Goal: Task Accomplishment & Management: Manage account settings

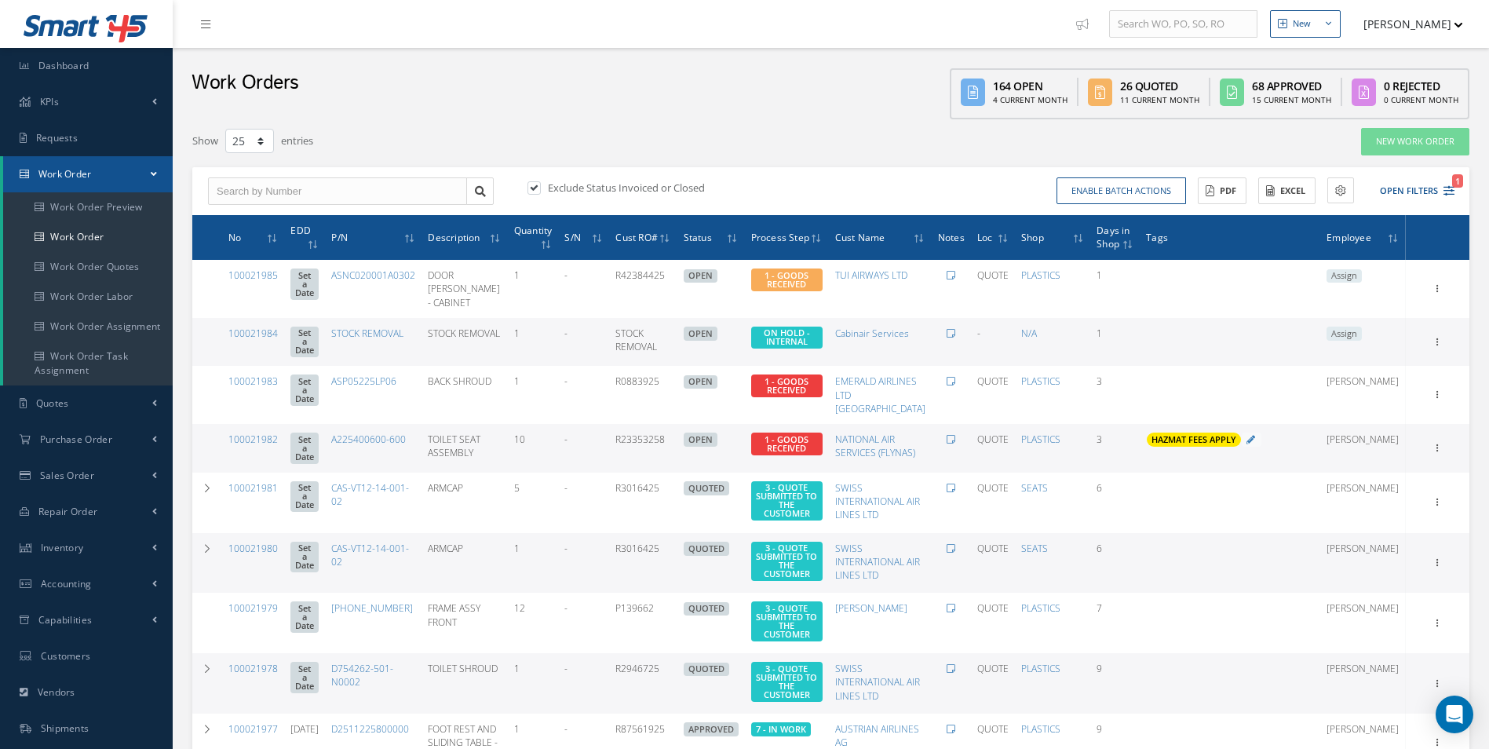
select select "25"
click at [253, 170] on div "Exclude Status Invoiced or Closed Enable batch actions Update Work Orders Close…" at bounding box center [830, 191] width 1277 height 49
drag, startPoint x: 238, startPoint y: 198, endPoint x: 246, endPoint y: 192, distance: 10.2
click at [239, 197] on input "text" at bounding box center [337, 191] width 259 height 28
type input "100021931"
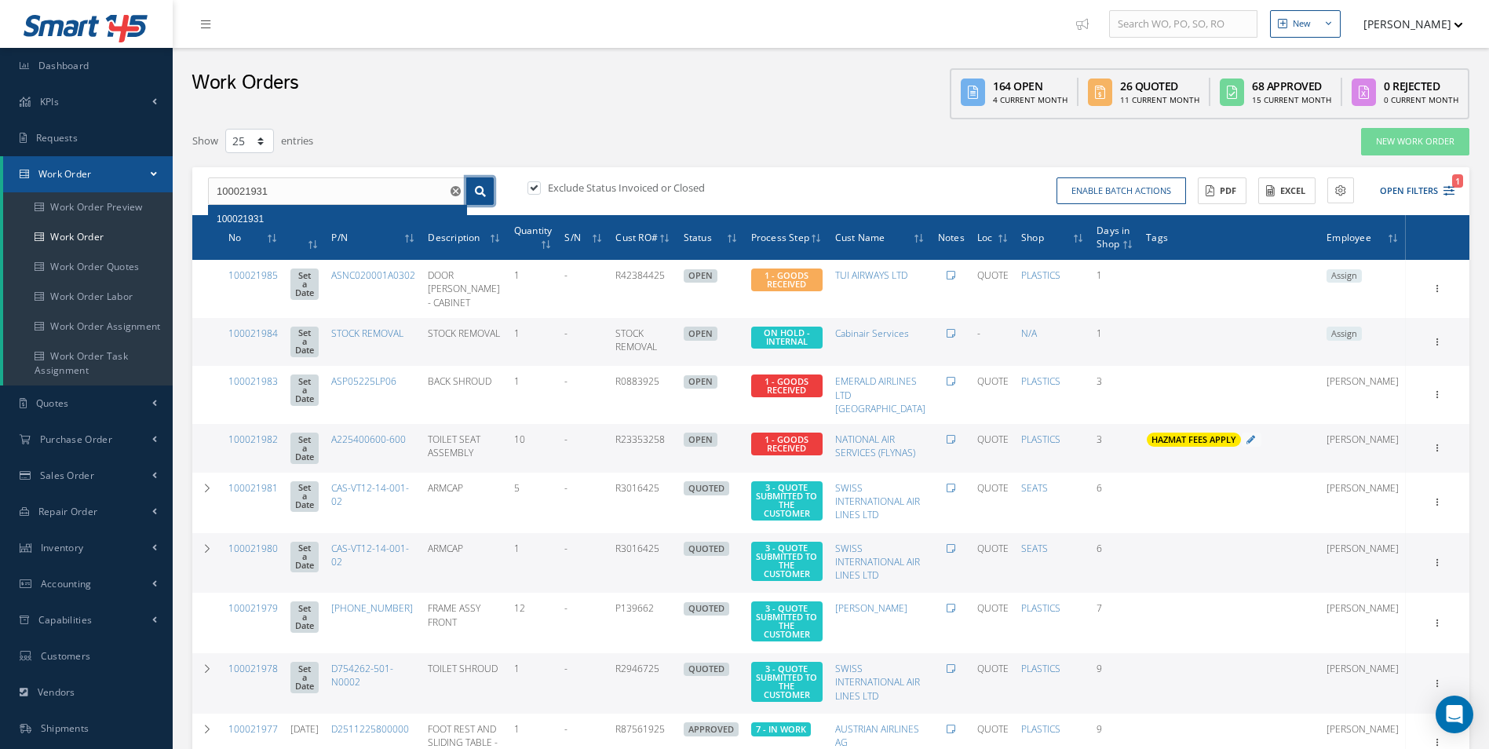
click at [484, 186] on icon at bounding box center [480, 191] width 11 height 11
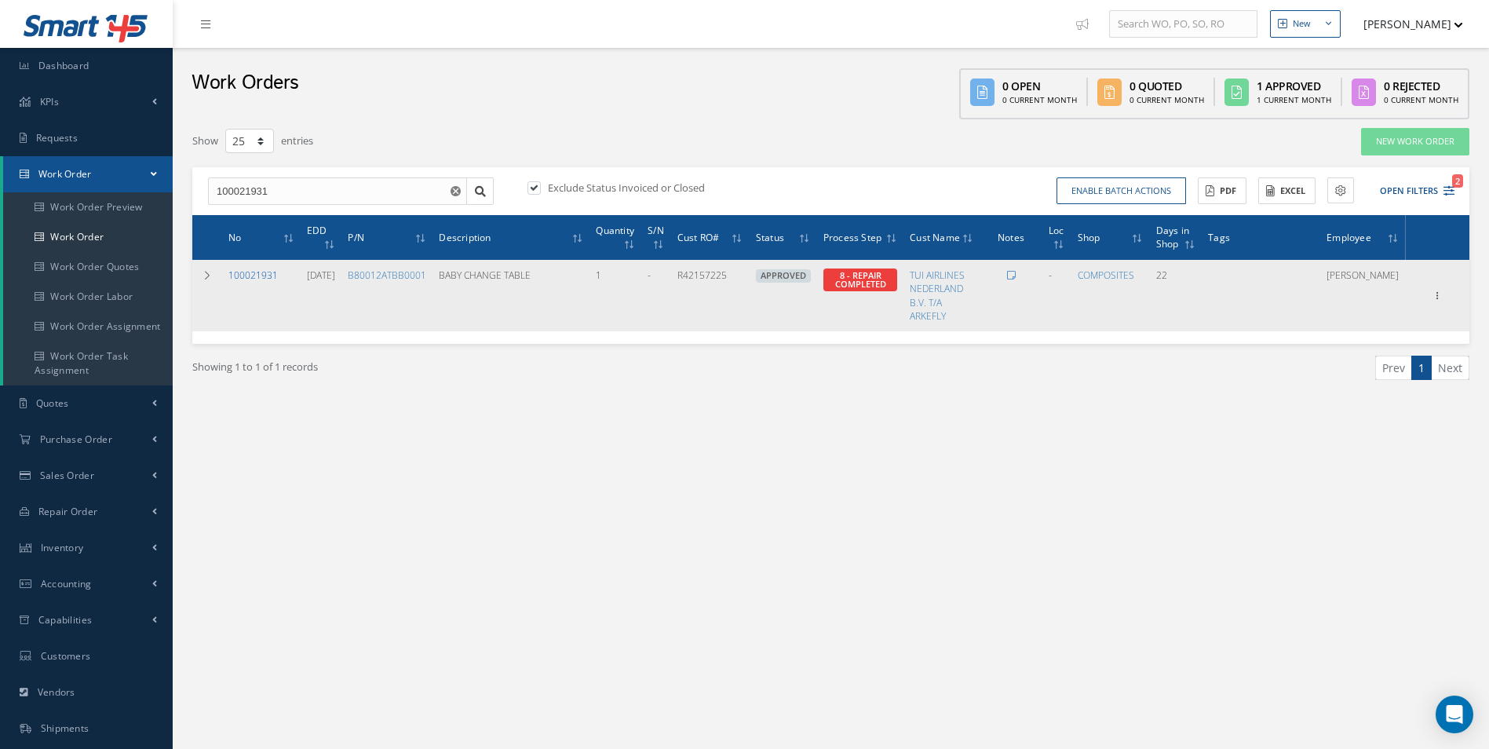
click at [261, 275] on link "100021931" at bounding box center [252, 274] width 49 height 13
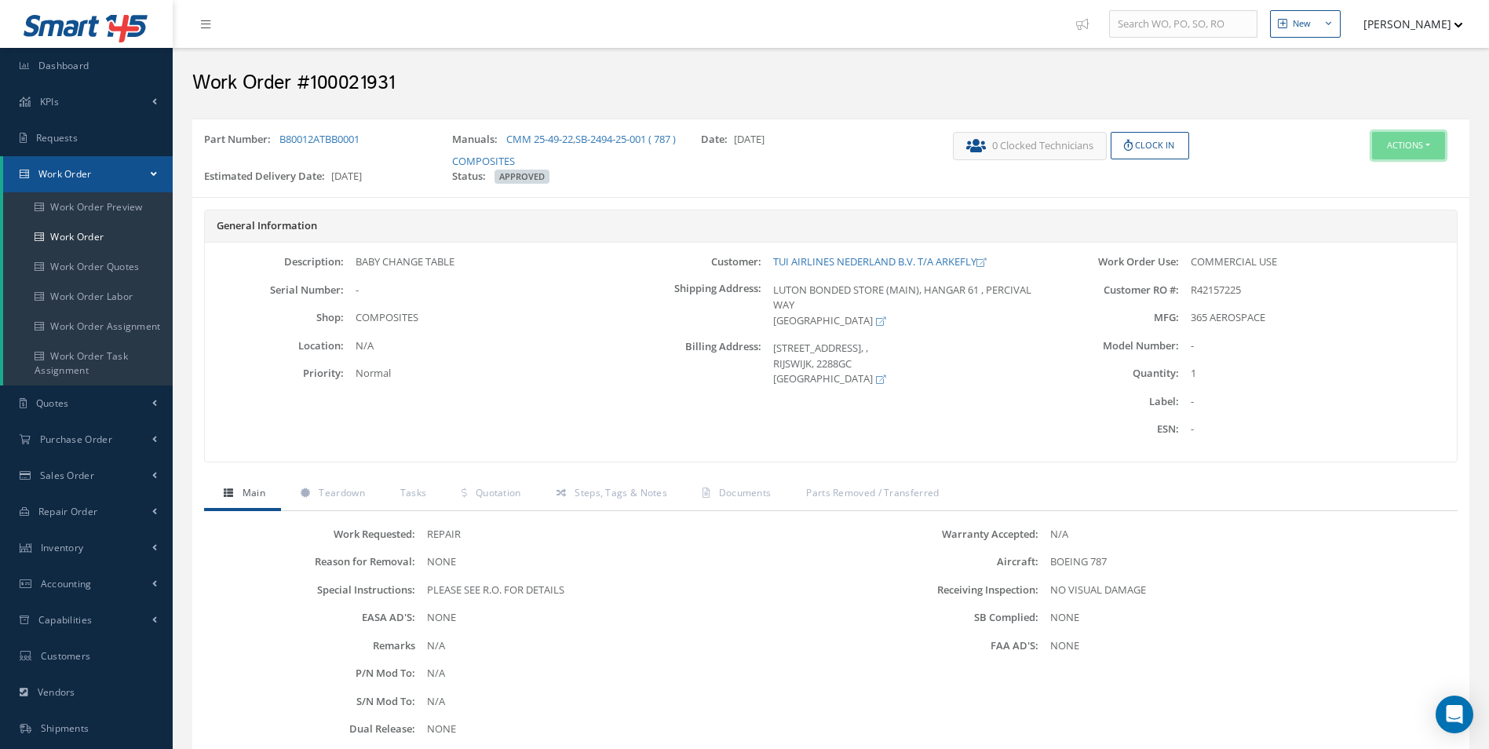
click at [1395, 155] on button "Actions" at bounding box center [1408, 145] width 73 height 27
click at [1373, 234] on link "Part Issue" at bounding box center [1385, 238] width 126 height 21
drag, startPoint x: 64, startPoint y: 233, endPoint x: 61, endPoint y: 246, distance: 13.5
click at [64, 233] on link "Work Order" at bounding box center [88, 237] width 170 height 30
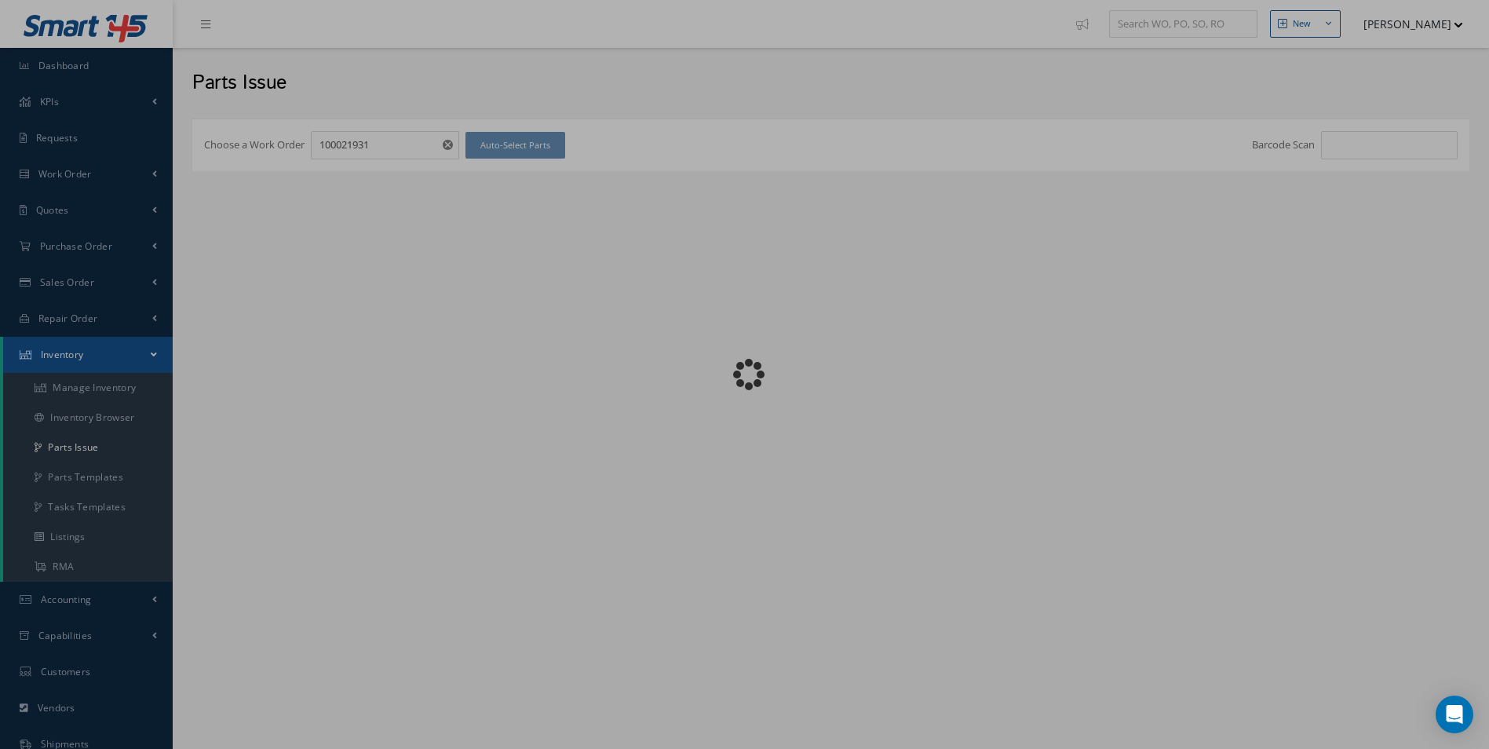
checkbox input "false"
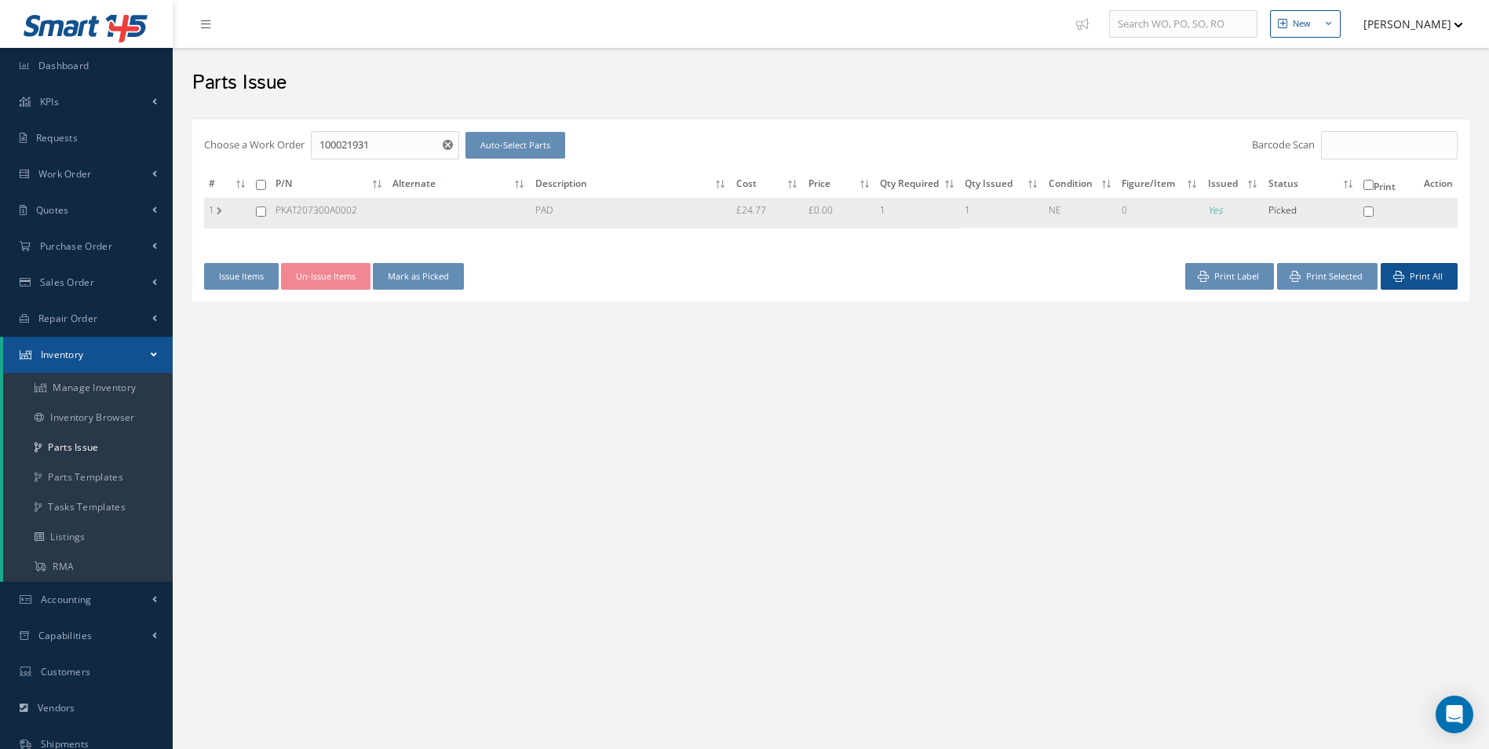
click at [220, 210] on td "1" at bounding box center [227, 213] width 47 height 30
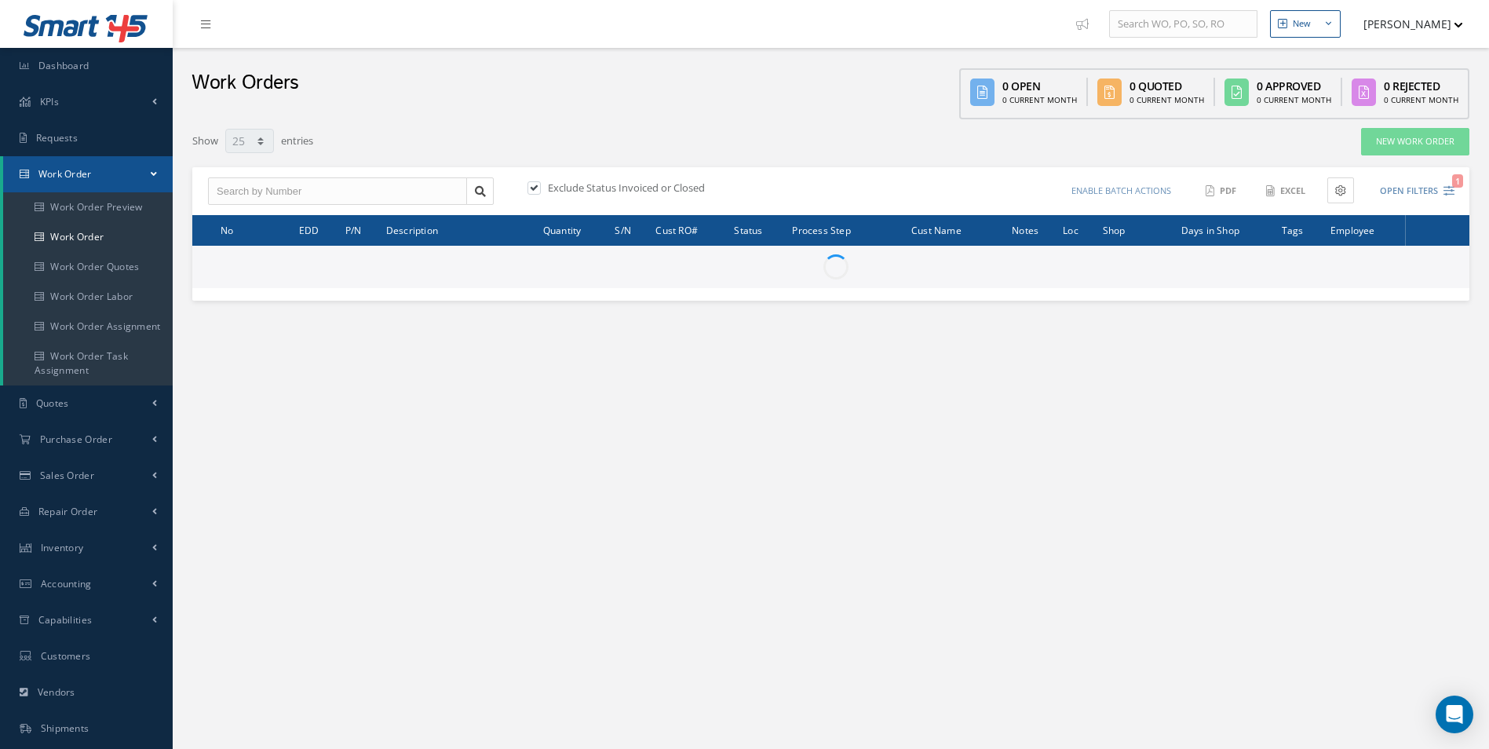
select select "25"
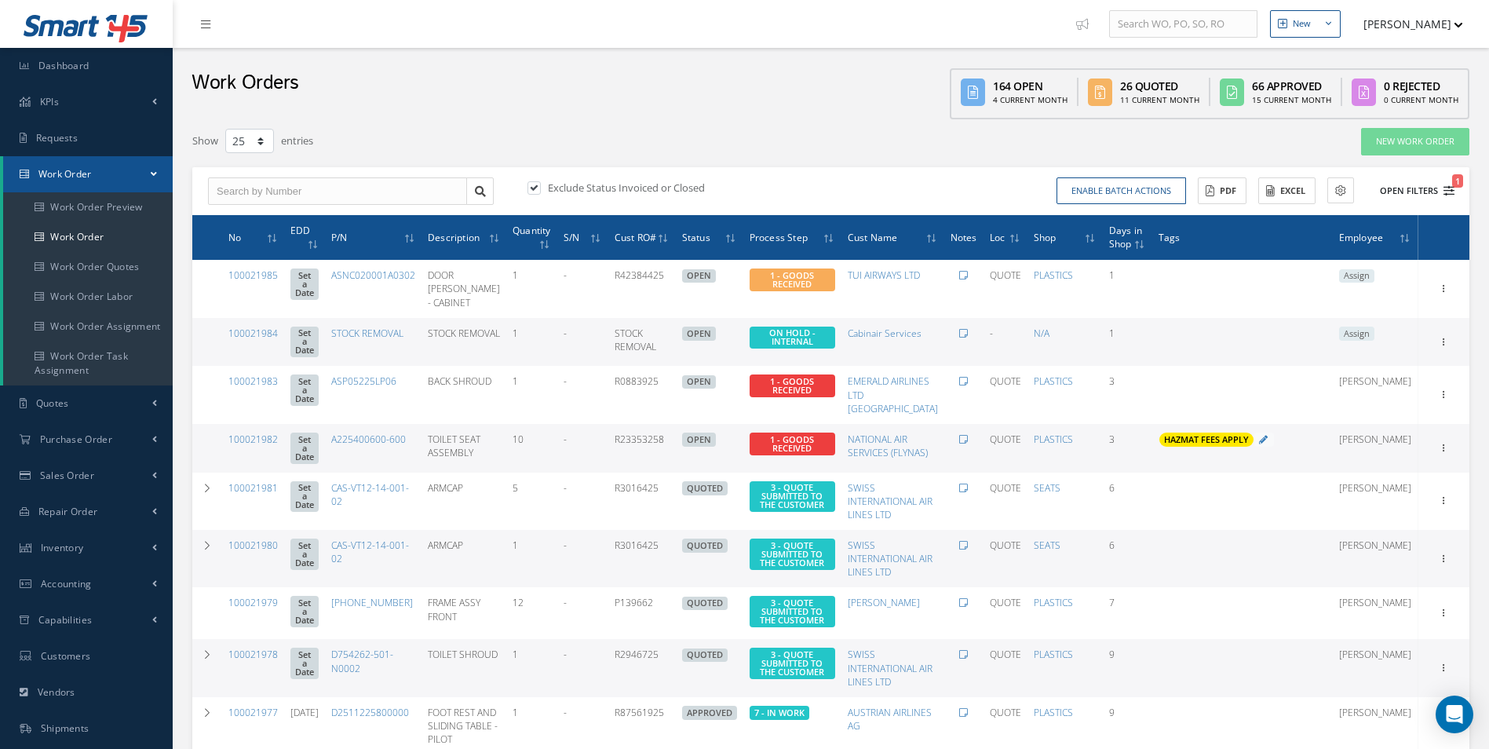
click at [1450, 190] on icon "1" at bounding box center [1448, 190] width 11 height 11
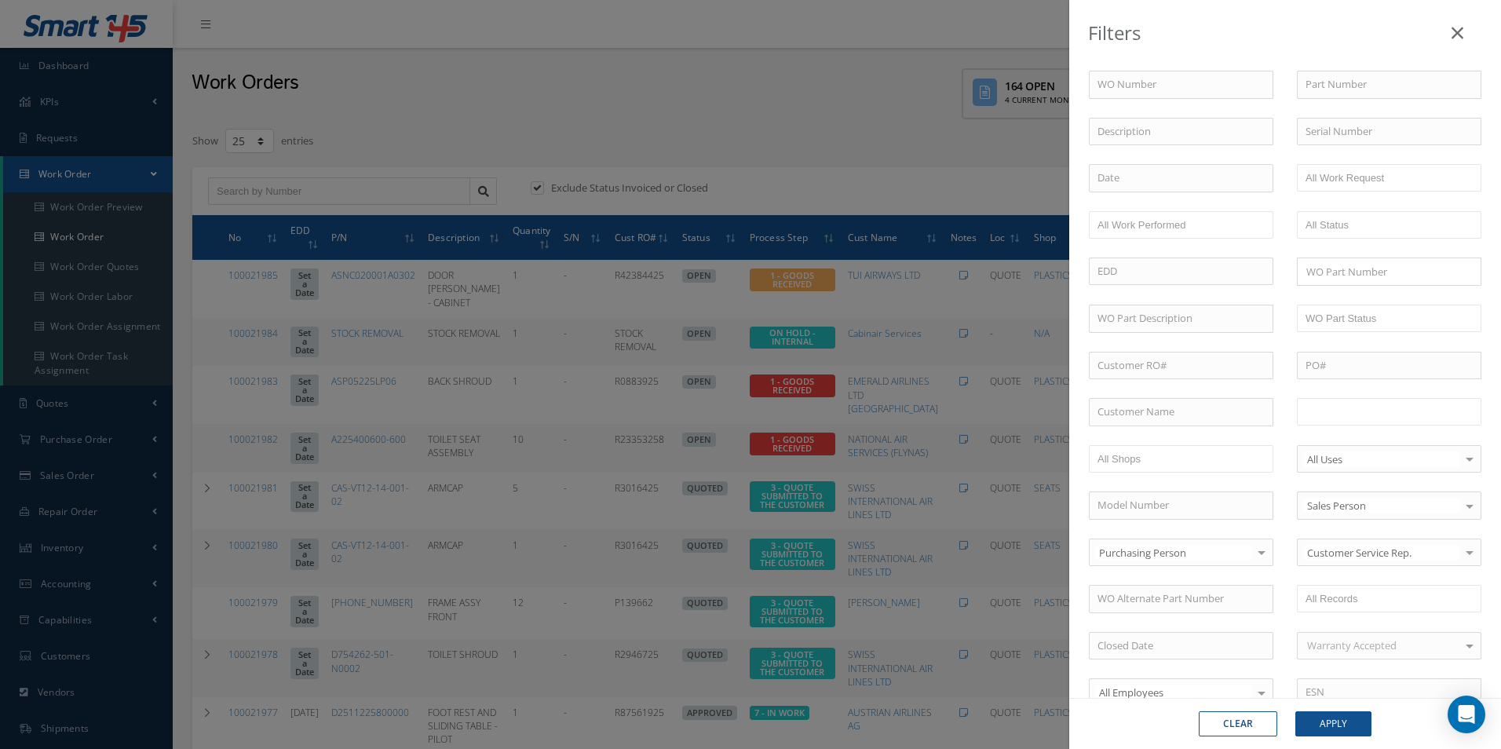
click at [1347, 410] on input "text" at bounding box center [1355, 412] width 100 height 20
click at [1353, 718] on button "Apply" at bounding box center [1333, 723] width 76 height 25
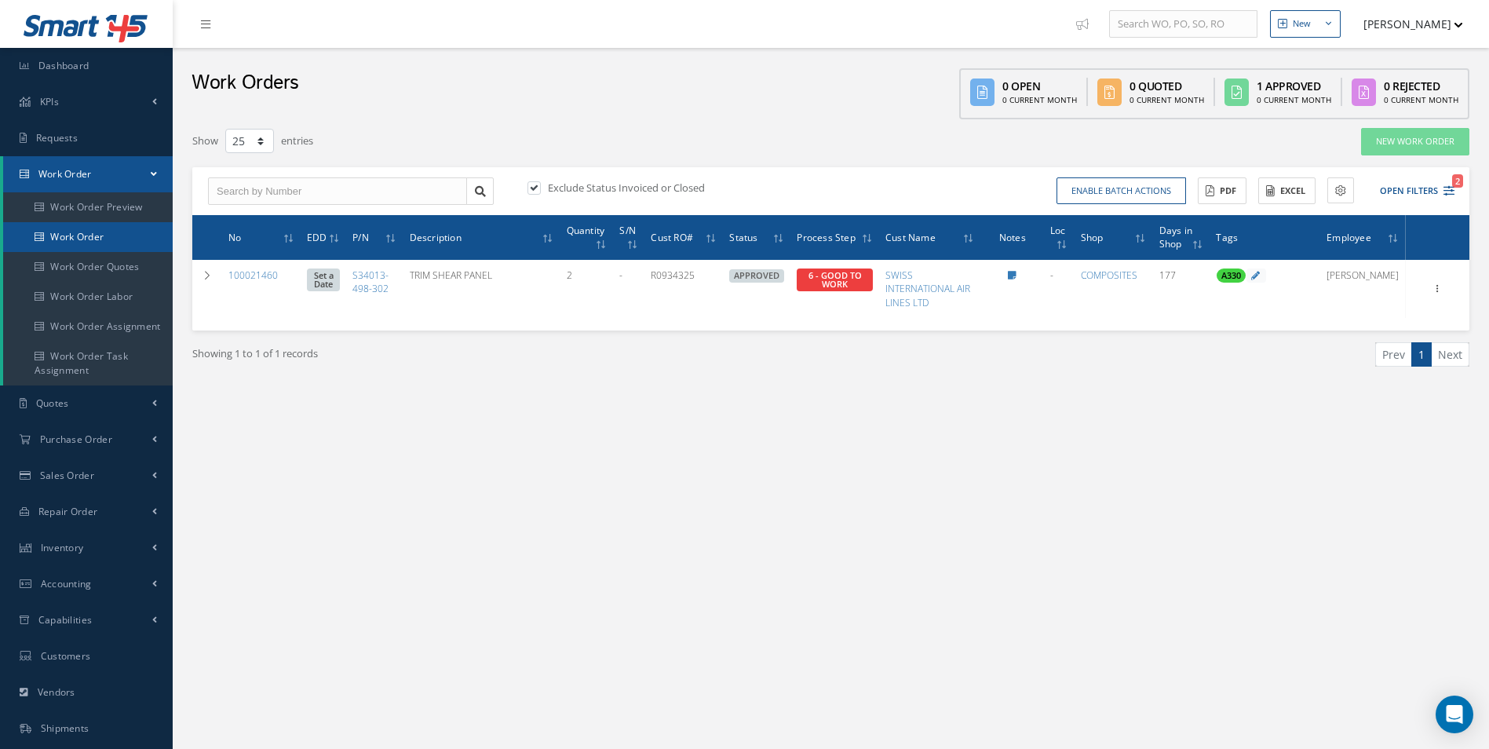
click at [85, 236] on link "Work Order" at bounding box center [88, 237] width 170 height 30
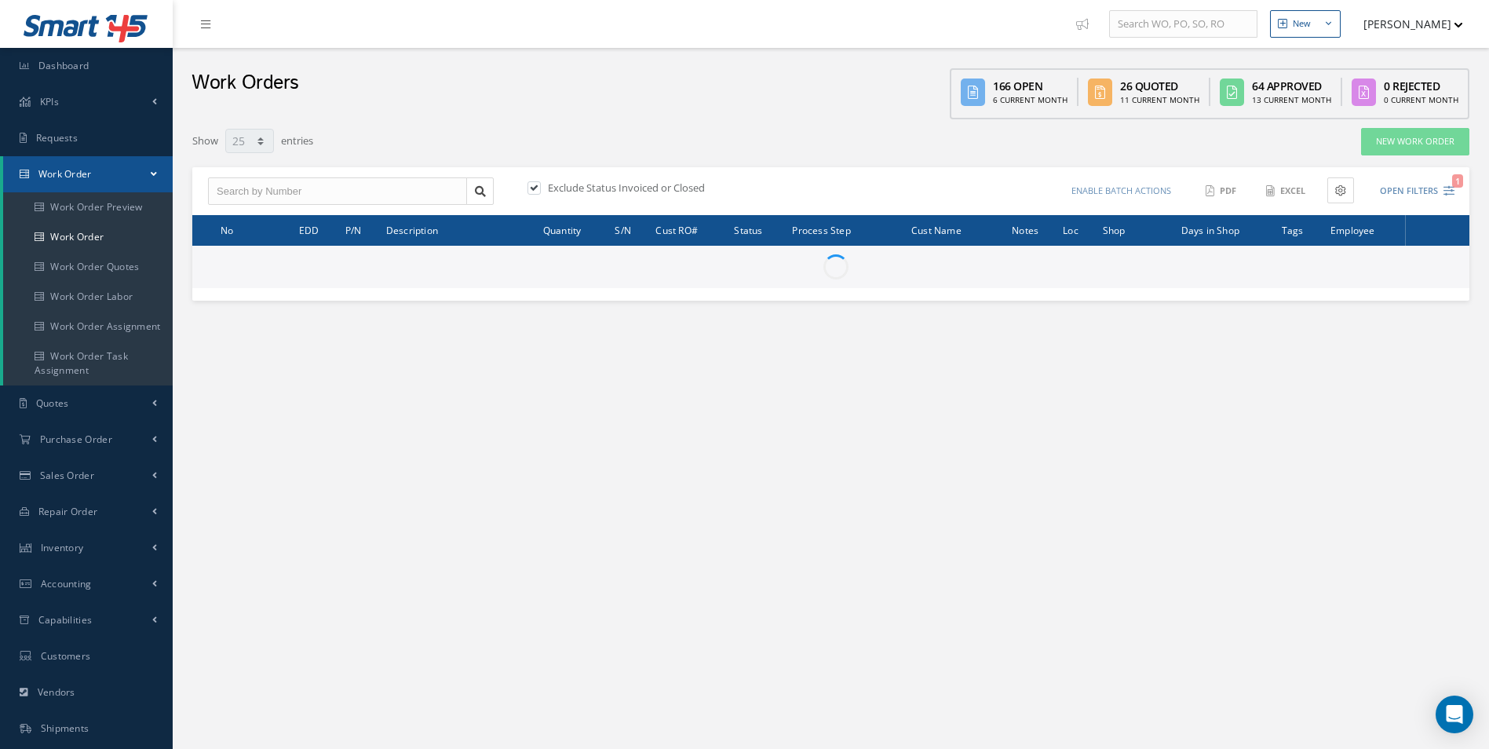
select select "25"
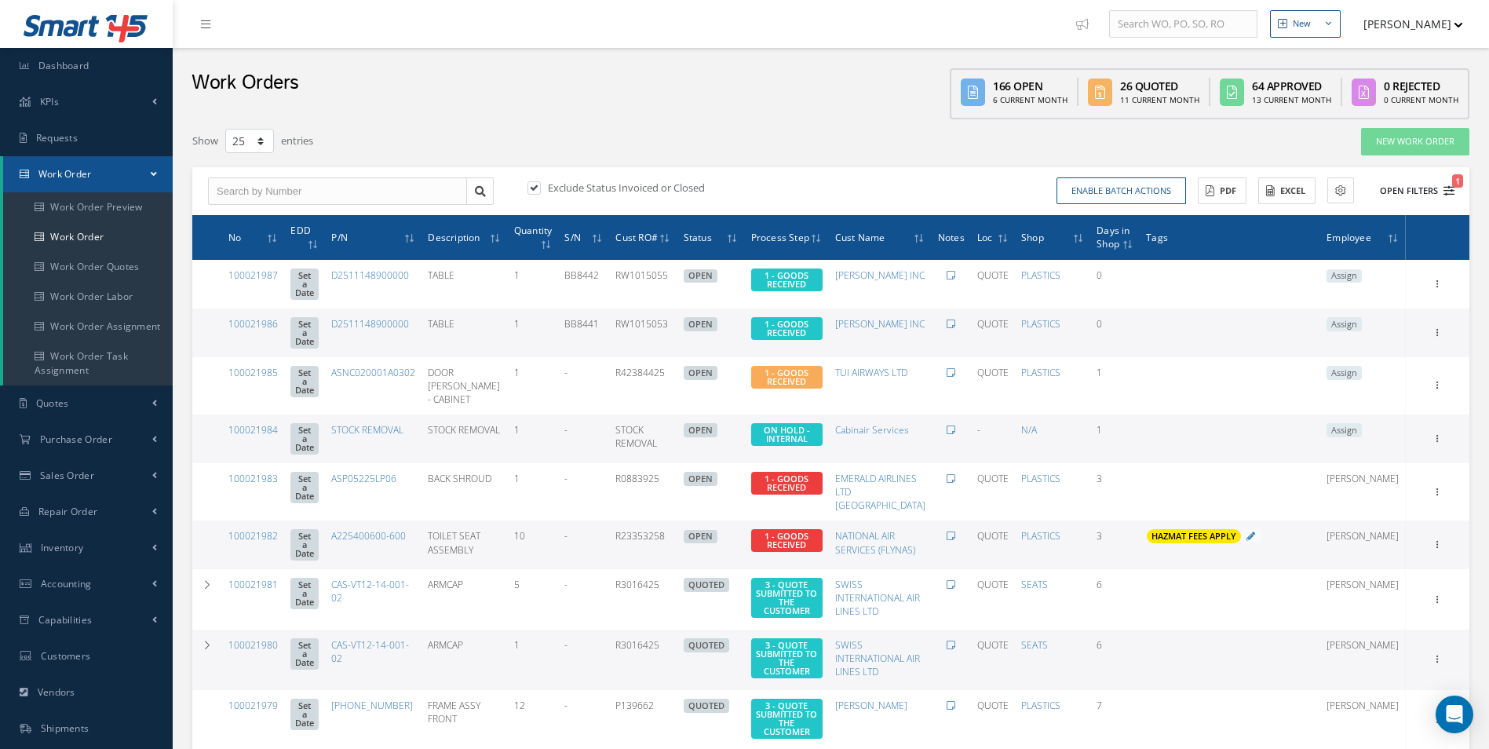
click at [1446, 195] on icon "1" at bounding box center [1448, 190] width 11 height 11
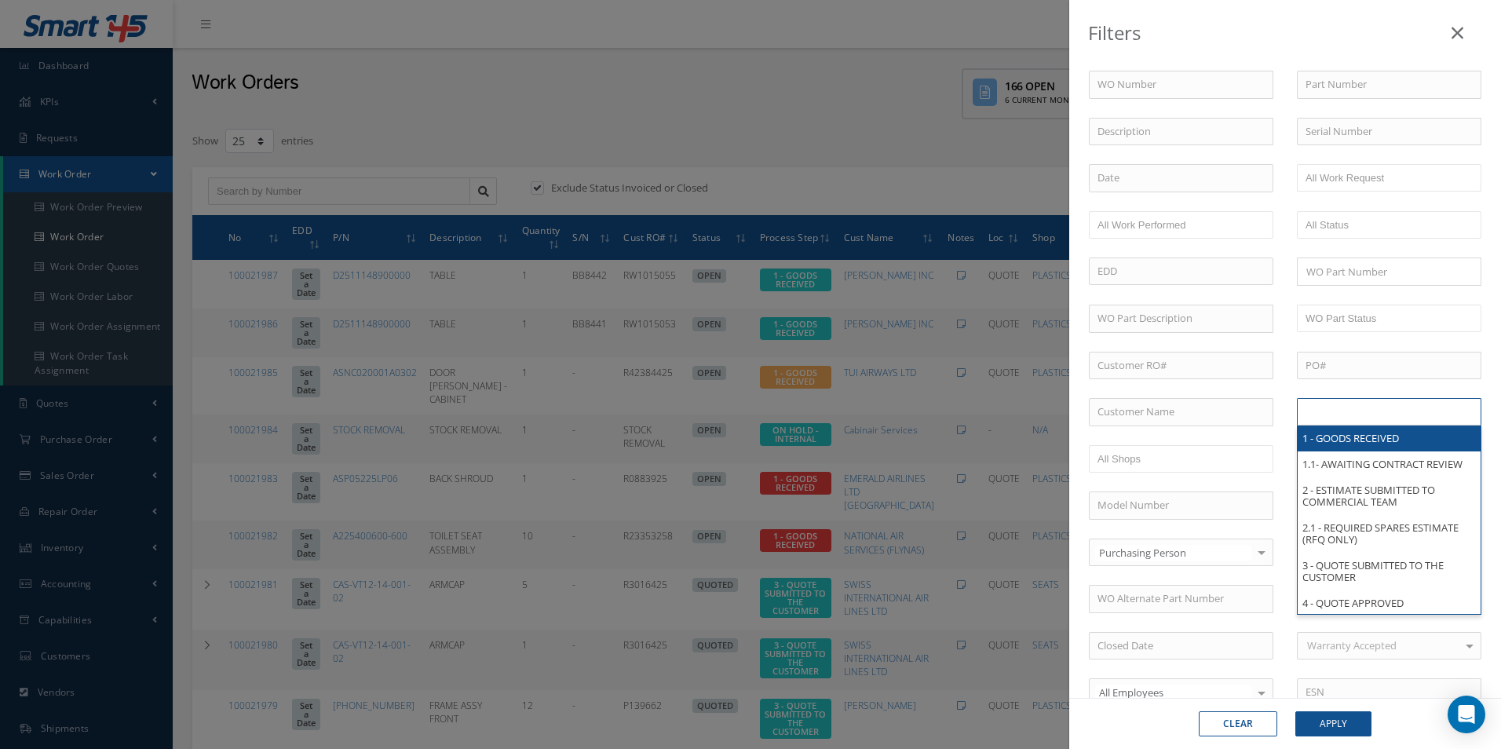
click at [1385, 418] on input "text" at bounding box center [1355, 412] width 100 height 20
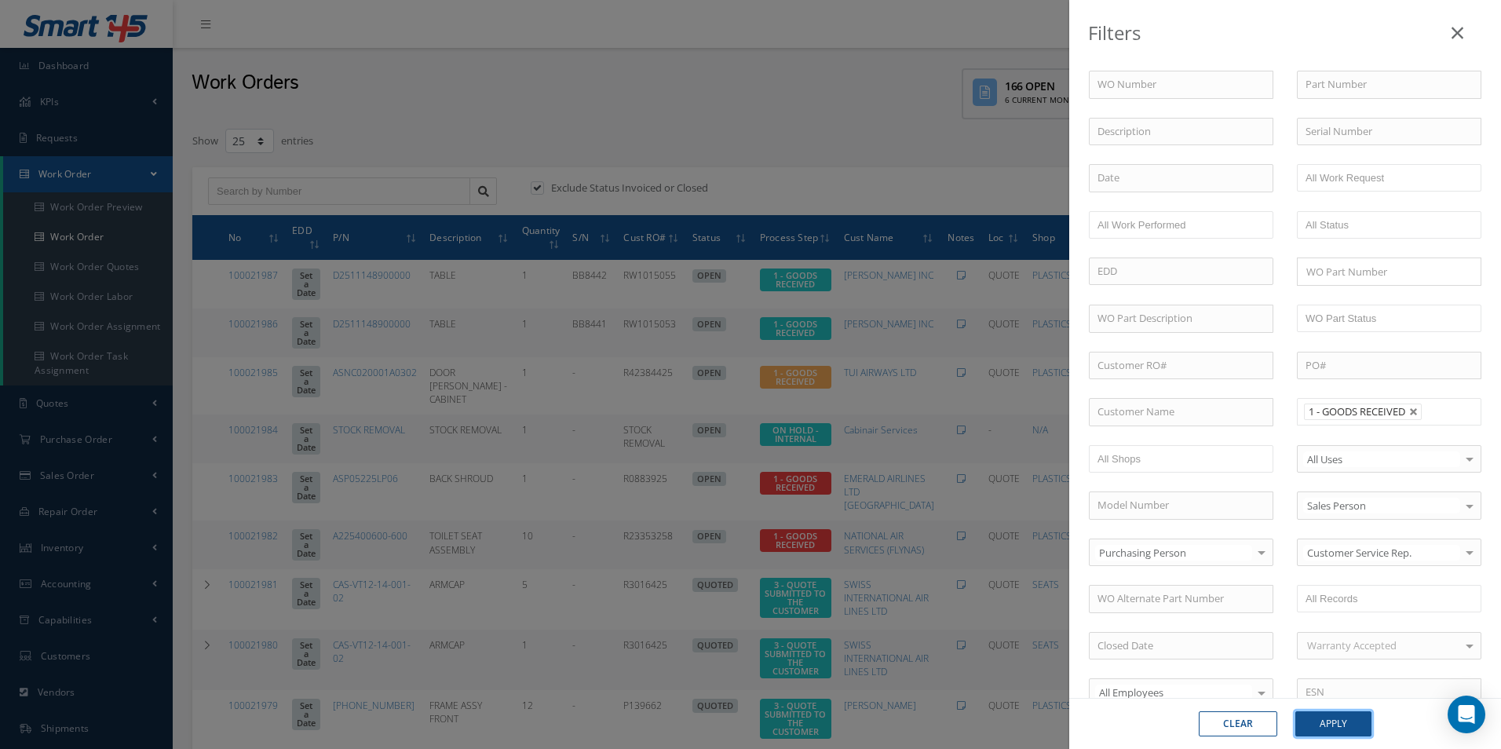
click at [1347, 717] on button "Apply" at bounding box center [1333, 723] width 76 height 25
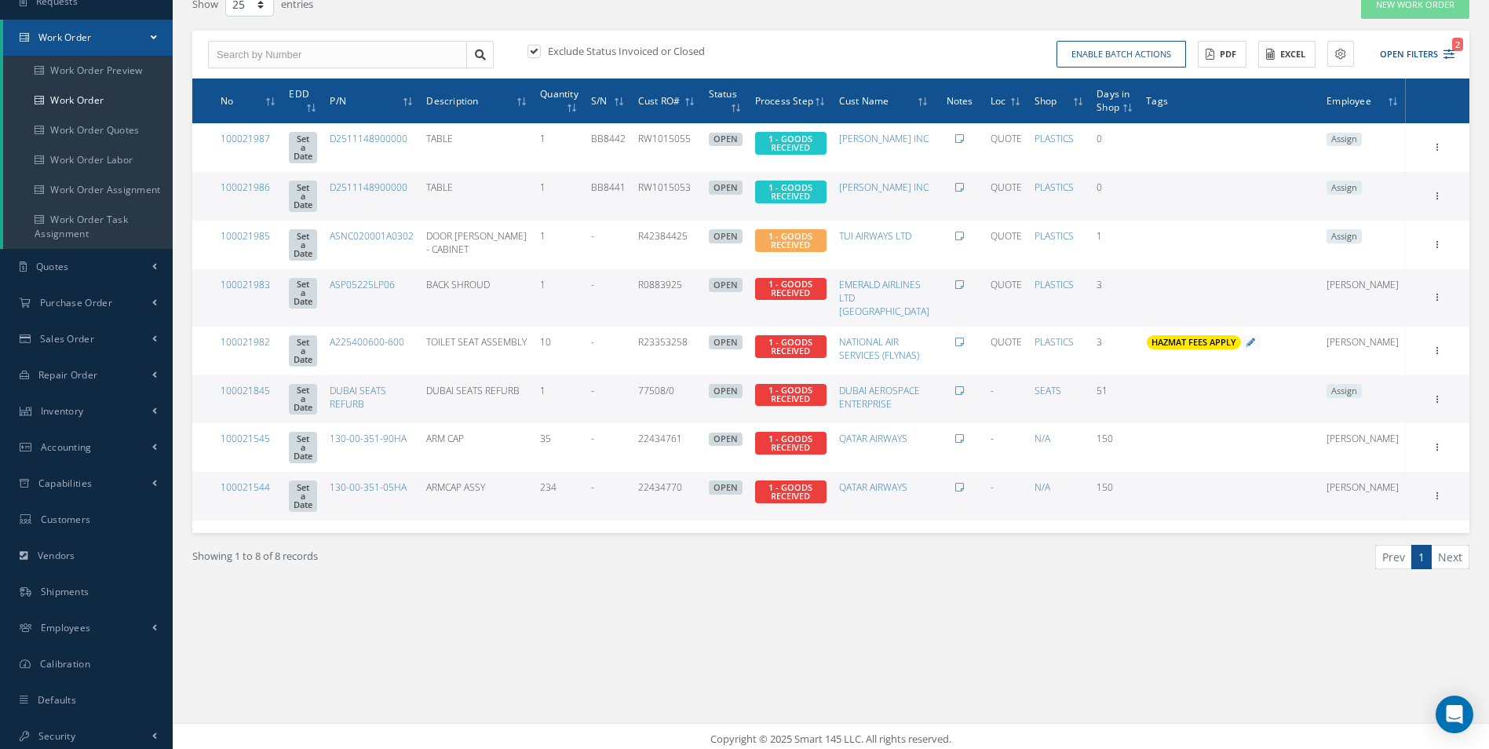
scroll to position [142, 0]
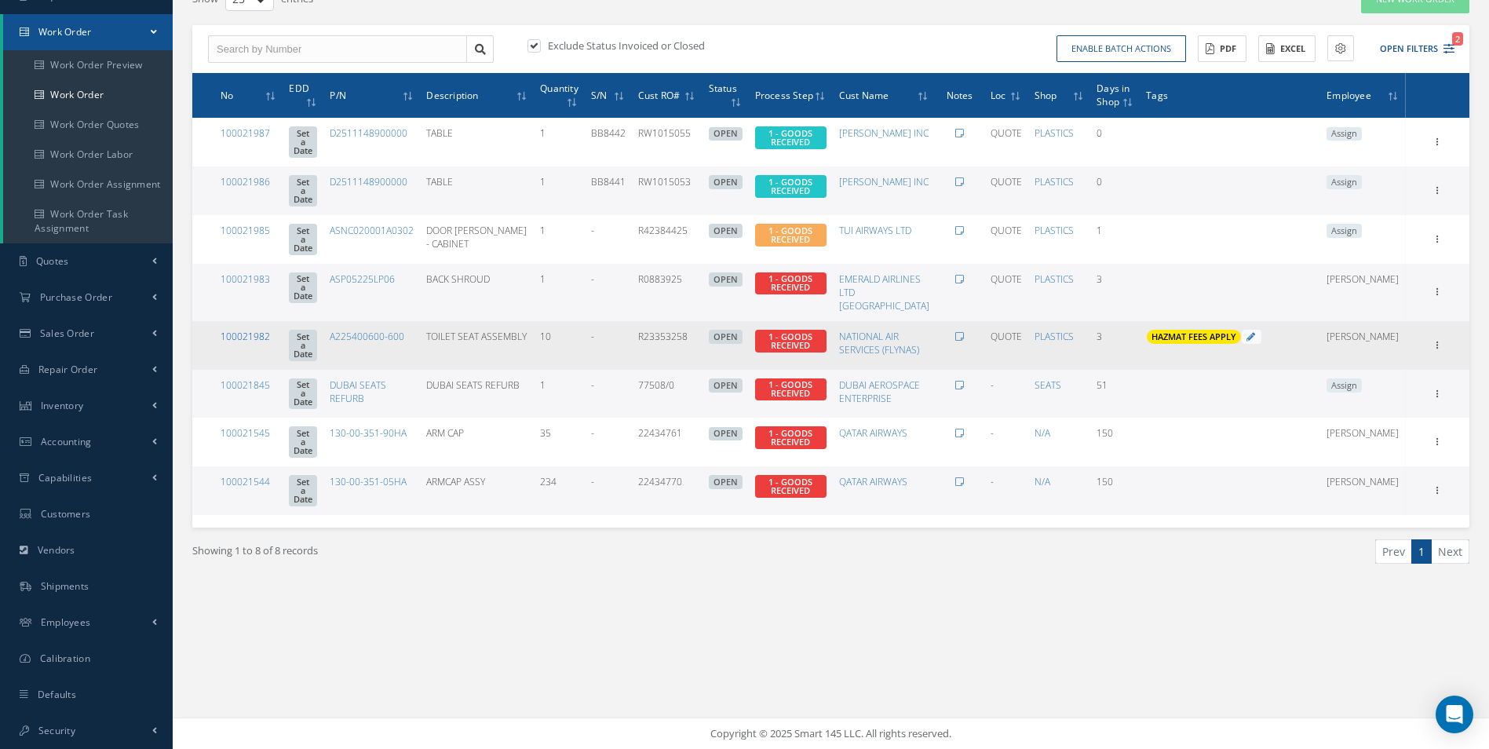
click at [246, 343] on link "100021982" at bounding box center [245, 336] width 49 height 13
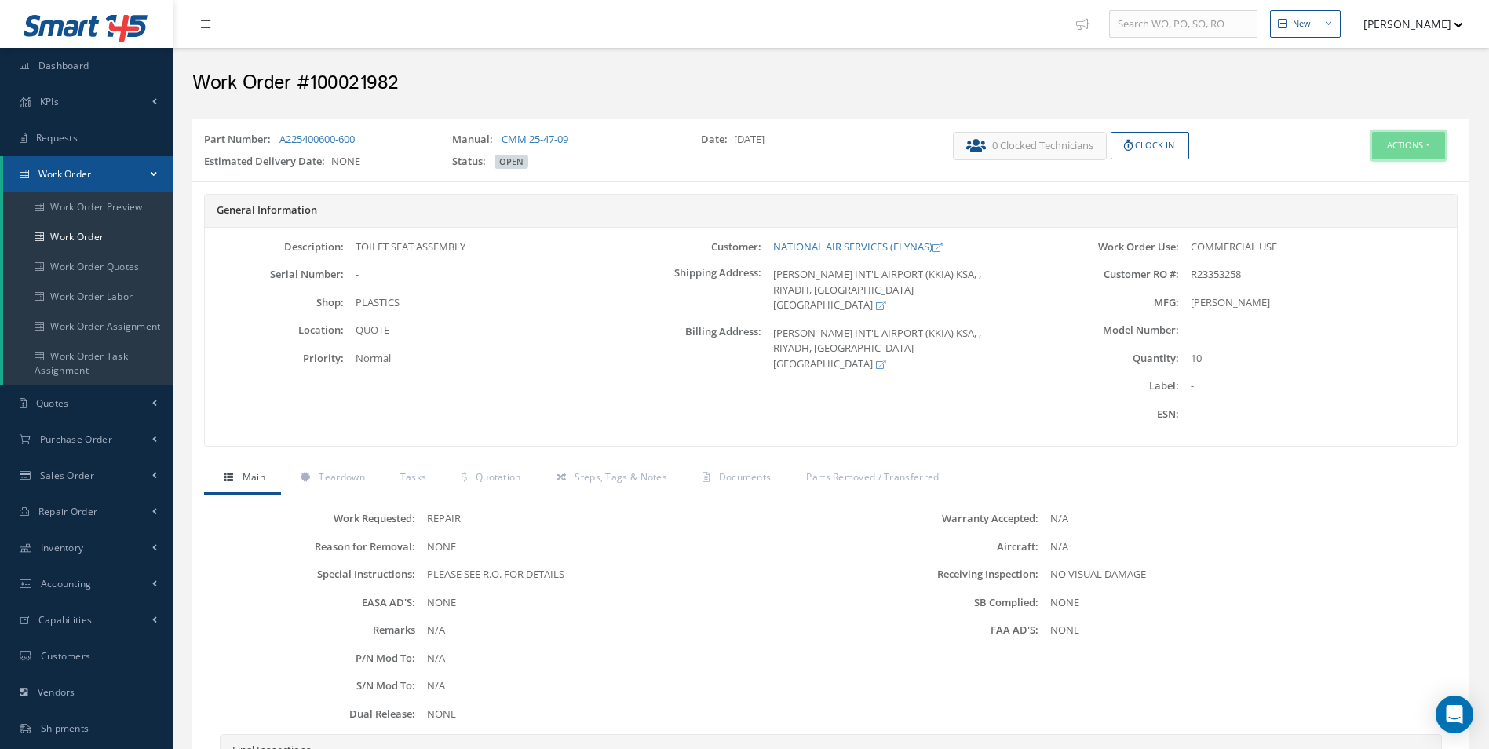
click at [1437, 147] on button "Actions" at bounding box center [1408, 145] width 73 height 27
click at [1372, 166] on link "Edit" at bounding box center [1385, 175] width 126 height 21
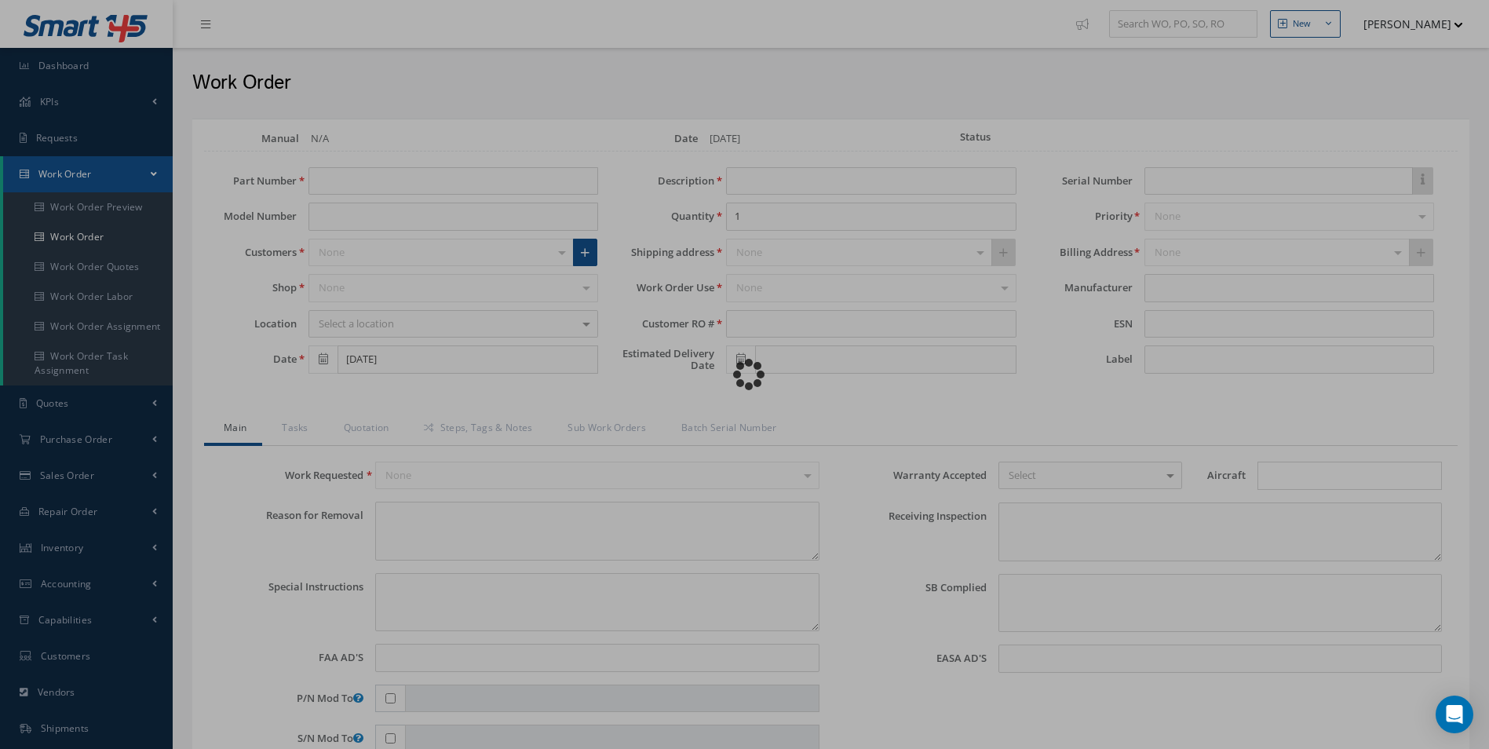
type input "A225400600-600"
type input "[DATE]"
type input "TOILET SEAT ASSEMBLY"
type input "10"
type input "R23353258"
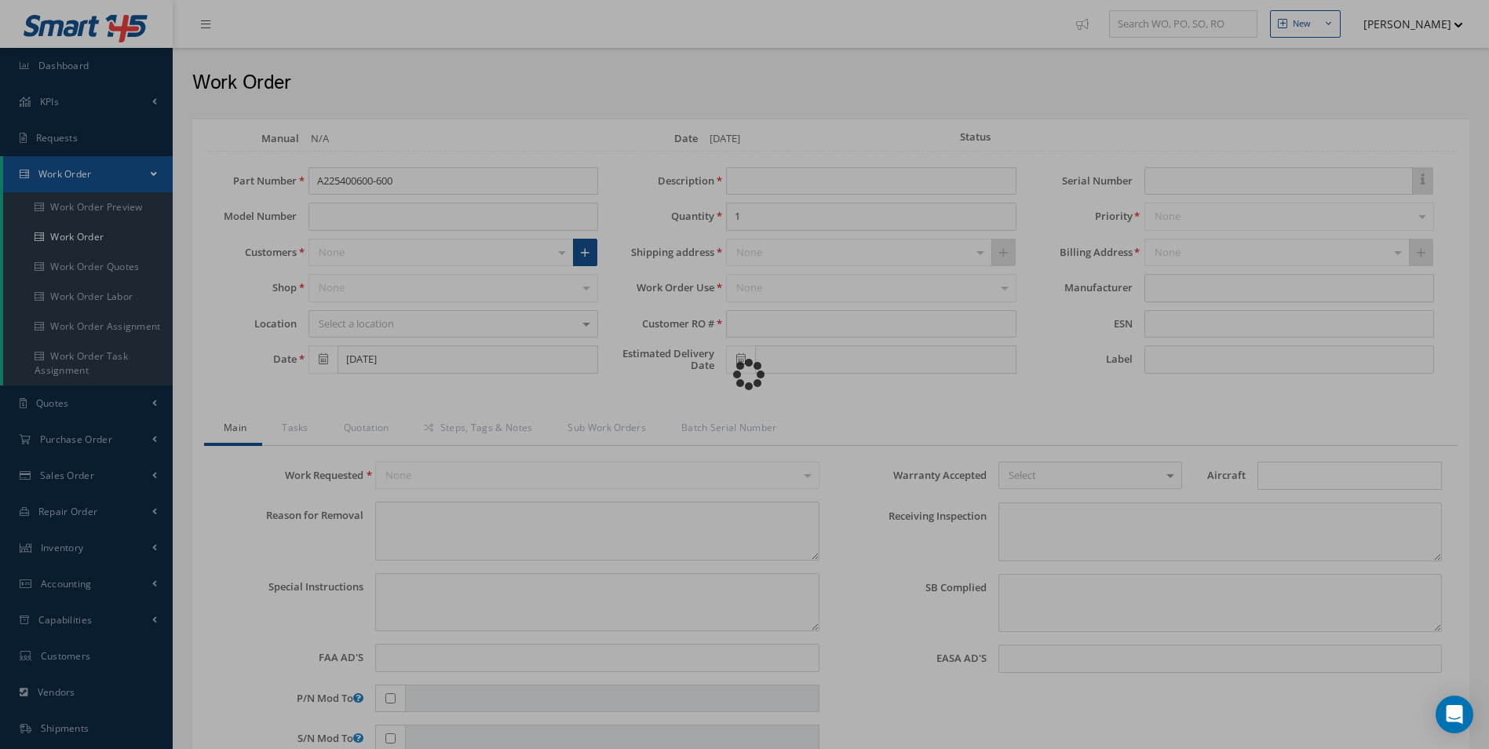
type textarea "NONE"
type textarea "PLEASE SEE R.O. FOR DETAILS"
type input "NONE"
type textarea "NO VISUAL DAMAGE"
type textarea "NONE"
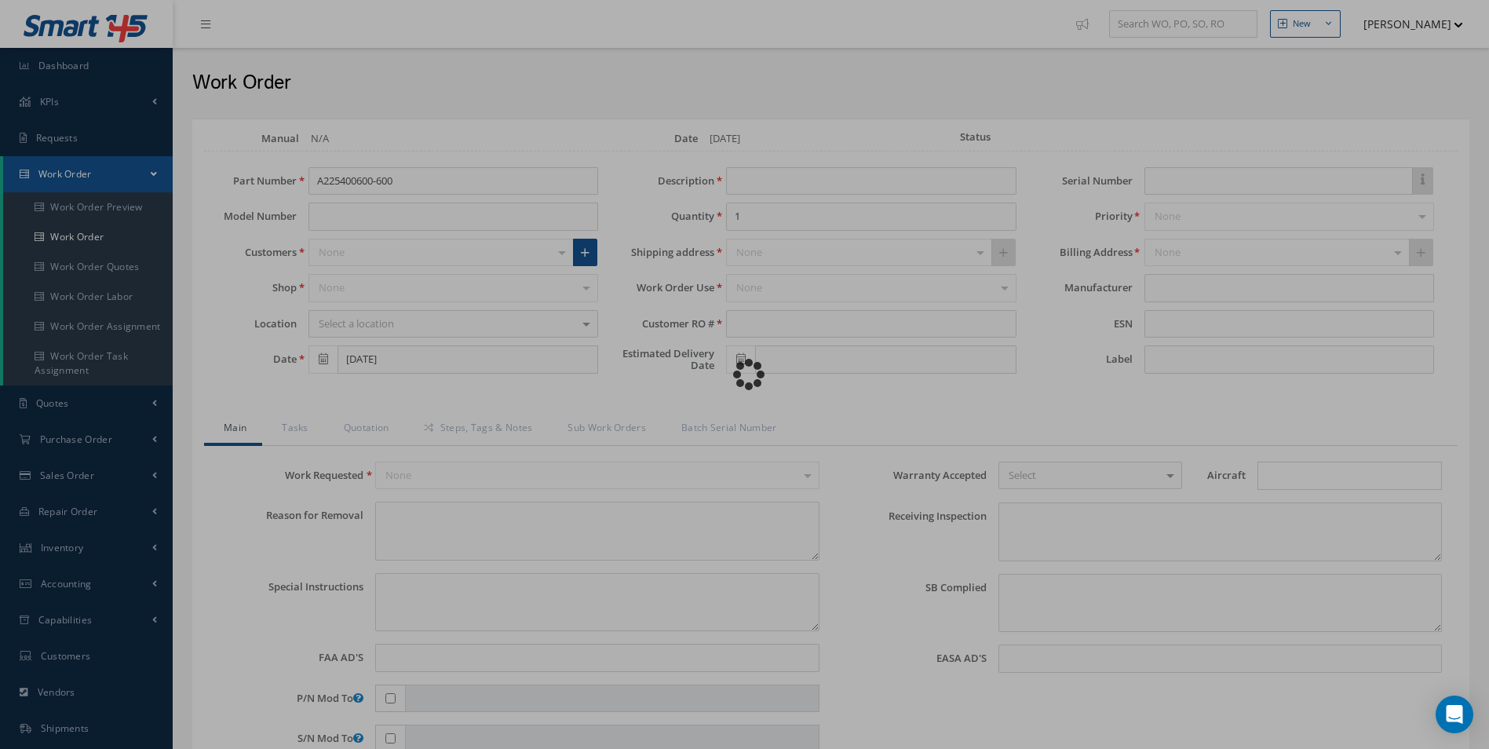
type input "NONE"
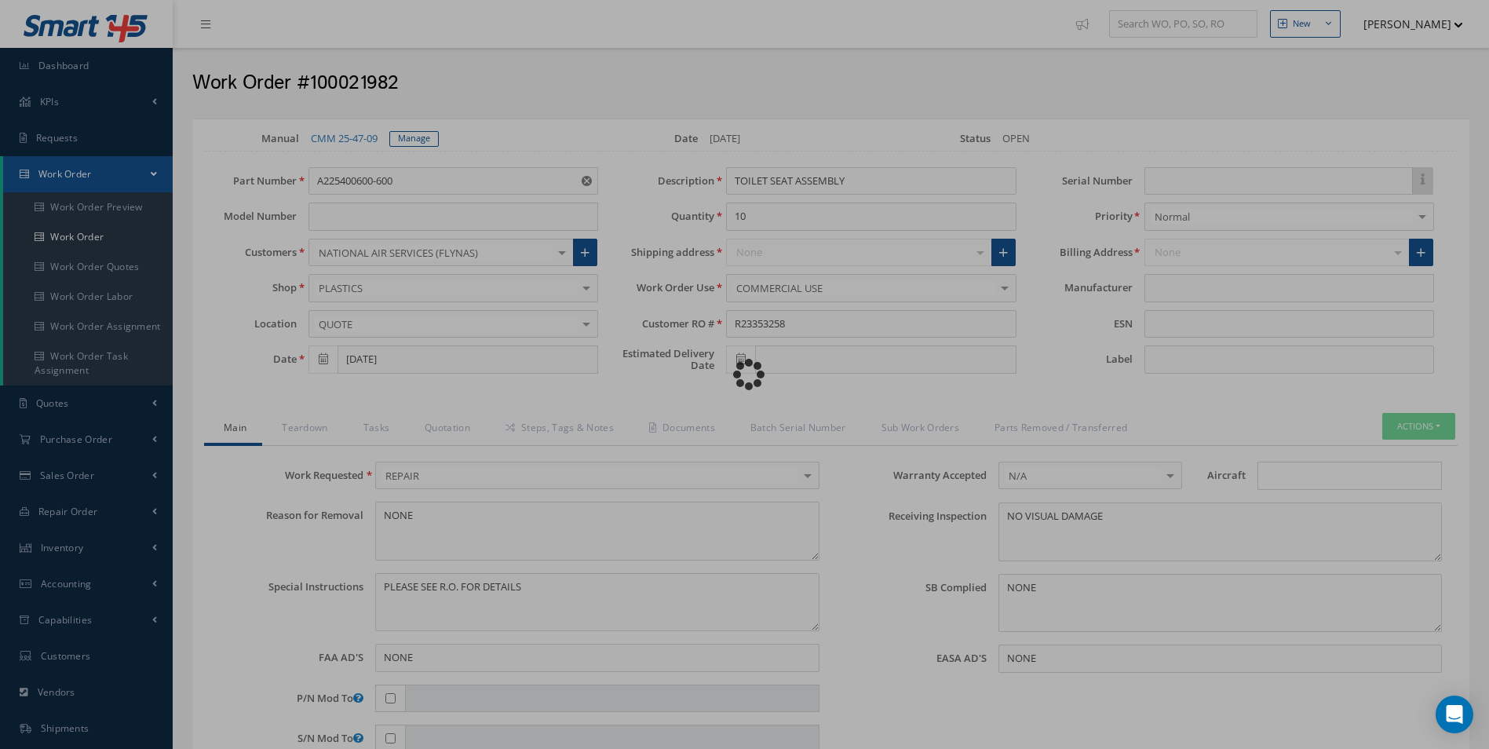
type input "[PERSON_NAME]"
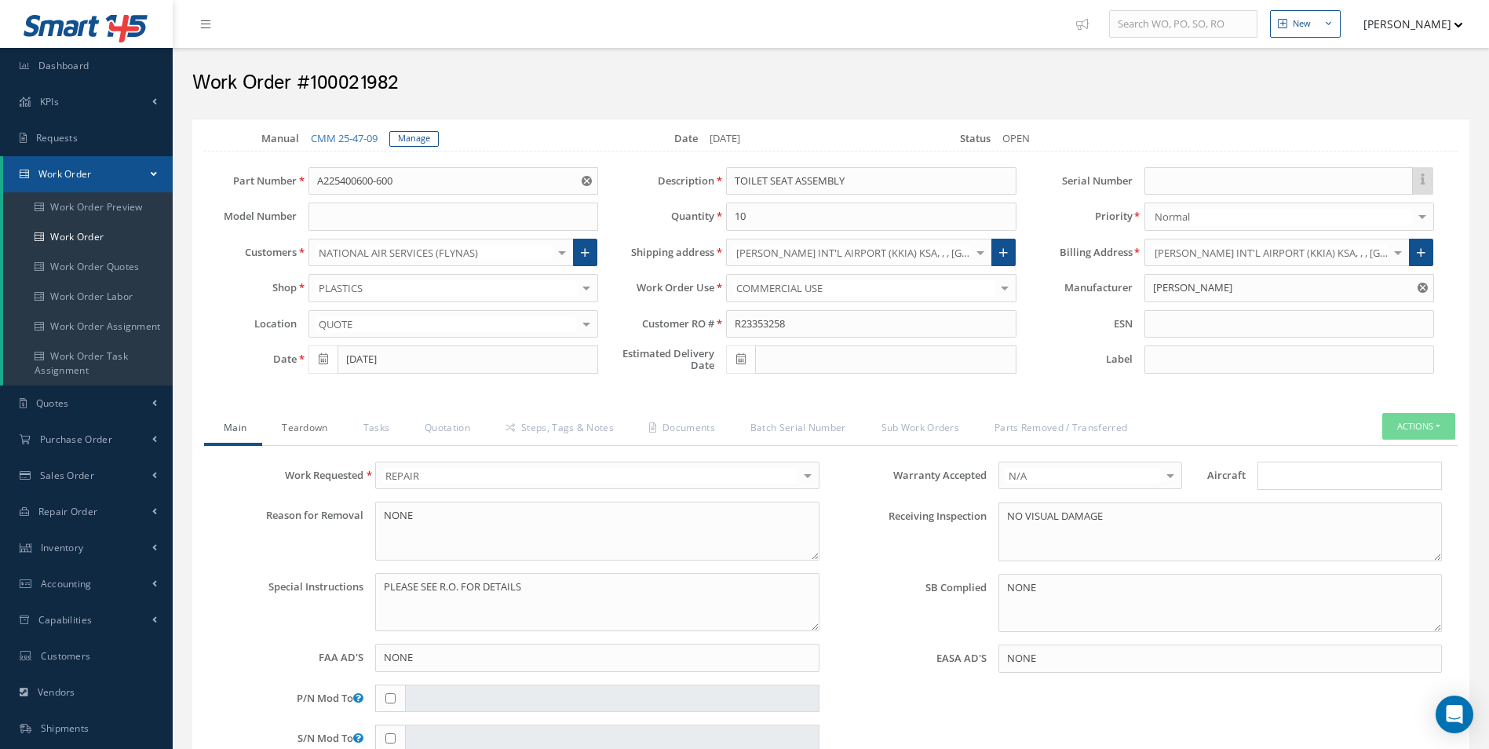
drag, startPoint x: 305, startPoint y: 427, endPoint x: 344, endPoint y: 469, distance: 57.2
click at [305, 427] on link "Teardown" at bounding box center [302, 429] width 81 height 33
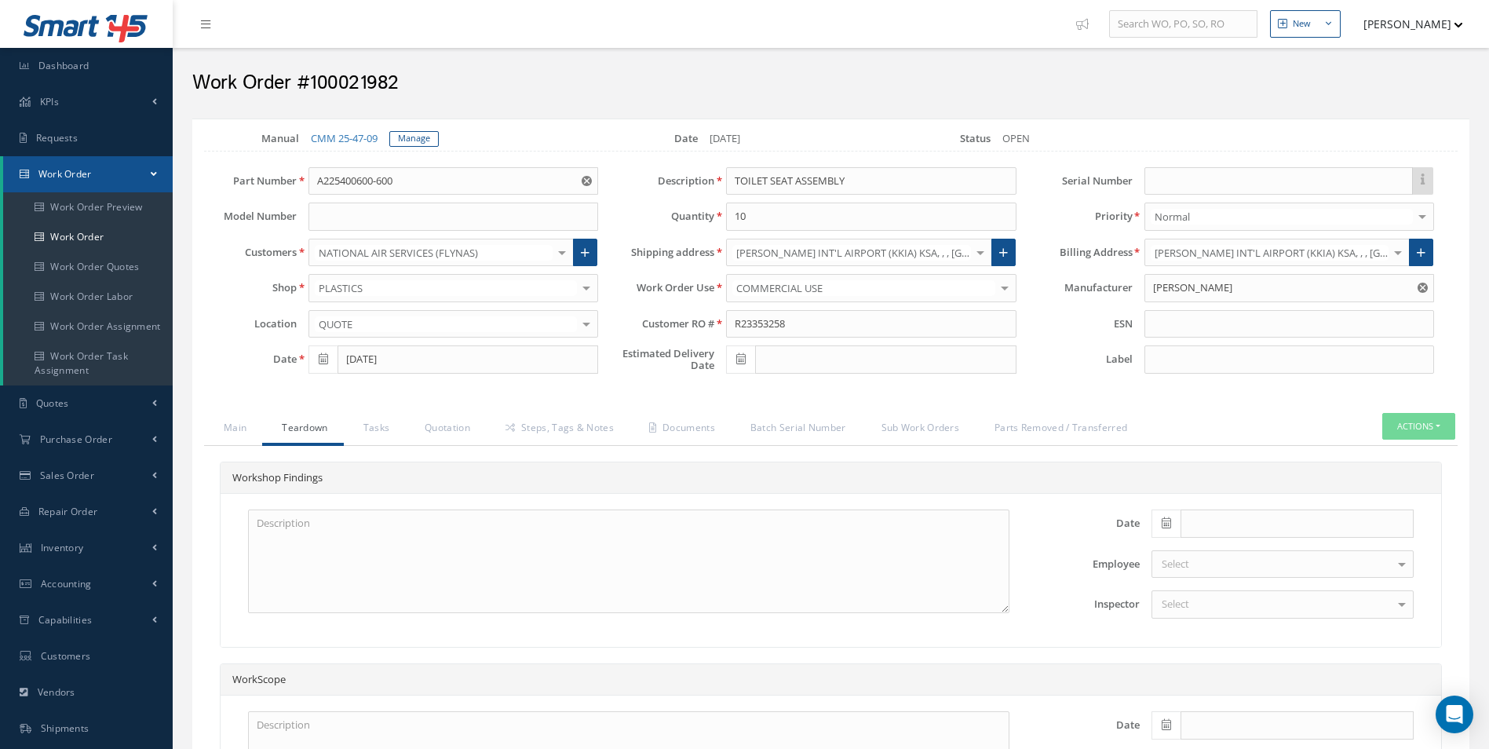
click at [1166, 530] on span at bounding box center [1165, 523] width 29 height 28
click at [1238, 505] on th "[DATE]" at bounding box center [1233, 499] width 165 height 24
type input "[DATE]"
click at [1241, 600] on div "Select" at bounding box center [1282, 604] width 262 height 28
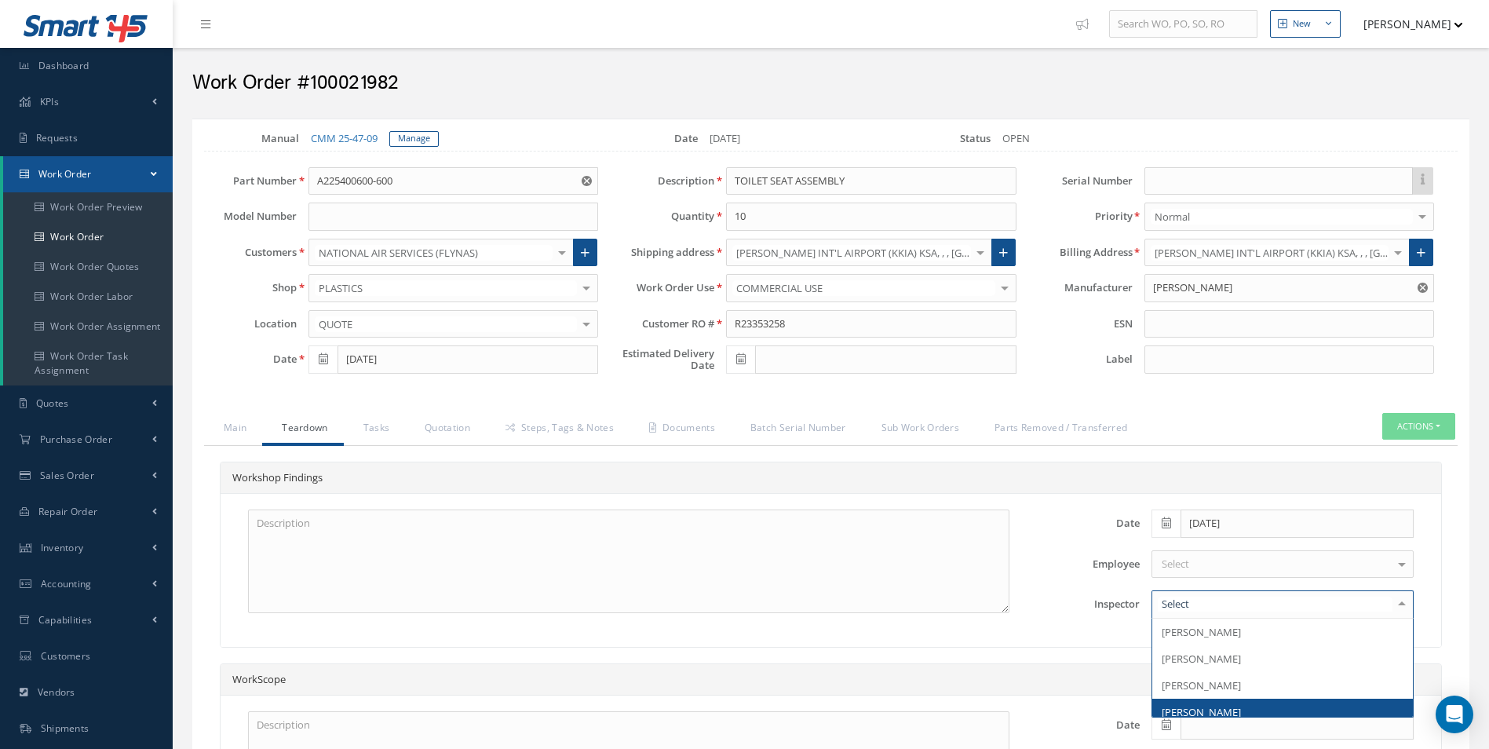
click at [1248, 702] on span "[PERSON_NAME]" at bounding box center [1282, 711] width 261 height 27
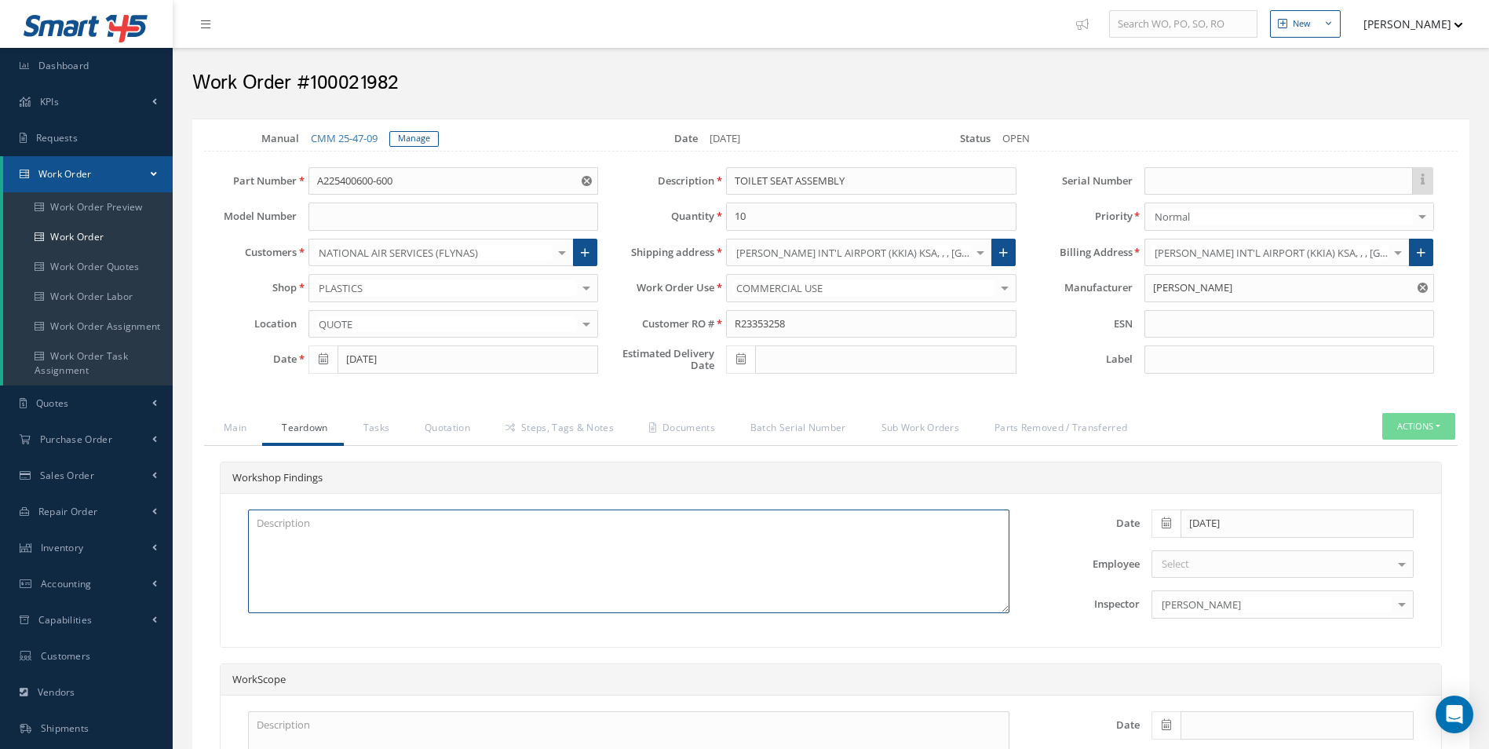
click at [582, 552] on textarea at bounding box center [628, 561] width 761 height 104
click at [363, 515] on textarea at bounding box center [628, 561] width 761 height 104
drag, startPoint x: 294, startPoint y: 545, endPoint x: 232, endPoint y: 544, distance: 62.0
click at [232, 544] on div "2 UNIT BER MISSING SOFT CLOSE AND INSERT 8 UNIT" at bounding box center [628, 570] width 808 height 122
click at [255, 519] on textarea "2 UNIT BER MISSING SOFT CLOSE AND INSERT" at bounding box center [628, 561] width 761 height 104
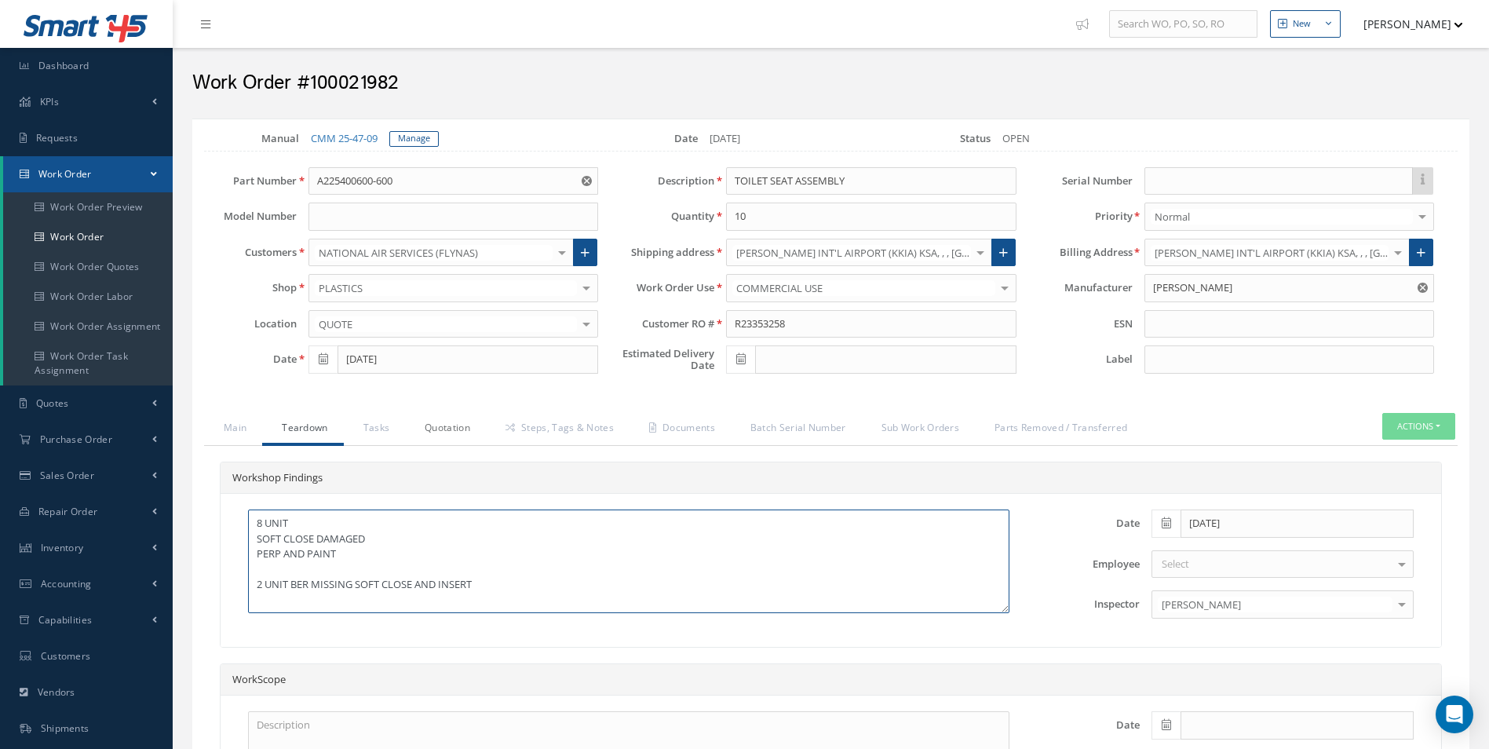
type textarea "8 UNIT SOFT CLOSE DAMAGED PERP AND PAINT 2 UNIT BER MISSING SOFT CLOSE AND INSE…"
drag, startPoint x: 442, startPoint y: 423, endPoint x: 553, endPoint y: 422, distance: 111.4
click at [442, 423] on link "Quotation" at bounding box center [445, 429] width 81 height 33
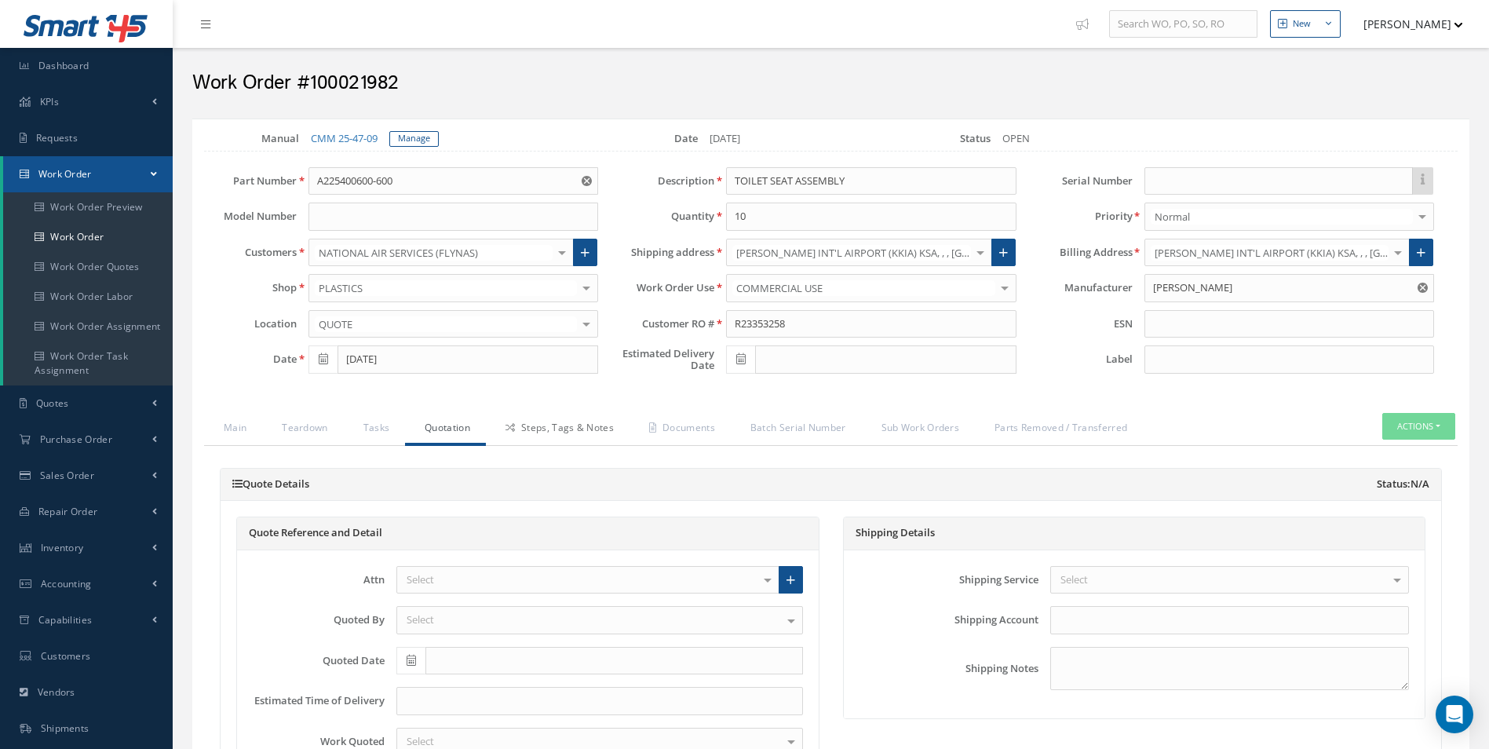
click at [579, 414] on link "Steps, Tags & Notes" at bounding box center [558, 429] width 144 height 33
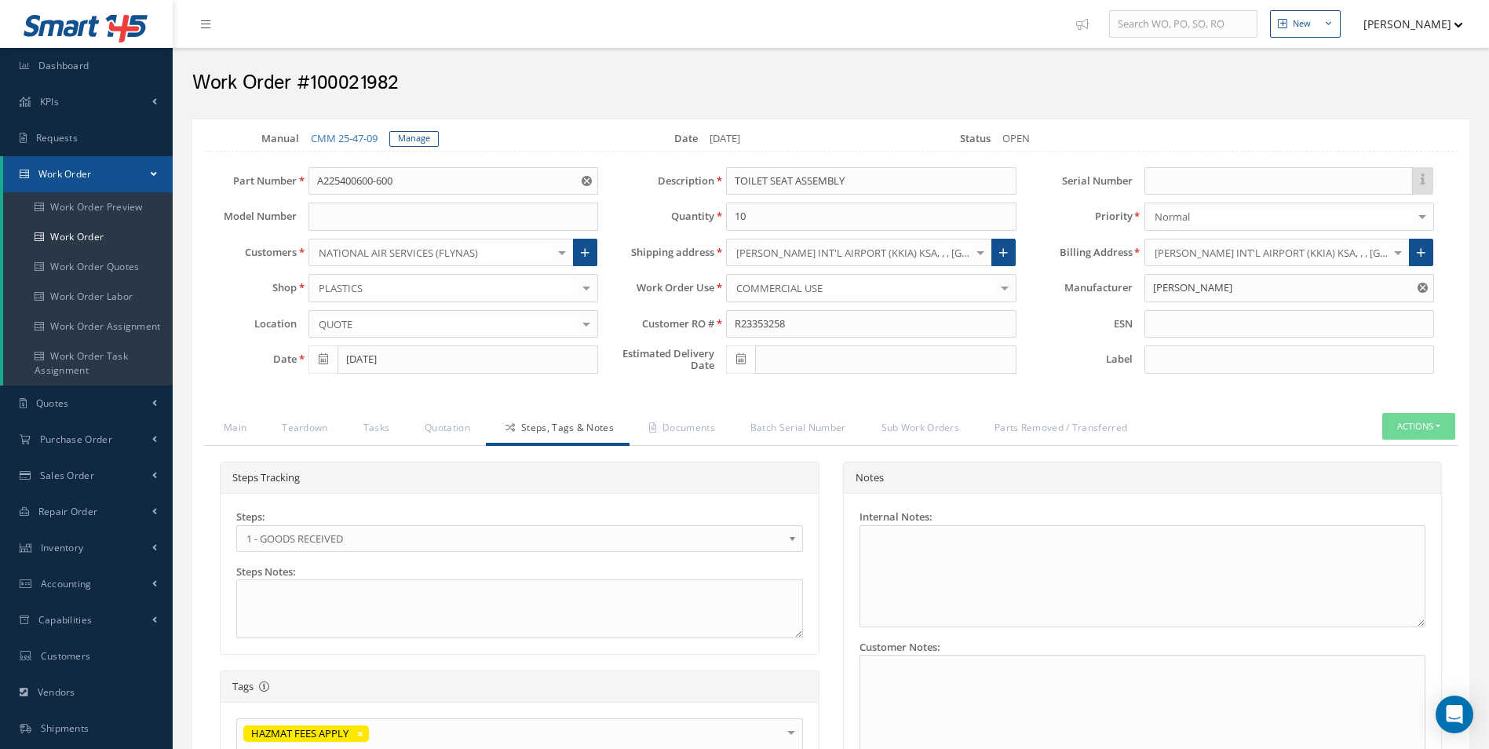
click at [273, 538] on span "1 - GOODS RECEIVED" at bounding box center [514, 538] width 536 height 19
click at [680, 440] on link "Documents" at bounding box center [679, 429] width 101 height 33
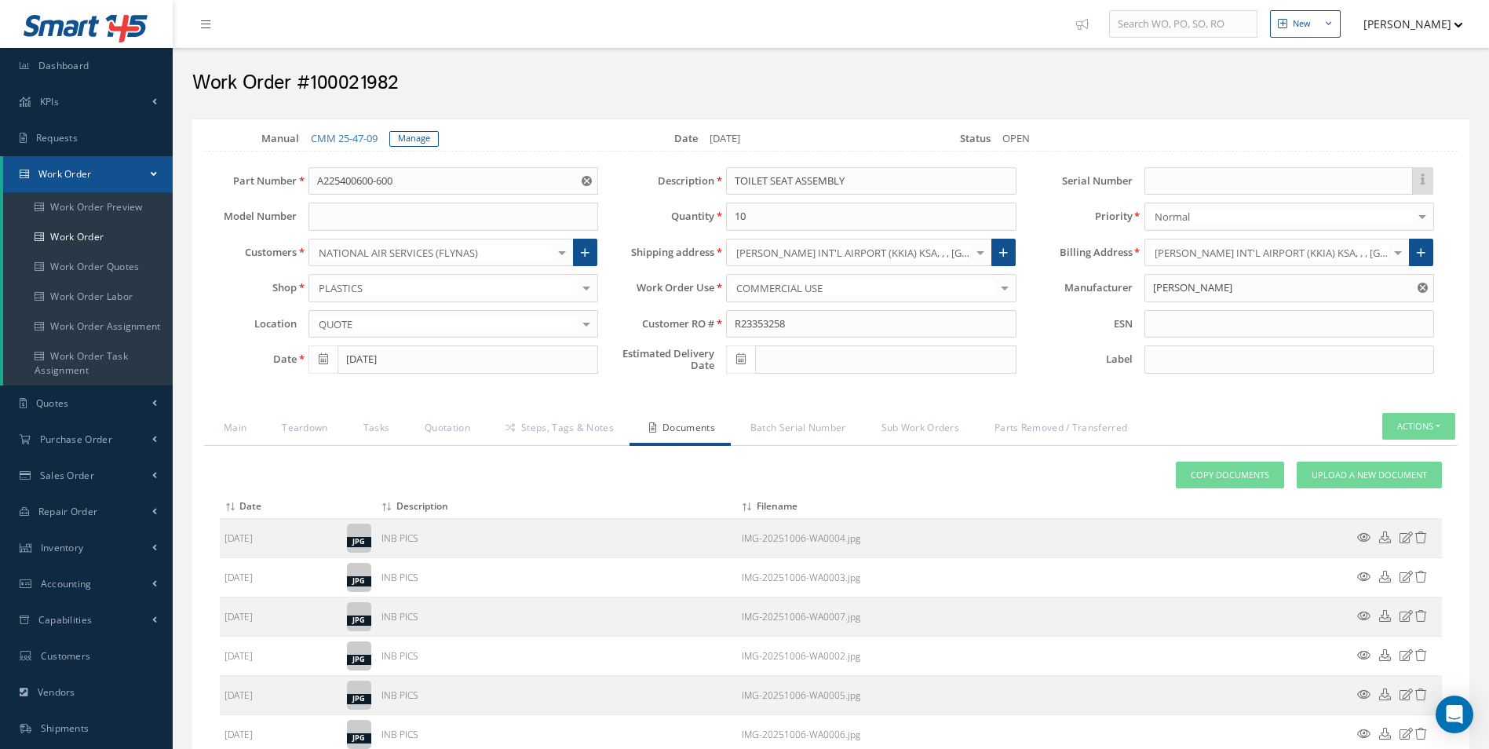
click at [1361, 456] on div "Attach File(s) Click inside this area or drag and drop to select file to upload…" at bounding box center [830, 653] width 1253 height 415
click at [1351, 476] on span "Upload a New Document" at bounding box center [1368, 475] width 115 height 13
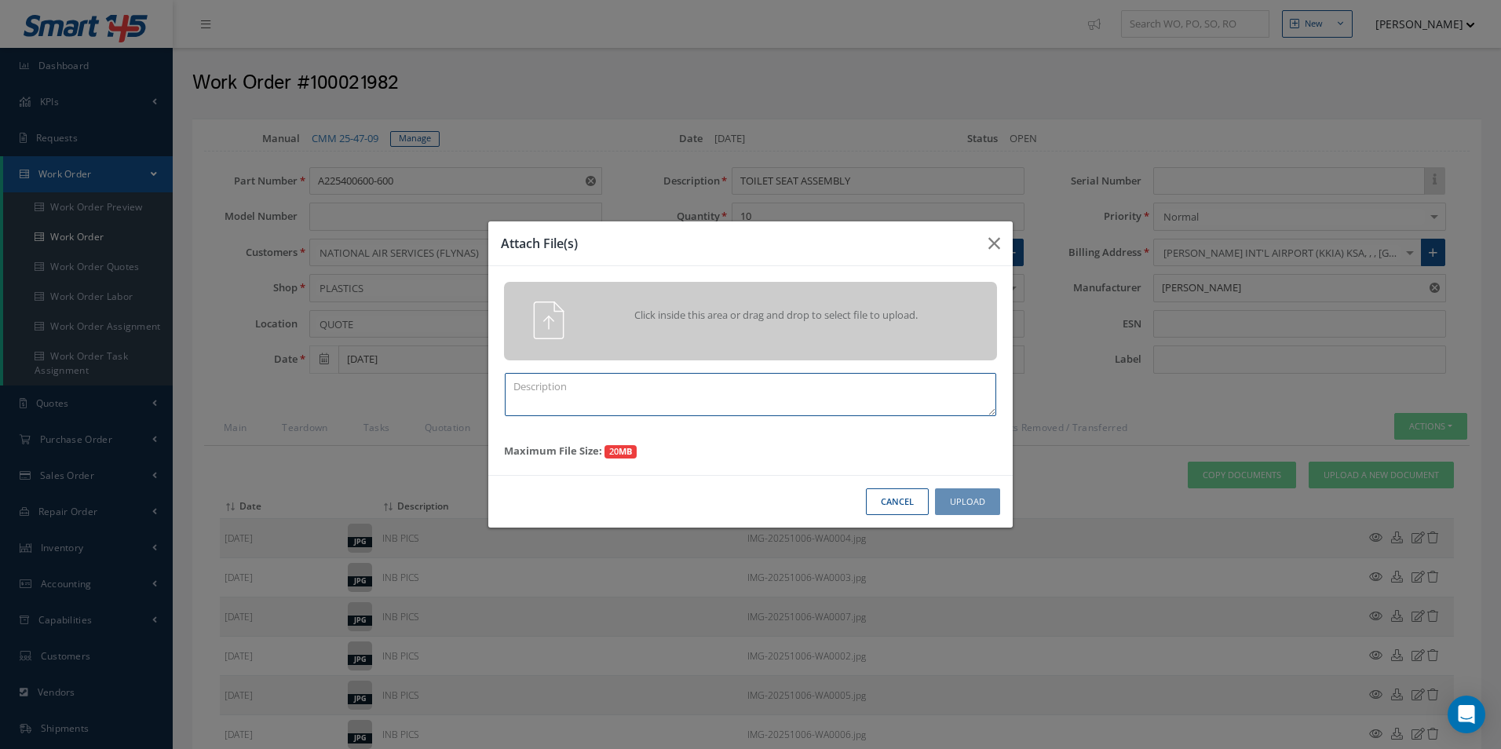
click at [619, 405] on textarea at bounding box center [750, 394] width 491 height 43
type textarea "QUOTE PICS"
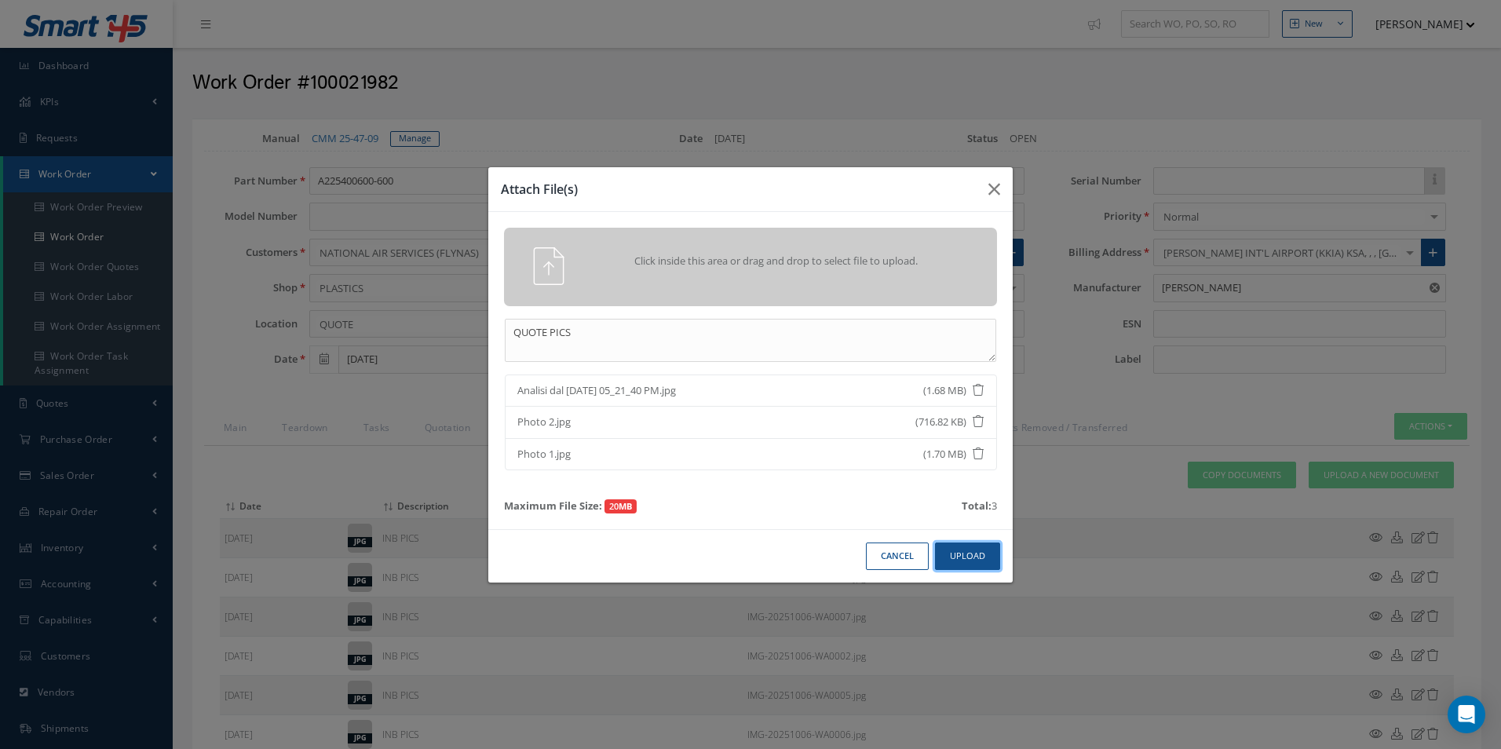
click at [979, 551] on button "Upload" at bounding box center [967, 555] width 65 height 27
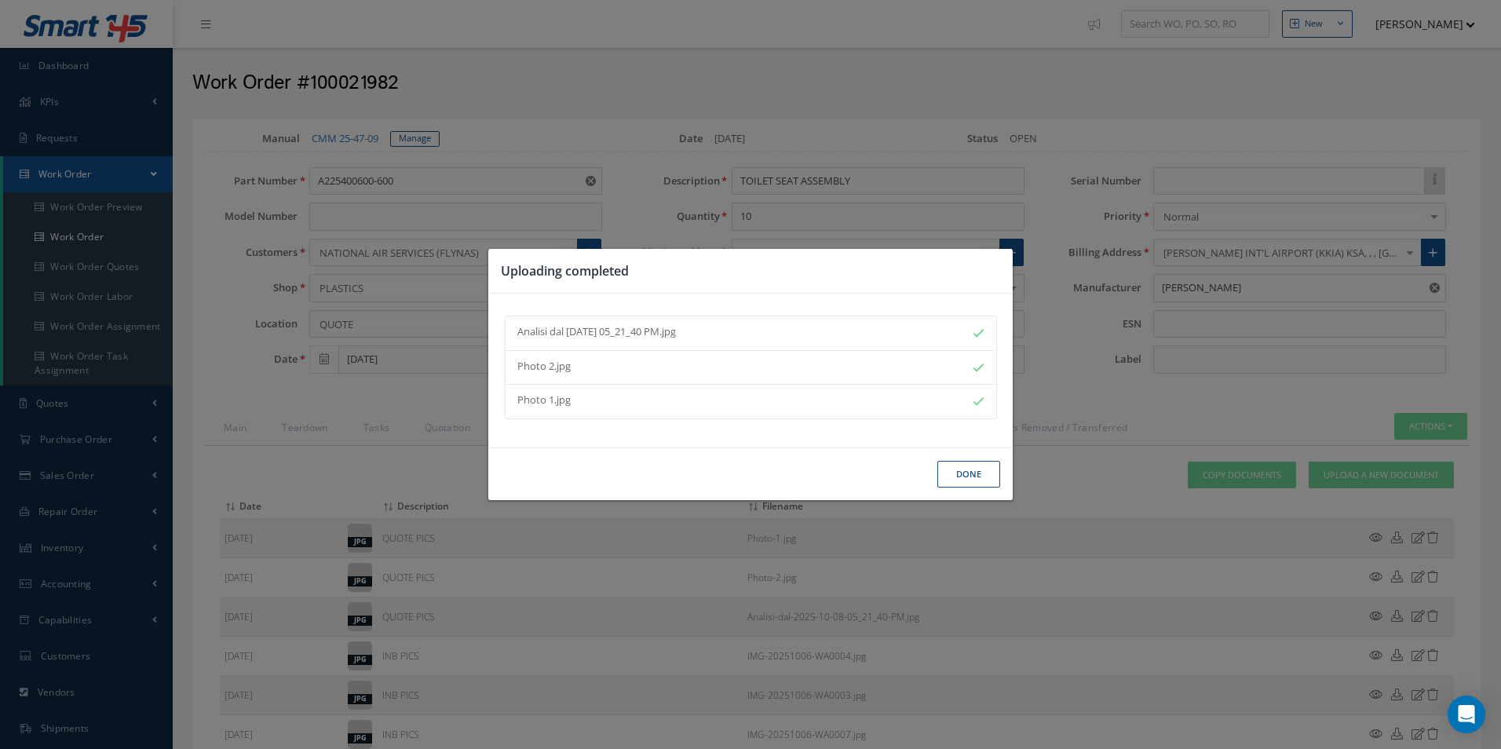
click at [980, 473] on button "Done" at bounding box center [968, 474] width 63 height 27
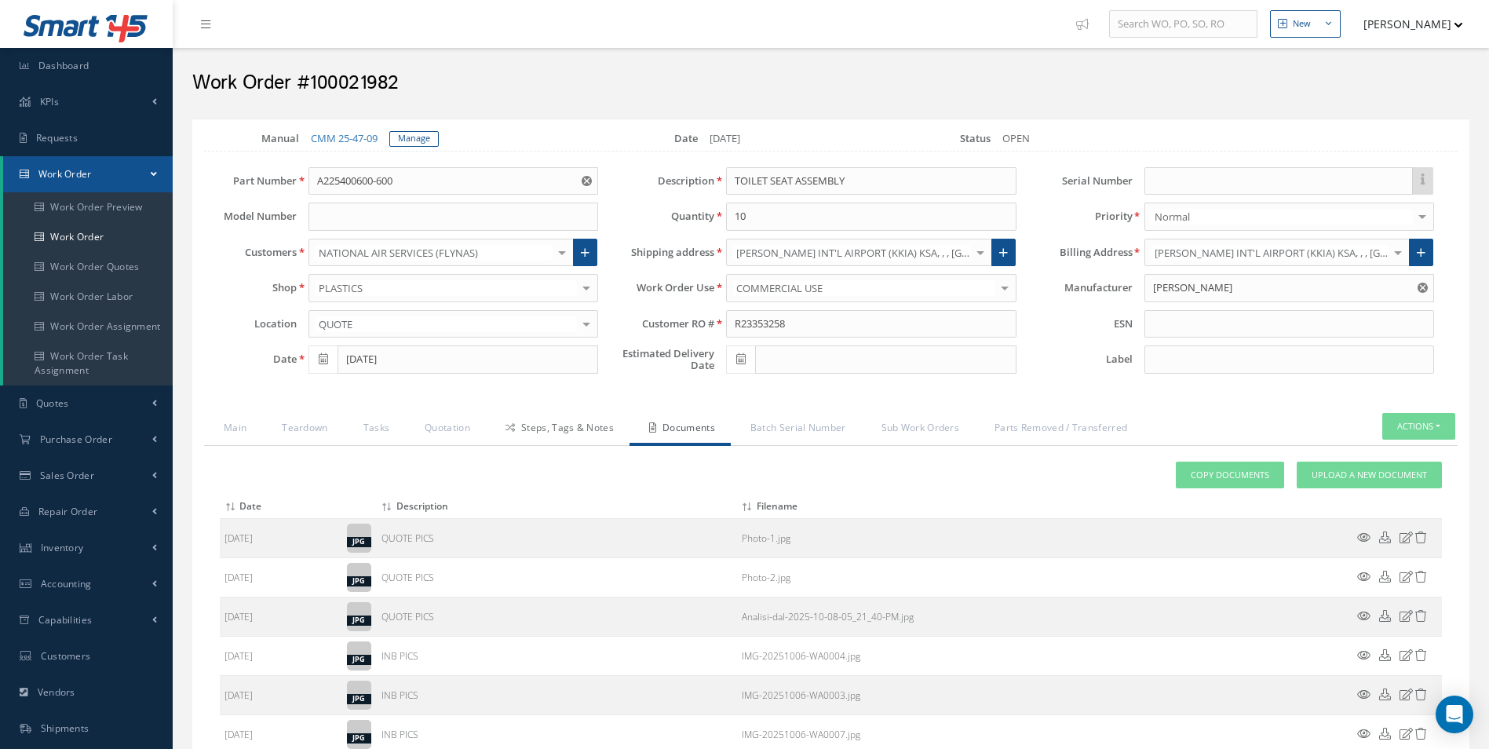
click at [554, 443] on link "Steps, Tags & Notes" at bounding box center [558, 429] width 144 height 33
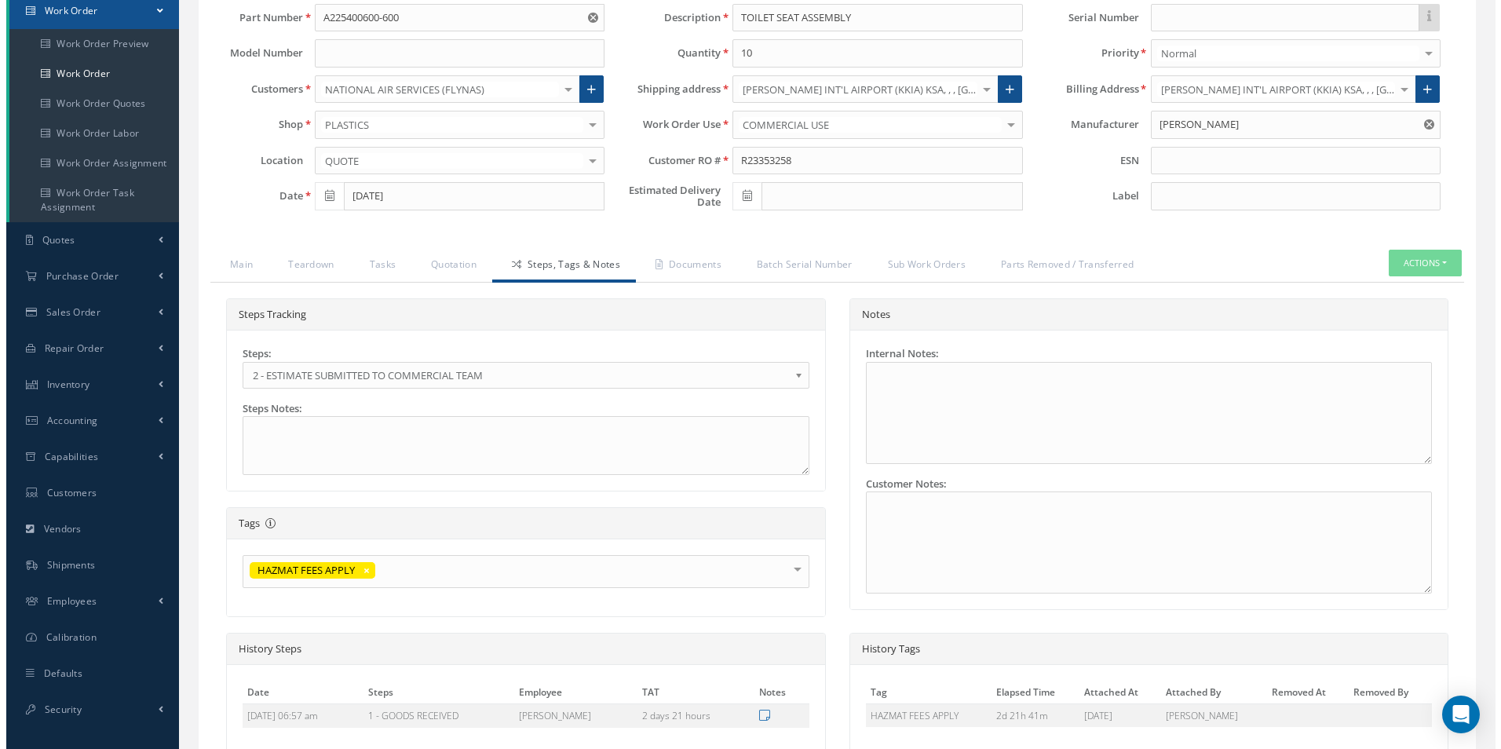
scroll to position [313, 0]
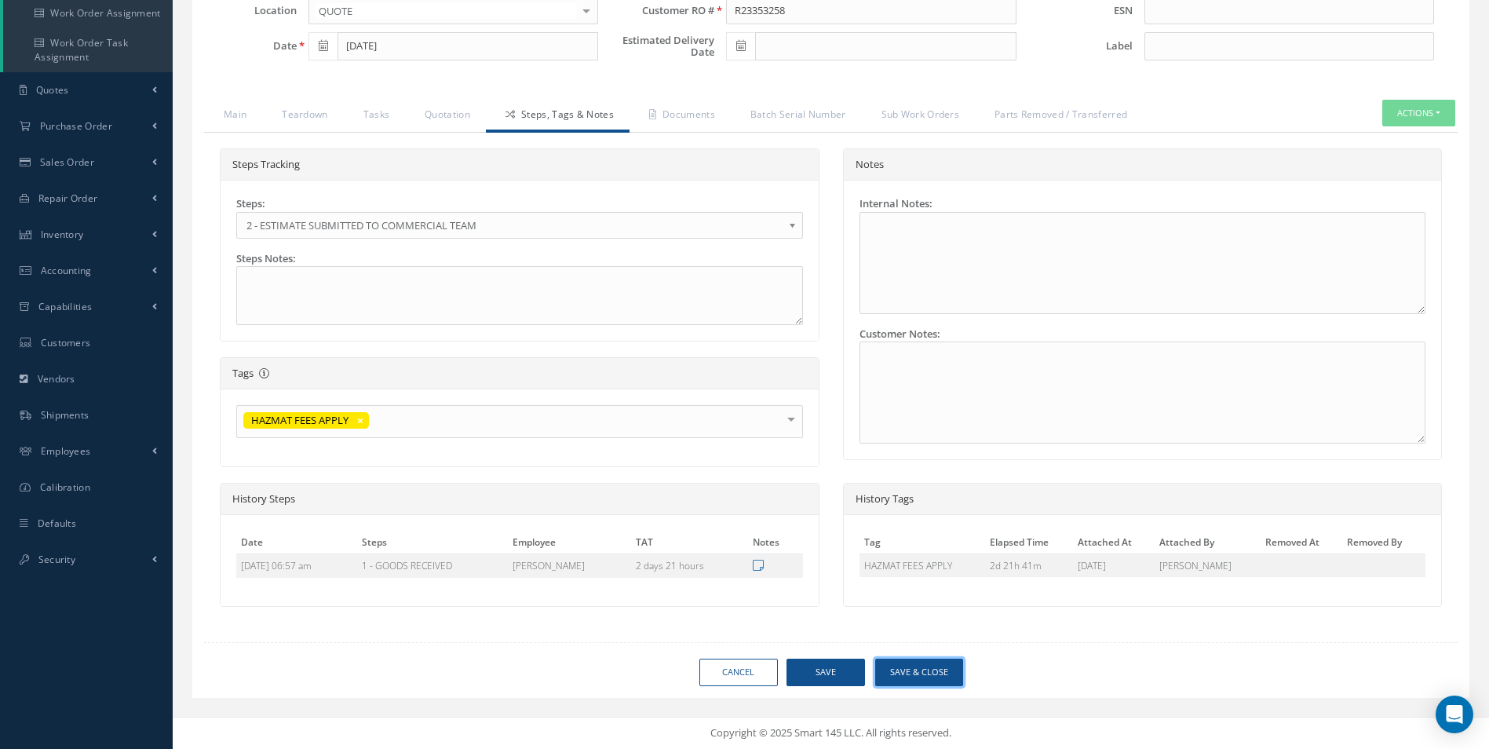
click at [929, 675] on button "Save & Close" at bounding box center [919, 671] width 88 height 27
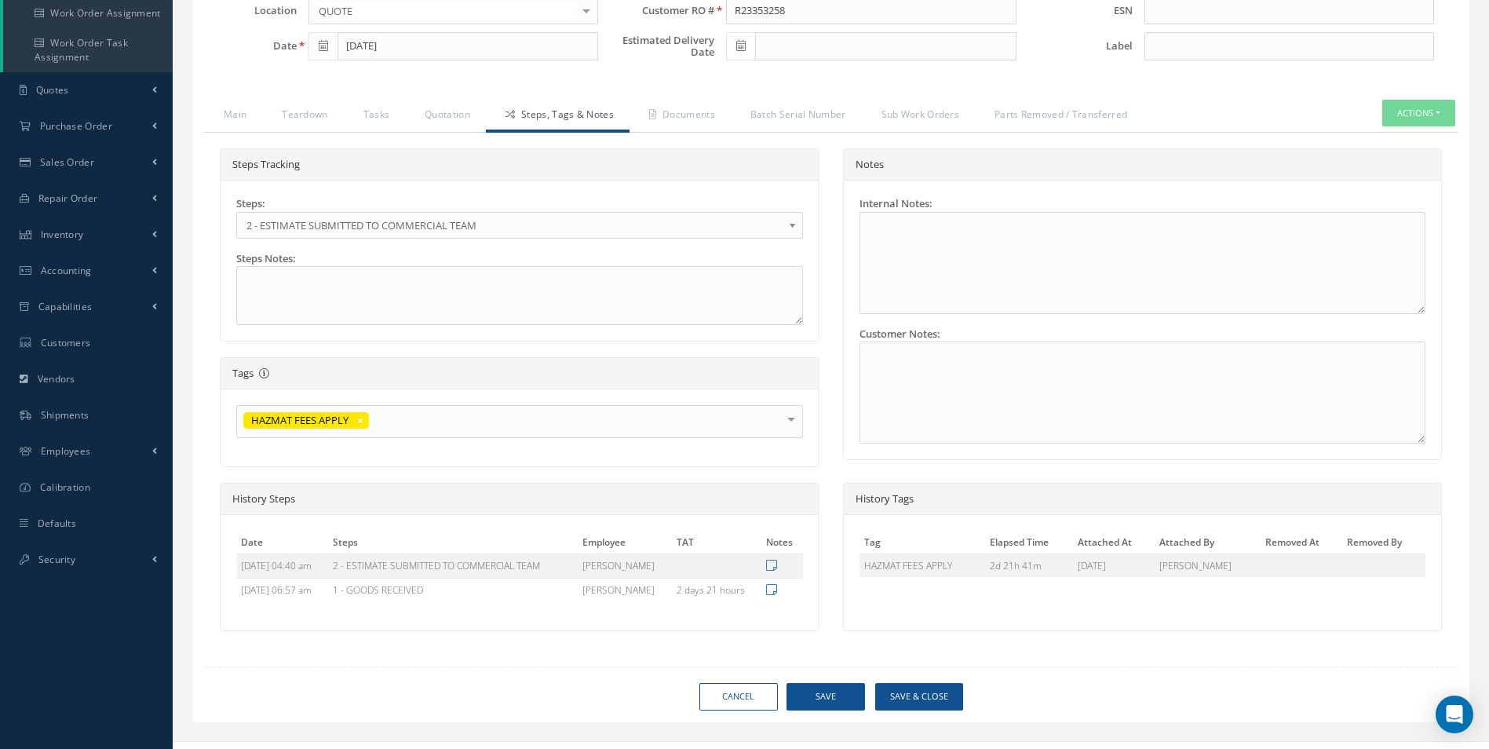
type input "DIEHL"
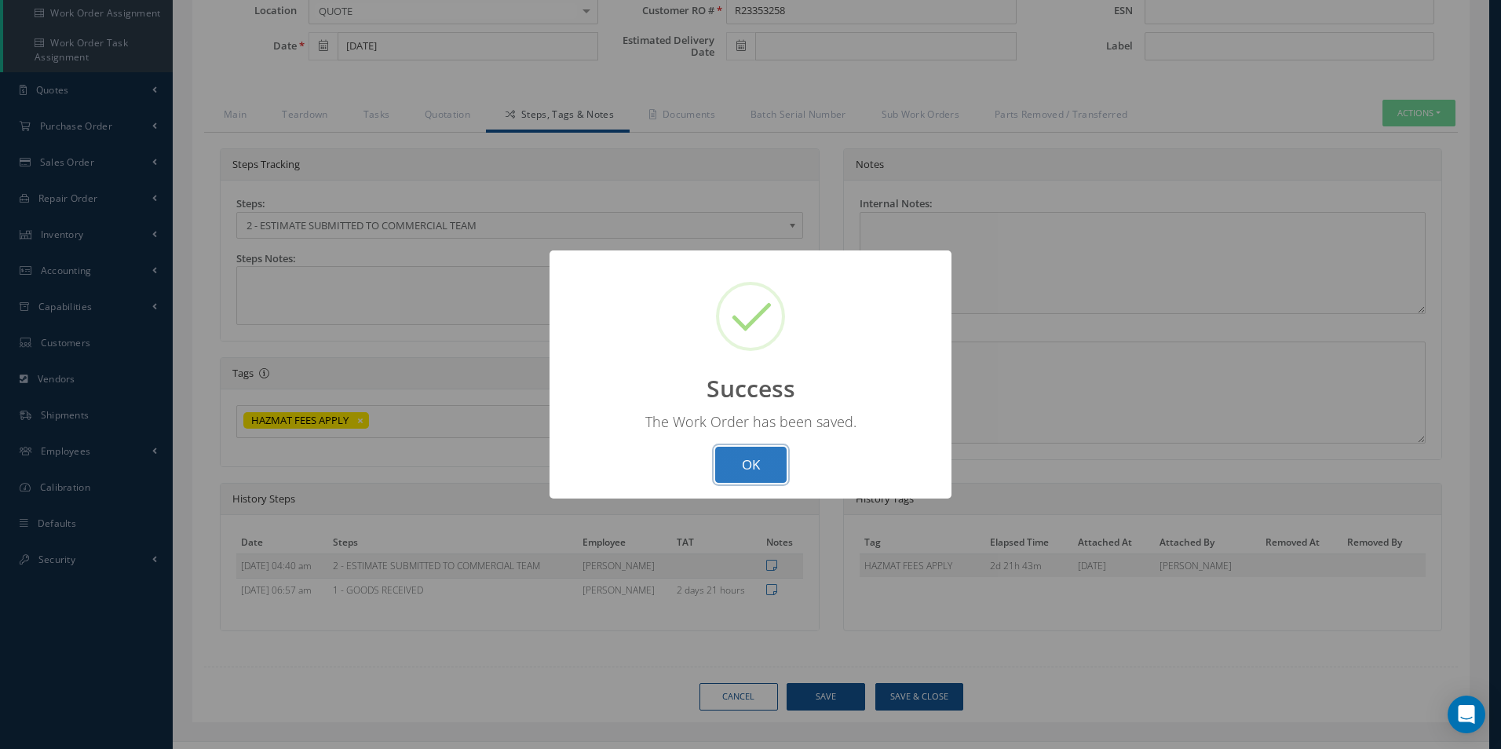
click at [757, 454] on button "OK" at bounding box center [750, 465] width 71 height 37
select select "25"
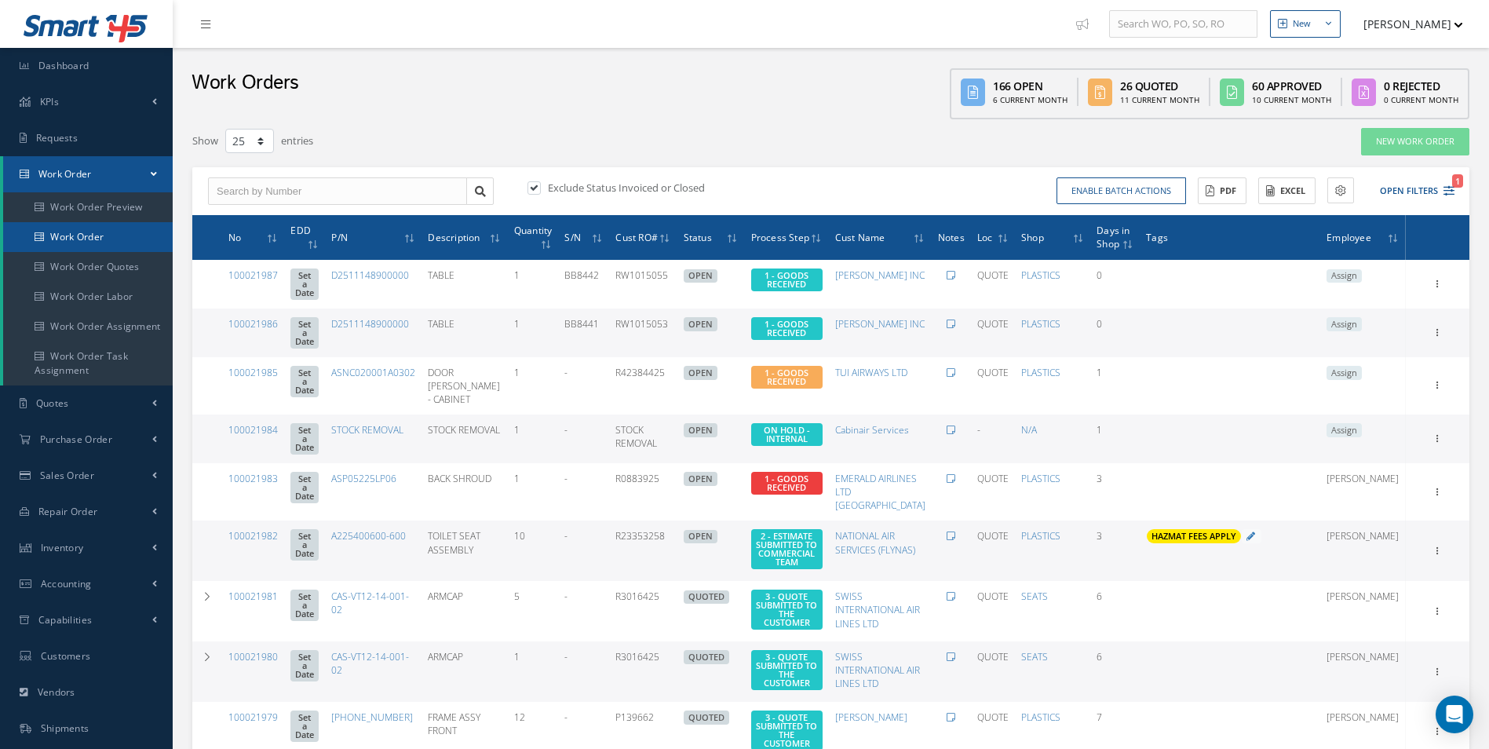
click at [145, 247] on link "Work Order" at bounding box center [88, 237] width 170 height 30
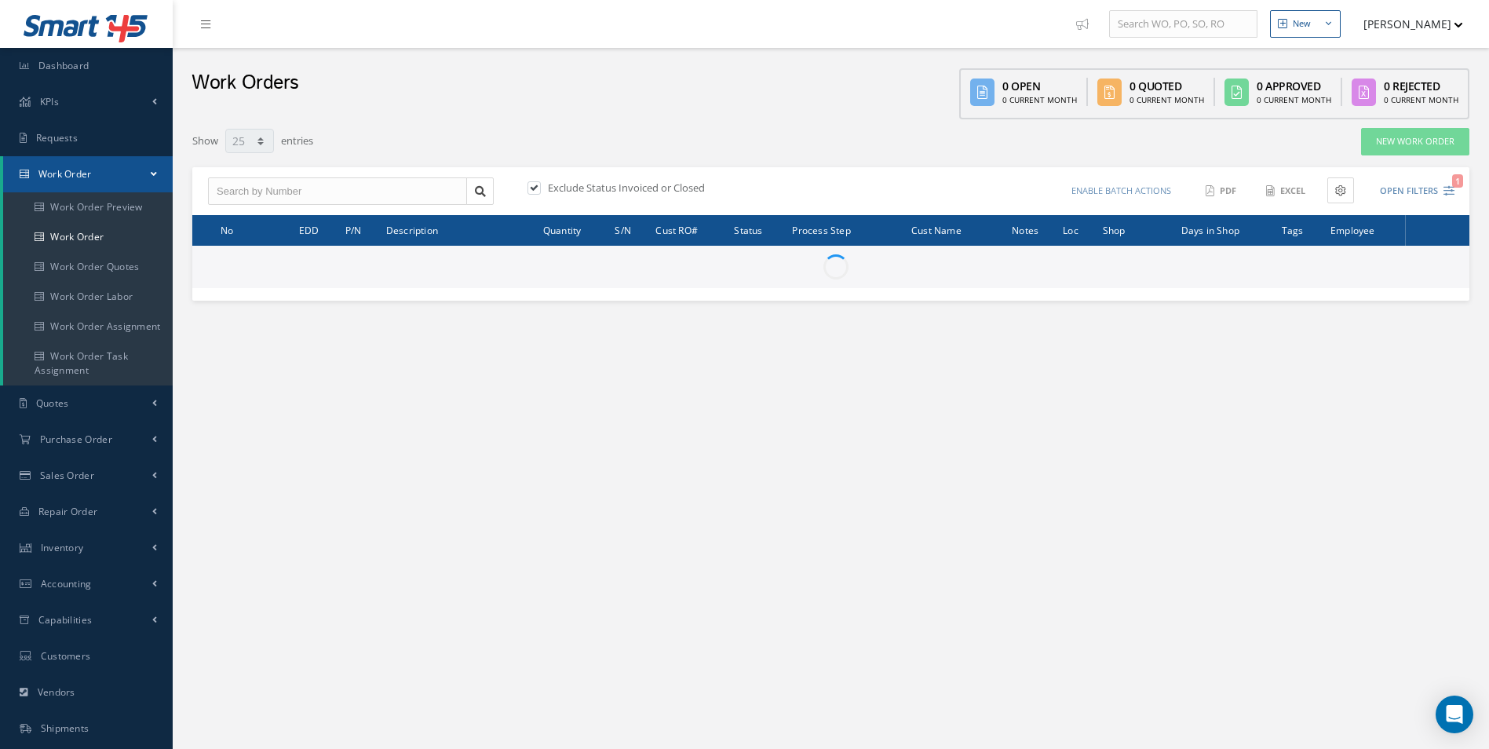
select select "25"
click at [64, 64] on span "Dashboard" at bounding box center [63, 65] width 51 height 13
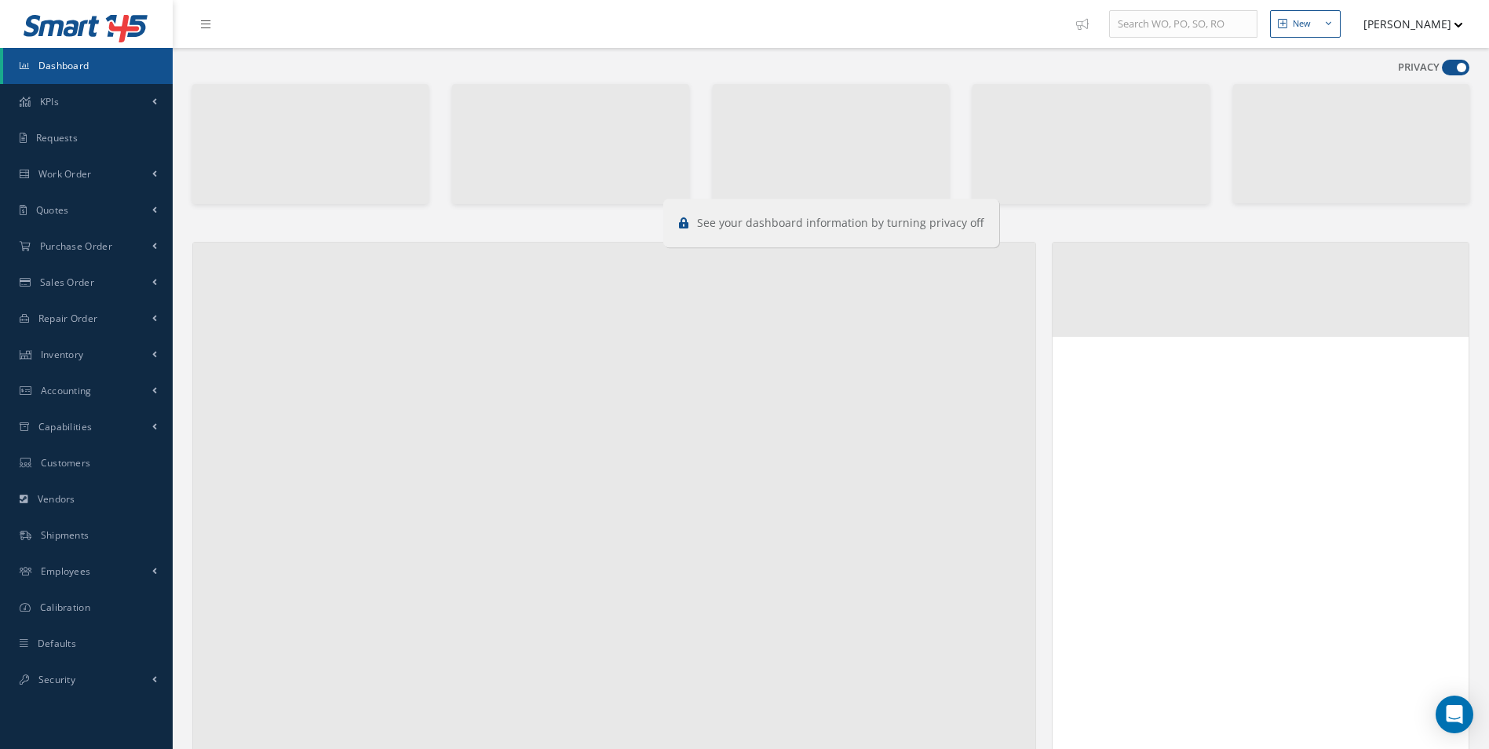
click at [1457, 74] on span at bounding box center [1455, 68] width 27 height 16
click at [1442, 71] on input "checkbox" at bounding box center [1442, 71] width 0 height 0
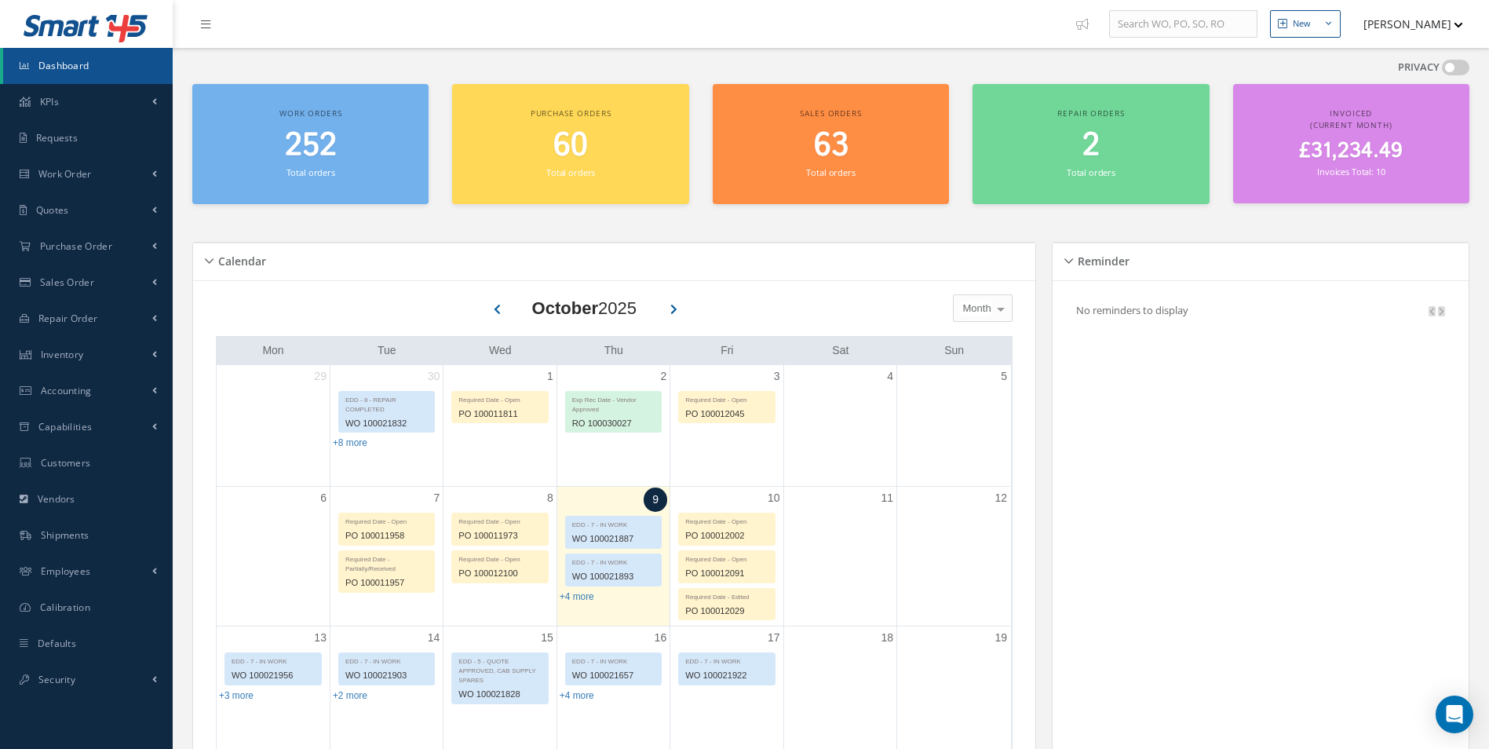
click at [1457, 74] on span at bounding box center [1455, 68] width 27 height 16
click at [1442, 71] on input "checkbox" at bounding box center [1442, 71] width 0 height 0
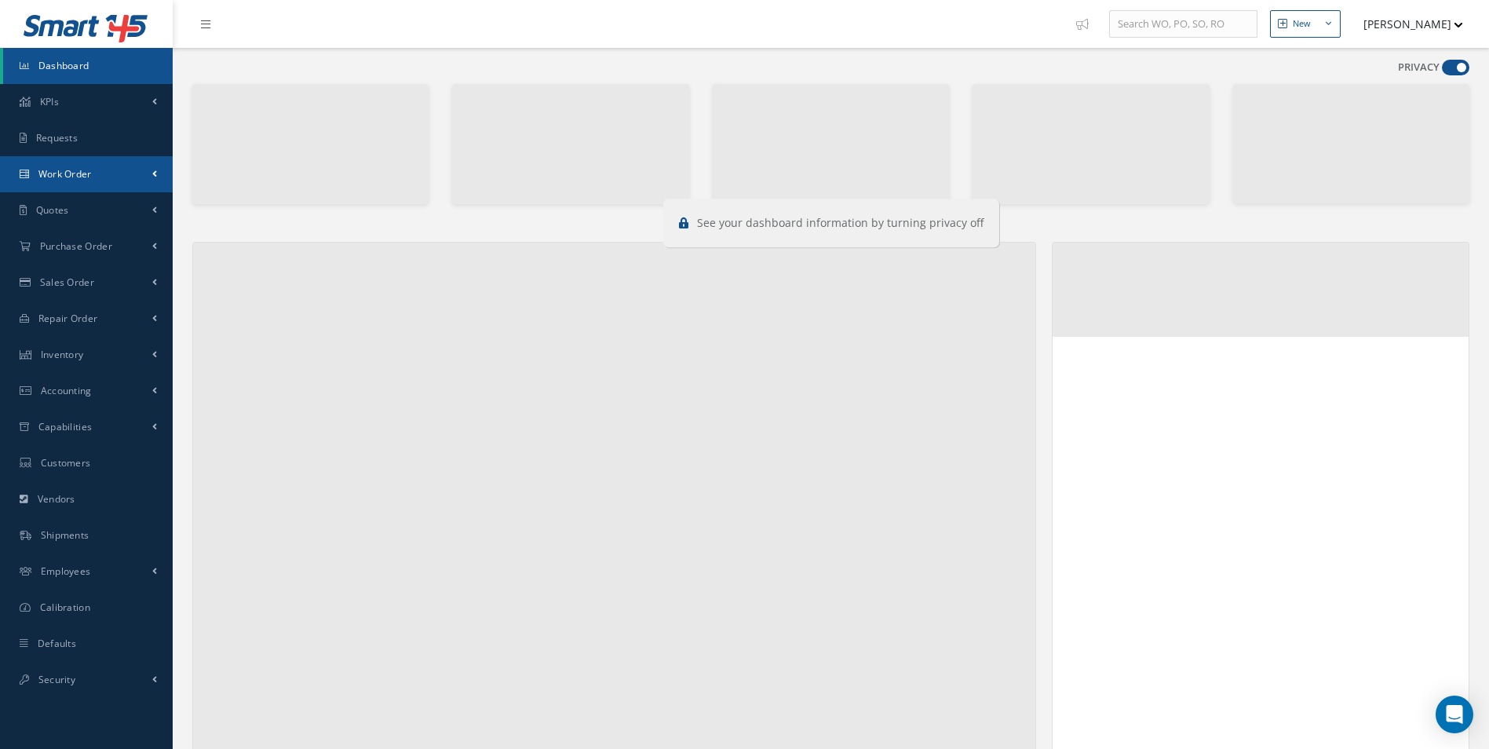
click at [98, 181] on link "Work Order" at bounding box center [86, 174] width 173 height 36
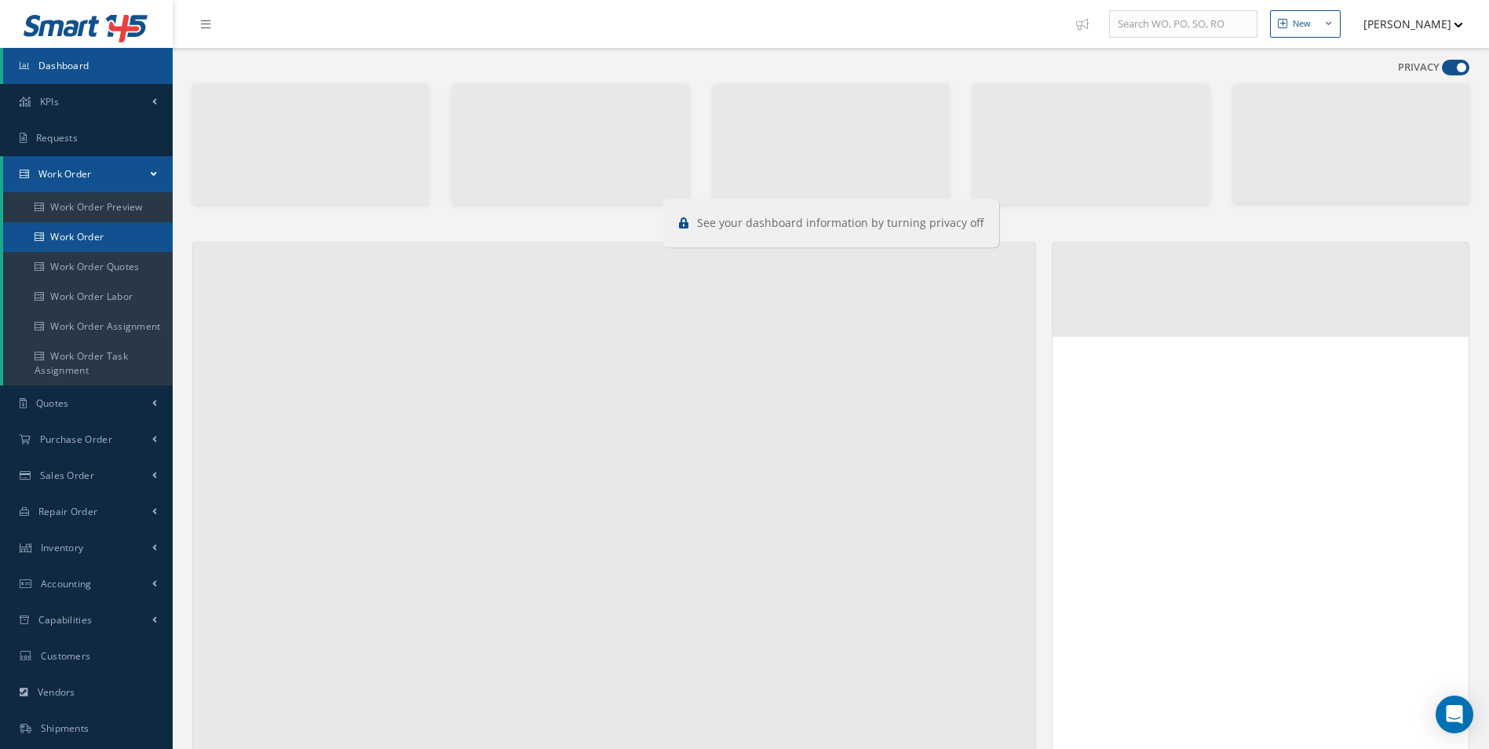
click at [96, 225] on link "Work Order" at bounding box center [88, 237] width 170 height 30
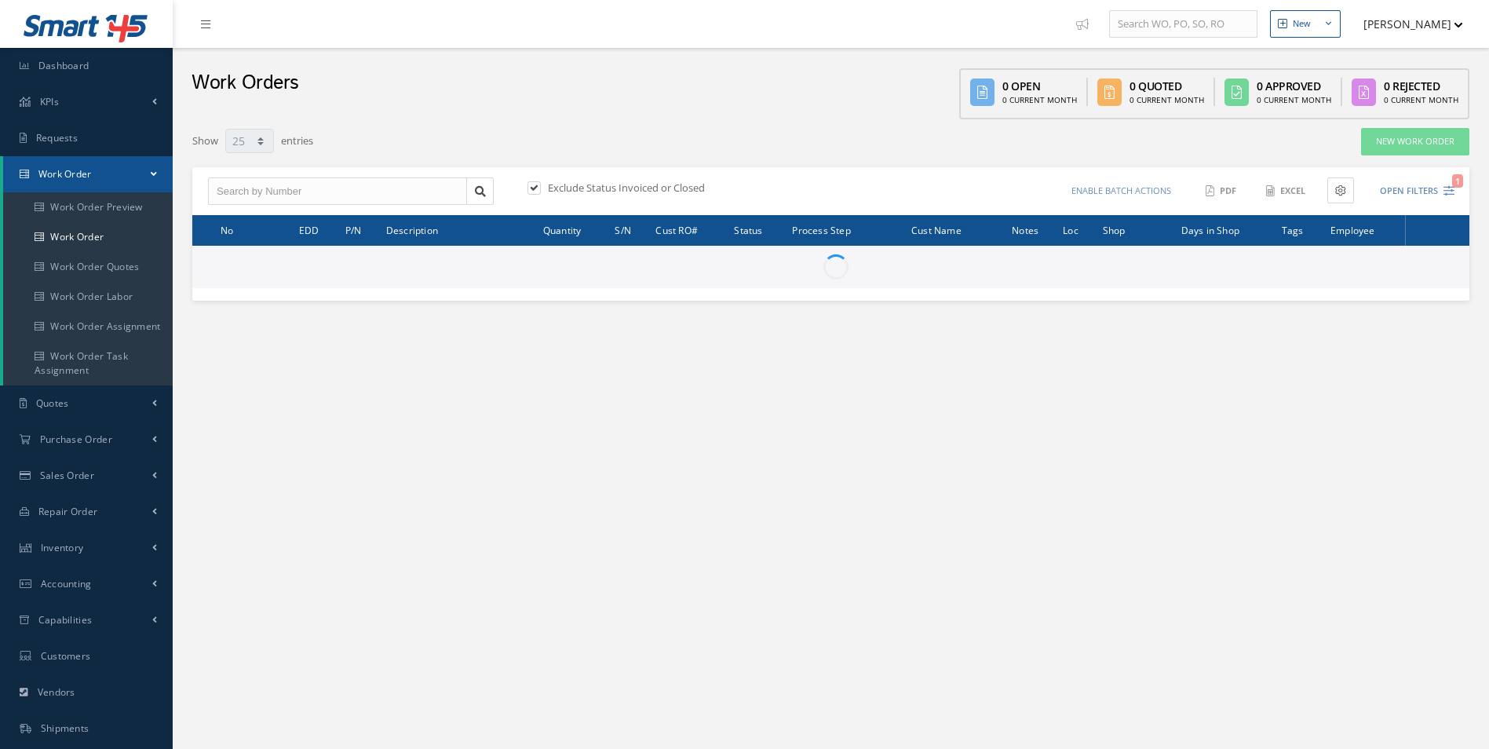
select select "25"
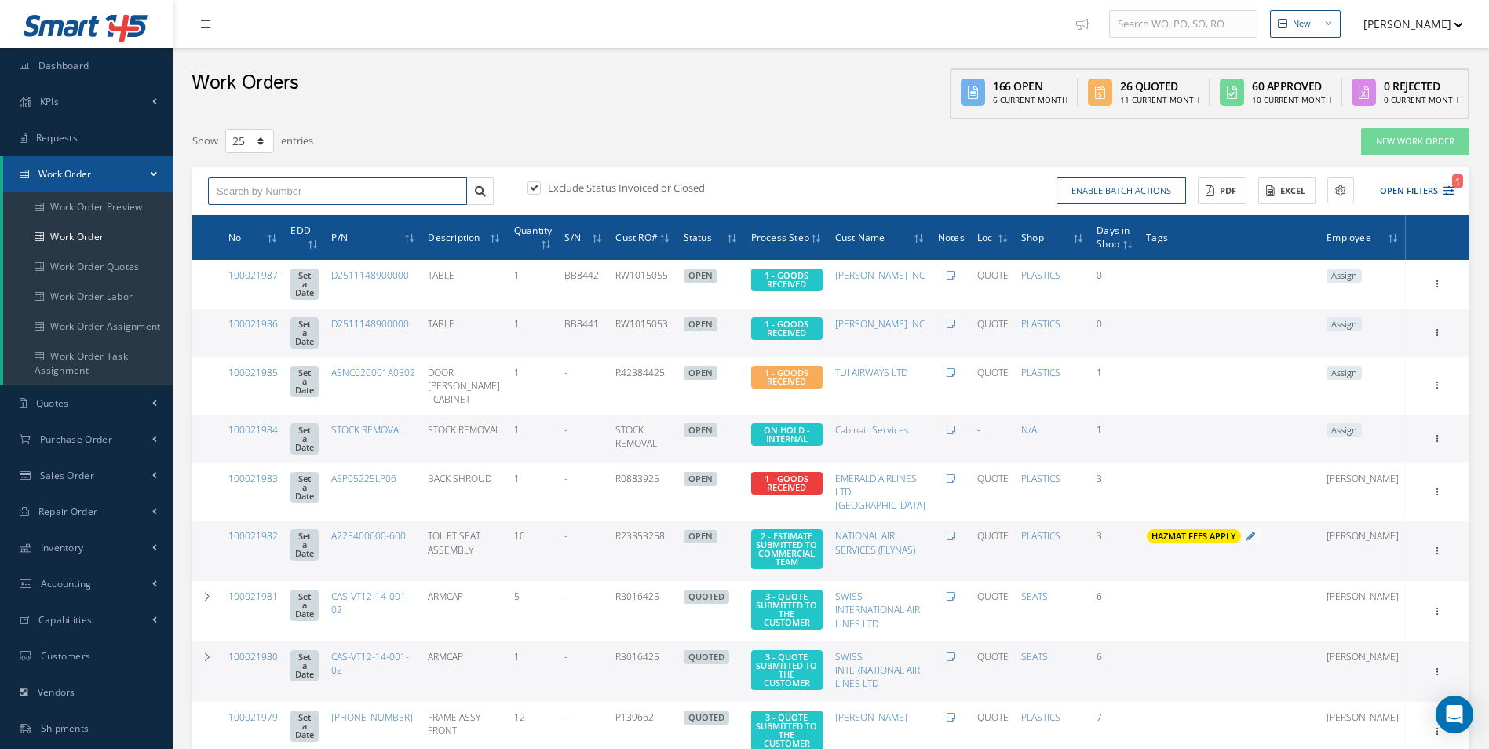
click at [416, 181] on input "text" at bounding box center [337, 191] width 259 height 28
type input "100021483"
click at [363, 222] on div "100021483" at bounding box center [338, 219] width 242 height 16
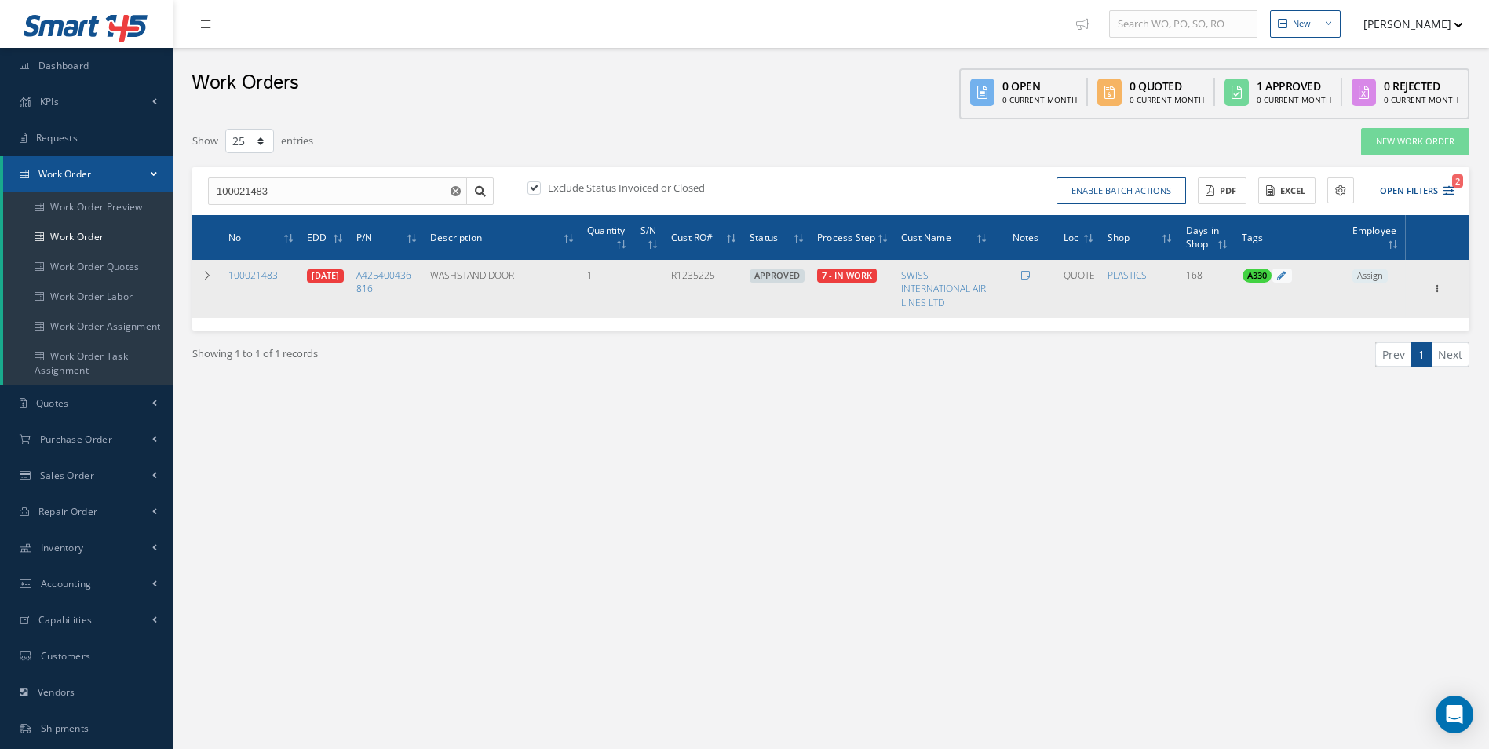
click at [1365, 272] on span "Assign" at bounding box center [1369, 276] width 35 height 14
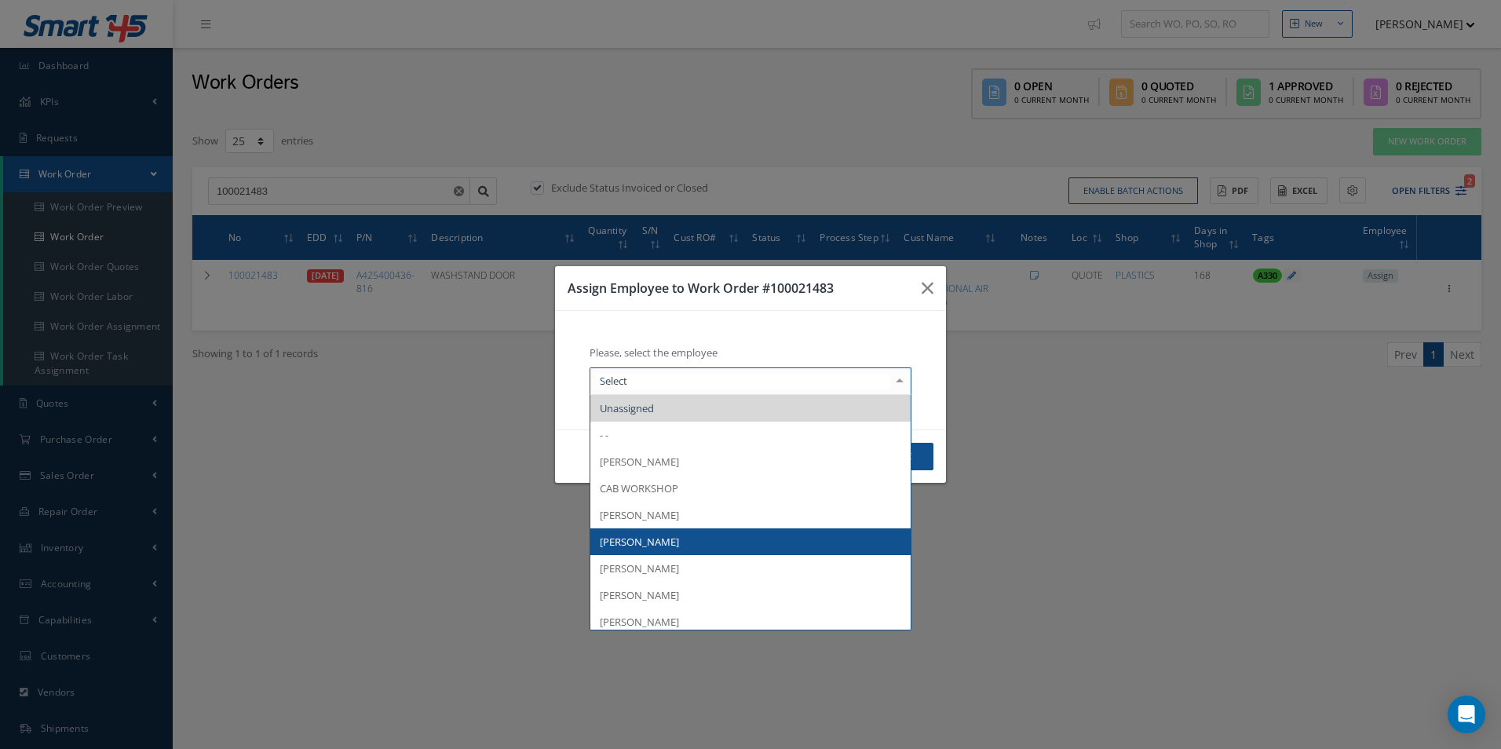
click at [684, 534] on span "[PERSON_NAME]" at bounding box center [750, 541] width 320 height 27
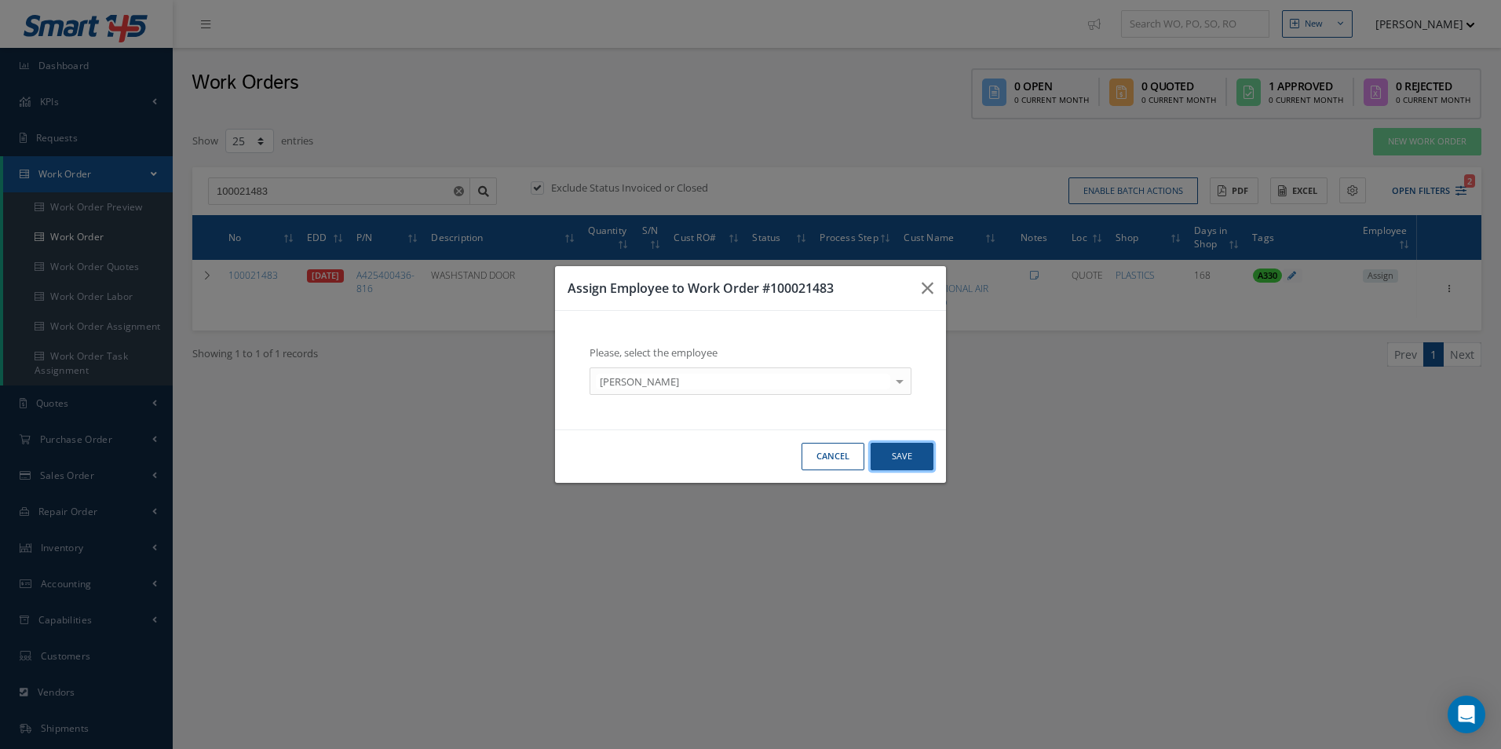
click at [904, 461] on button "Save" at bounding box center [901, 456] width 63 height 27
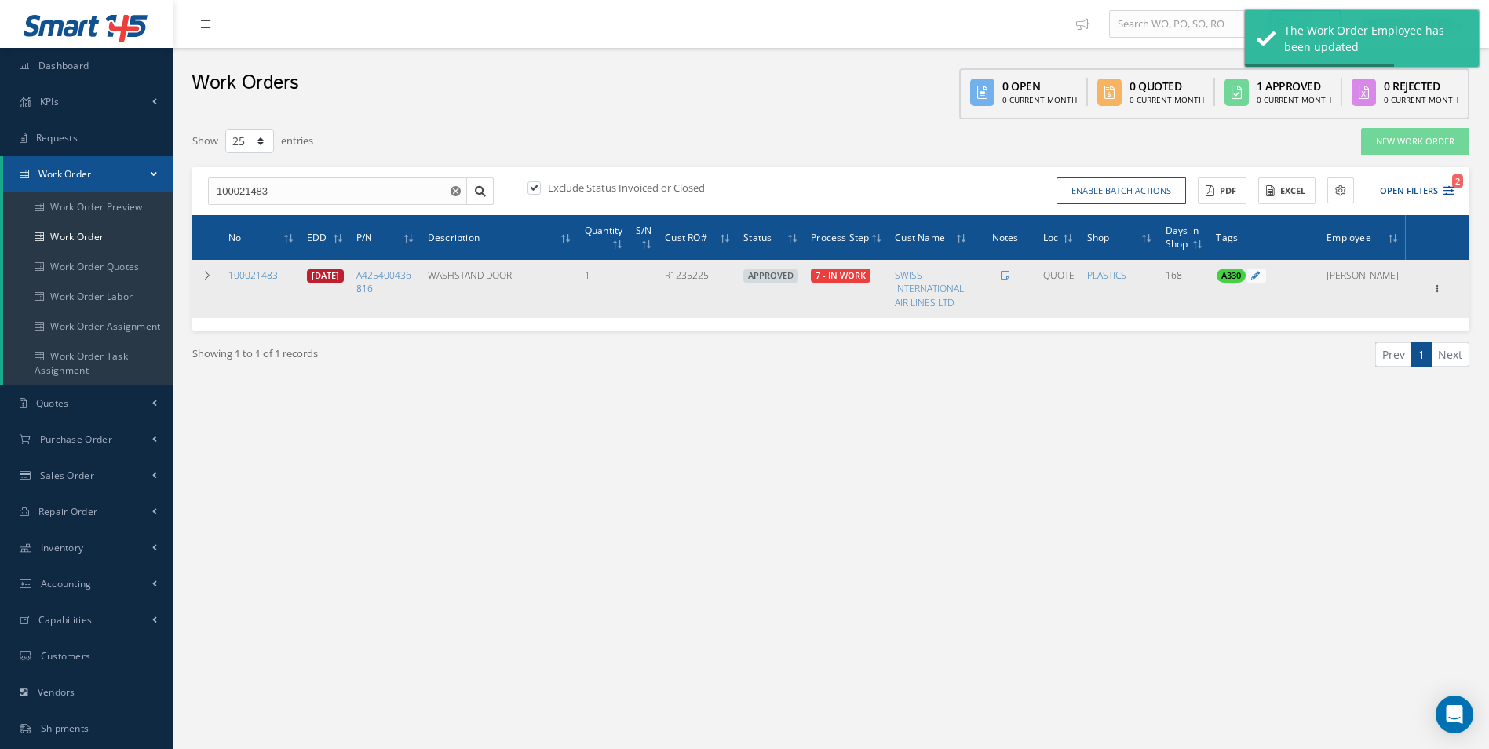
click at [344, 275] on link "08/07/2025" at bounding box center [325, 276] width 37 height 14
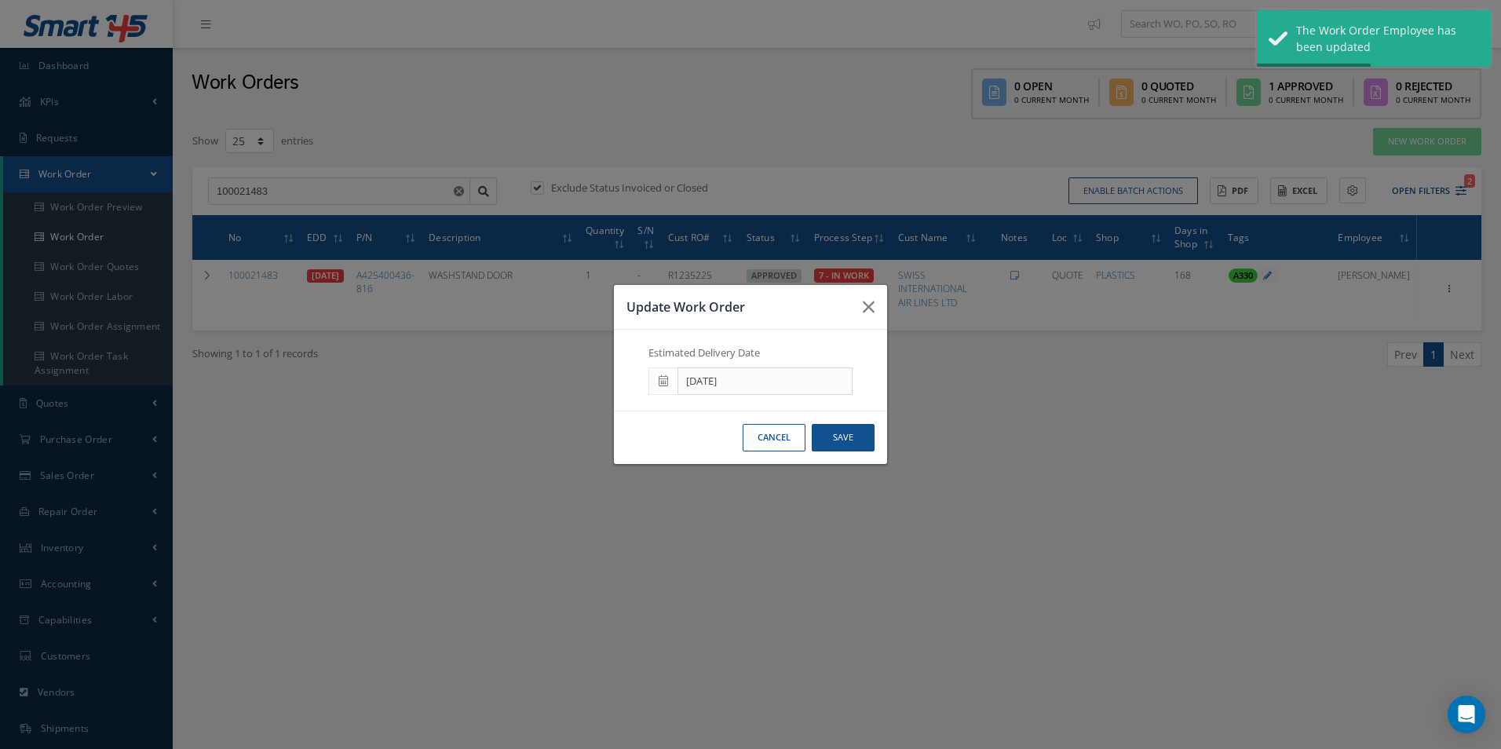
click at [660, 368] on span at bounding box center [662, 381] width 29 height 28
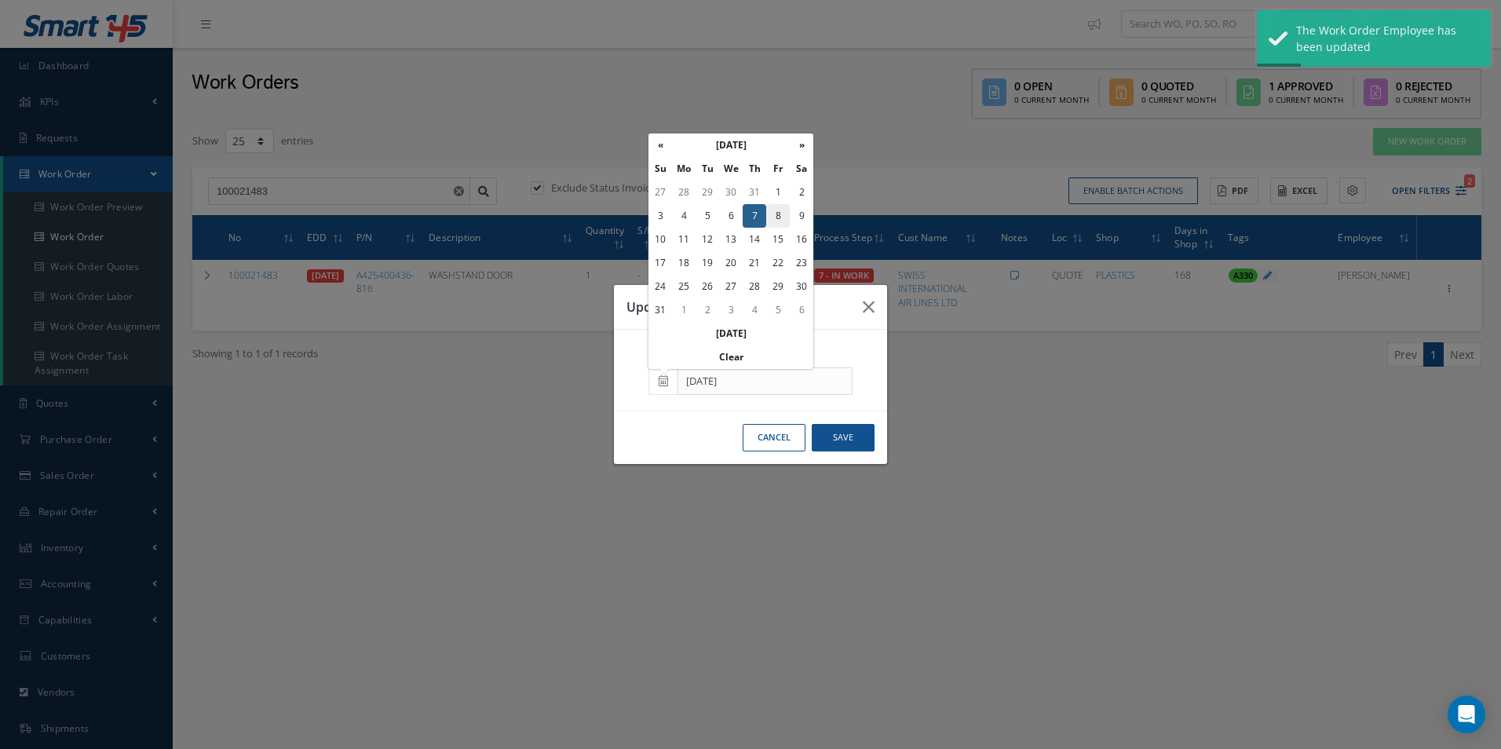
click at [779, 220] on td "8" at bounding box center [778, 216] width 24 height 24
type input "08/08/2025"
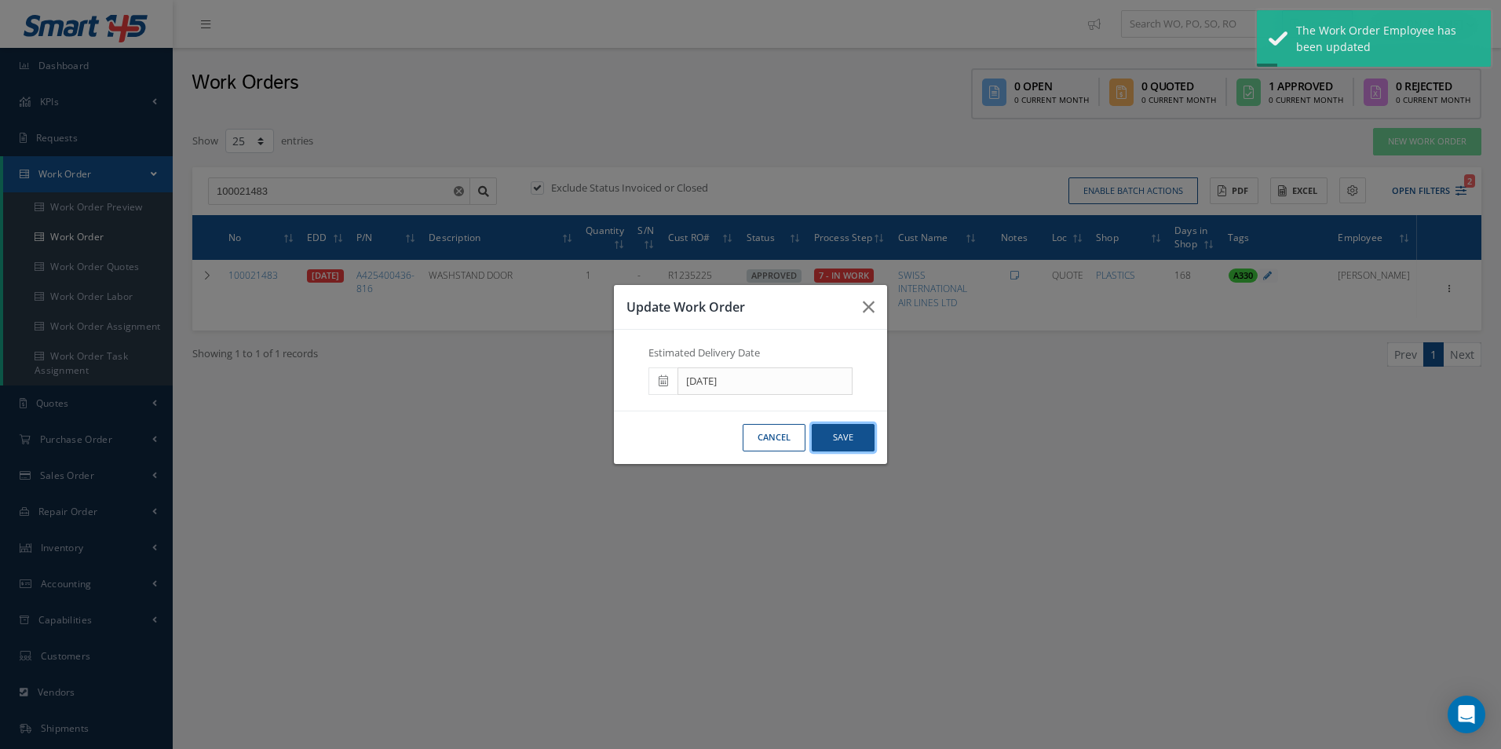
click at [833, 450] on button "Save" at bounding box center [843, 437] width 63 height 27
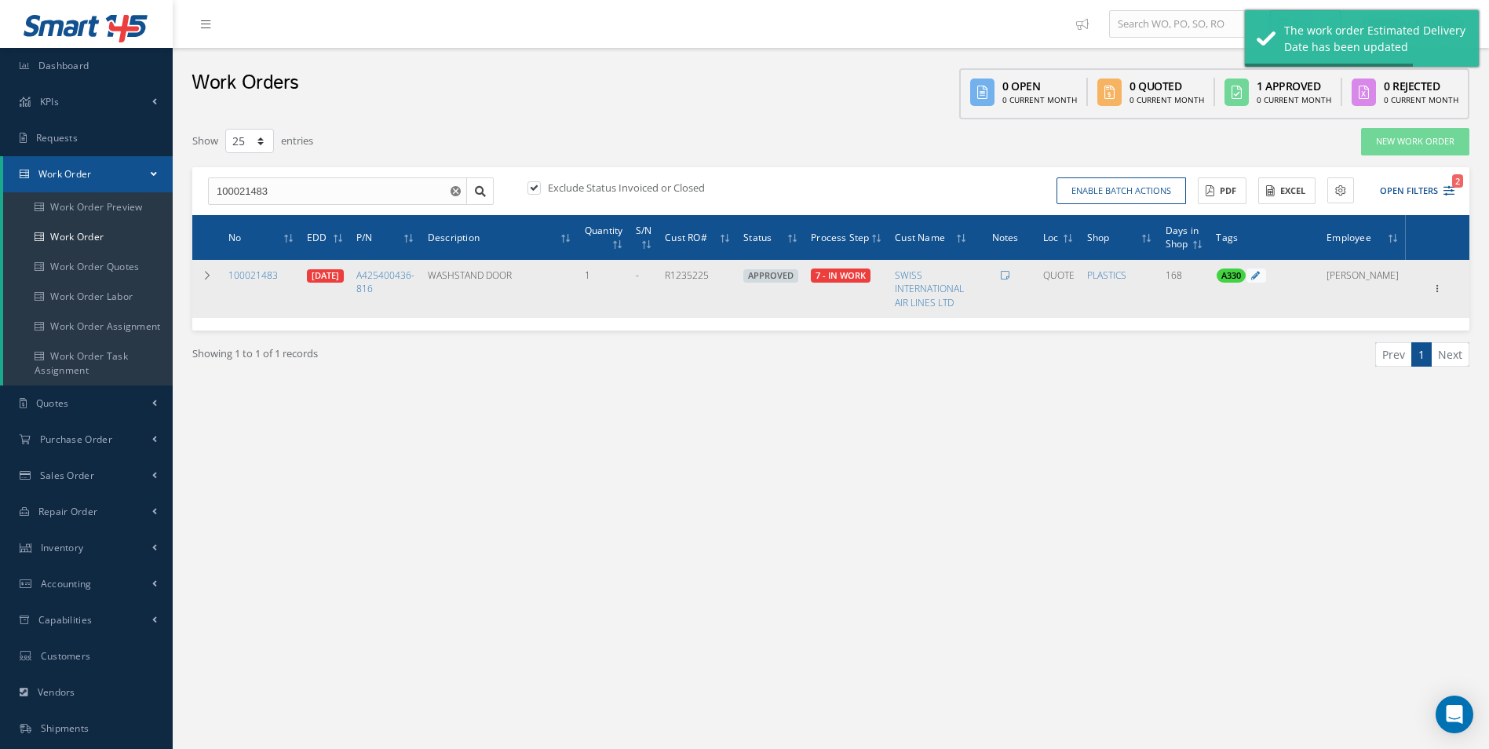
click at [278, 271] on div "100021483" at bounding box center [261, 274] width 66 height 13
click at [344, 269] on link "08/08/2025" at bounding box center [325, 276] width 37 height 14
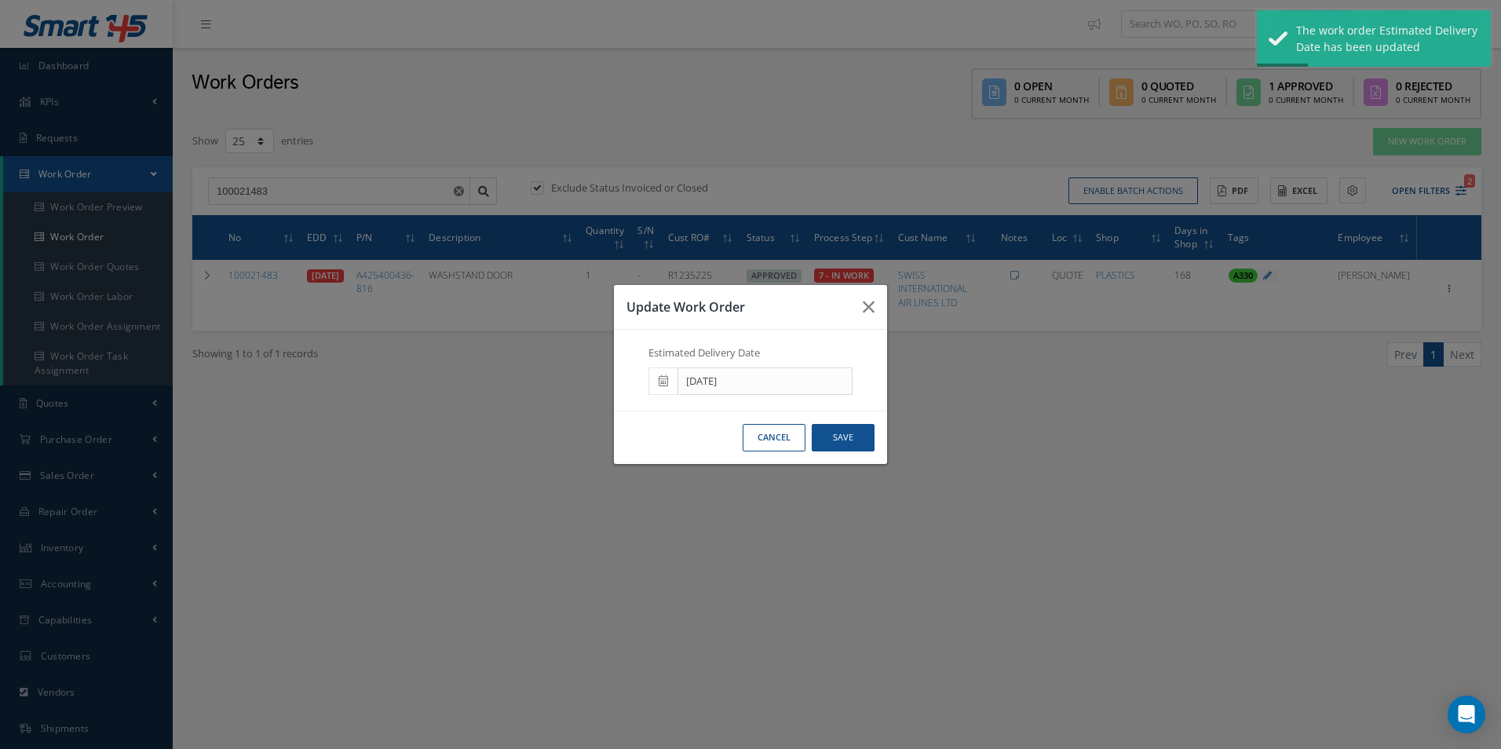
click at [666, 375] on icon at bounding box center [662, 380] width 9 height 11
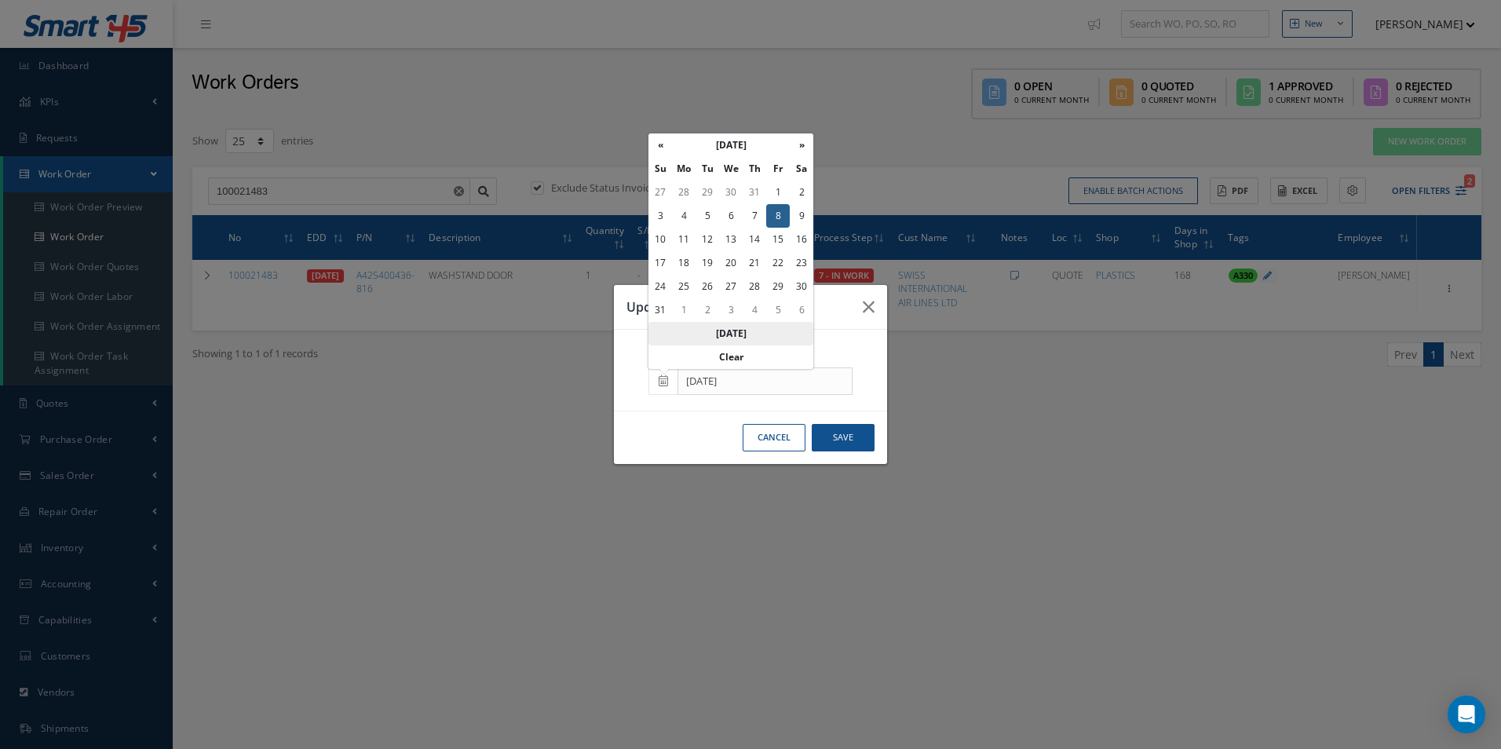
click at [740, 338] on th "[DATE]" at bounding box center [730, 334] width 165 height 24
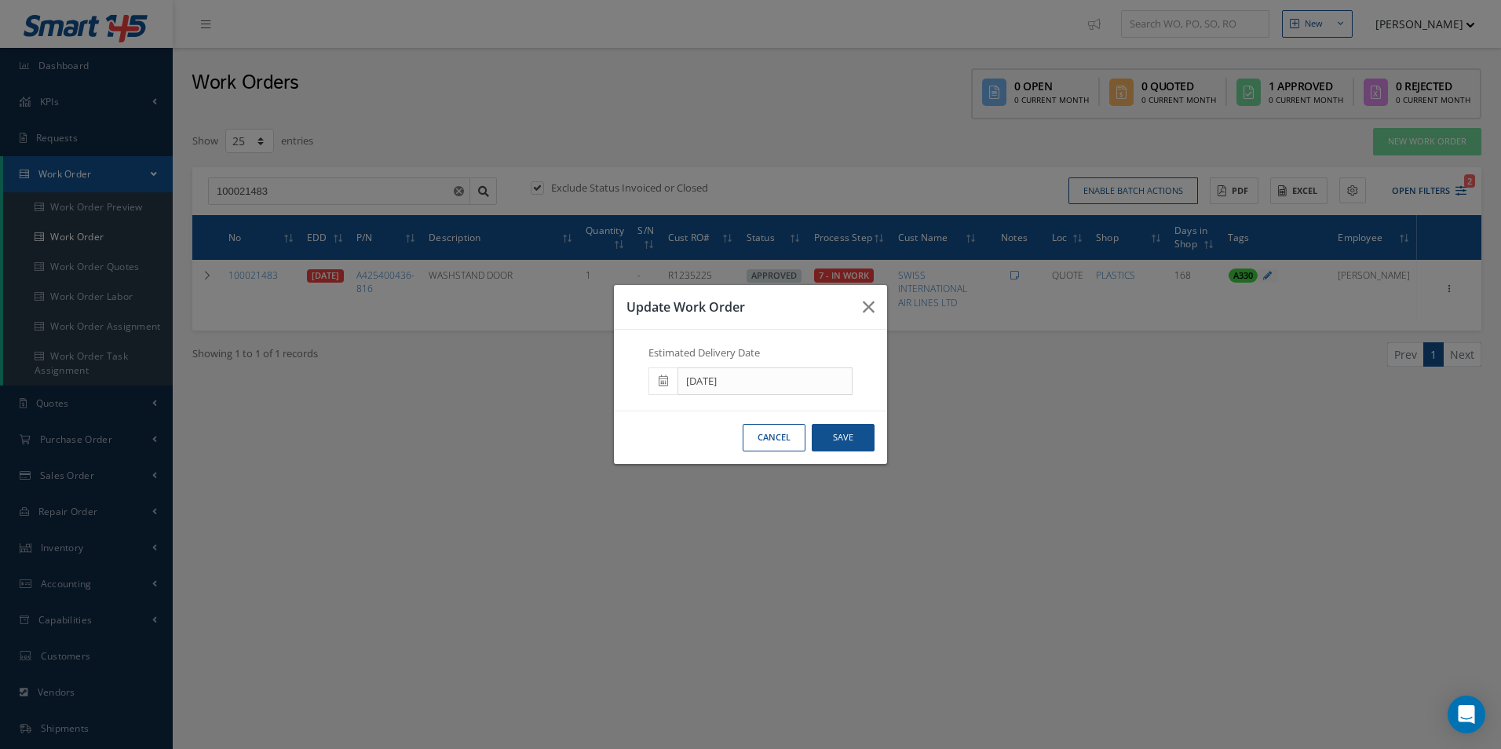
click at [673, 384] on span at bounding box center [662, 381] width 29 height 28
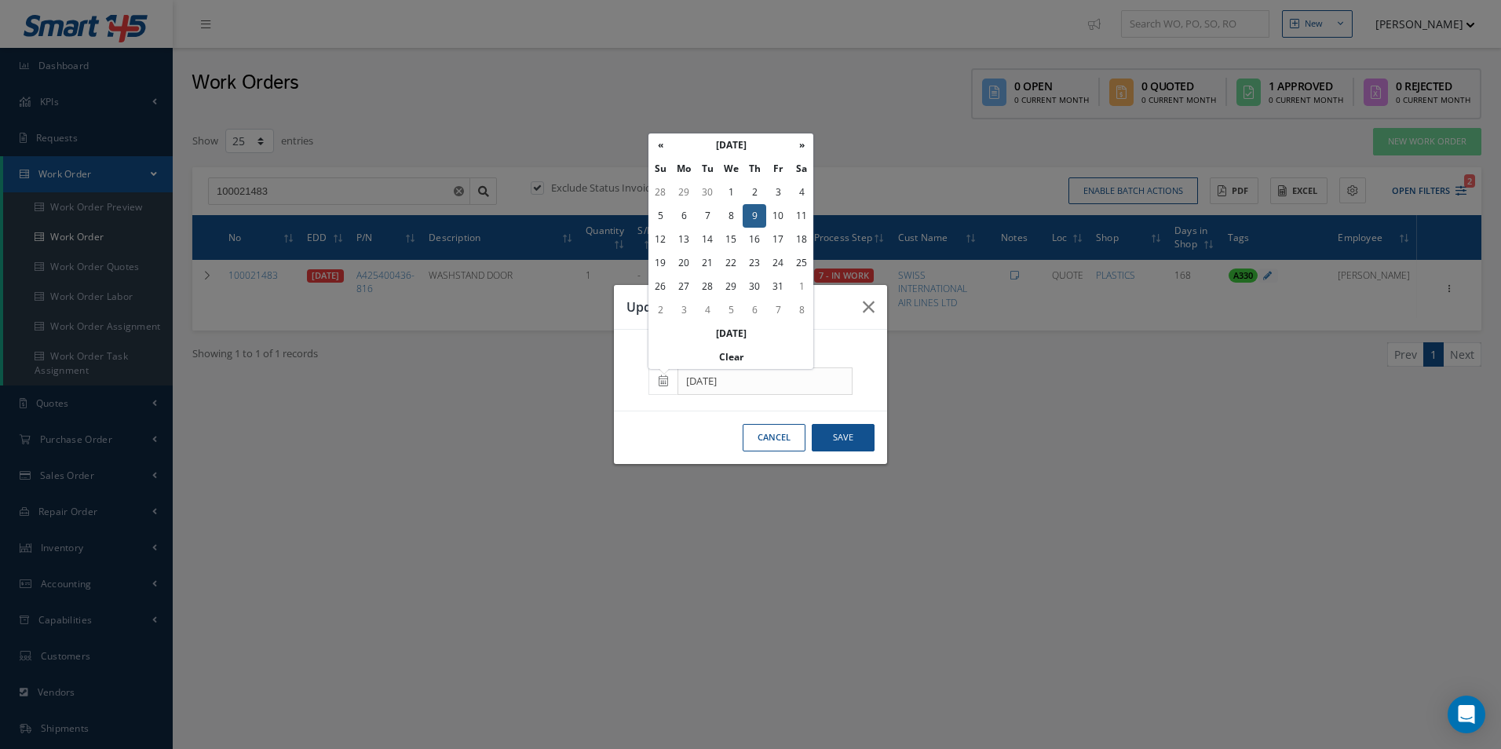
drag, startPoint x: 772, startPoint y: 216, endPoint x: 779, endPoint y: 231, distance: 16.5
click at [772, 216] on td "10" at bounding box center [778, 216] width 24 height 24
type input "10/10/2025"
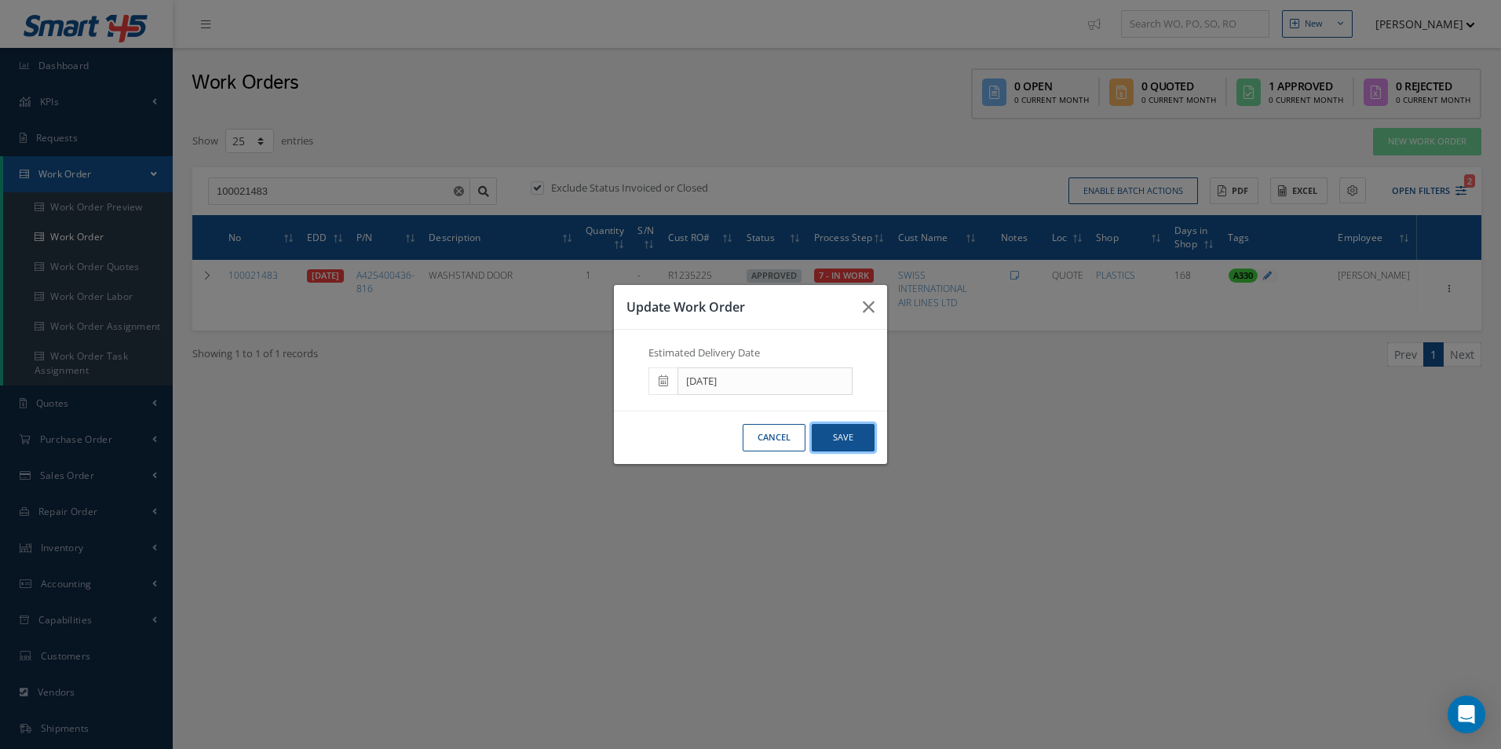
click at [843, 434] on button "Save" at bounding box center [843, 437] width 63 height 27
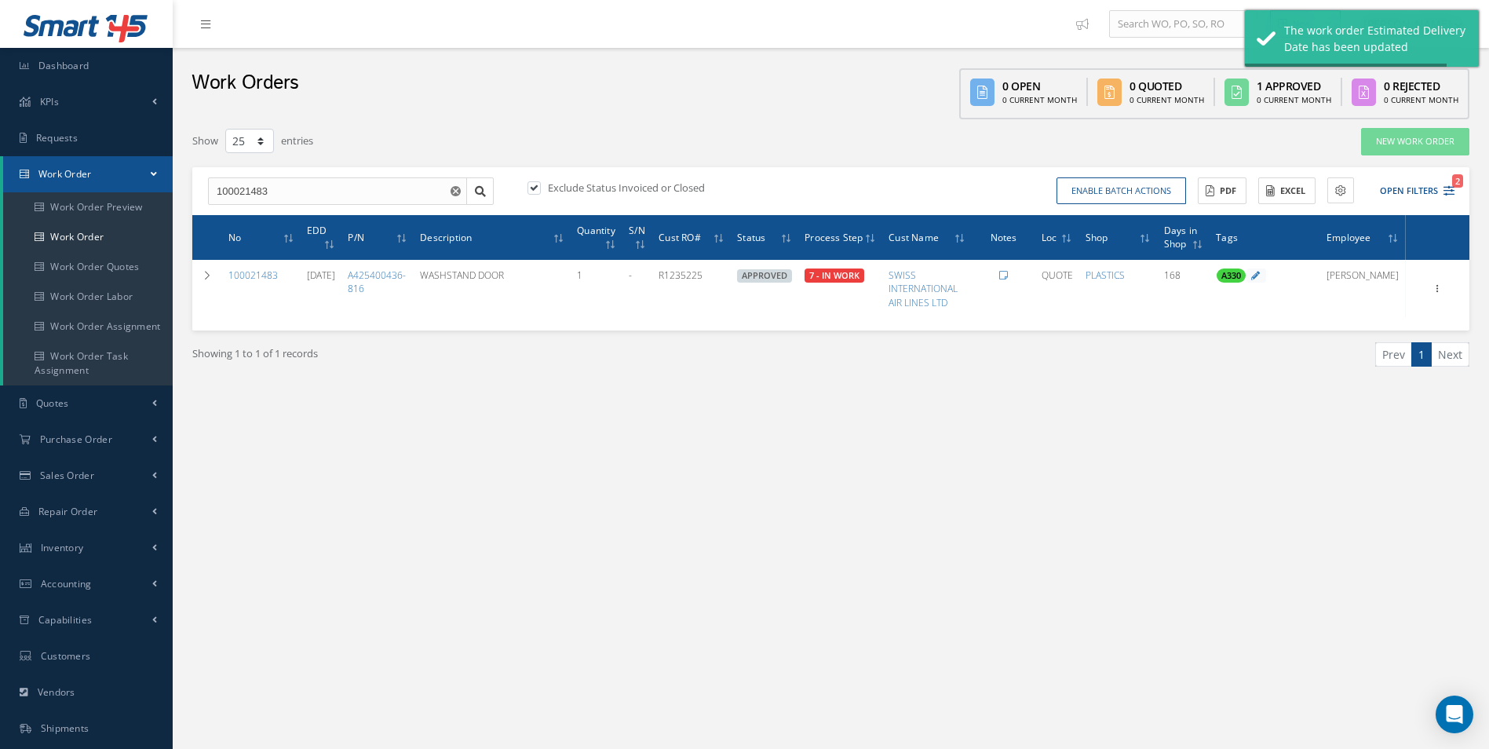
drag, startPoint x: 426, startPoint y: 468, endPoint x: 404, endPoint y: 455, distance: 25.3
click at [425, 468] on div "New New Work Order New Purchase Order New Customer Quote New Sales Order New Re…" at bounding box center [831, 445] width 1316 height 891
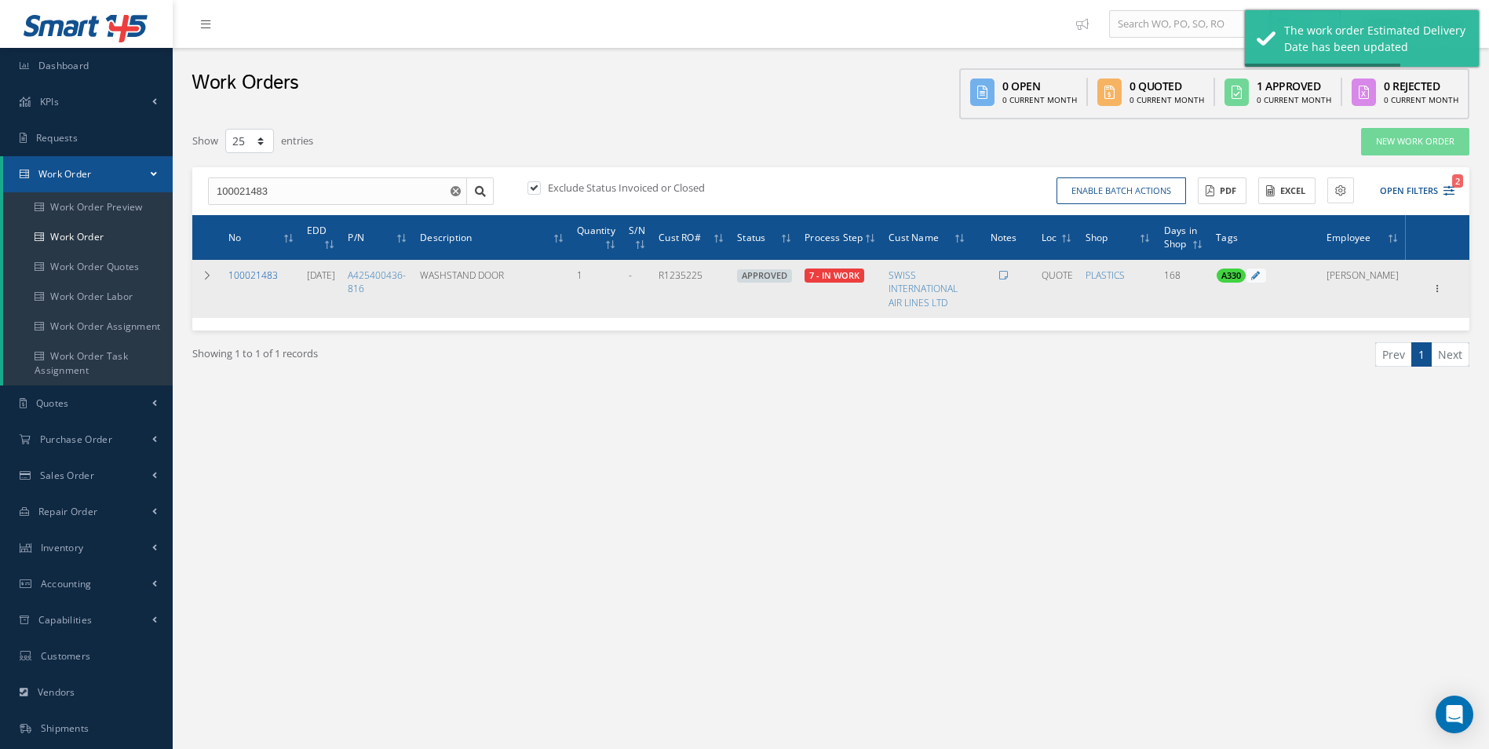
click at [255, 275] on link "100021483" at bounding box center [252, 274] width 49 height 13
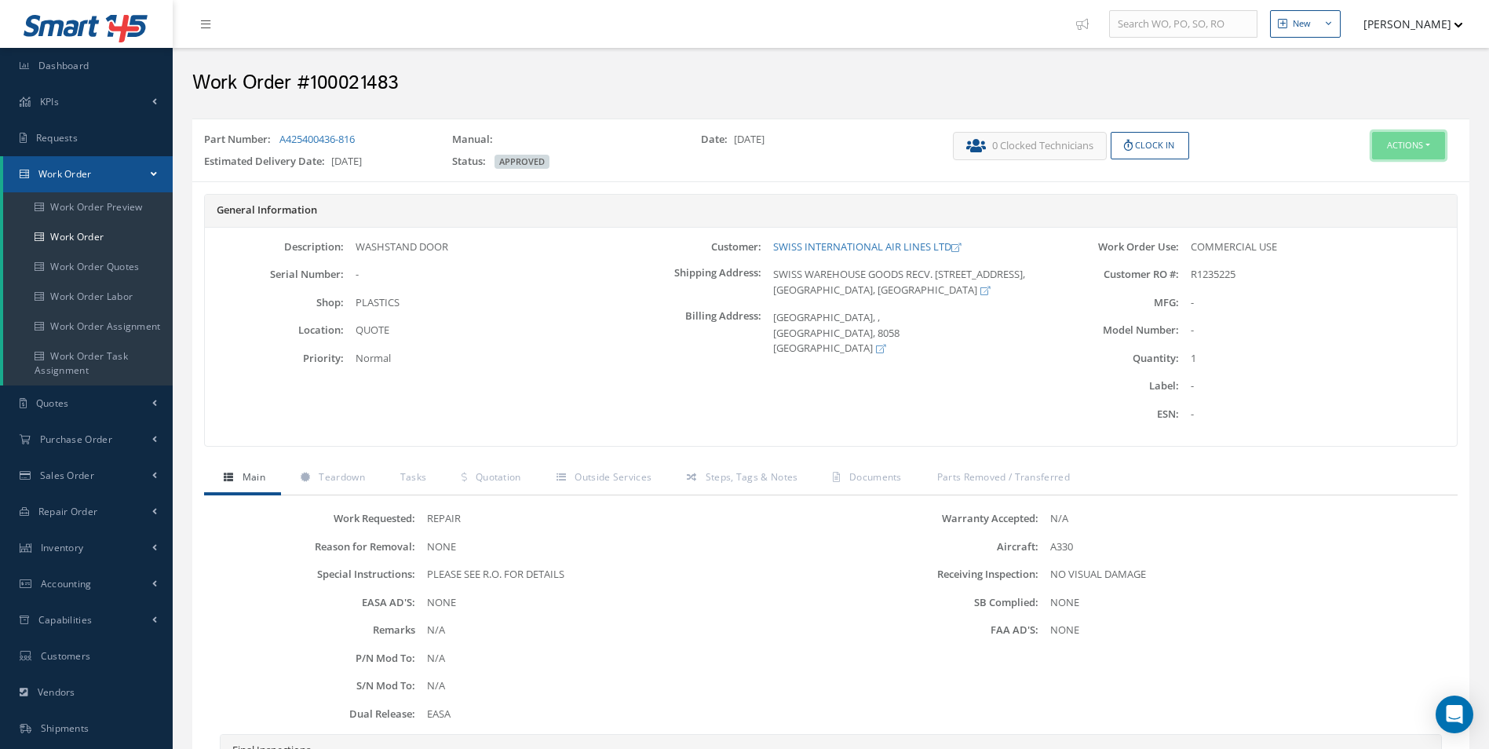
click at [1392, 153] on button "Actions" at bounding box center [1408, 145] width 73 height 27
click at [1360, 176] on link "Edit" at bounding box center [1385, 175] width 126 height 21
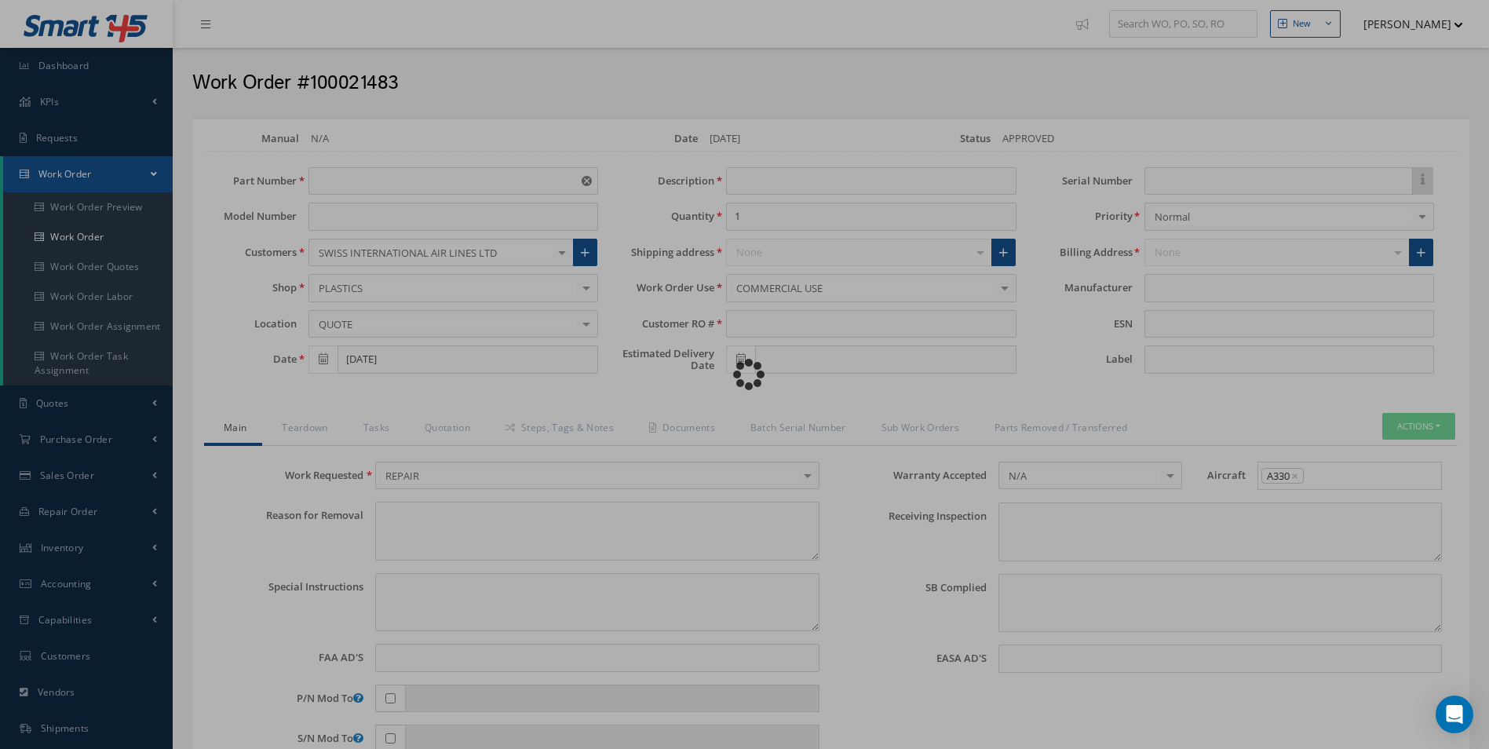
type input "A425400436-816"
type input "[DATE]"
type input "WASHSTAND DOOR"
type input "R1235225"
type input "[DATE]"
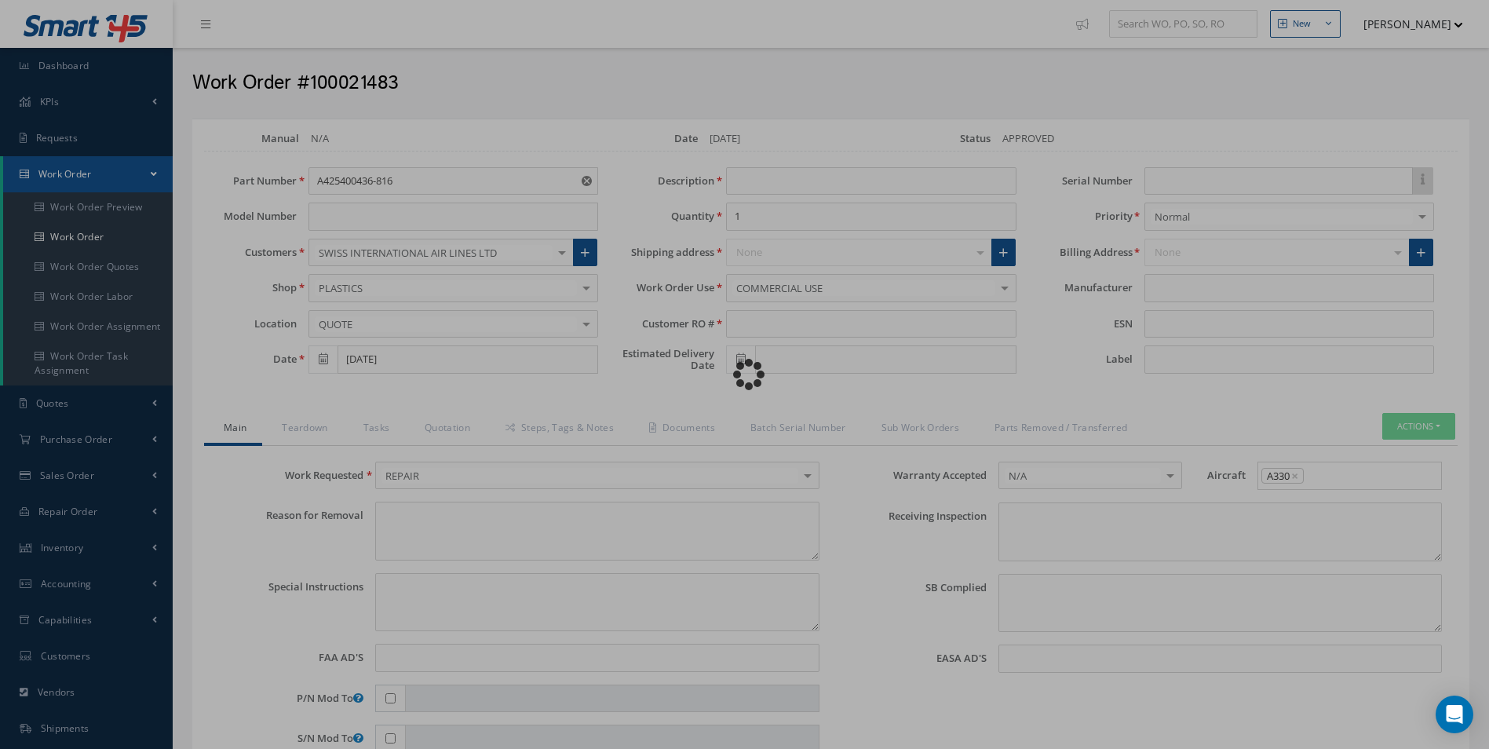
type textarea "NONE"
type textarea "PLEASE SEE R.O. FOR DETAILS"
type input "NONE"
type textarea "NO VISUAL DAMAGE"
type textarea "NONE"
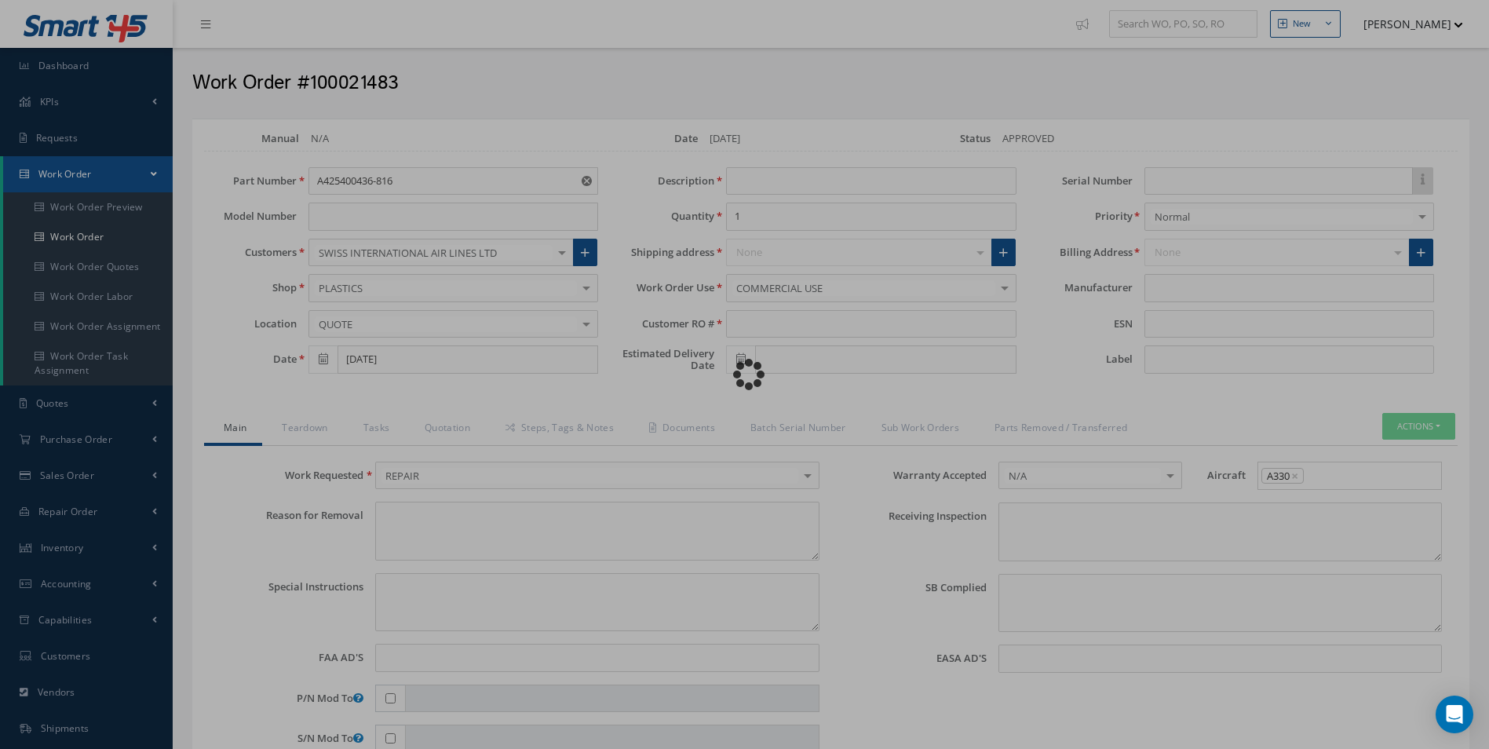
type input "NONE"
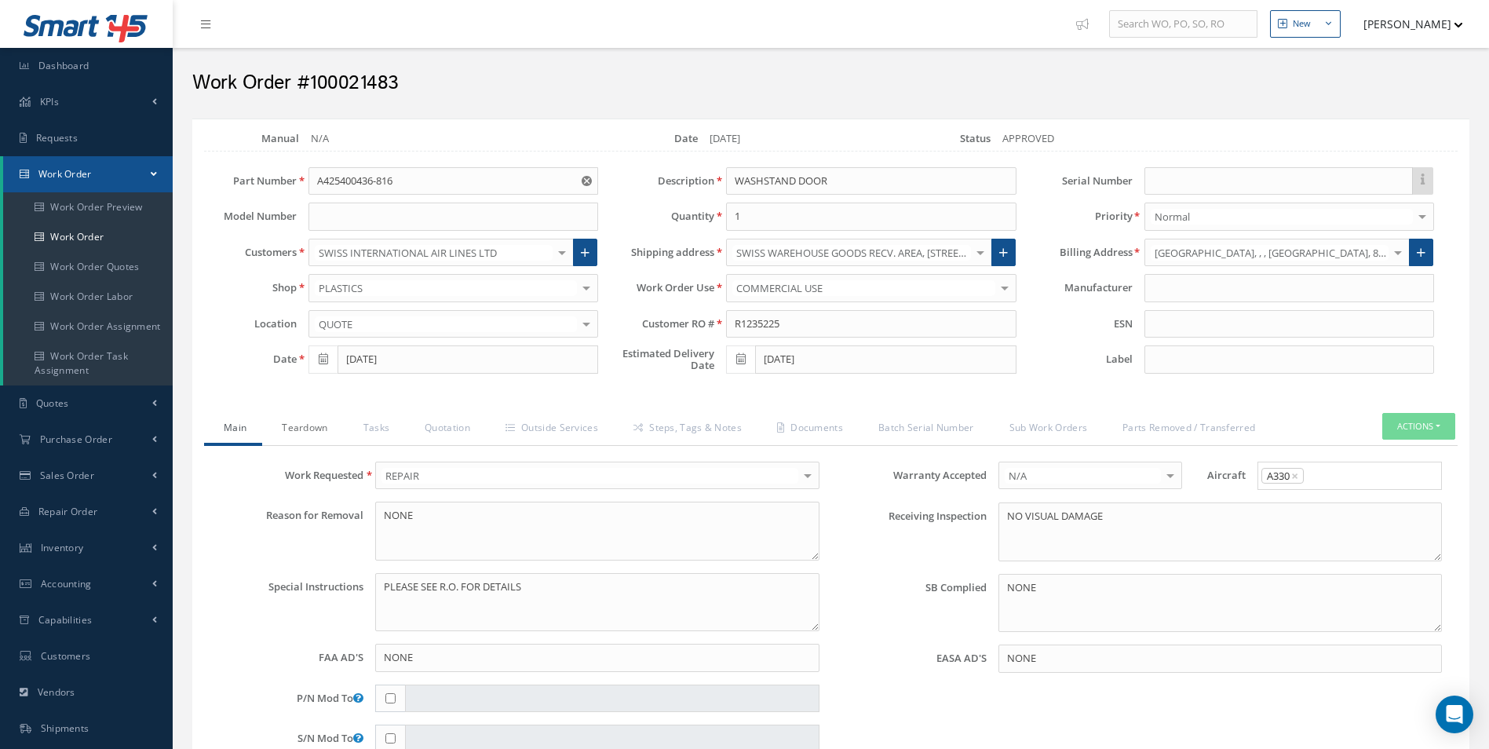
click at [304, 429] on link "Teardown" at bounding box center [302, 429] width 81 height 33
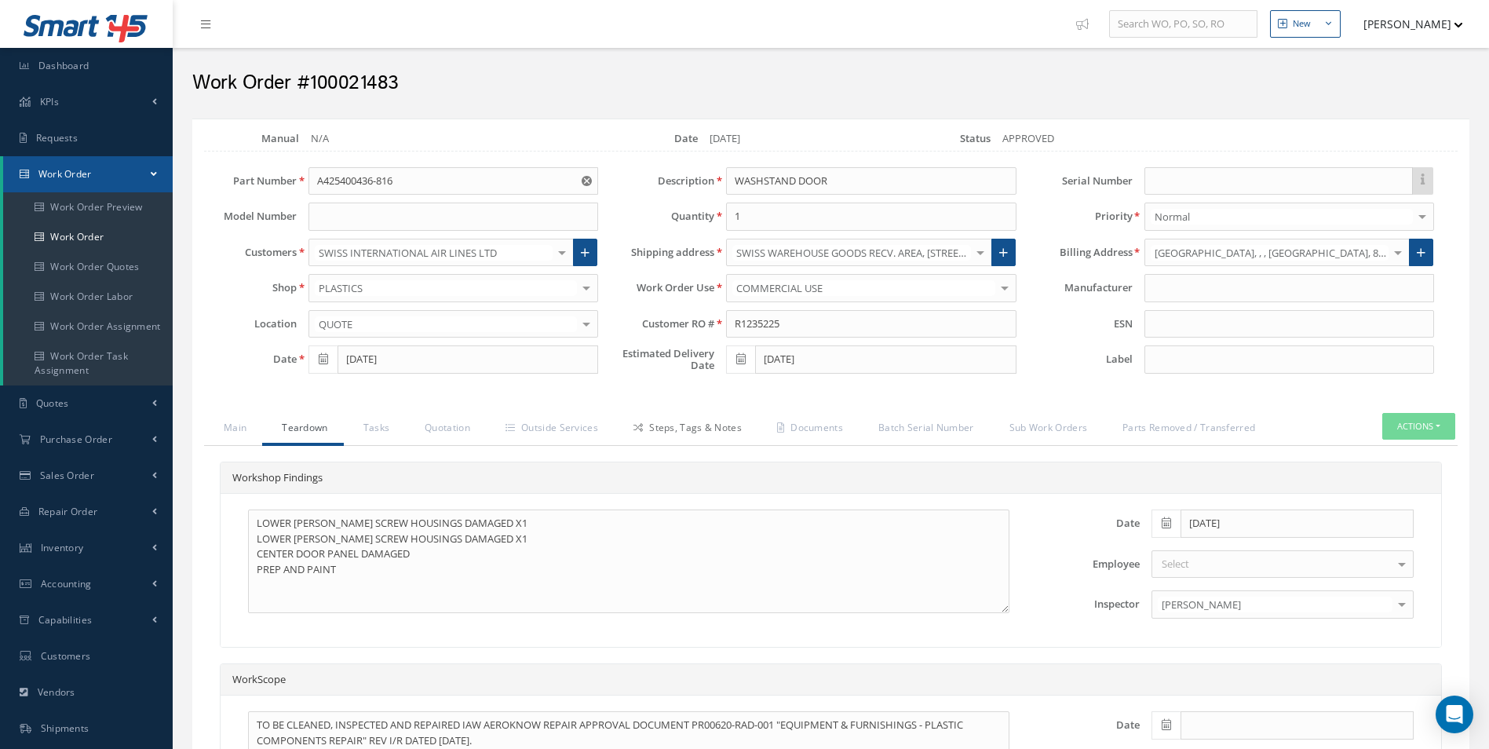
click at [656, 428] on link "Steps, Tags & Notes" at bounding box center [686, 429] width 144 height 33
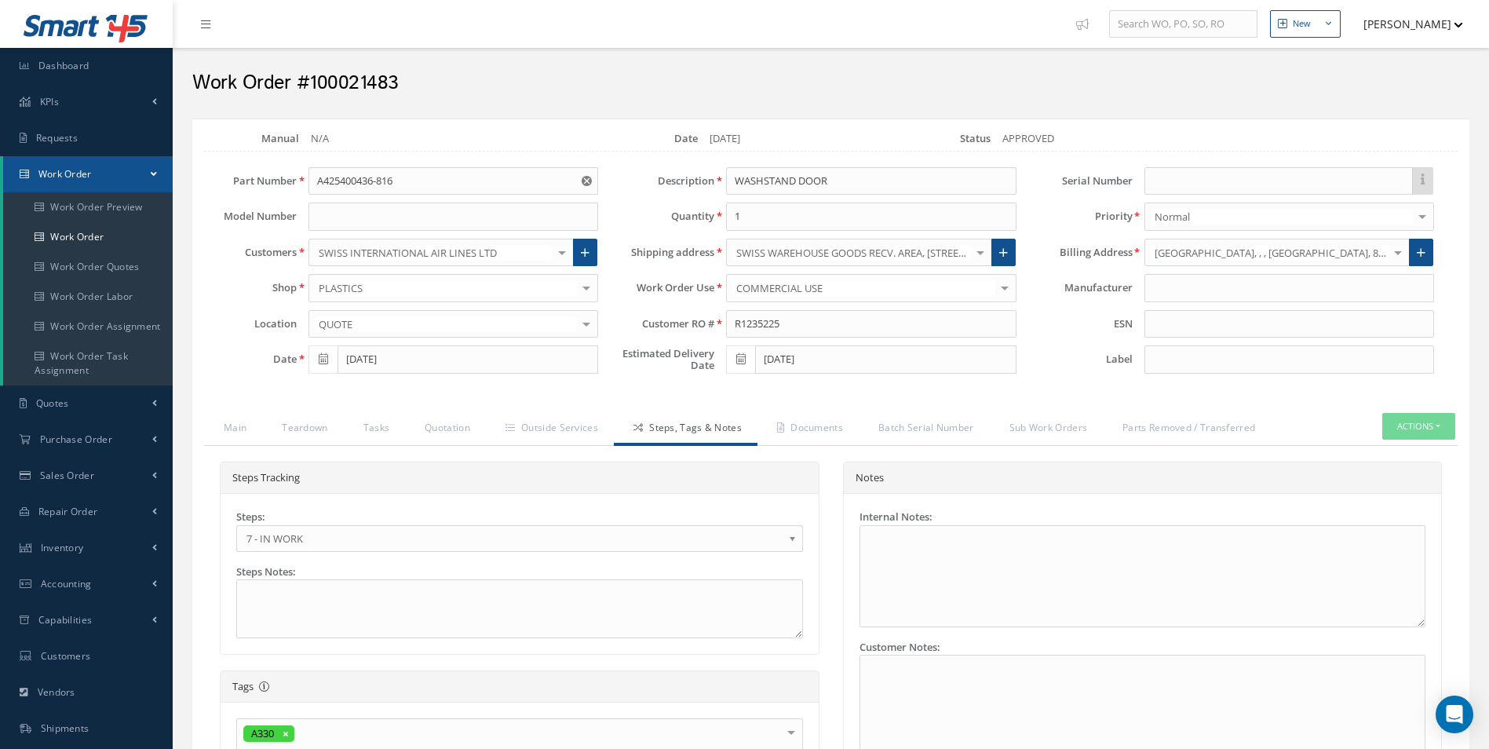
click at [404, 523] on div "Steps: 1 - GOODS RECEIVED 1.1- AWAITING CONTRACT REVIEW 2 - ESTIMATE SUBMITTED …" at bounding box center [519, 530] width 567 height 42
click at [818, 427] on link "Documents" at bounding box center [807, 429] width 101 height 33
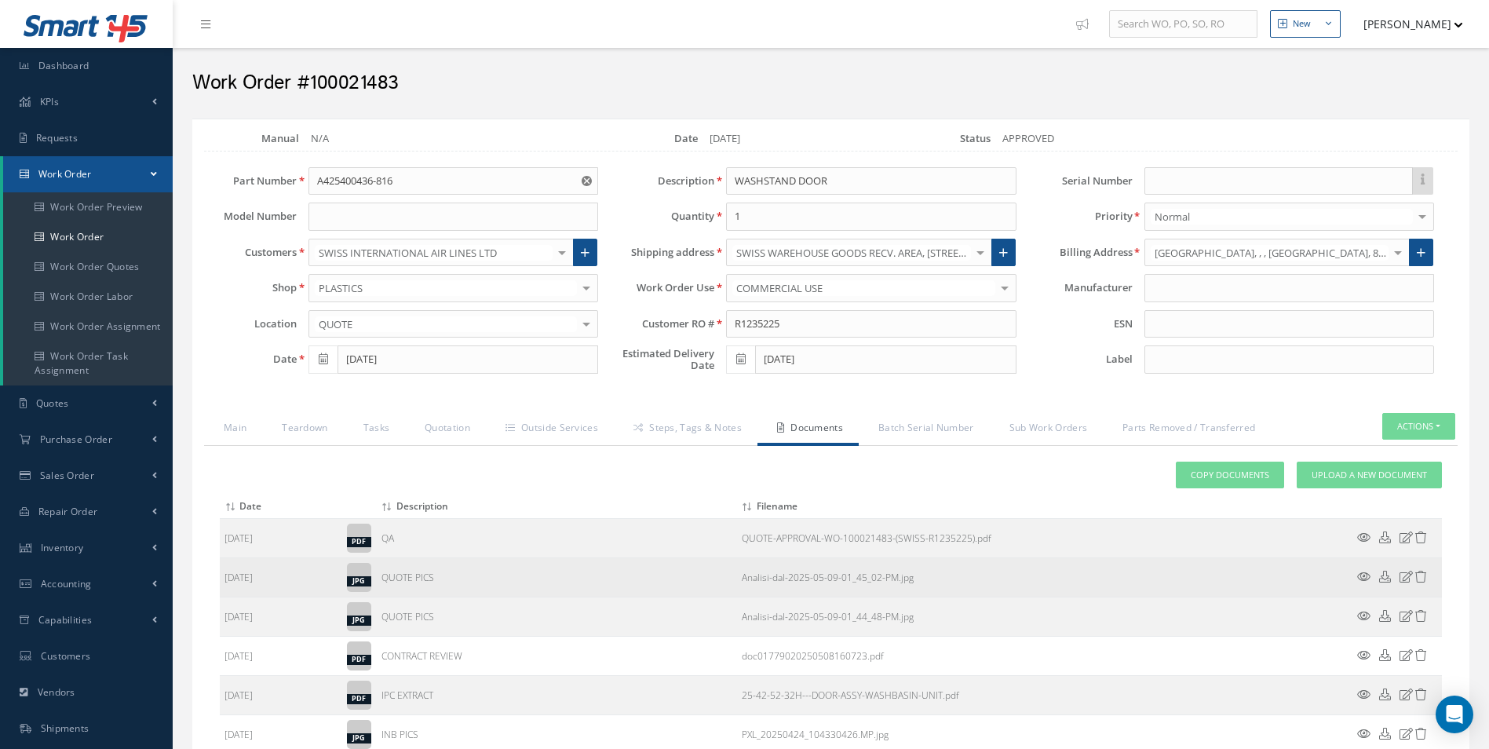
click at [1365, 575] on icon at bounding box center [1363, 577] width 13 height 12
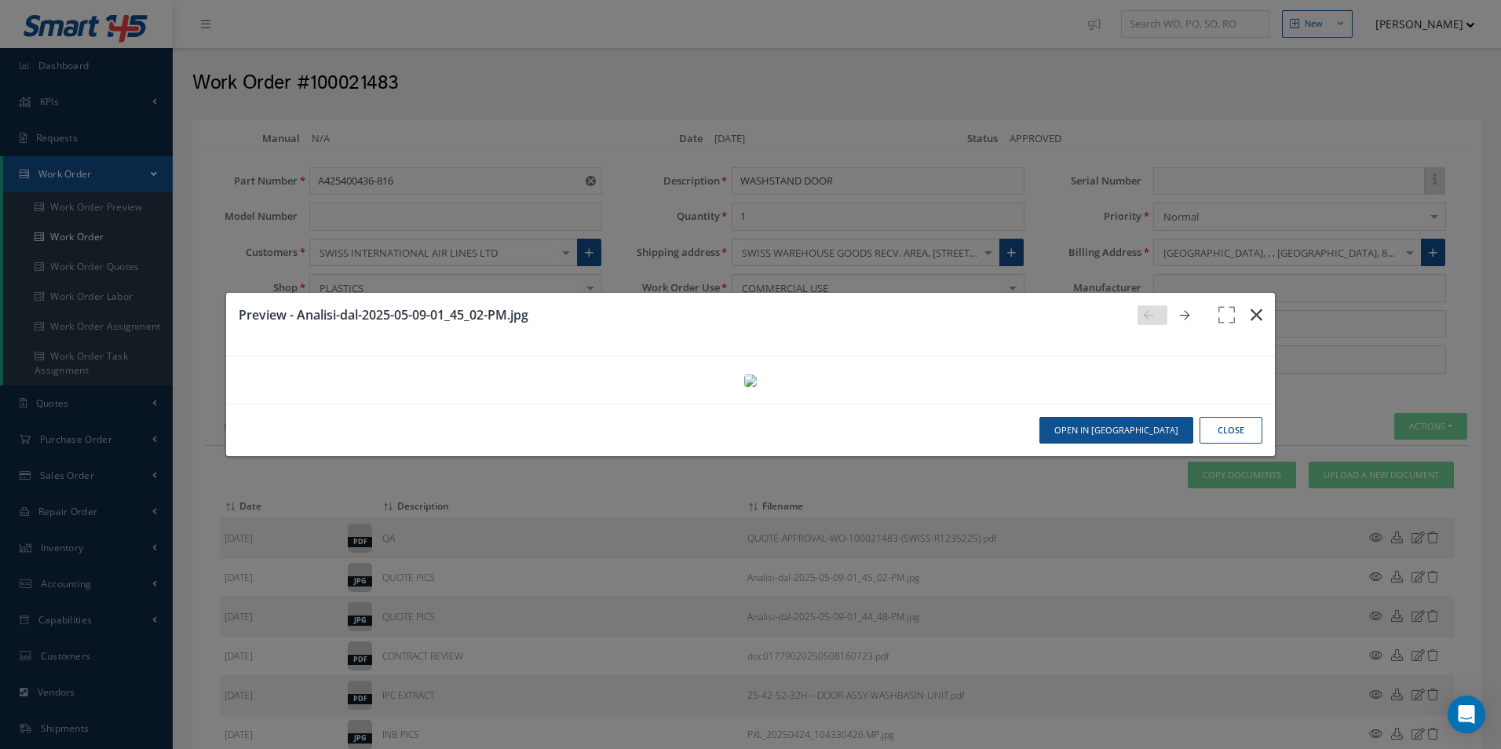
click at [1239, 293] on button "button" at bounding box center [1256, 315] width 37 height 44
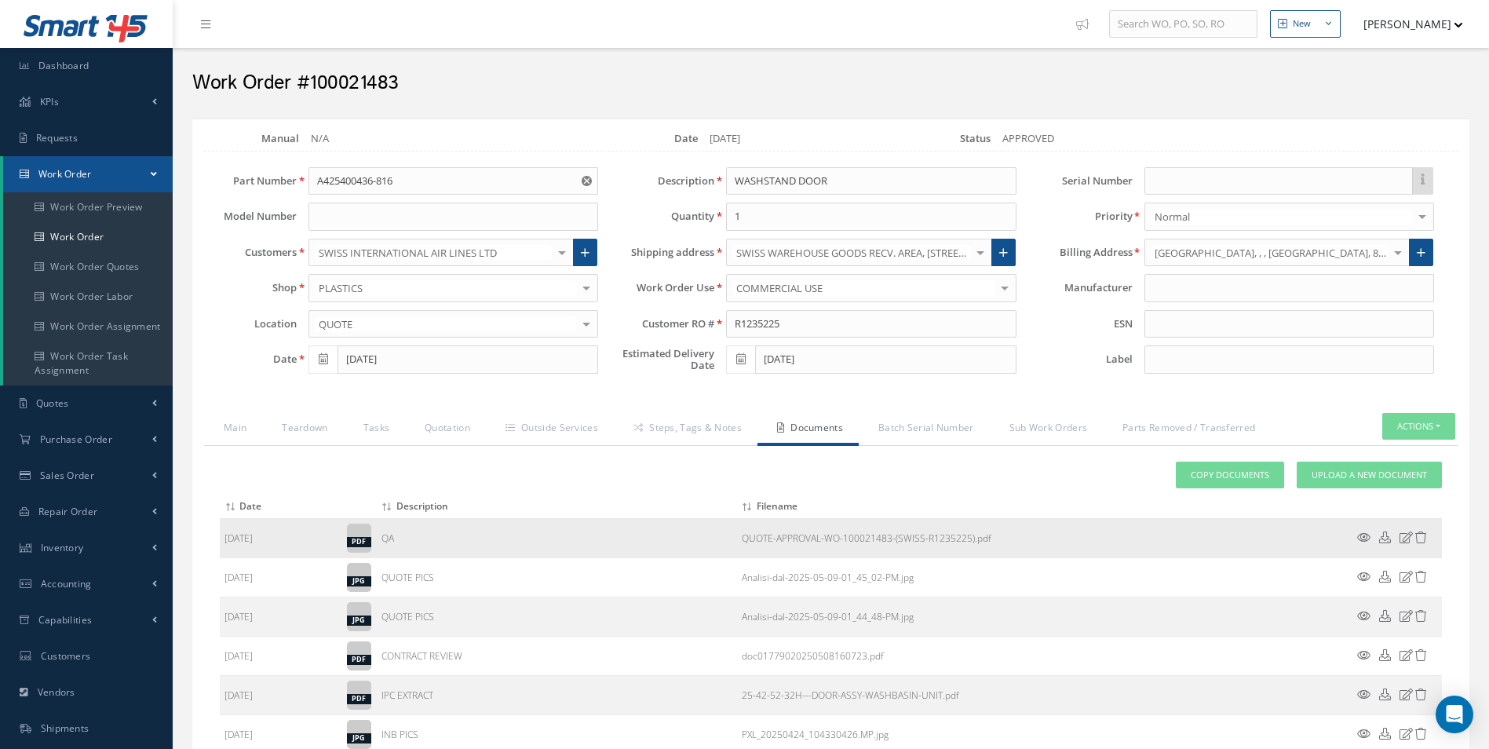
scroll to position [78, 0]
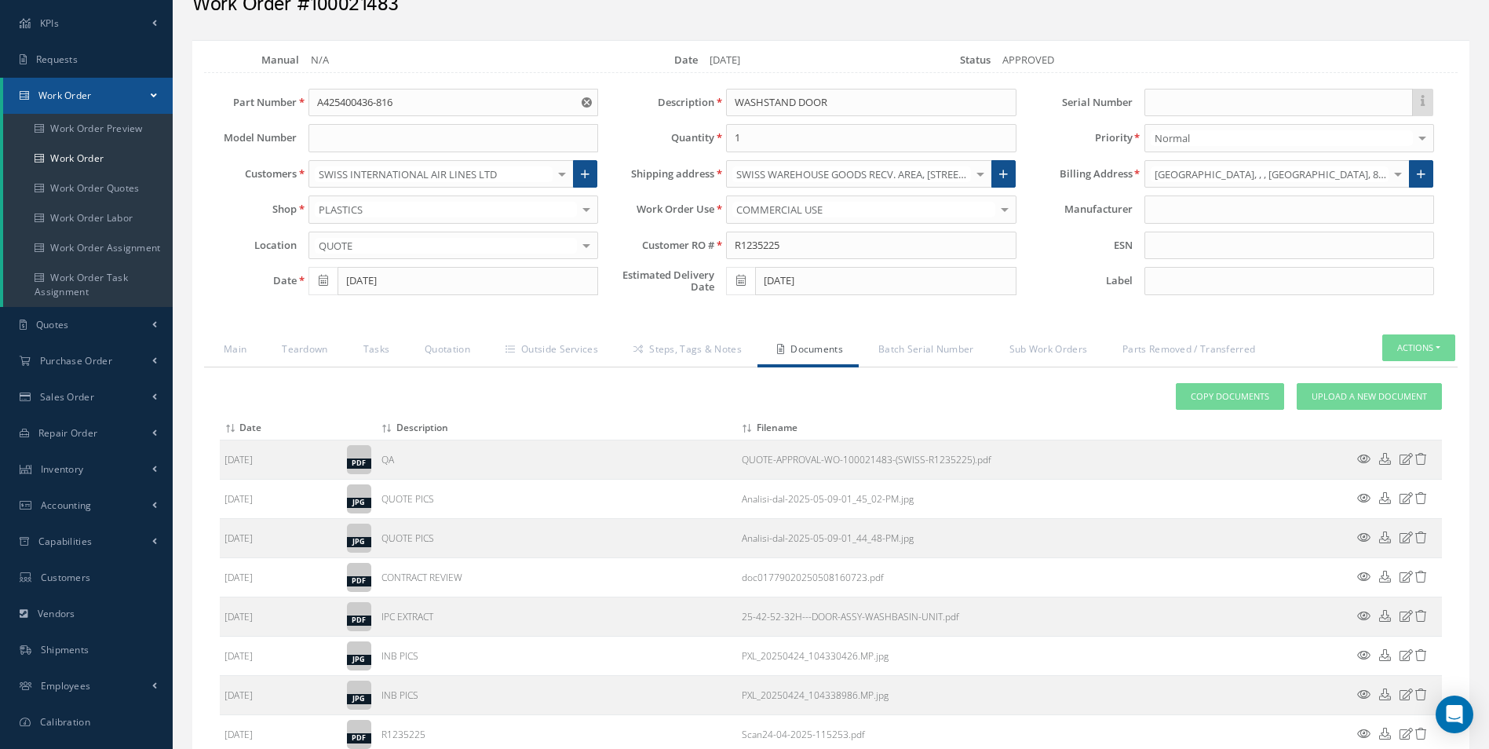
click at [1365, 535] on icon at bounding box center [1363, 537] width 13 height 12
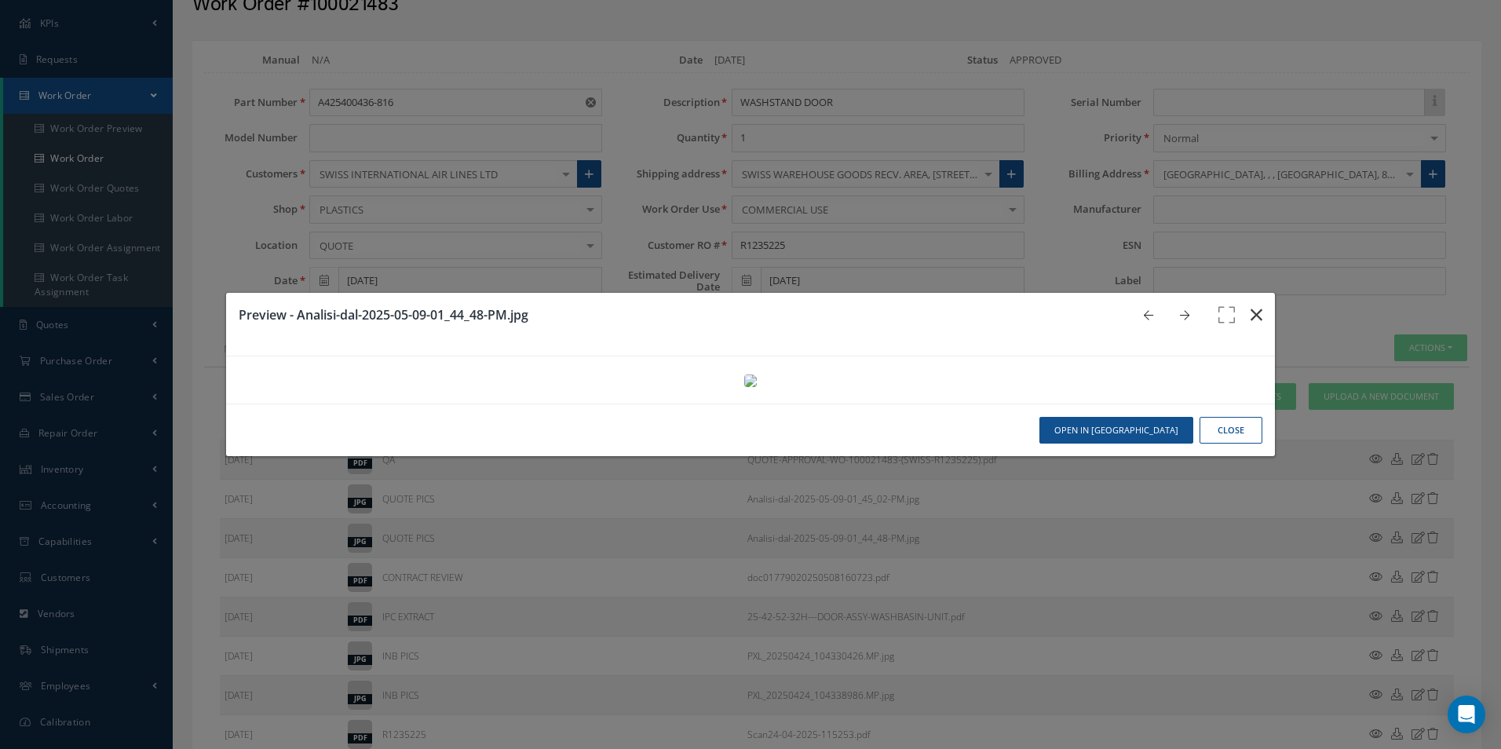
click at [1253, 293] on button "button" at bounding box center [1256, 315] width 37 height 44
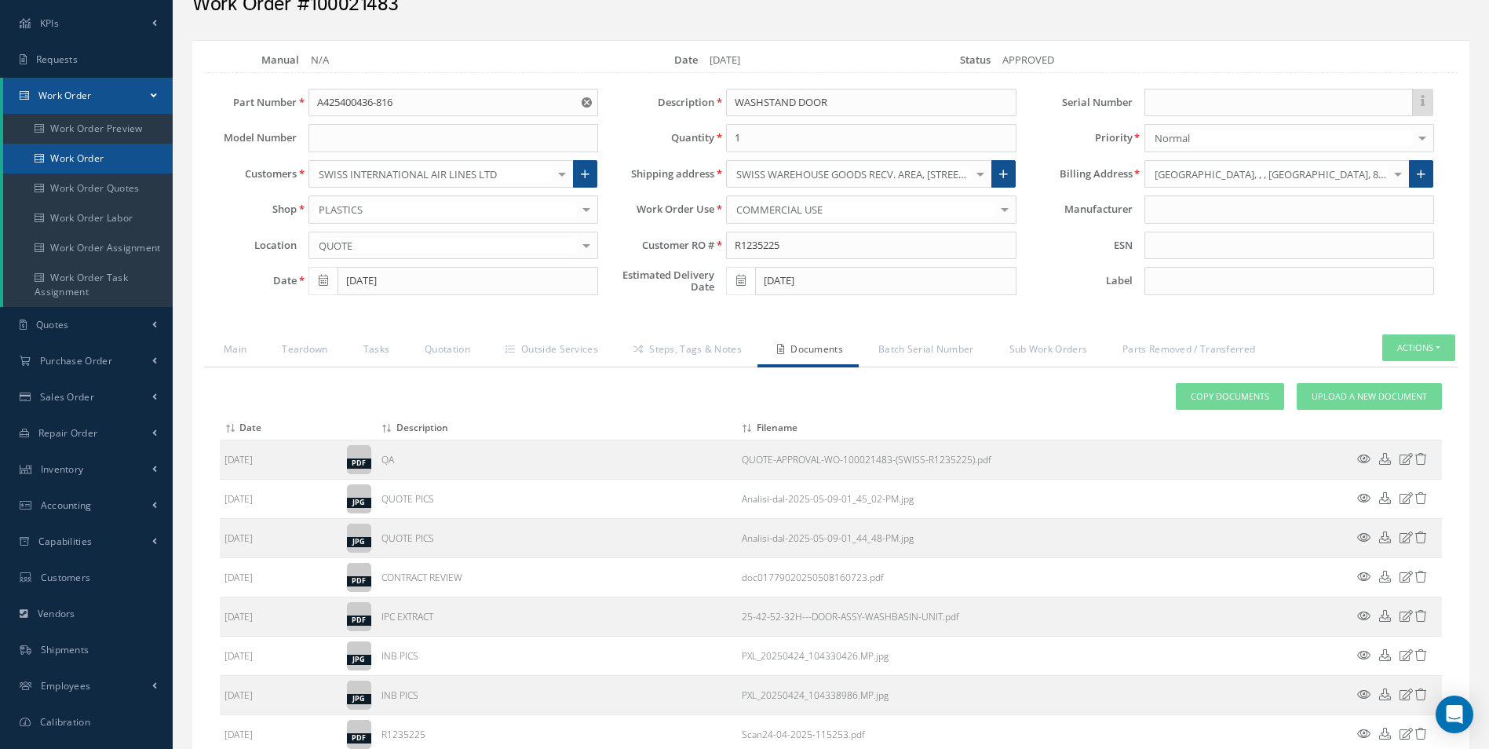
click at [115, 157] on link "Work Order" at bounding box center [88, 159] width 170 height 30
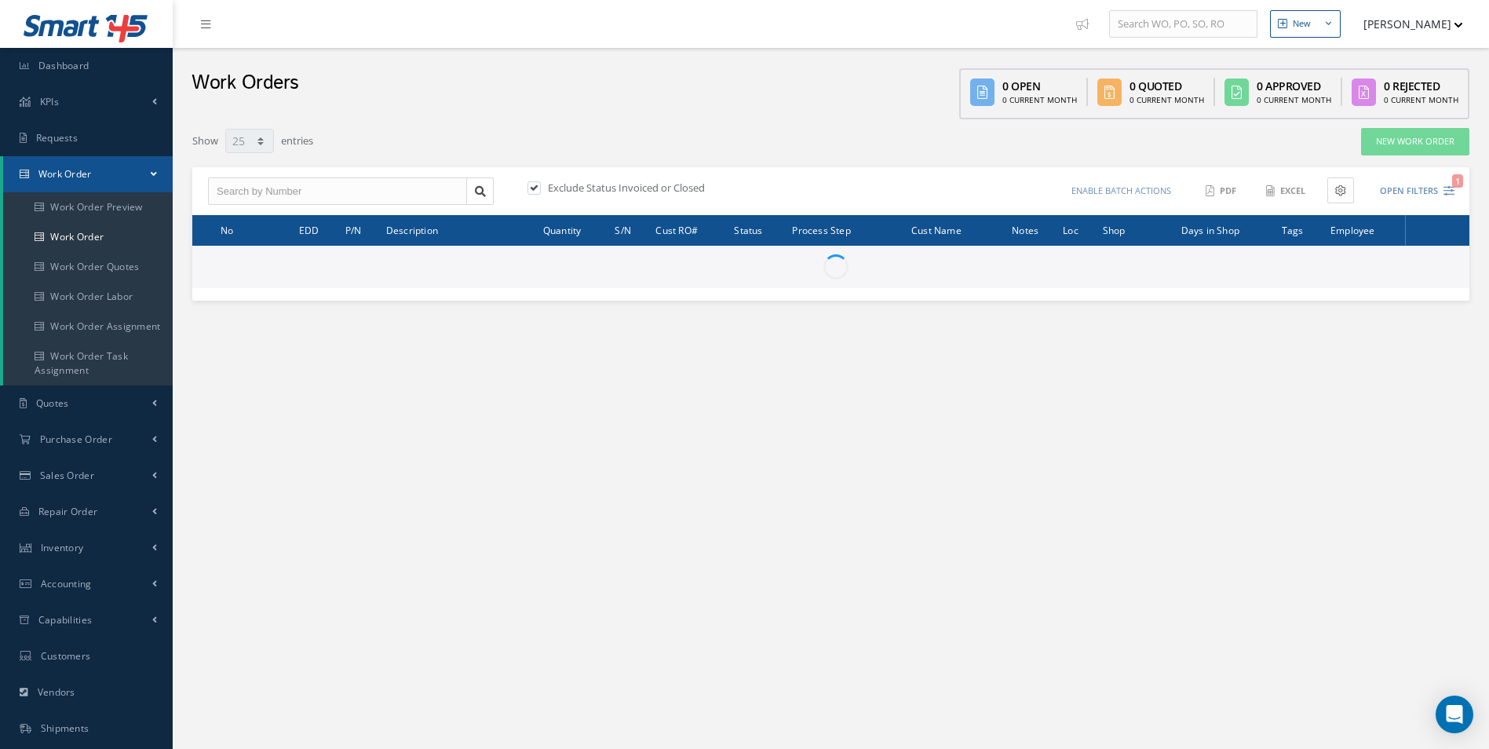
select select "25"
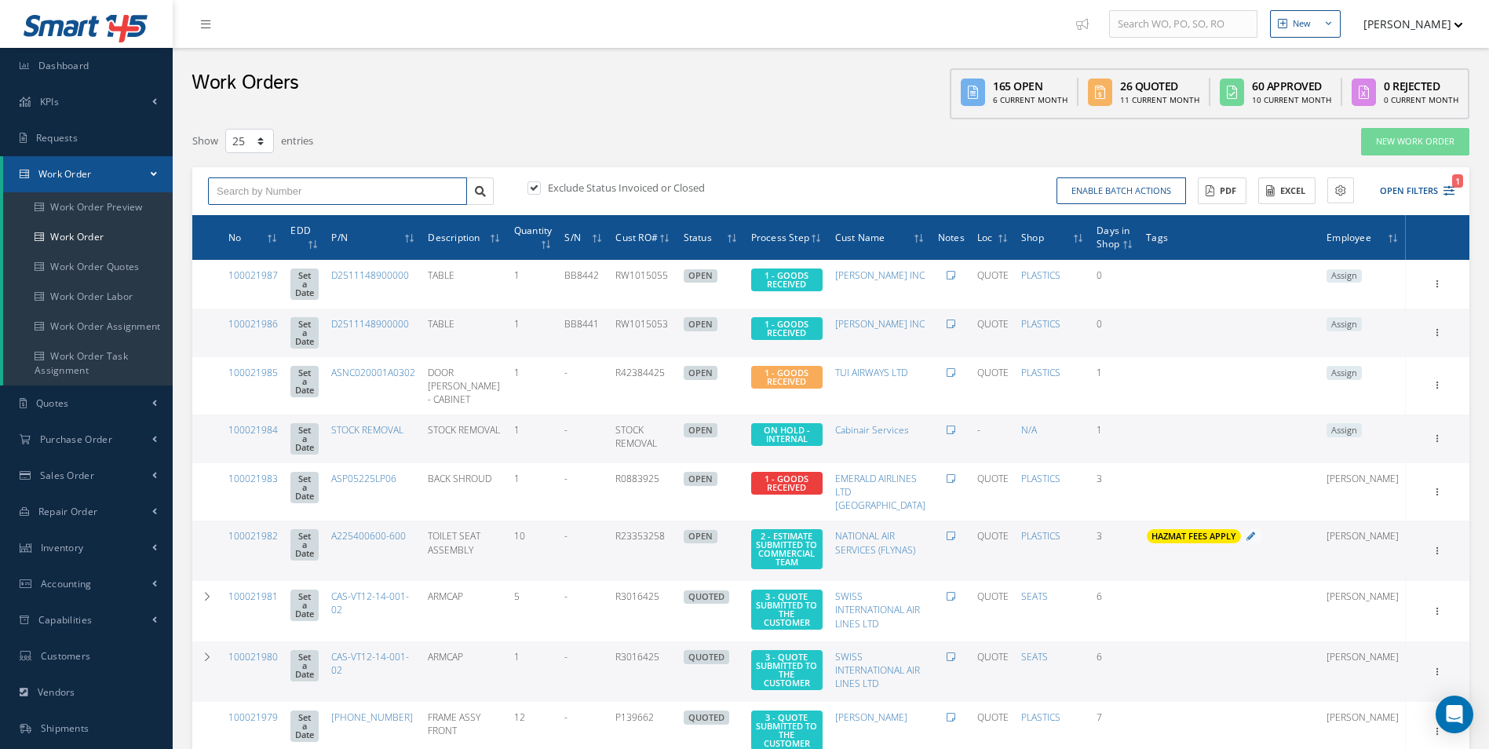
click at [364, 186] on input "text" at bounding box center [337, 191] width 259 height 28
type input "100021657"
click at [267, 218] on div "100021657" at bounding box center [338, 219] width 242 height 16
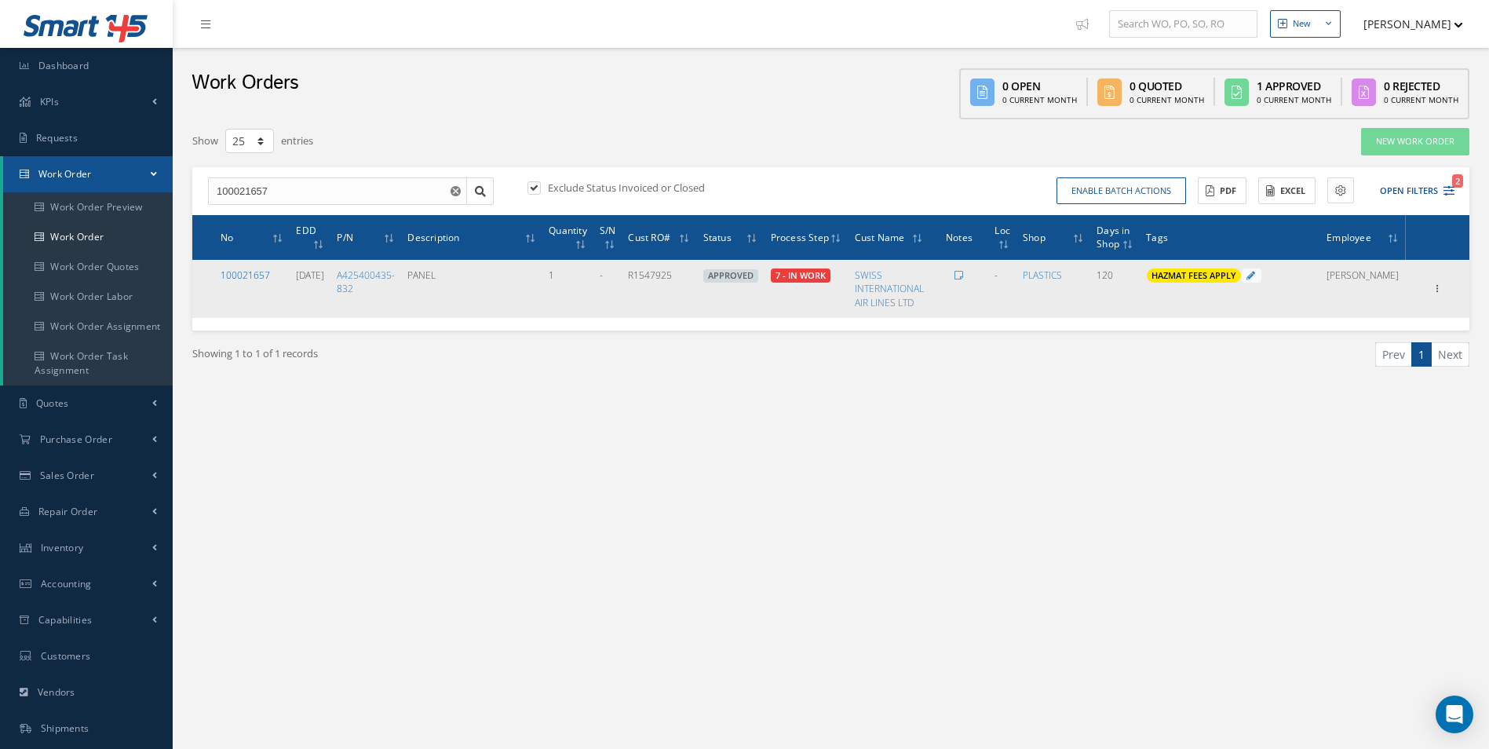
click at [253, 272] on link "100021657" at bounding box center [245, 274] width 49 height 13
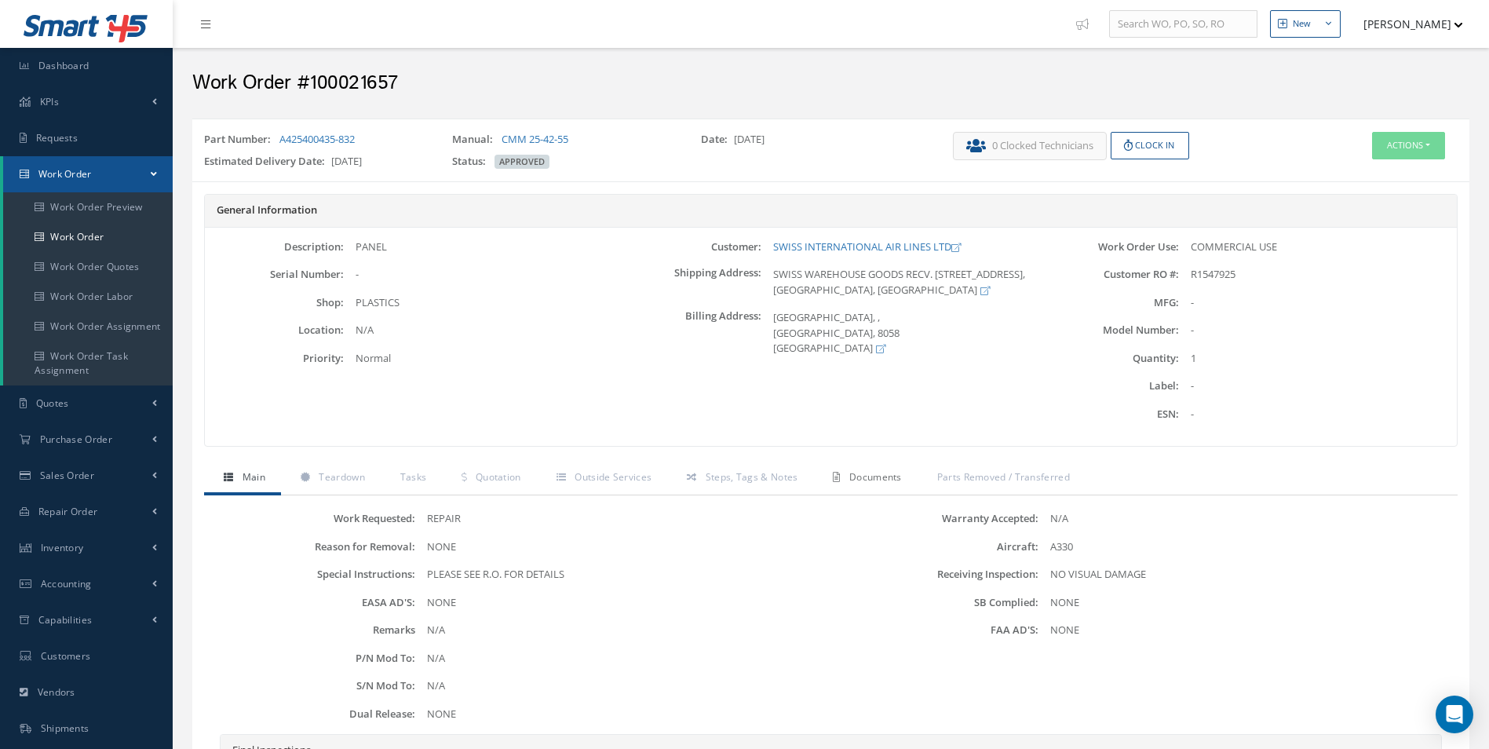
click at [874, 486] on link "Documents" at bounding box center [865, 478] width 104 height 33
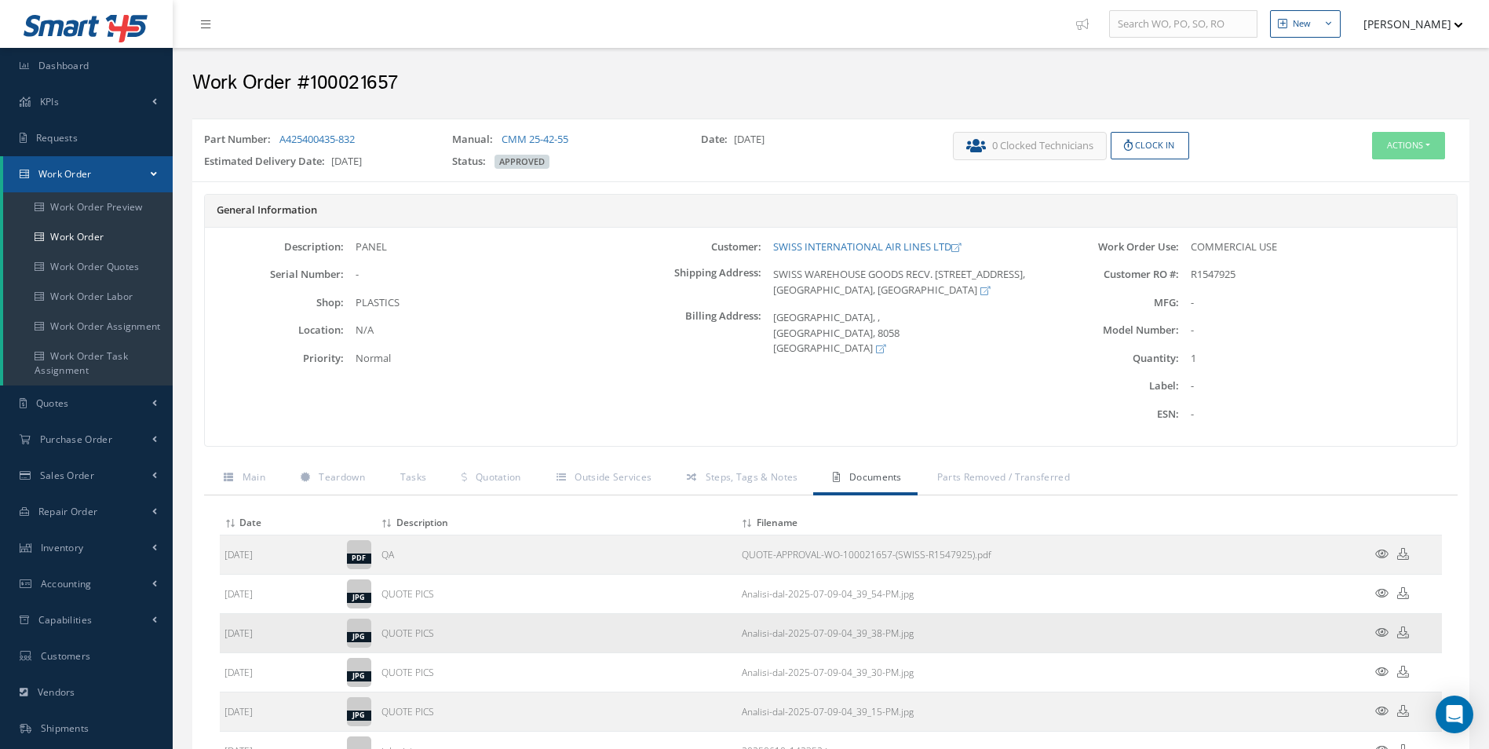
click at [1378, 632] on icon at bounding box center [1381, 632] width 13 height 12
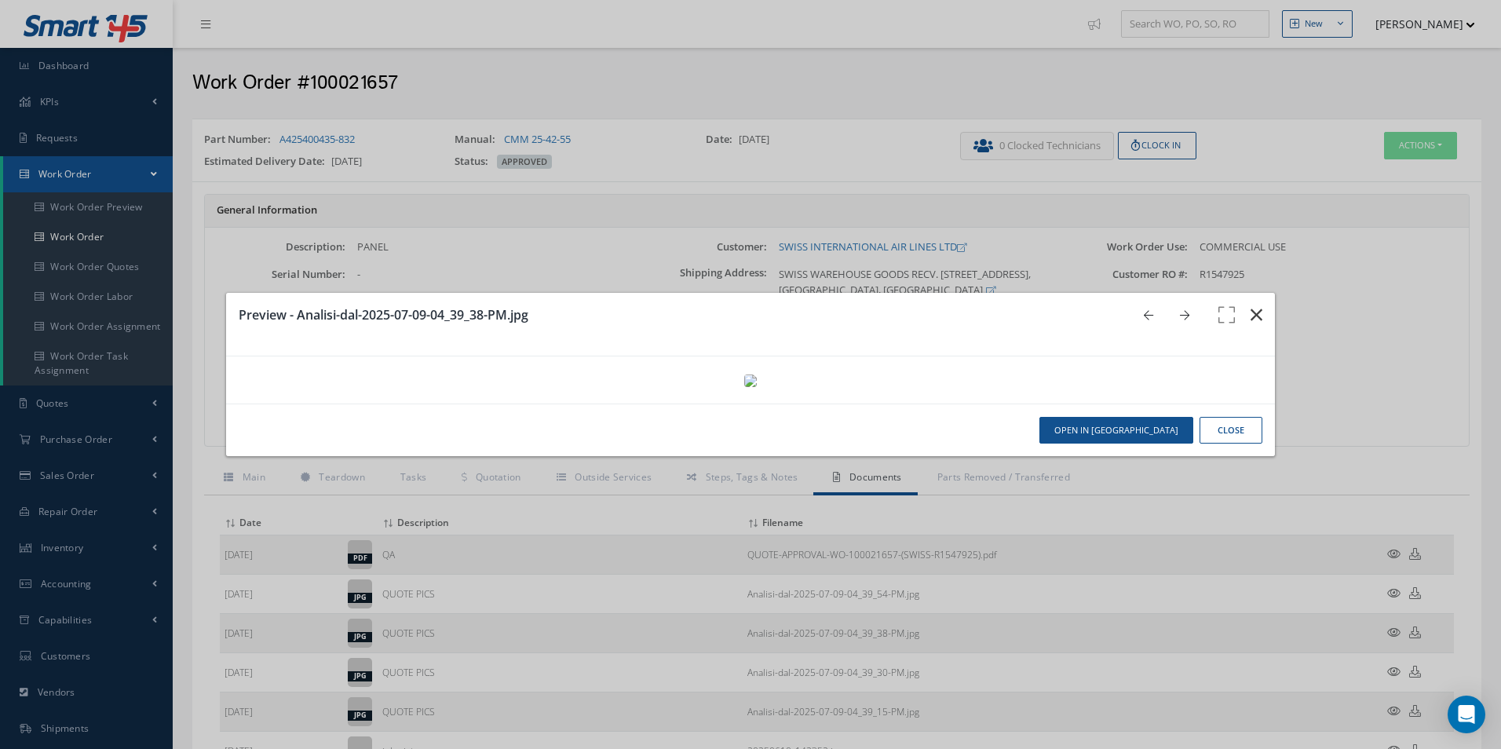
click at [1255, 293] on button "button" at bounding box center [1256, 315] width 37 height 44
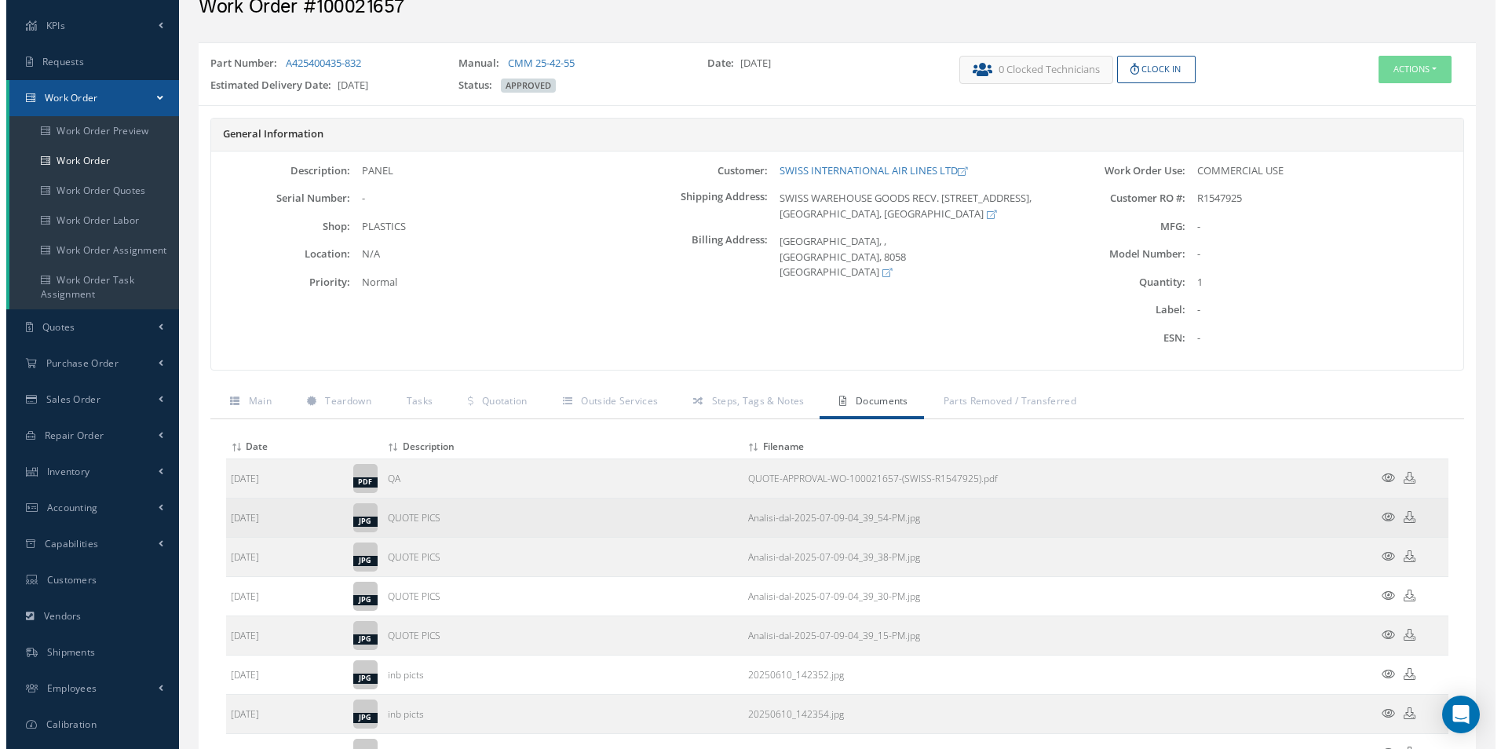
scroll to position [78, 0]
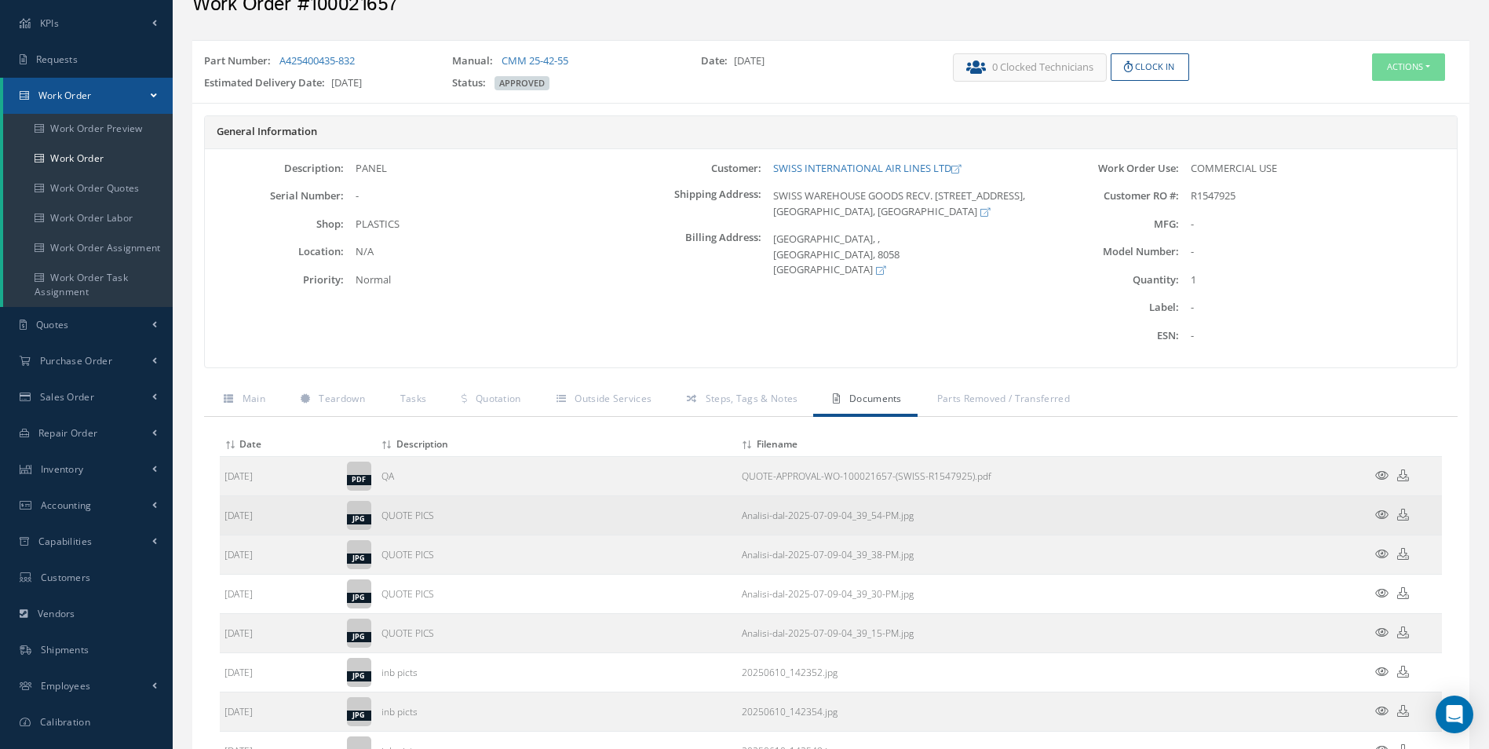
click at [1383, 513] on icon at bounding box center [1381, 515] width 13 height 12
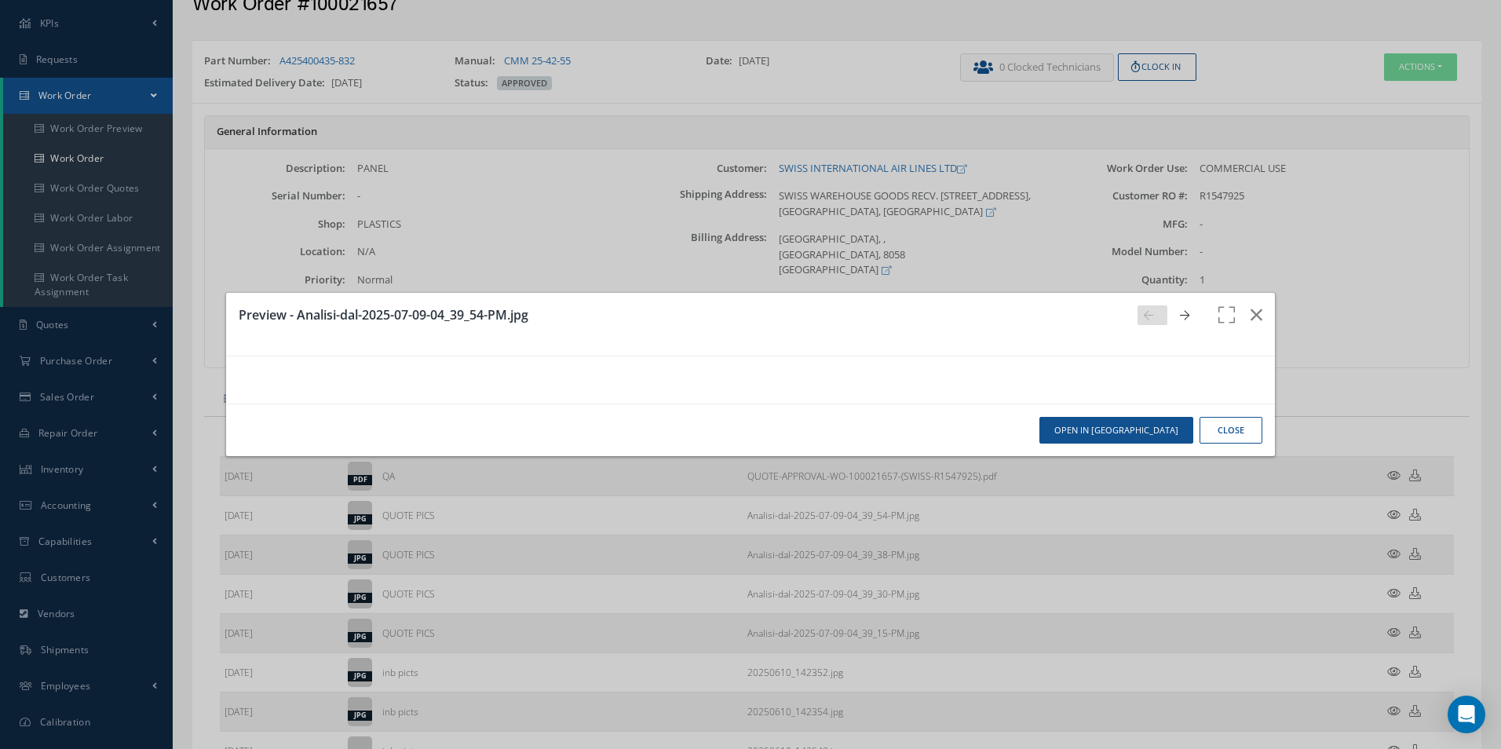
scroll to position [628, 0]
click at [757, 374] on img at bounding box center [750, 380] width 13 height 13
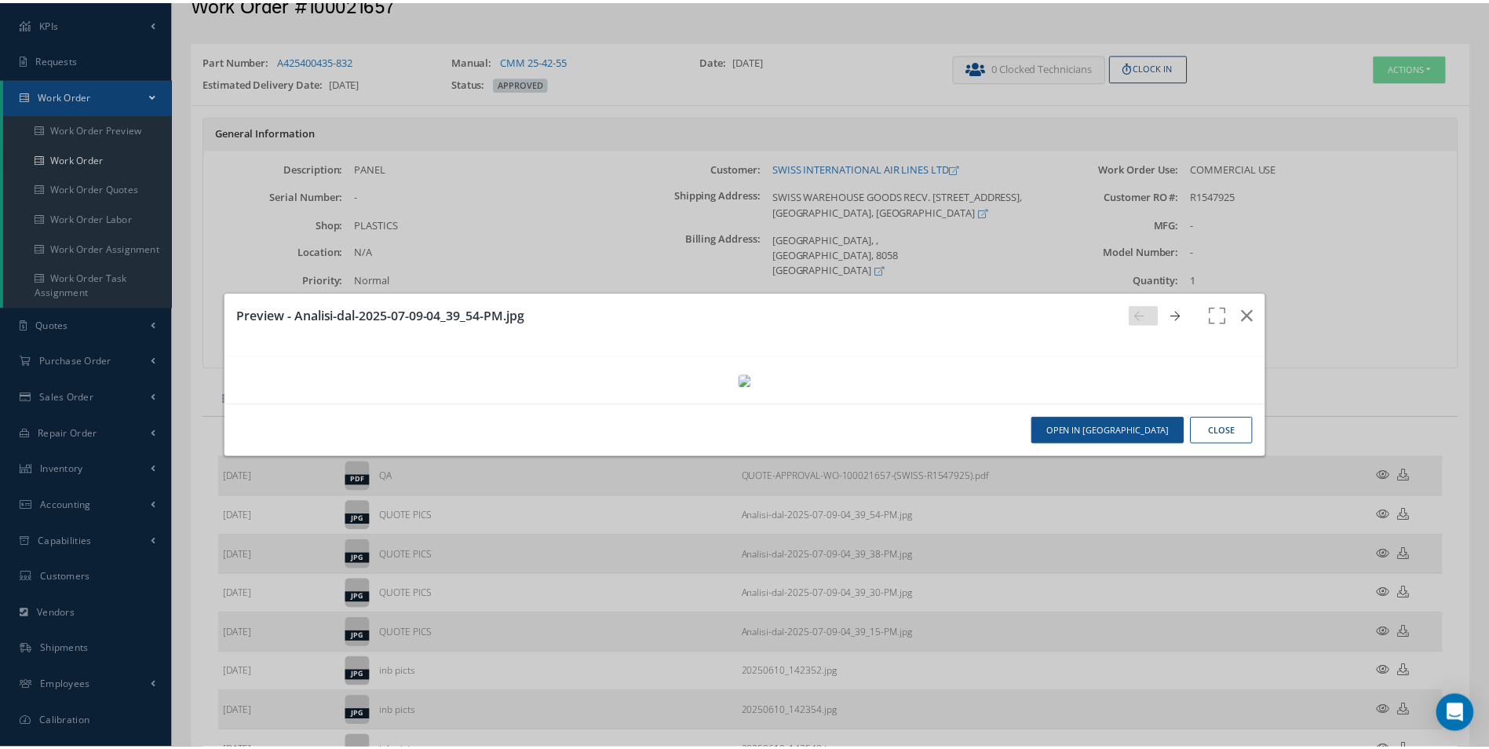
scroll to position [0, 0]
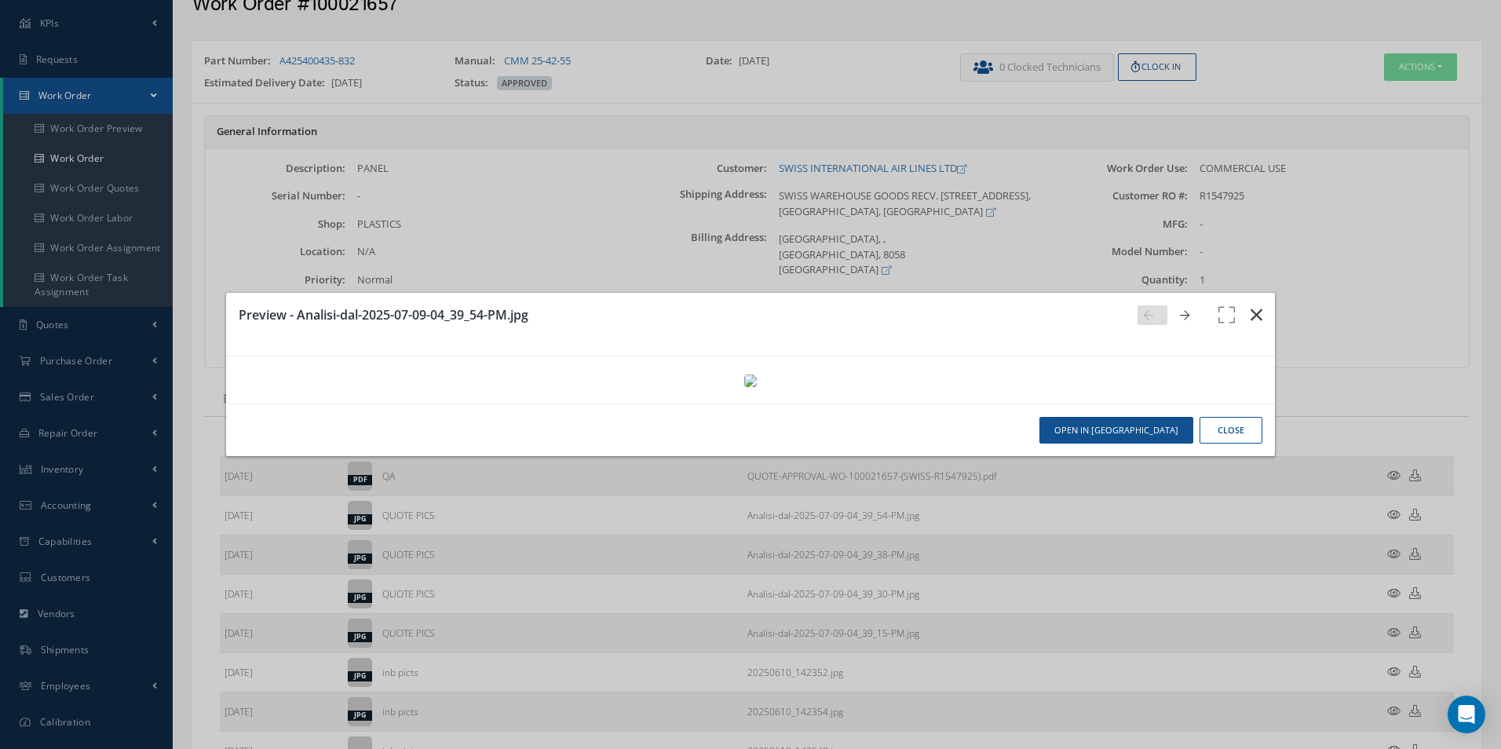
click at [1250, 305] on icon "button" at bounding box center [1256, 314] width 12 height 19
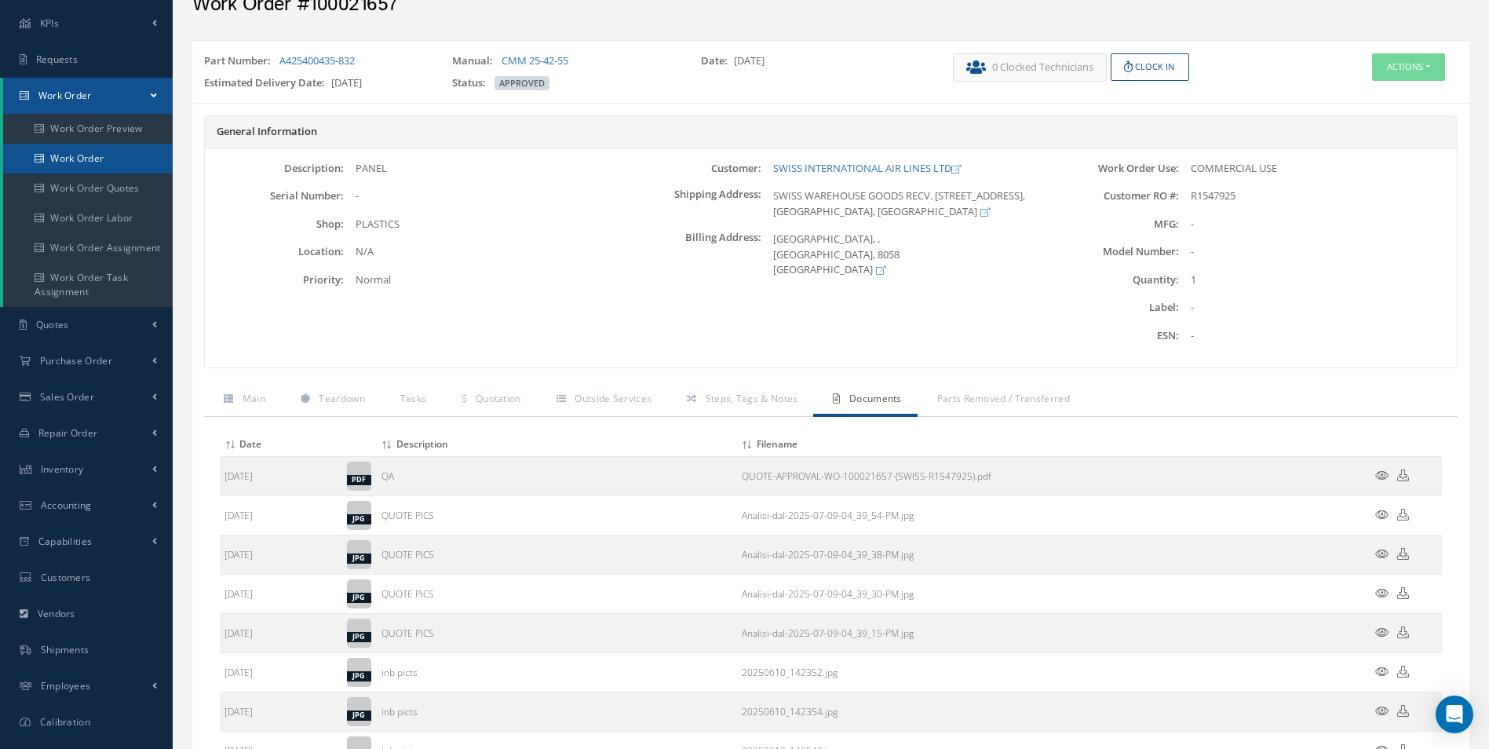
click at [134, 159] on link "Work Order" at bounding box center [88, 159] width 170 height 30
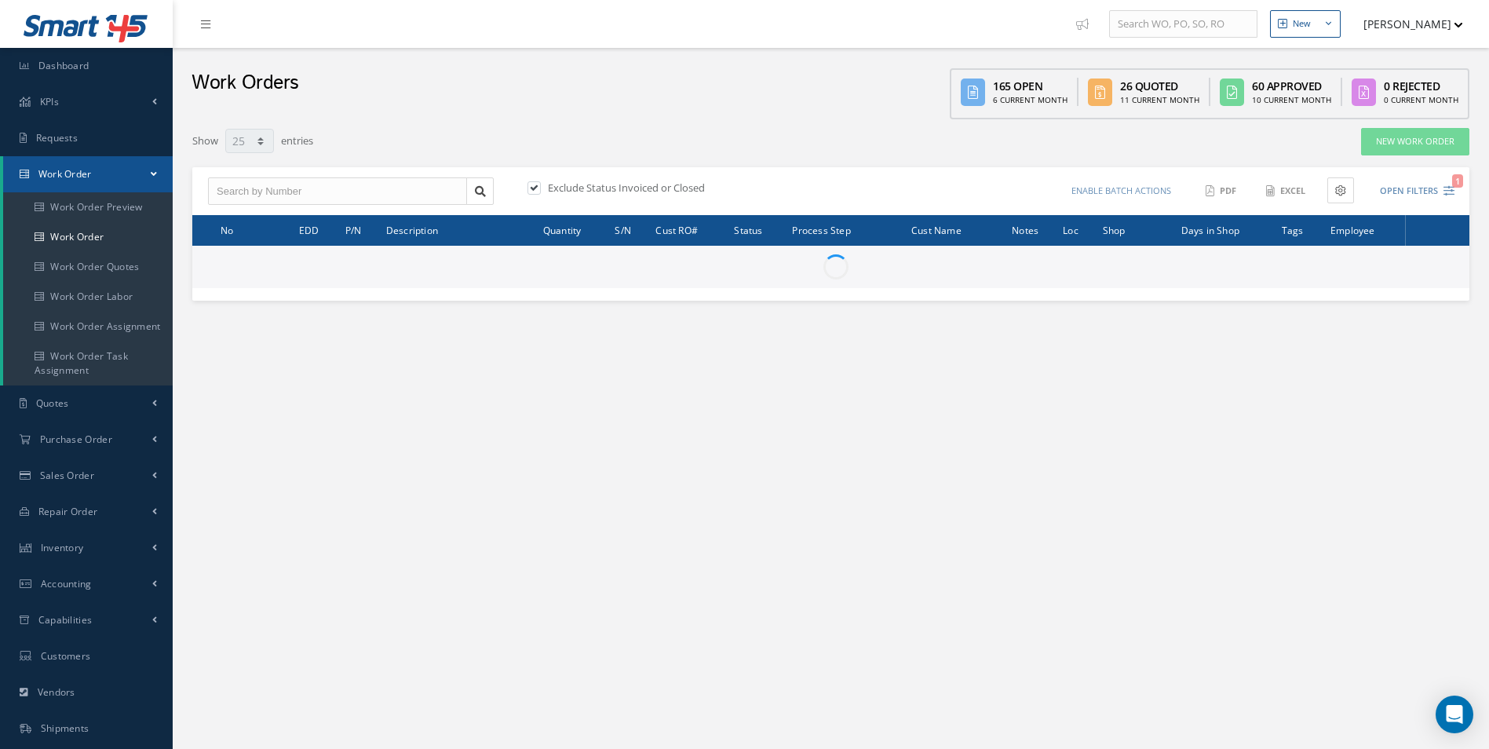
select select "25"
click at [259, 189] on input "text" at bounding box center [337, 191] width 259 height 28
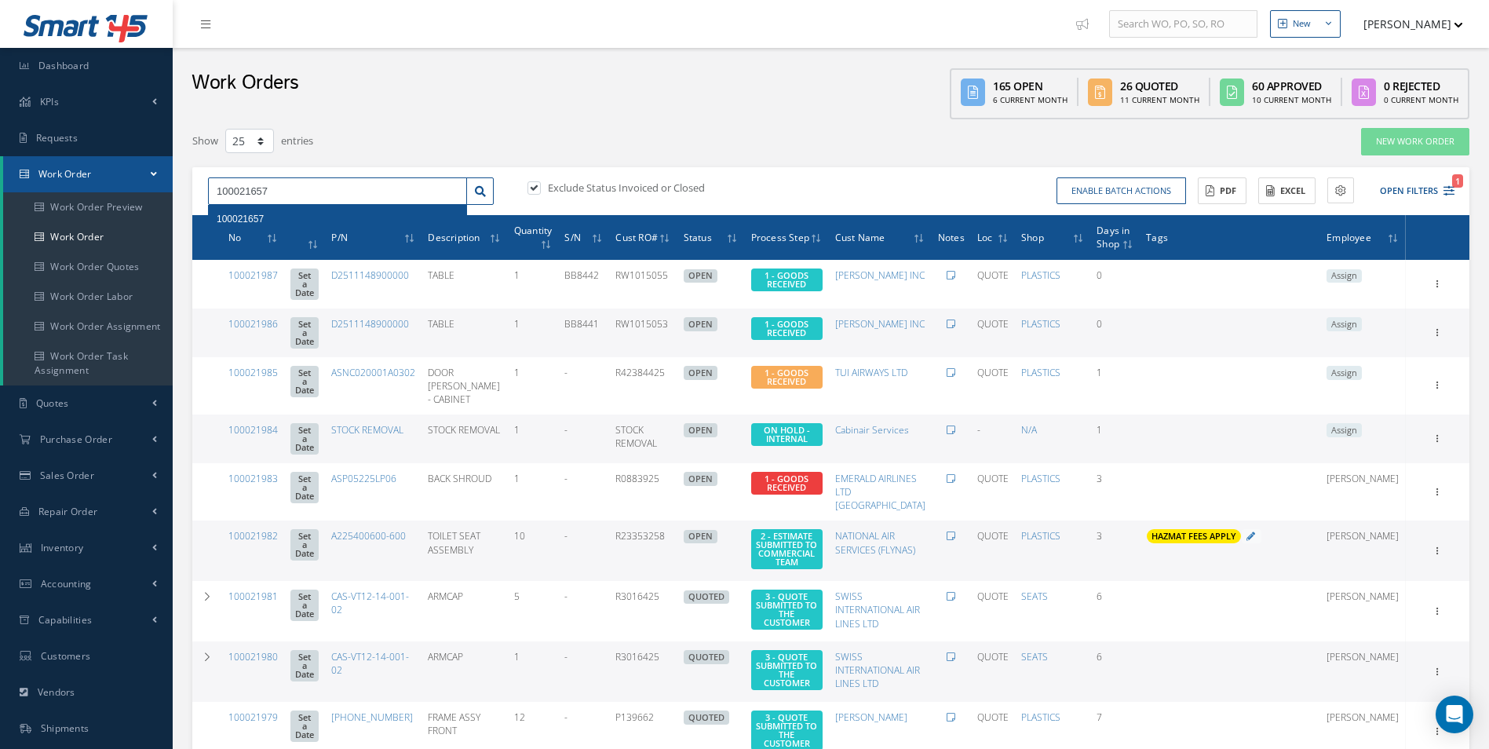
type input "100021657"
click at [257, 214] on span "100021657" at bounding box center [240, 218] width 47 height 11
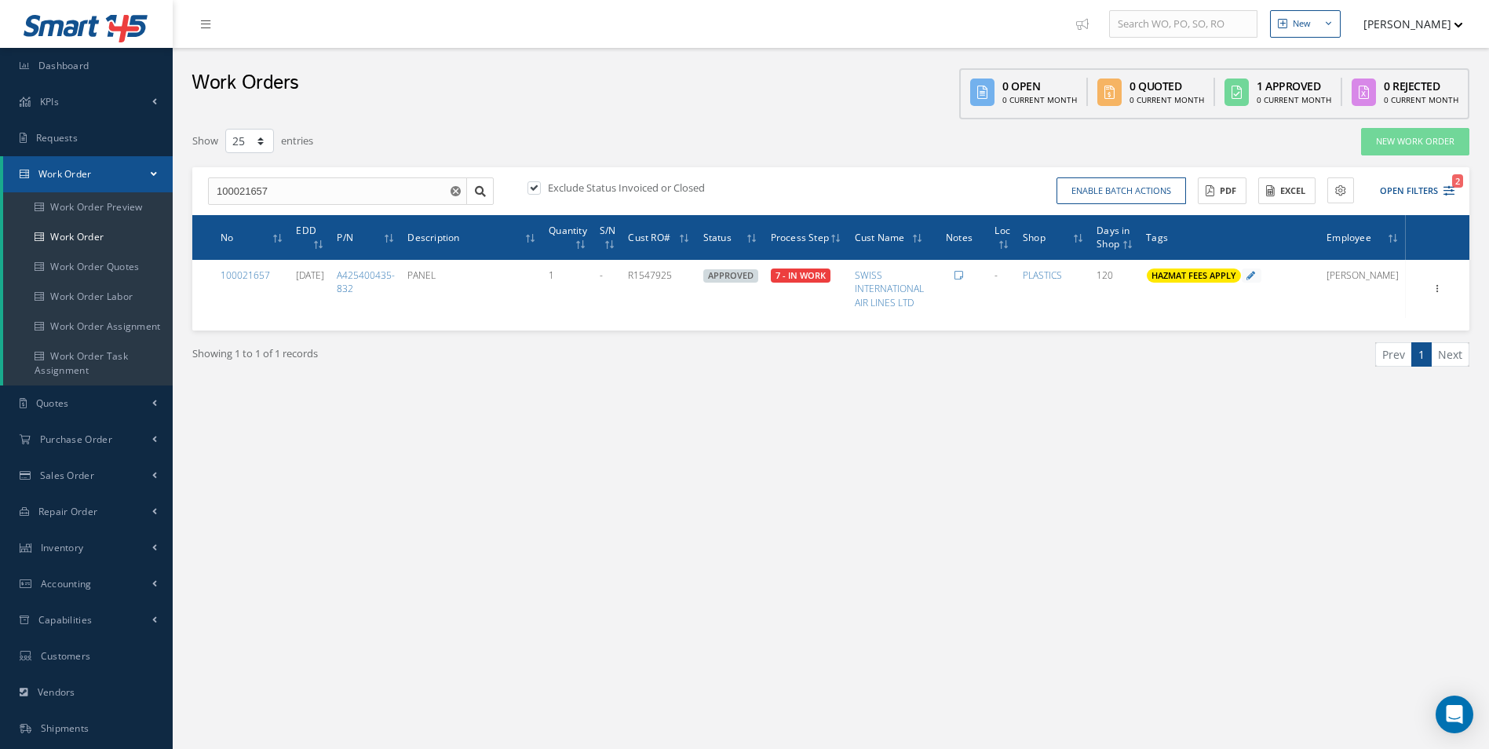
drag, startPoint x: 922, startPoint y: 454, endPoint x: 1202, endPoint y: 327, distance: 307.7
click at [923, 454] on div "New New Work Order New Purchase Order New Customer Quote New Sales Order New Re…" at bounding box center [831, 445] width 1316 height 891
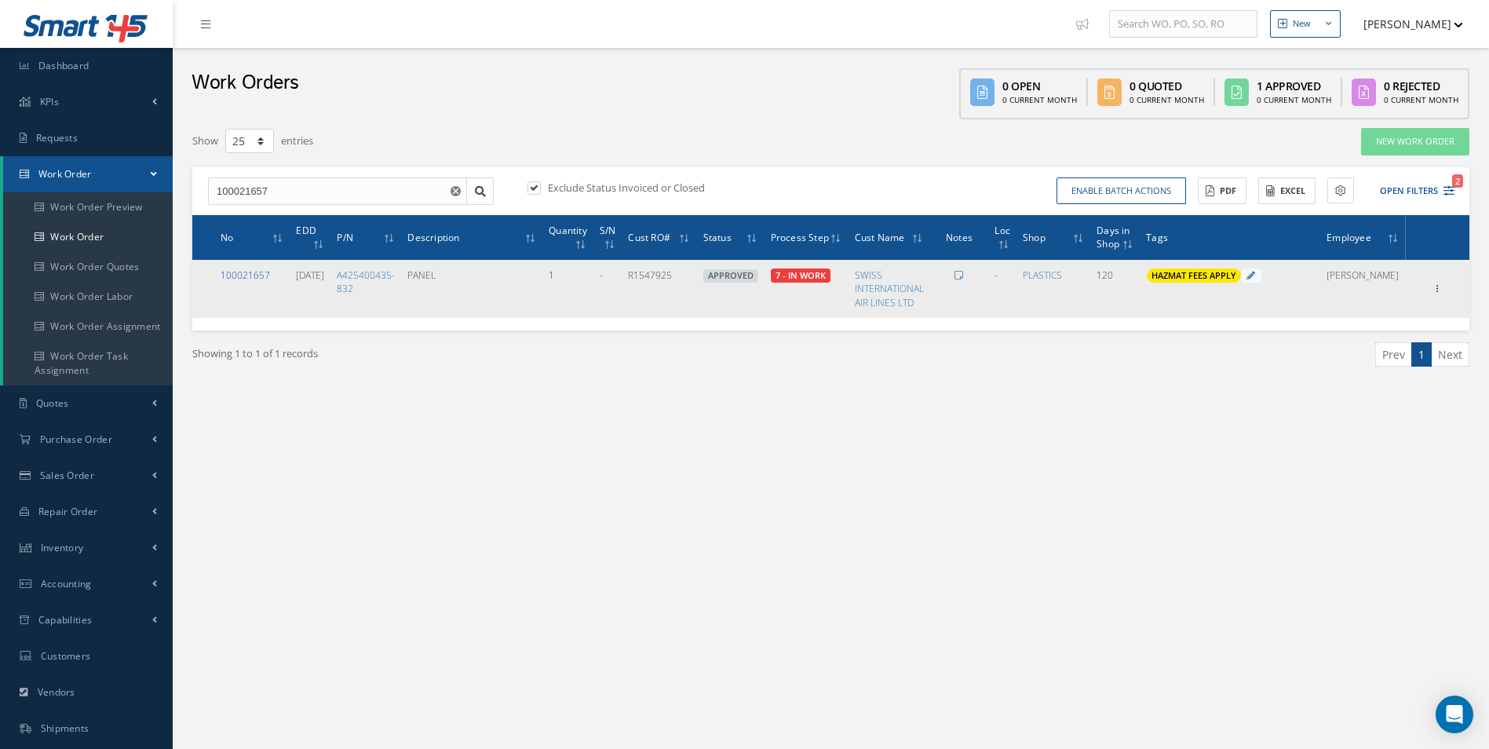
click at [251, 268] on link "100021657" at bounding box center [245, 274] width 49 height 13
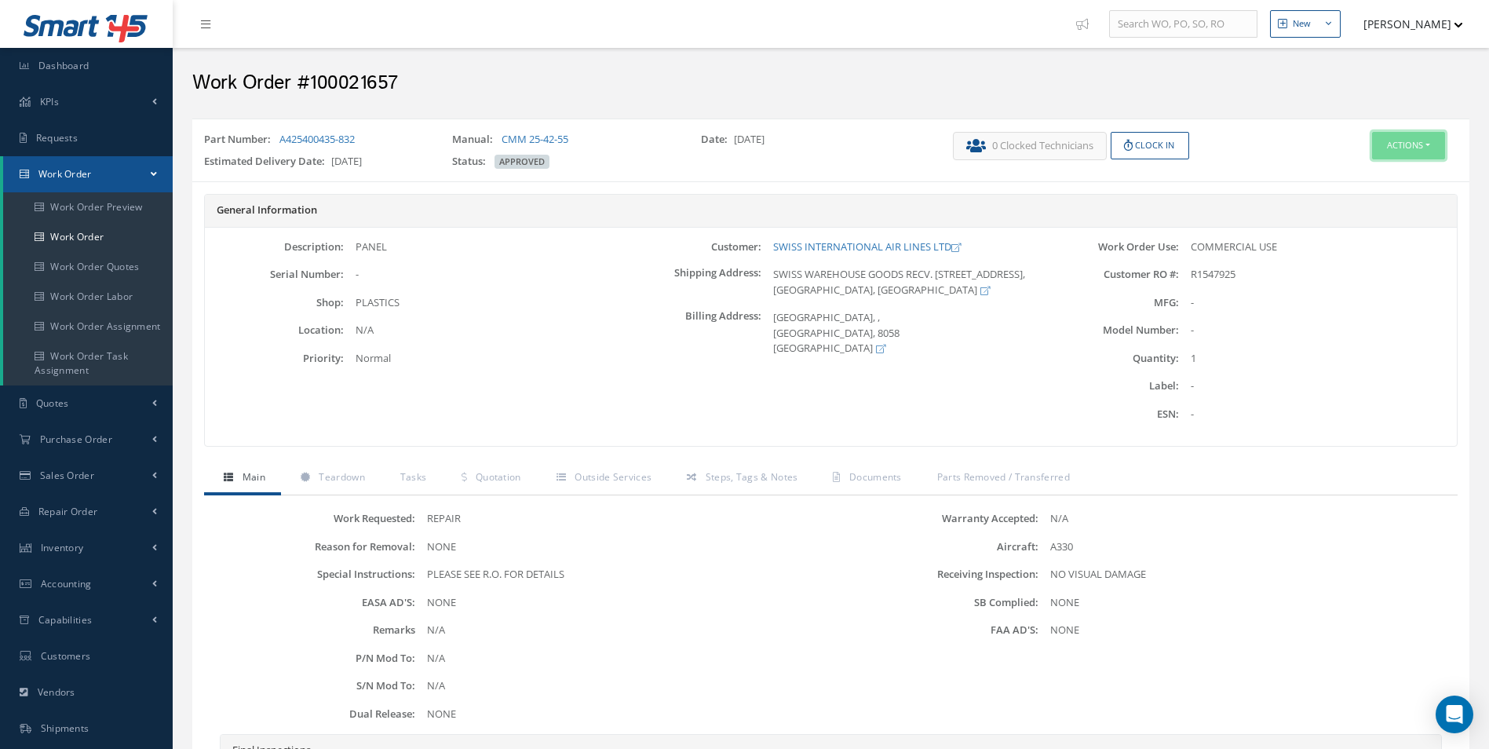
click at [1395, 132] on button "Actions" at bounding box center [1408, 145] width 73 height 27
click at [1367, 170] on link "Edit" at bounding box center [1385, 175] width 126 height 21
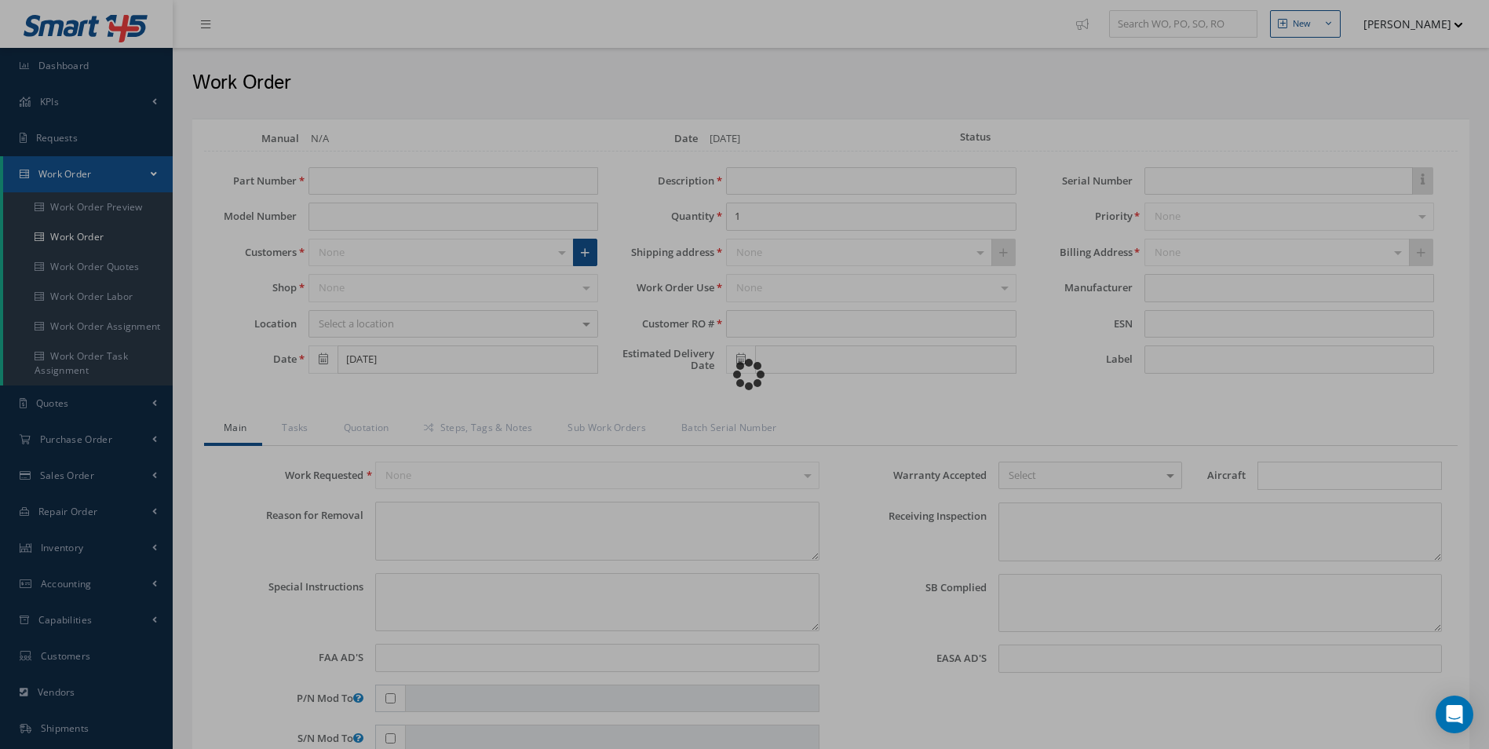
type input "A425400435-832"
type input "06/11/2025"
type input "PANEL"
type input "R1547925"
type input "10/16/2025"
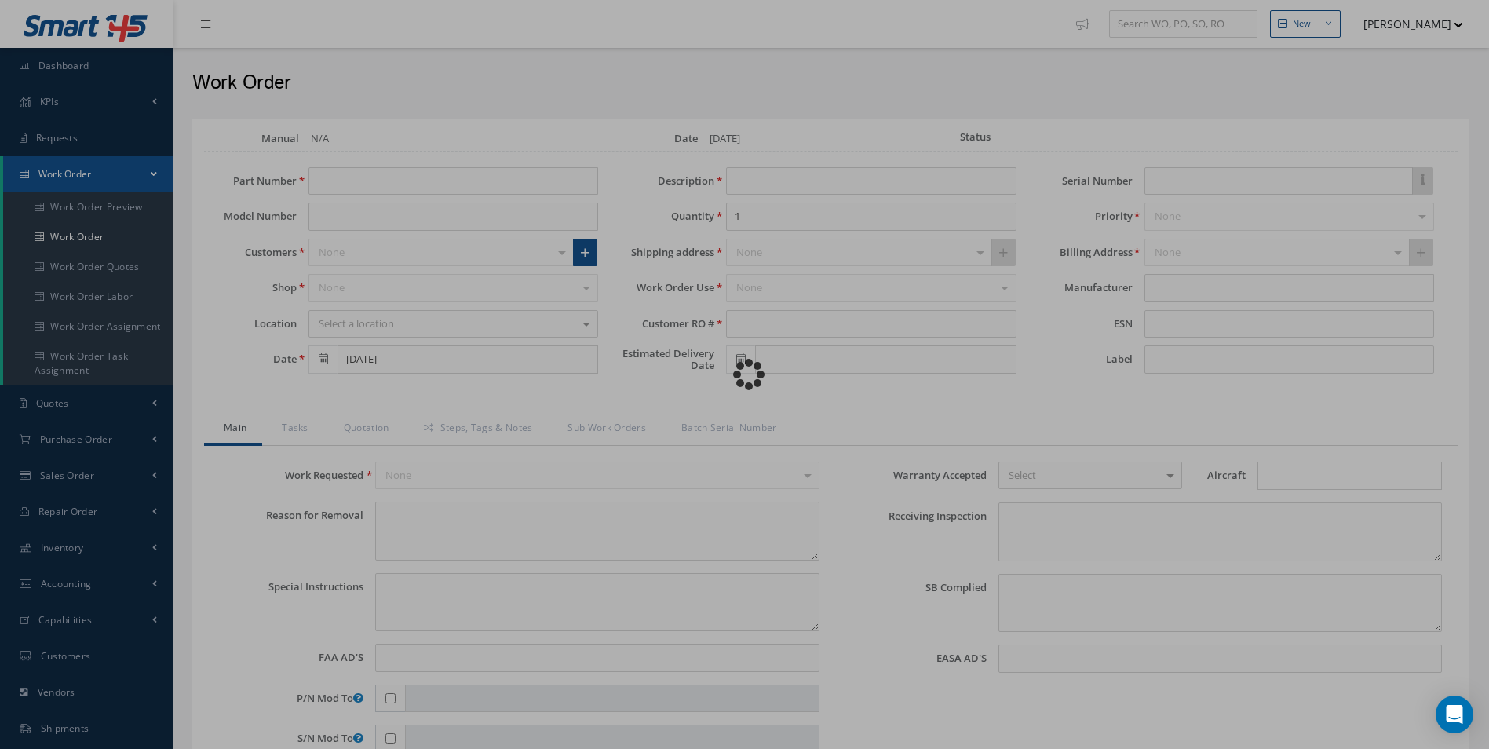
type textarea "NONE"
type textarea "PLEASE SEE R.O. FOR DETAILS"
type input "NONE"
type textarea "NO VISUAL DAMAGE"
type textarea "NONE"
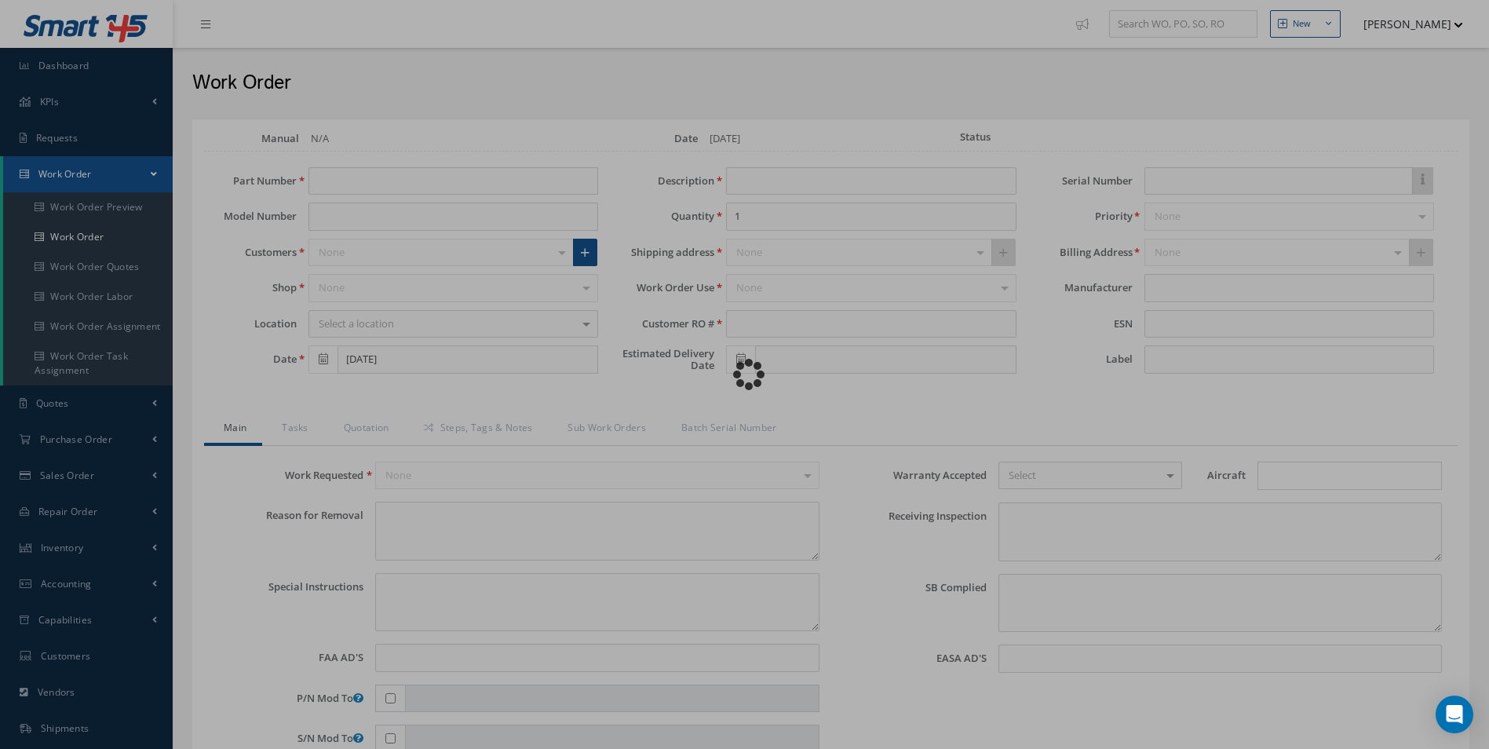
type input "NONE"
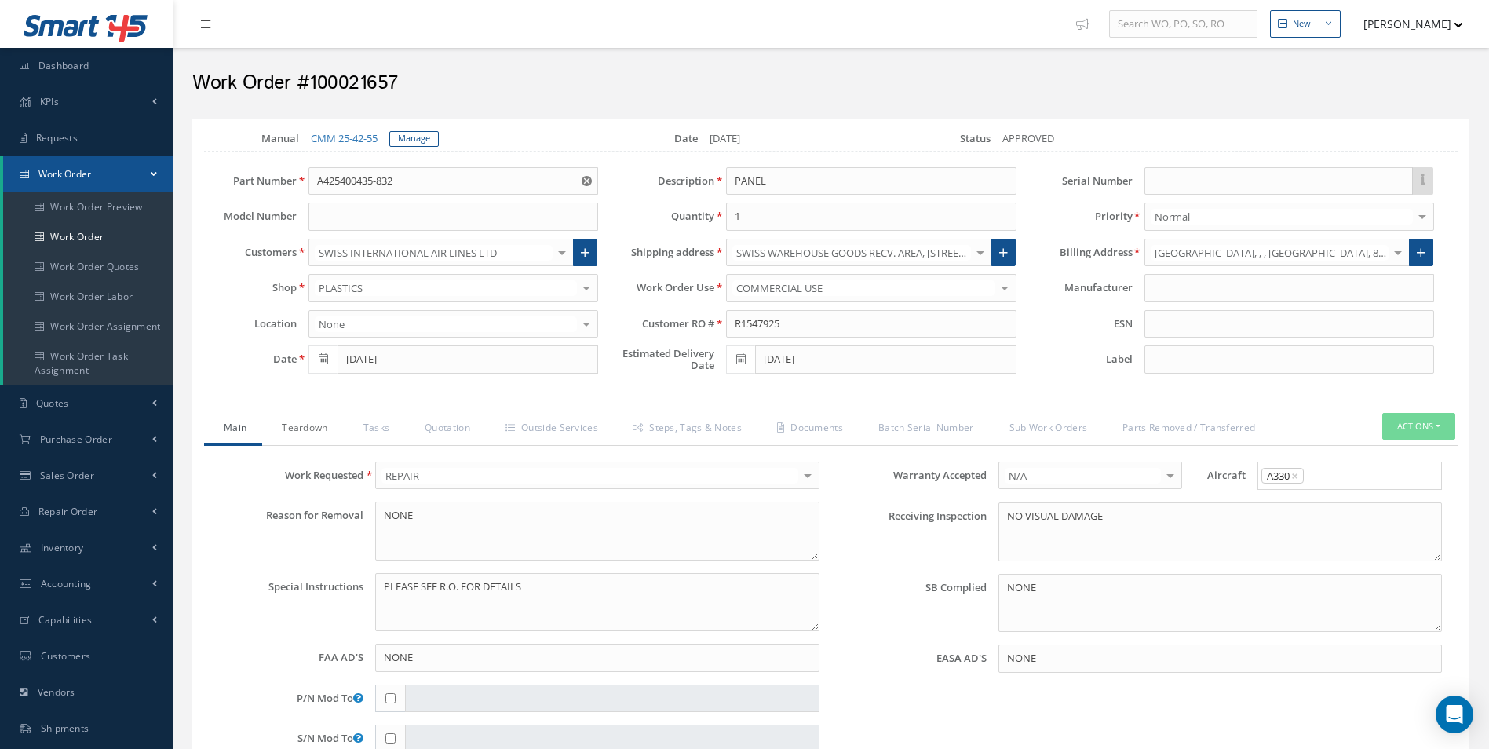
click at [297, 434] on link "Teardown" at bounding box center [302, 429] width 81 height 33
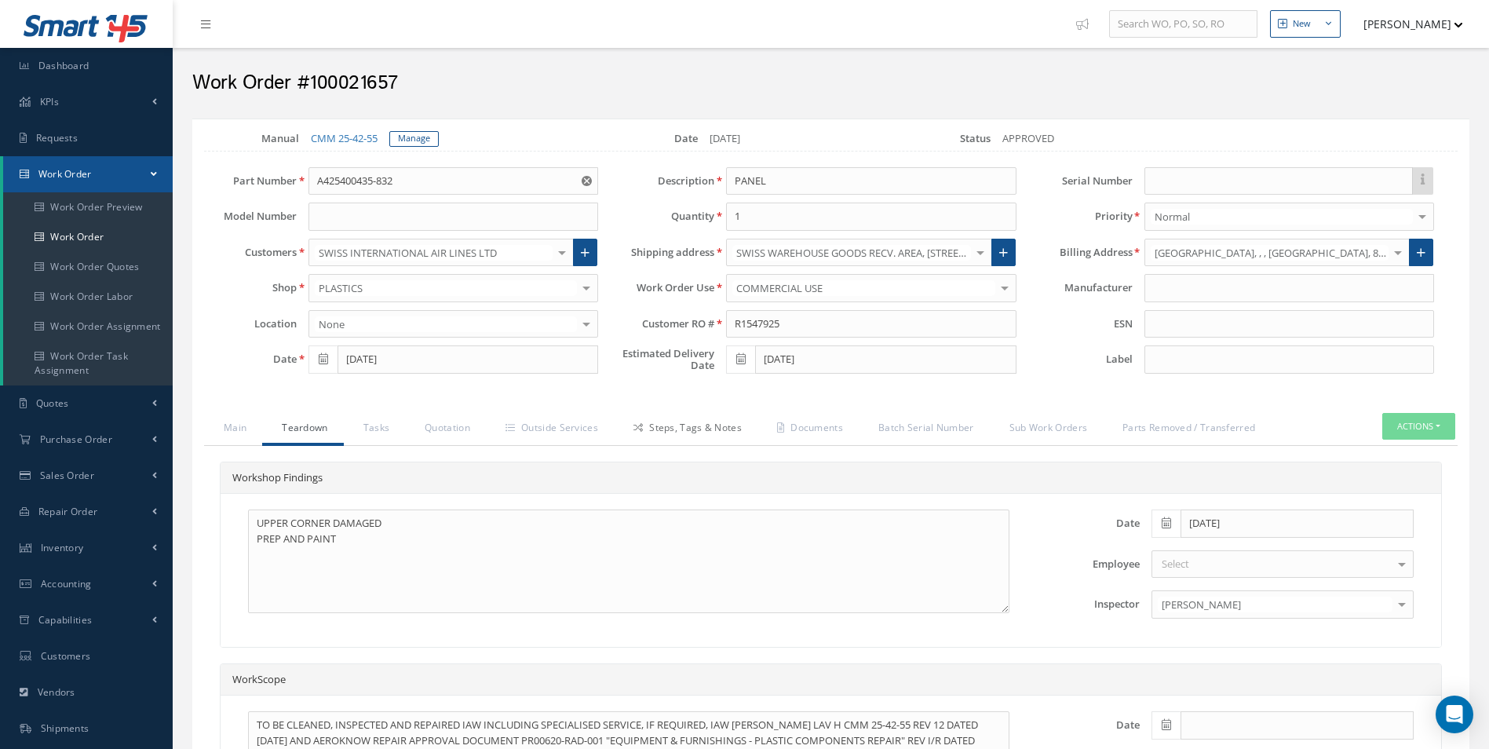
click at [676, 425] on link "Steps, Tags & Notes" at bounding box center [686, 429] width 144 height 33
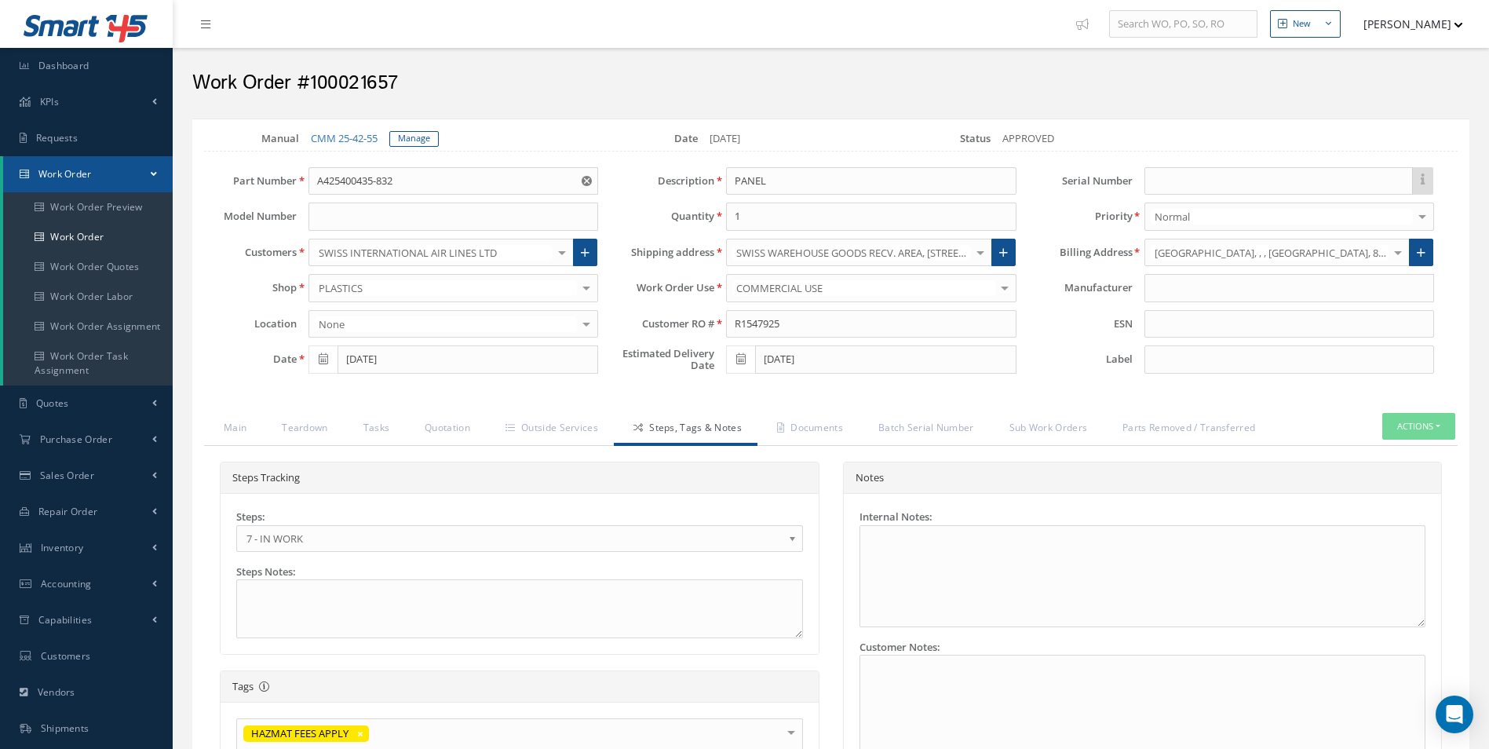
click at [354, 531] on span "7 - IN WORK" at bounding box center [514, 538] width 536 height 19
drag, startPoint x: 421, startPoint y: 170, endPoint x: 194, endPoint y: 186, distance: 228.1
click at [194, 186] on div "Part Number A425400435-832" at bounding box center [401, 181] width 418 height 28
click at [313, 428] on link "Teardown" at bounding box center [302, 429] width 81 height 33
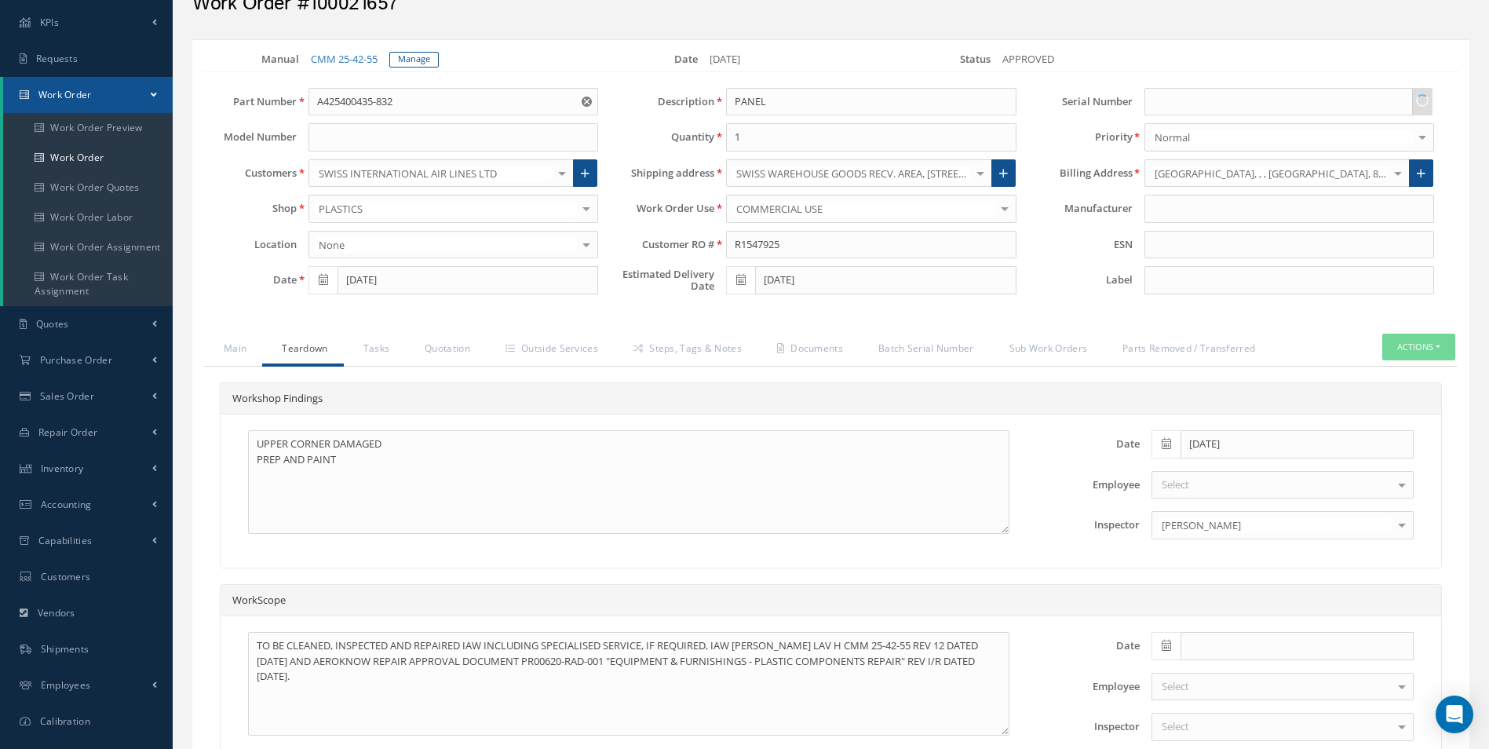
scroll to position [242, 0]
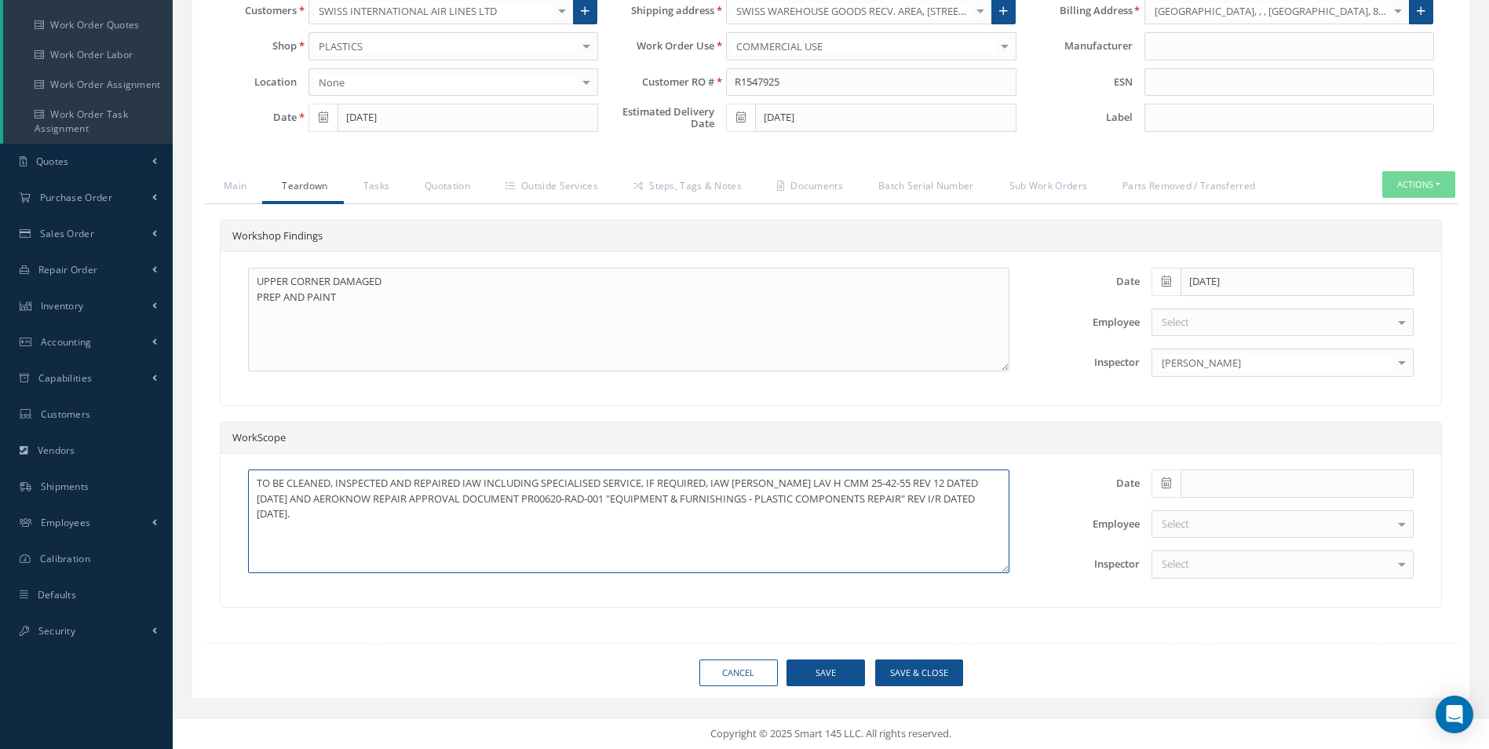
drag, startPoint x: 344, startPoint y: 523, endPoint x: 325, endPoint y: 519, distance: 19.2
click at [325, 519] on textarea "TO BE CLEANED, INSPECTED AND REPAIRED IAW INCLUDING SPECIALISED SERVICE, IF REQ…" at bounding box center [628, 521] width 761 height 104
click at [607, 524] on textarea "TO BE CLEANED, INSPECTED AND REPAIRED IAW INCLUDING SPECIALISED SERVICE, IF REQ…" at bounding box center [628, 521] width 761 height 104
drag, startPoint x: 323, startPoint y: 501, endPoint x: 415, endPoint y: 499, distance: 91.8
click at [415, 499] on textarea "TO BE CLEANED, INSPECTED AND REPAIRED IAW INCLUDING SPECIALISED SERVICE, IF REQ…" at bounding box center [628, 521] width 761 height 104
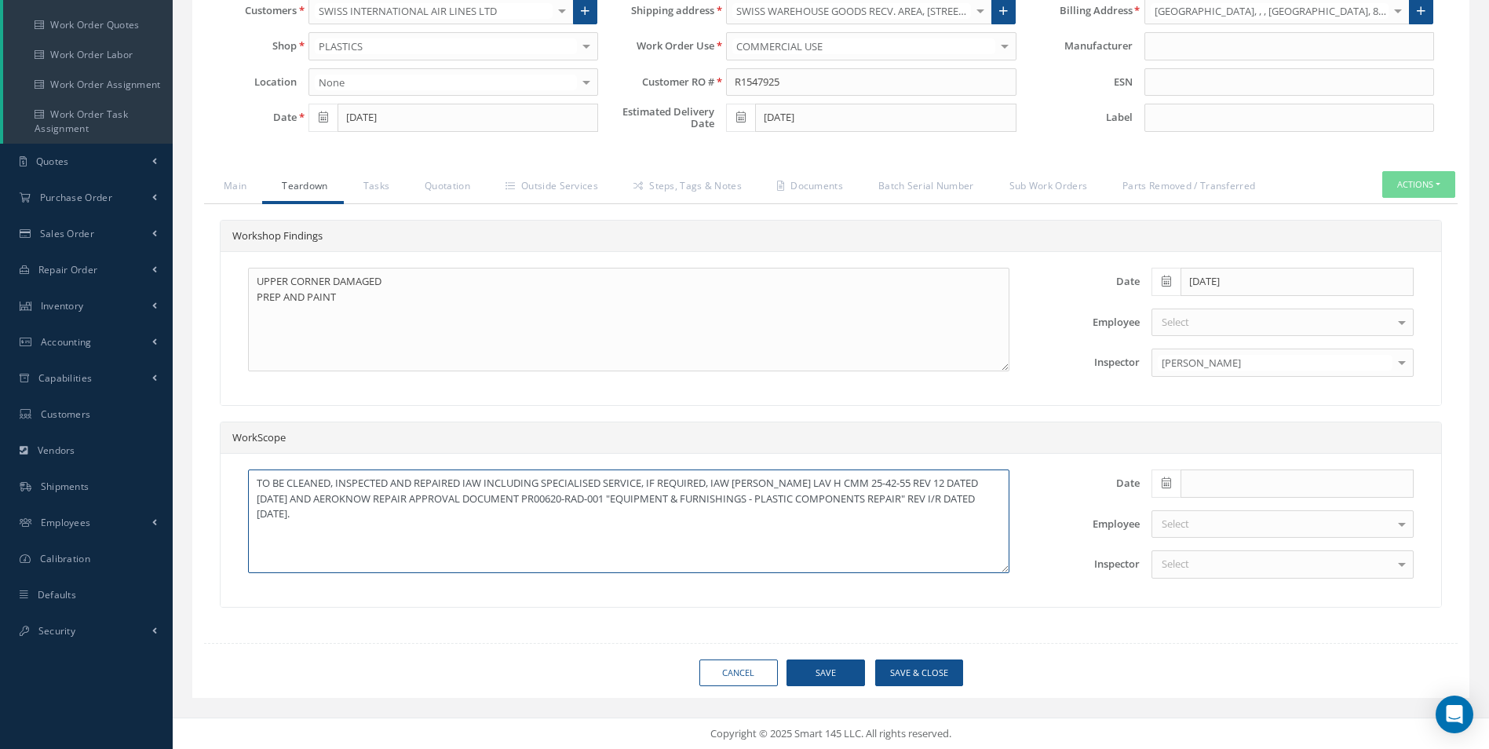
drag, startPoint x: 534, startPoint y: 494, endPoint x: 612, endPoint y: 497, distance: 78.5
click at [613, 497] on textarea "TO BE CLEANED, INSPECTED AND REPAIRED IAW INCLUDING SPECIALISED SERVICE, IF REQ…" at bounding box center [628, 521] width 761 height 104
click at [612, 497] on textarea "TO BE CLEANED, INSPECTED AND REPAIRED IAW INCLUDING SPECIALISED SERVICE, IF REQ…" at bounding box center [628, 521] width 761 height 104
drag, startPoint x: 616, startPoint y: 498, endPoint x: 533, endPoint y: 499, distance: 83.2
click at [533, 499] on textarea "TO BE CLEANED, INSPECTED AND REPAIRED IAW INCLUDING SPECIALISED SERVICE, IF REQ…" at bounding box center [628, 521] width 761 height 104
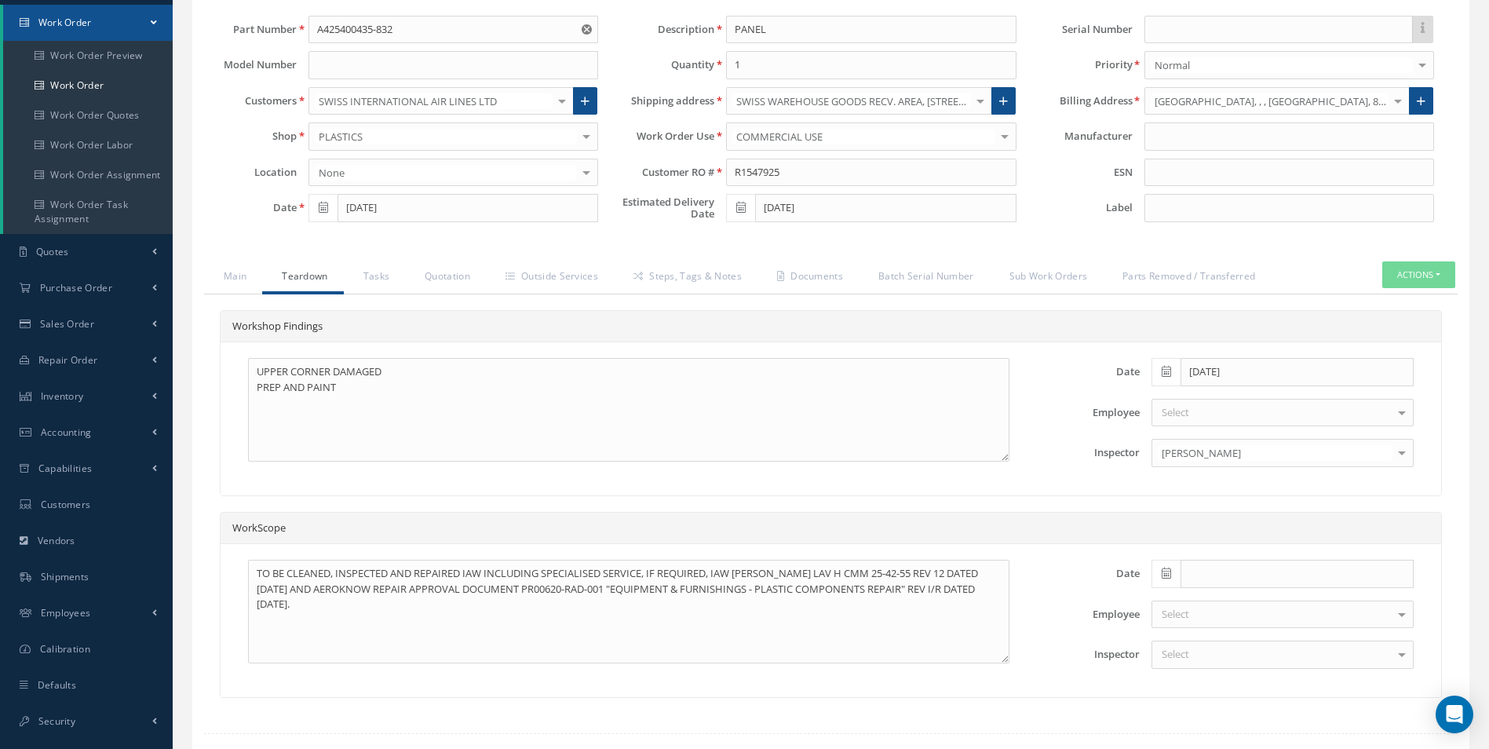
scroll to position [157, 0]
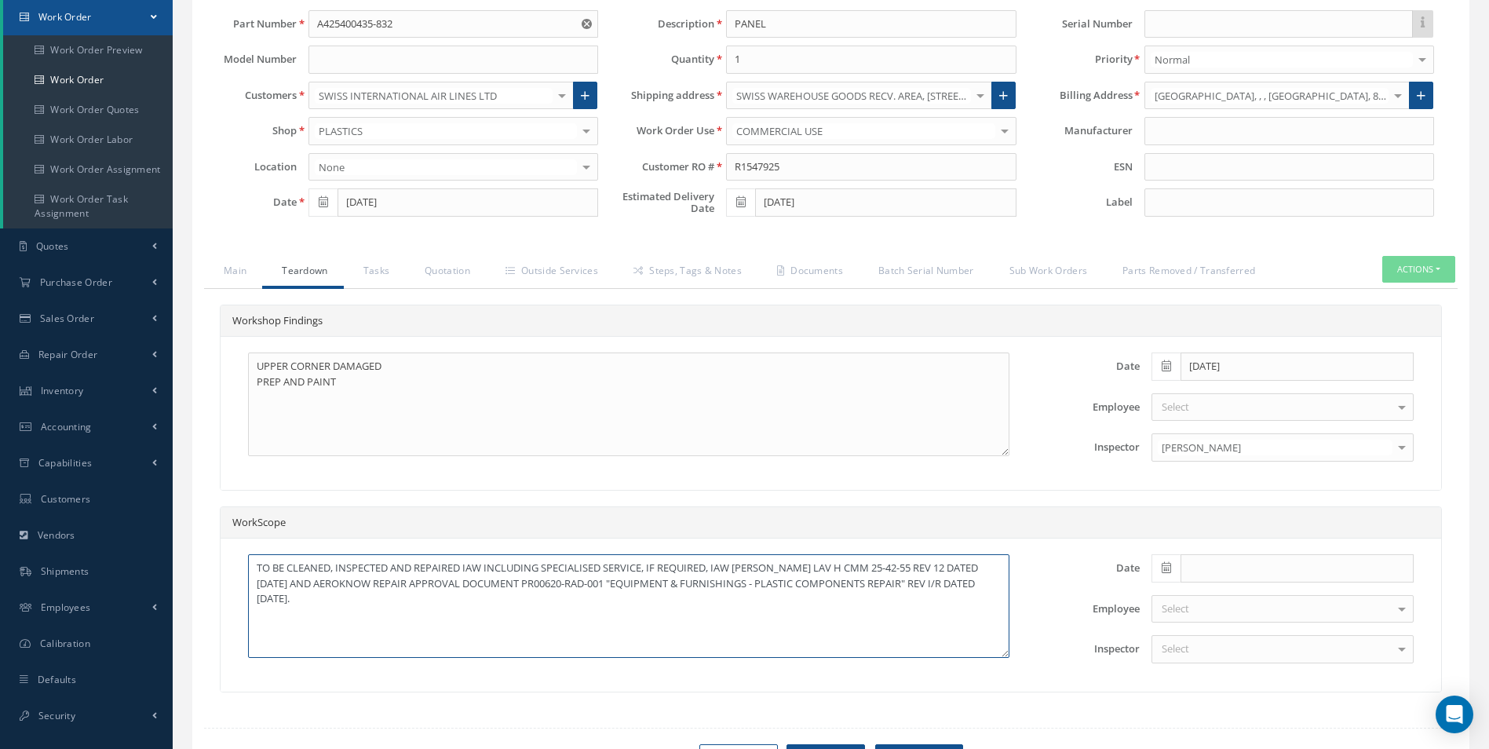
drag, startPoint x: 923, startPoint y: 583, endPoint x: 957, endPoint y: 583, distance: 34.5
click at [957, 583] on textarea "TO BE CLEANED, INSPECTED AND REPAIRED IAW INCLUDING SPECIALISED SERVICE, IF REQ…" at bounding box center [628, 606] width 761 height 104
click at [984, 585] on textarea "TO BE CLEANED, INSPECTED AND REPAIRED IAW INCLUDING SPECIALISED SERVICE, IF REQ…" at bounding box center [628, 606] width 761 height 104
drag, startPoint x: 924, startPoint y: 581, endPoint x: 916, endPoint y: 622, distance: 41.6
click at [916, 622] on textarea "TO BE CLEANED, INSPECTED AND REPAIRED IAW INCLUDING SPECIALISED SERVICE, IF REQ…" at bounding box center [628, 606] width 761 height 104
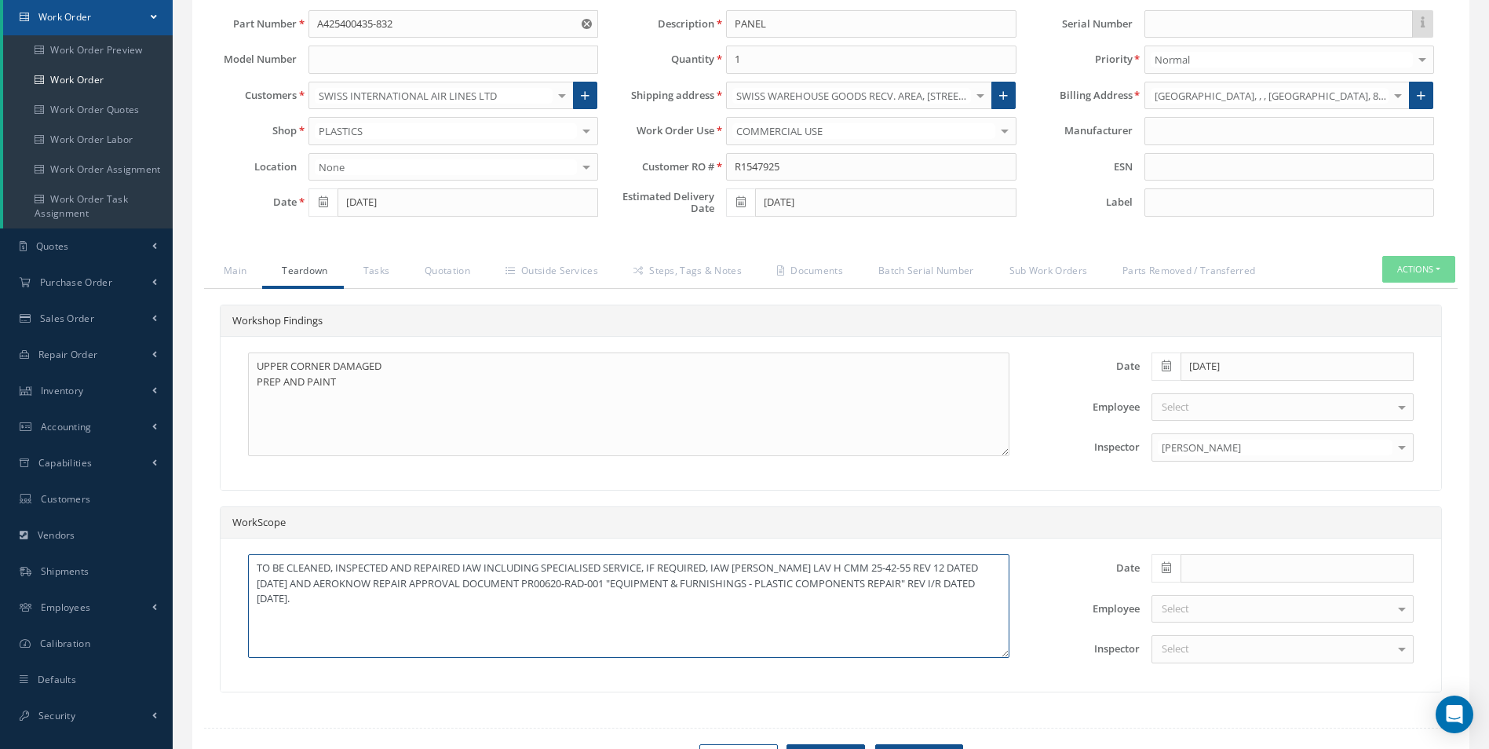
drag, startPoint x: 322, startPoint y: 584, endPoint x: 414, endPoint y: 582, distance: 91.8
click at [414, 582] on textarea "TO BE CLEANED, INSPECTED AND REPAIRED IAW INCLUDING SPECIALISED SERVICE, IF REQ…" at bounding box center [628, 606] width 761 height 104
drag, startPoint x: 589, startPoint y: 273, endPoint x: 672, endPoint y: 283, distance: 83.7
click at [589, 273] on link "Outside Services" at bounding box center [550, 272] width 128 height 33
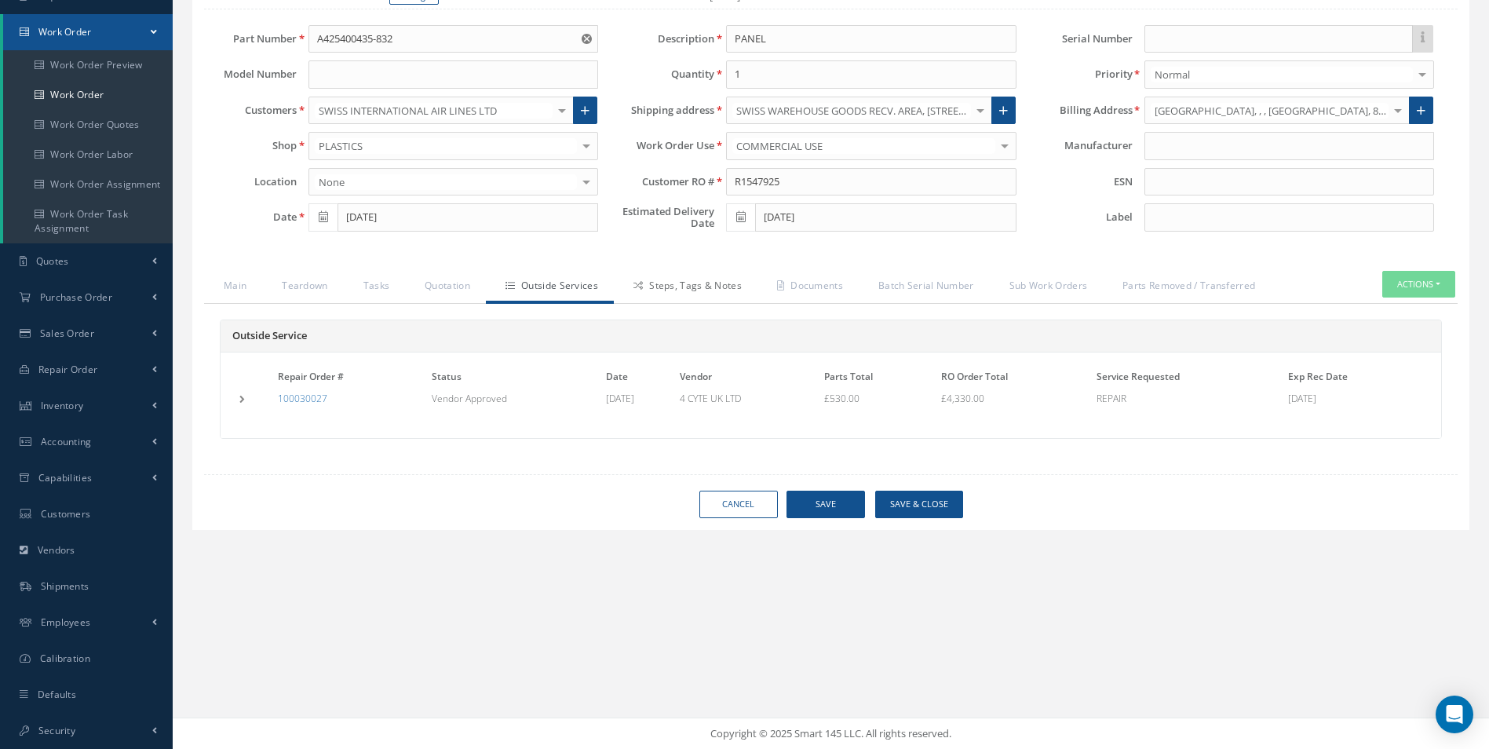
click at [677, 279] on link "Steps, Tags & Notes" at bounding box center [686, 287] width 144 height 33
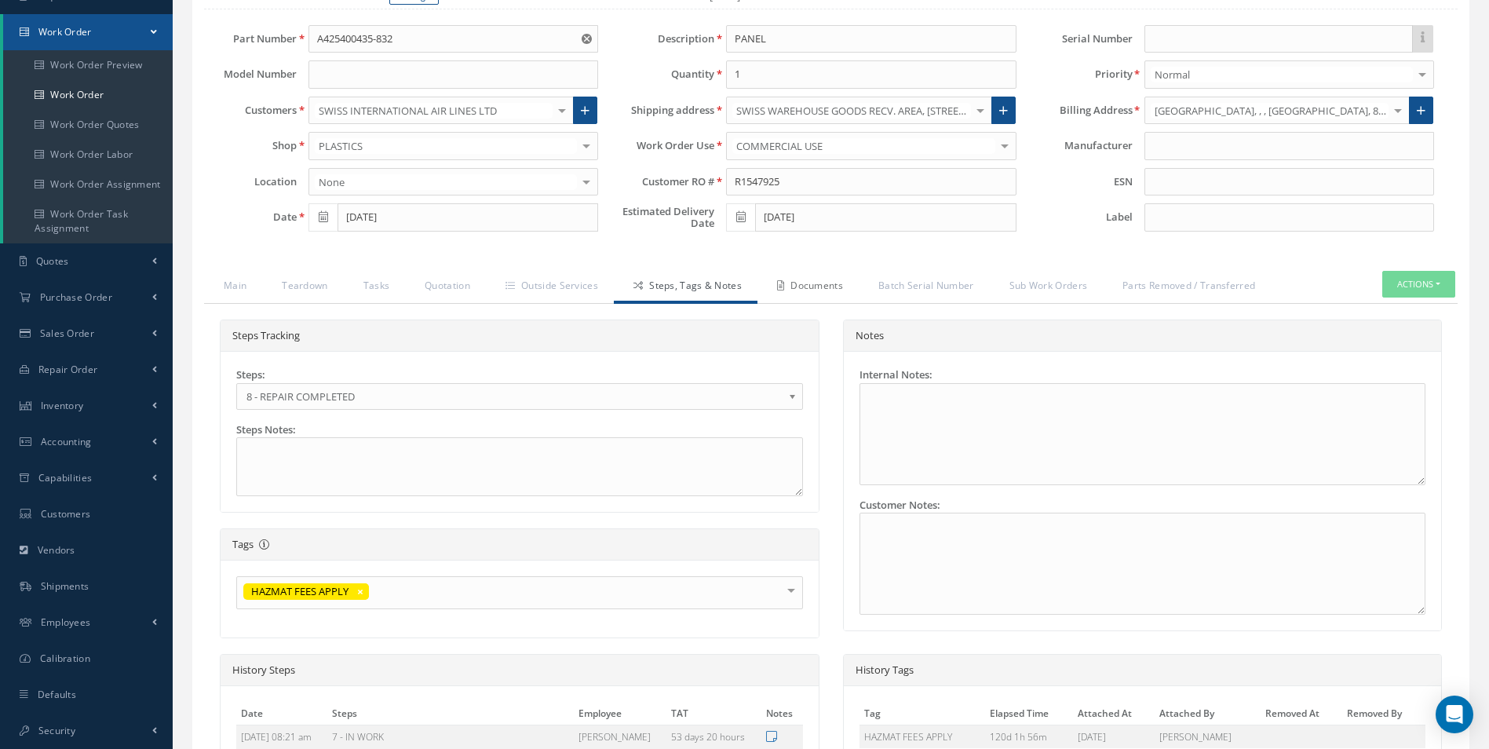
click at [810, 284] on link "Documents" at bounding box center [807, 287] width 101 height 33
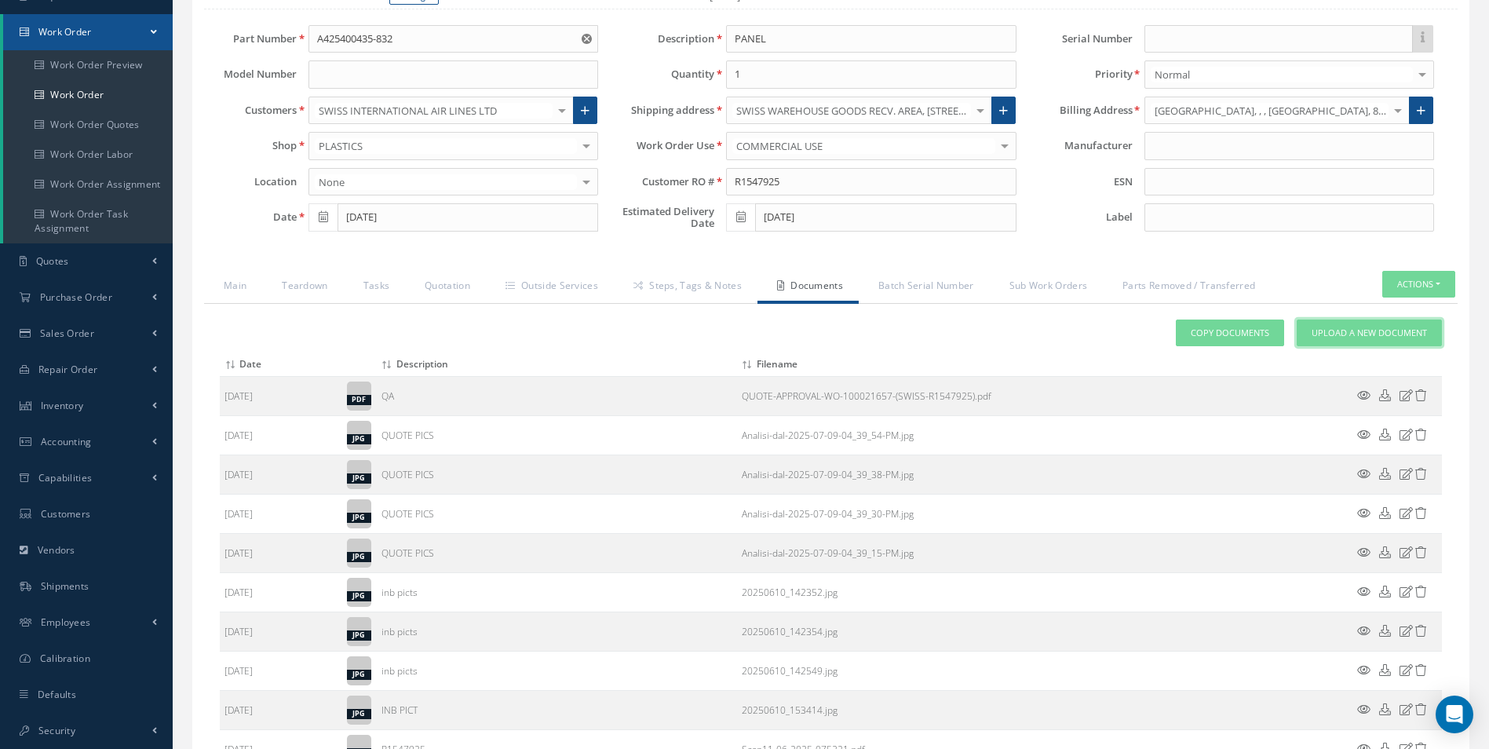
click at [1351, 319] on link "Upload a New Document" at bounding box center [1369, 332] width 145 height 27
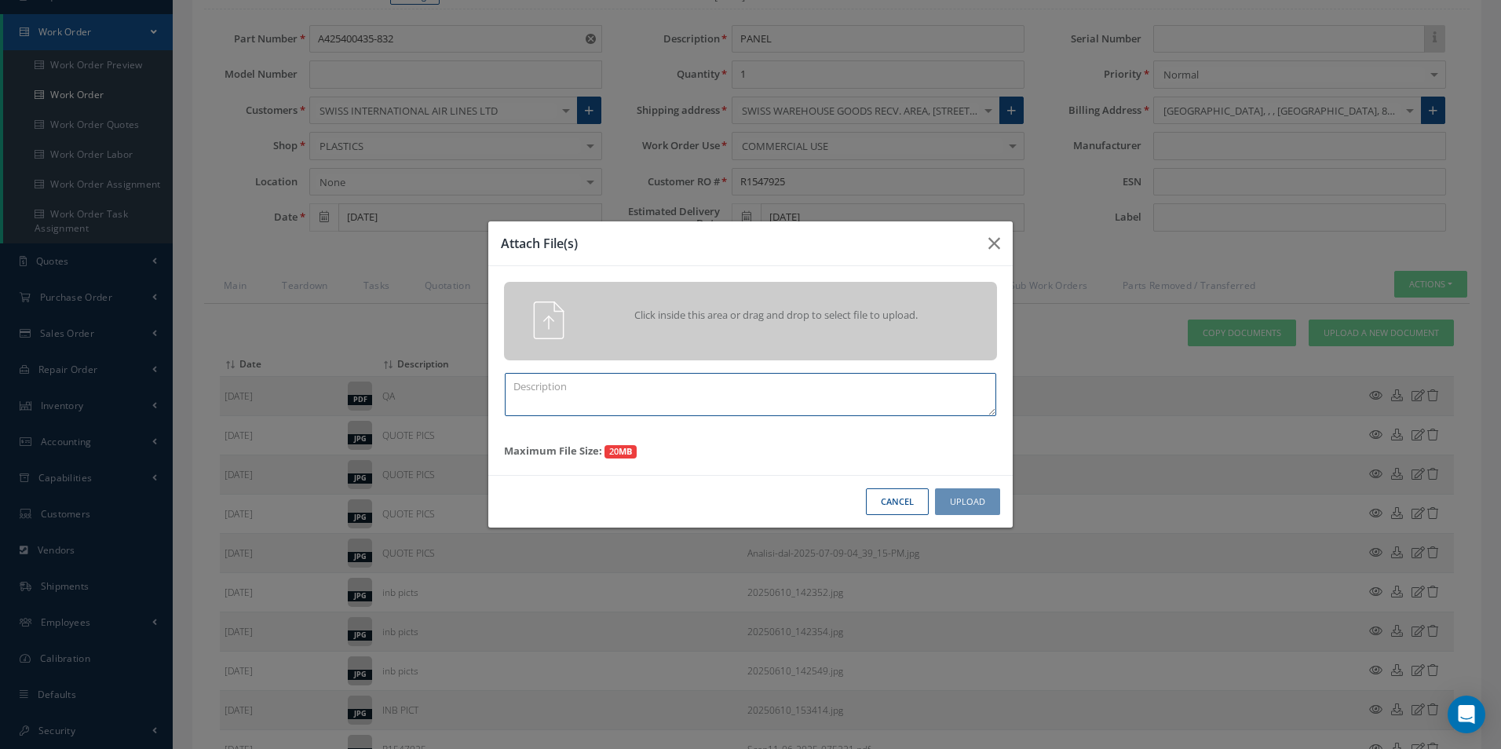
click at [649, 407] on textarea at bounding box center [750, 394] width 491 height 43
type textarea "FINISH"
drag, startPoint x: 0, startPoint y: 199, endPoint x: -574, endPoint y: 140, distance: 576.7
click at [0, 140] on html "Smart 145 Dashboard KPIs Work Order Accounting Requests Work Order Work Order P…" at bounding box center [750, 232] width 1501 height 749
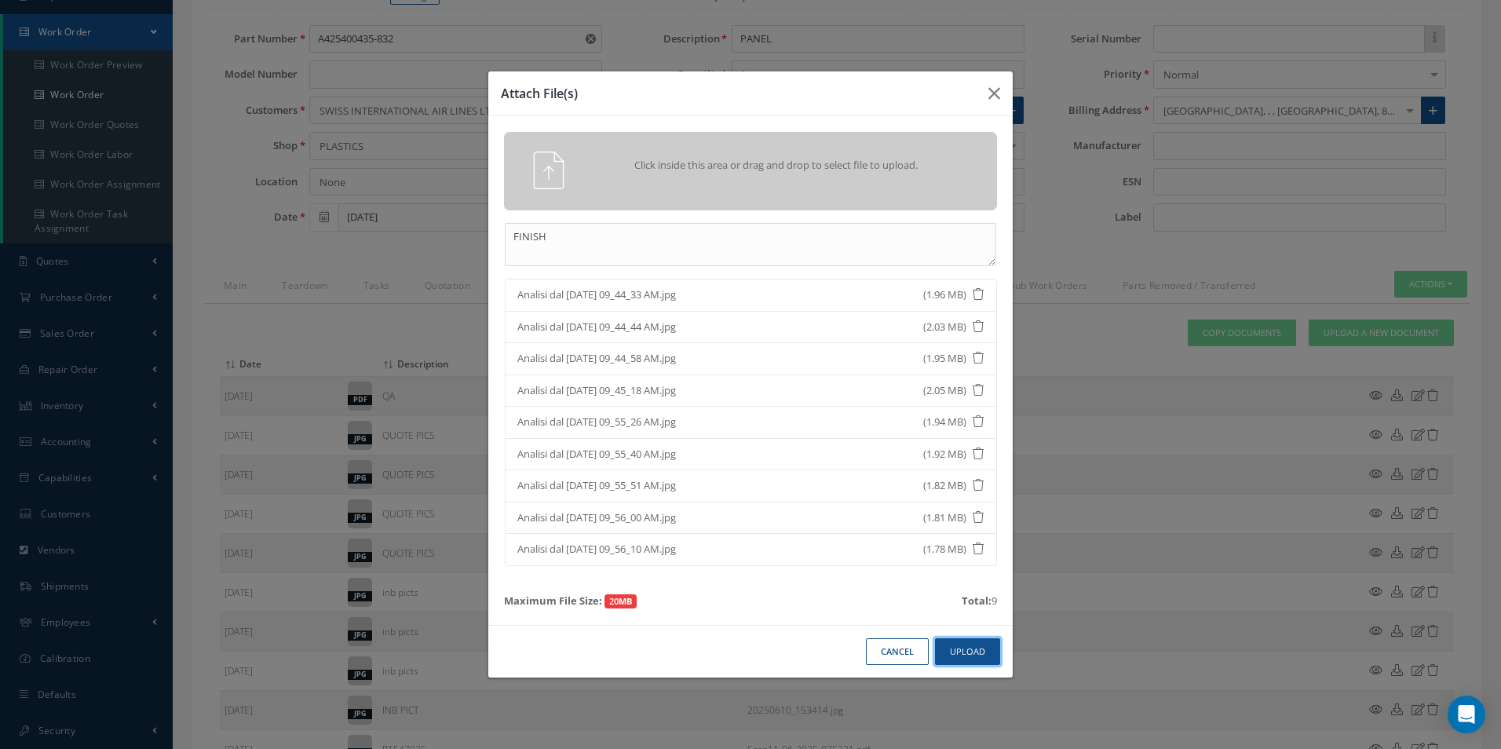
click at [983, 658] on button "Upload" at bounding box center [967, 651] width 65 height 27
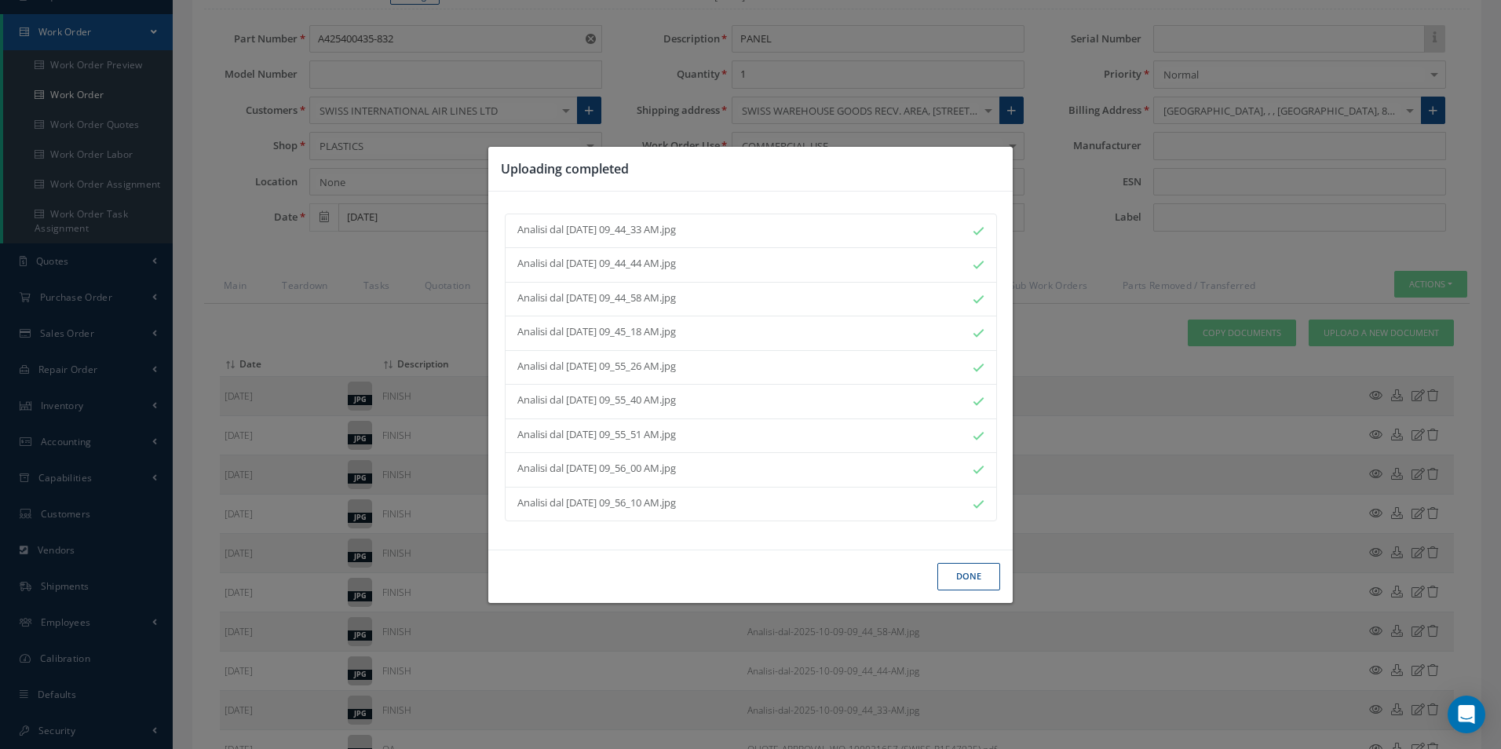
click at [965, 584] on button "Done" at bounding box center [968, 576] width 63 height 27
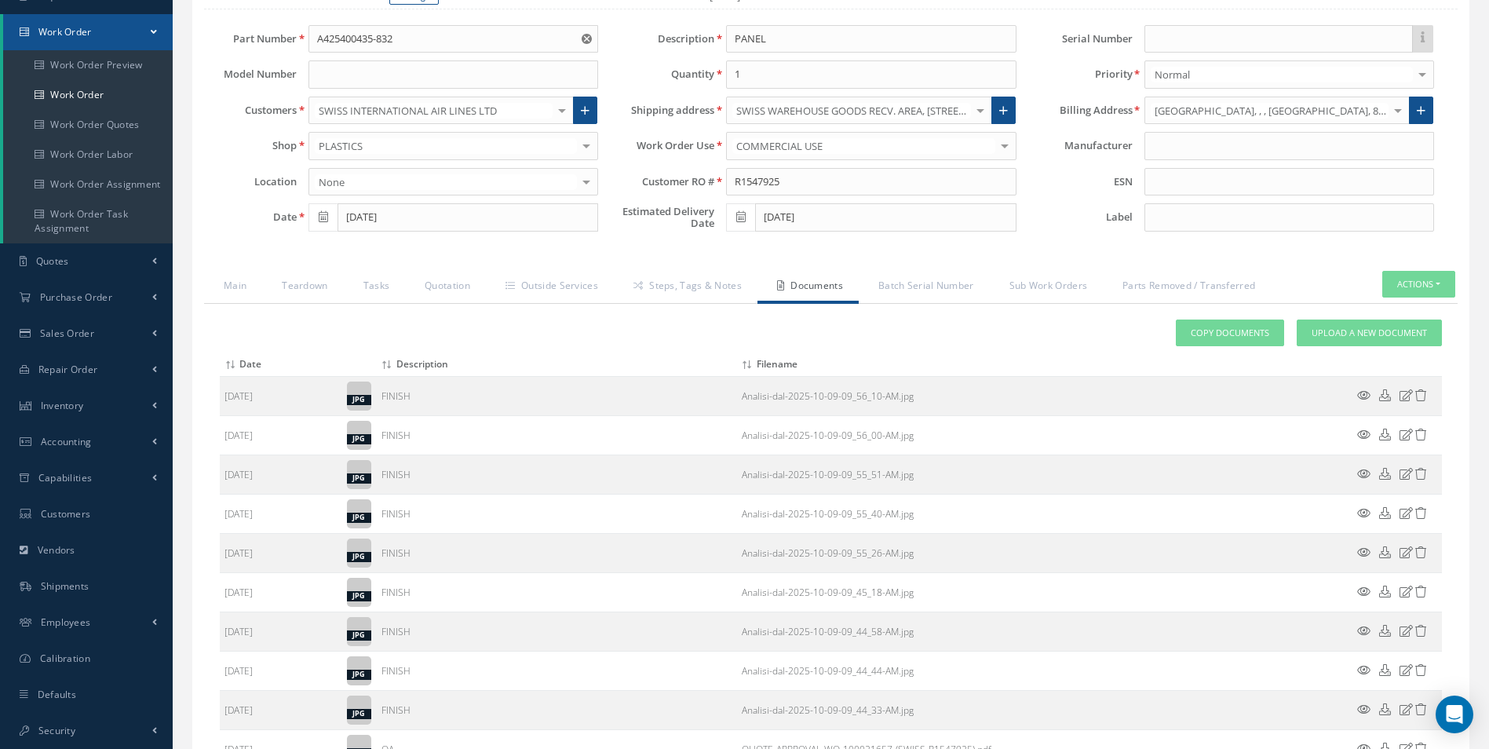
click at [595, 333] on div "Attach File(s) Click inside this area or drag and drop to select file to upload…" at bounding box center [831, 720] width 1222 height 803
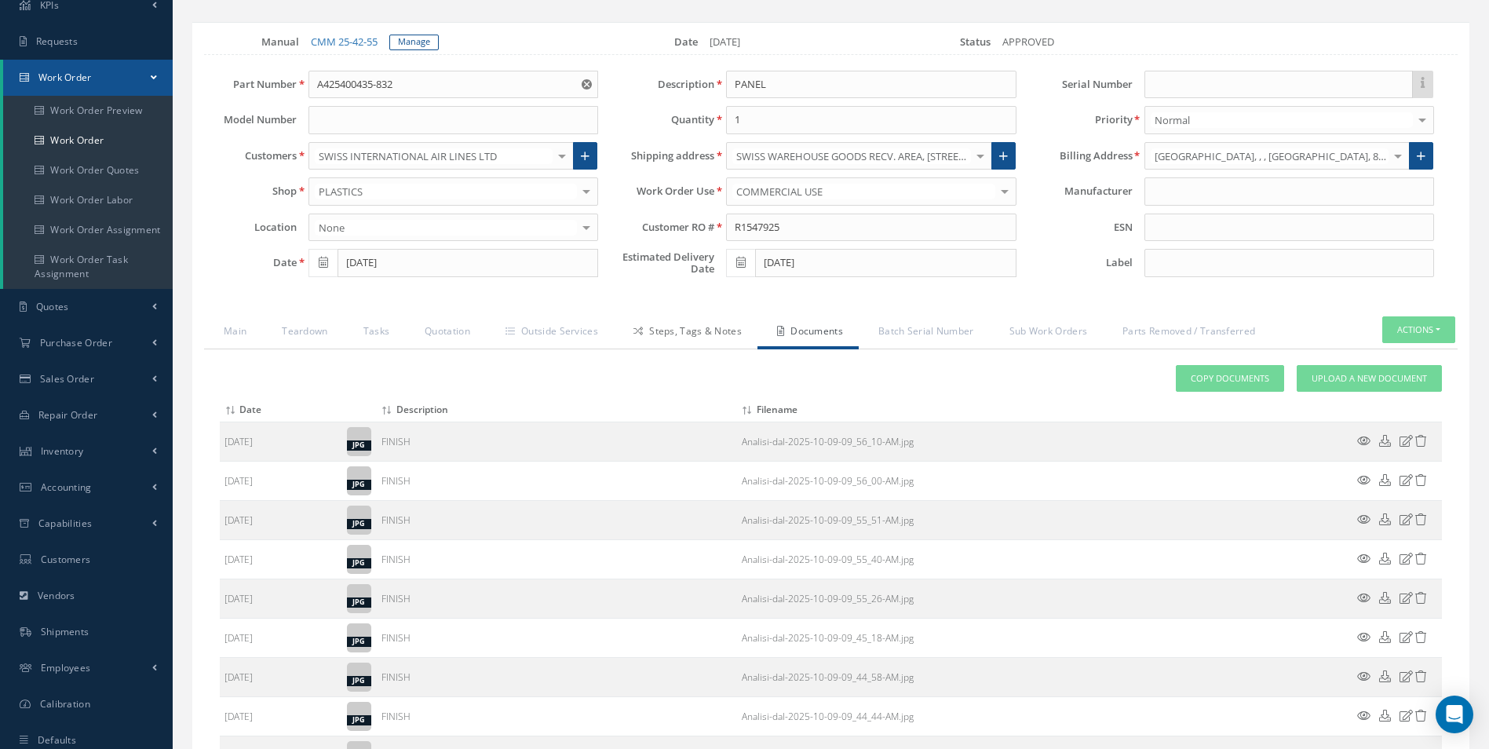
scroll to position [0, 0]
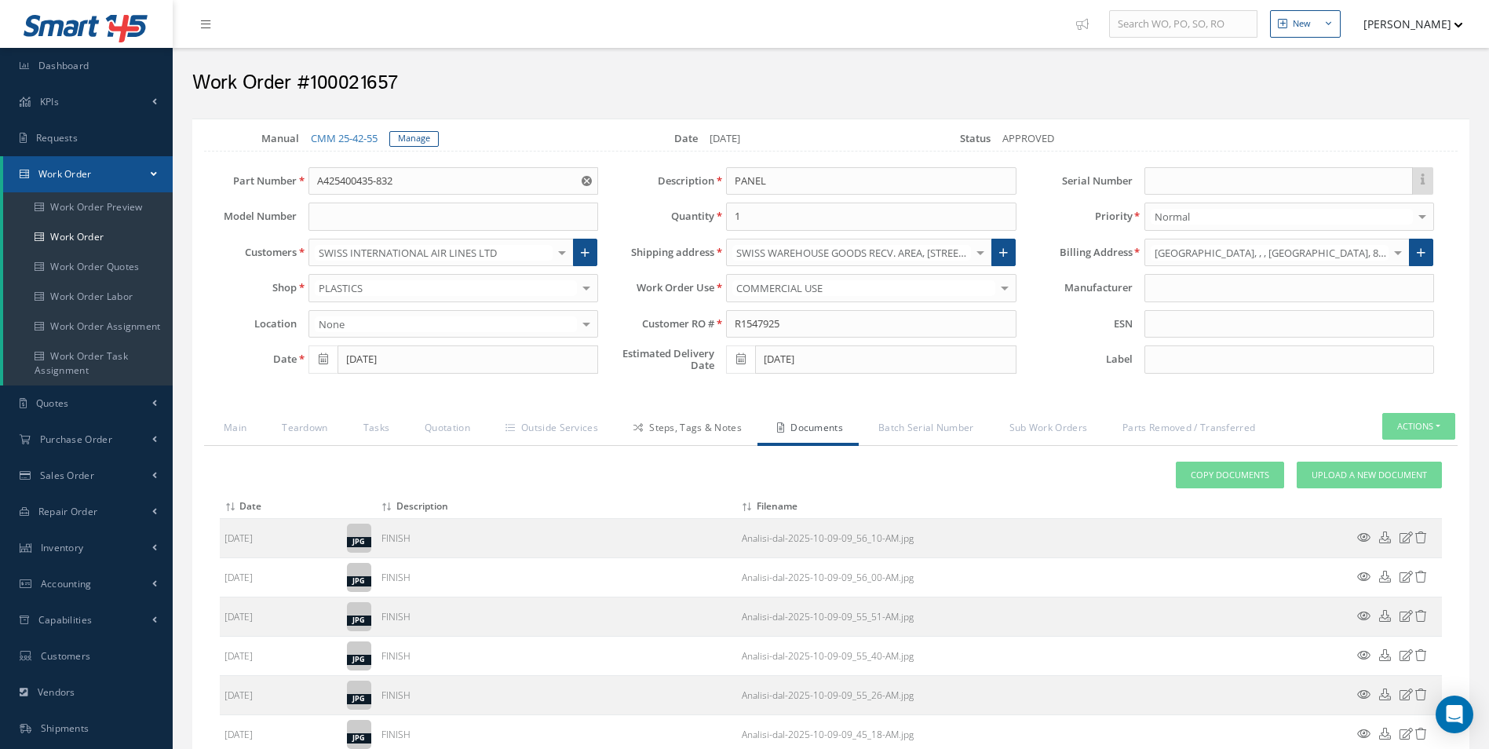
click at [716, 421] on link "Steps, Tags & Notes" at bounding box center [686, 429] width 144 height 33
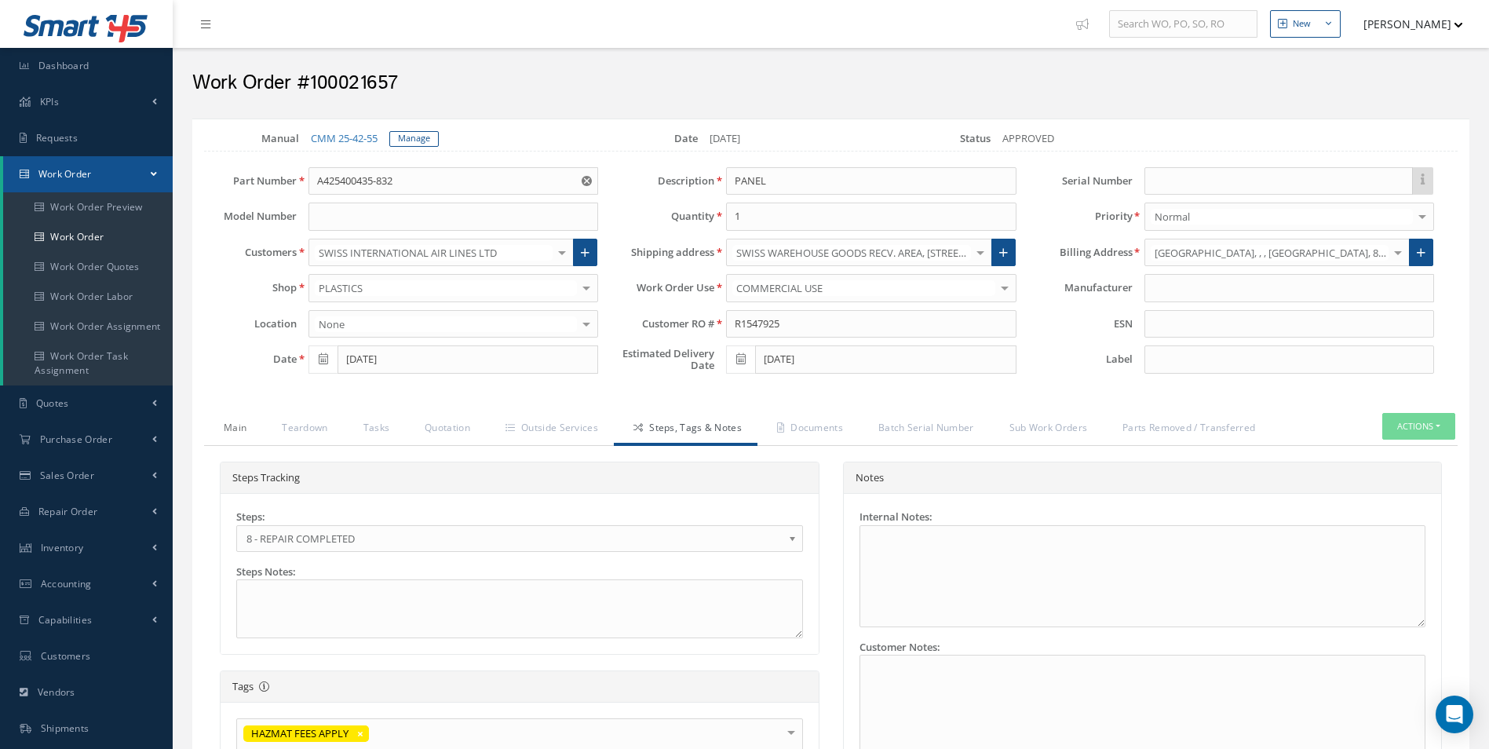
click at [232, 429] on link "Main" at bounding box center [233, 429] width 58 height 33
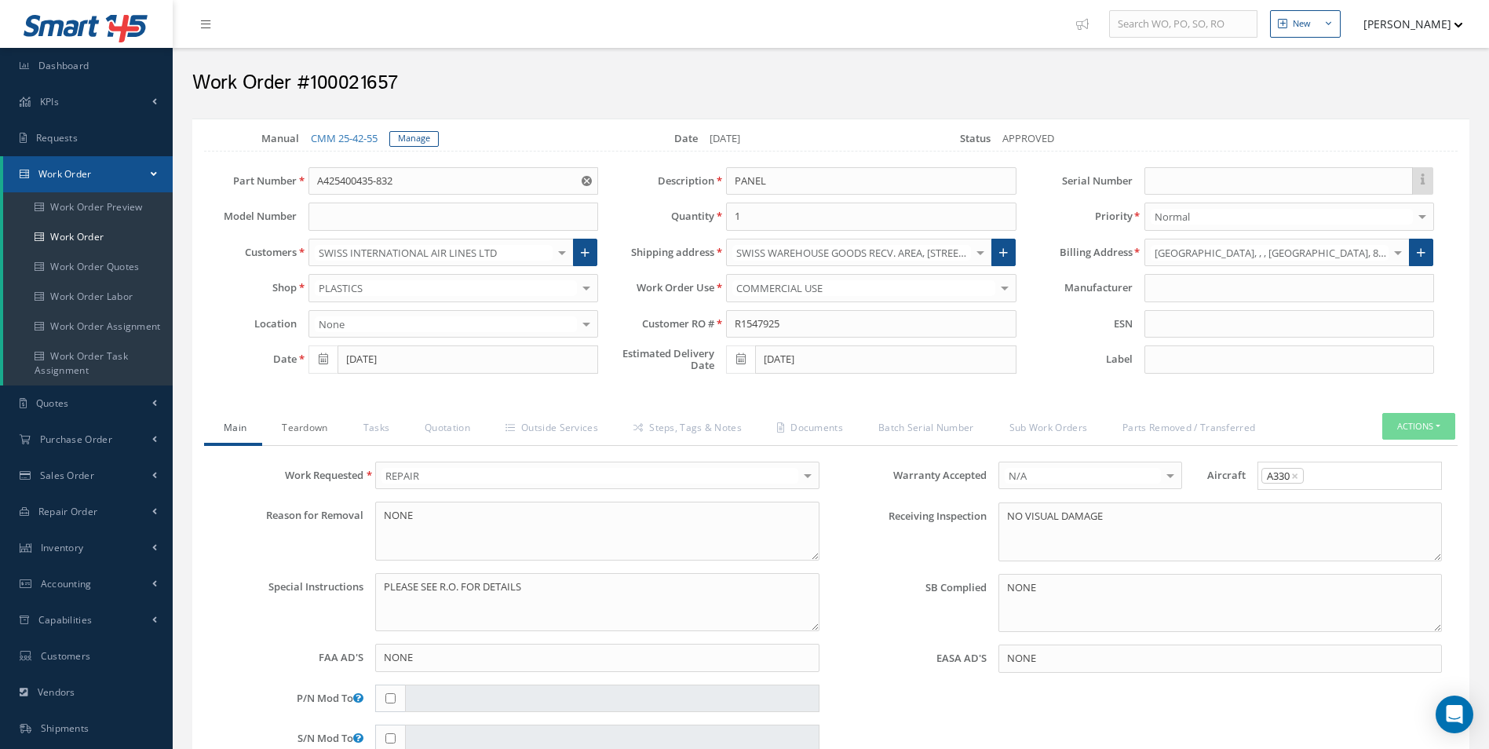
click at [304, 427] on link "Teardown" at bounding box center [302, 429] width 81 height 33
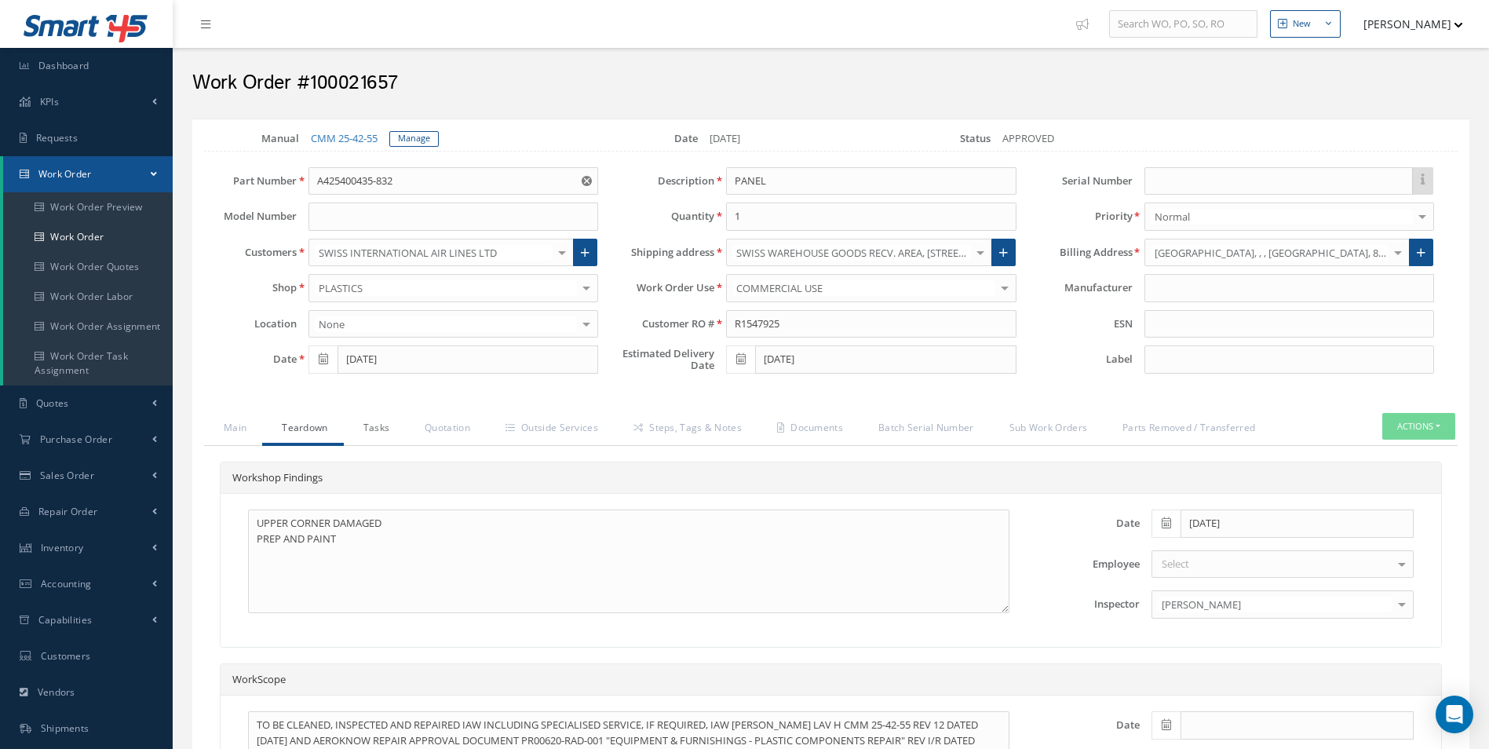
click at [386, 425] on link "Tasks" at bounding box center [375, 429] width 62 height 33
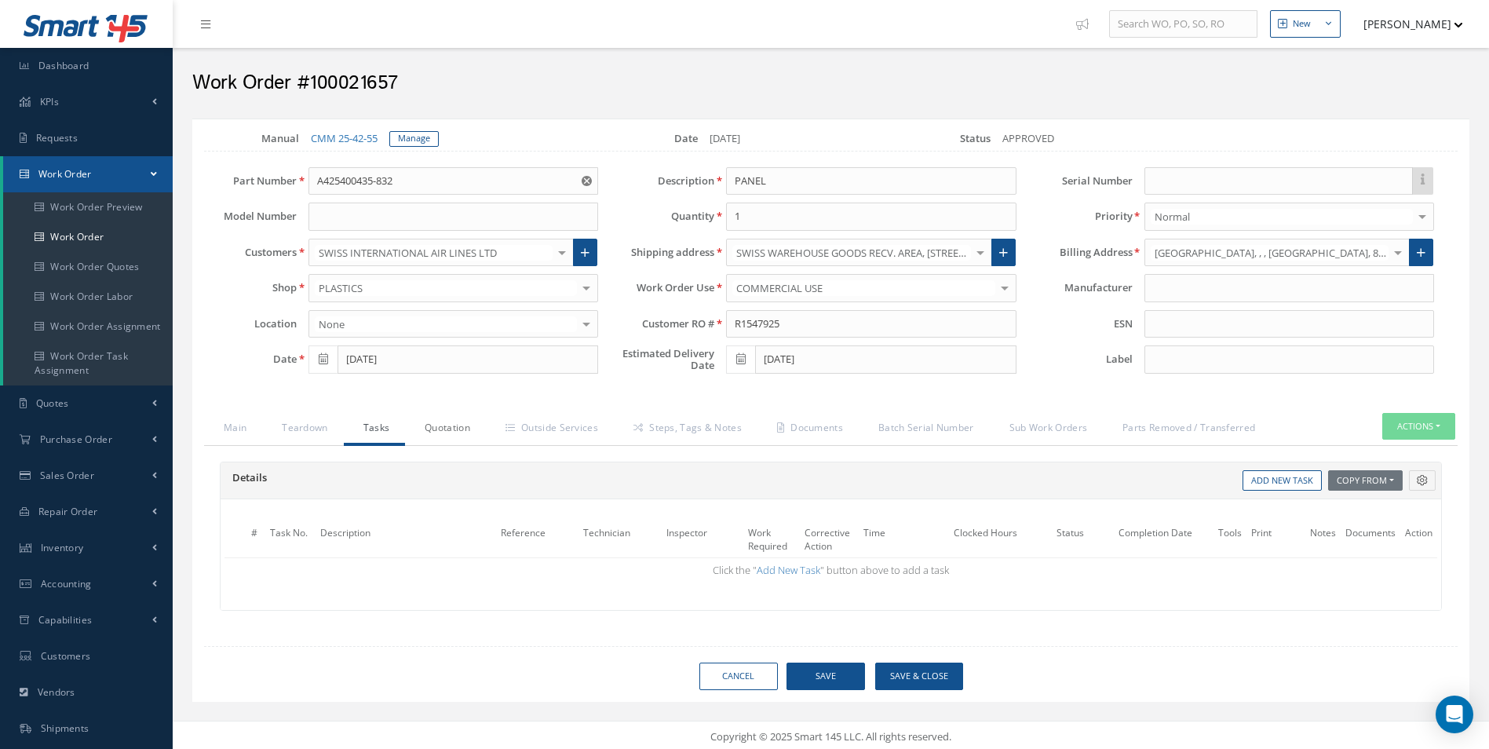
click at [480, 420] on link "Quotation" at bounding box center [445, 429] width 81 height 33
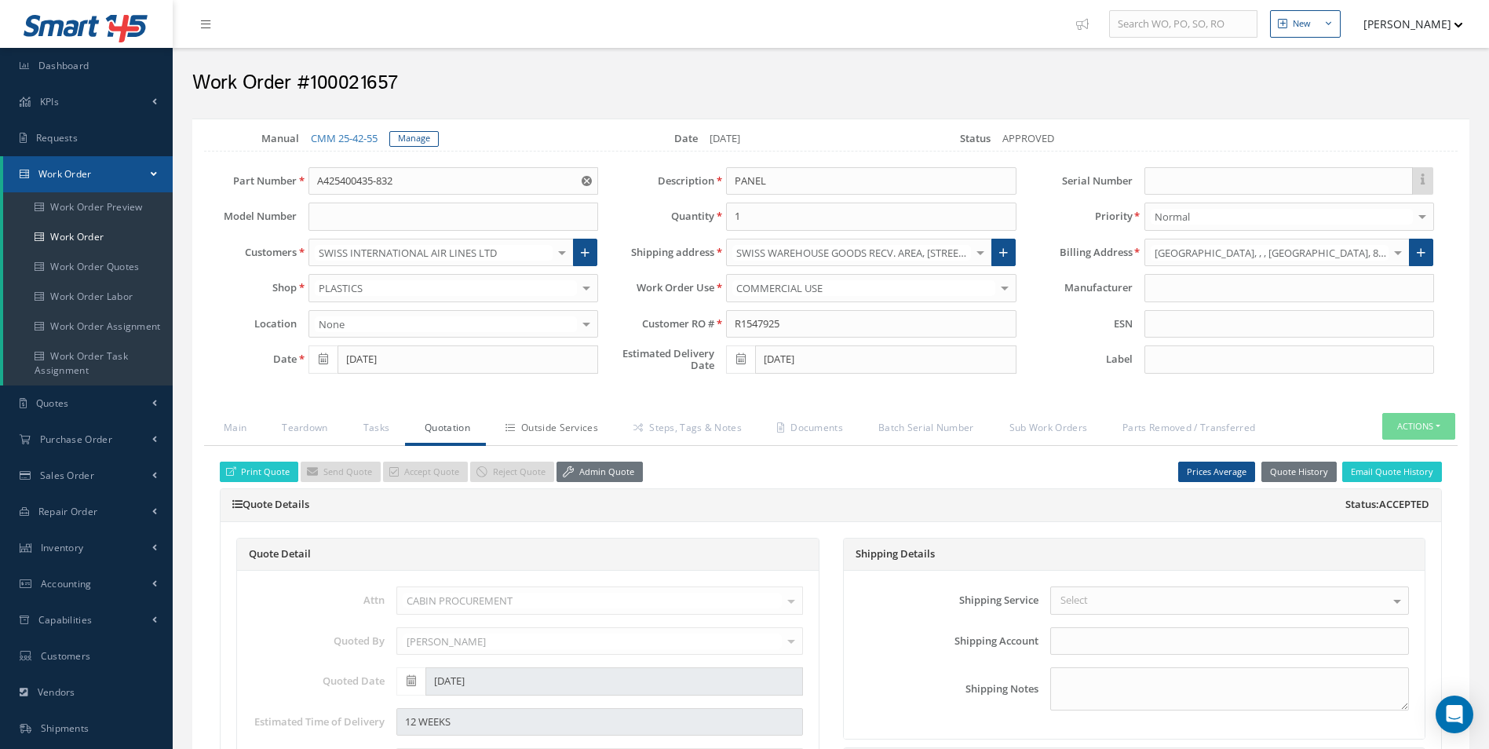
click at [563, 421] on link "Outside Services" at bounding box center [550, 429] width 128 height 33
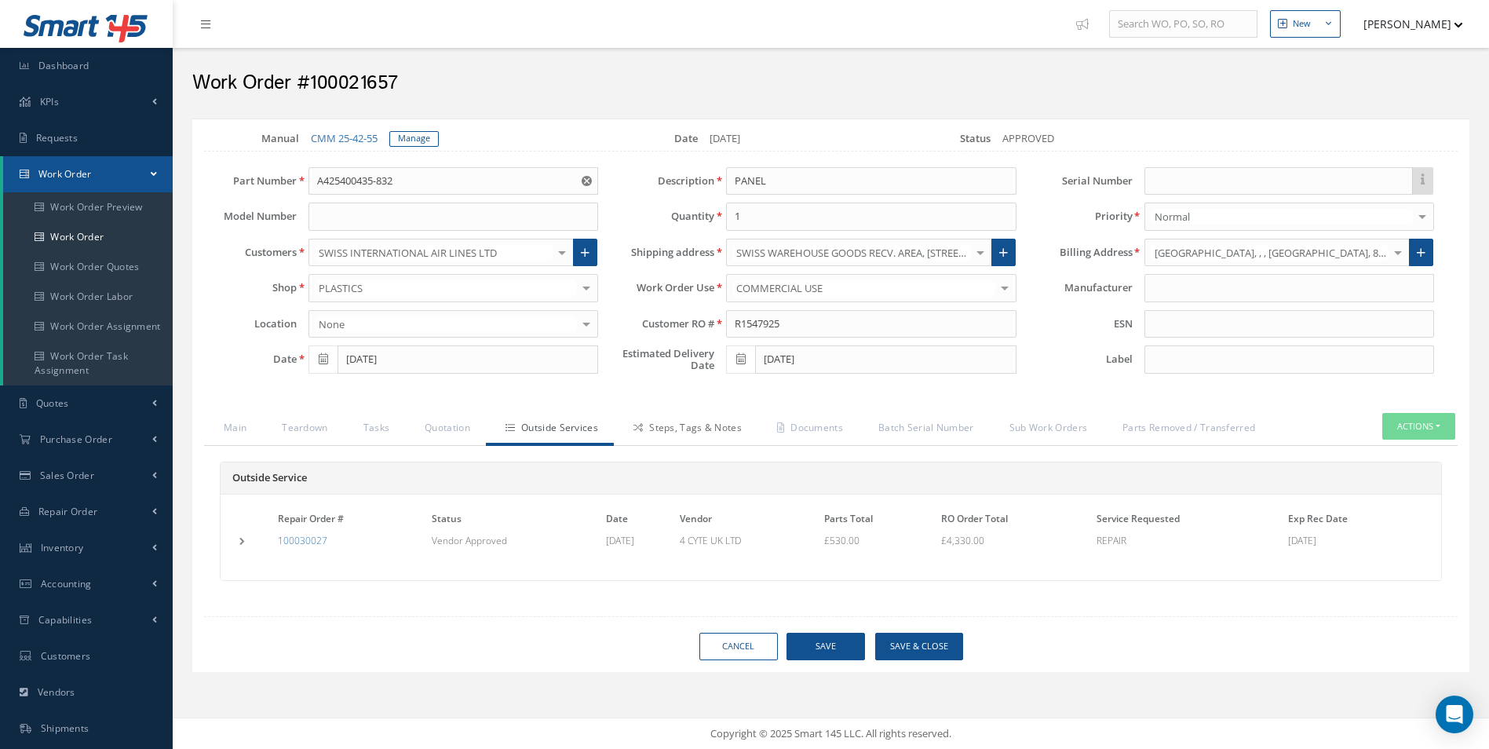
click at [653, 414] on link "Steps, Tags & Notes" at bounding box center [686, 429] width 144 height 33
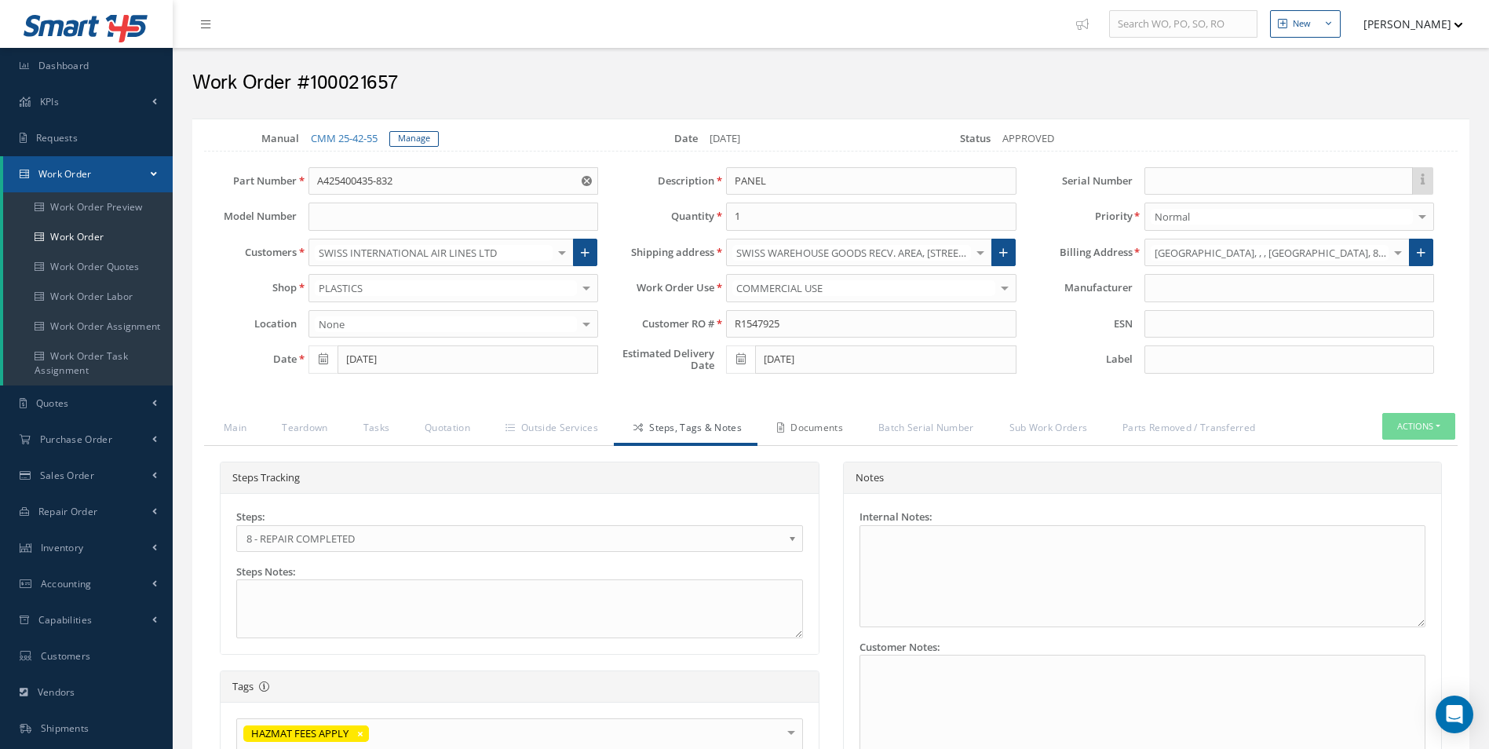
click at [837, 417] on link "Documents" at bounding box center [807, 429] width 101 height 33
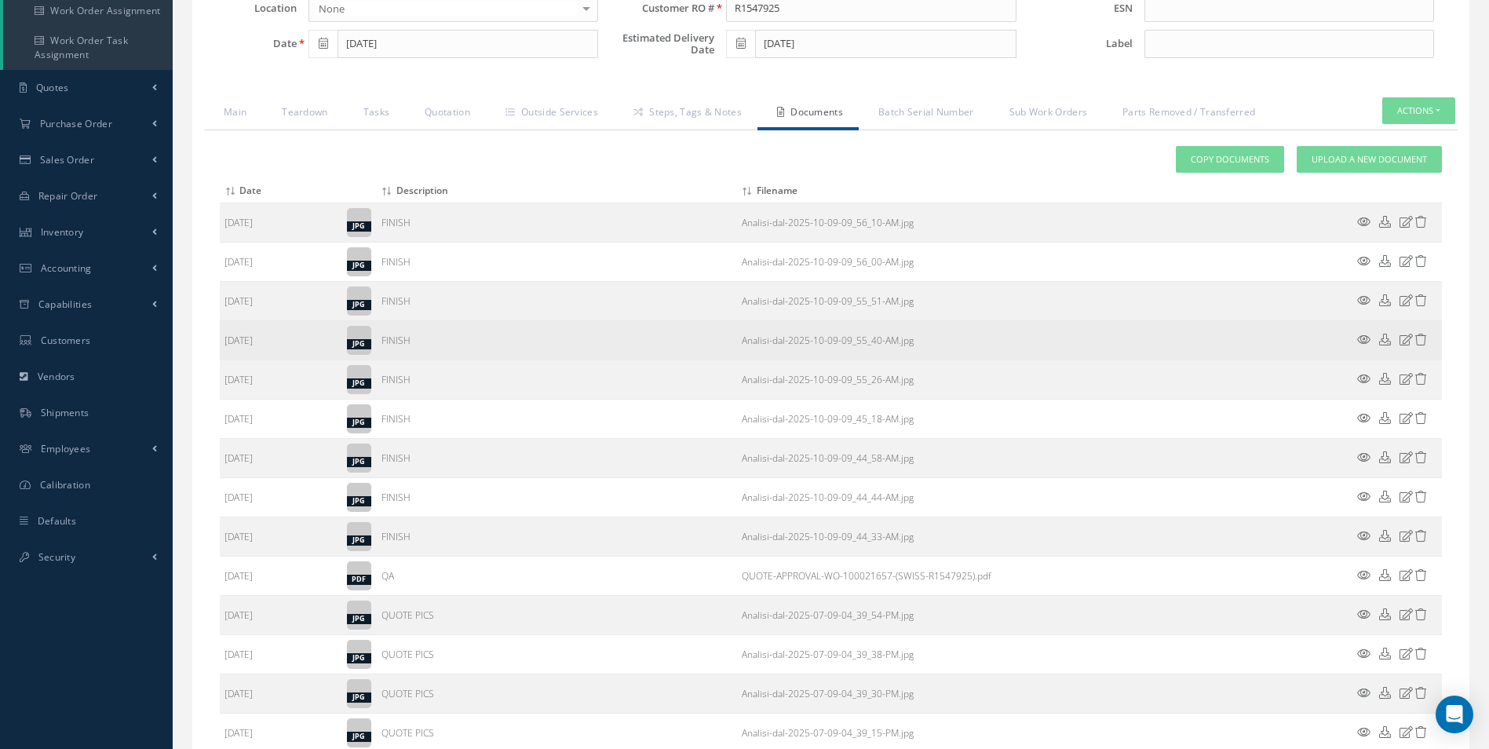
scroll to position [26, 0]
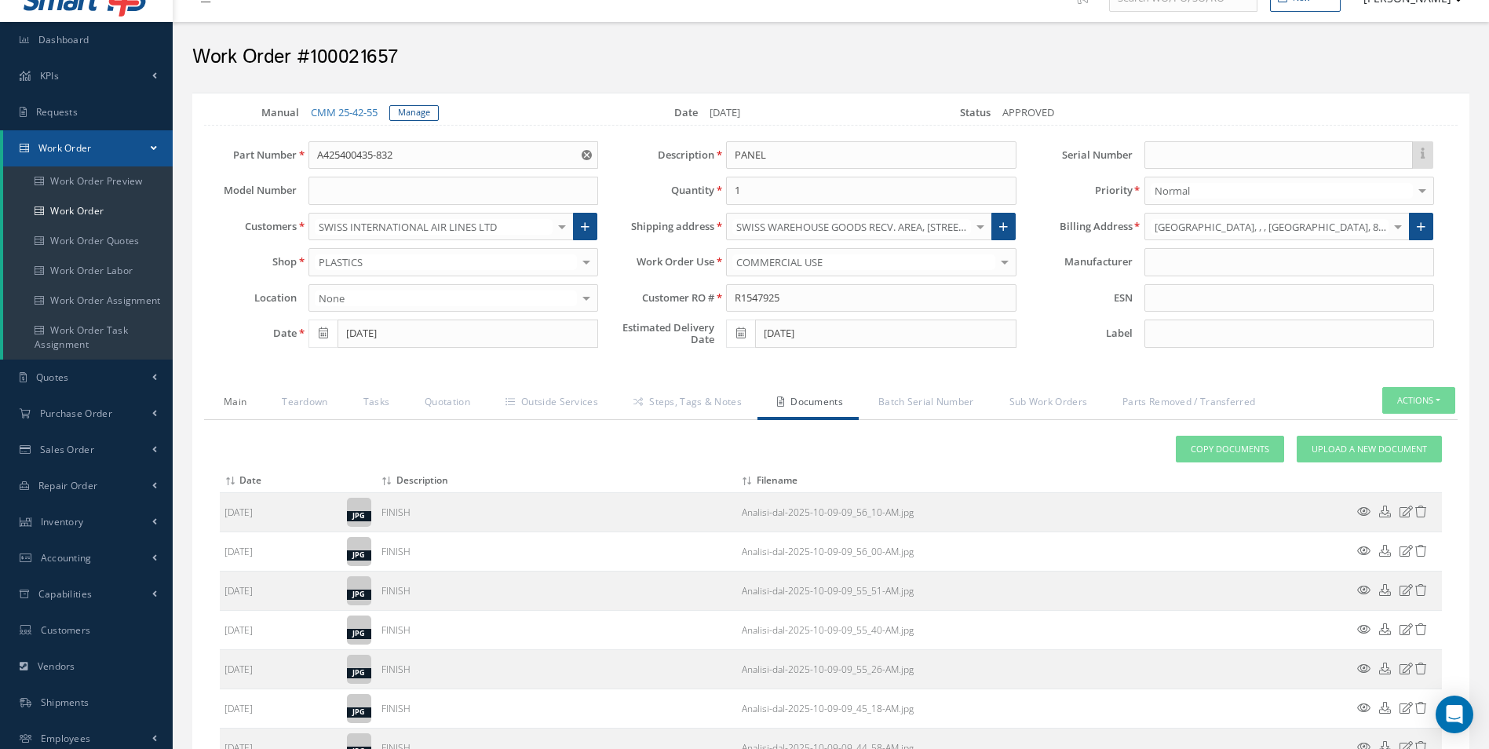
click at [228, 405] on link "Main" at bounding box center [233, 403] width 58 height 33
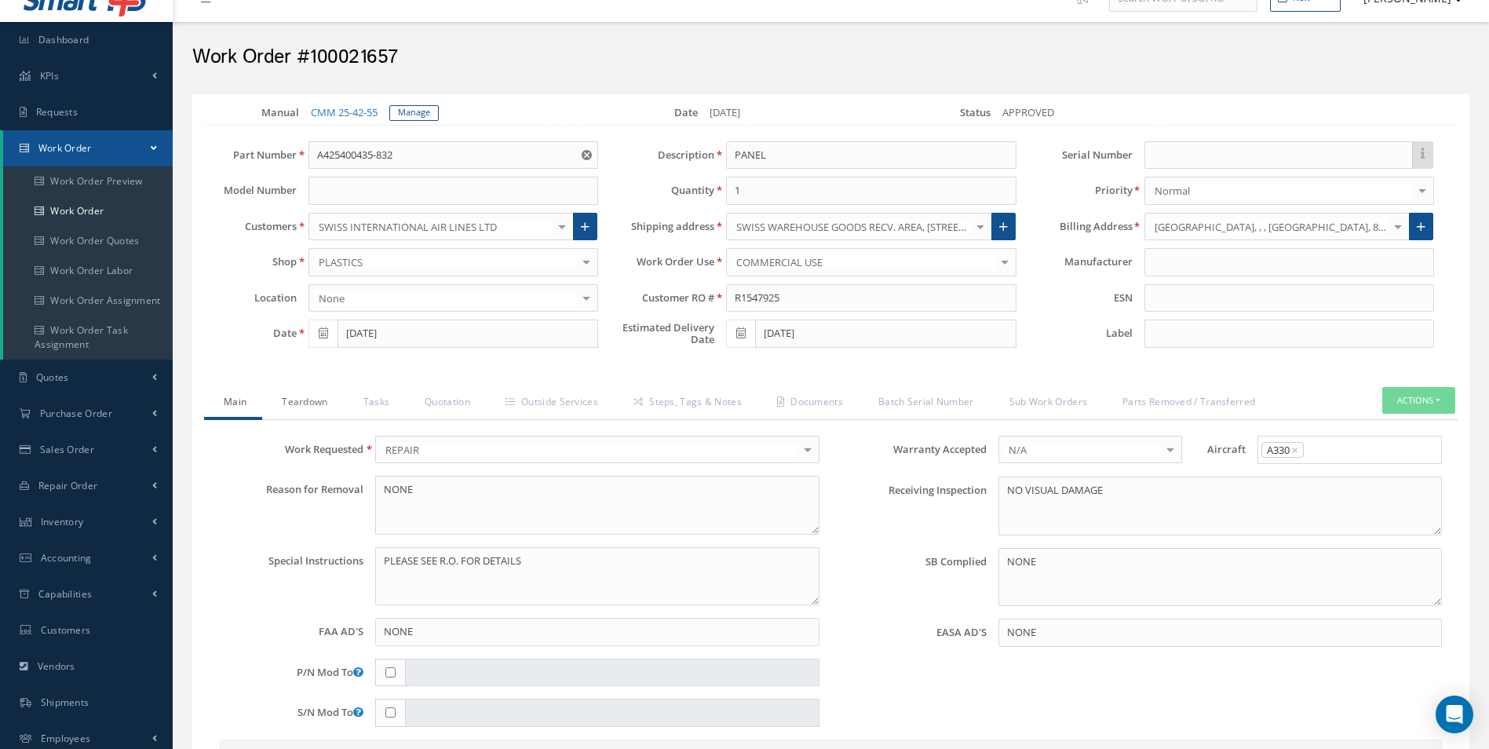
click at [285, 403] on link "Teardown" at bounding box center [302, 403] width 81 height 33
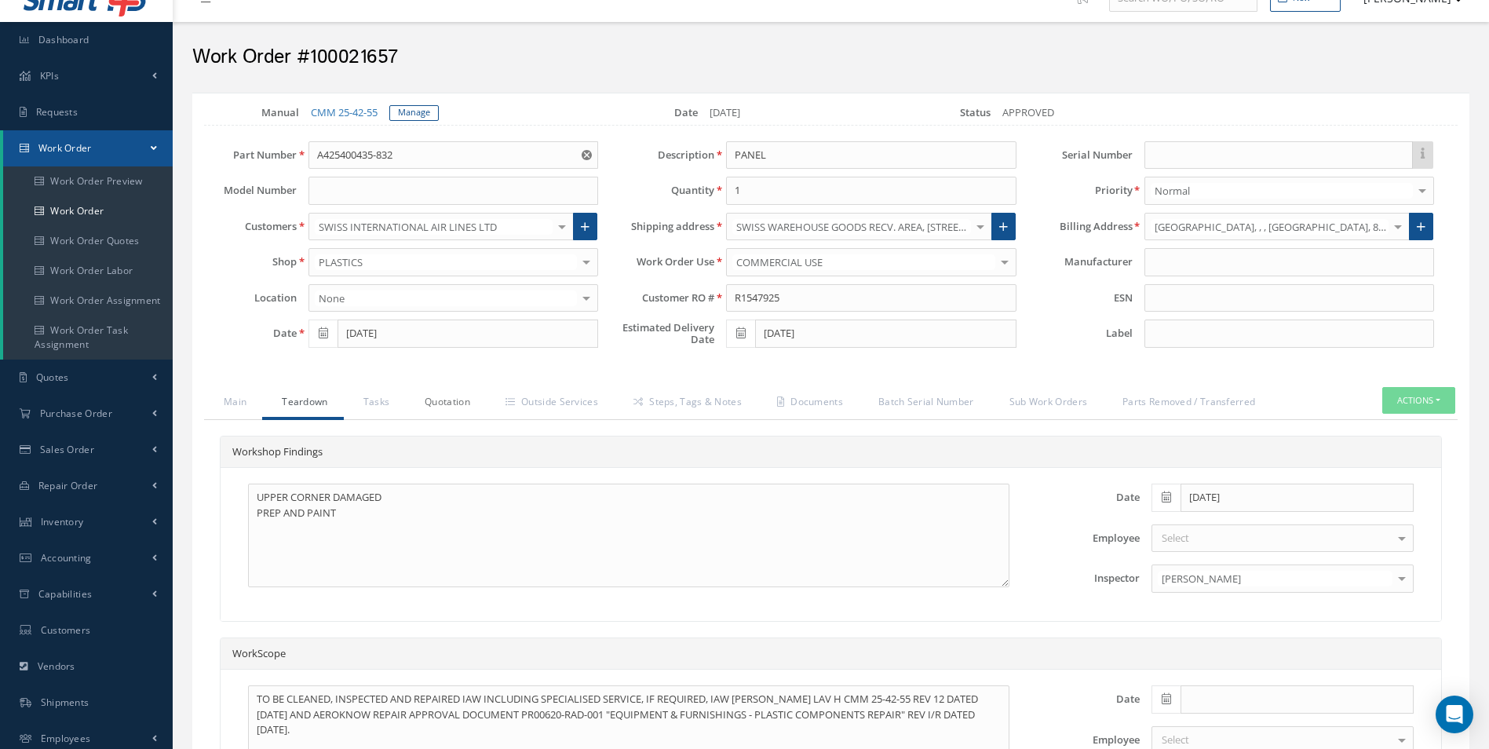
click at [432, 407] on link "Quotation" at bounding box center [445, 403] width 81 height 33
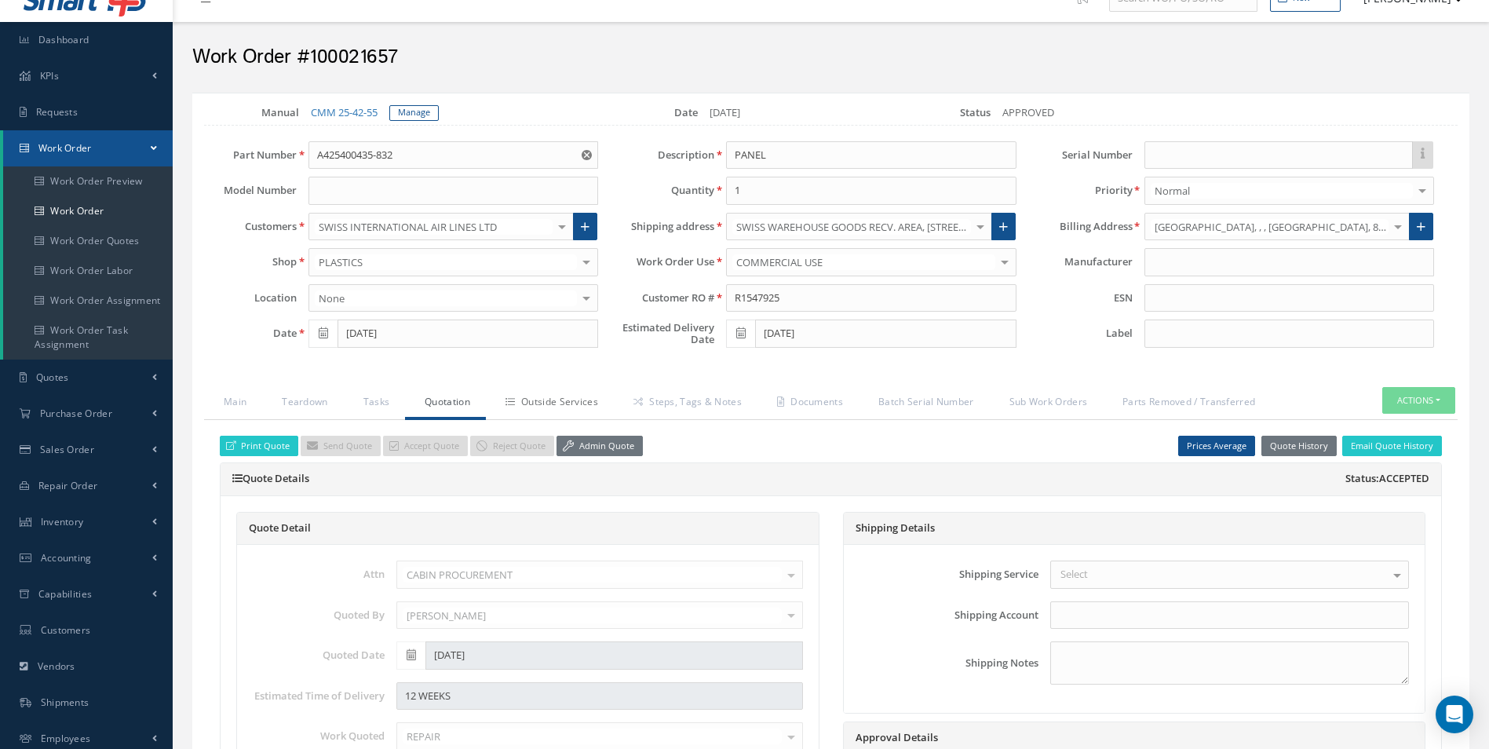
click at [548, 408] on link "Outside Services" at bounding box center [550, 403] width 128 height 33
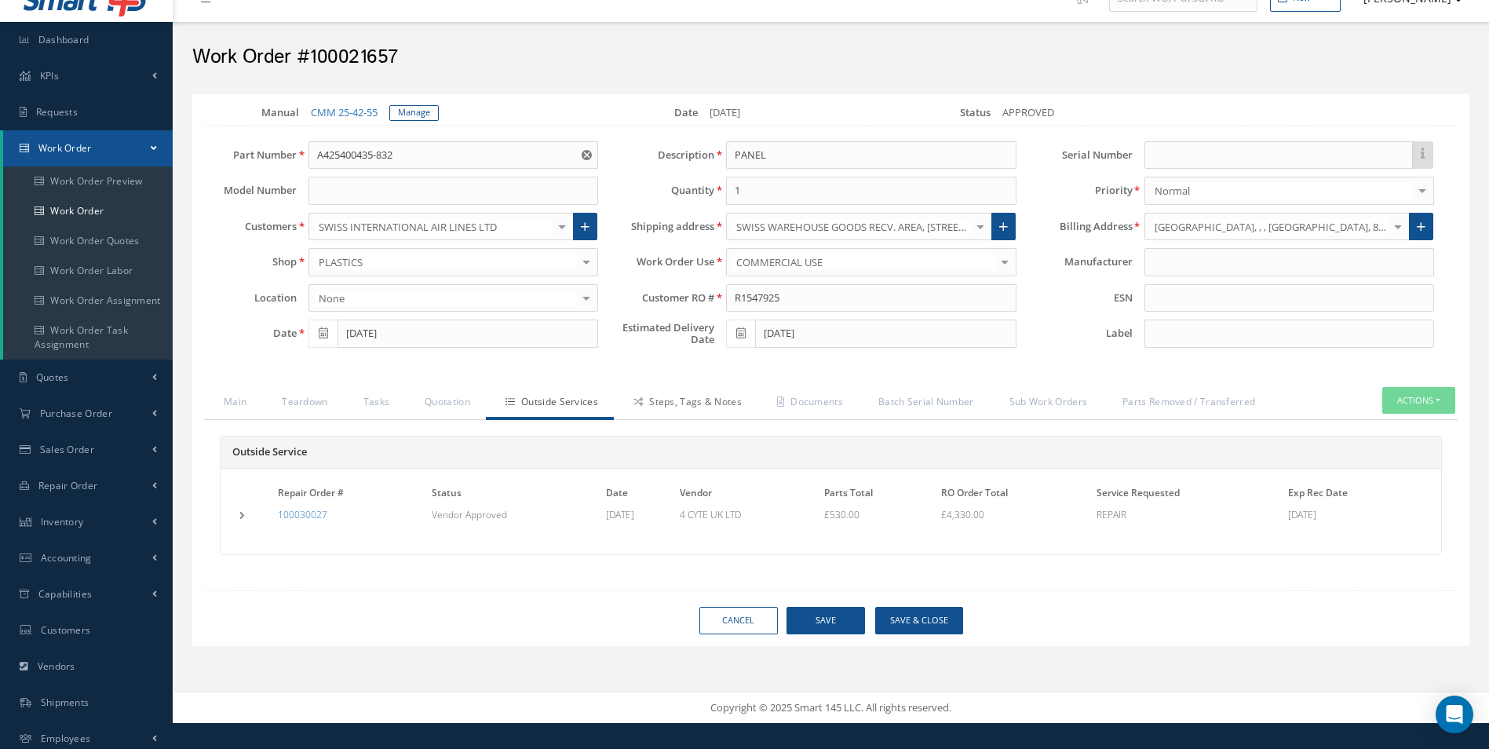
click at [746, 403] on link "Steps, Tags & Notes" at bounding box center [686, 403] width 144 height 33
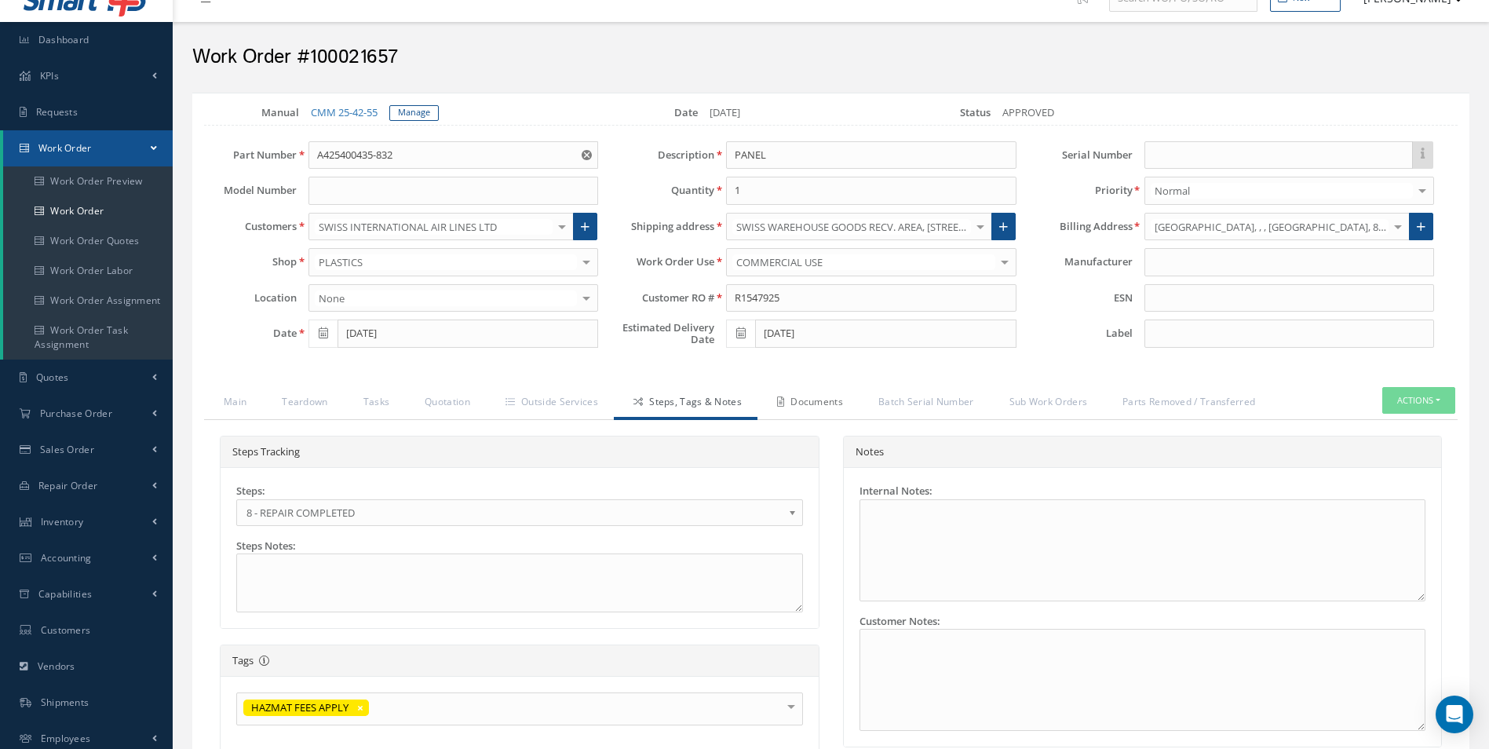
click at [826, 400] on link "Documents" at bounding box center [807, 403] width 101 height 33
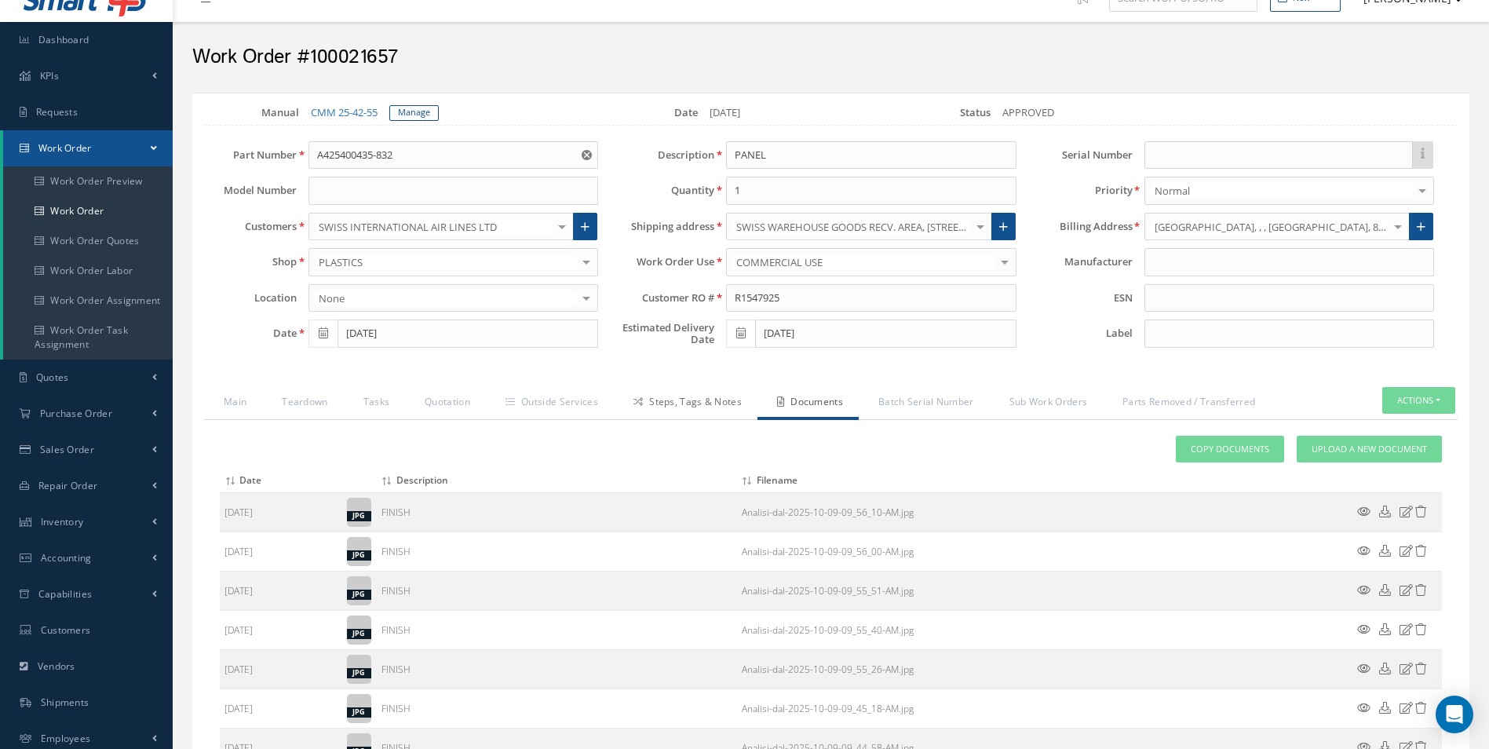
click at [737, 403] on link "Steps, Tags & Notes" at bounding box center [686, 403] width 144 height 33
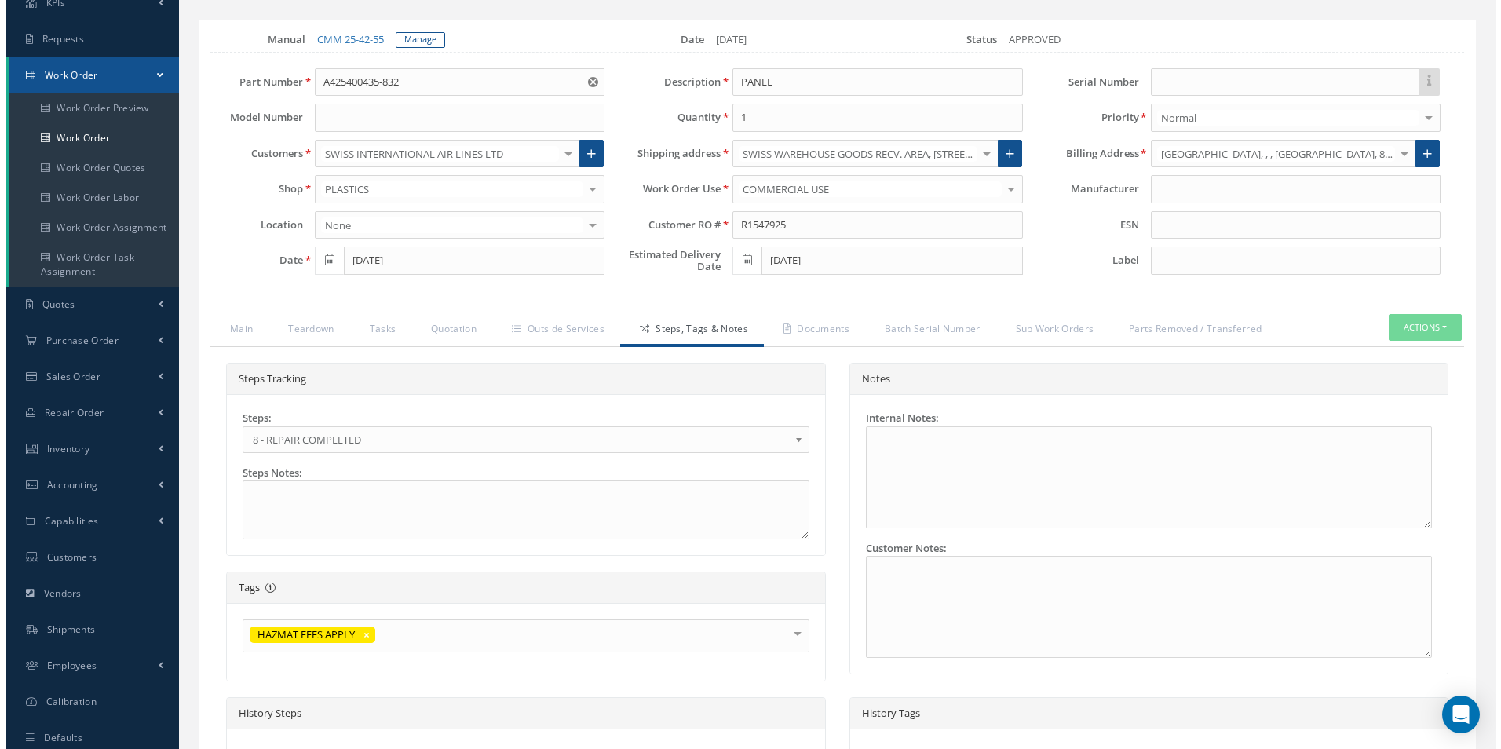
scroll to position [418, 0]
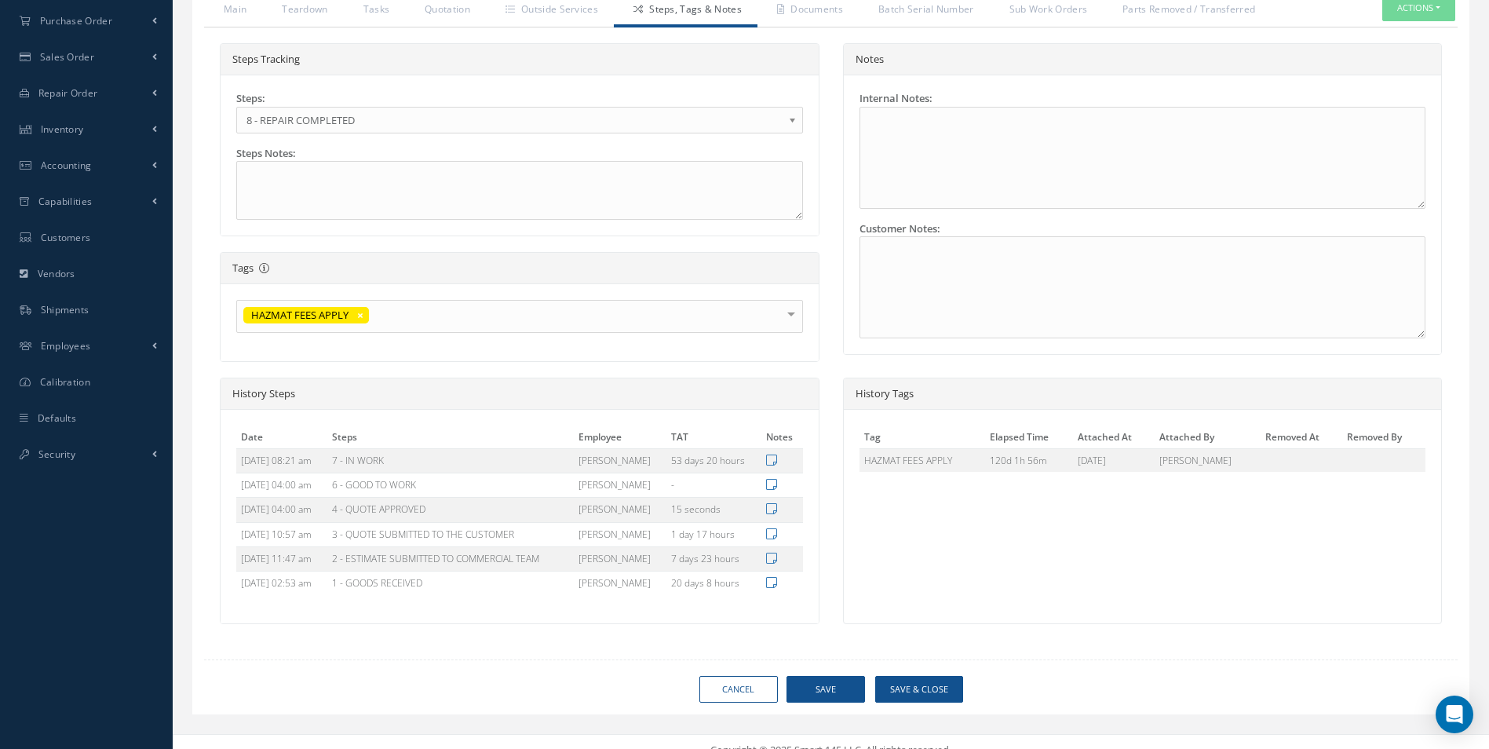
click at [912, 673] on div "Loading… Manual CMM 25-42-55 Manage Date 06/11/2025 Status APPROVED Part Number…" at bounding box center [830, 207] width 1277 height 1014
click at [918, 682] on button "Save & Close" at bounding box center [919, 689] width 88 height 27
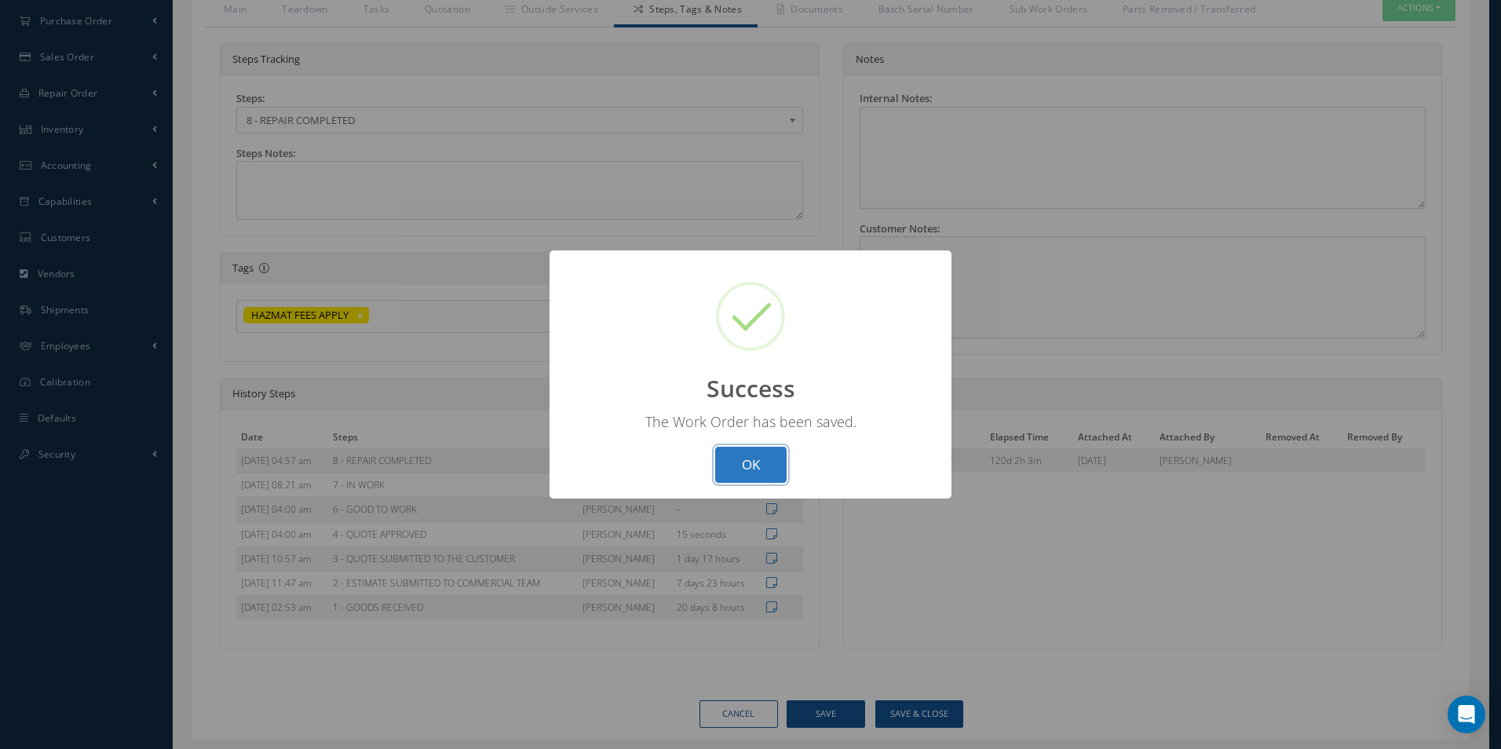
click at [758, 455] on button "OK" at bounding box center [750, 465] width 71 height 37
select select "25"
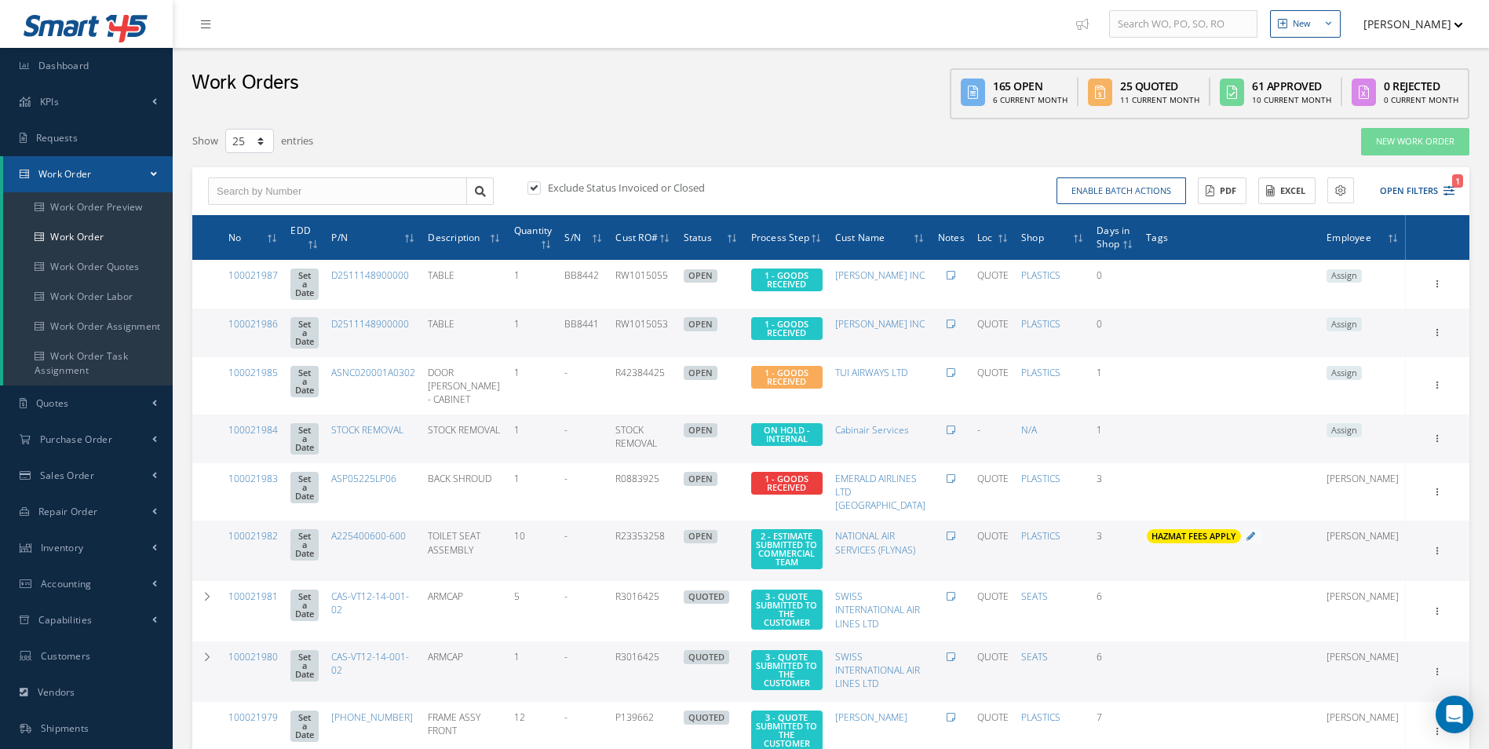
click at [745, 463] on td "OPEN" at bounding box center [710, 491] width 67 height 57
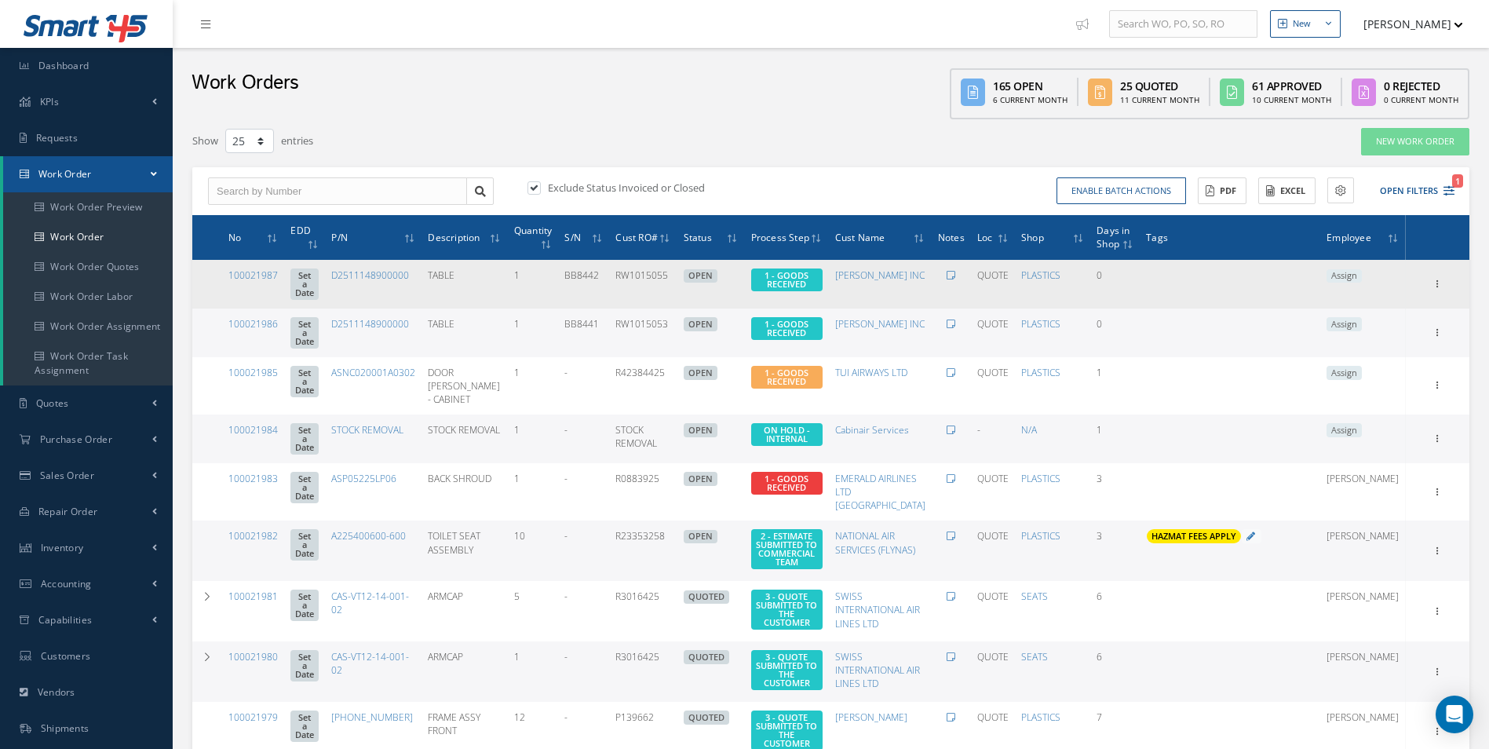
click at [1362, 279] on span "Assign" at bounding box center [1343, 276] width 35 height 14
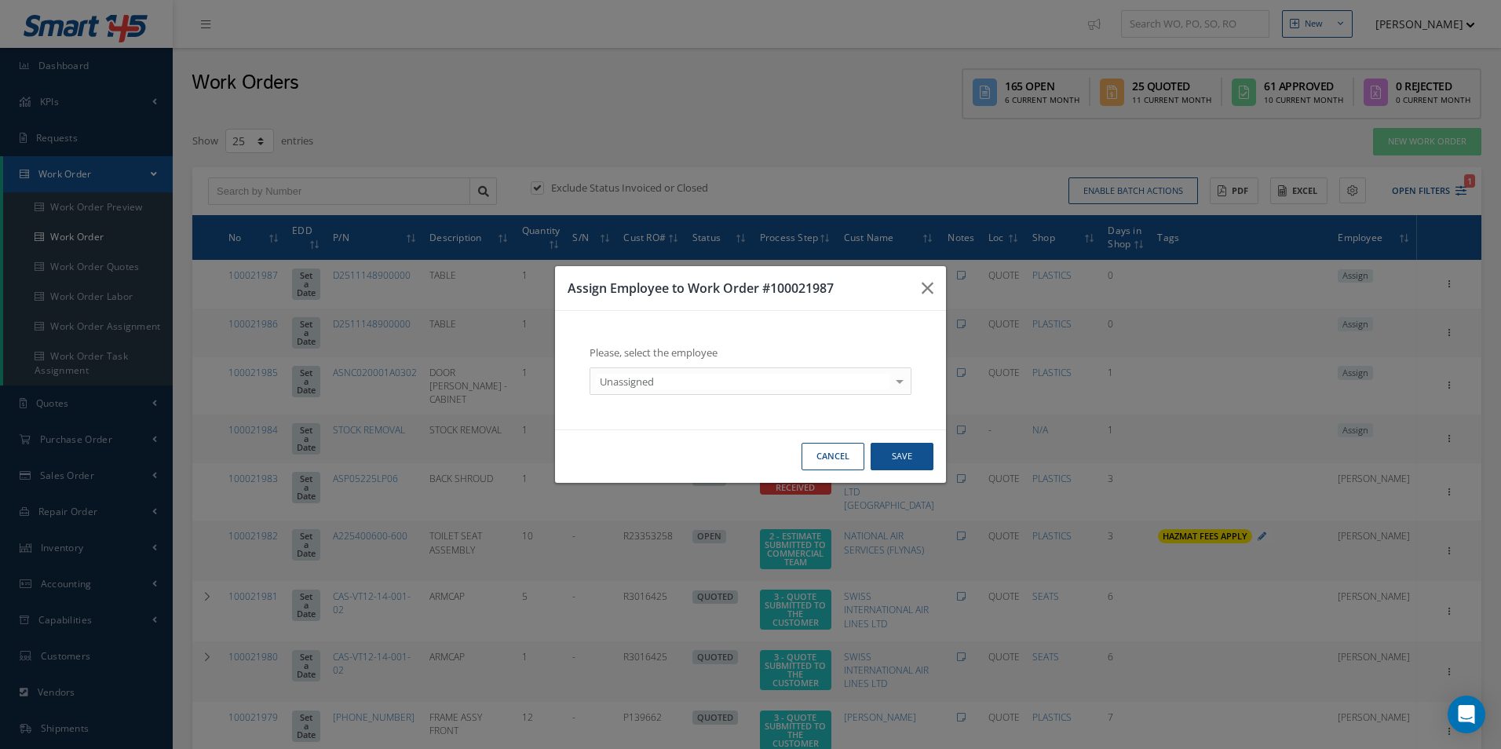
click at [669, 397] on div "Please, select the employee Unassigned Unassigned - - Anna Giacovelli CAB WORKS…" at bounding box center [750, 369] width 359 height 87
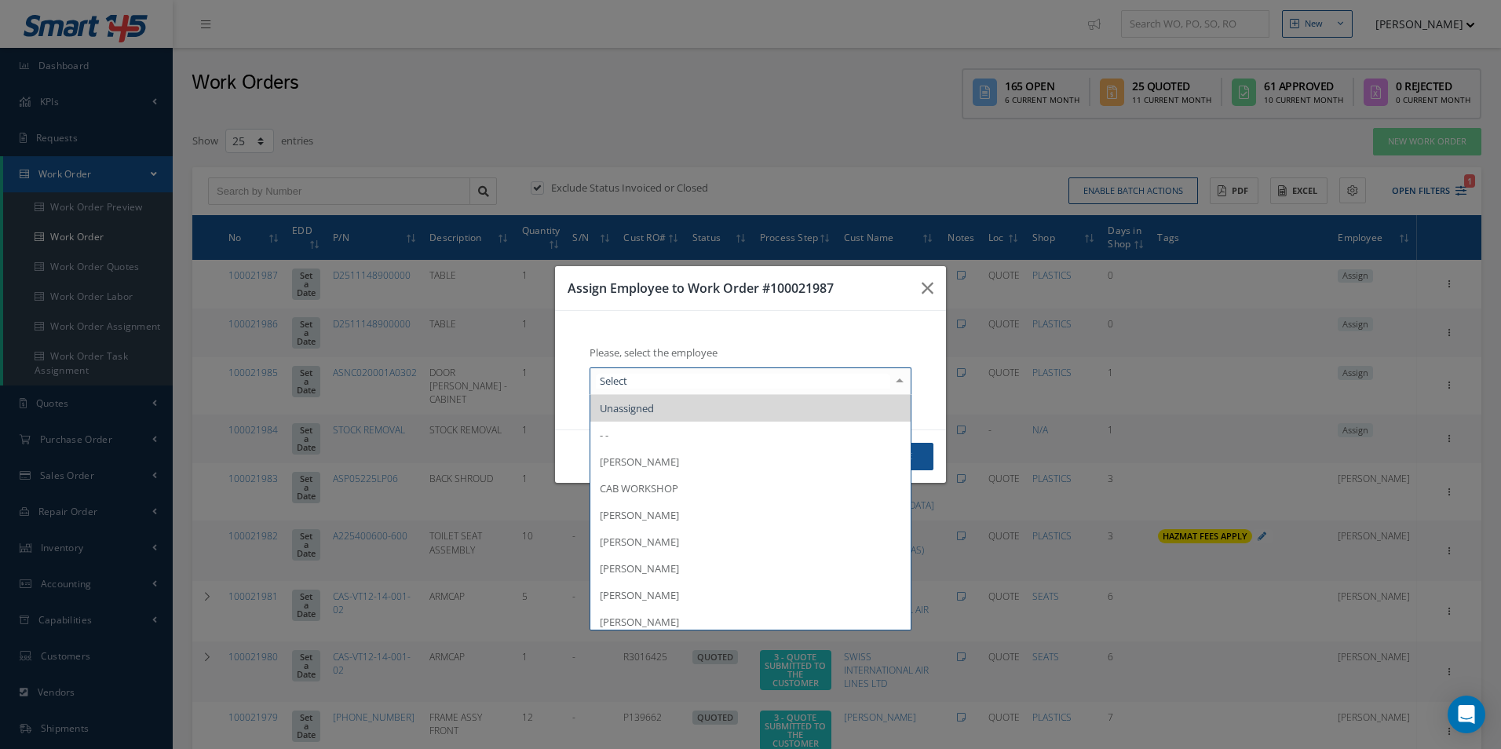
click at [662, 390] on div at bounding box center [750, 381] width 322 height 28
click at [662, 546] on span "[PERSON_NAME]" at bounding box center [639, 541] width 79 height 14
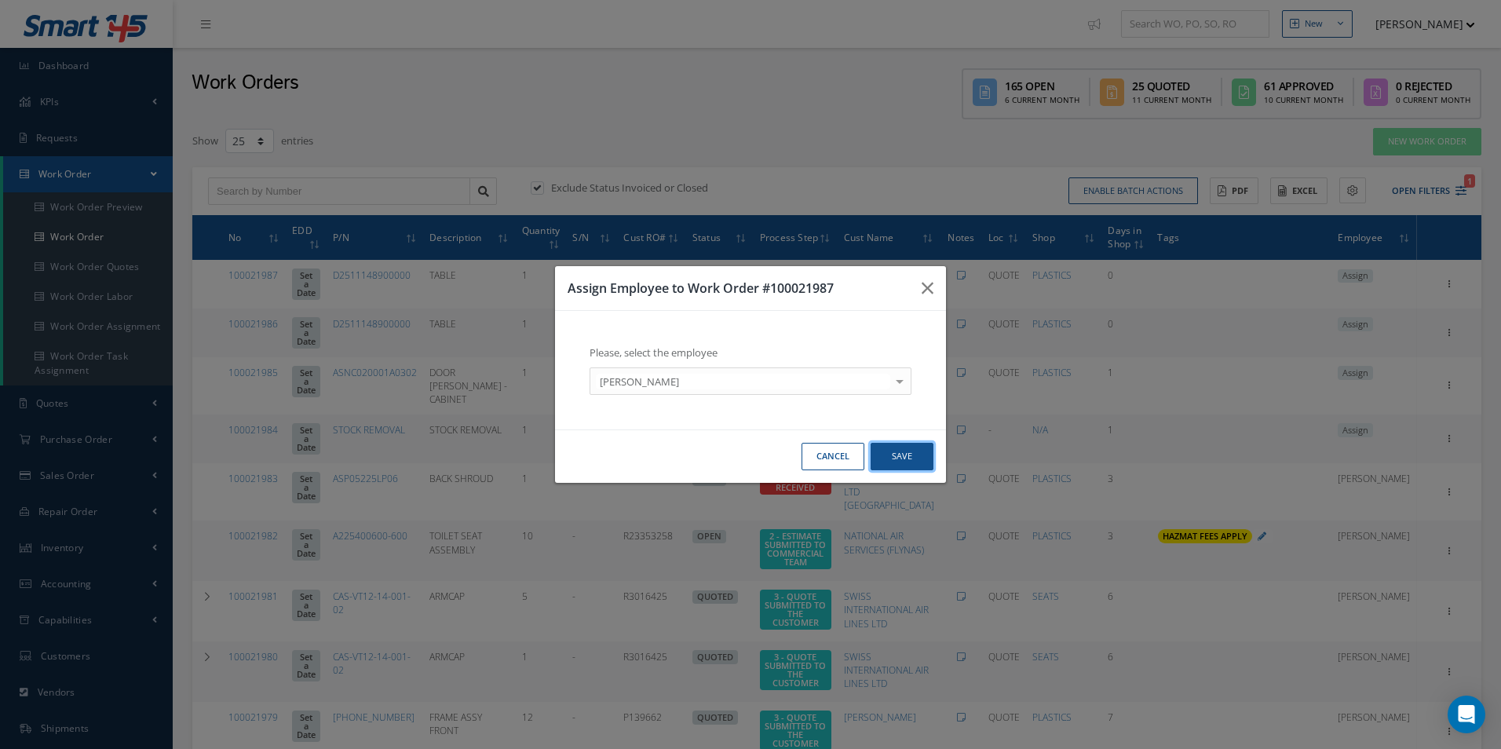
click at [917, 447] on button "Save" at bounding box center [901, 456] width 63 height 27
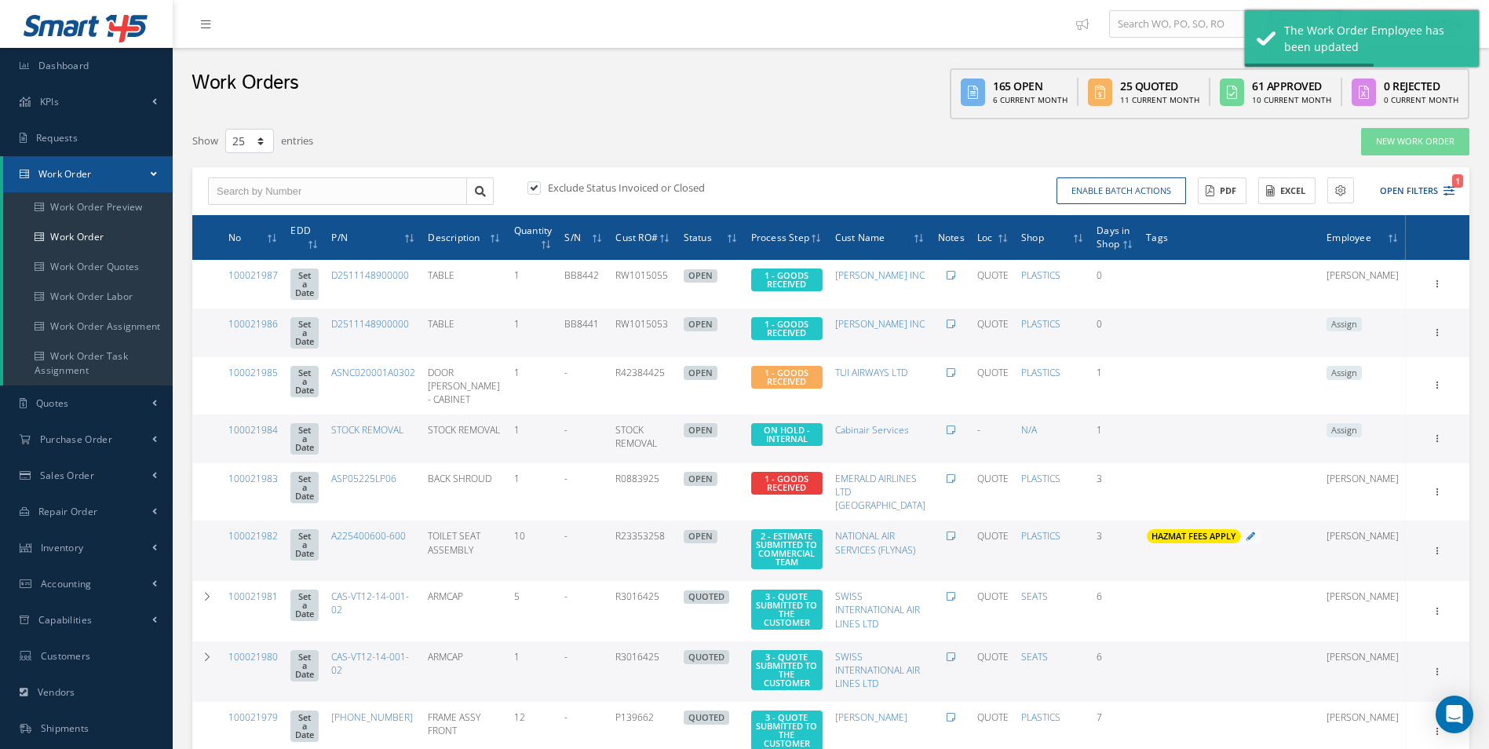
click at [1362, 319] on span "Assign" at bounding box center [1343, 324] width 35 height 14
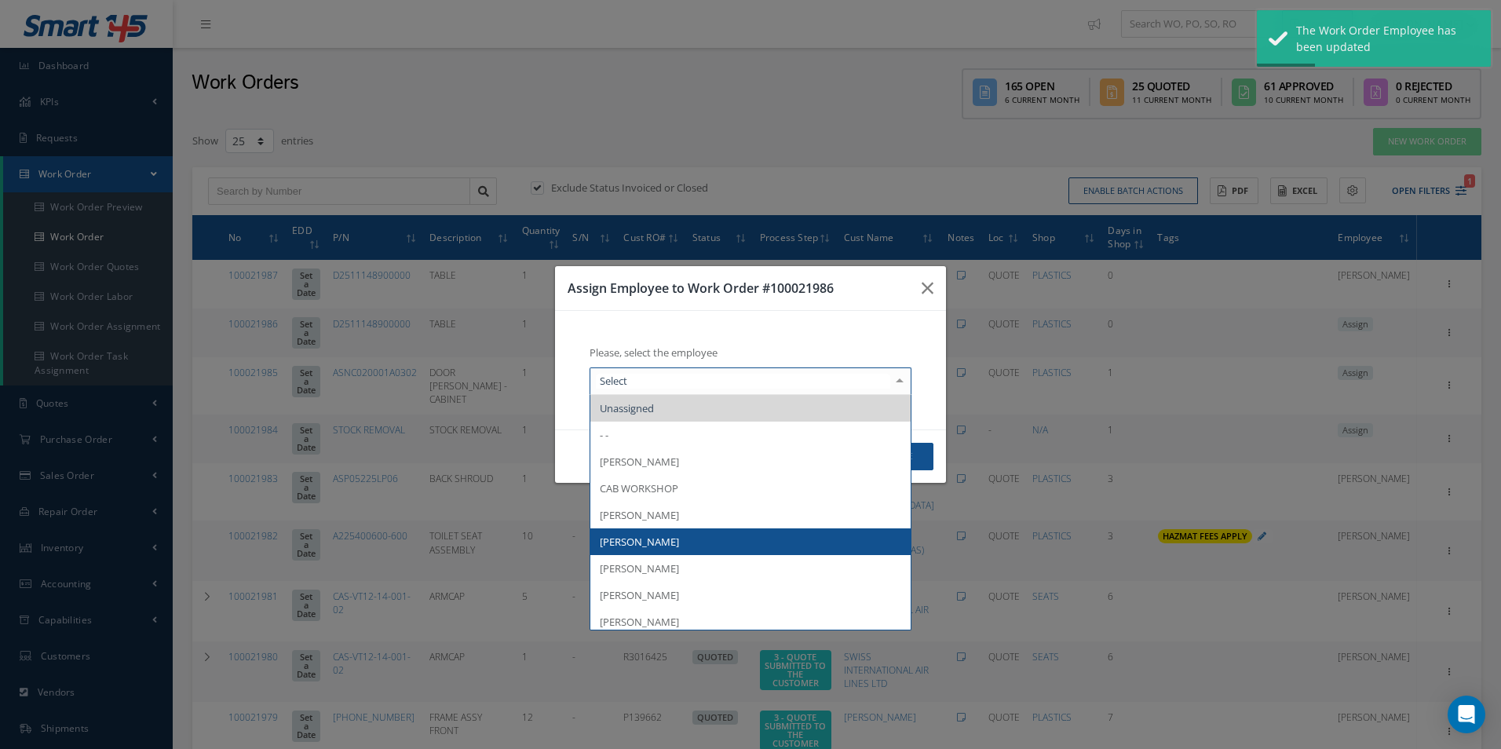
click at [673, 540] on span "[PERSON_NAME]" at bounding box center [639, 541] width 79 height 14
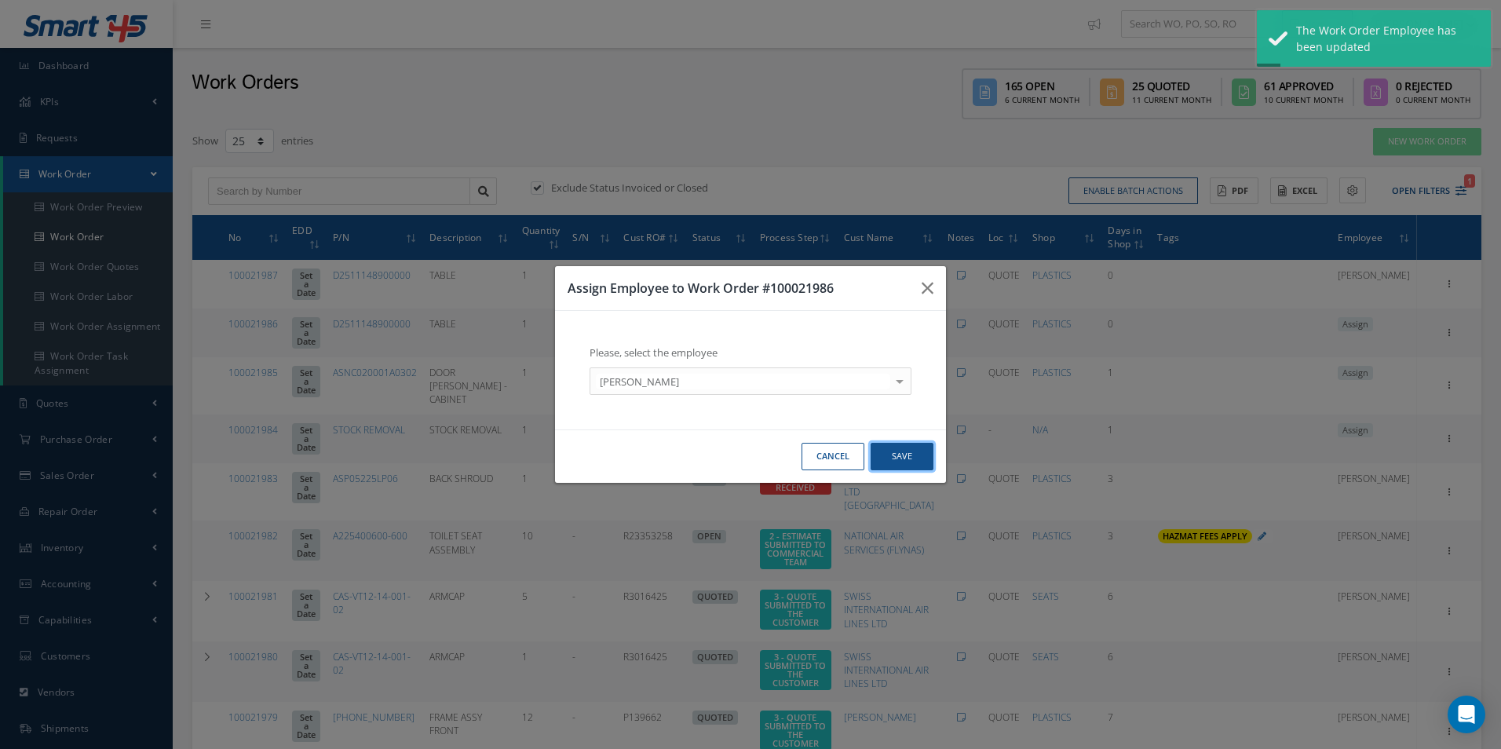
click at [885, 458] on button "Save" at bounding box center [901, 456] width 63 height 27
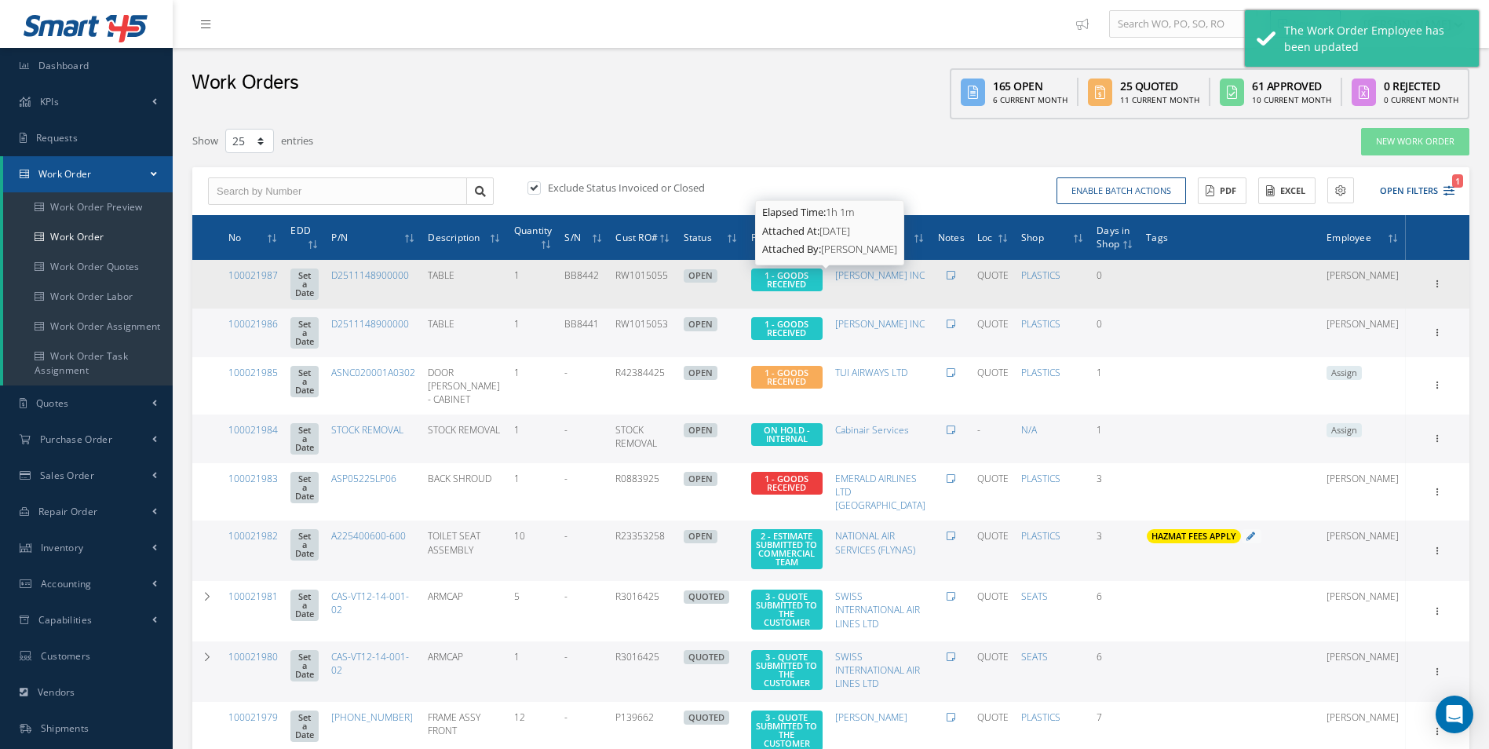
click at [808, 279] on span "1 - GOODS RECEIVED" at bounding box center [786, 279] width 44 height 20
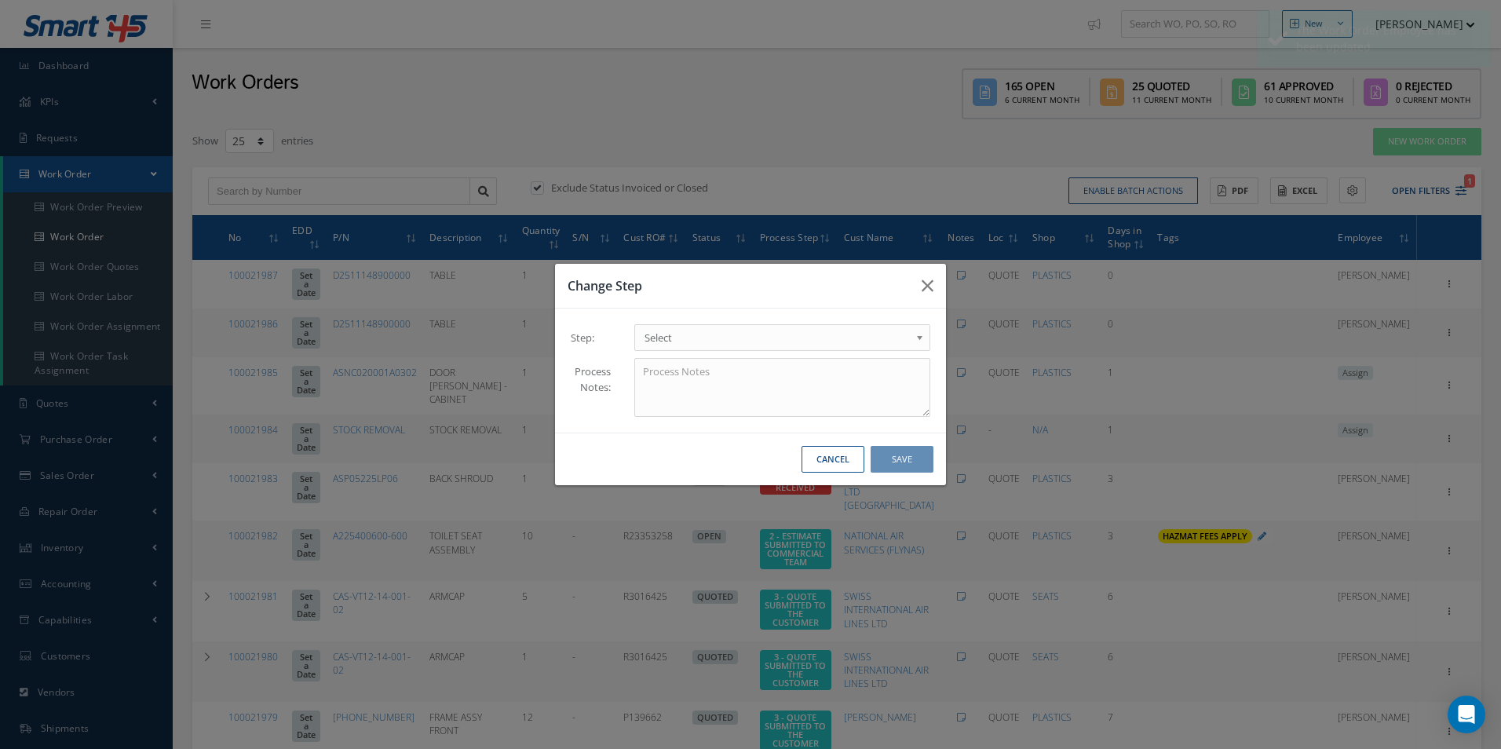
click at [722, 328] on span "Select" at bounding box center [776, 337] width 265 height 19
click at [885, 457] on button "Save" at bounding box center [901, 459] width 63 height 27
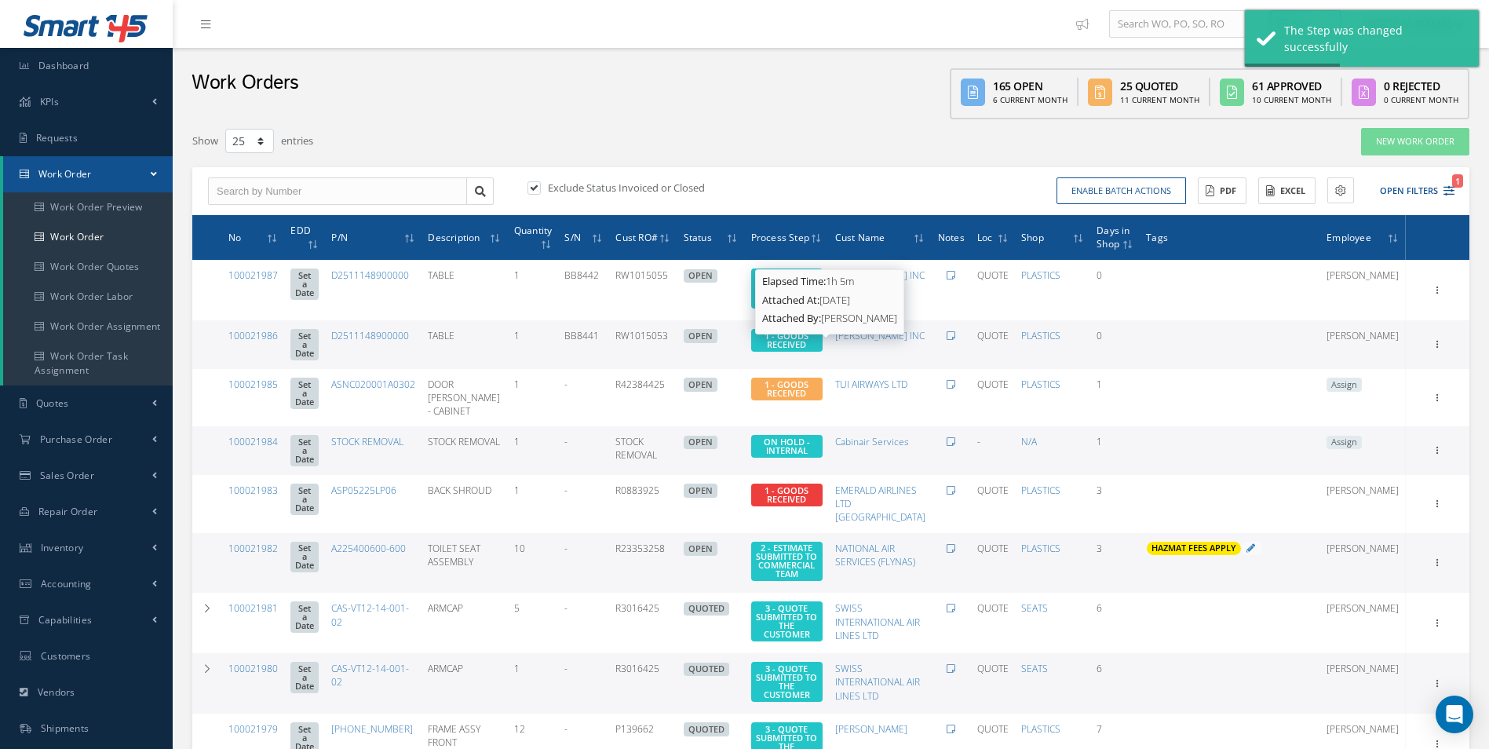
click at [808, 350] on span "1 - GOODS RECEIVED" at bounding box center [786, 340] width 44 height 20
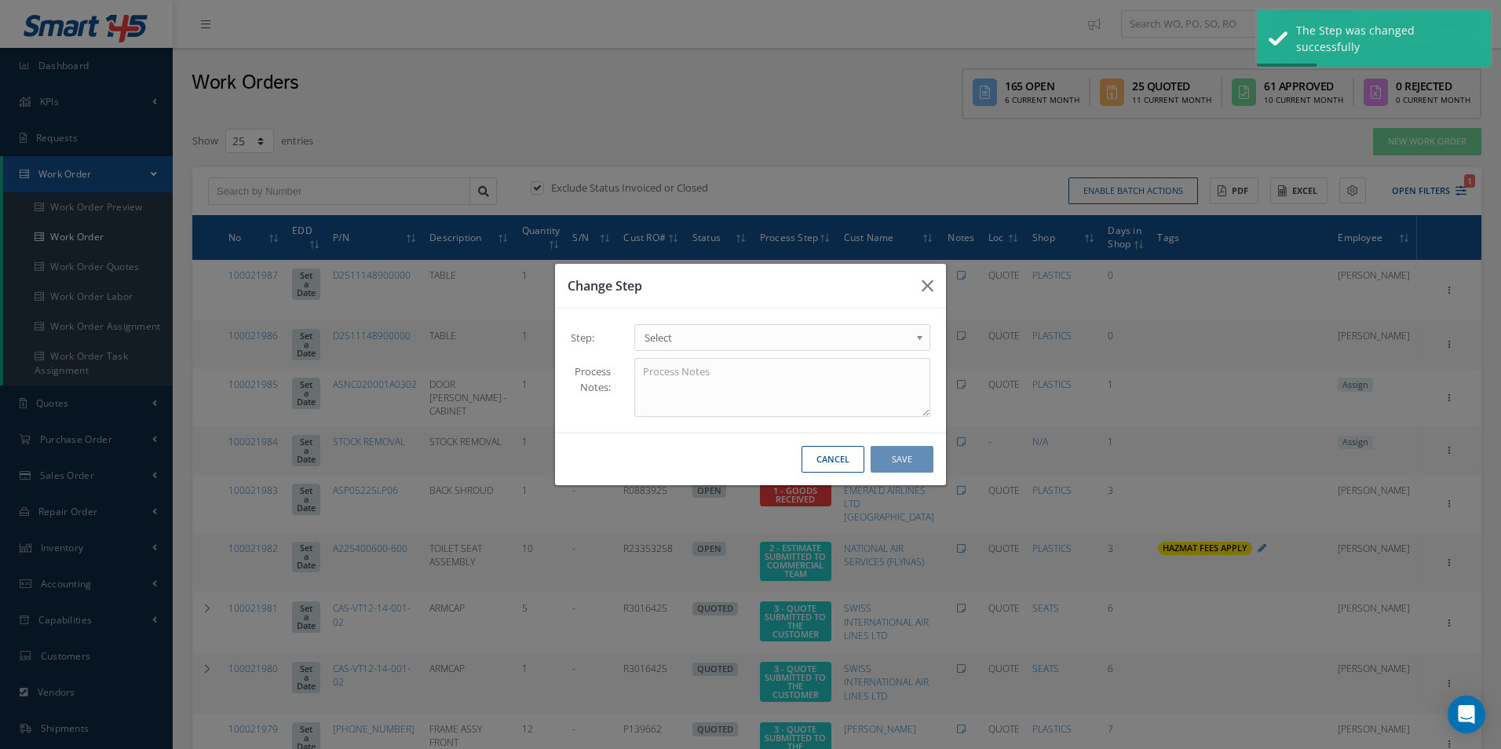
click at [697, 341] on span "Select" at bounding box center [776, 337] width 265 height 19
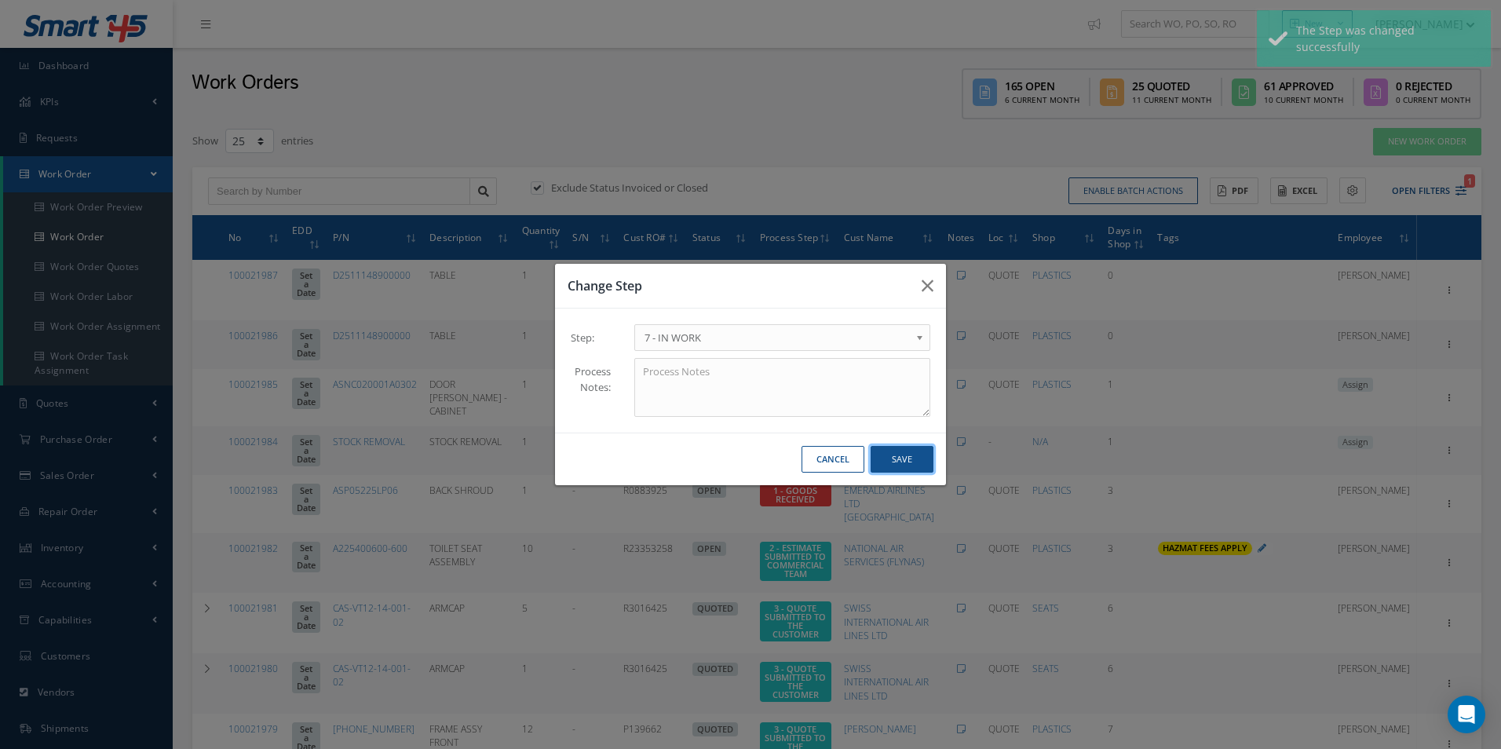
click at [917, 457] on button "Save" at bounding box center [901, 459] width 63 height 27
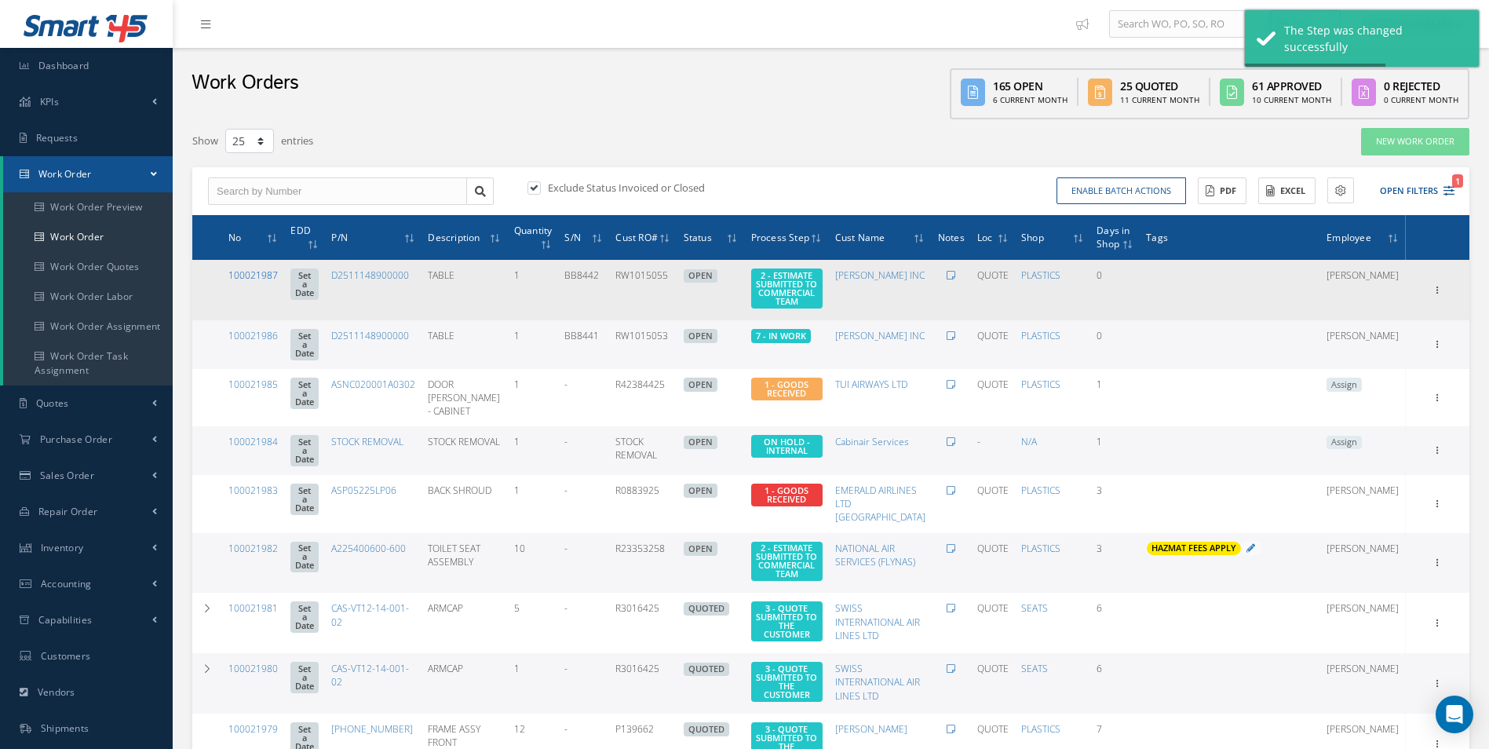
click at [251, 276] on link "100021987" at bounding box center [252, 274] width 49 height 13
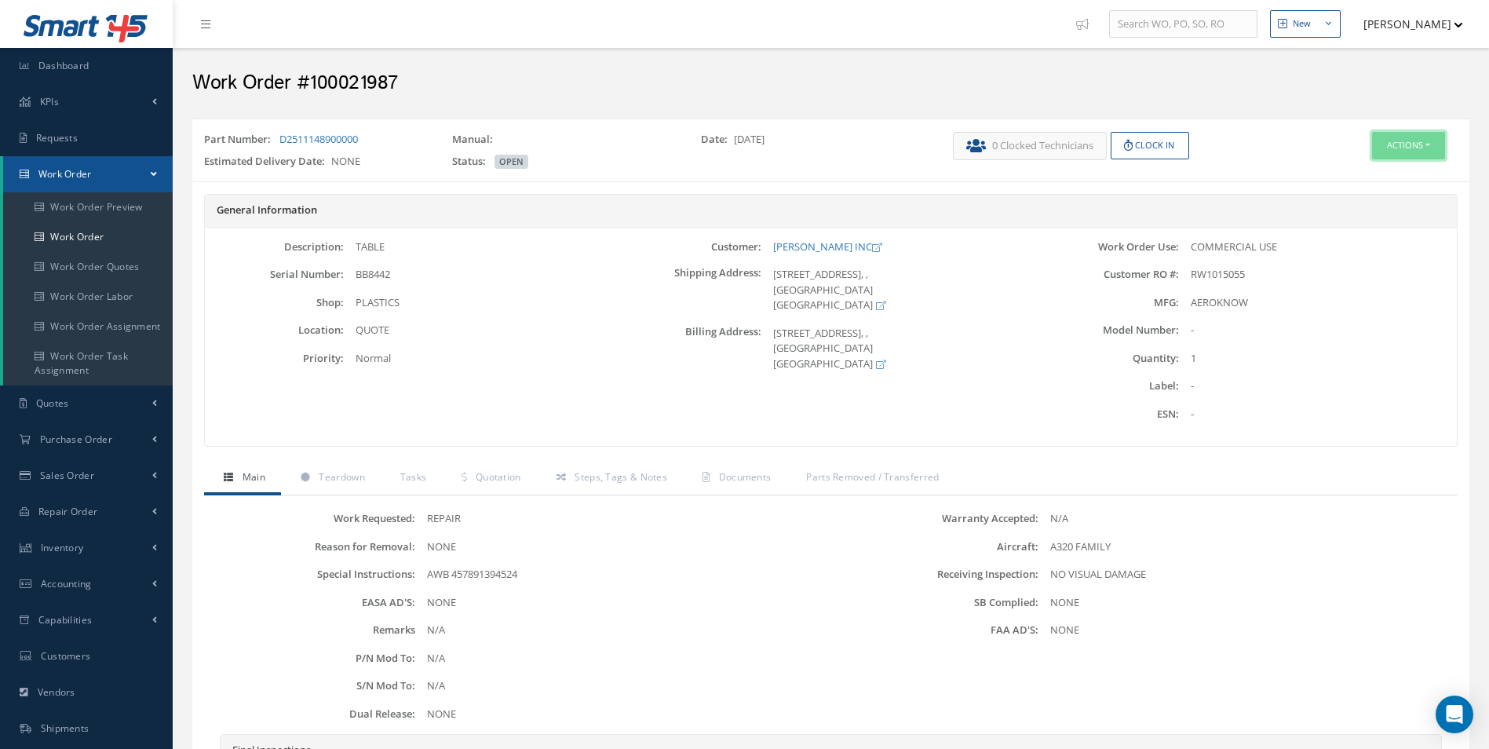
click at [1395, 148] on button "Actions" at bounding box center [1408, 145] width 73 height 27
click at [1370, 173] on link "Edit" at bounding box center [1385, 175] width 126 height 21
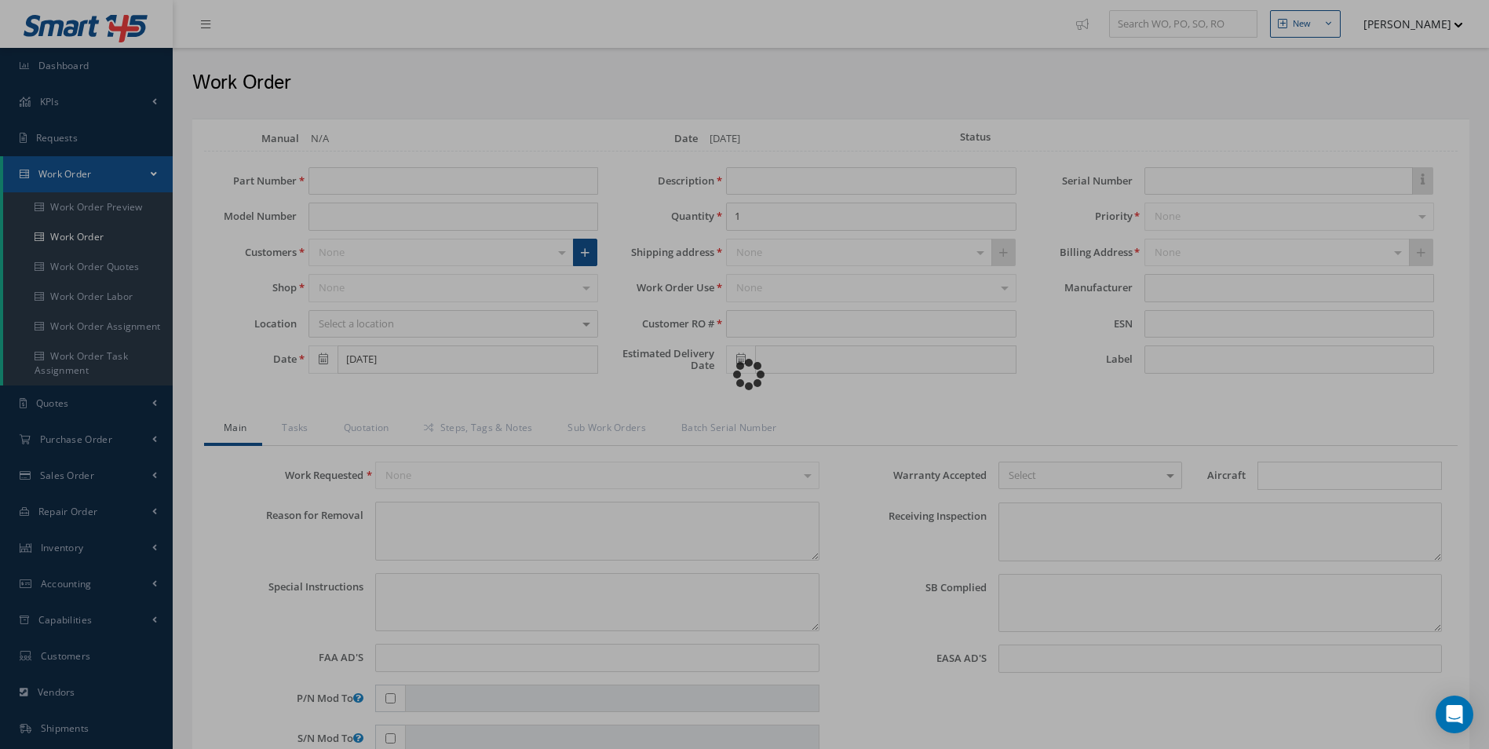
type input "D2511148900000"
type input "TABLE"
type input "RW1015055"
type input "BB8442"
type textarea "NONE"
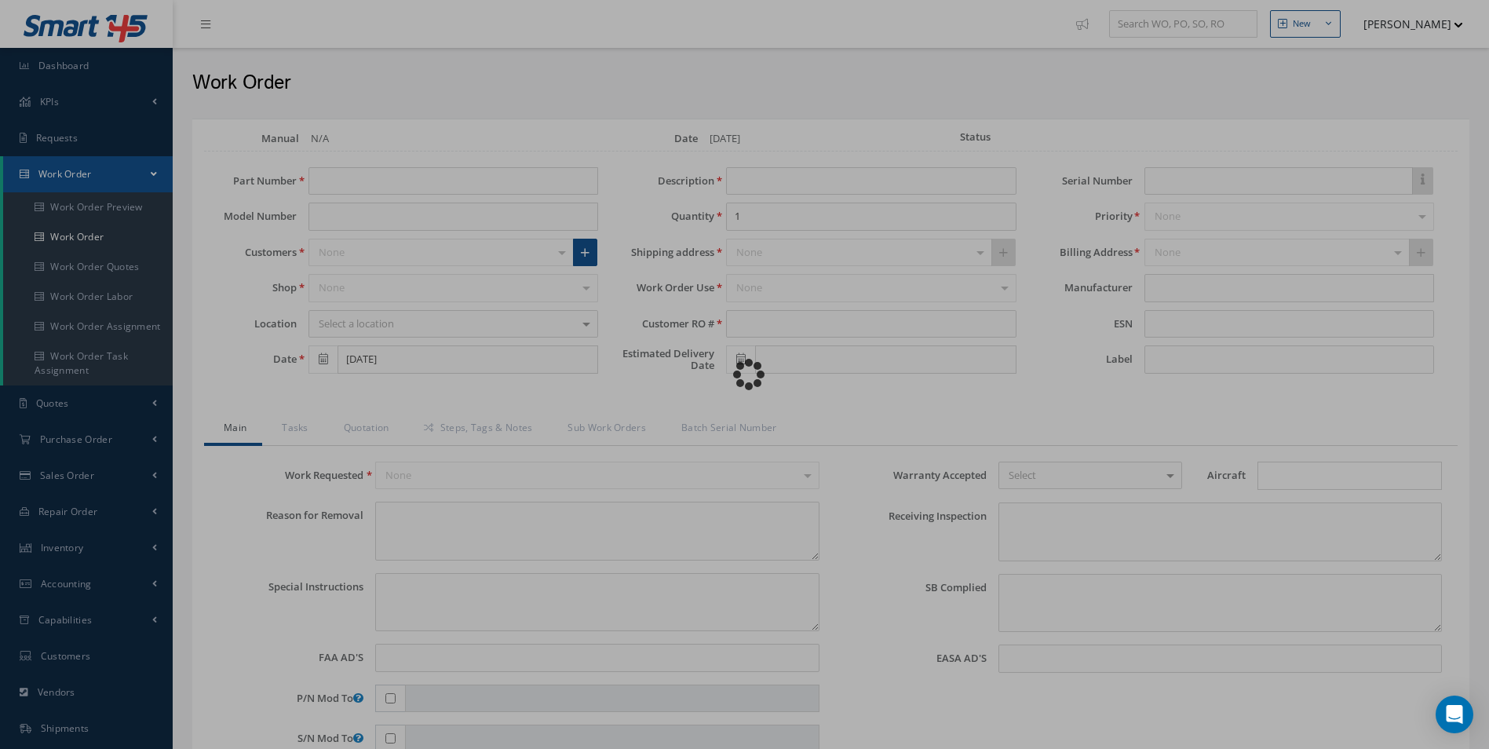
type textarea "AWB 457891394524"
type input "NONE"
type textarea "NO VISUAL DAMAGE"
type textarea "NONE"
type input "NONE"
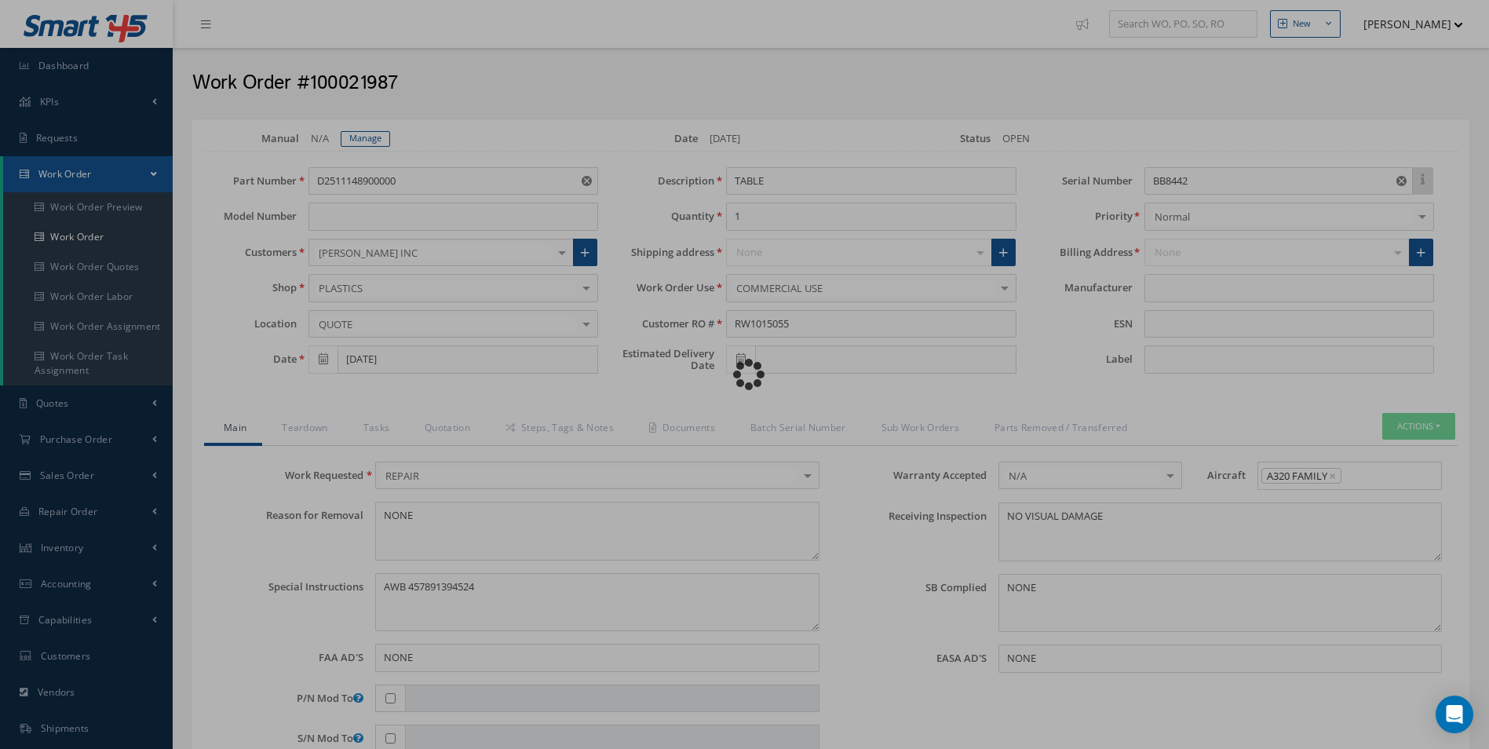
type input "AEROKNOW"
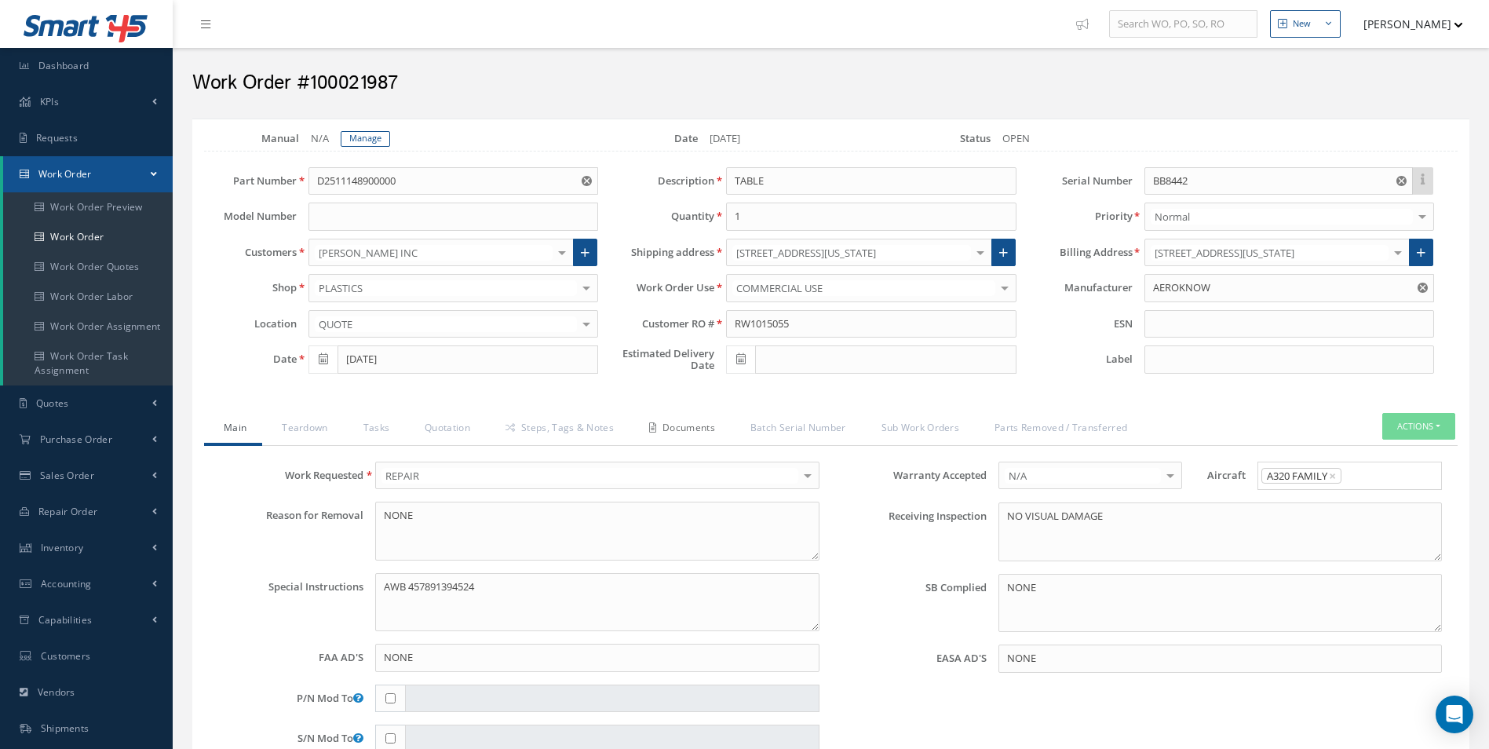
click at [721, 429] on link "Documents" at bounding box center [679, 429] width 101 height 33
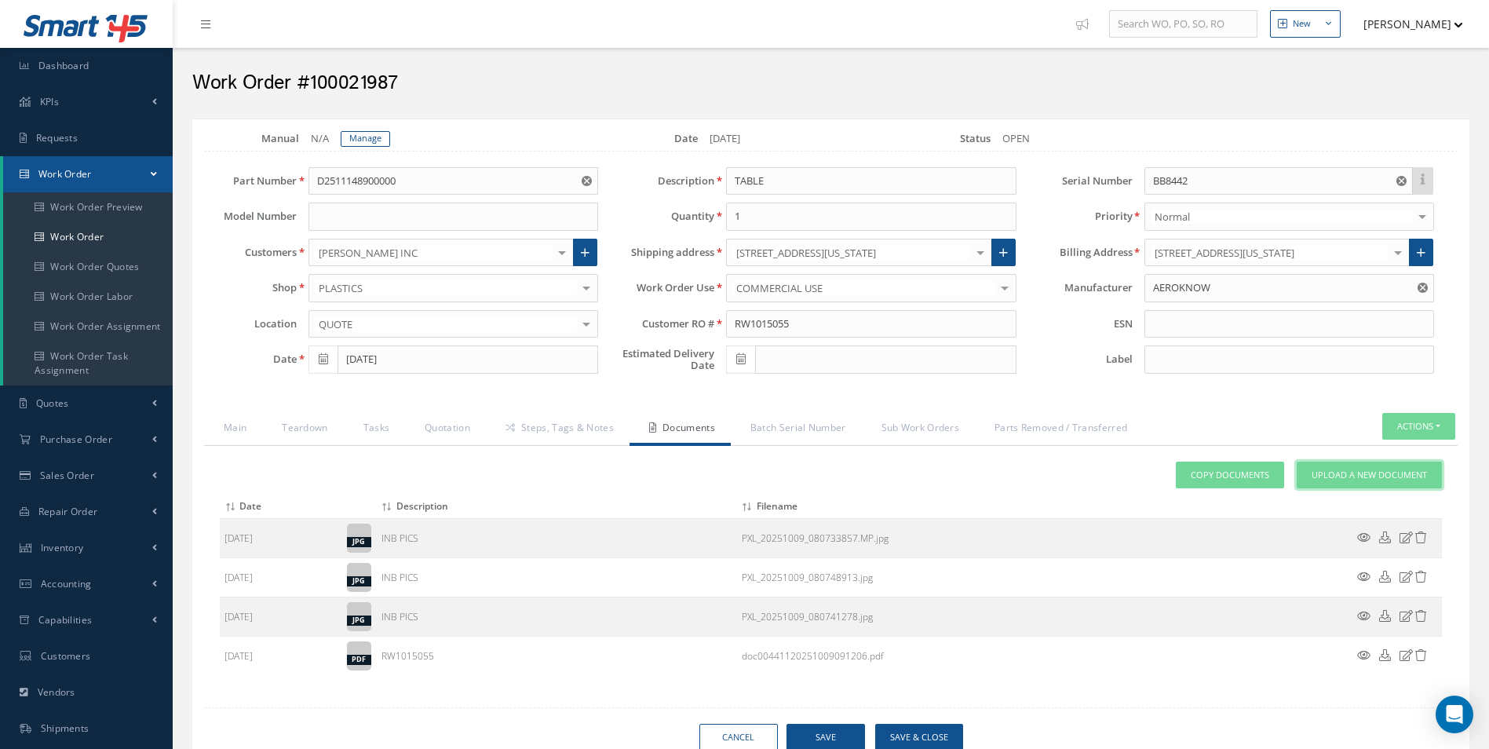
click at [1409, 484] on link "Upload a New Document" at bounding box center [1369, 474] width 145 height 27
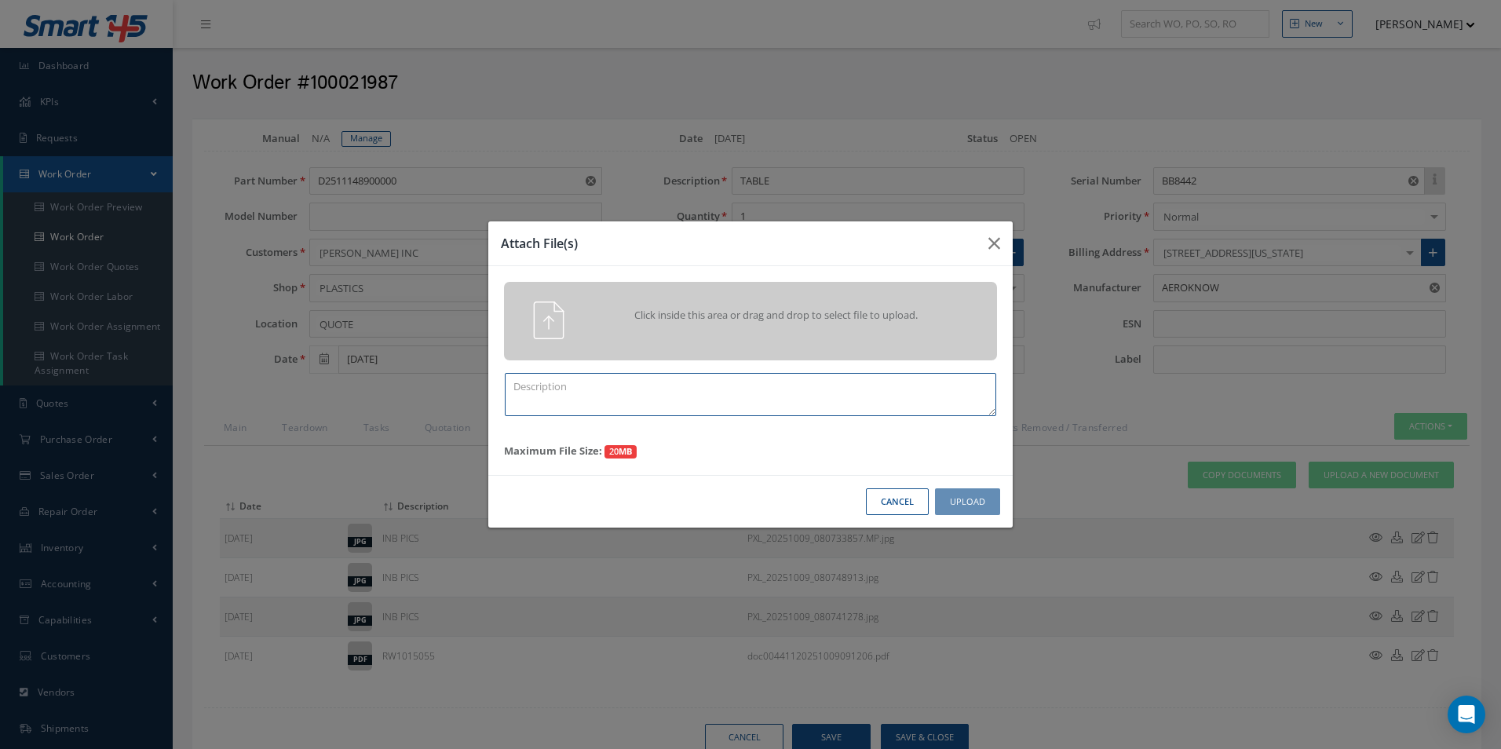
click at [648, 392] on textarea at bounding box center [750, 394] width 491 height 43
type textarea "QUOTE PICS"
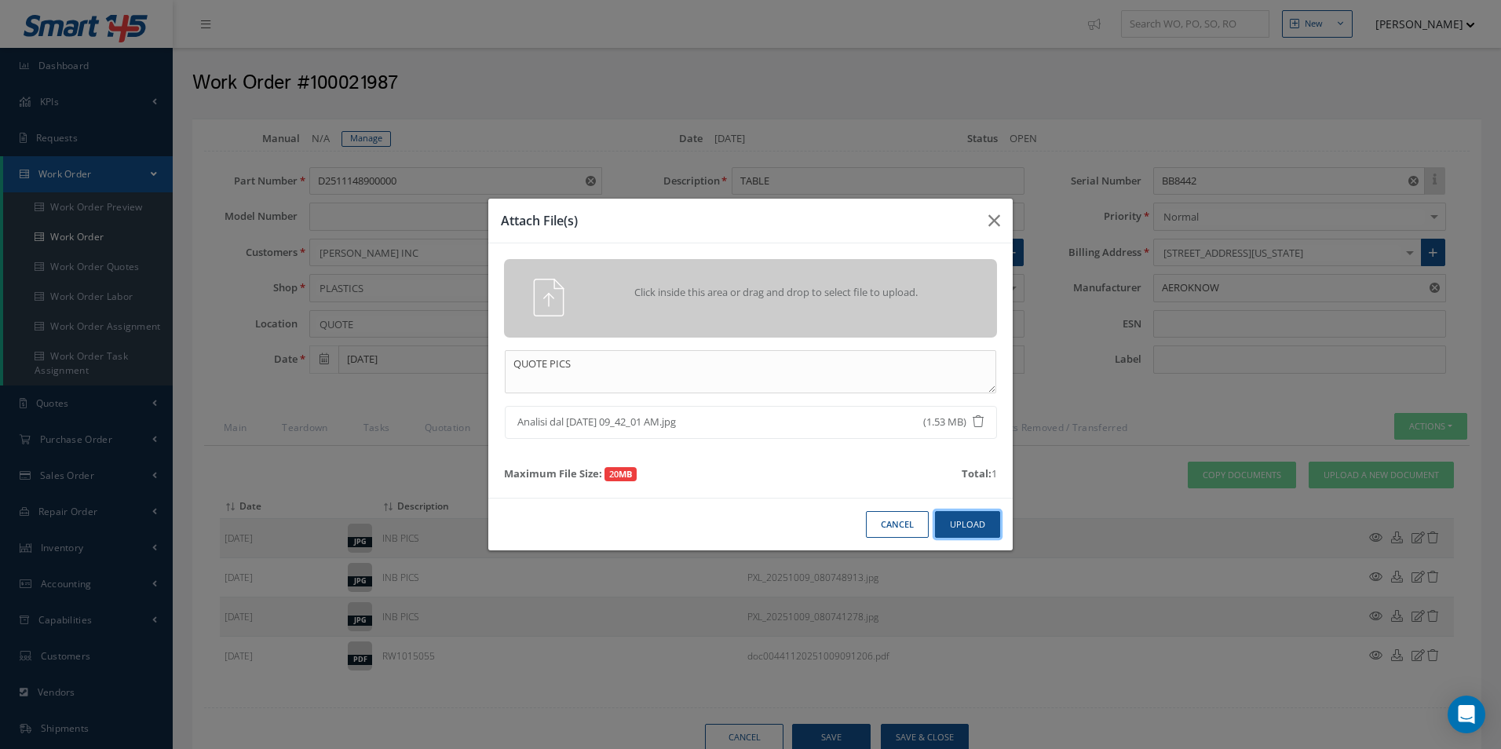
click at [962, 523] on button "Upload" at bounding box center [967, 524] width 65 height 27
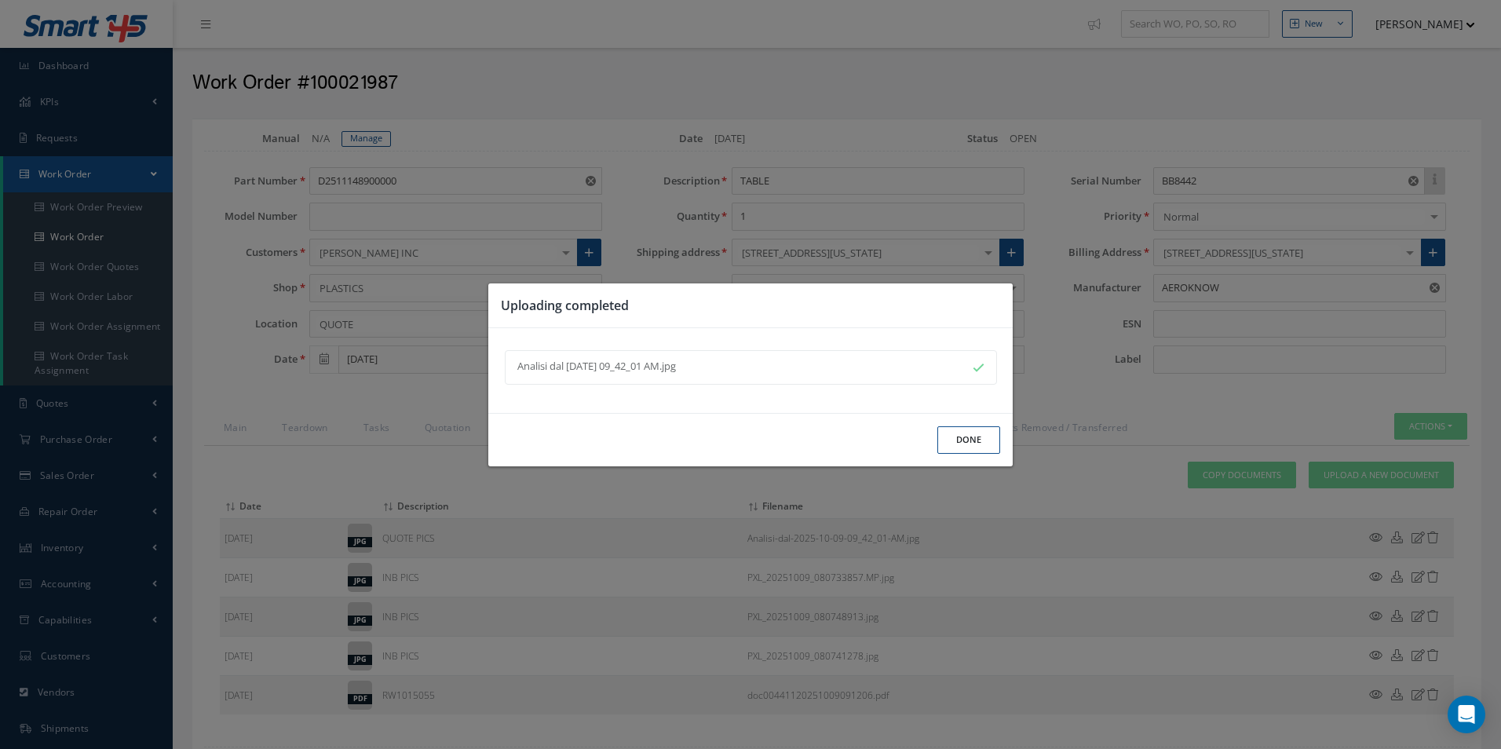
drag, startPoint x: 1003, startPoint y: 444, endPoint x: 987, endPoint y: 442, distance: 15.9
click at [1003, 444] on div "Done" at bounding box center [750, 439] width 524 height 53
click at [983, 442] on button "Done" at bounding box center [968, 439] width 63 height 27
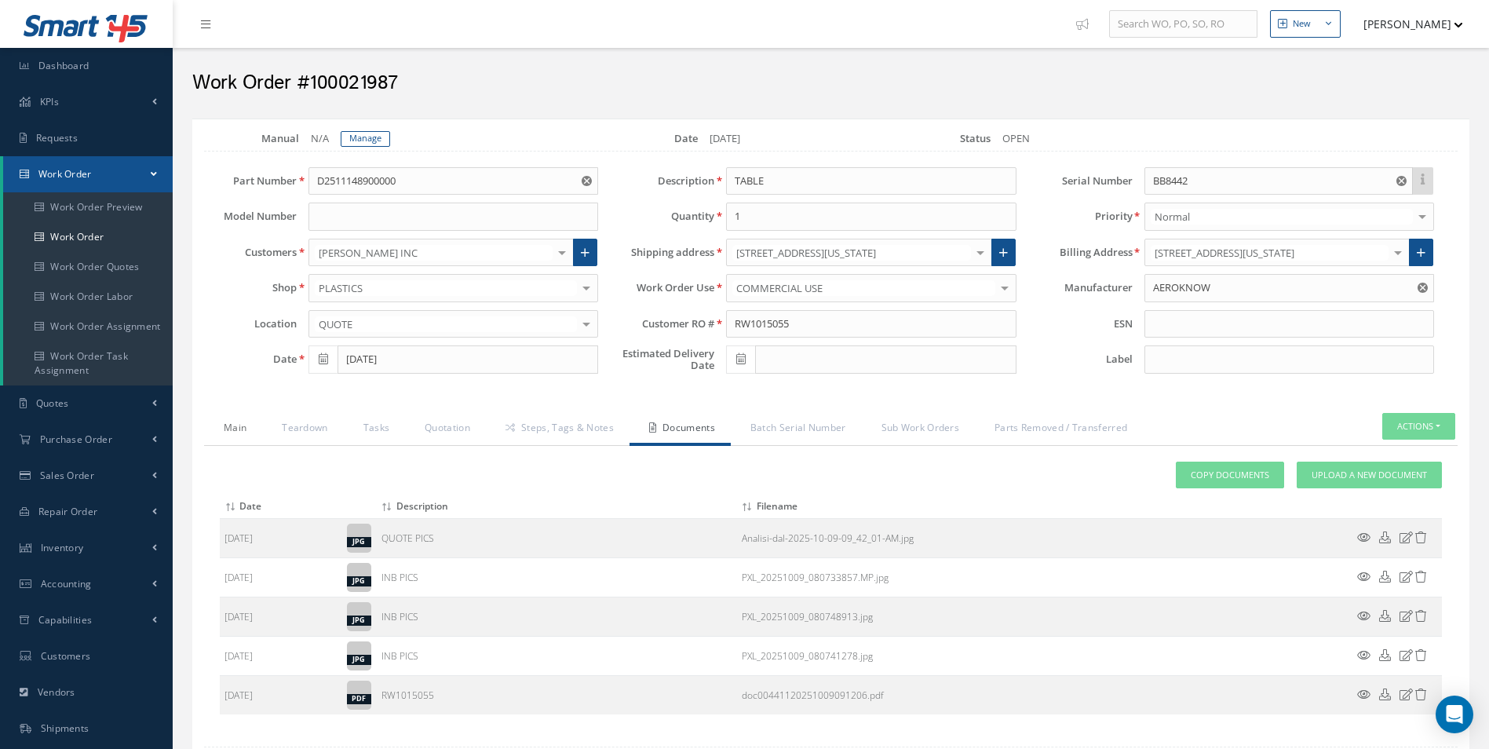
click at [240, 426] on link "Main" at bounding box center [233, 429] width 58 height 33
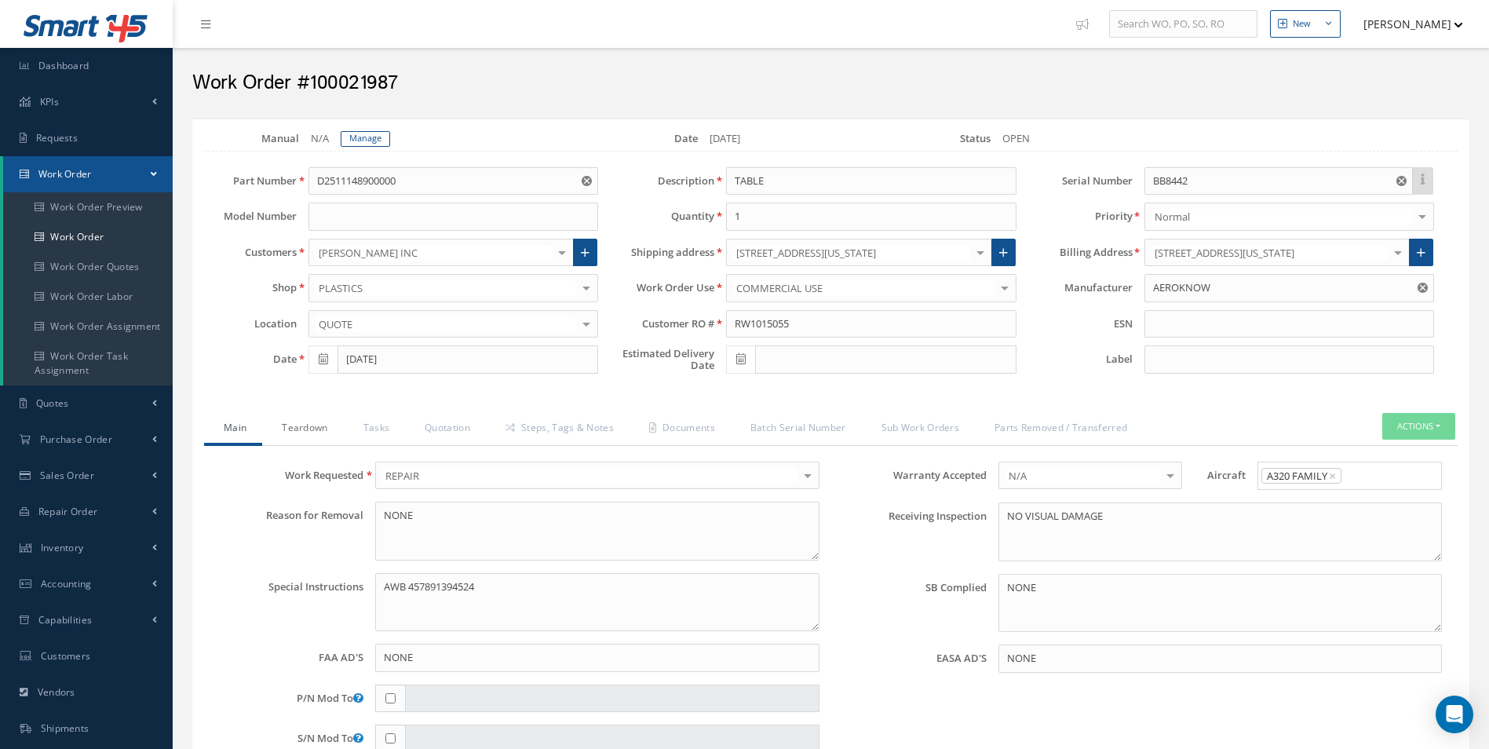
click at [330, 431] on link "Teardown" at bounding box center [302, 429] width 81 height 33
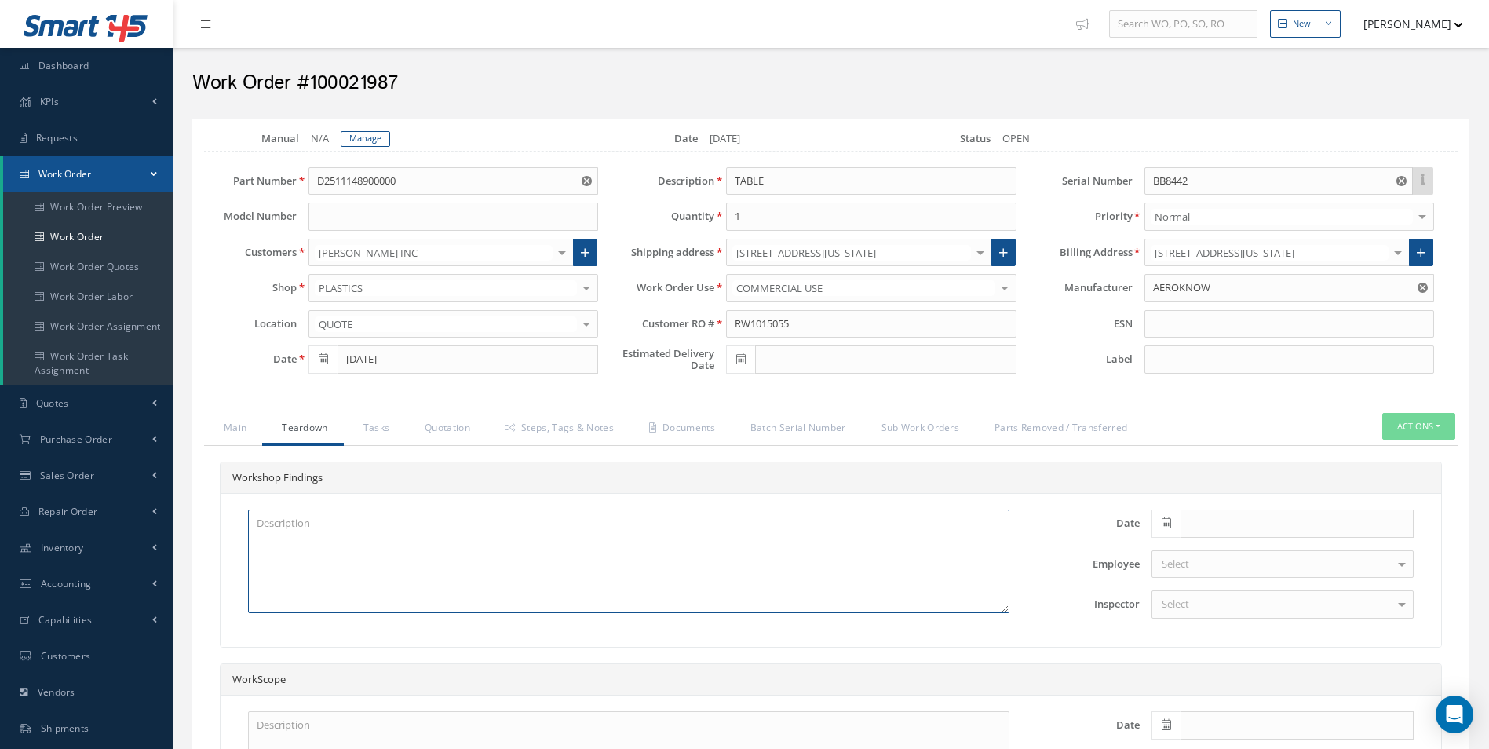
click at [317, 541] on textarea at bounding box center [628, 561] width 761 height 104
paste textarea "TRAY TABLE CRACKED AT HINGE POSITION (SATTO REPAIR) X2 TRAY TABLE DISK-LOCATING…"
type textarea "TRAY TABLE CRACKED AT HINGE POSITION (SATTO REPAIR) X2 TRAY TABLE DISK-LOCATING…"
click at [1151, 523] on span at bounding box center [1165, 523] width 29 height 28
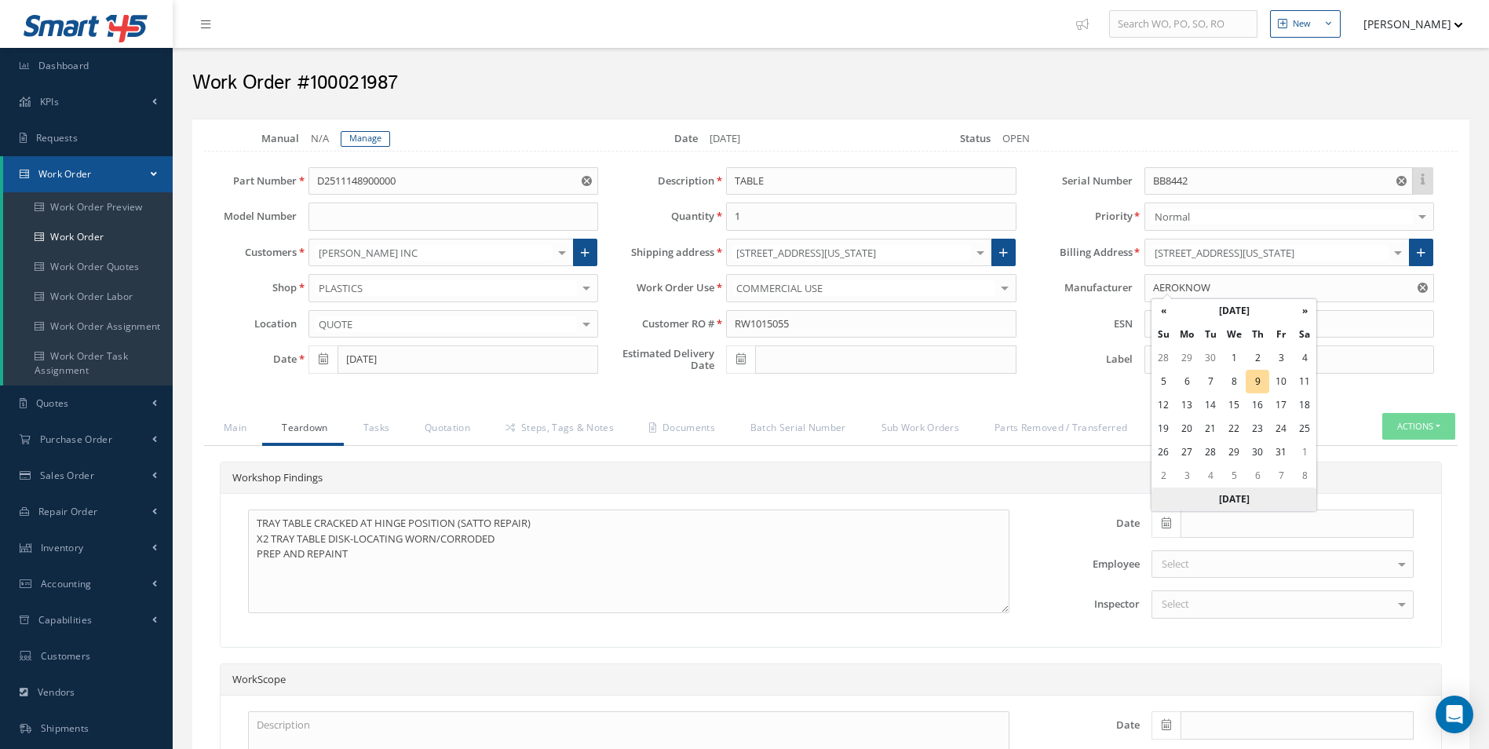
click at [1246, 501] on th "Today" at bounding box center [1233, 499] width 165 height 24
type input "[DATE]"
click at [1209, 600] on div "Select" at bounding box center [1282, 604] width 262 height 28
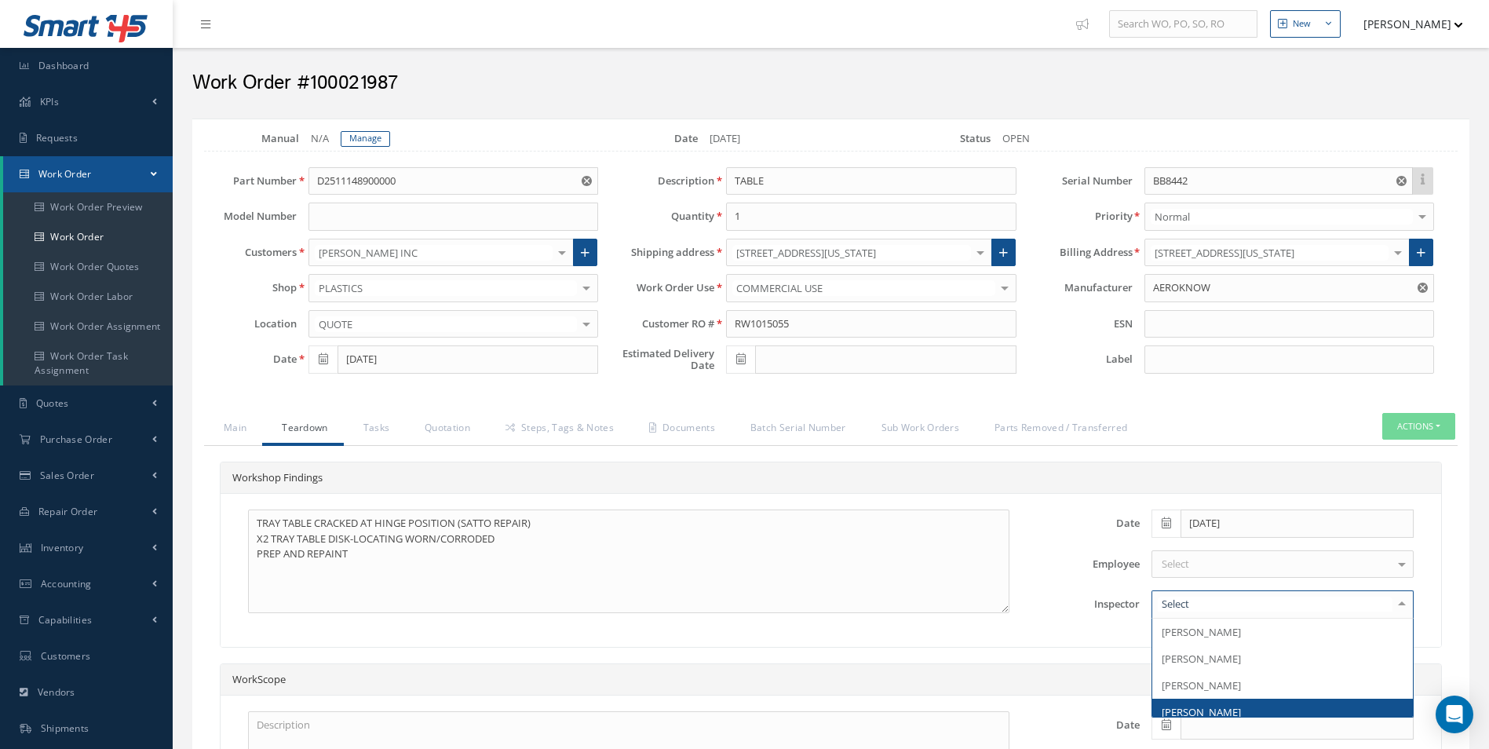
click at [1196, 711] on span "[PERSON_NAME]" at bounding box center [1201, 712] width 79 height 14
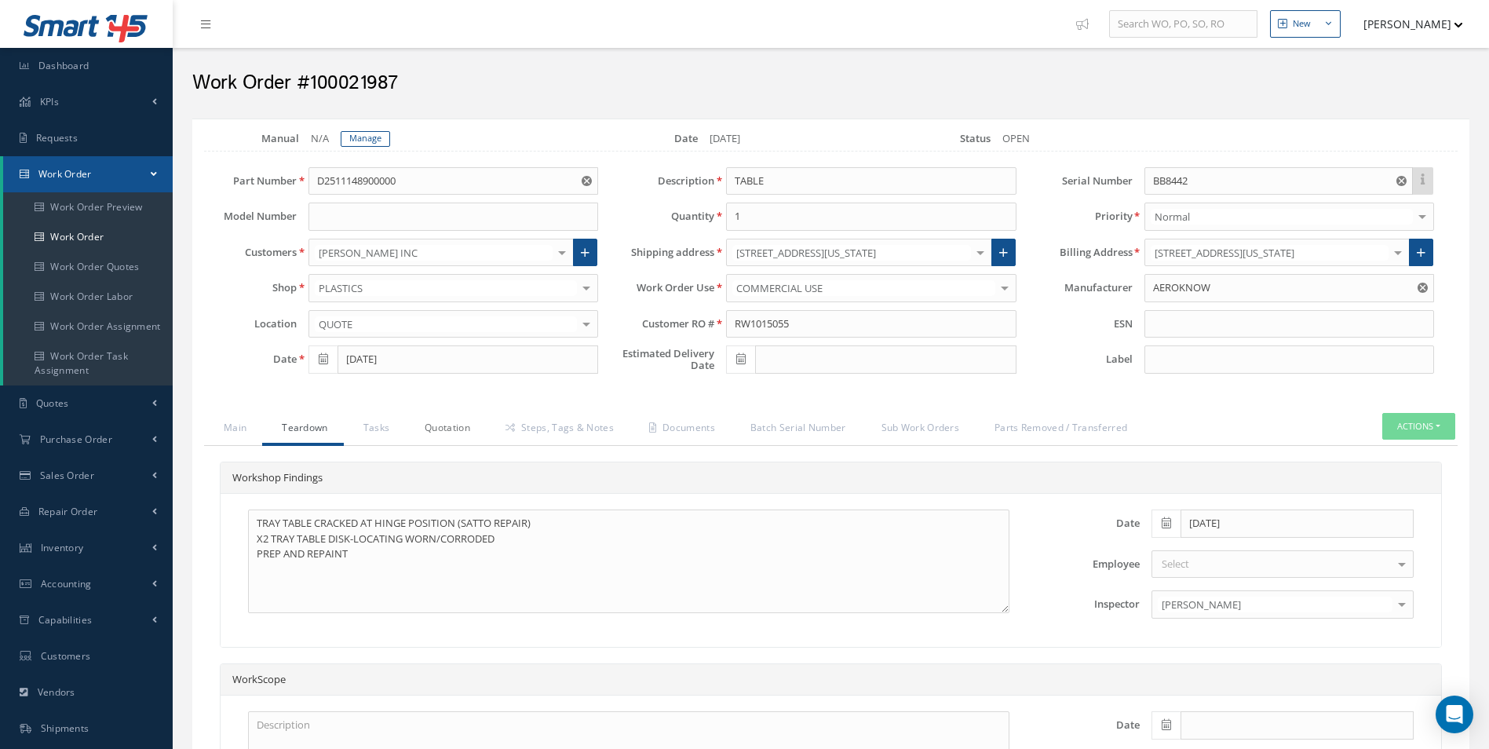
click at [412, 414] on link "Quotation" at bounding box center [445, 429] width 81 height 33
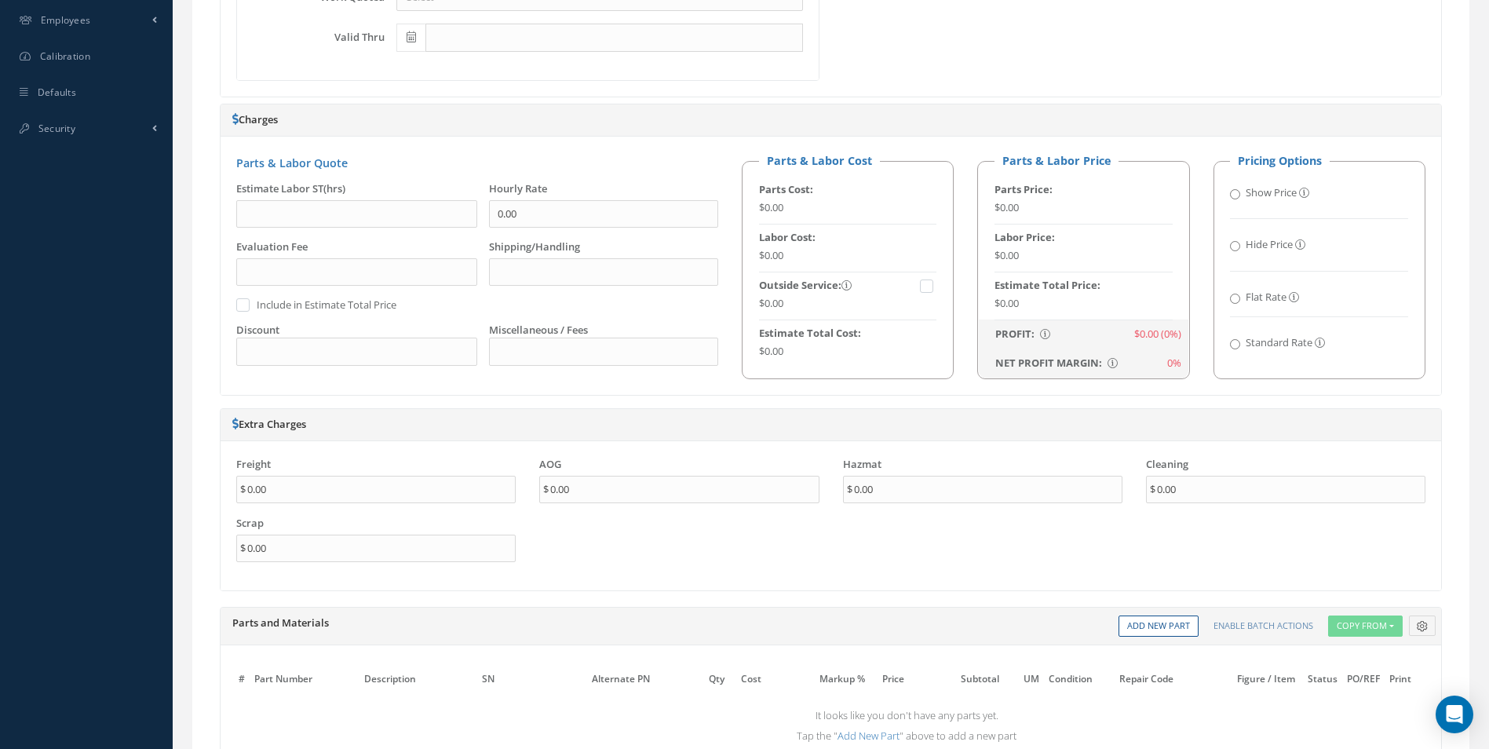
scroll to position [863, 0]
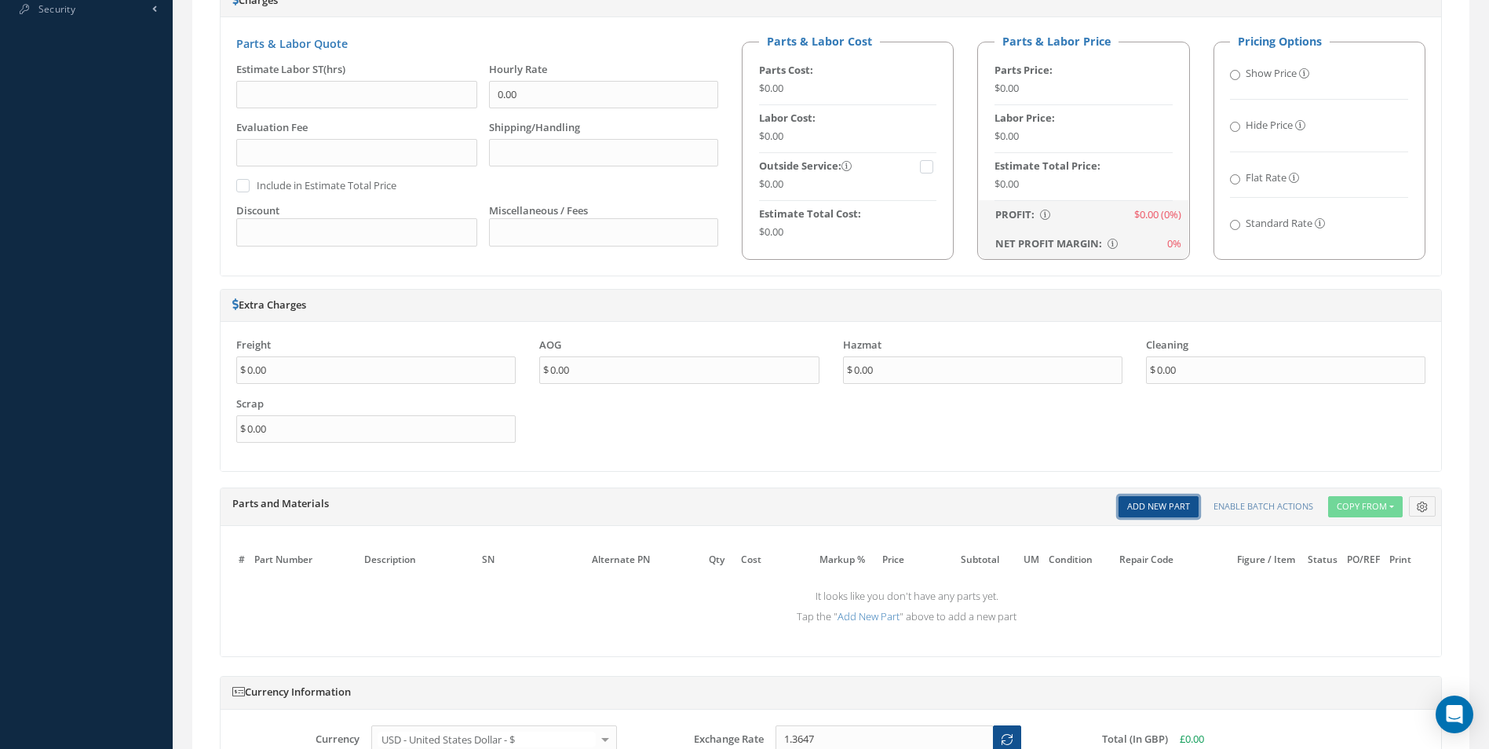
click at [1161, 513] on link "Add New Part" at bounding box center [1158, 506] width 80 height 21
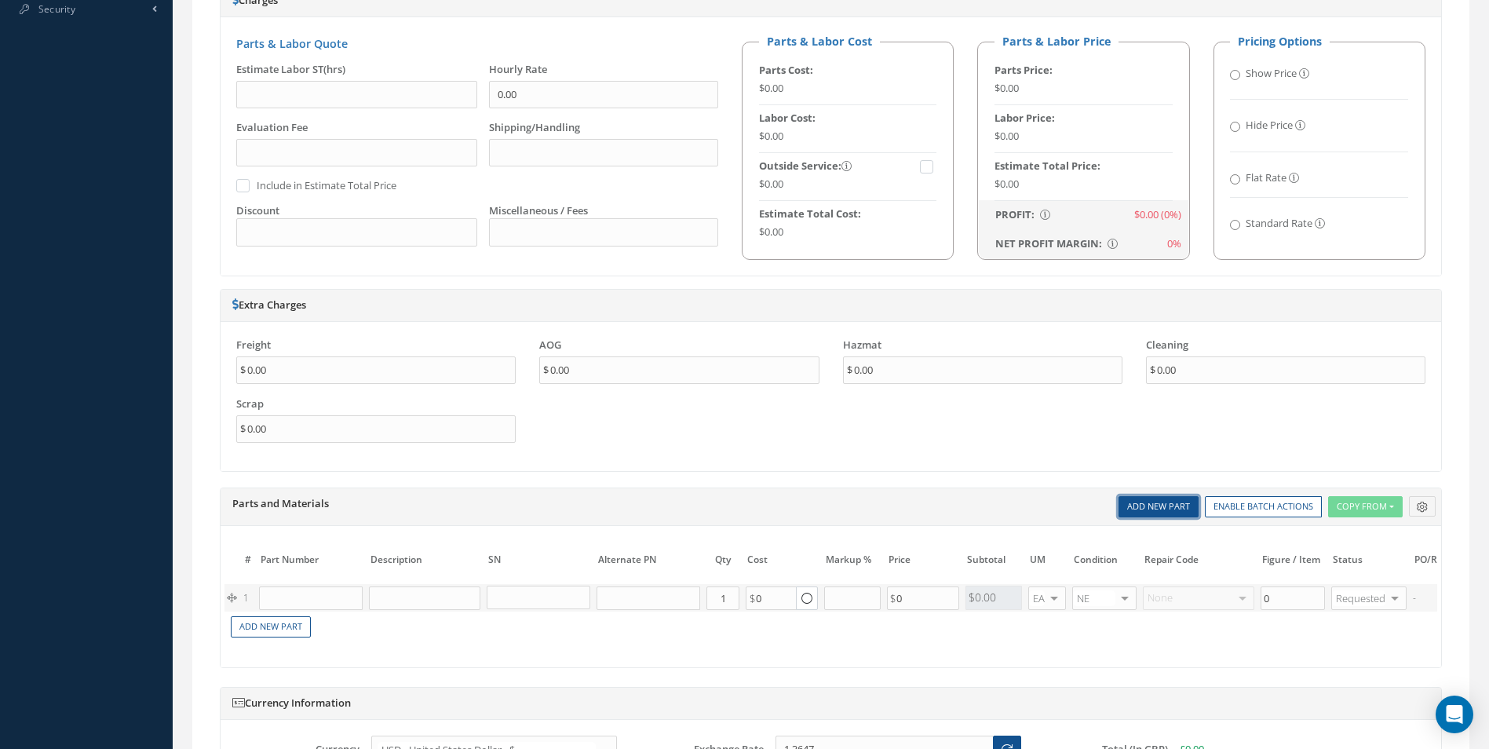
click at [1161, 513] on link "Add New Part" at bounding box center [1158, 506] width 80 height 21
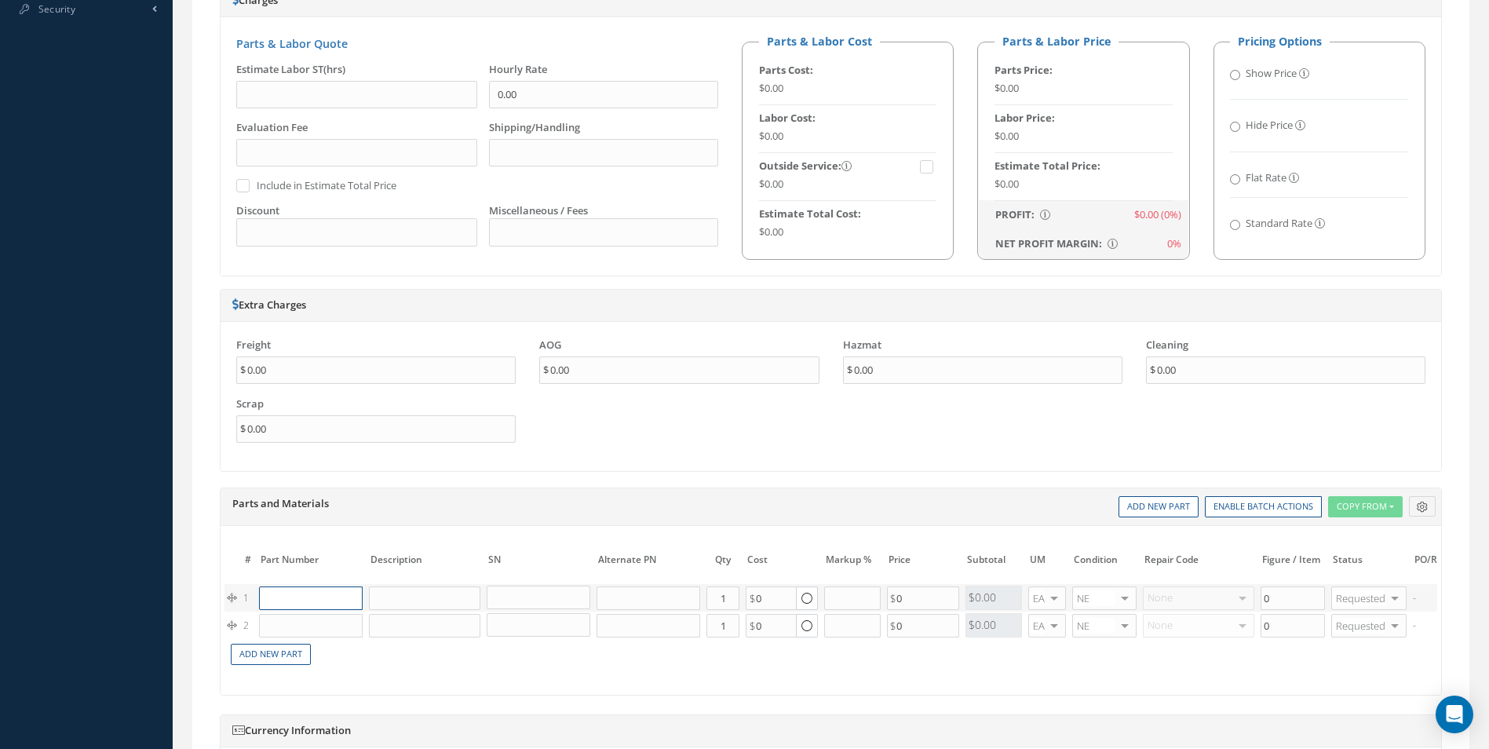
click at [313, 603] on input "text" at bounding box center [311, 598] width 104 height 24
paste input "D2511044420000"
type input "D2511044420000"
click at [334, 614] on div "D2511044420000 SPRING" at bounding box center [346, 629] width 173 height 39
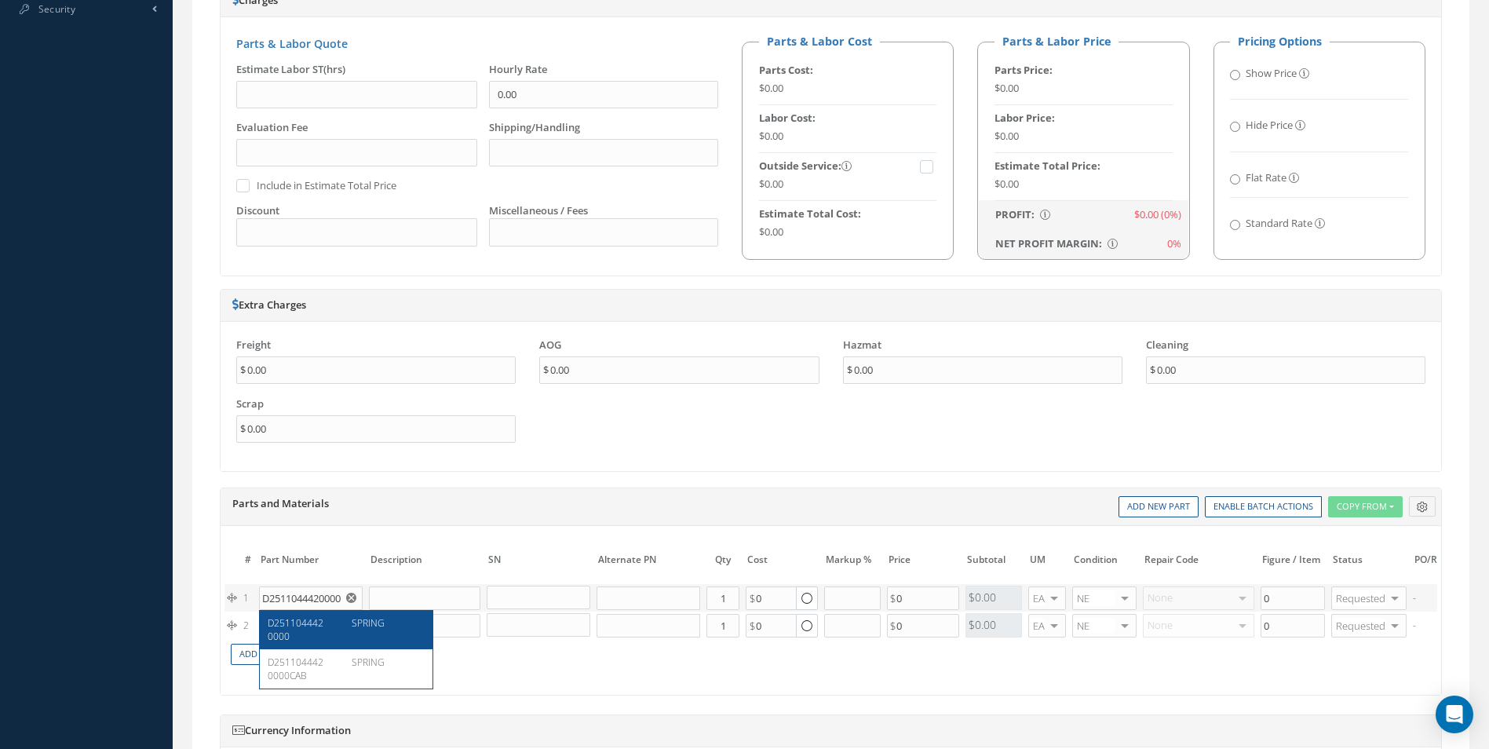
type input "SPRING"
type input "45.55"
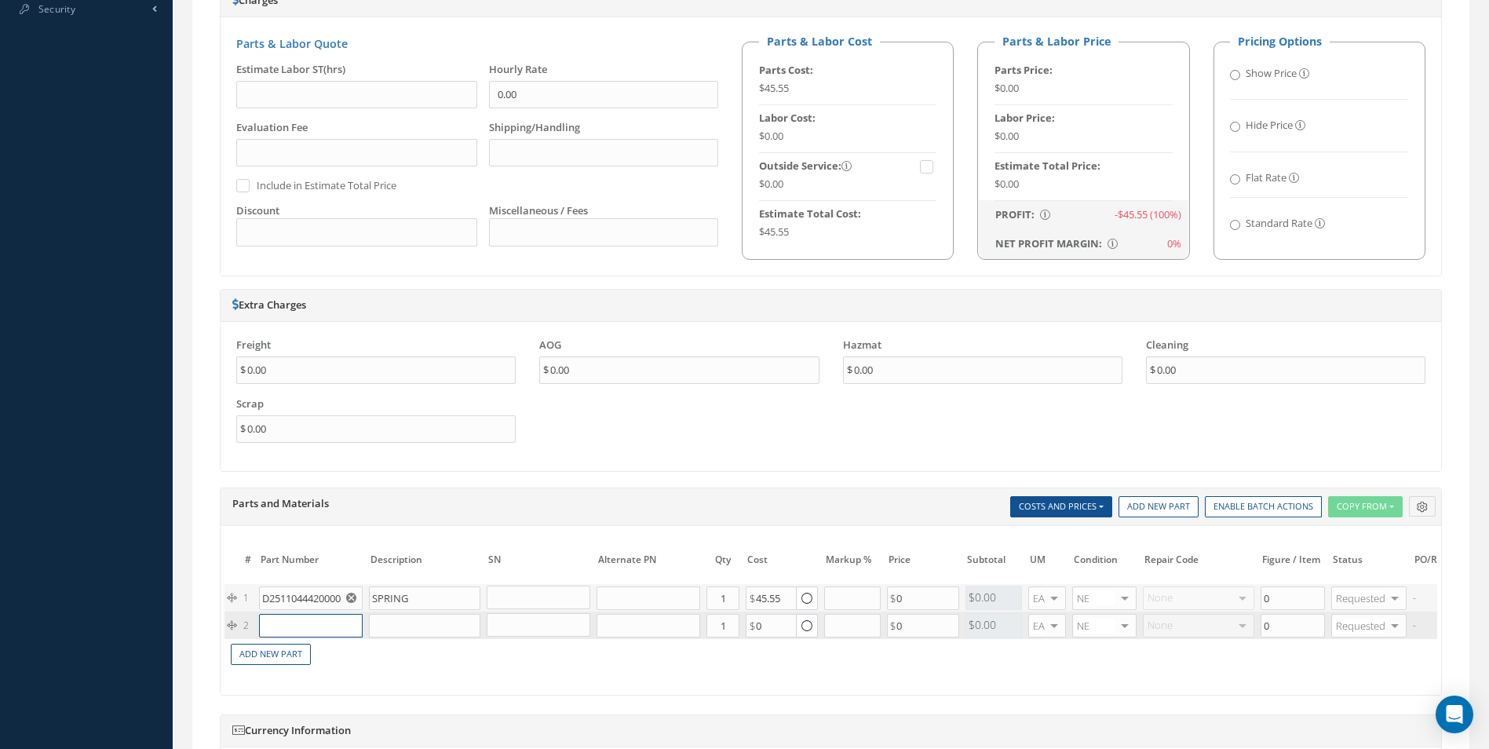
click at [319, 629] on input "text" at bounding box center [311, 626] width 104 height 24
paste input "D2511043720000"
type input "D2511043720000"
click at [351, 654] on div "DISK - LOCATING" at bounding box center [382, 657] width 85 height 27
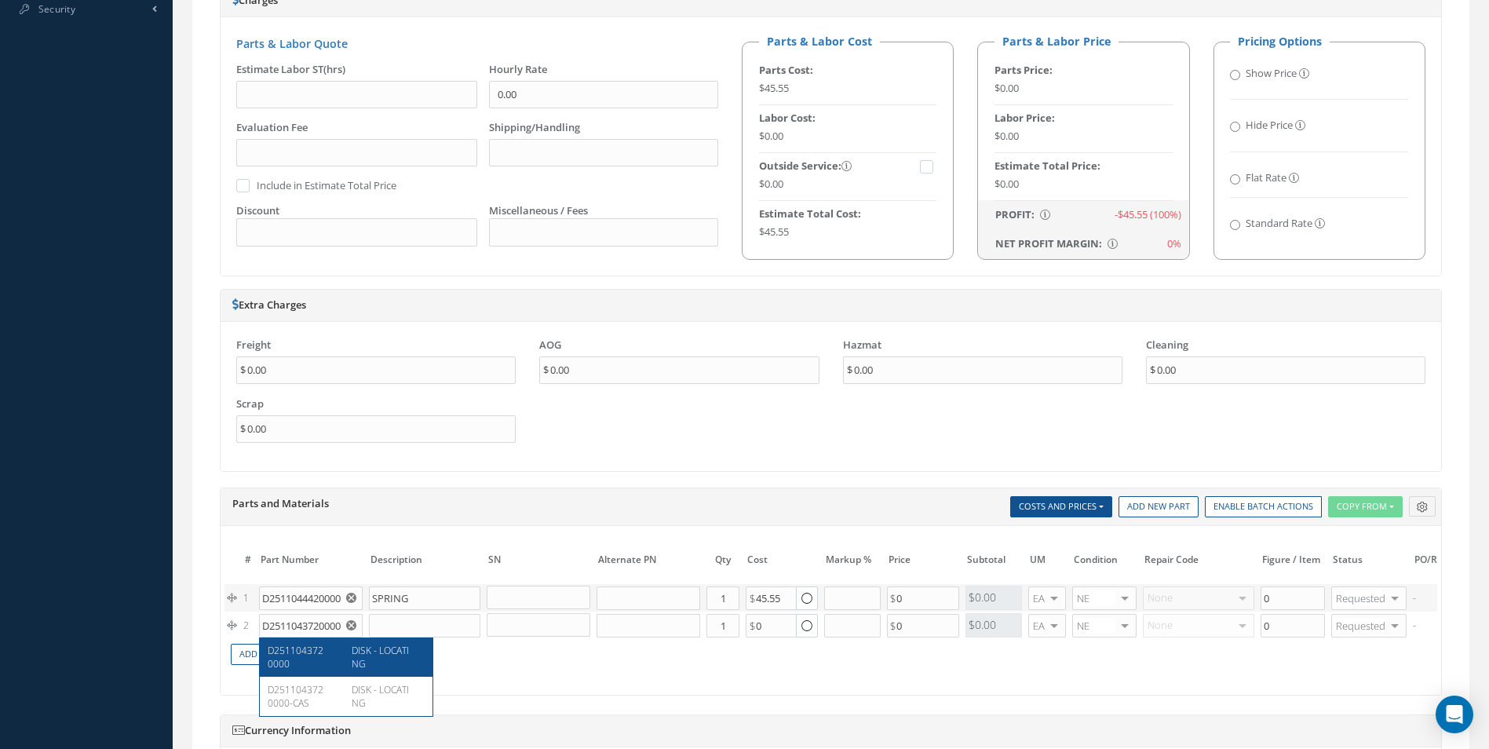
type input "DISK - LOCATING"
type input "37.00"
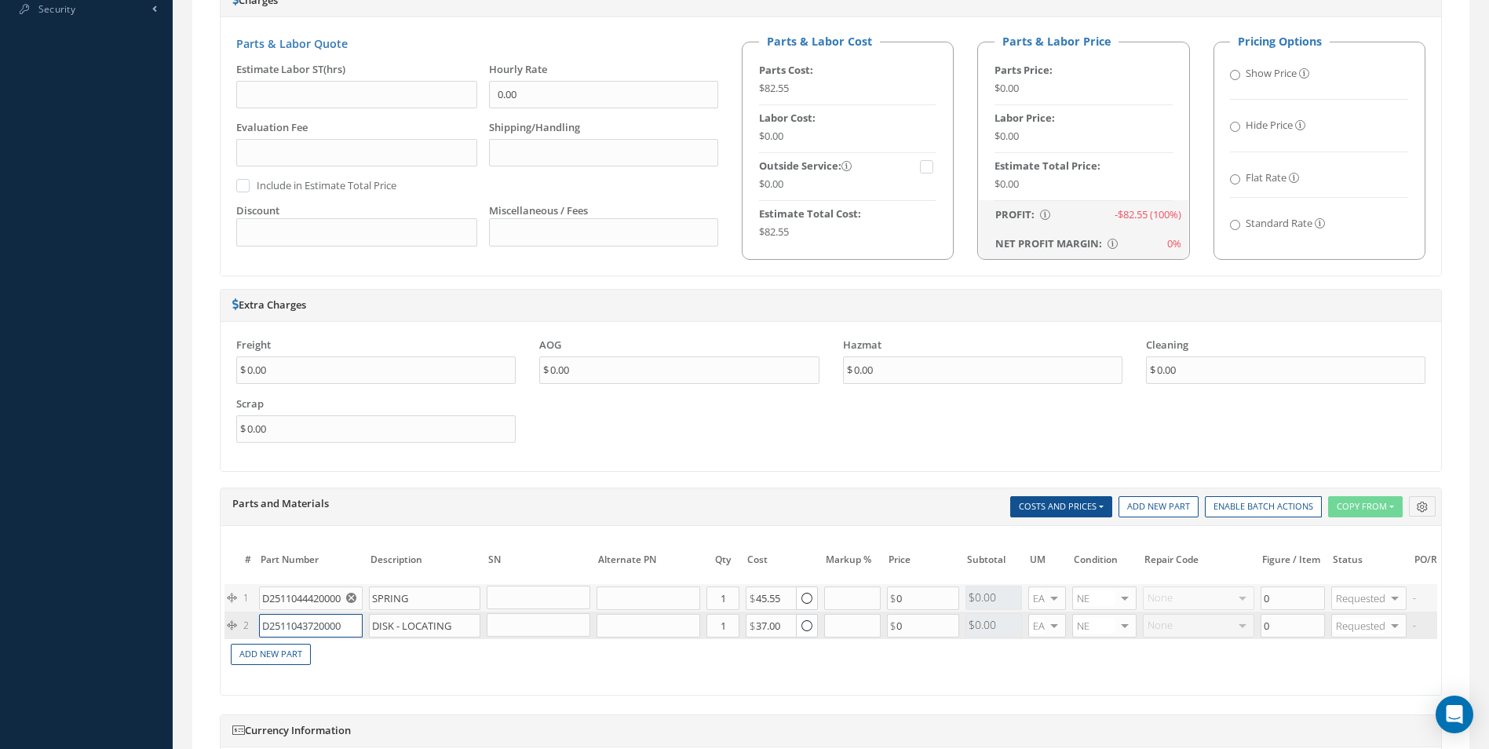
drag, startPoint x: 316, startPoint y: 617, endPoint x: 414, endPoint y: 624, distance: 98.4
click at [414, 624] on tr "2 D2511043720000 DISK - LOCATING Part Number Description Qty in Stock Master Co…" at bounding box center [959, 624] width 1470 height 27
click at [735, 596] on input "1" at bounding box center [722, 598] width 33 height 24
type input "2"
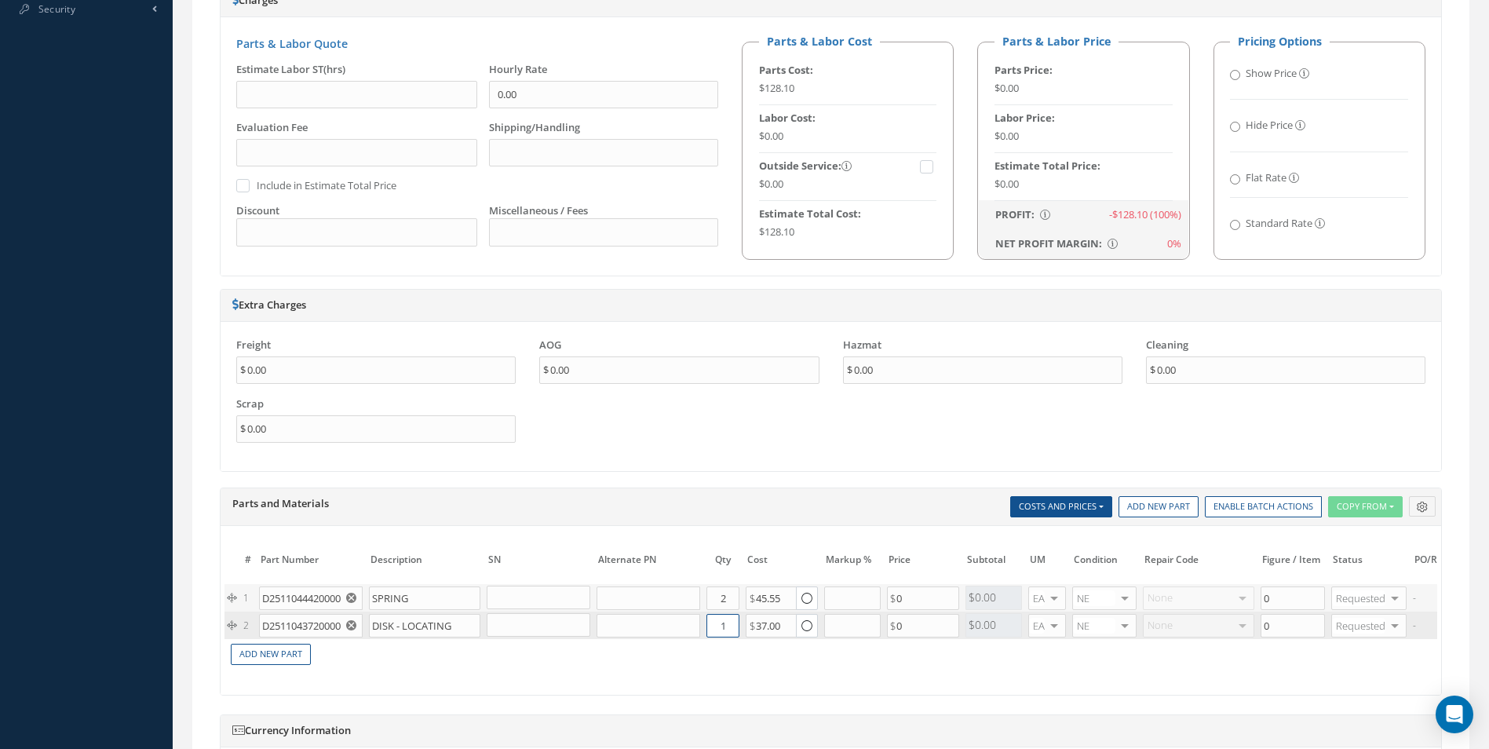
click at [731, 625] on input "1" at bounding box center [722, 626] width 33 height 24
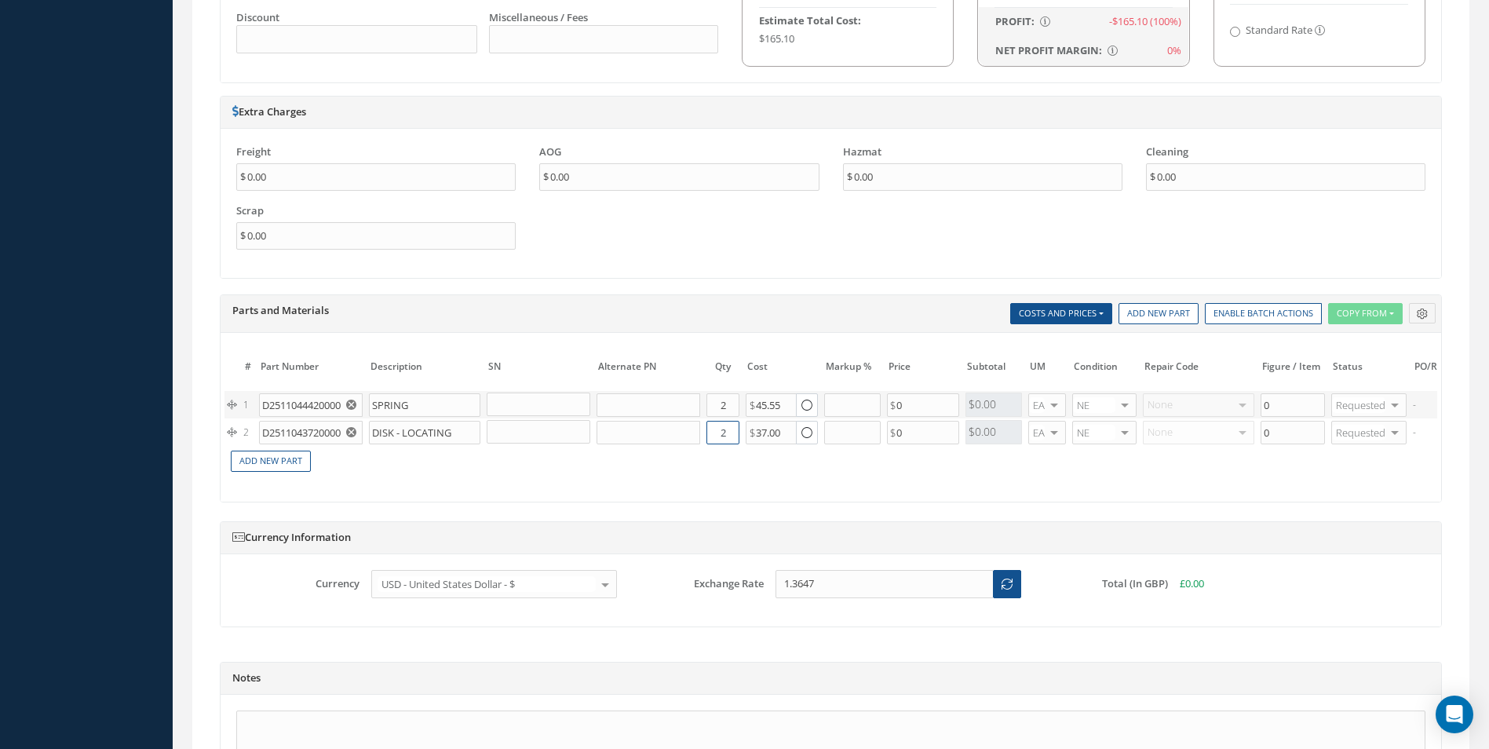
scroll to position [1262, 0]
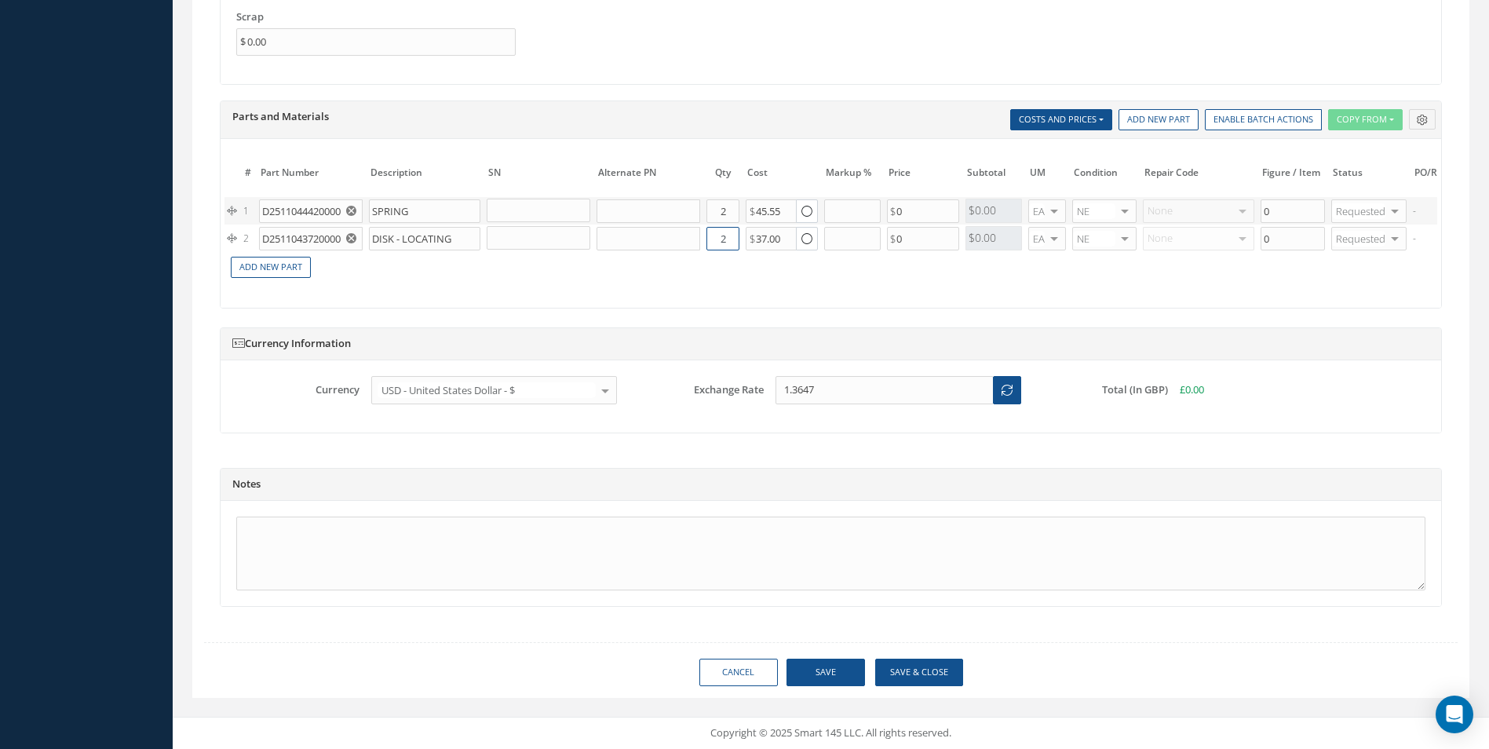
type input "2"
click at [925, 682] on button "Save & Close" at bounding box center [919, 671] width 88 height 27
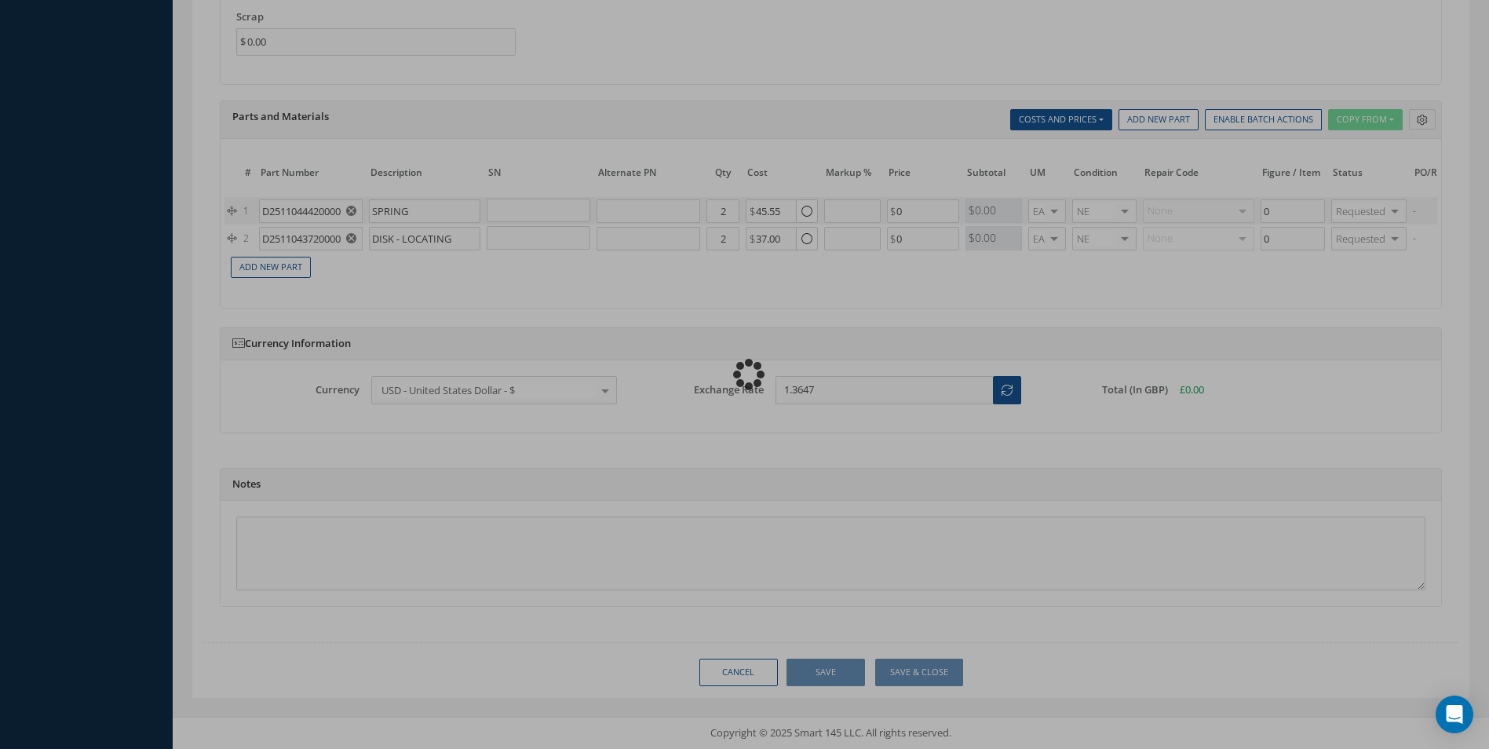
type input "0.00"
checkbox input "false"
type input "0.00"
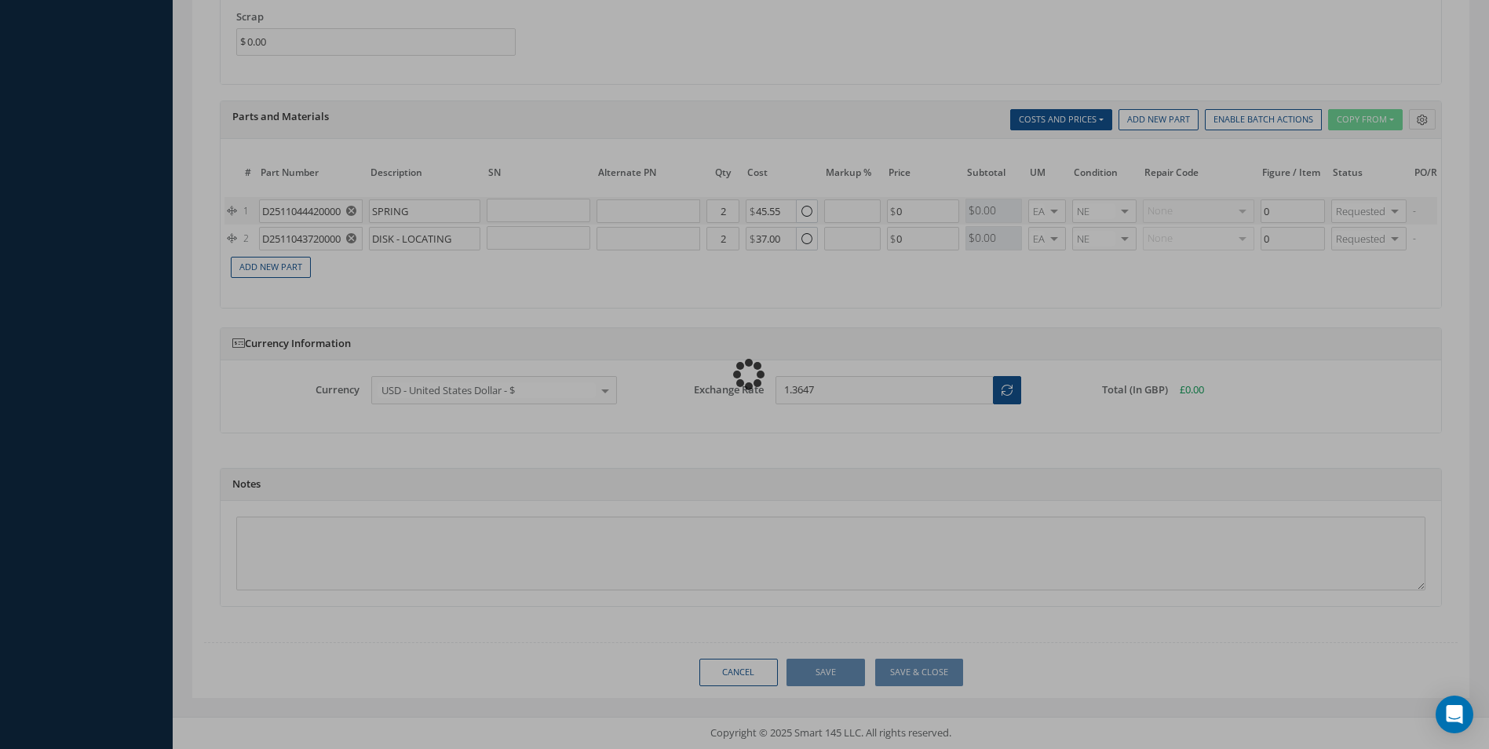
type input "0.00"
checkbox input "false"
radio input "true"
type input "0.00"
checkbox input "true"
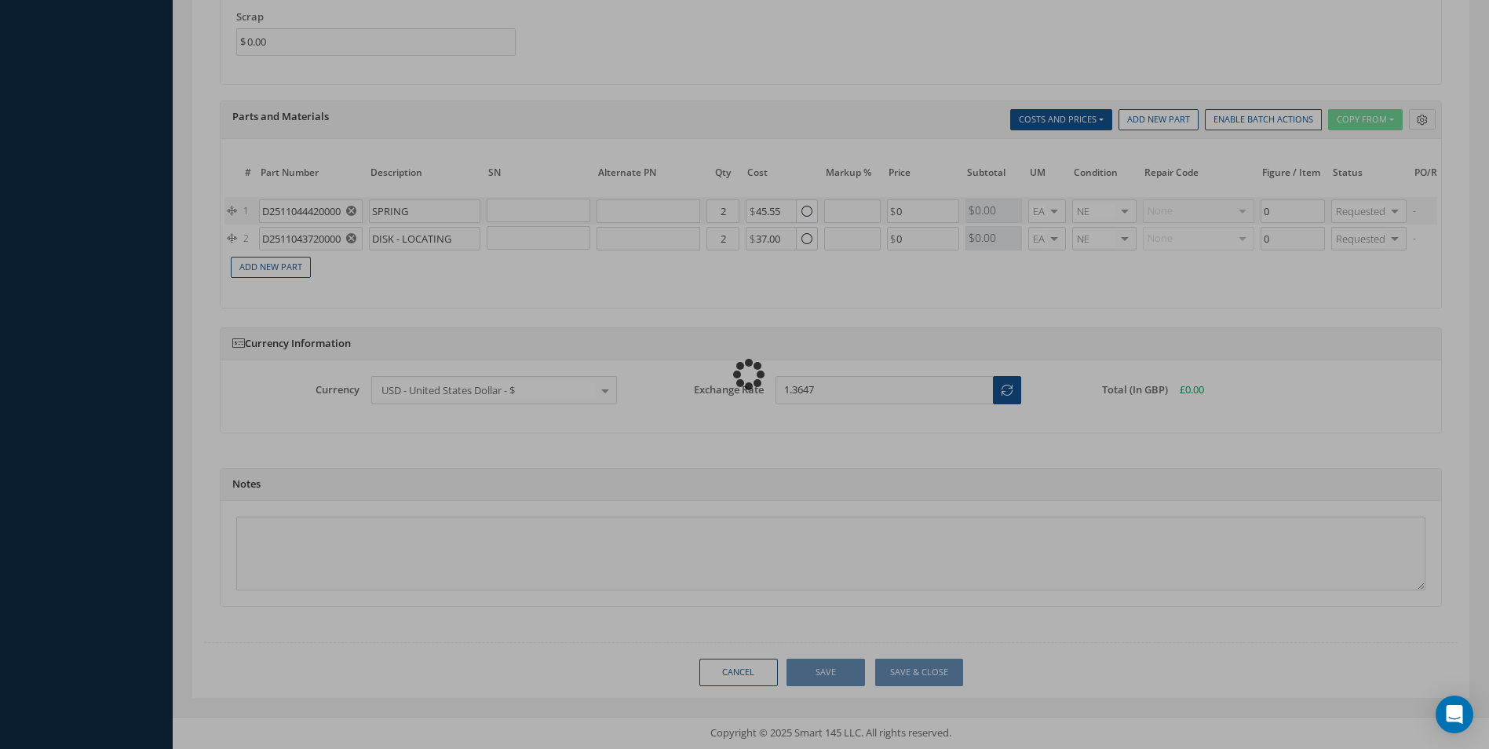
type input "0.00"
checkbox input "true"
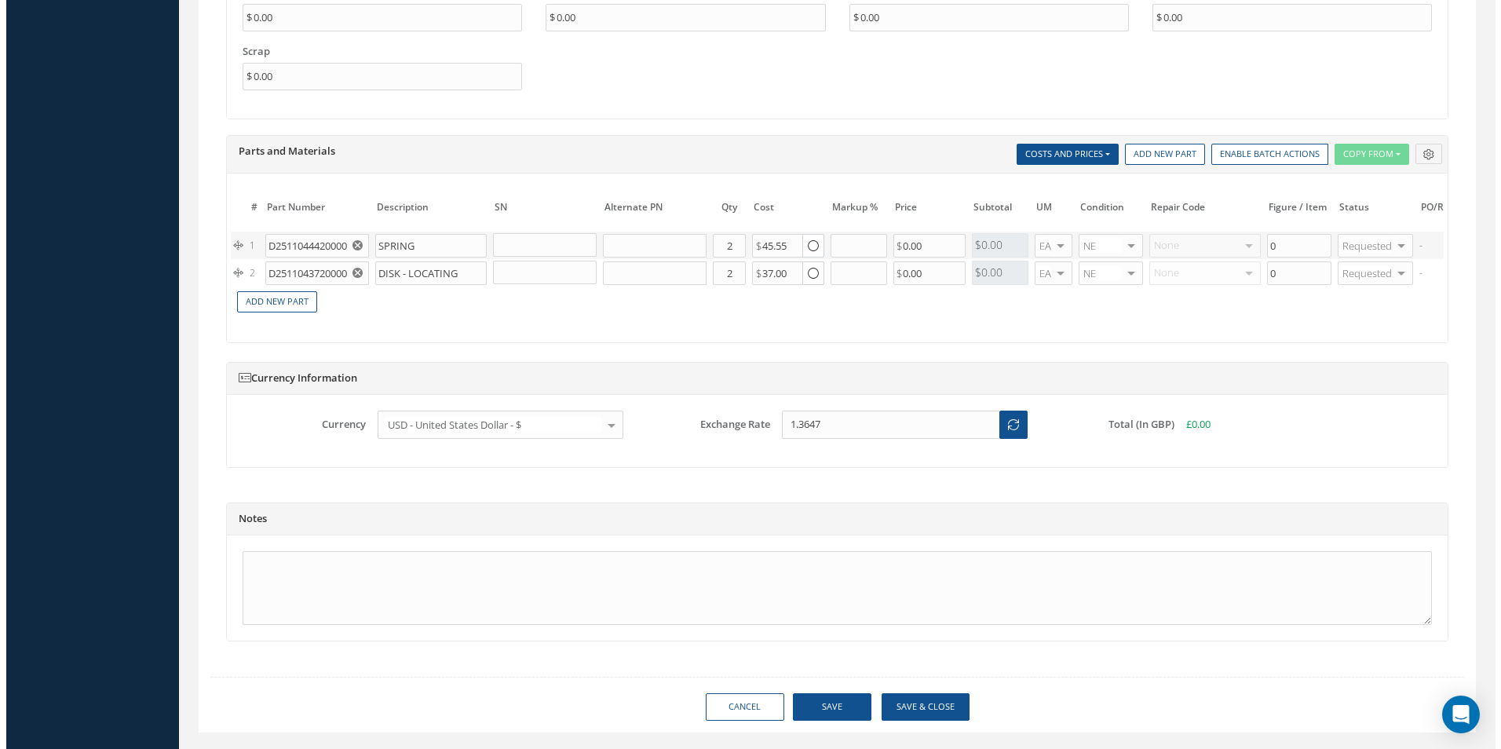
scroll to position [1308, 0]
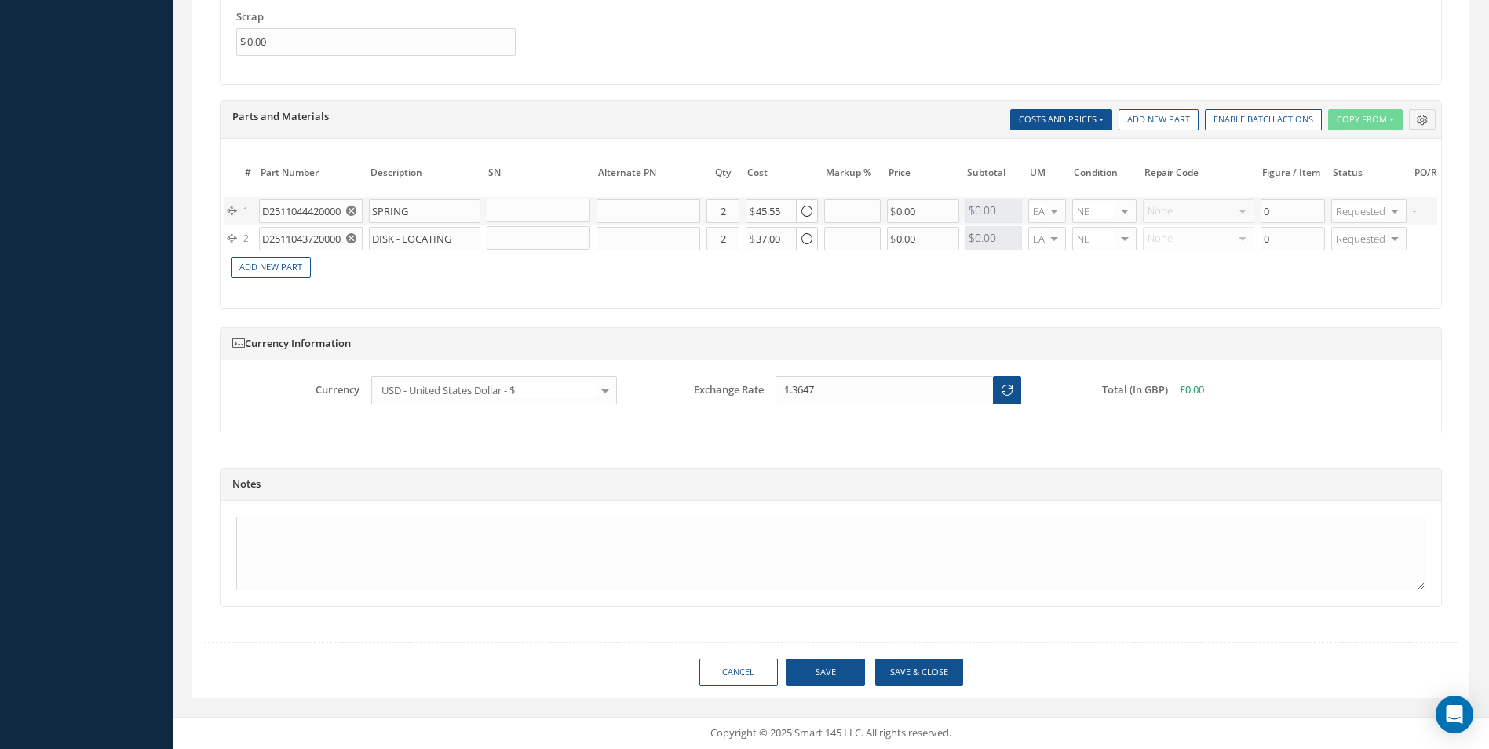
type input "AEROKNOW"
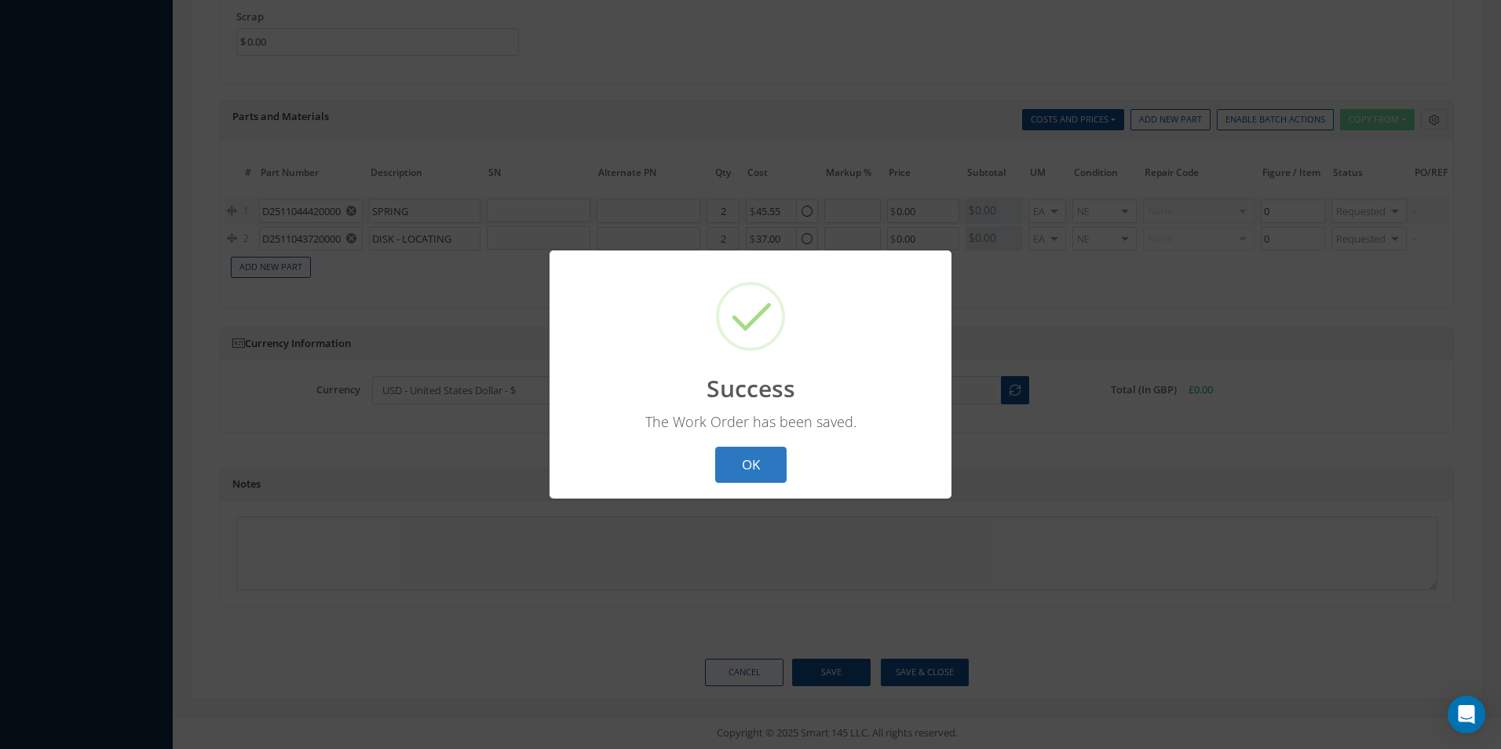
click at [747, 463] on button "OK" at bounding box center [750, 465] width 71 height 37
select select "25"
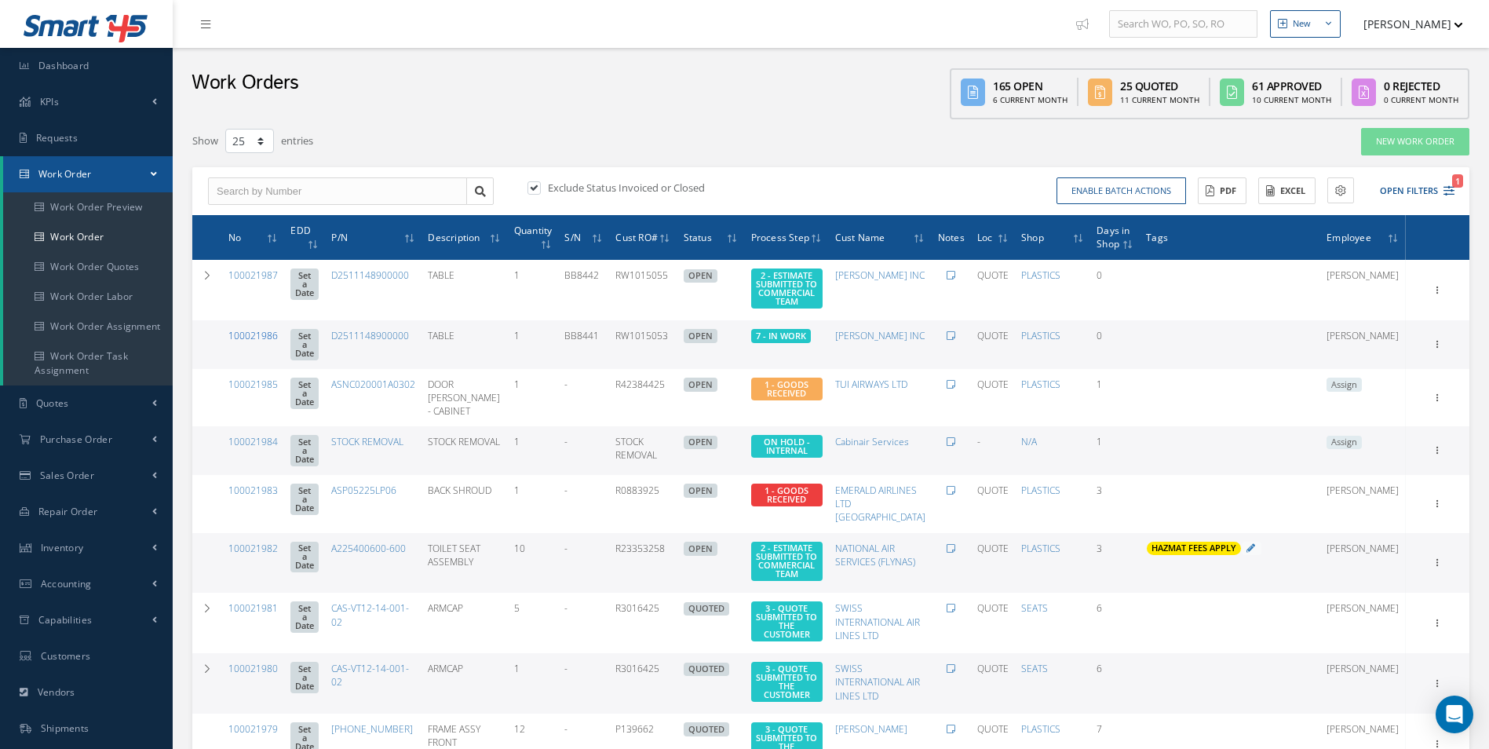
click at [255, 339] on link "100021986" at bounding box center [252, 335] width 49 height 13
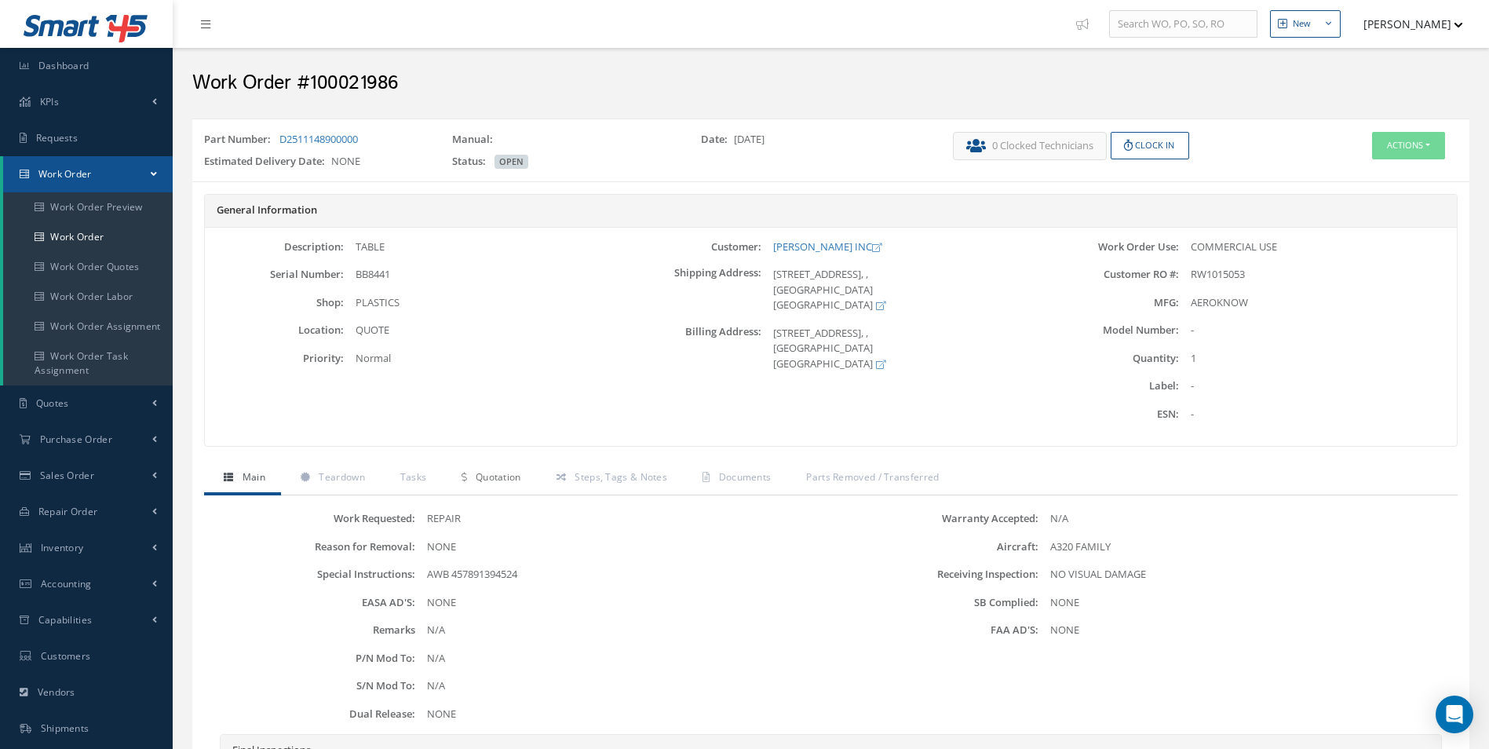
click at [503, 480] on span "Quotation" at bounding box center [499, 476] width 46 height 13
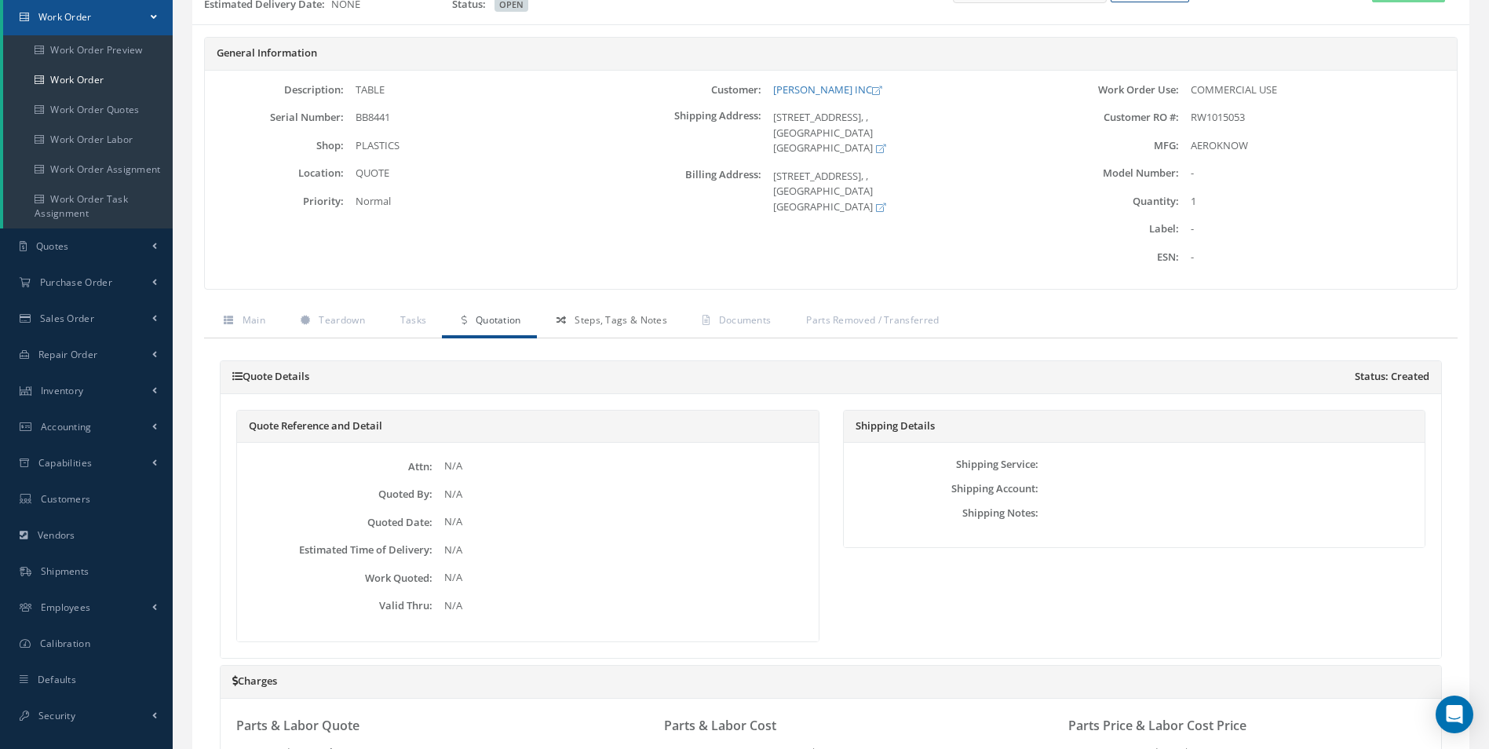
click at [599, 319] on span "Steps, Tags & Notes" at bounding box center [620, 319] width 93 height 13
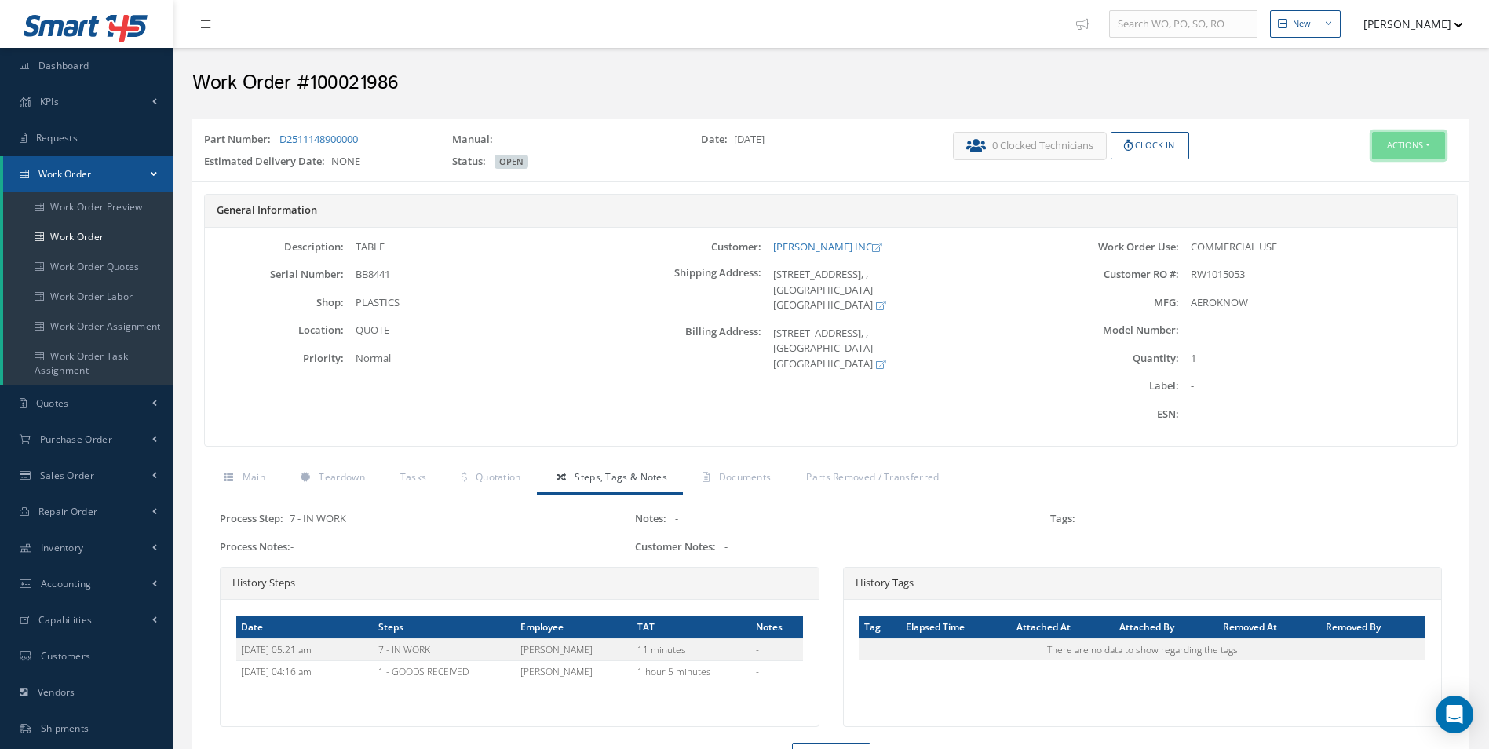
click at [1415, 150] on button "Actions" at bounding box center [1408, 145] width 73 height 27
click at [1375, 175] on link "Edit" at bounding box center [1385, 175] width 126 height 21
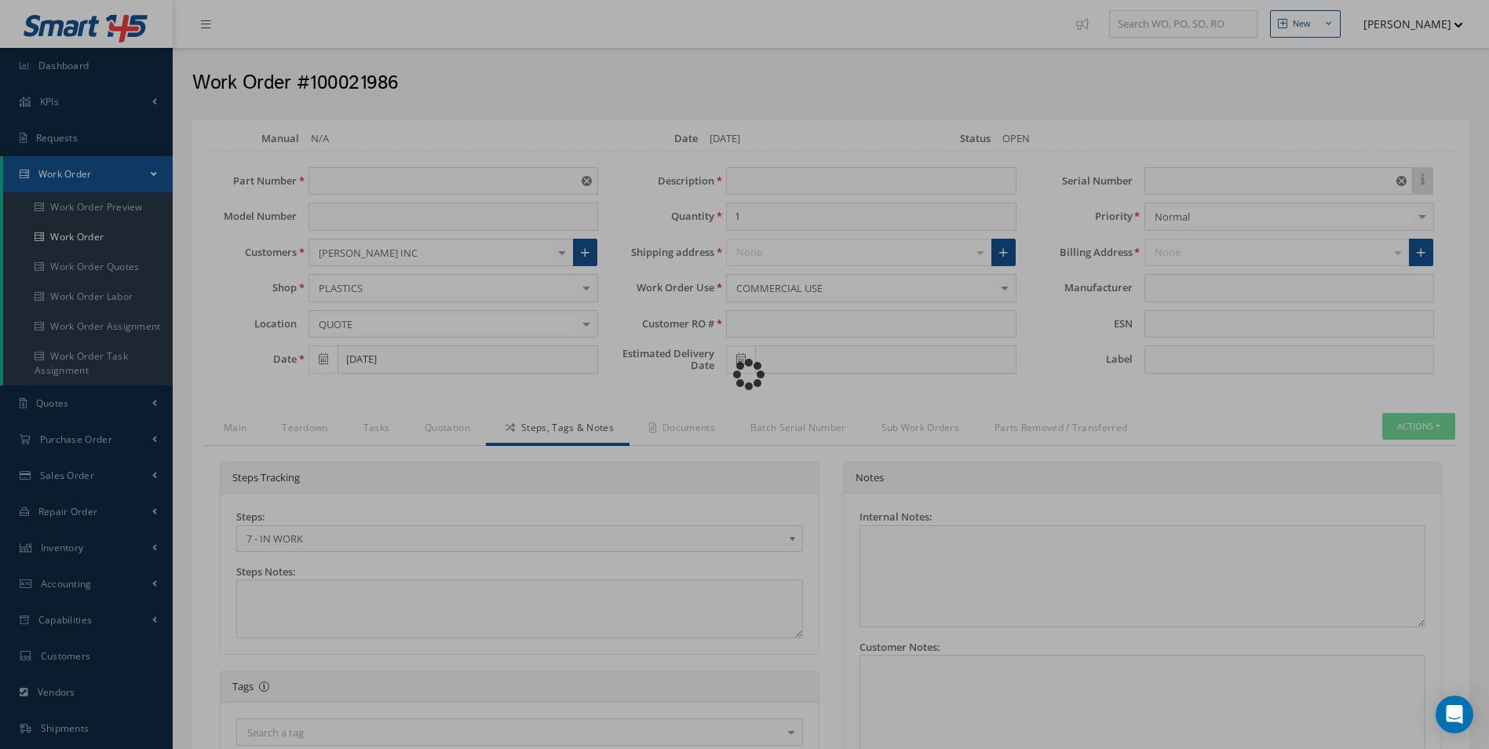
type input "D2511148900000"
type input "TABLE"
type input "RW1015053"
type input "BB8441"
type input "AEROKNOW"
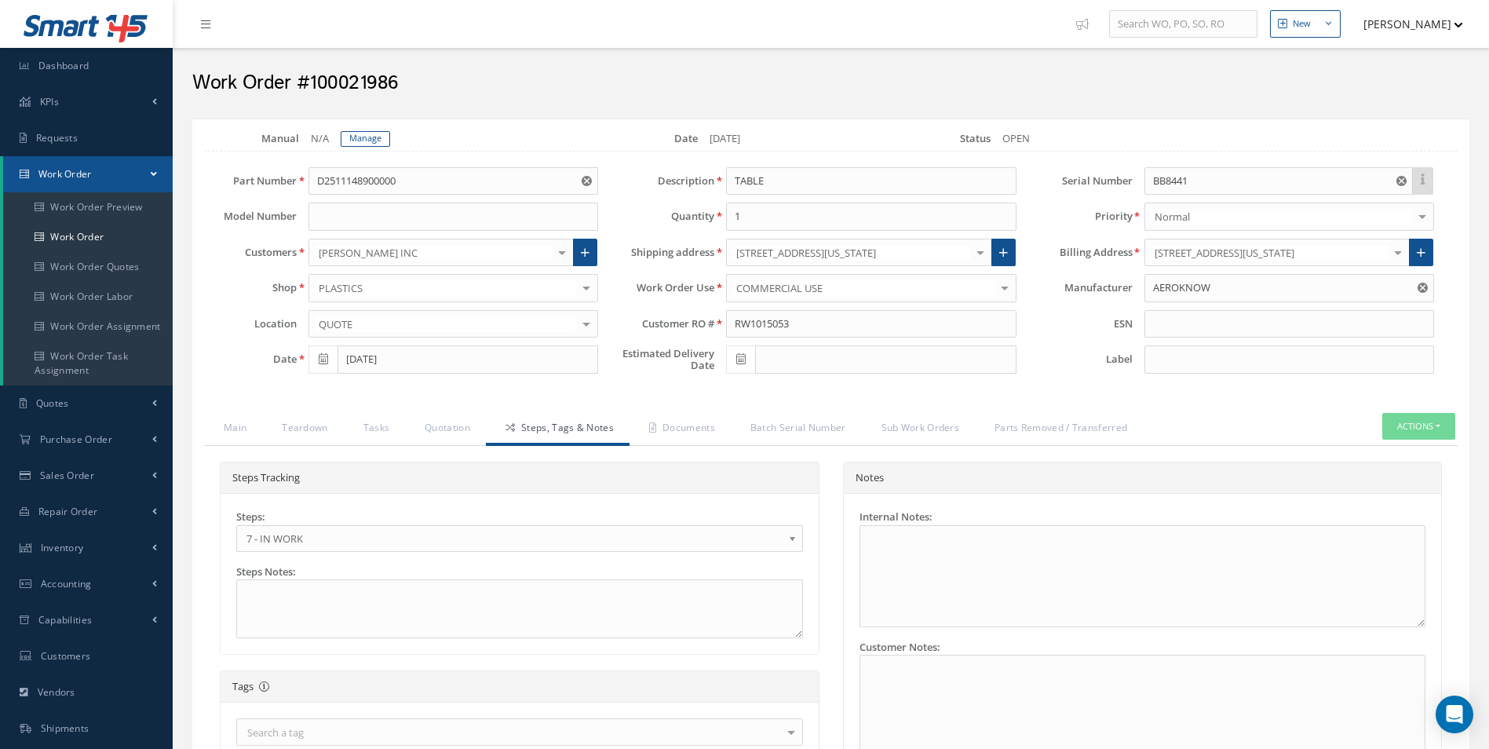
click at [385, 538] on span "7 - IN WORK" at bounding box center [514, 538] width 536 height 19
click at [686, 415] on link "Documents" at bounding box center [679, 429] width 101 height 33
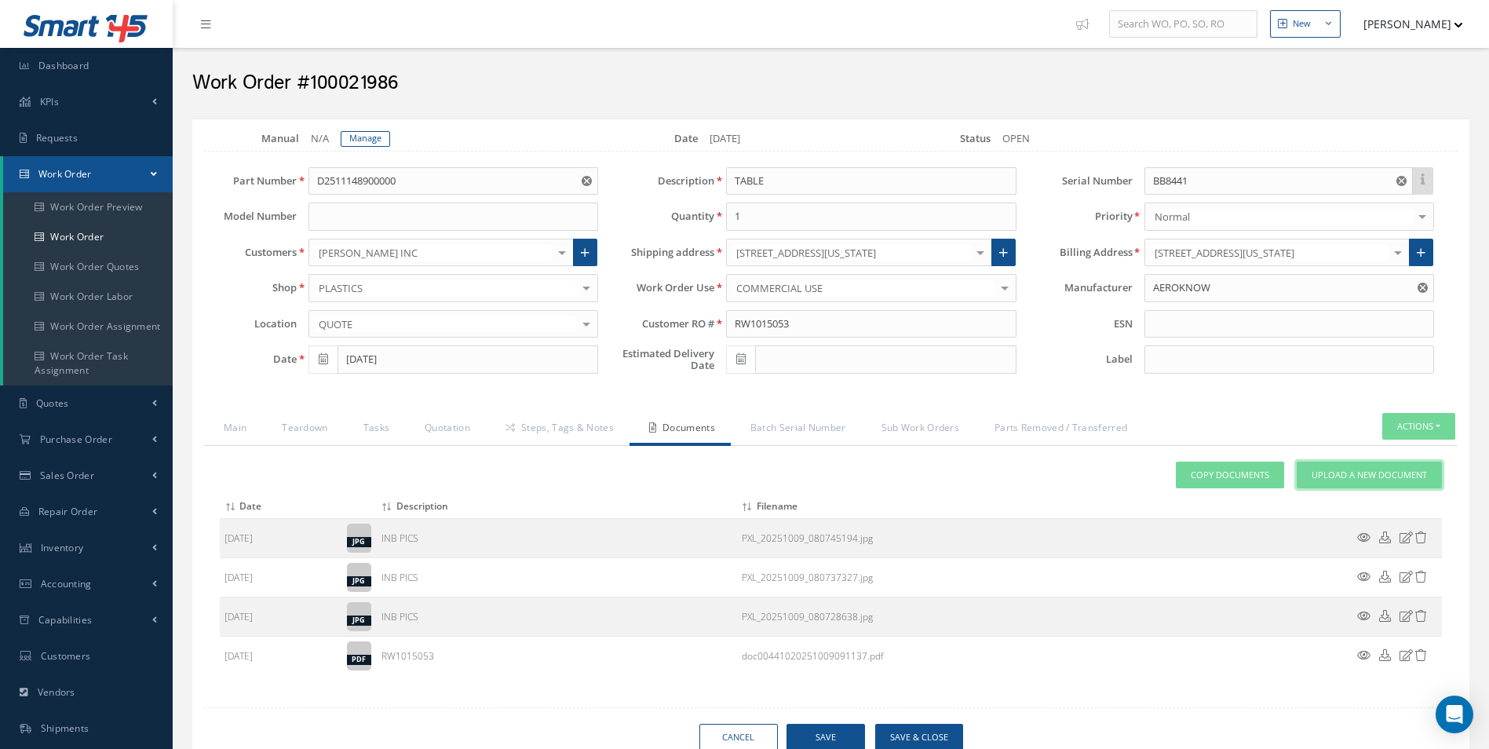
click at [1380, 464] on link "Upload a New Document" at bounding box center [1369, 474] width 145 height 27
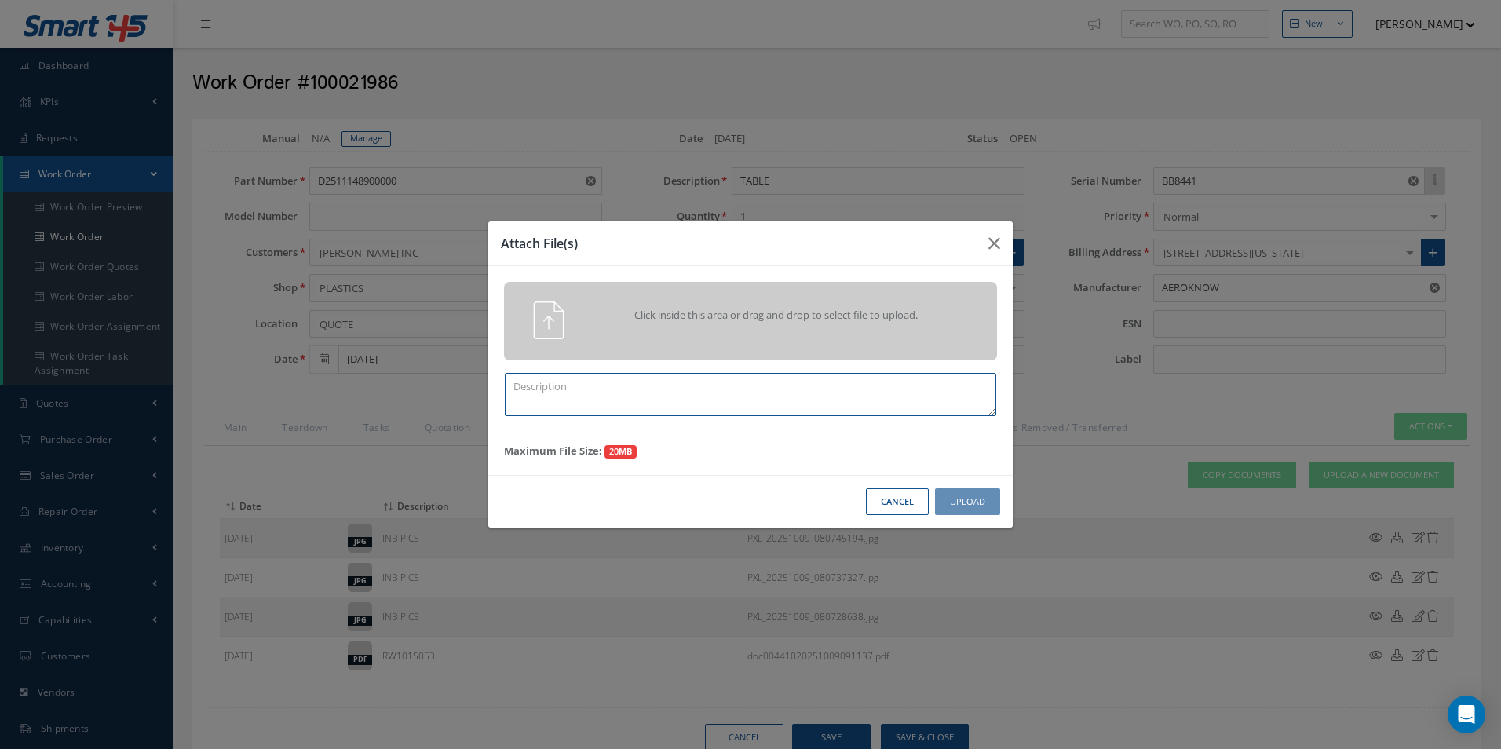
click at [547, 407] on textarea at bounding box center [750, 394] width 491 height 43
type textarea "QUOTE PICS"
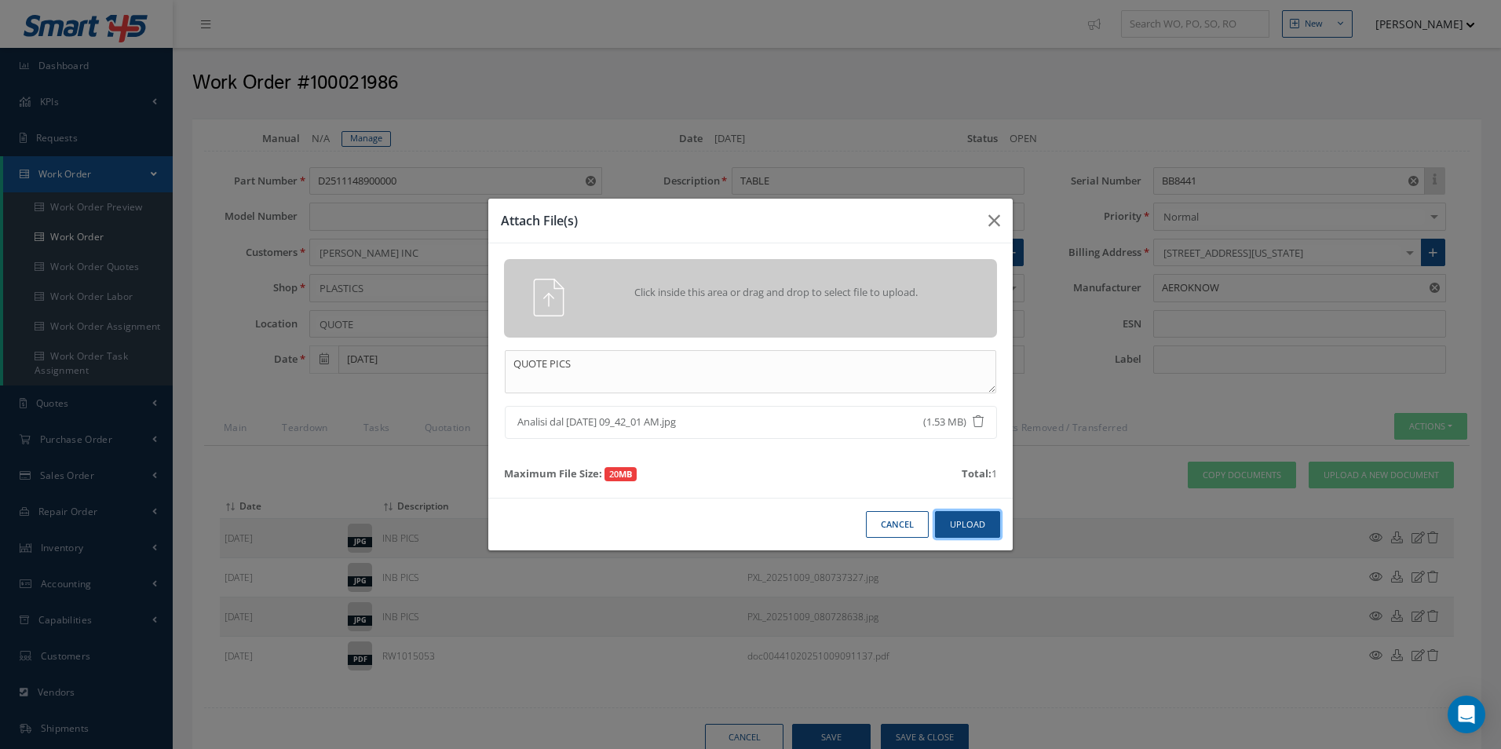
click at [979, 521] on button "Upload" at bounding box center [967, 524] width 65 height 27
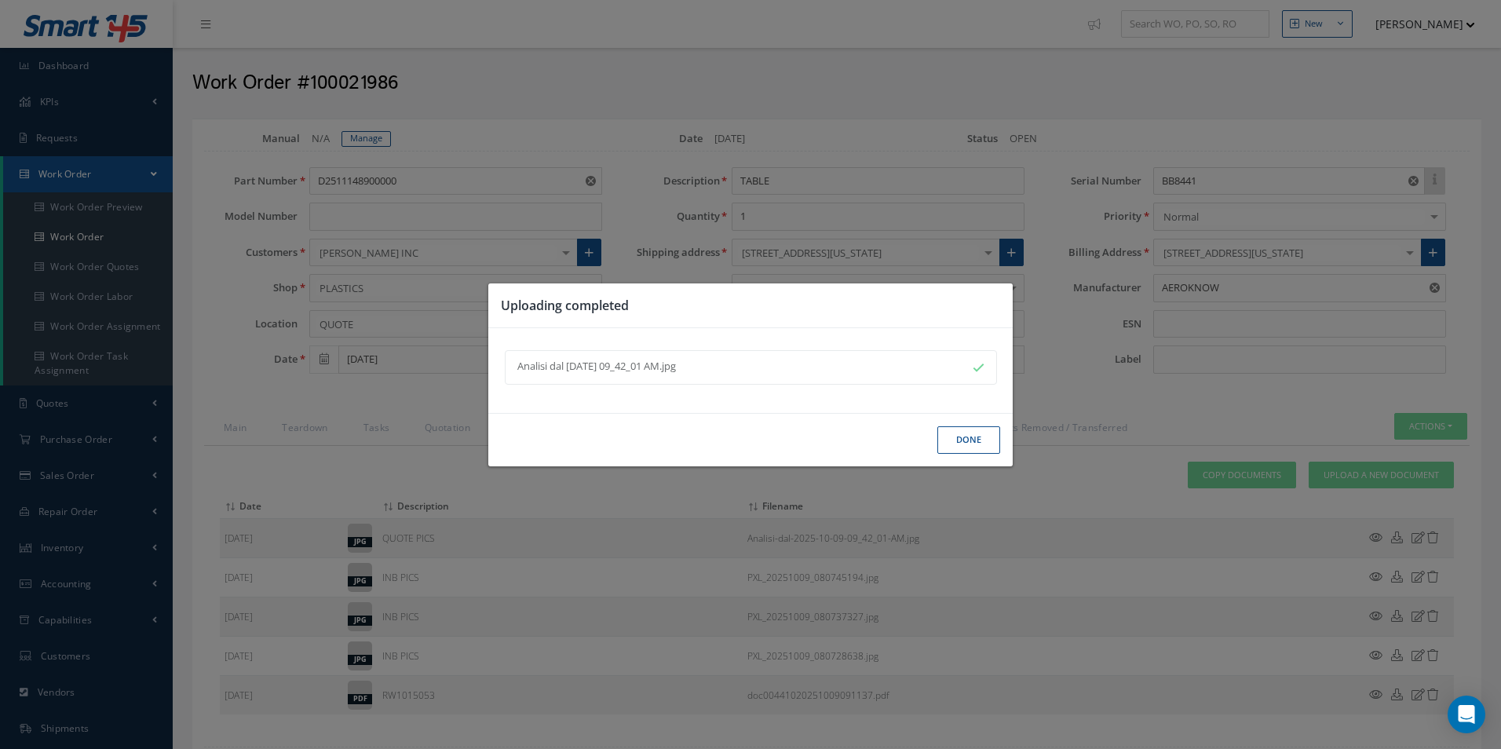
click at [972, 441] on button "Done" at bounding box center [968, 439] width 63 height 27
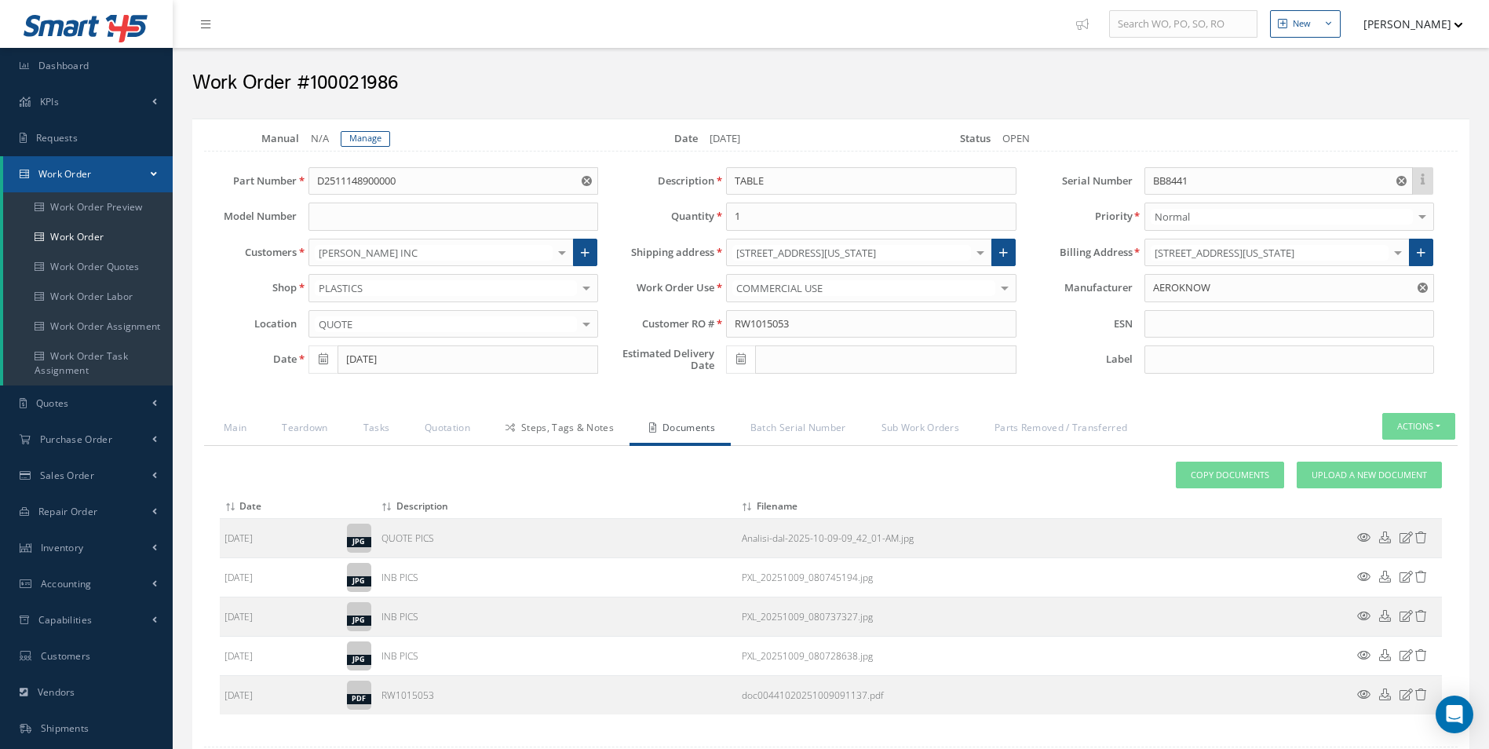
click at [601, 439] on link "Steps, Tags & Notes" at bounding box center [558, 429] width 144 height 33
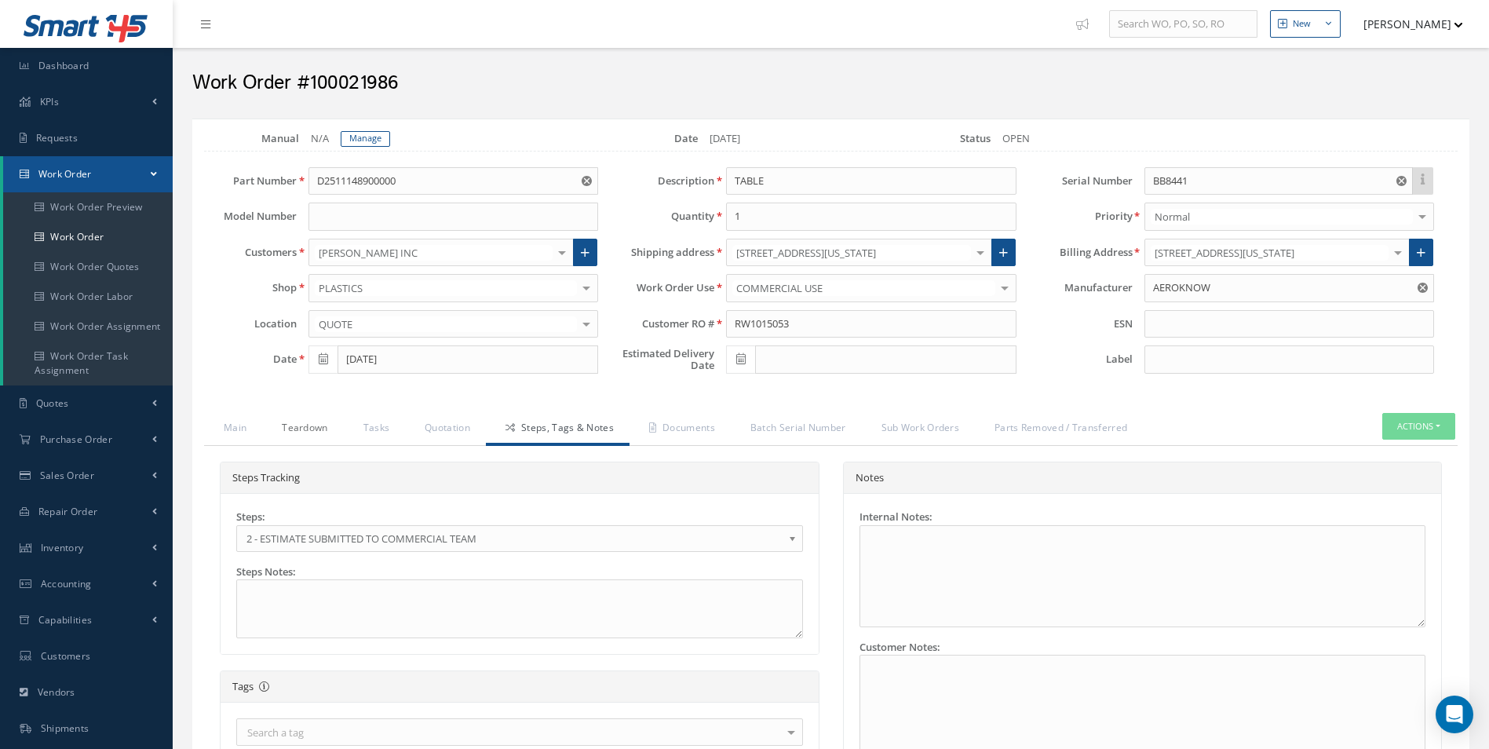
click at [322, 432] on link "Teardown" at bounding box center [302, 429] width 81 height 33
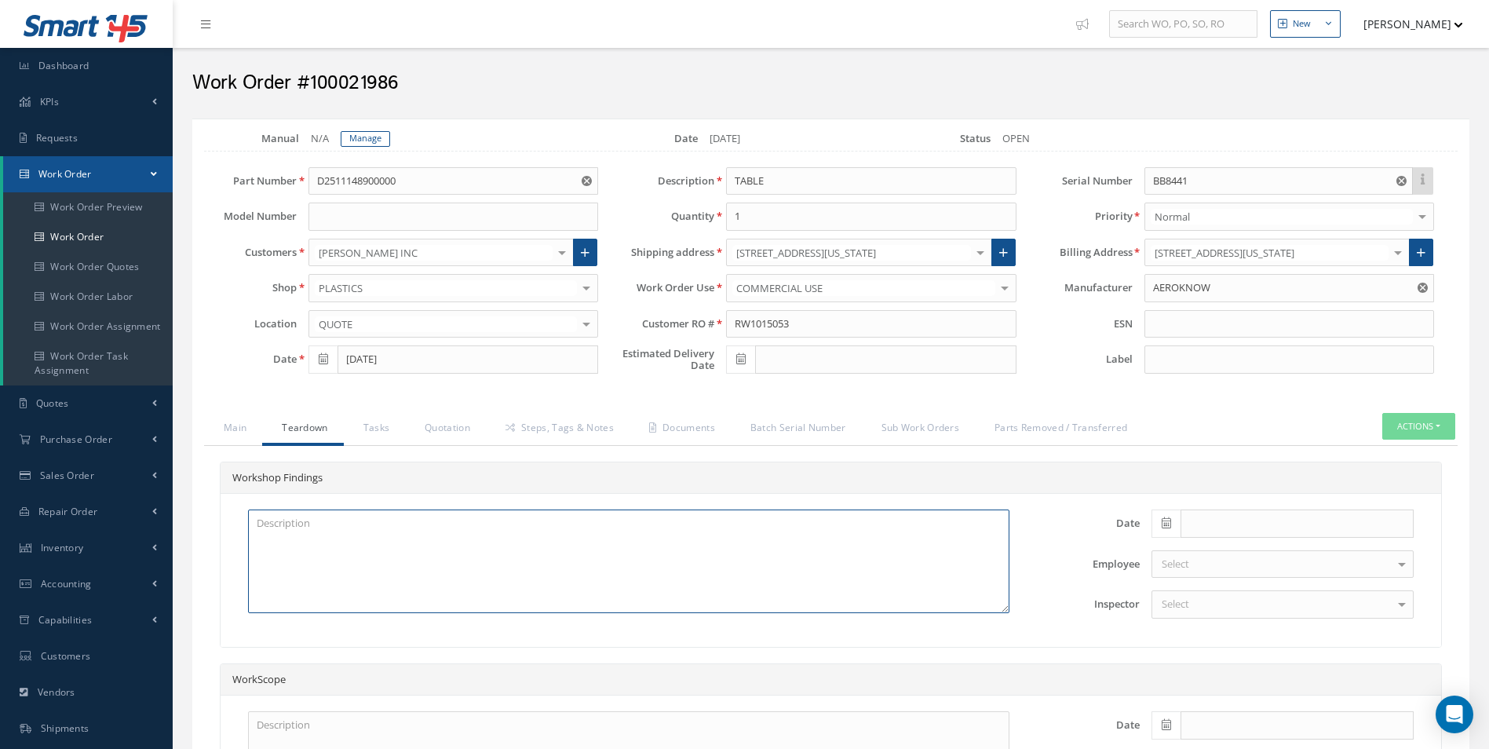
click at [372, 535] on textarea at bounding box center [628, 561] width 761 height 104
paste textarea "TRAY TABLE CRACKED AT HINGE POSITION (SATTO REPAIR) X2 TRAY TABLE DISK-LOCATING…"
type textarea "TRAY TABLE CRACKED AT HINGE POSITION (SATTO REPAIR) X2 TRAY TABLE DISK-LOCATING…"
click at [1171, 525] on icon at bounding box center [1166, 522] width 9 height 11
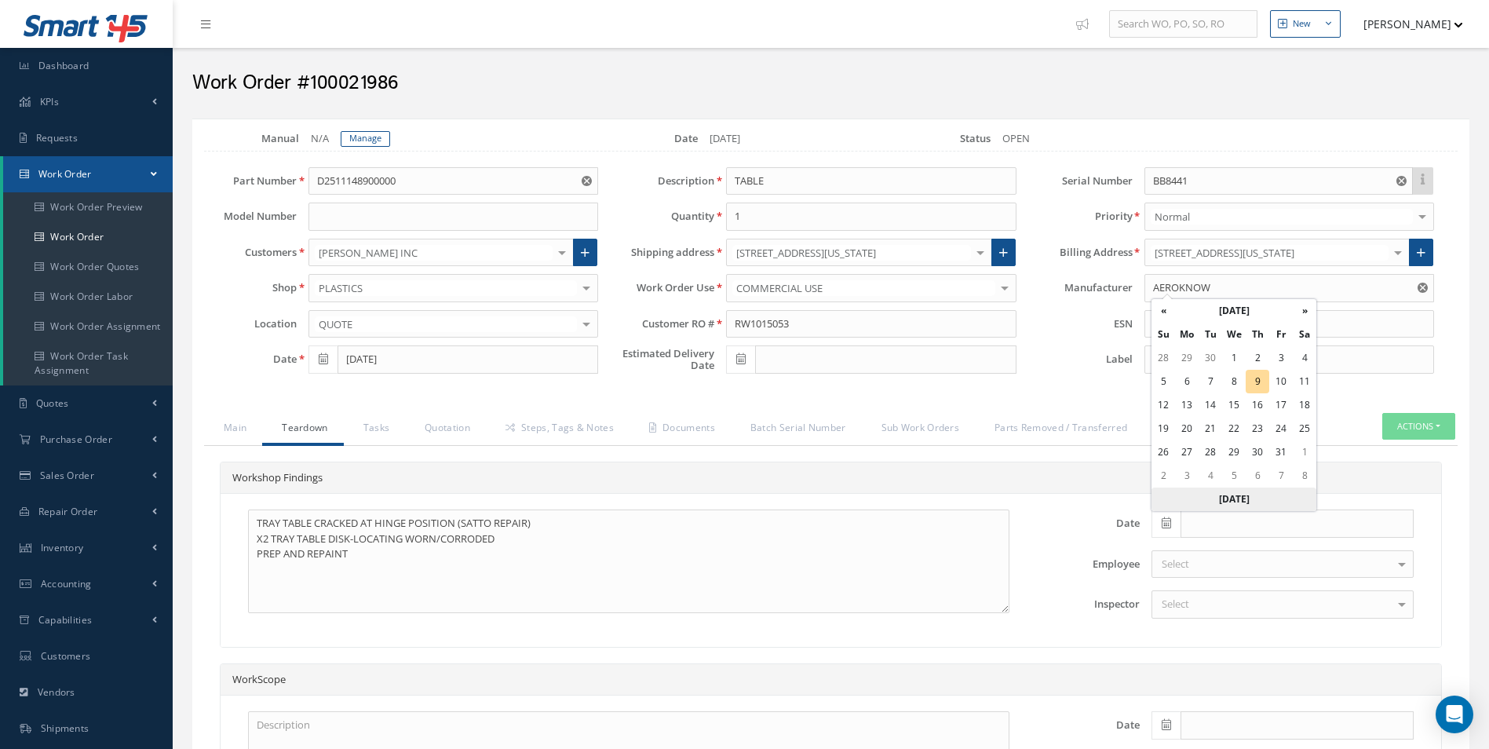
click at [1242, 502] on th "Today" at bounding box center [1233, 499] width 165 height 24
type input "[DATE]"
click at [1228, 604] on div "Select" at bounding box center [1282, 604] width 262 height 28
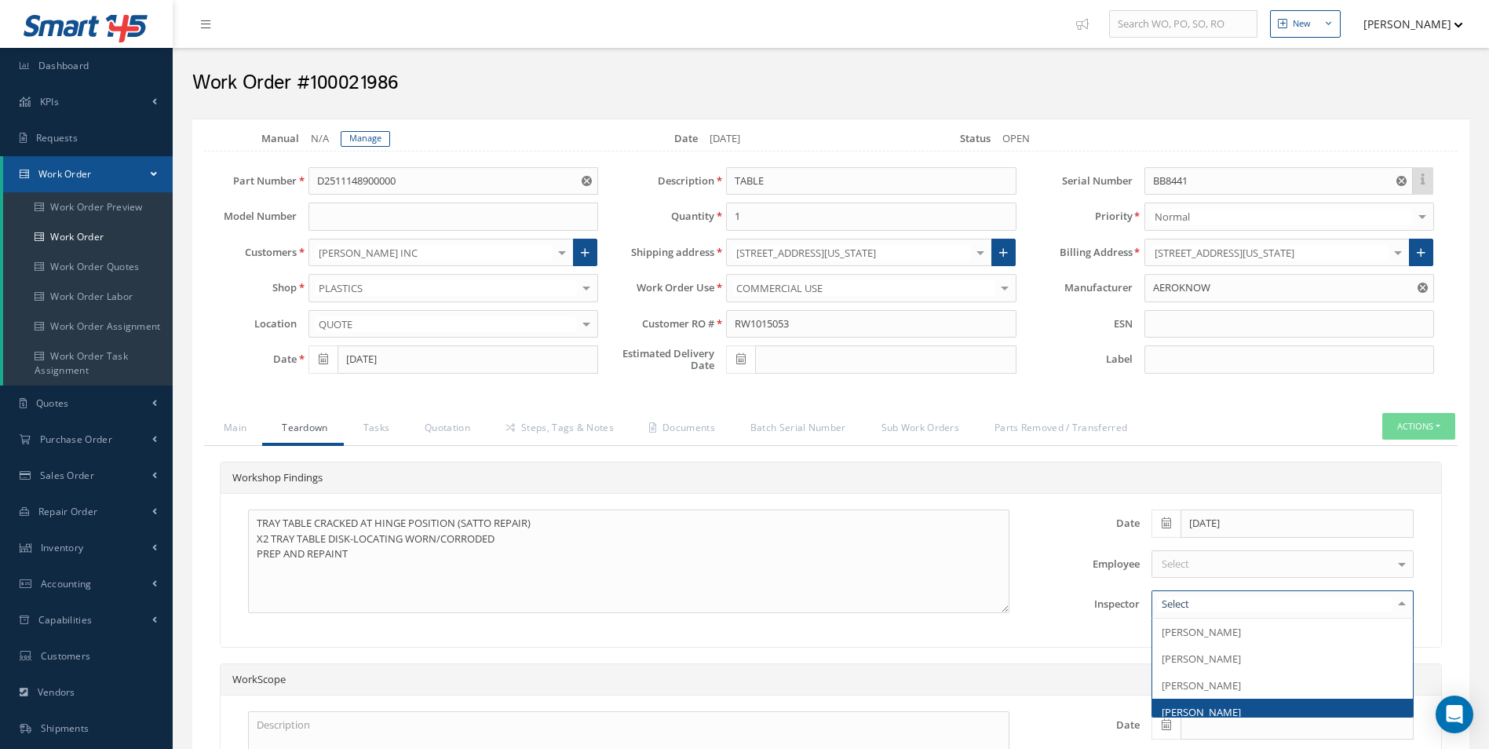
click at [1238, 706] on span "[PERSON_NAME]" at bounding box center [1282, 711] width 261 height 27
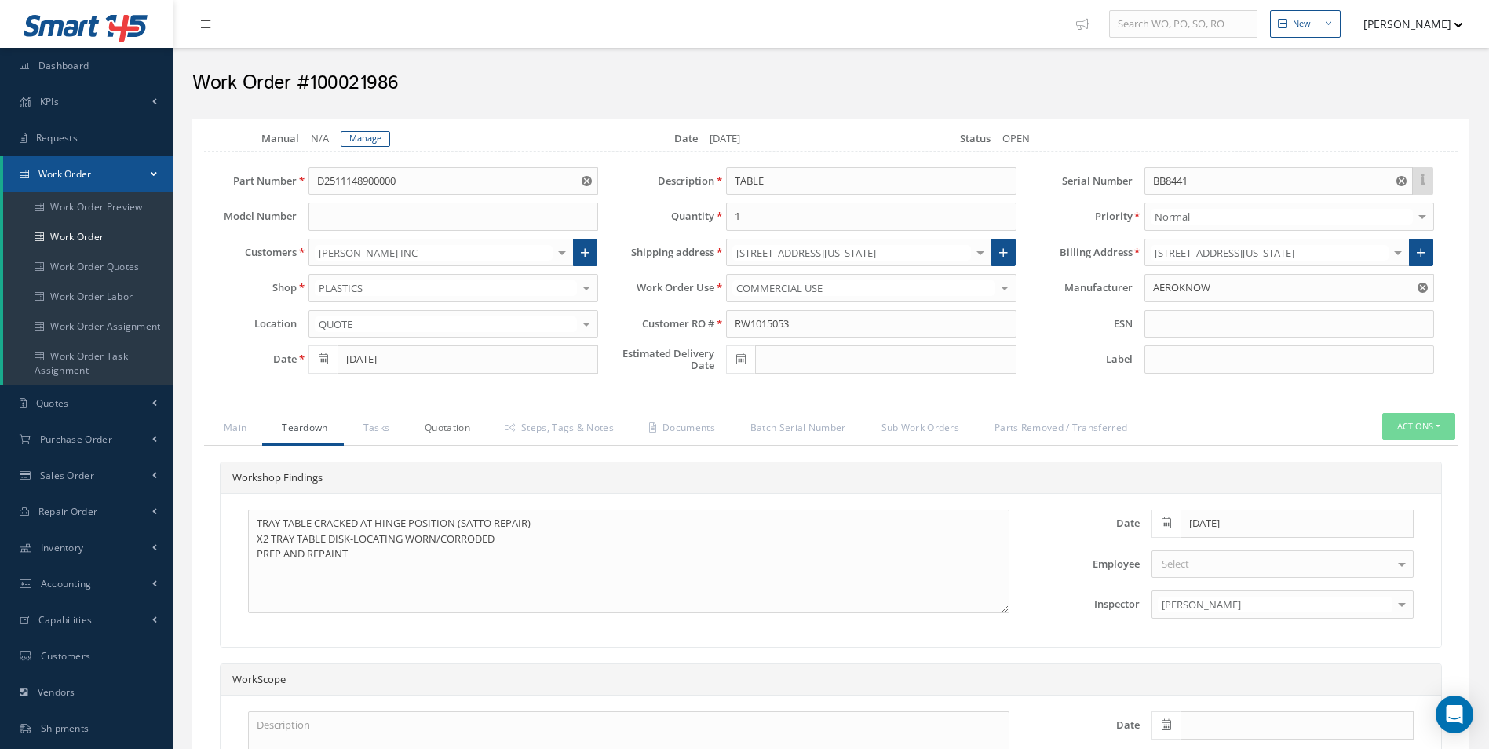
click at [450, 433] on link "Quotation" at bounding box center [445, 429] width 81 height 33
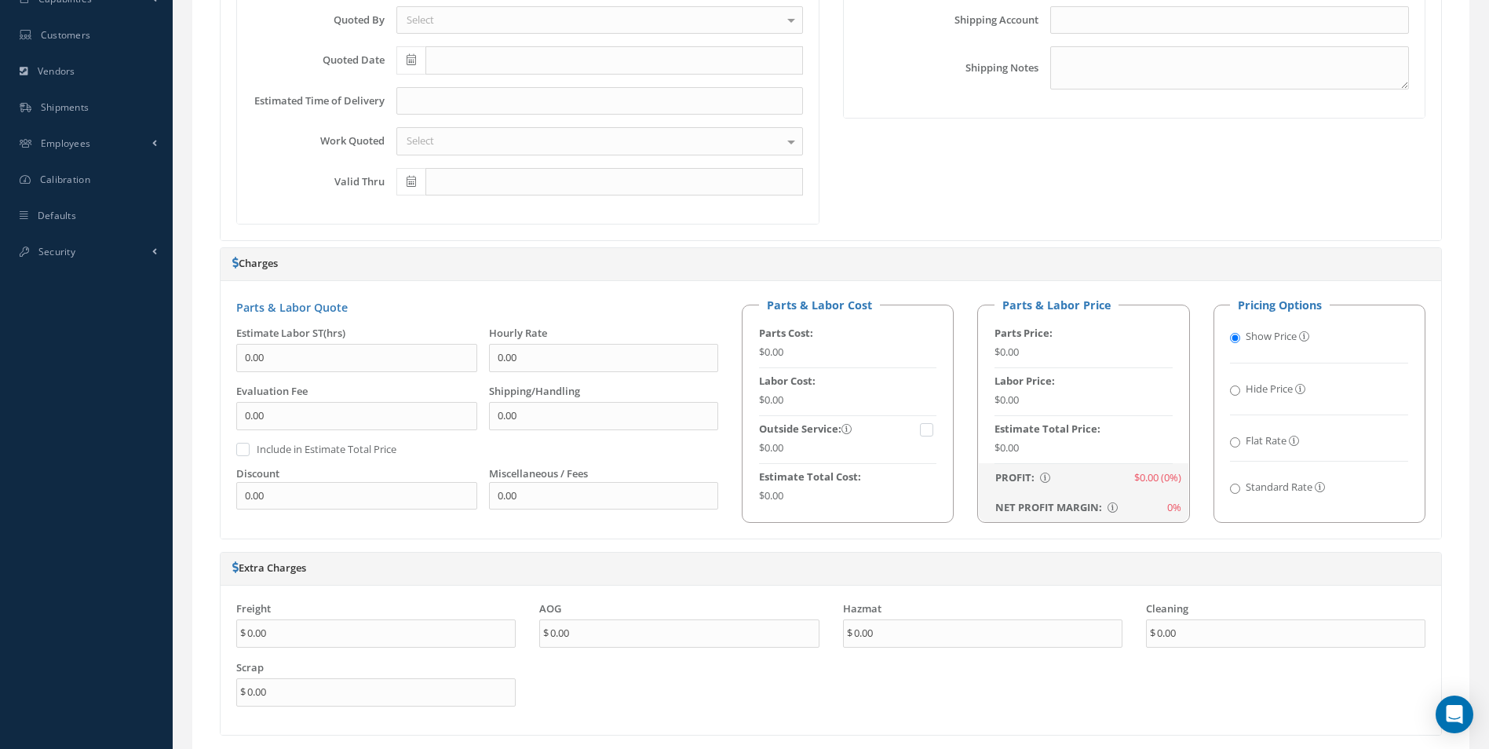
scroll to position [863, 0]
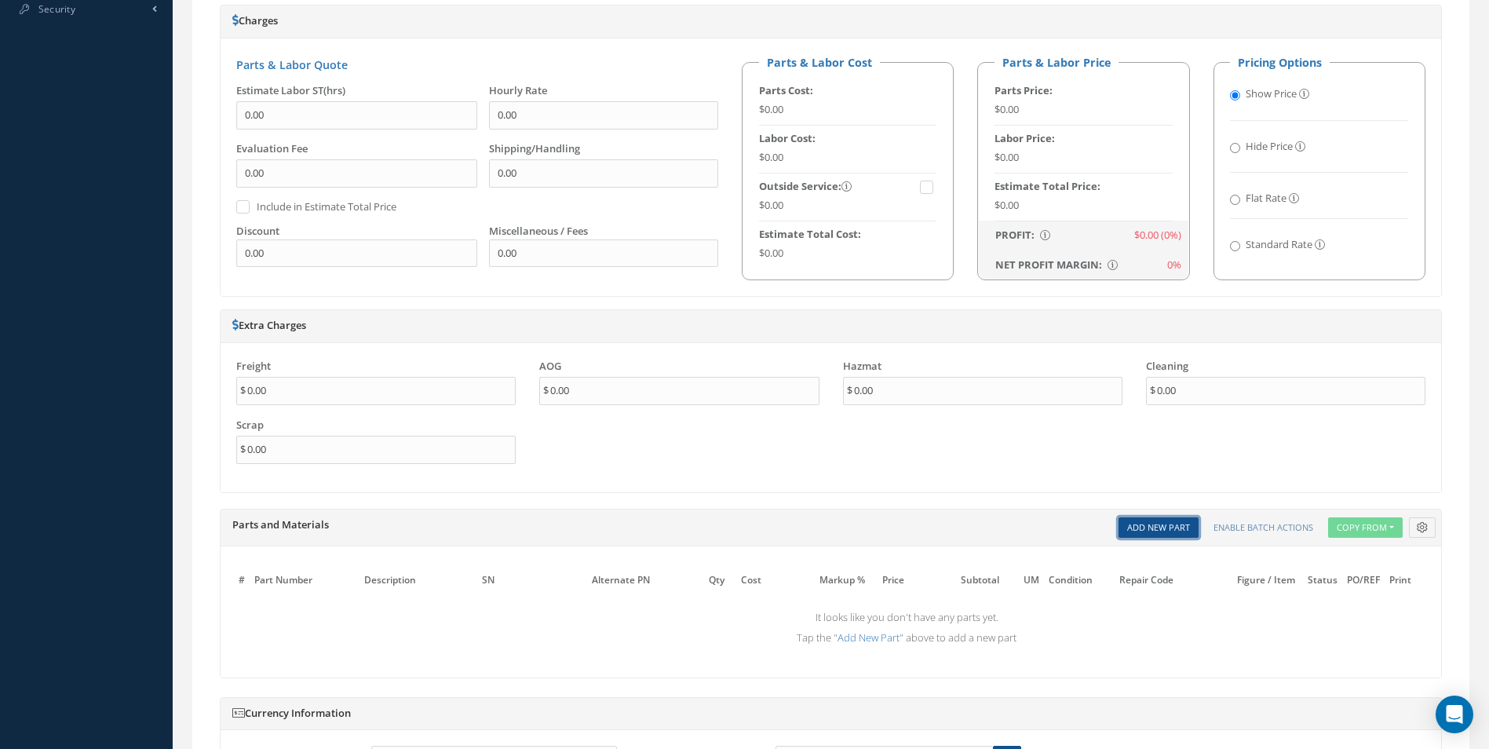
click at [1186, 530] on link "Add New Part" at bounding box center [1158, 527] width 80 height 21
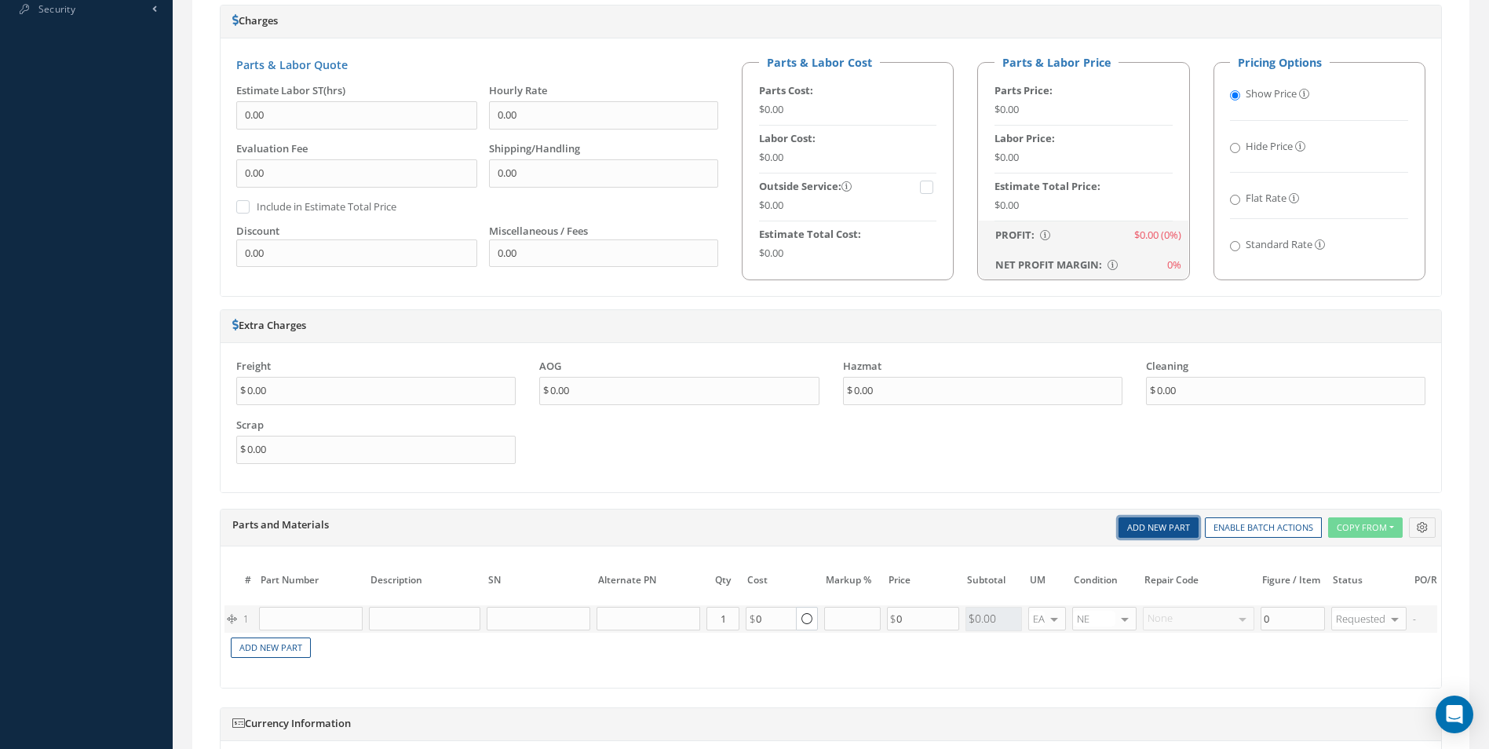
click at [1184, 531] on link "Add New Part" at bounding box center [1158, 527] width 80 height 21
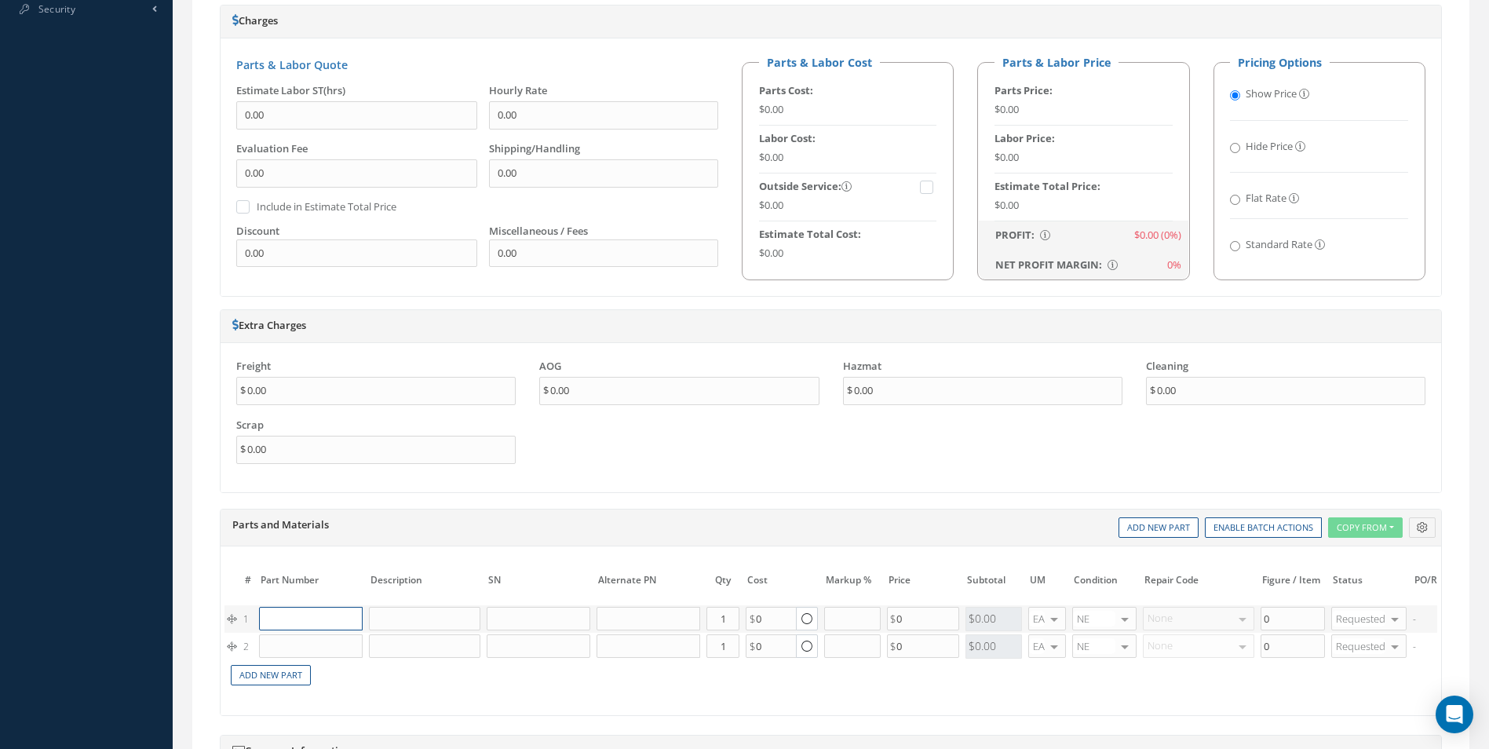
click at [317, 621] on input "text" at bounding box center [311, 619] width 104 height 24
paste input "D2511044420000"
type input "D2511044420000"
click at [361, 647] on span "SPRING" at bounding box center [368, 642] width 33 height 13
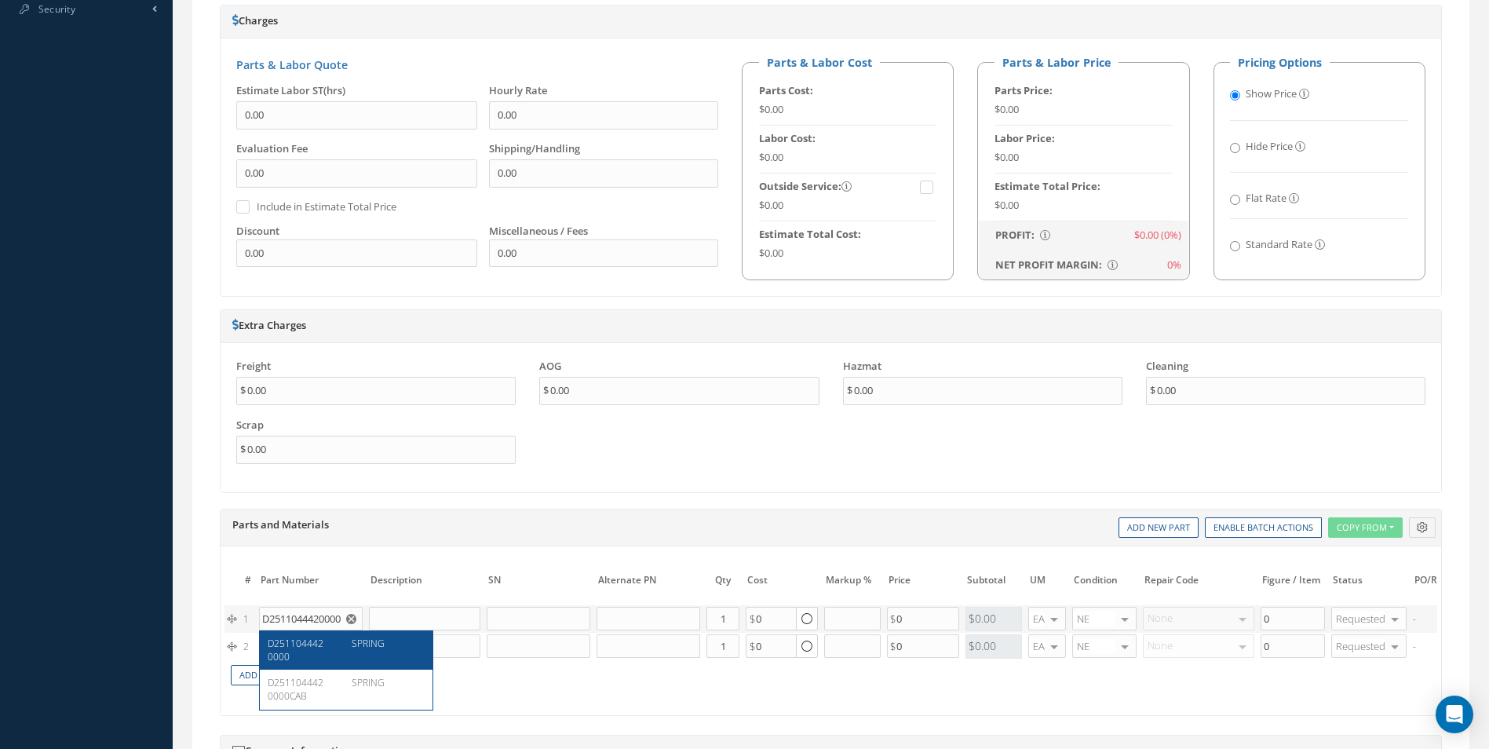
type input "SPRING"
type input "45.55"
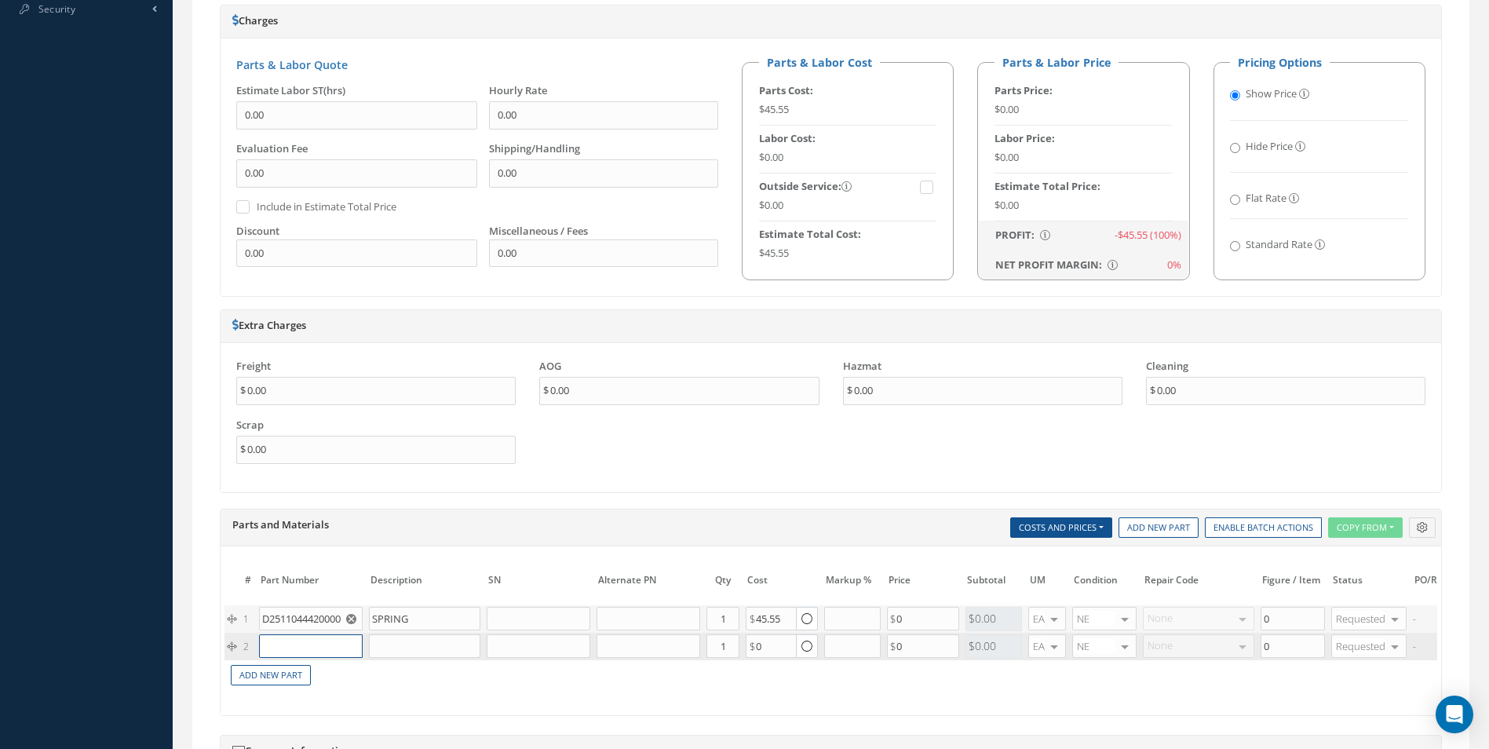
click at [290, 648] on input "text" at bounding box center [311, 646] width 104 height 24
paste input "D2511043720000"
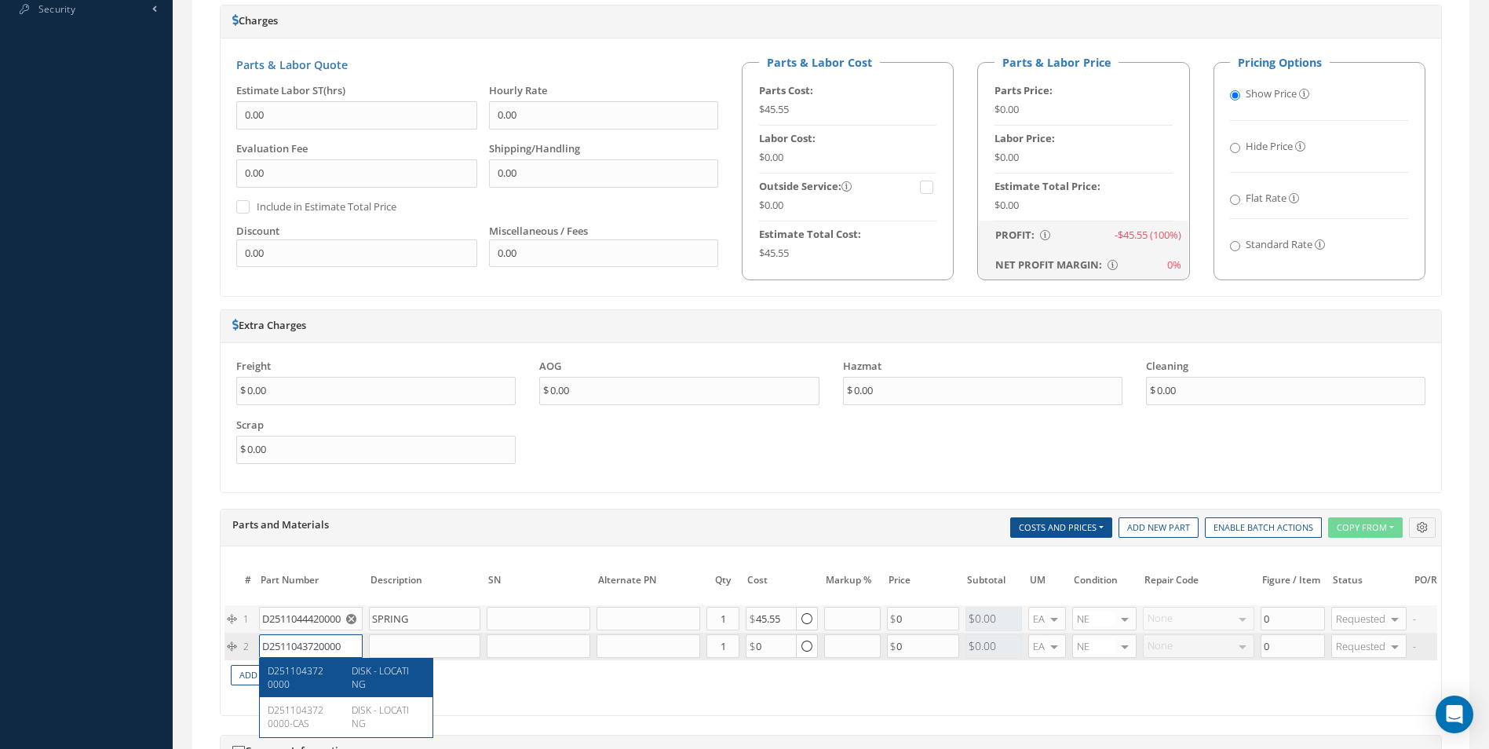
type input "D2511043720000"
click at [373, 684] on div "DISK - LOCATING" at bounding box center [382, 677] width 85 height 27
type input "DISK - LOCATING"
type input "37.00"
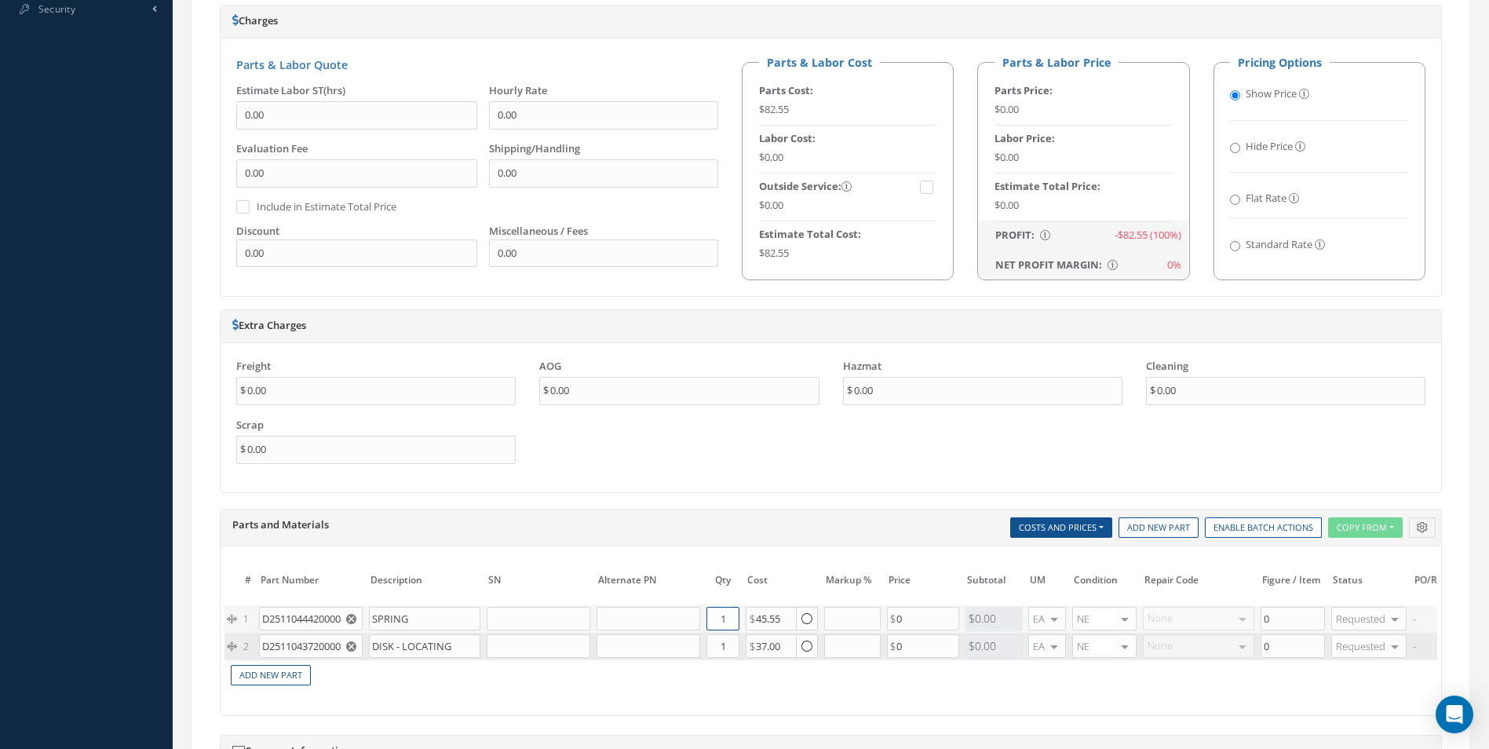
click at [732, 621] on input "1" at bounding box center [722, 619] width 33 height 24
type input "2"
click at [734, 639] on input "1" at bounding box center [722, 646] width 33 height 24
type input "2"
click at [405, 666] on td "Add New Part" at bounding box center [775, 673] width 1103 height 27
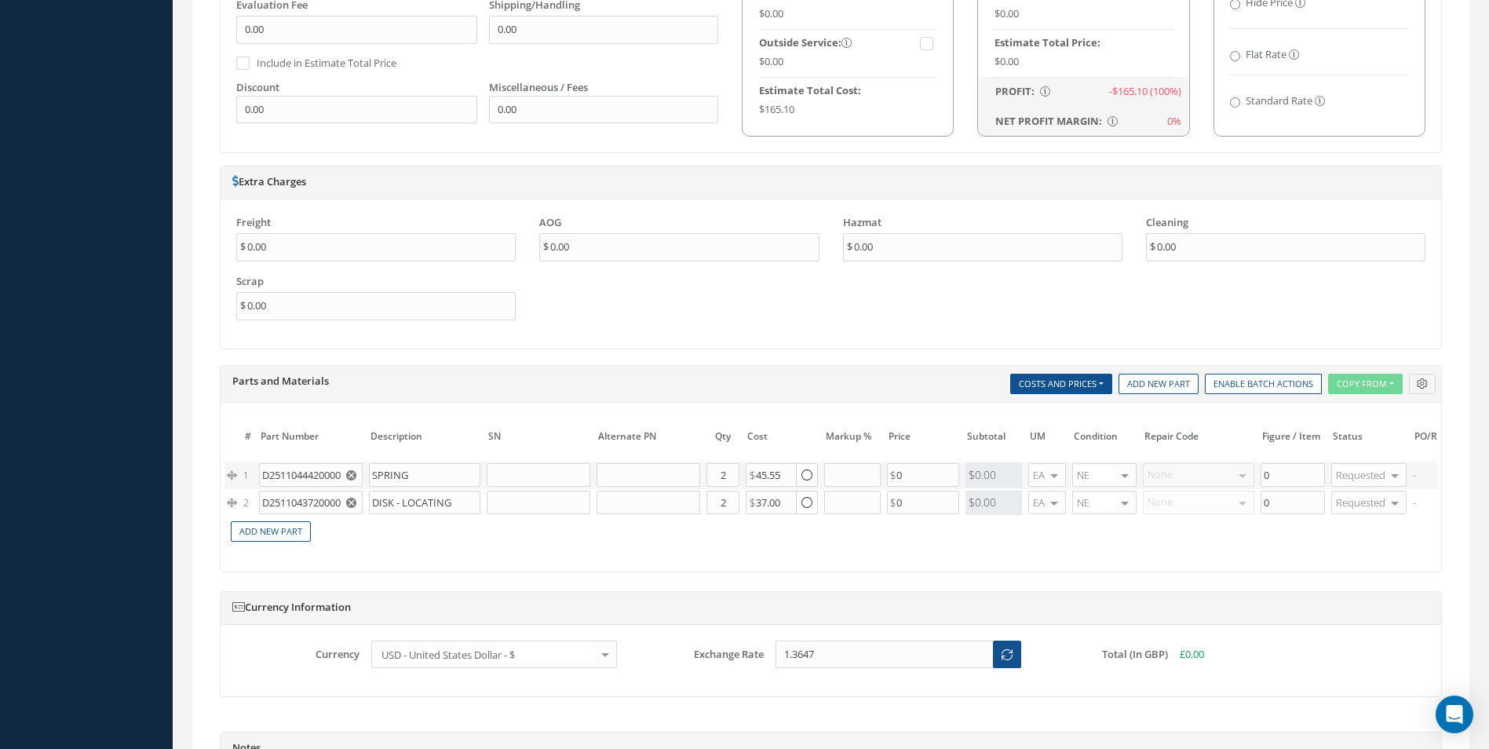
scroll to position [1282, 0]
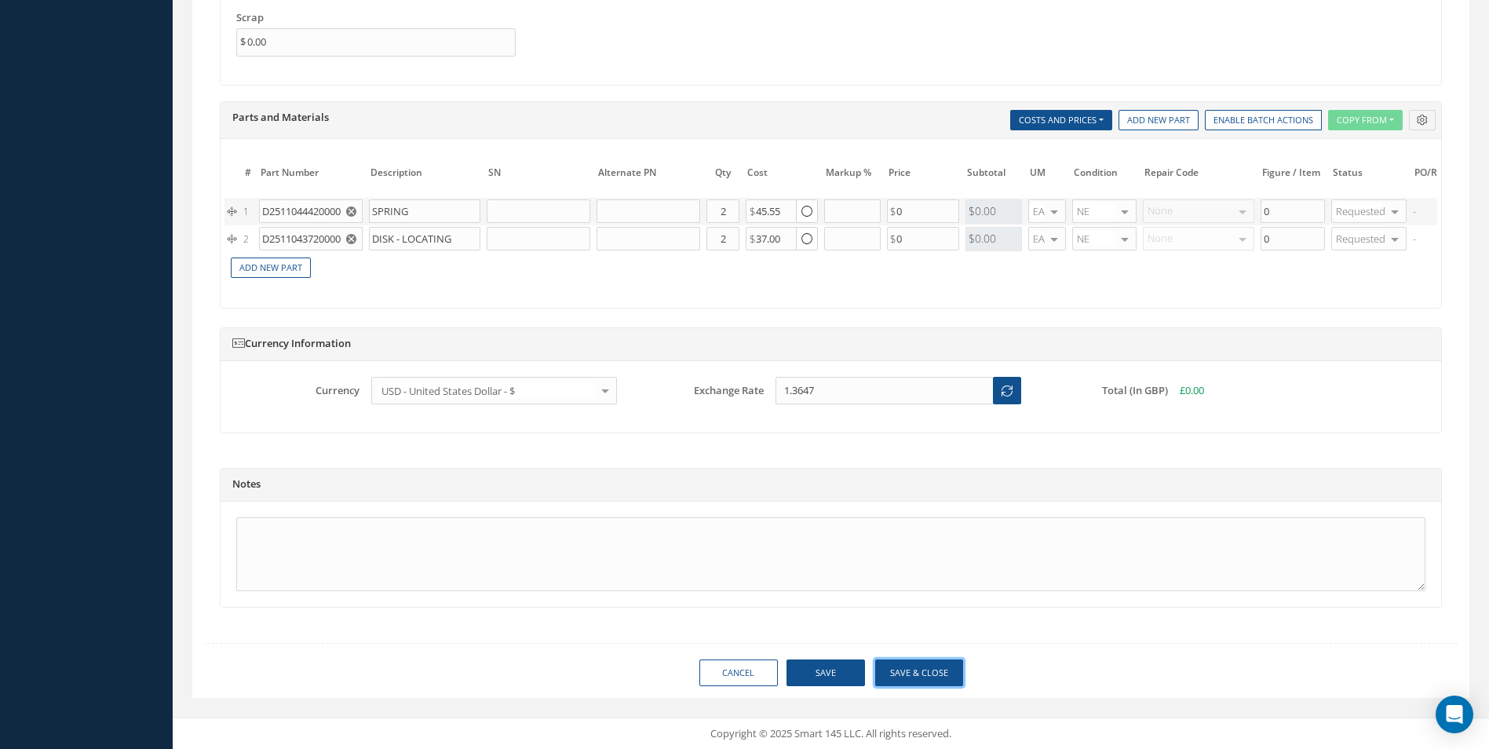
click at [923, 671] on button "Save & Close" at bounding box center [919, 672] width 88 height 27
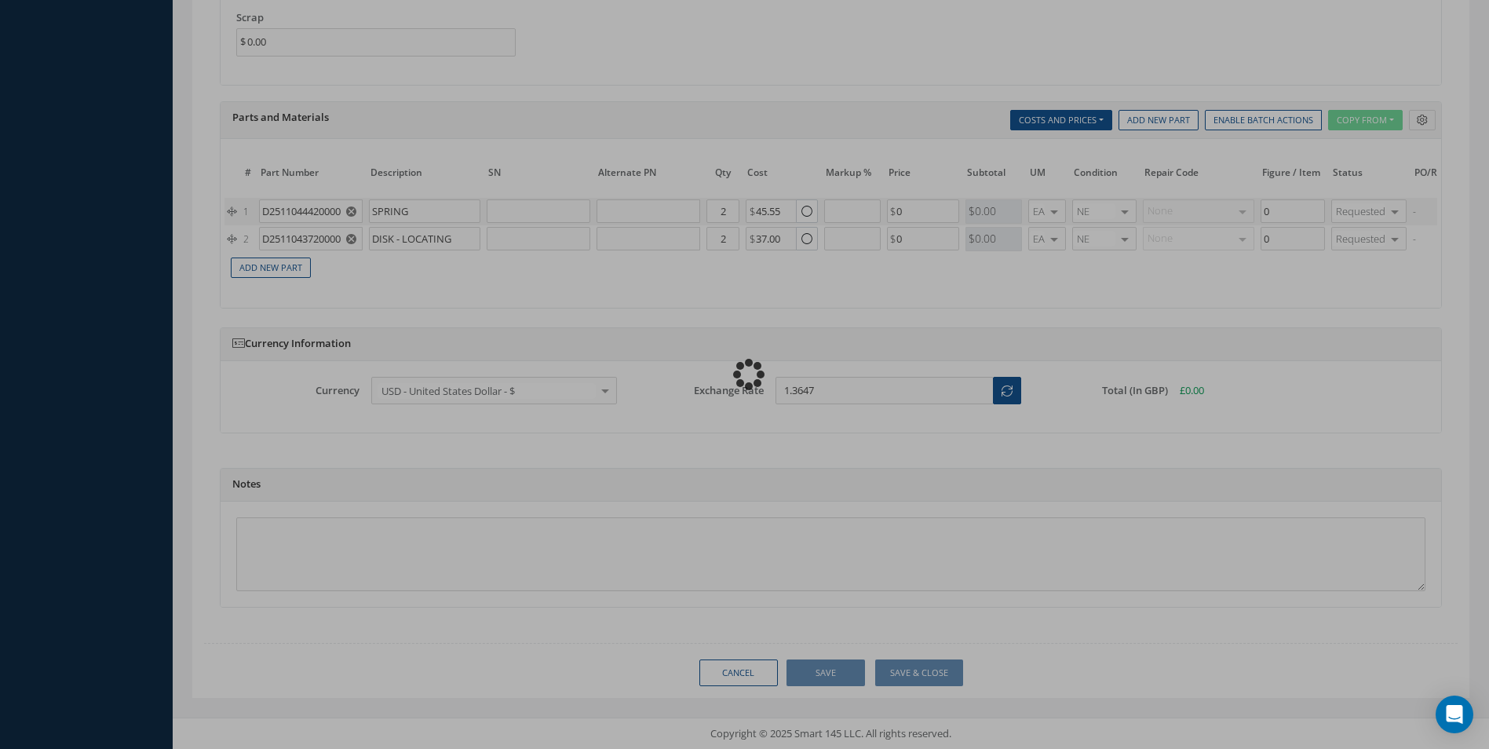
type input "0.00"
checkbox input "true"
type input "0.00"
checkbox input "true"
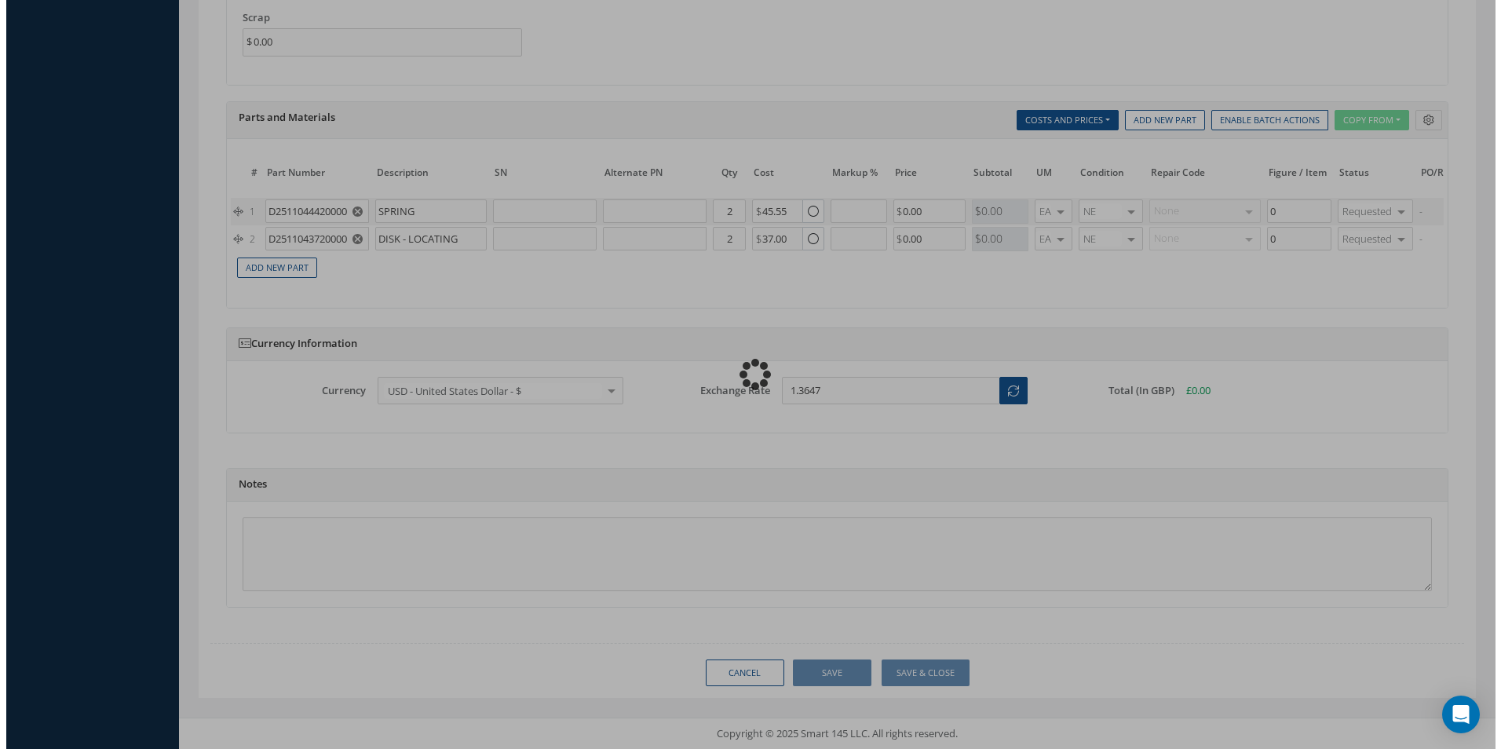
scroll to position [1308, 0]
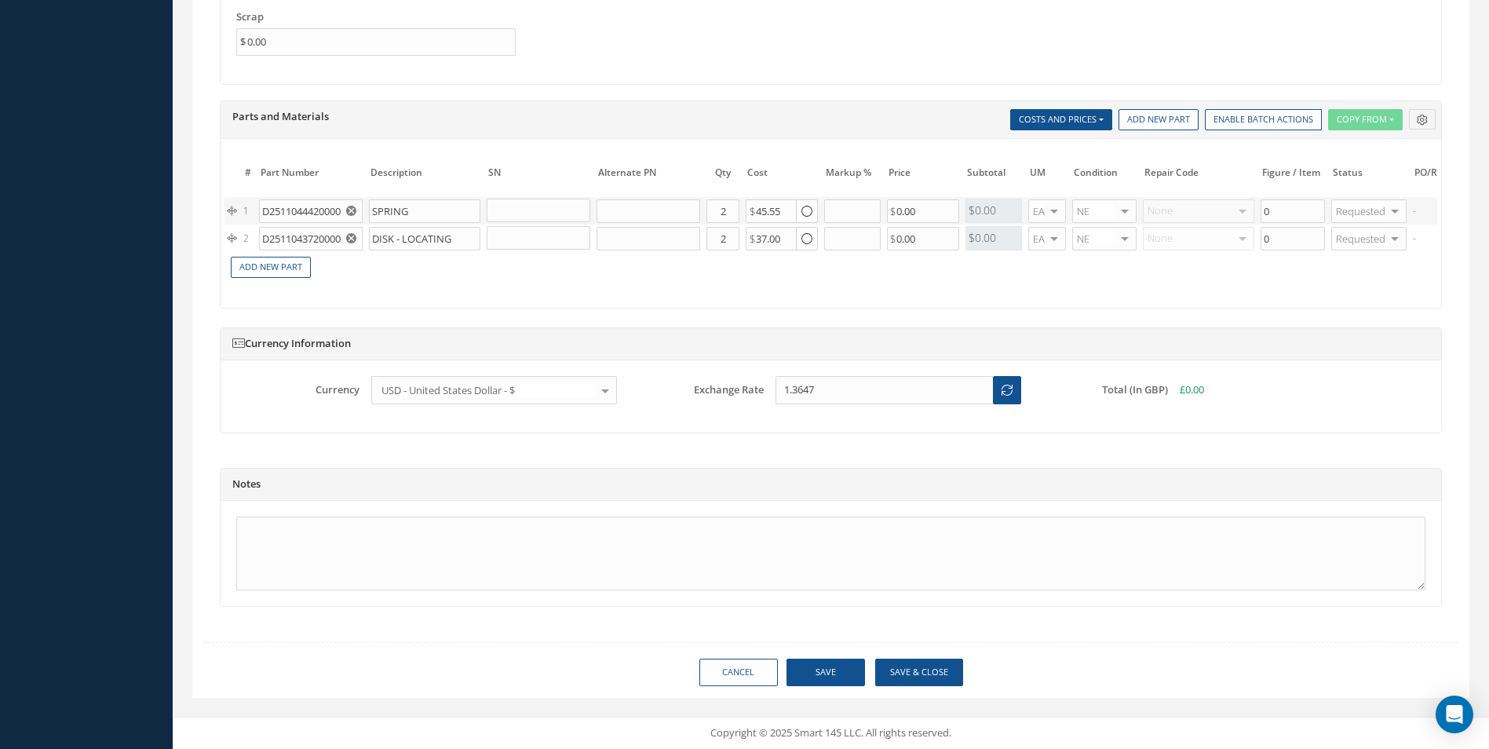
type input "AEROKNOW"
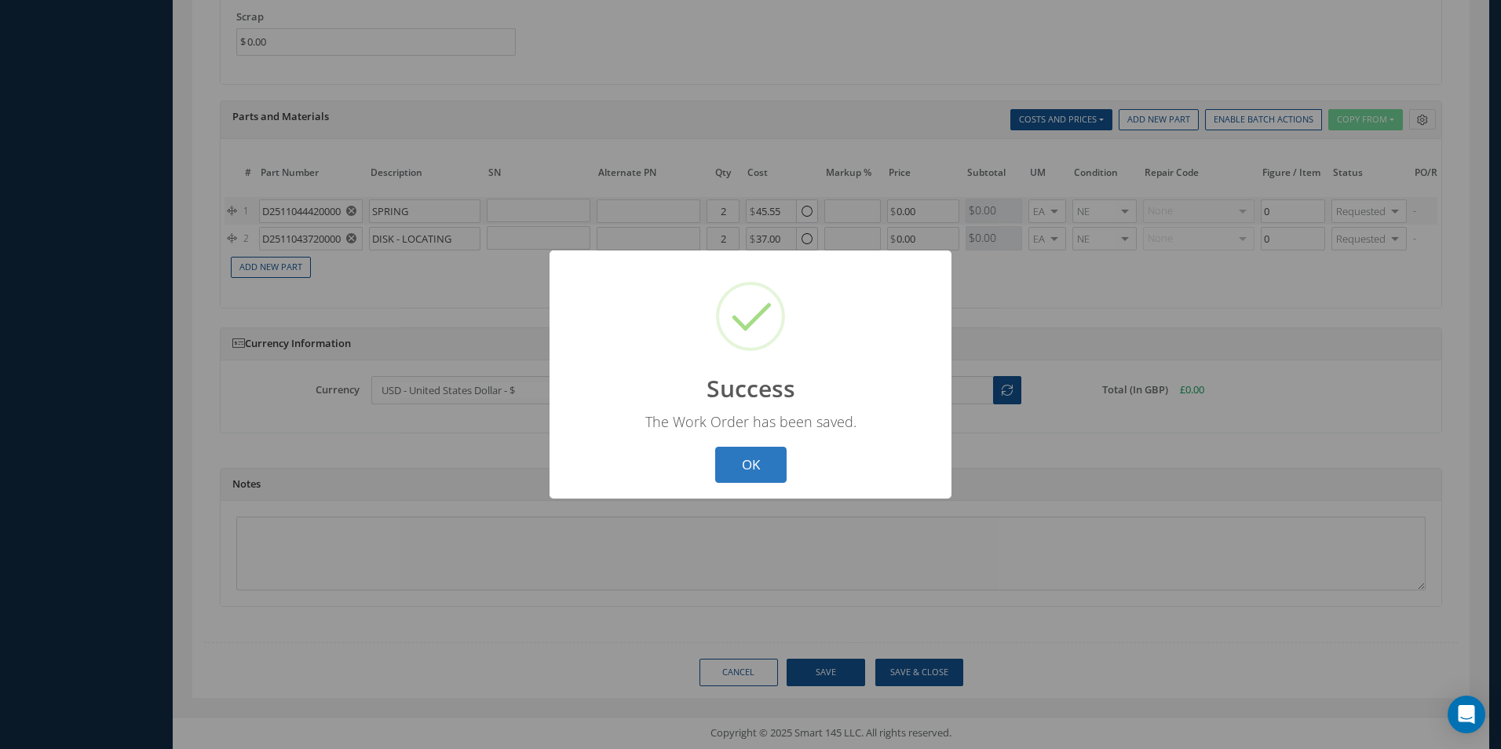
click at [755, 469] on button "OK" at bounding box center [750, 465] width 71 height 37
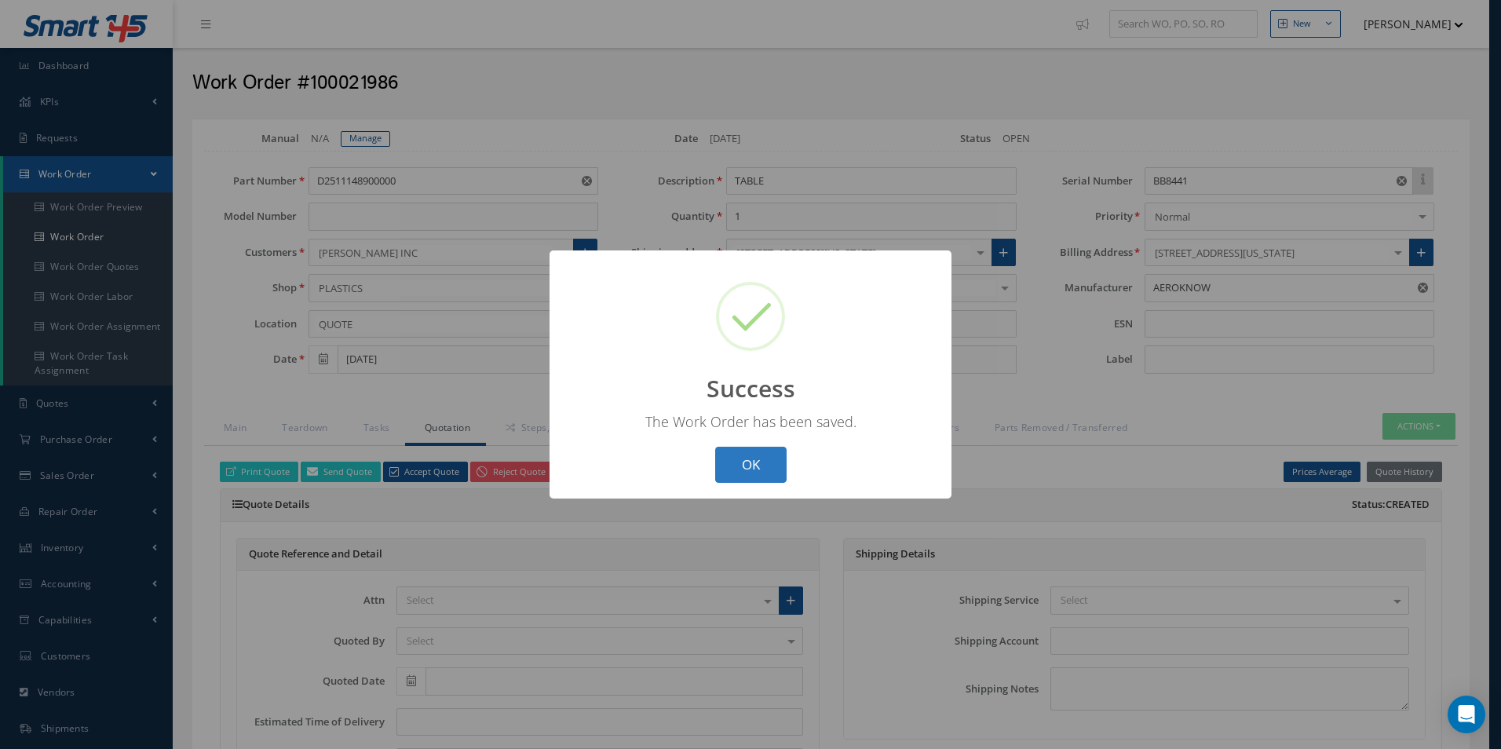
select select "25"
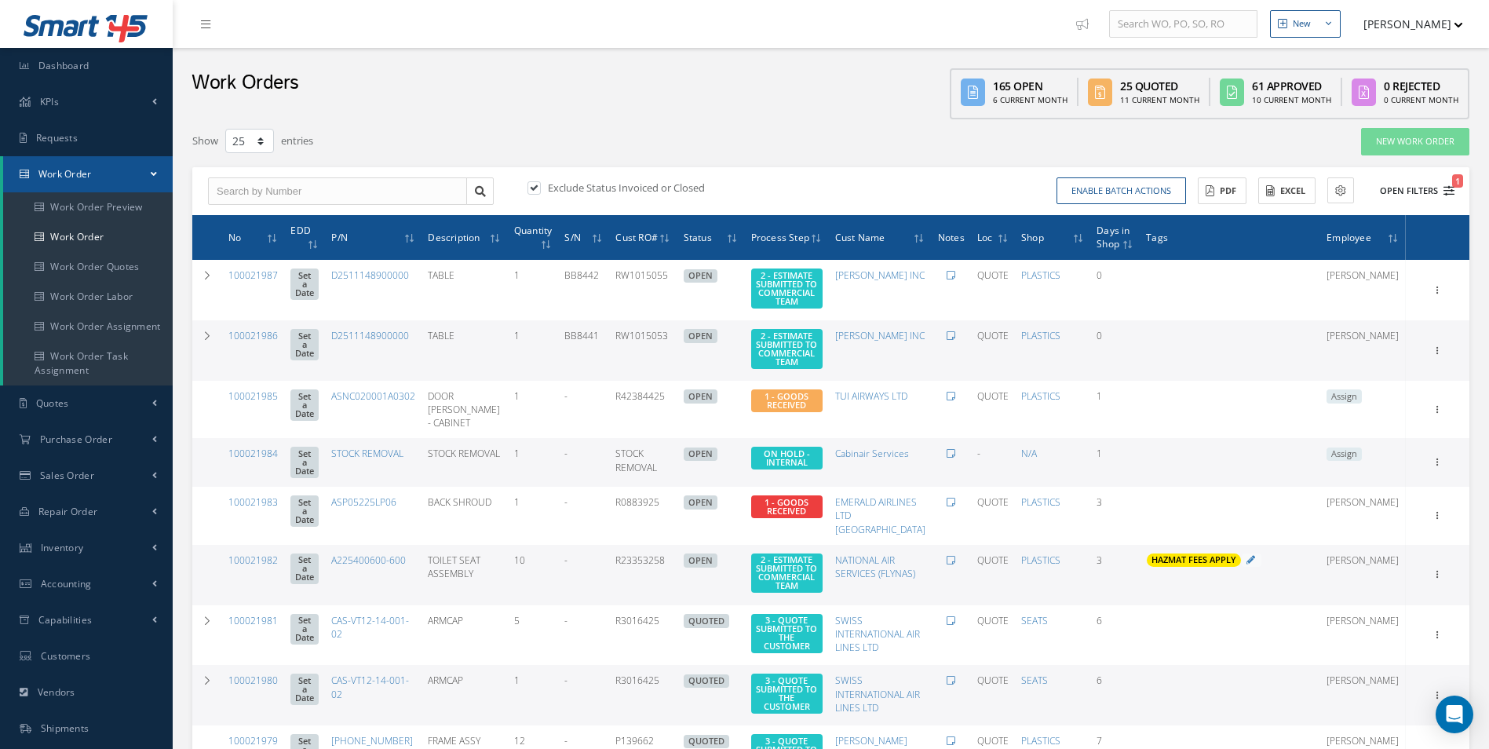
click at [1451, 188] on icon "1" at bounding box center [1448, 190] width 11 height 11
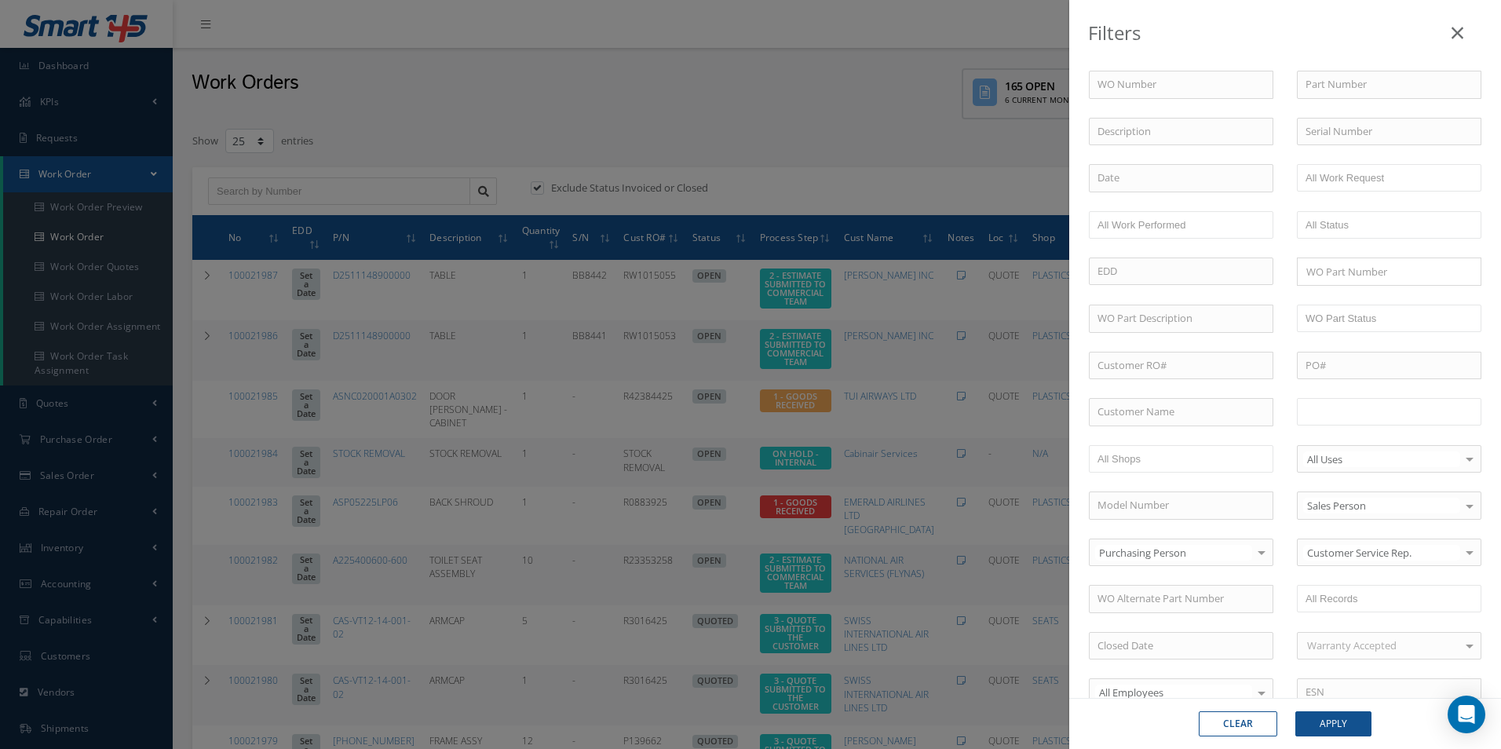
click at [1366, 420] on input "text" at bounding box center [1355, 412] width 100 height 20
click at [1333, 724] on button "Apply" at bounding box center [1333, 723] width 76 height 25
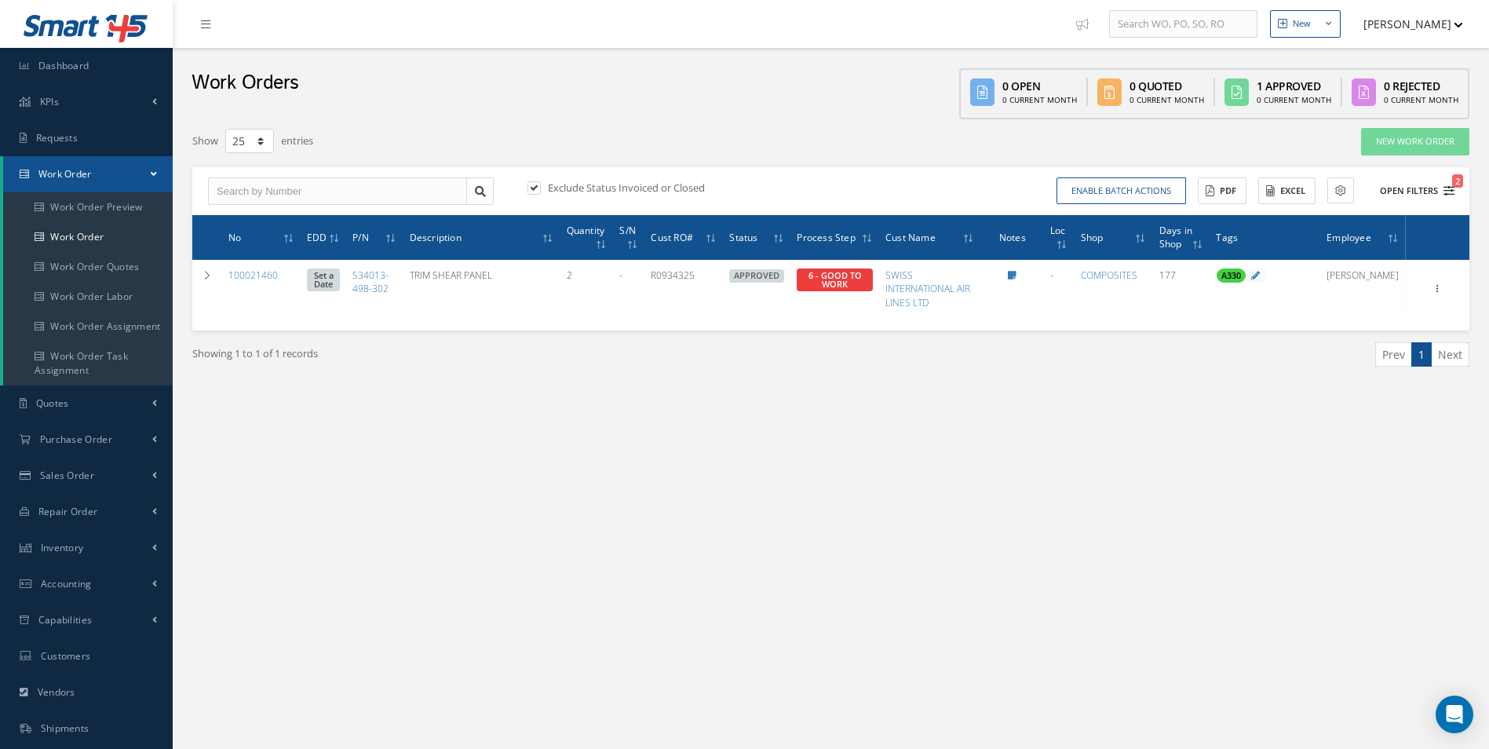
click at [1448, 185] on icon "2" at bounding box center [1448, 190] width 11 height 11
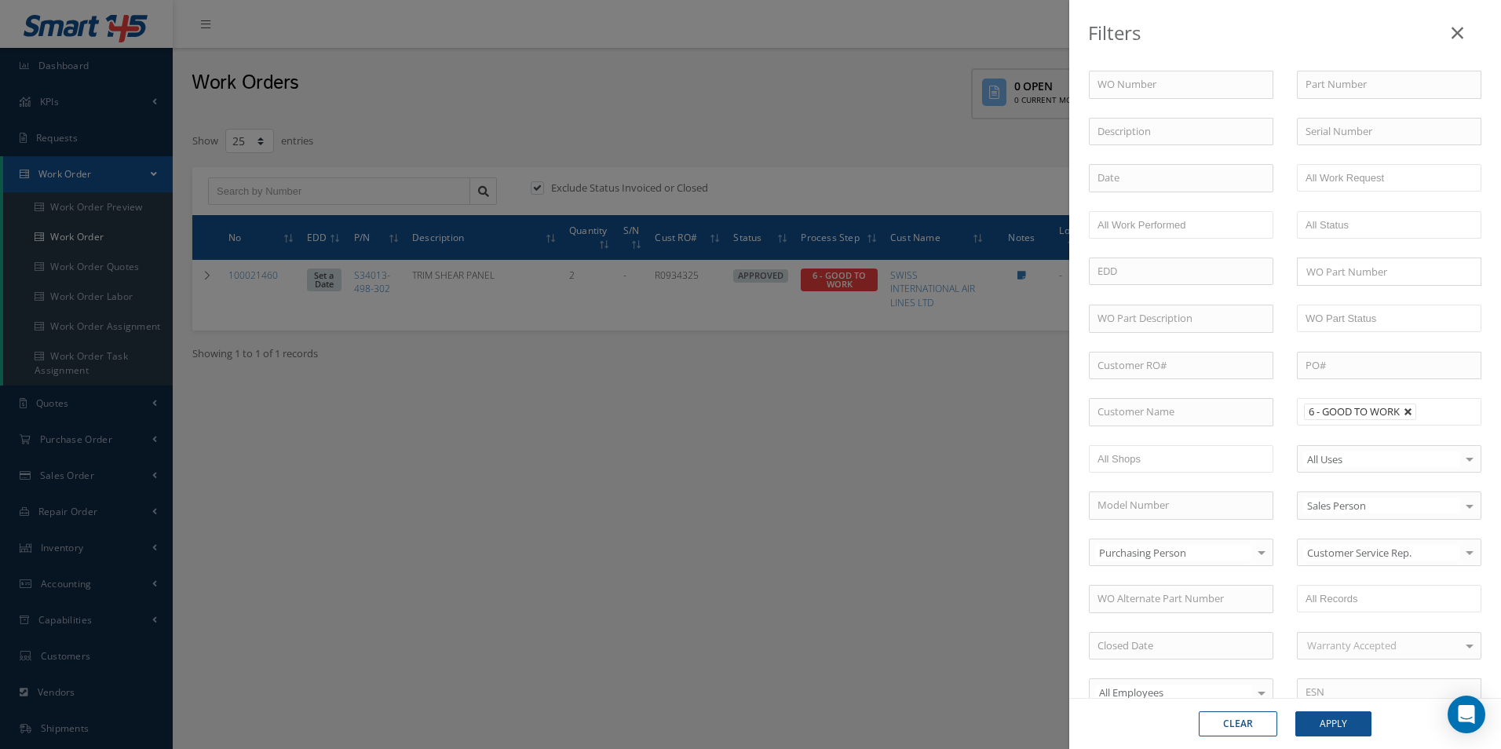
click at [1406, 410] on link at bounding box center [1407, 411] width 9 height 9
type input "All Proccess Step"
click at [1402, 410] on li at bounding box center [1355, 411] width 111 height 21
click at [1333, 719] on button "Apply" at bounding box center [1333, 723] width 76 height 25
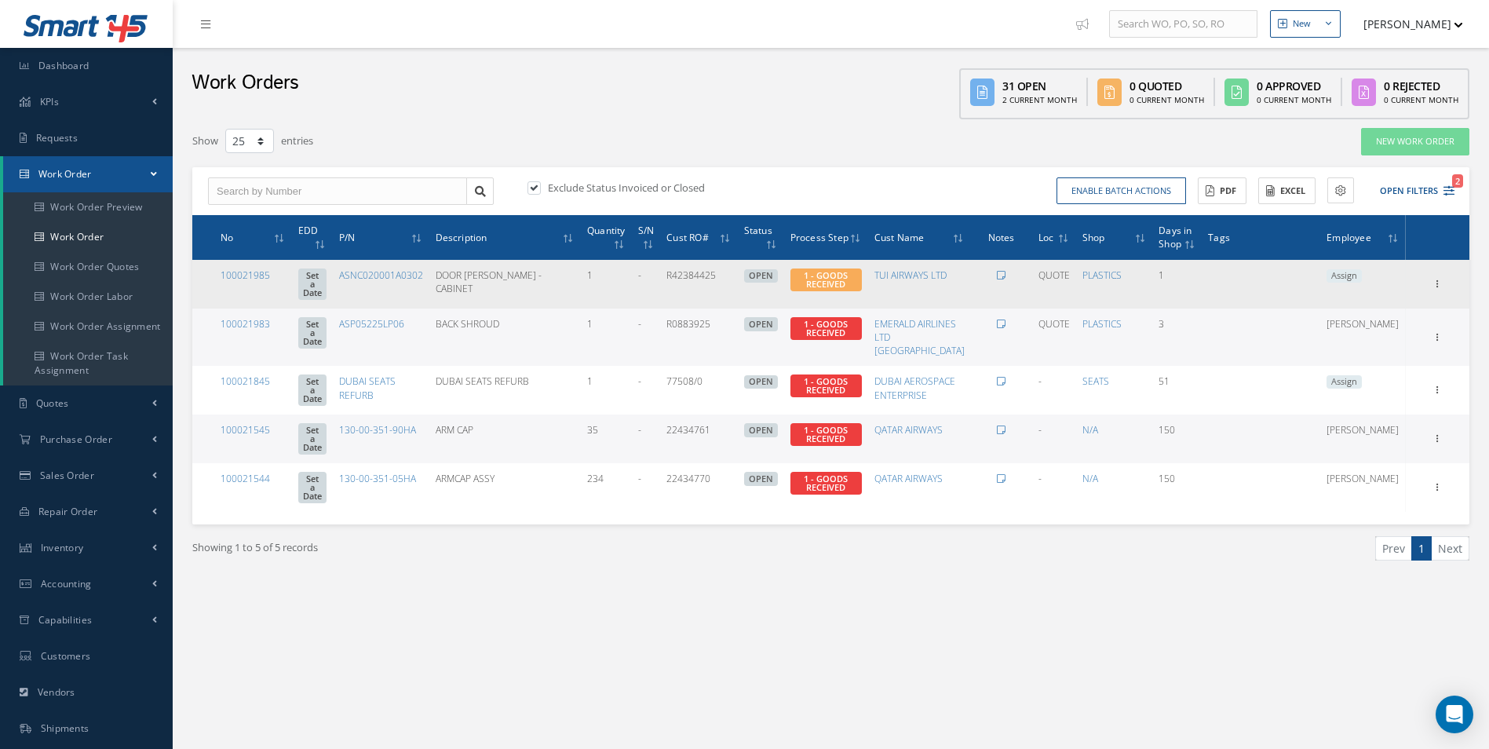
click at [1362, 278] on span "Assign" at bounding box center [1343, 276] width 35 height 14
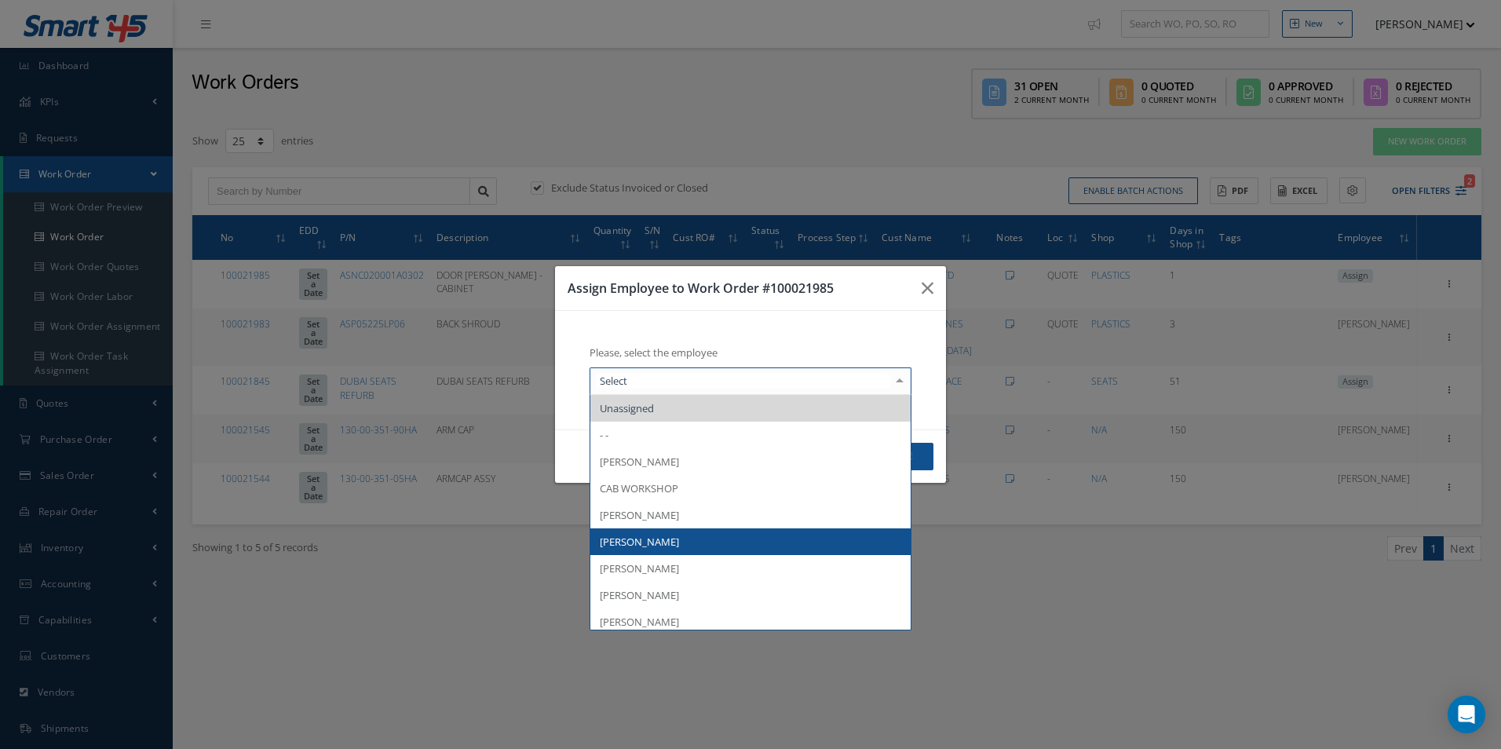
click at [662, 552] on span "[PERSON_NAME]" at bounding box center [750, 541] width 320 height 27
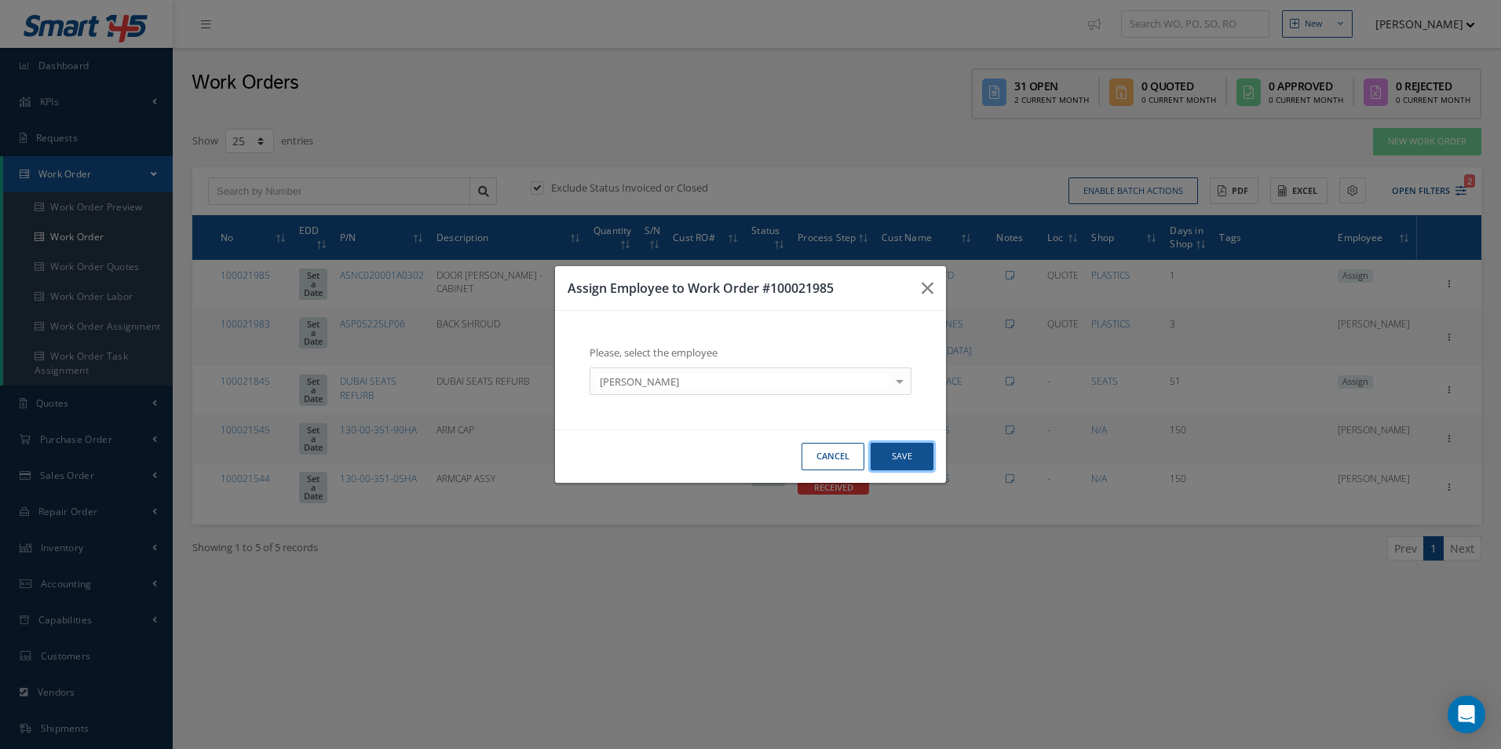
click at [921, 454] on button "Save" at bounding box center [901, 456] width 63 height 27
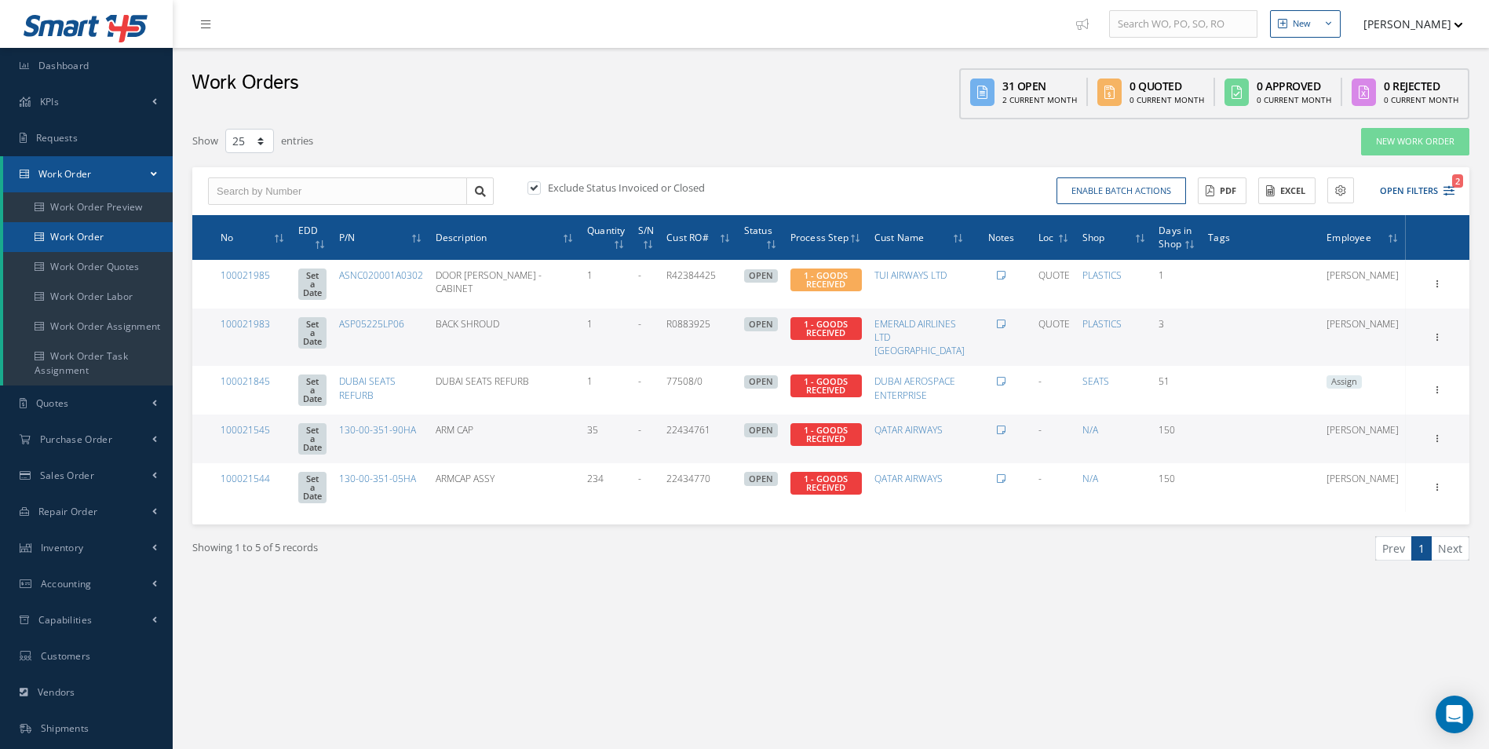
click at [75, 251] on link "Work Order" at bounding box center [88, 237] width 170 height 30
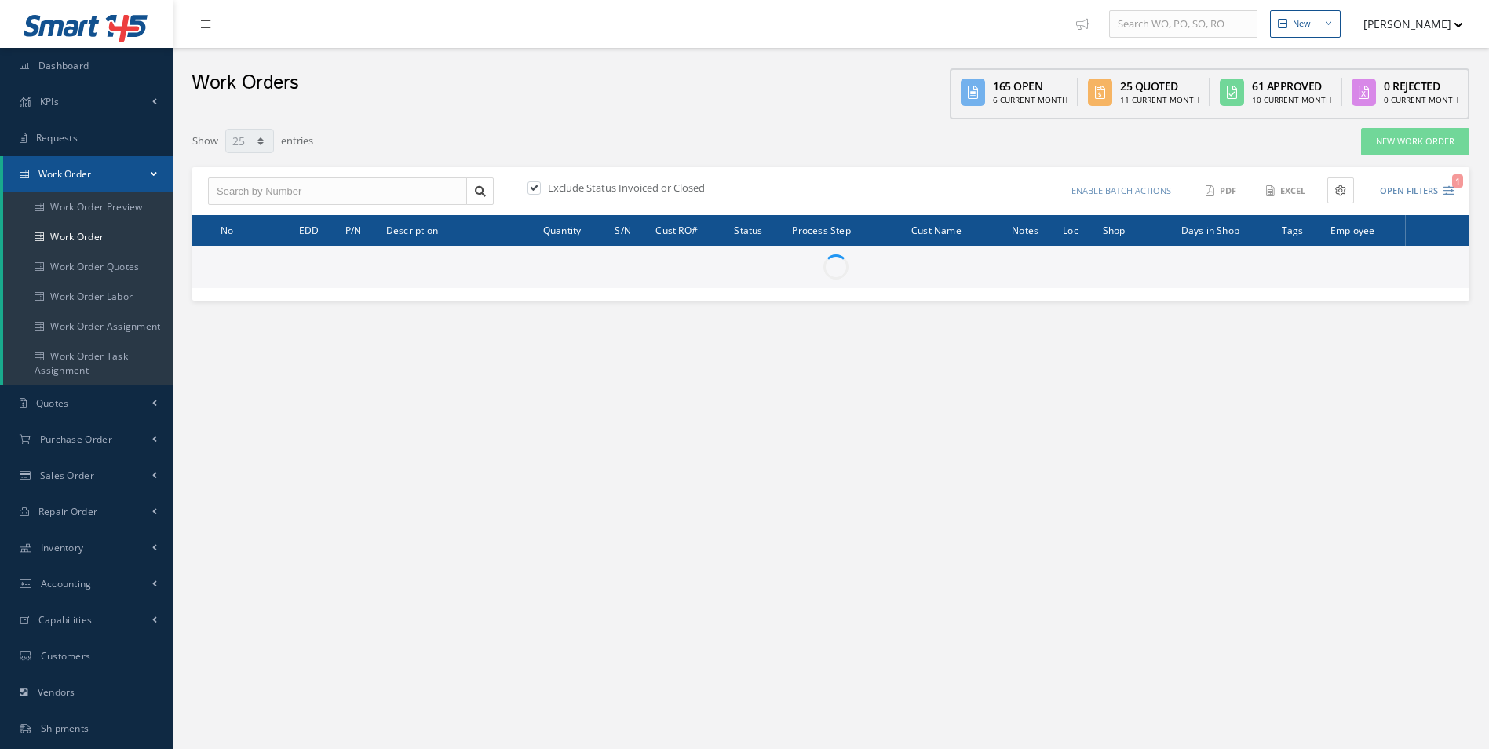
select select "25"
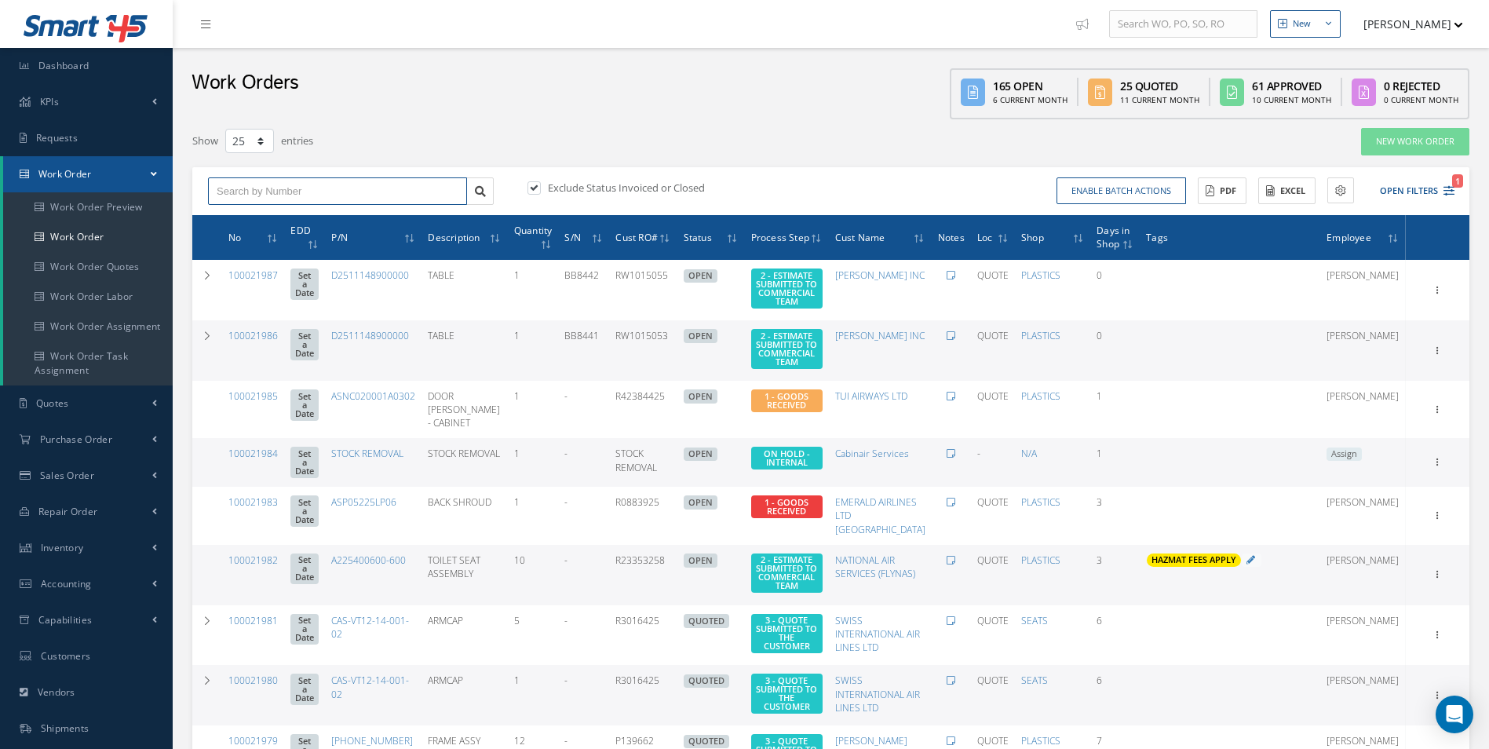
click at [291, 184] on input "text" at bounding box center [337, 191] width 259 height 28
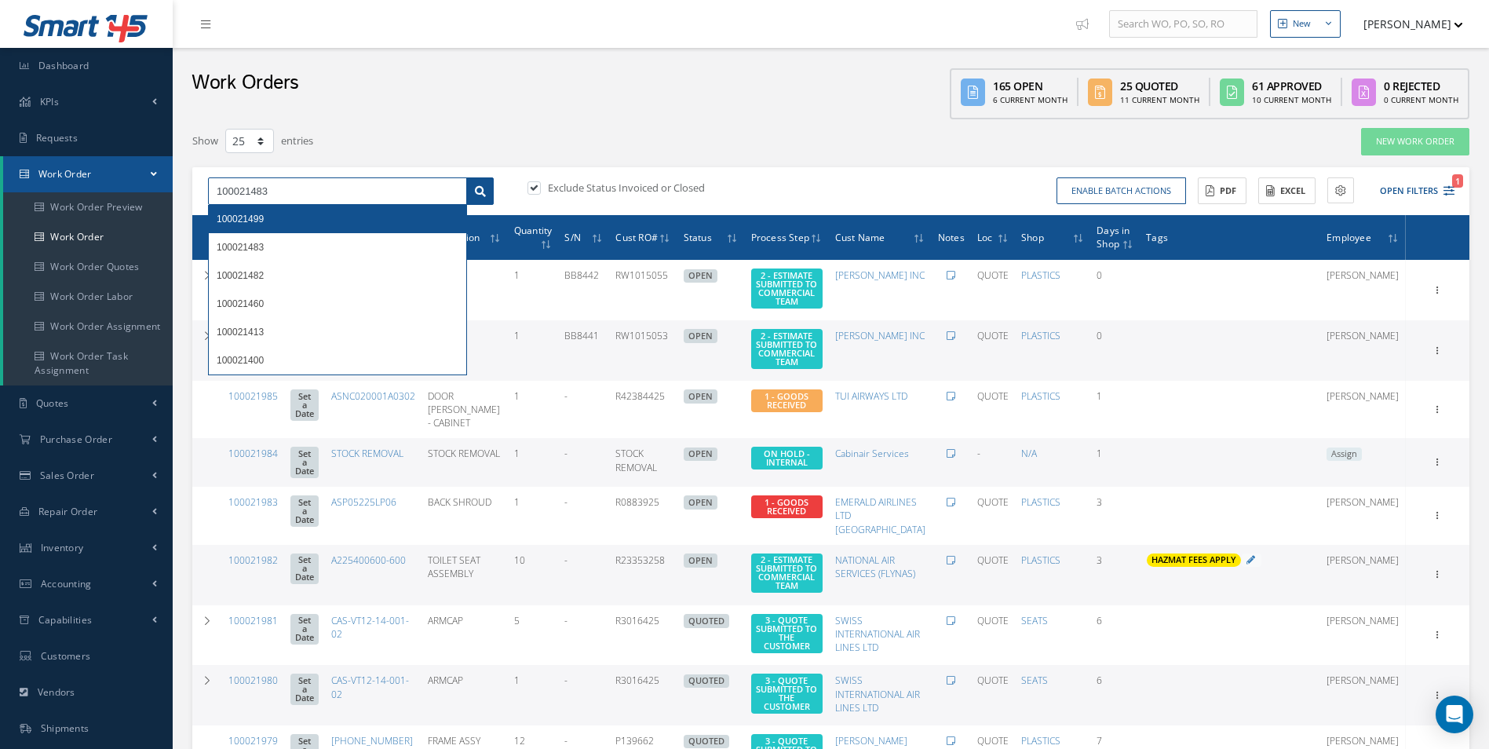
type input "100021483"
click at [475, 191] on icon at bounding box center [480, 191] width 11 height 11
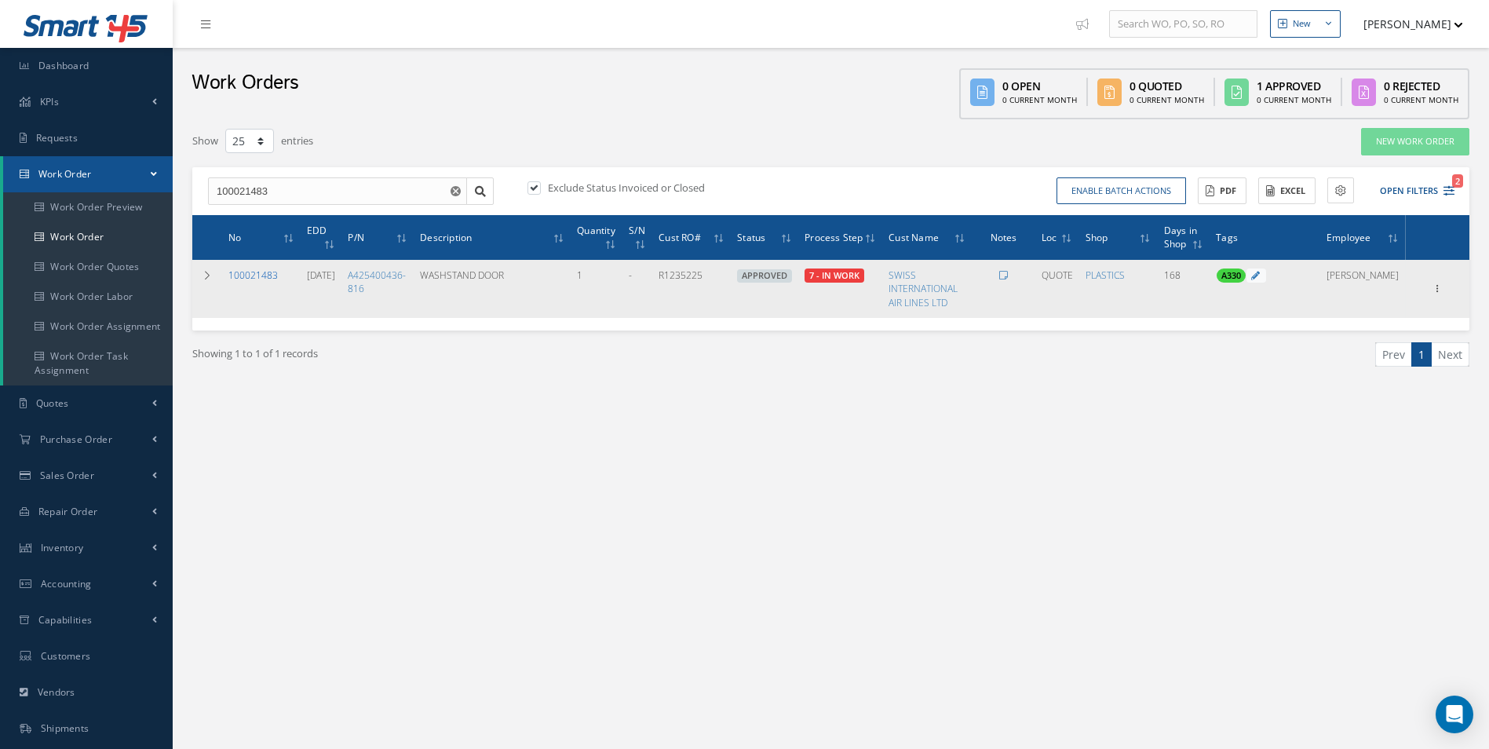
click at [246, 275] on link "100021483" at bounding box center [252, 274] width 49 height 13
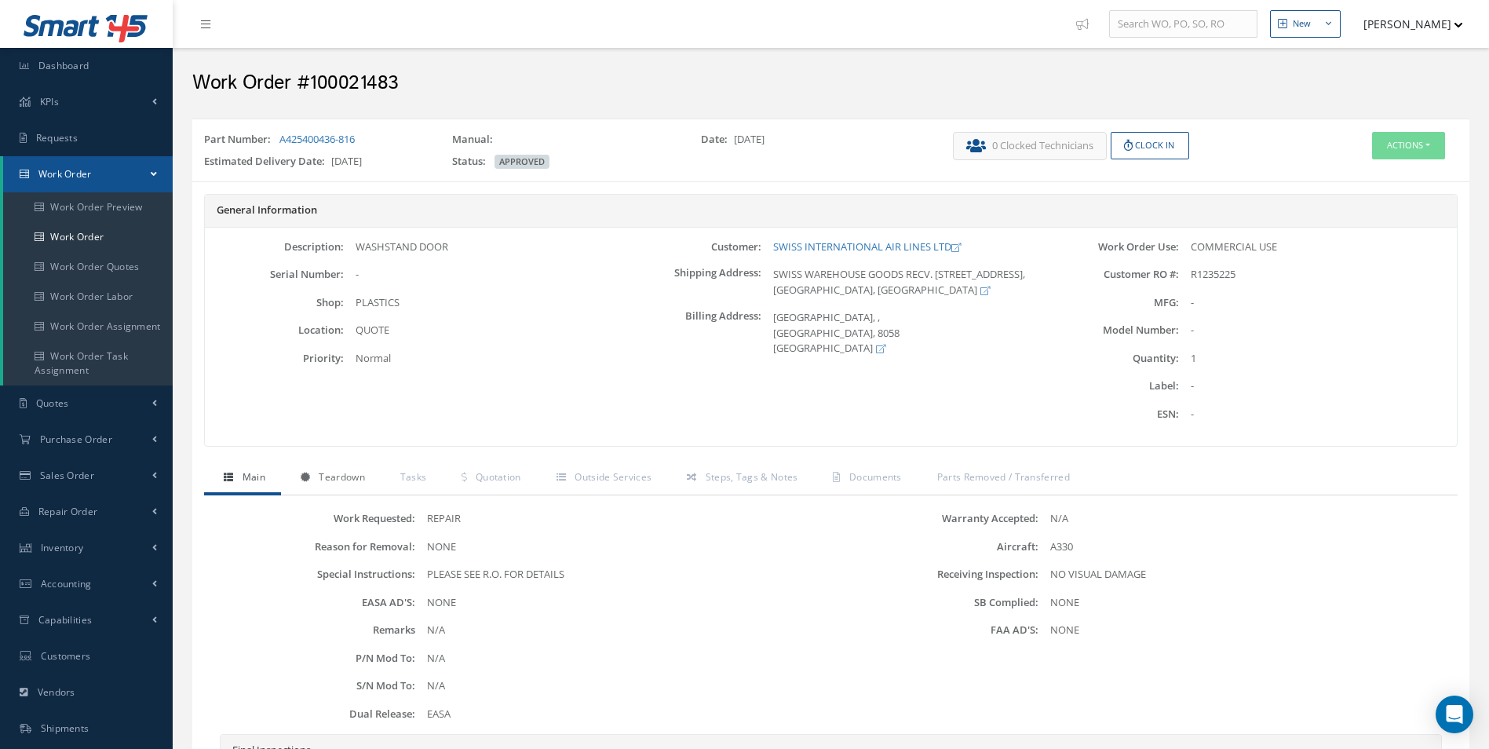
click at [342, 465] on link "Teardown" at bounding box center [331, 478] width 100 height 33
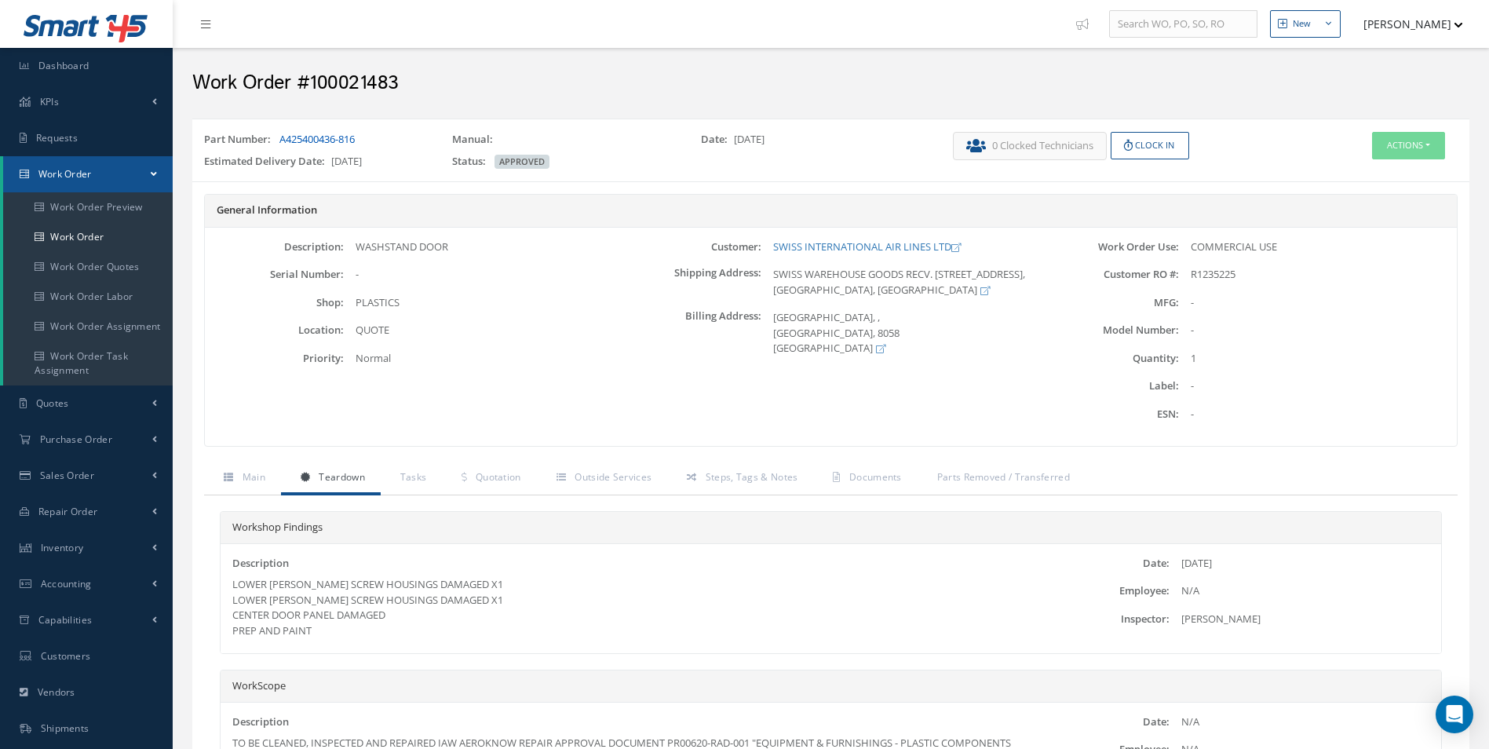
click at [355, 133] on link "A425400436-816" at bounding box center [316, 139] width 75 height 14
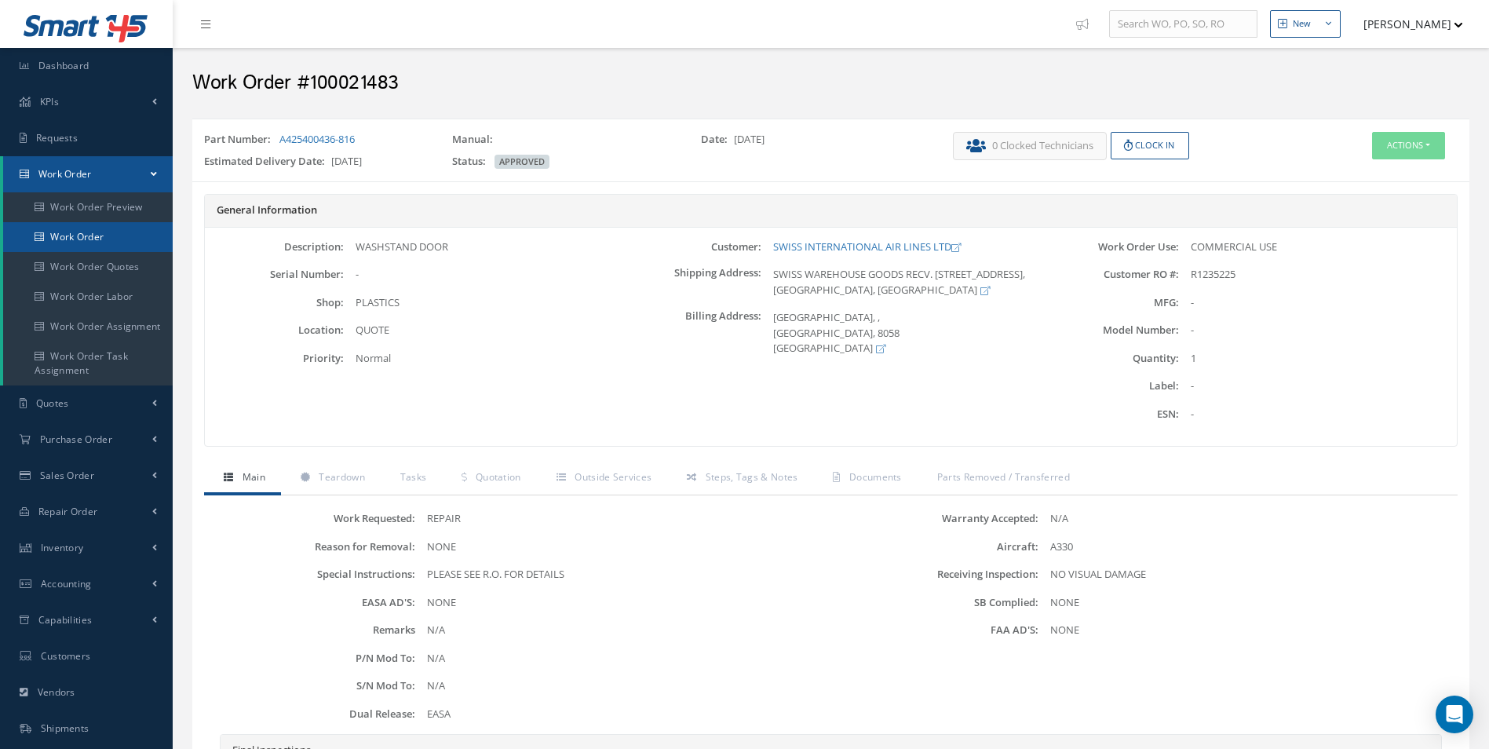
click at [45, 230] on link "Work Order" at bounding box center [88, 237] width 170 height 30
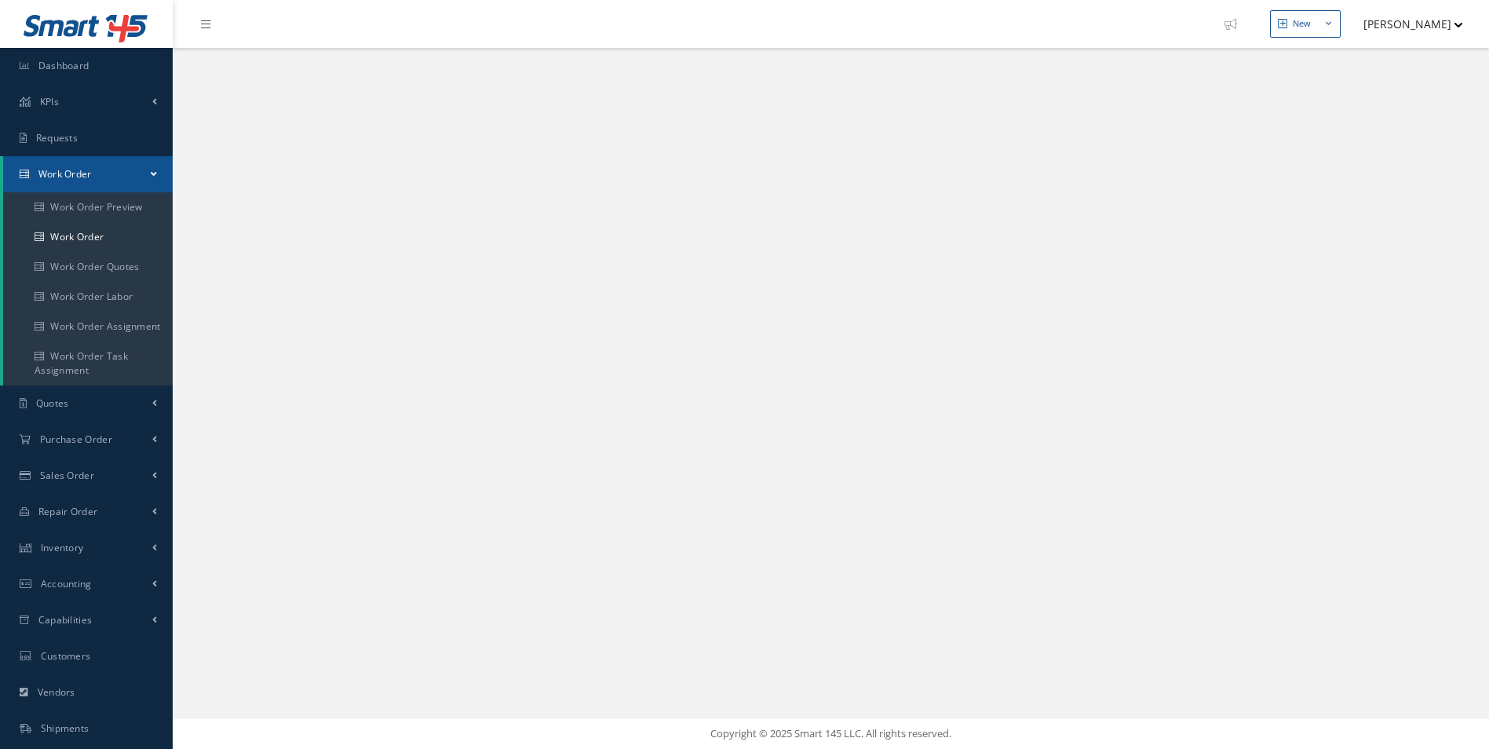
select select "25"
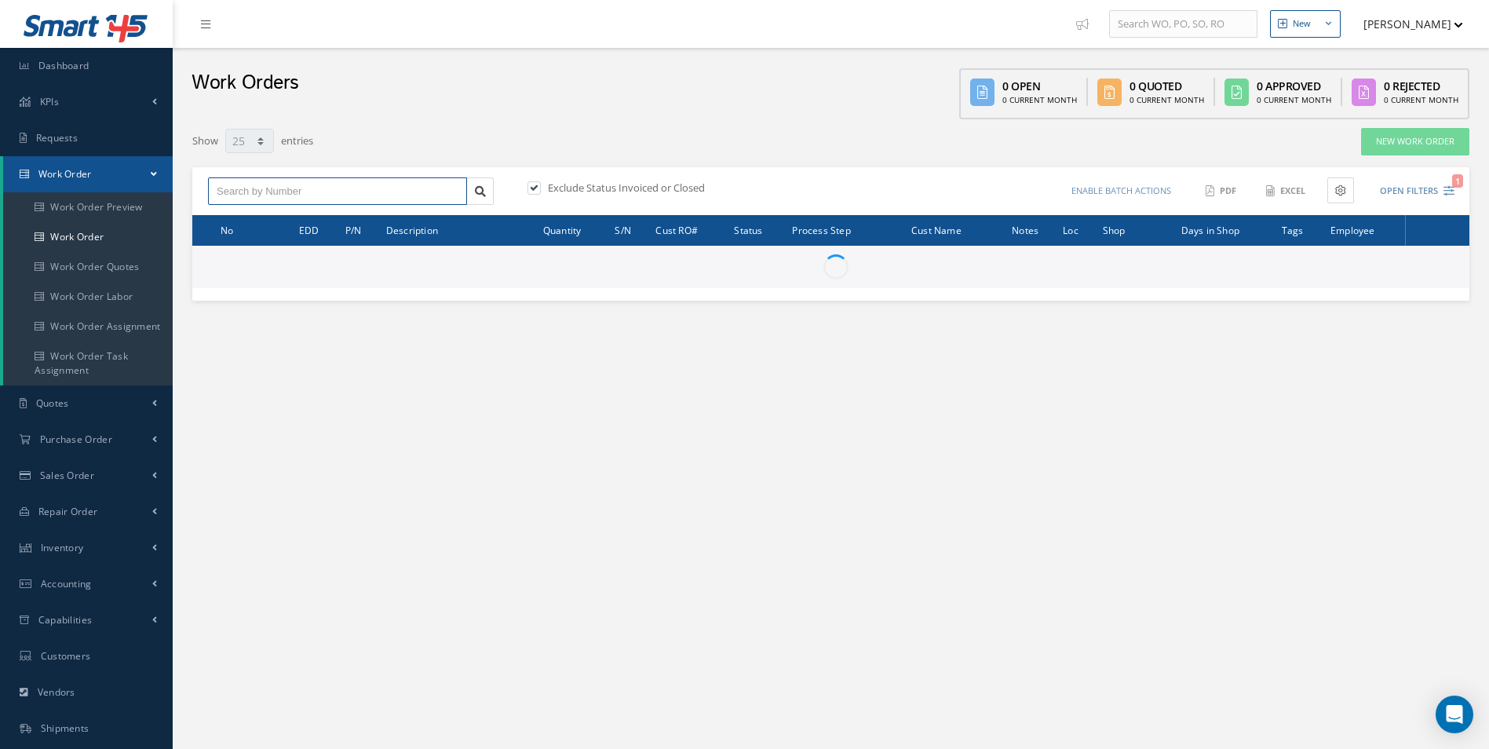
click at [289, 195] on input "text" at bounding box center [337, 191] width 259 height 28
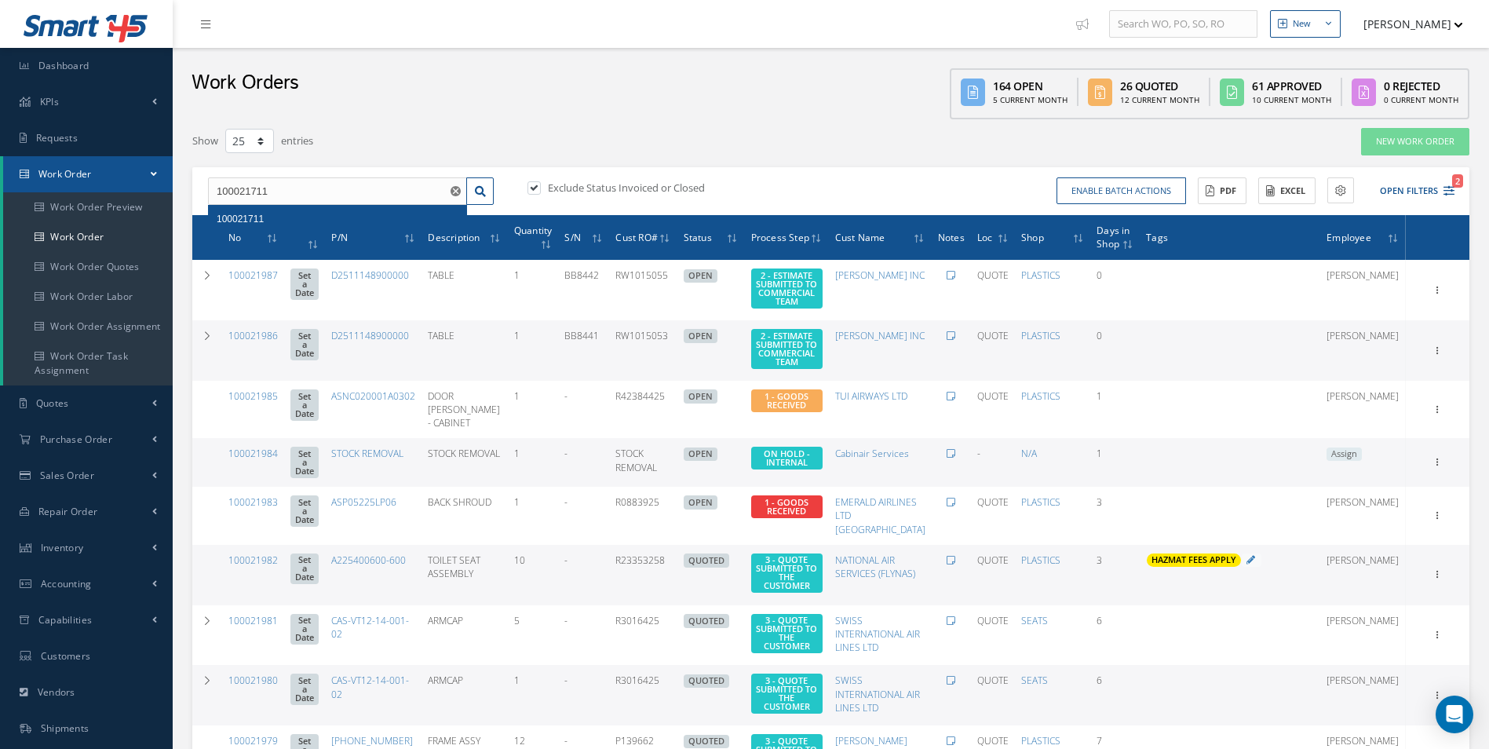
click at [257, 213] on span "100021711" at bounding box center [240, 218] width 47 height 11
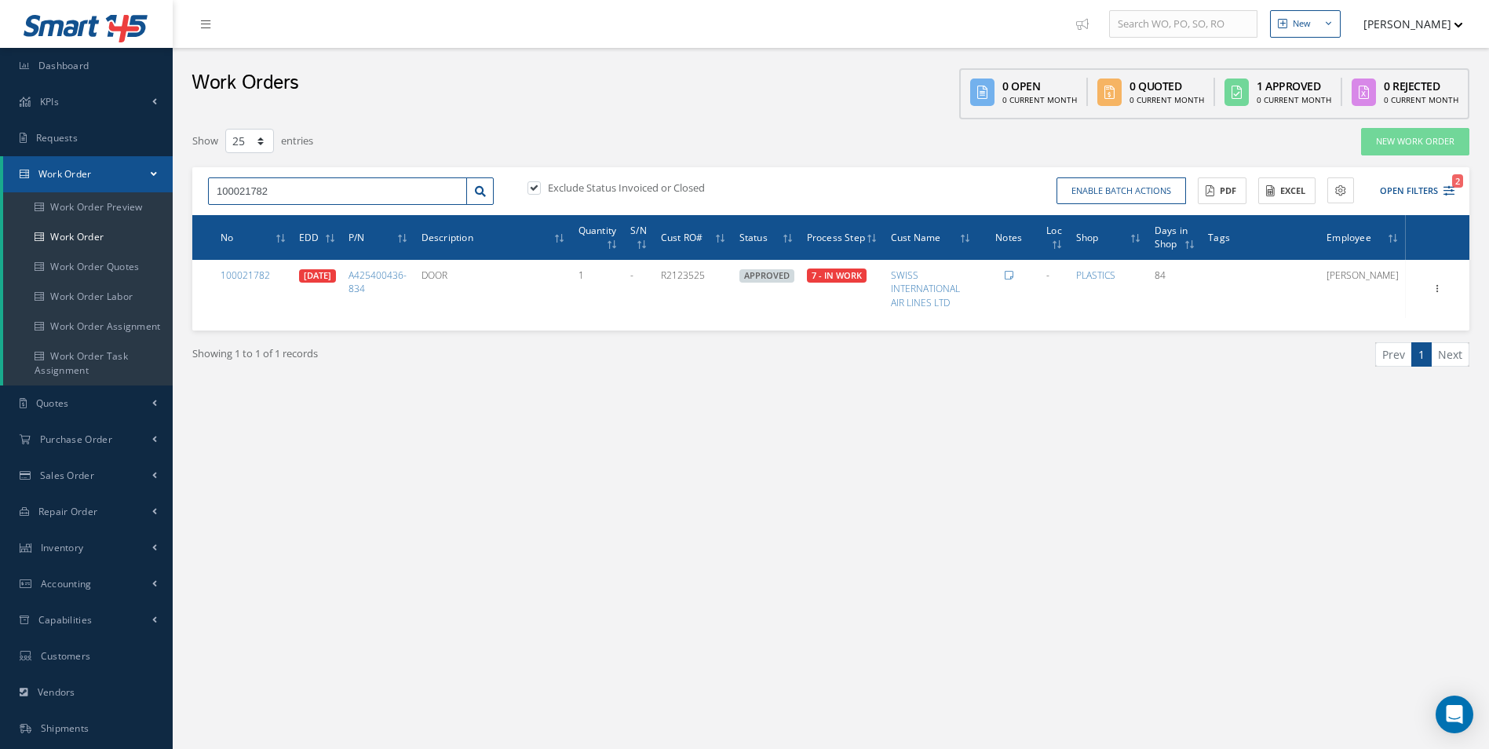
drag, startPoint x: 292, startPoint y: 179, endPoint x: 145, endPoint y: 181, distance: 146.8
click at [147, 180] on div "Smart 145 Dashboard KPIs Work Order Accounting Requests Work Order Work Order P…" at bounding box center [744, 445] width 1489 height 891
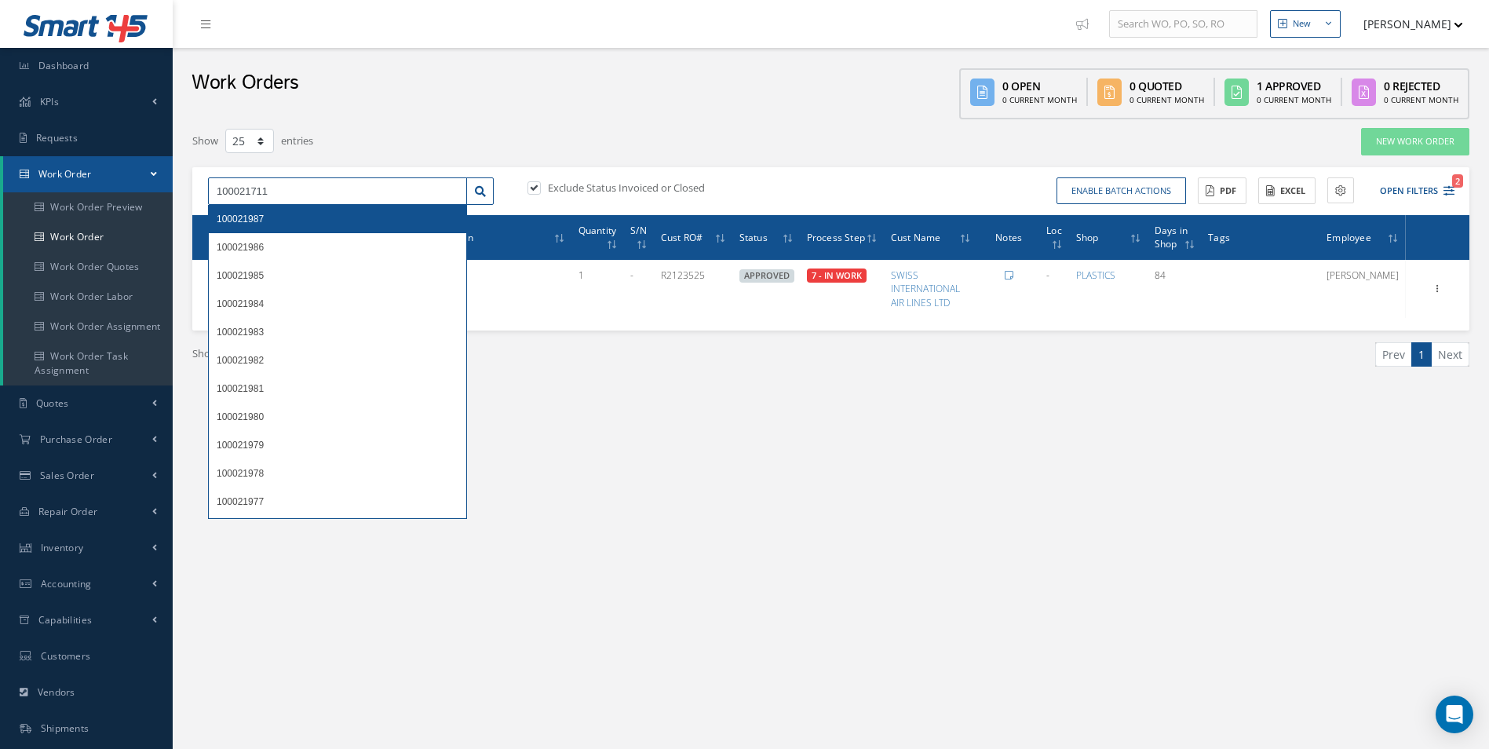
click at [423, 186] on input "100021711" at bounding box center [337, 191] width 259 height 28
type input "100021711"
click at [493, 188] on link at bounding box center [479, 191] width 27 height 28
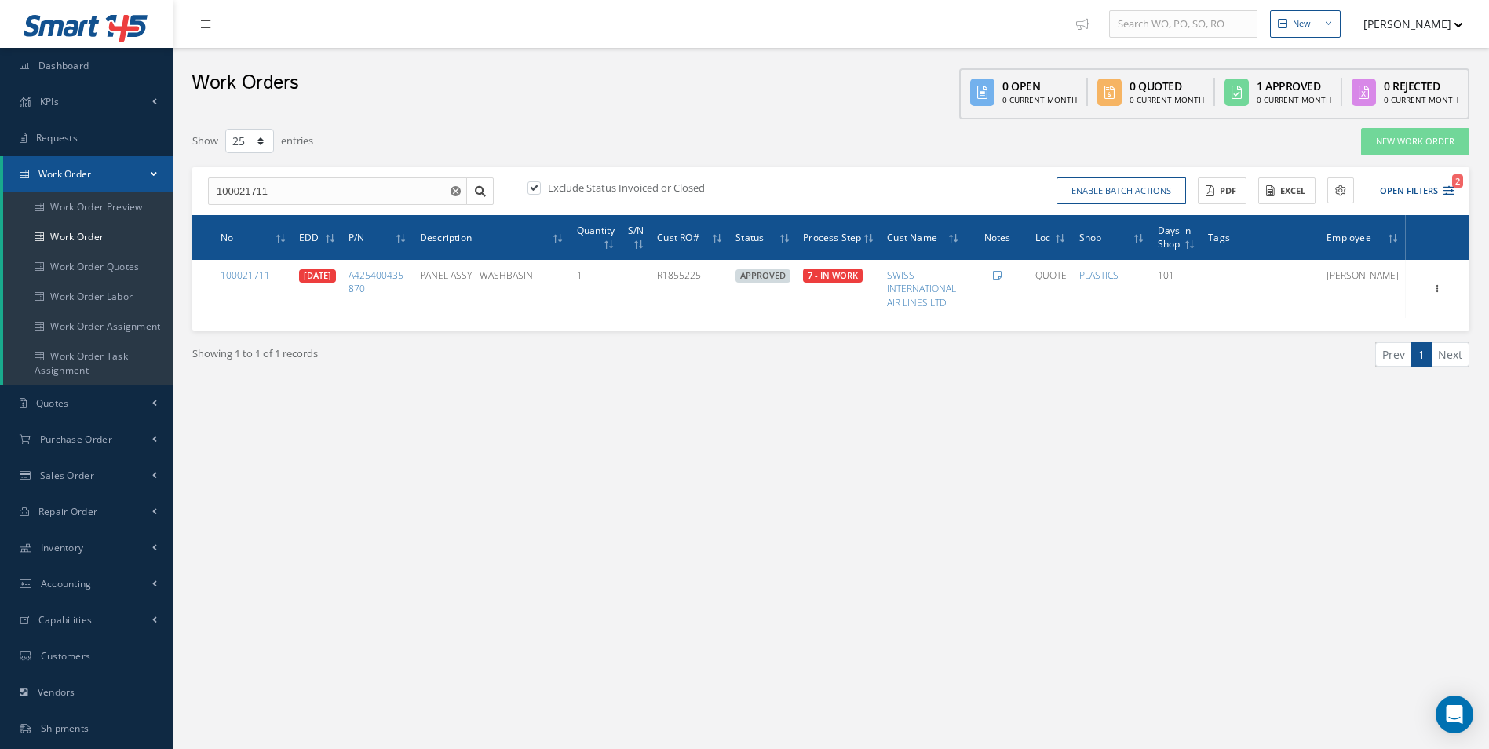
click at [454, 418] on div "Filters WO Number 100021711 Part Number Description Serial Number - BER CERTIFI…" at bounding box center [830, 278] width 1293 height 319
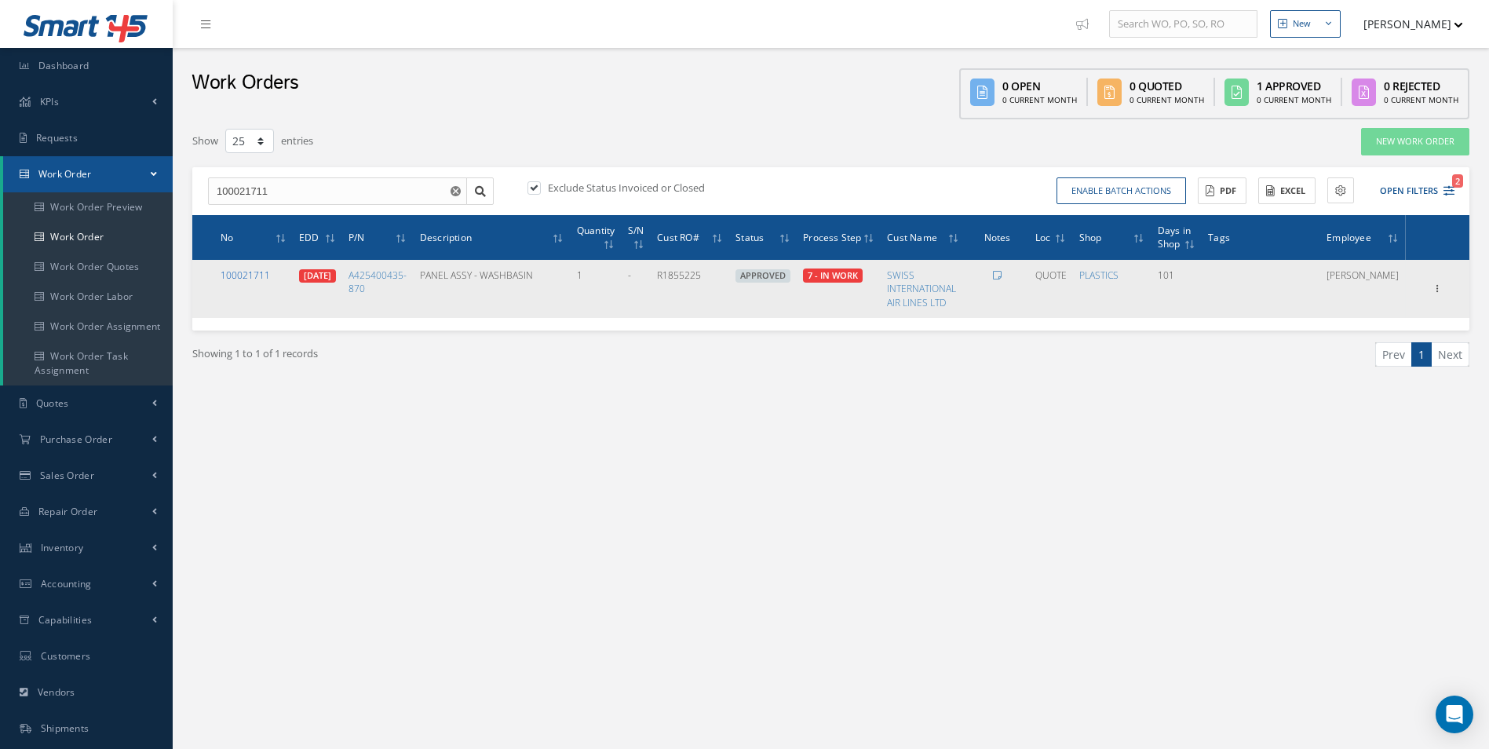
click at [251, 279] on link "100021711" at bounding box center [245, 274] width 49 height 13
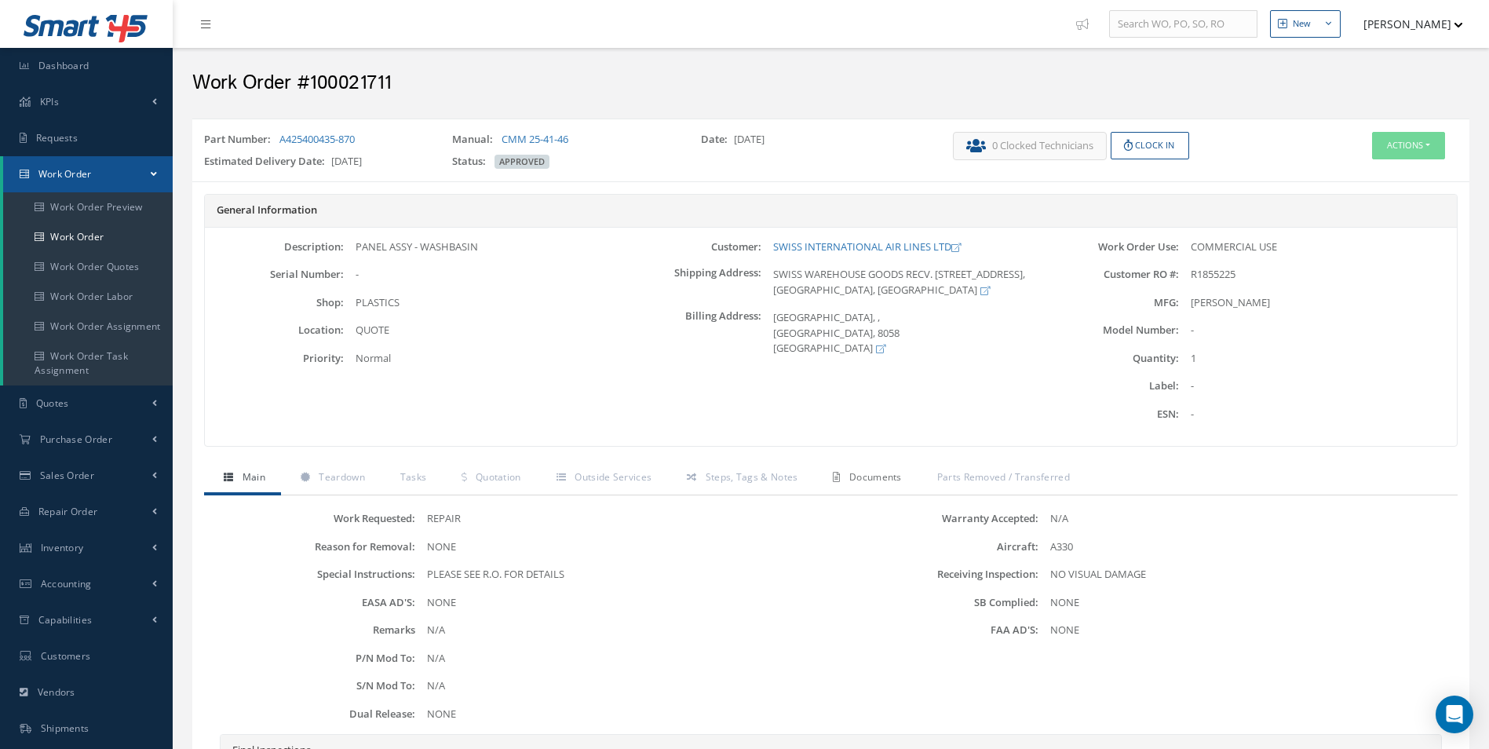
click at [873, 463] on link "Documents" at bounding box center [865, 478] width 104 height 33
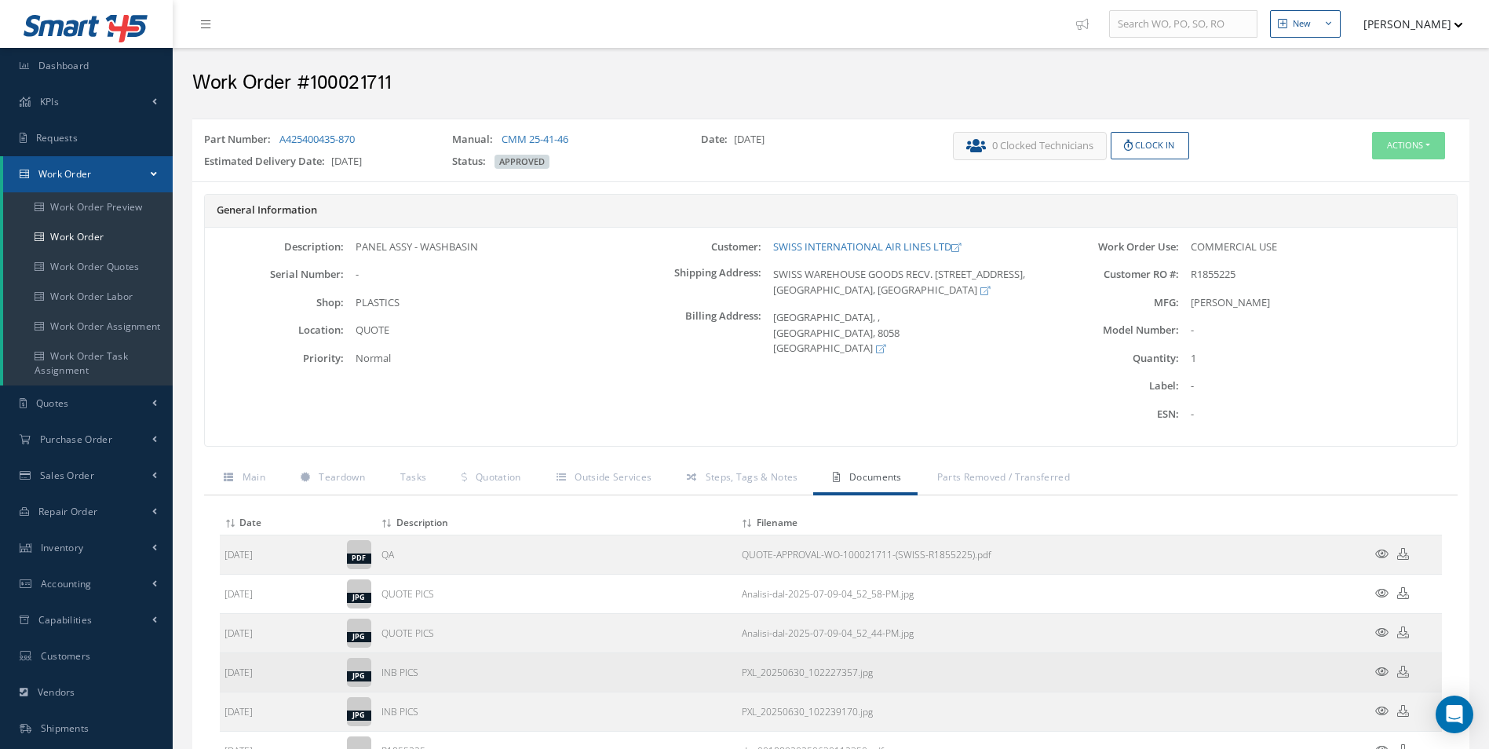
click at [1386, 669] on icon at bounding box center [1381, 672] width 13 height 12
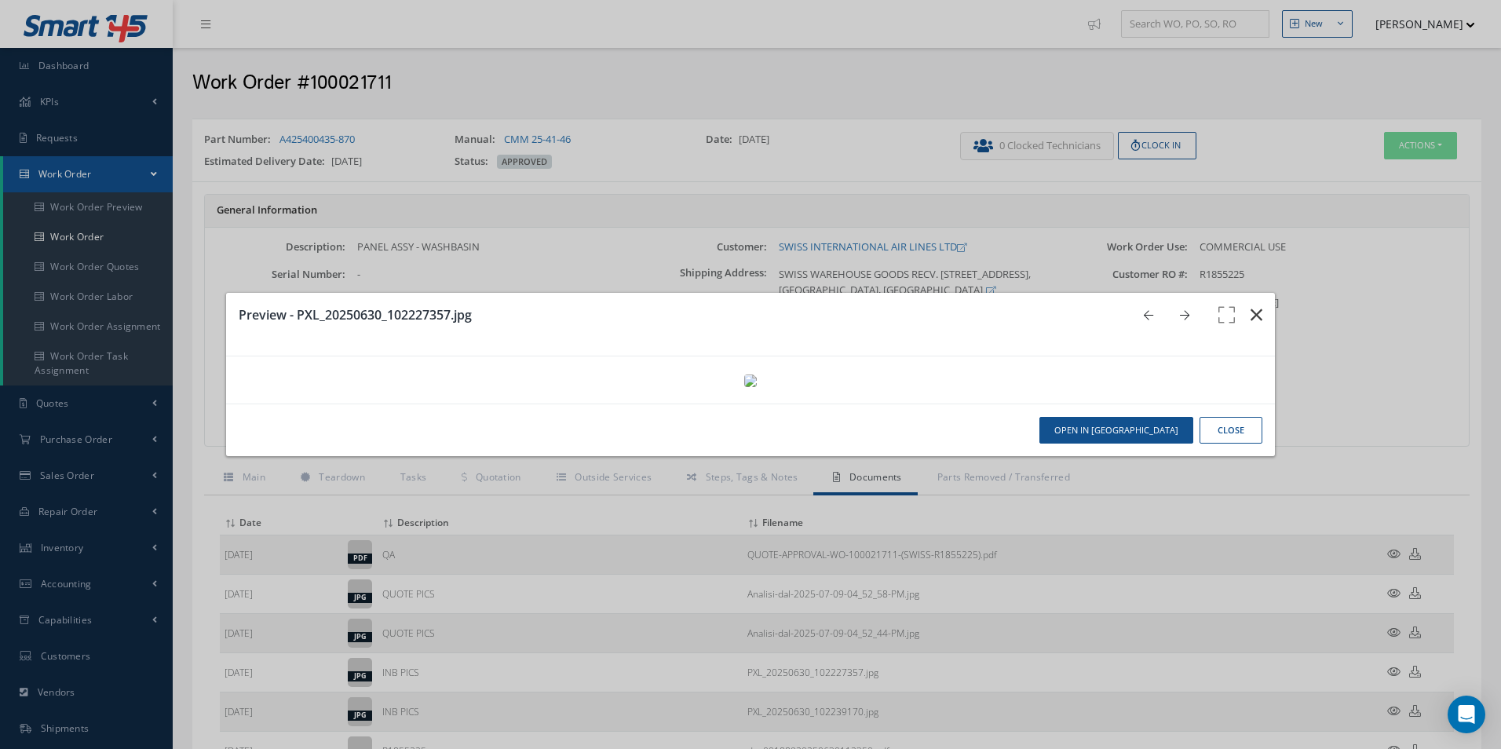
click at [1250, 305] on icon "button" at bounding box center [1256, 314] width 12 height 19
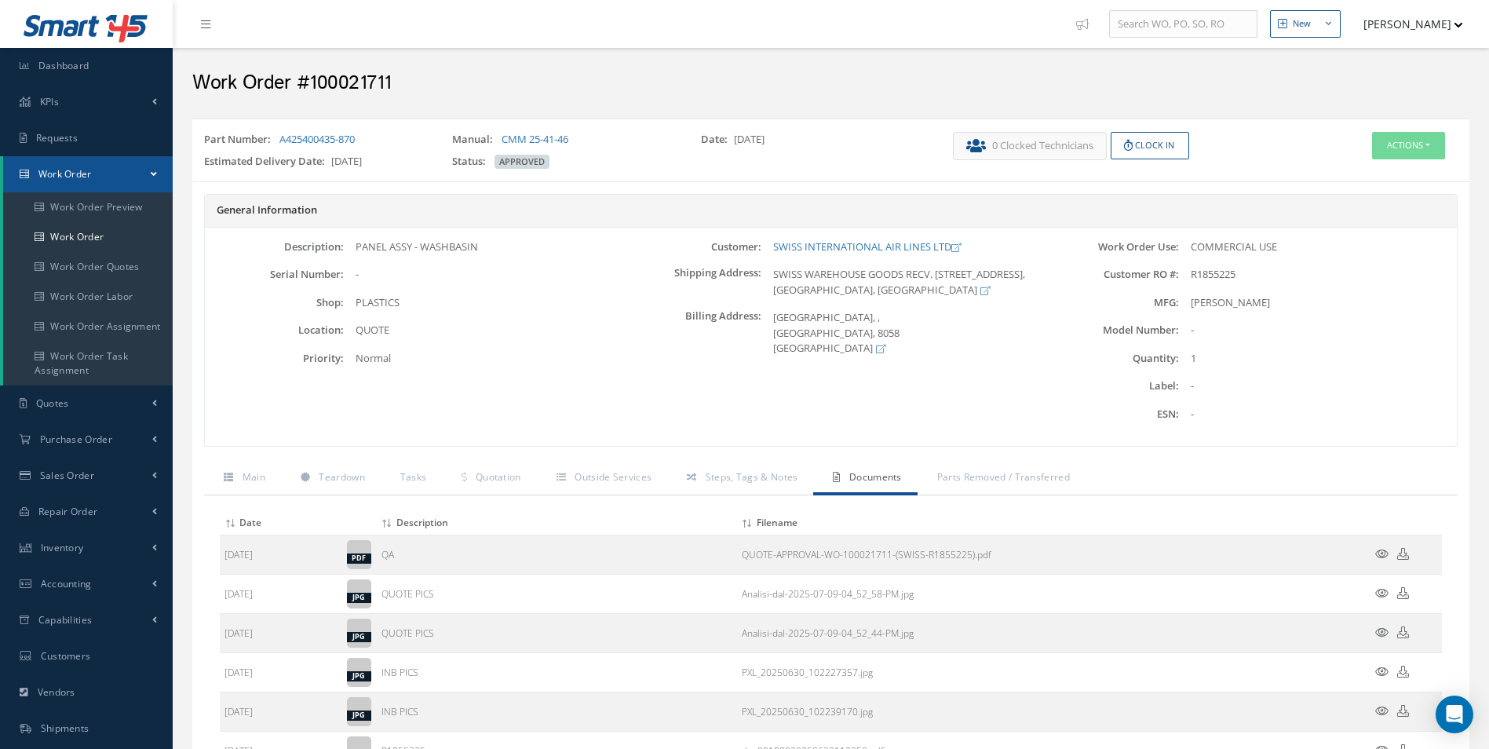
click at [392, 128] on div "Part Number: A425400435-870 Manual: CMM 25-41-46 Date: [DATE] Estimated Deliver…" at bounding box center [830, 150] width 1277 height 49
drag, startPoint x: 392, startPoint y: 137, endPoint x: 282, endPoint y: 135, distance: 109.9
click at [282, 135] on div "Part Number: A425400435-870" at bounding box center [316, 143] width 248 height 22
copy link "A425400435-870"
drag, startPoint x: 505, startPoint y: 483, endPoint x: 521, endPoint y: 476, distance: 16.9
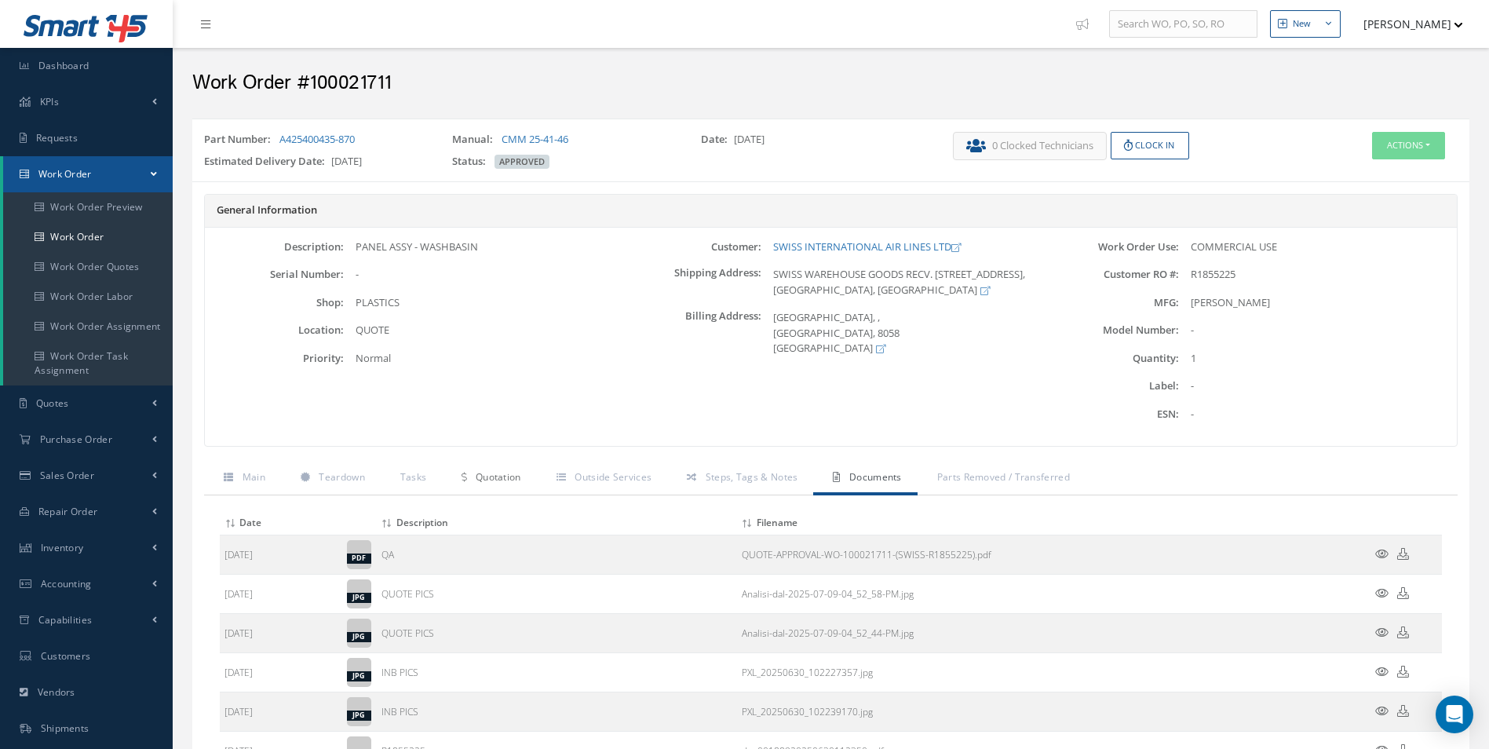
click at [505, 483] on span "Quotation" at bounding box center [499, 476] width 46 height 13
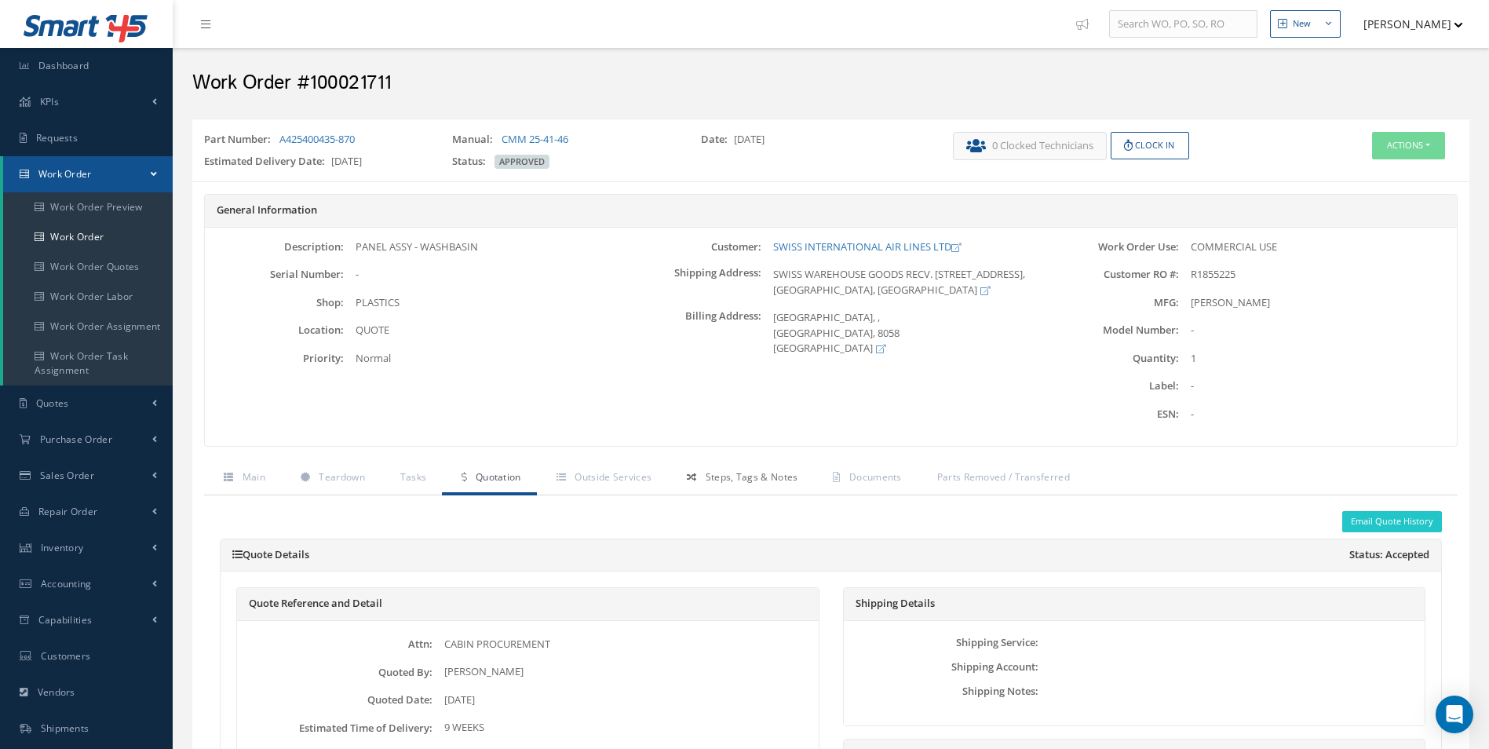
click at [686, 477] on link "Steps, Tags & Notes" at bounding box center [740, 478] width 146 height 33
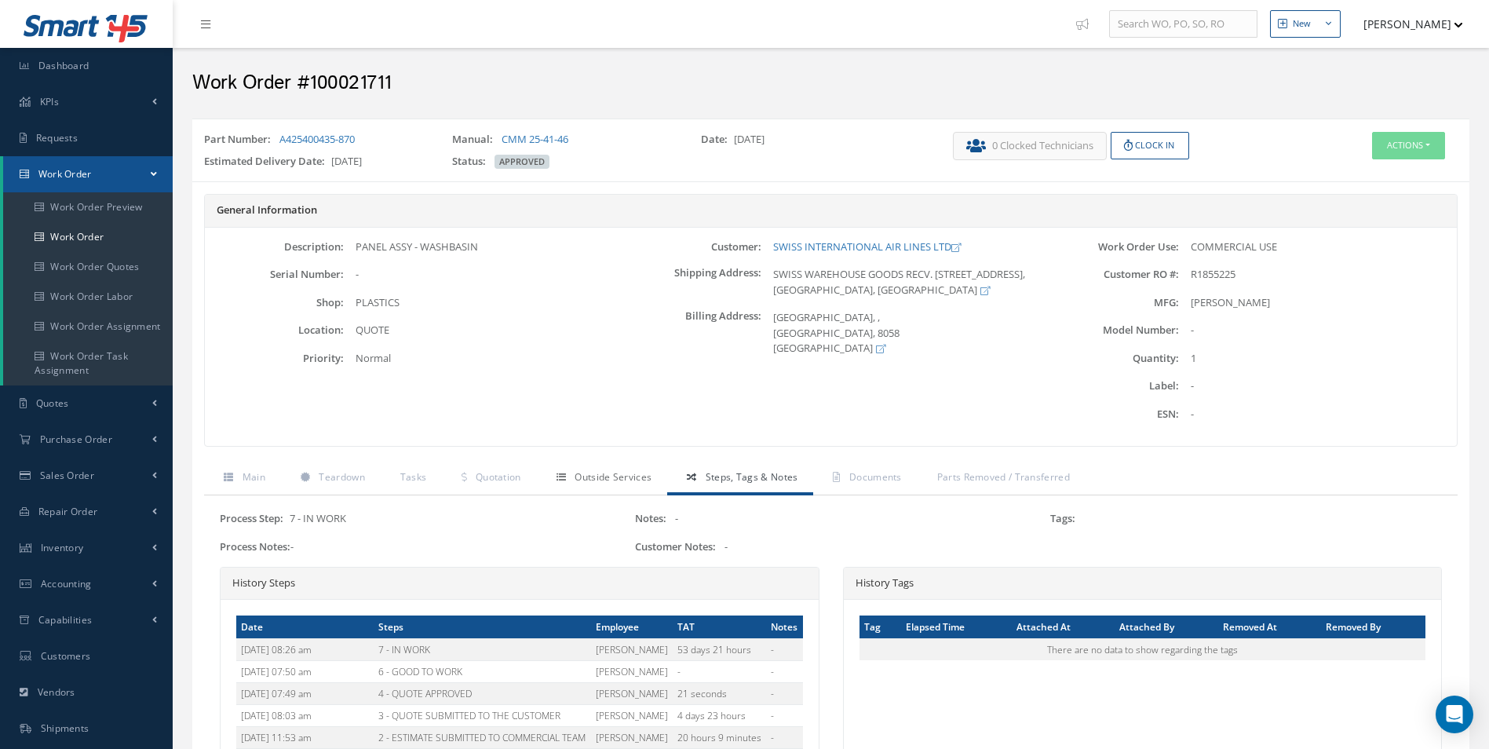
click at [607, 479] on span "Outside Services" at bounding box center [612, 476] width 77 height 13
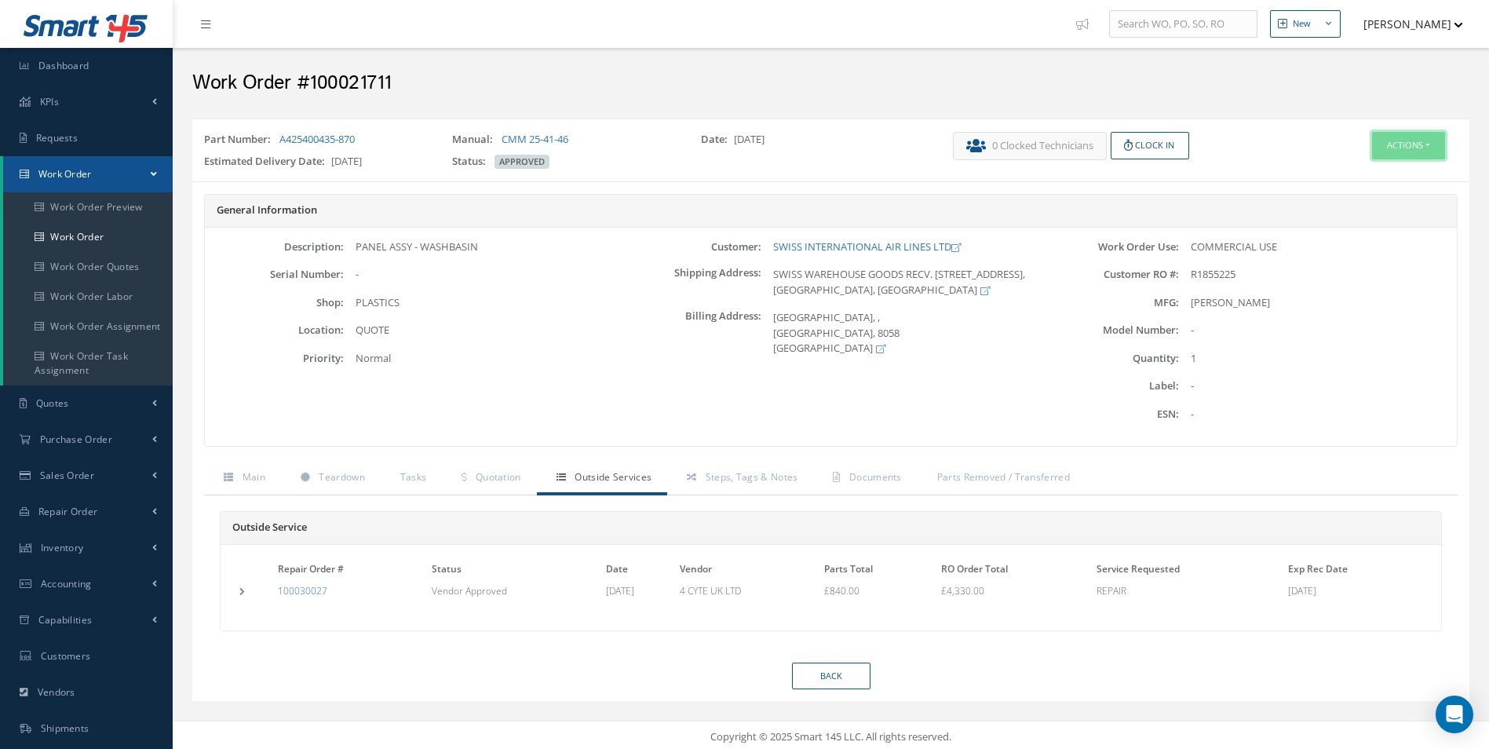
click at [1411, 140] on button "Actions" at bounding box center [1408, 145] width 73 height 27
click at [1376, 179] on link "Edit" at bounding box center [1385, 175] width 126 height 21
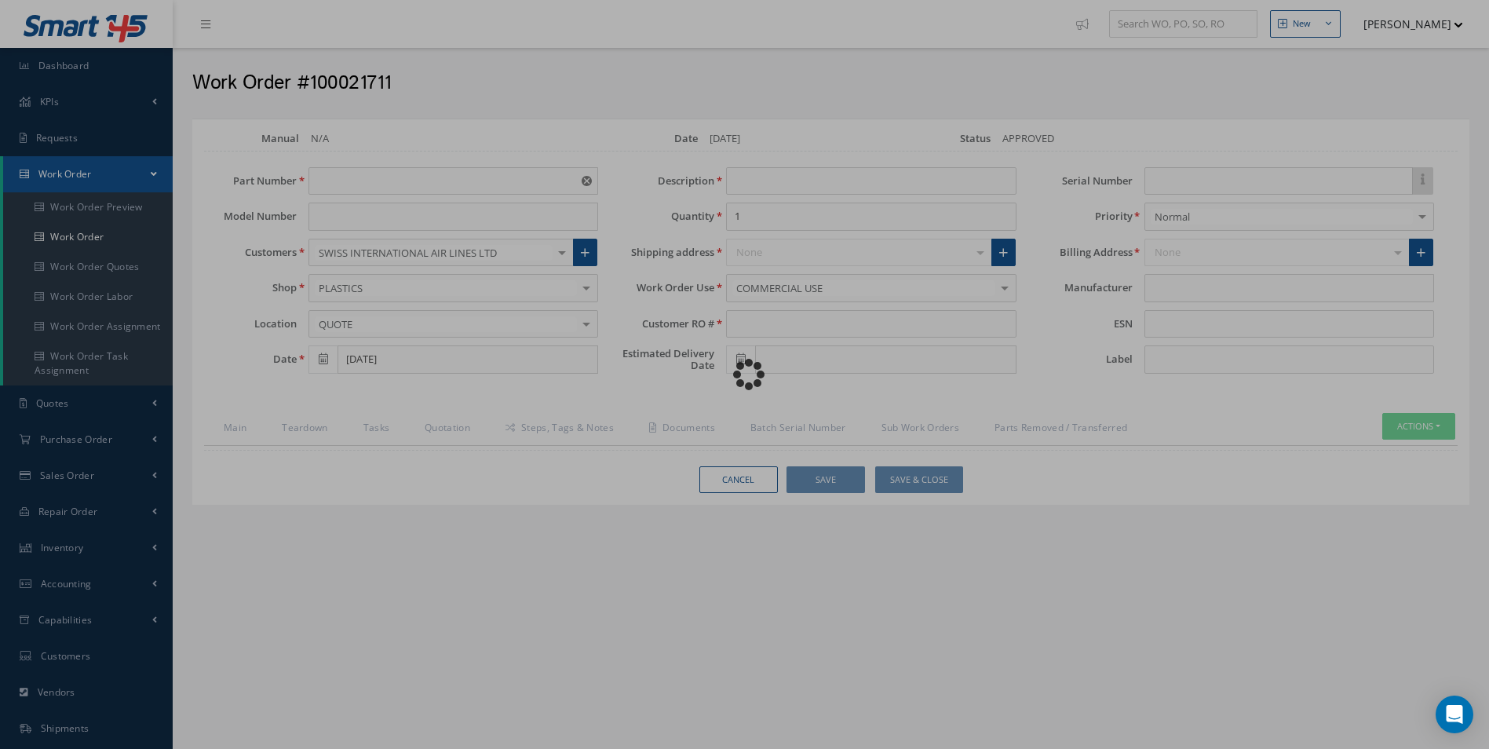
type input "A425400435-870"
type input "[DATE]"
type input "PANEL ASSY - WASHBASIN"
type input "R1855225"
type input "[DATE]"
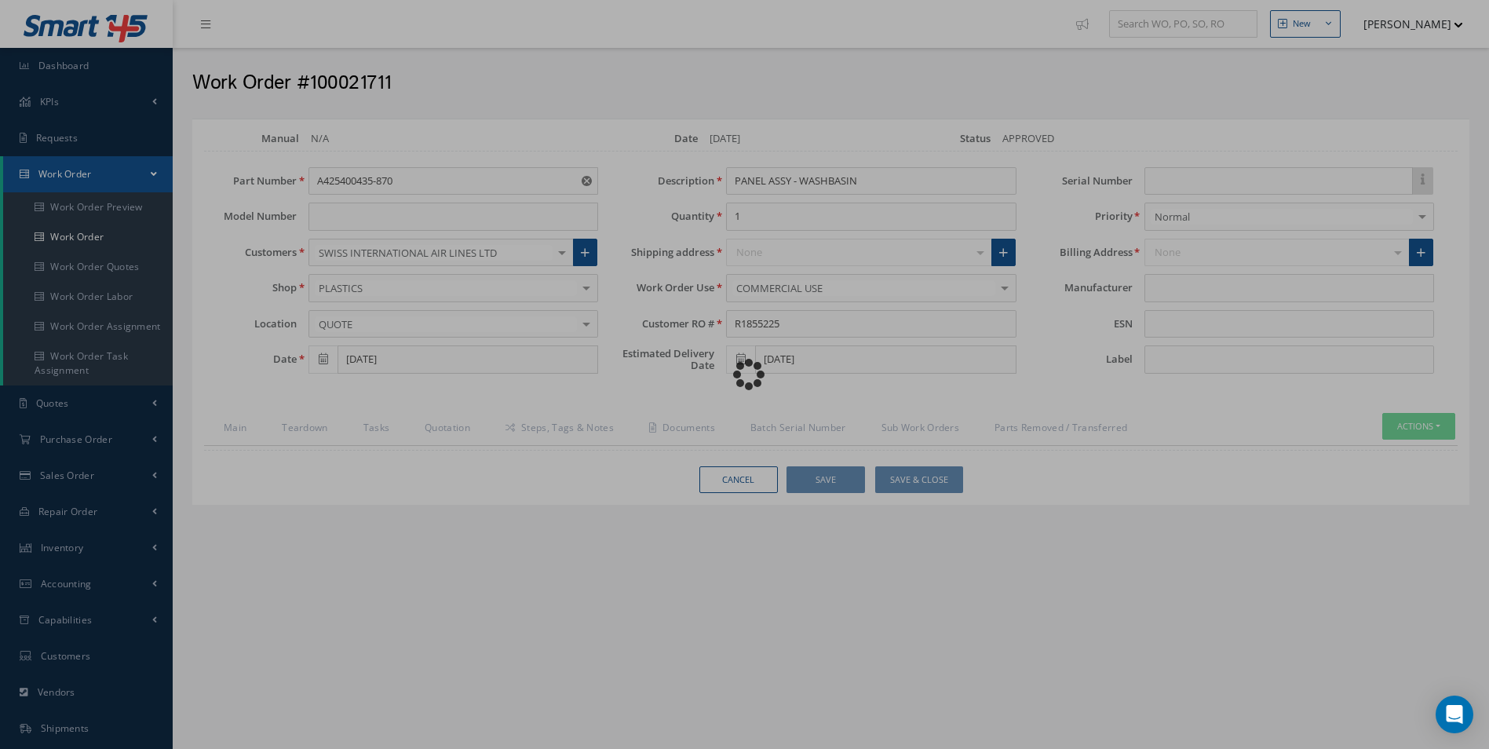
type input "[PERSON_NAME]"
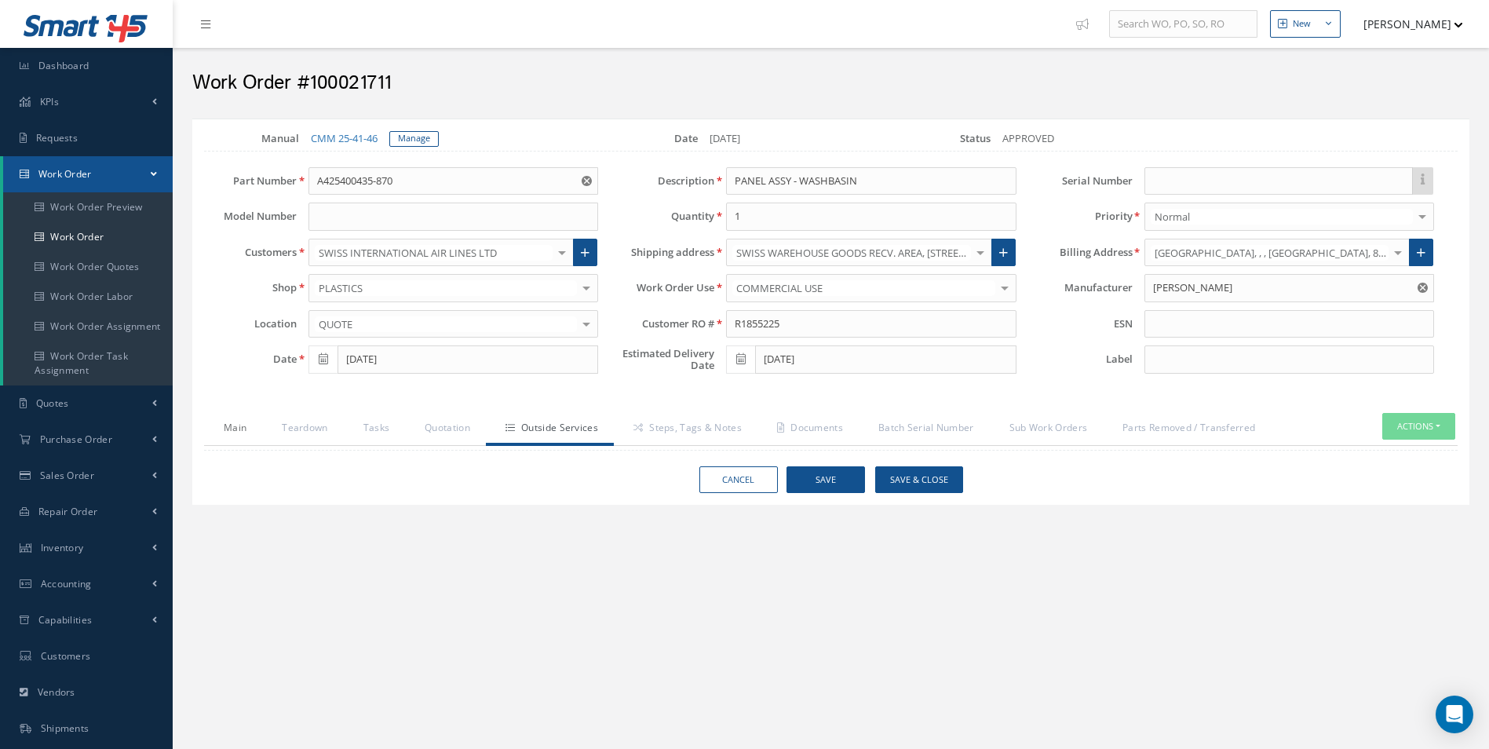
click at [232, 438] on link "Main" at bounding box center [233, 429] width 58 height 33
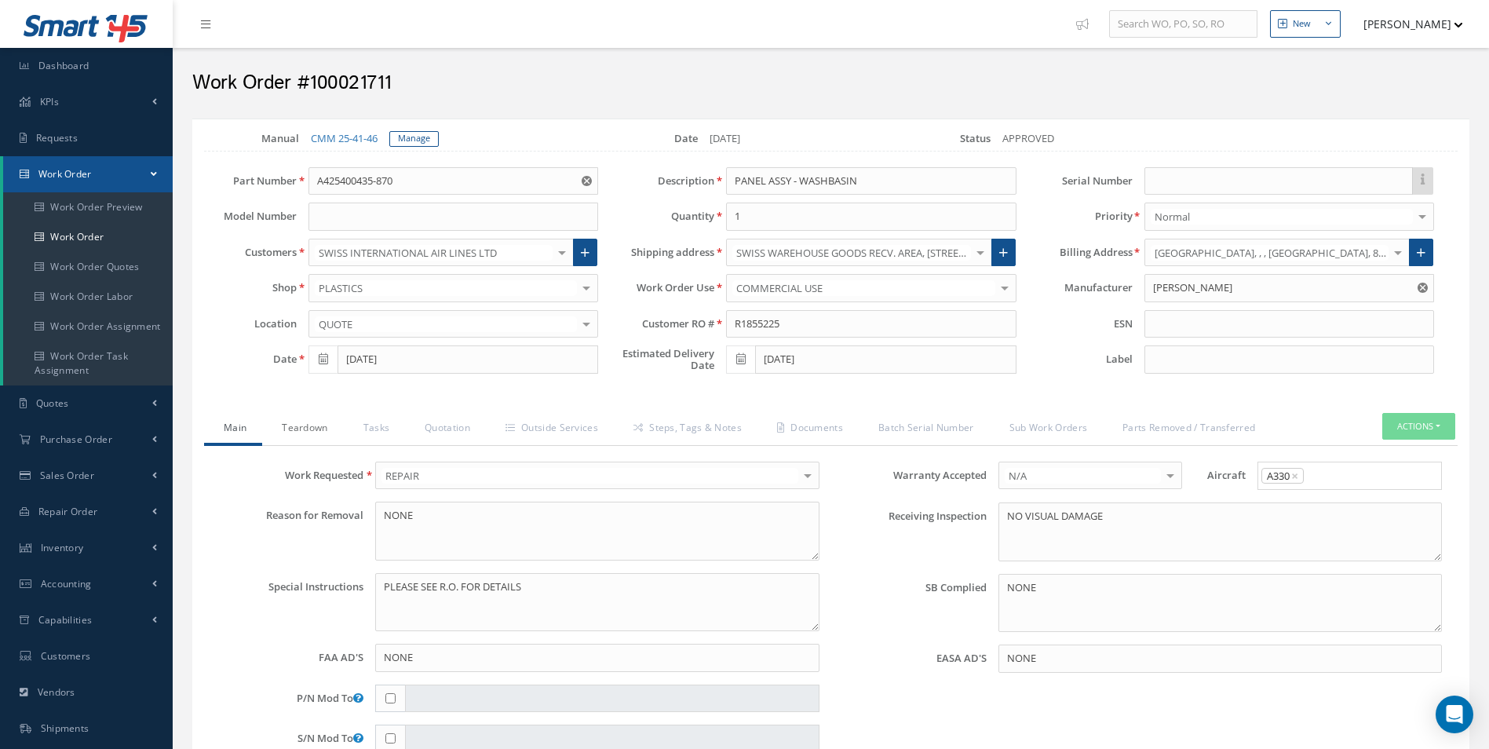
click at [295, 432] on link "Teardown" at bounding box center [302, 429] width 81 height 33
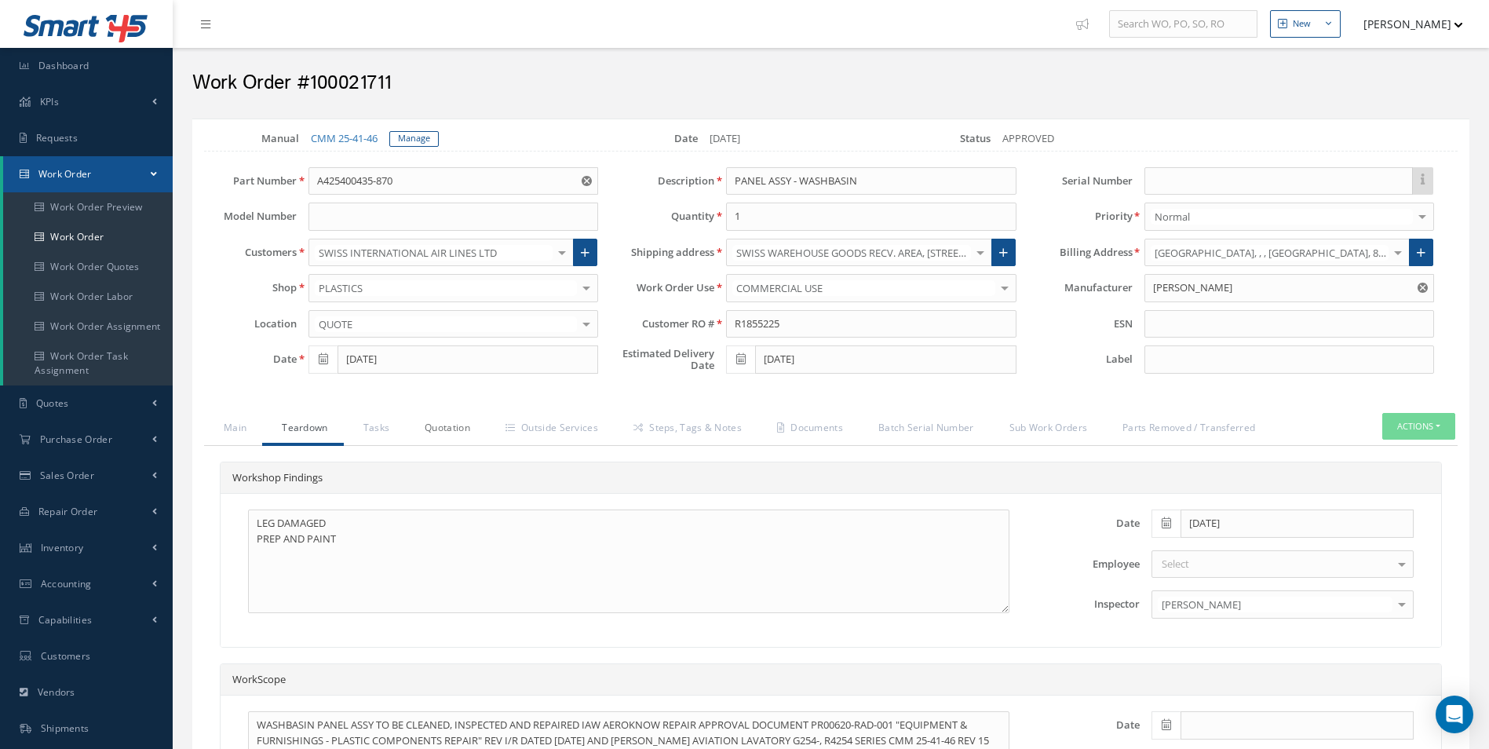
click at [418, 431] on link "Quotation" at bounding box center [445, 429] width 81 height 33
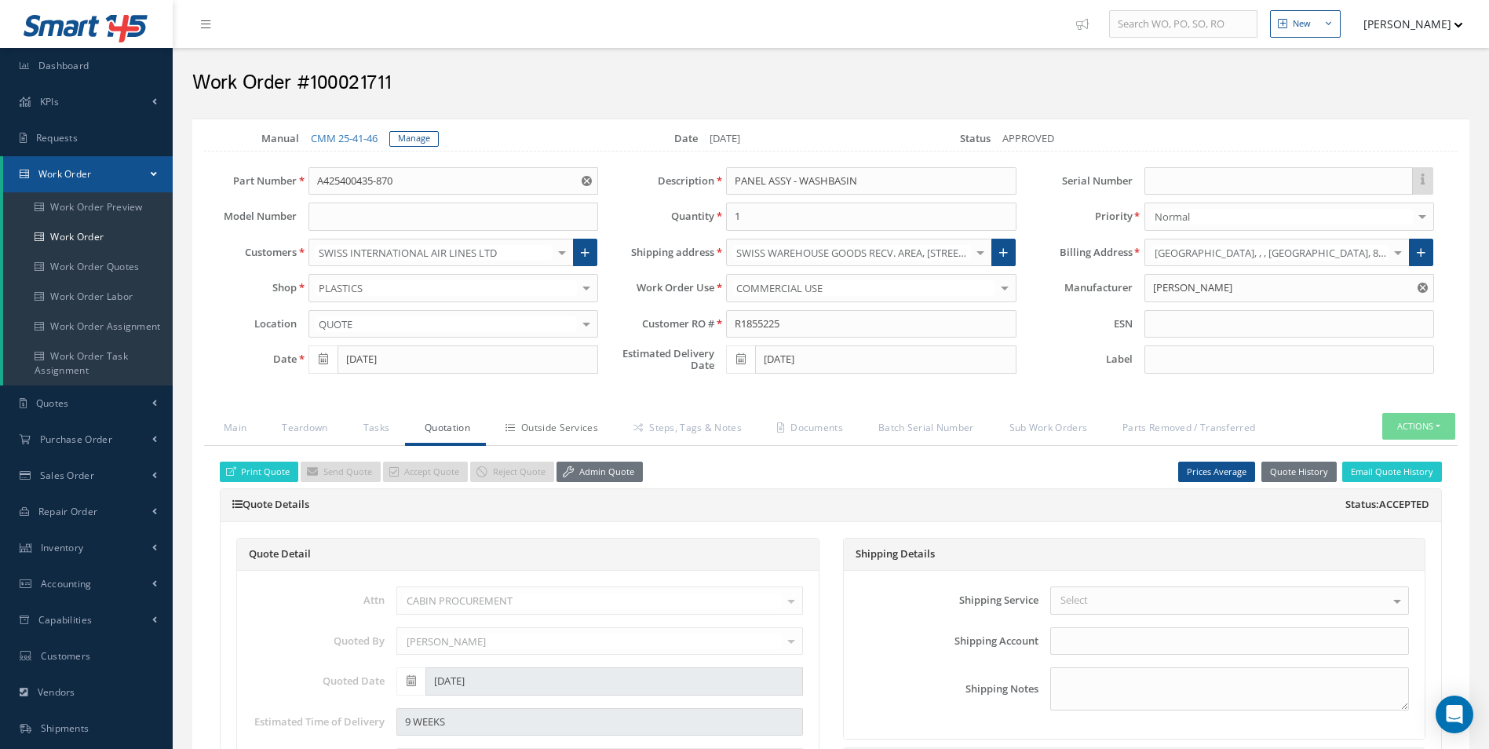
click at [553, 431] on link "Outside Services" at bounding box center [550, 429] width 128 height 33
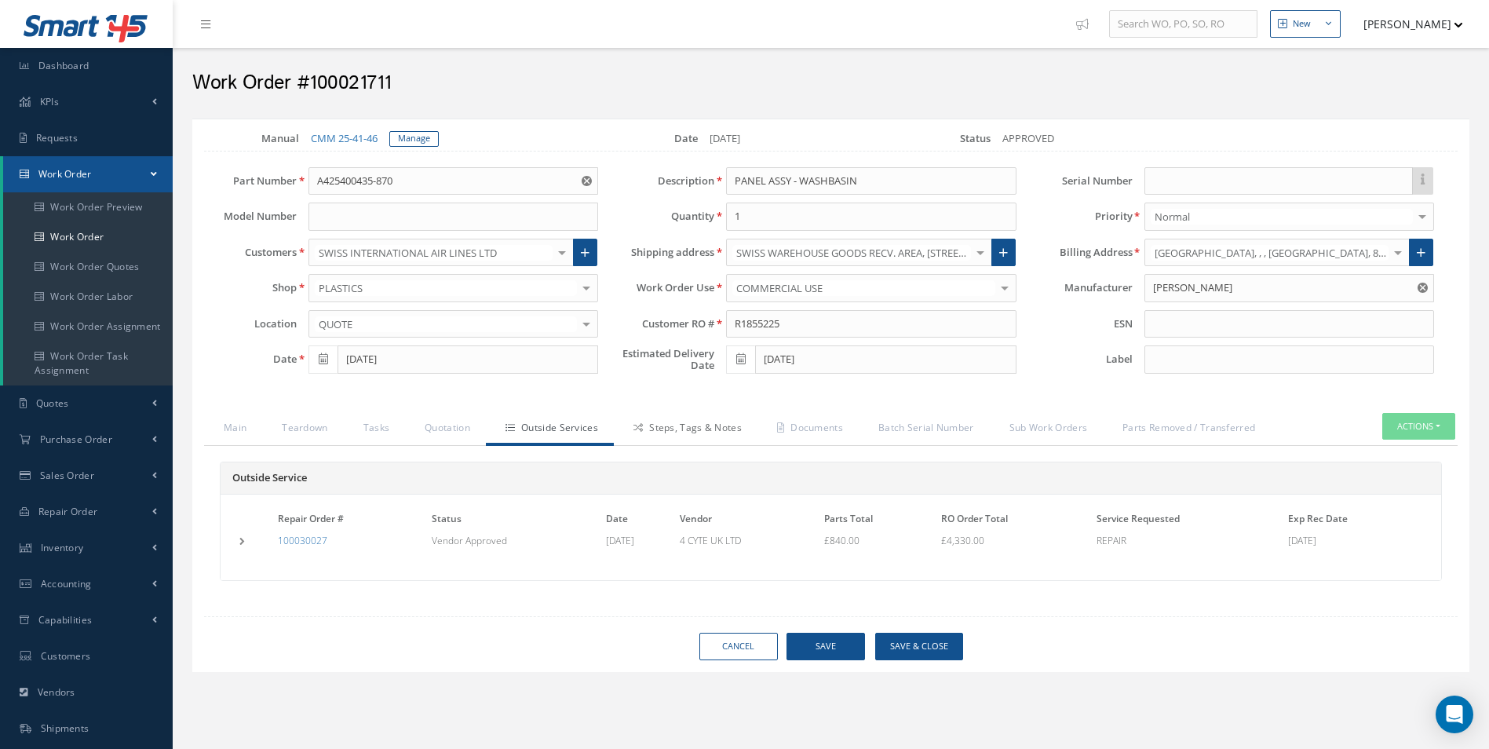
click at [668, 433] on link "Steps, Tags & Notes" at bounding box center [686, 429] width 144 height 33
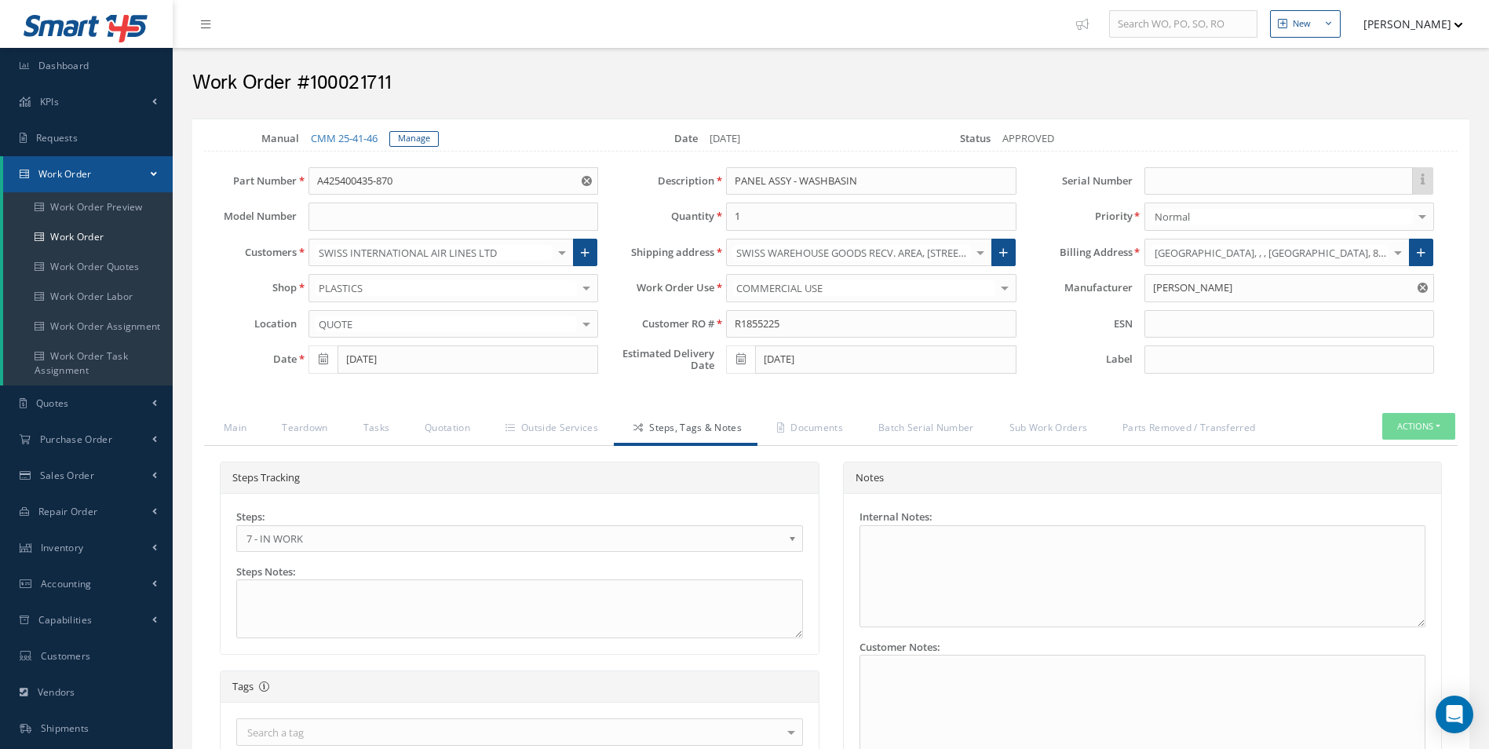
click at [308, 546] on span "7 - IN WORK" at bounding box center [514, 538] width 536 height 19
click at [794, 420] on link "Documents" at bounding box center [807, 429] width 101 height 33
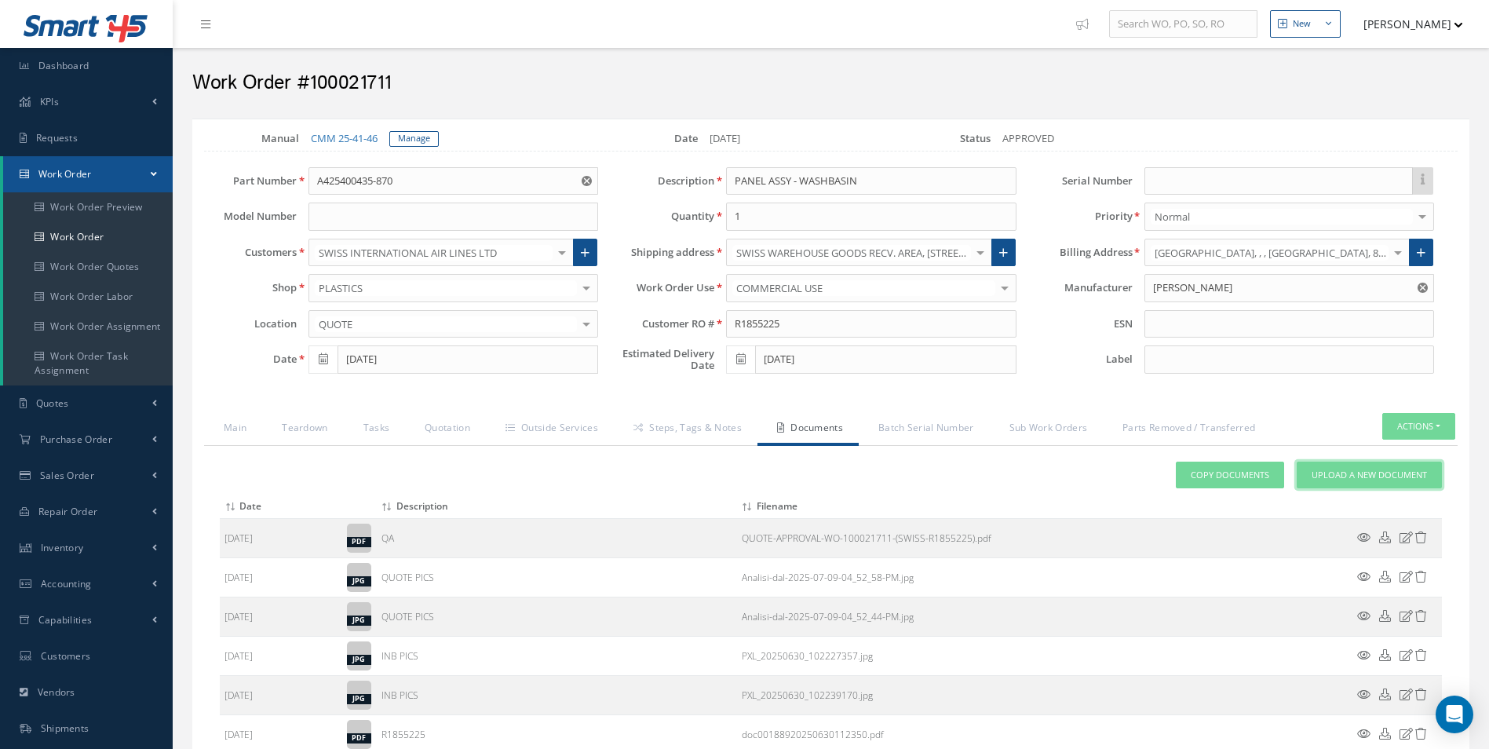
click at [1330, 480] on span "Upload a New Document" at bounding box center [1368, 475] width 115 height 13
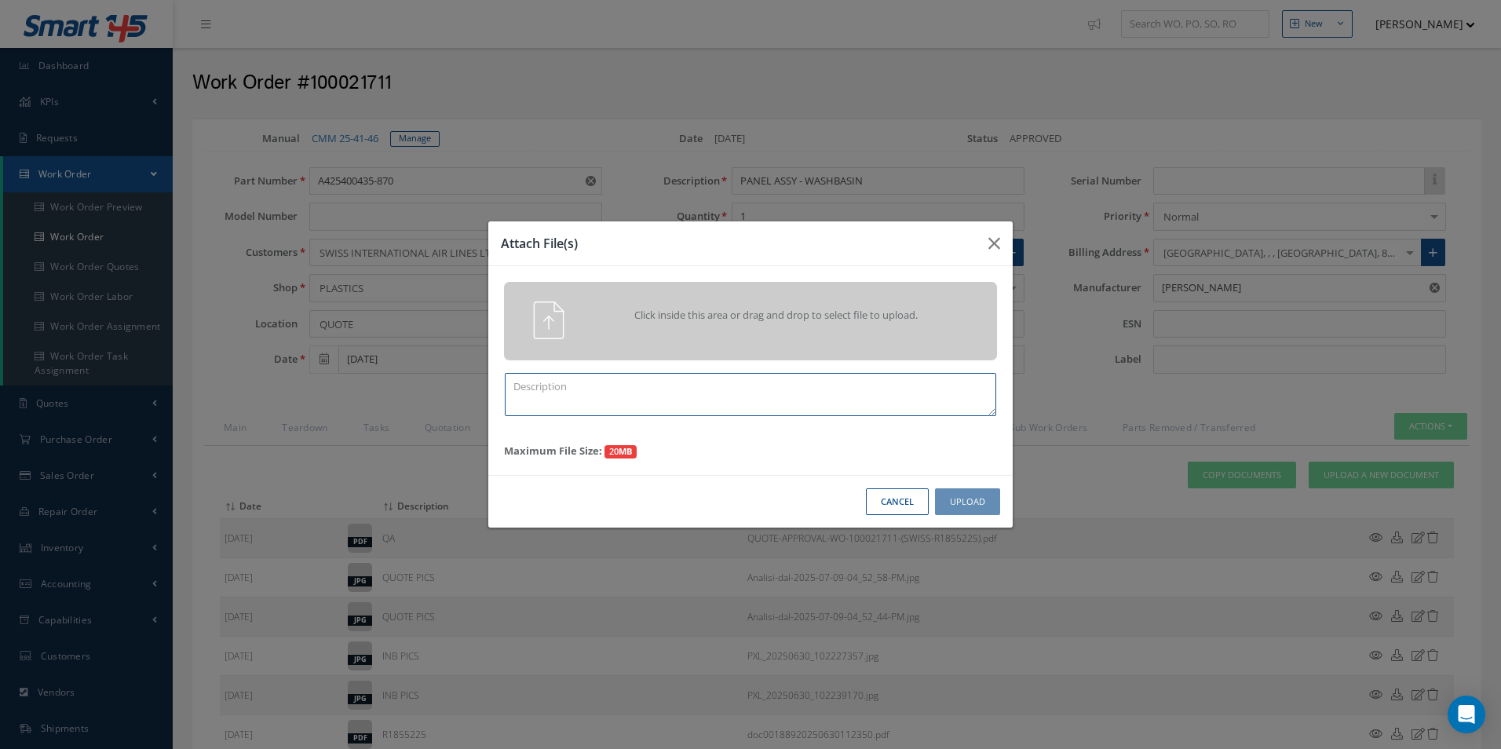
click at [663, 409] on textarea at bounding box center [750, 394] width 491 height 43
type textarea "F"
type textarea "FINISH"
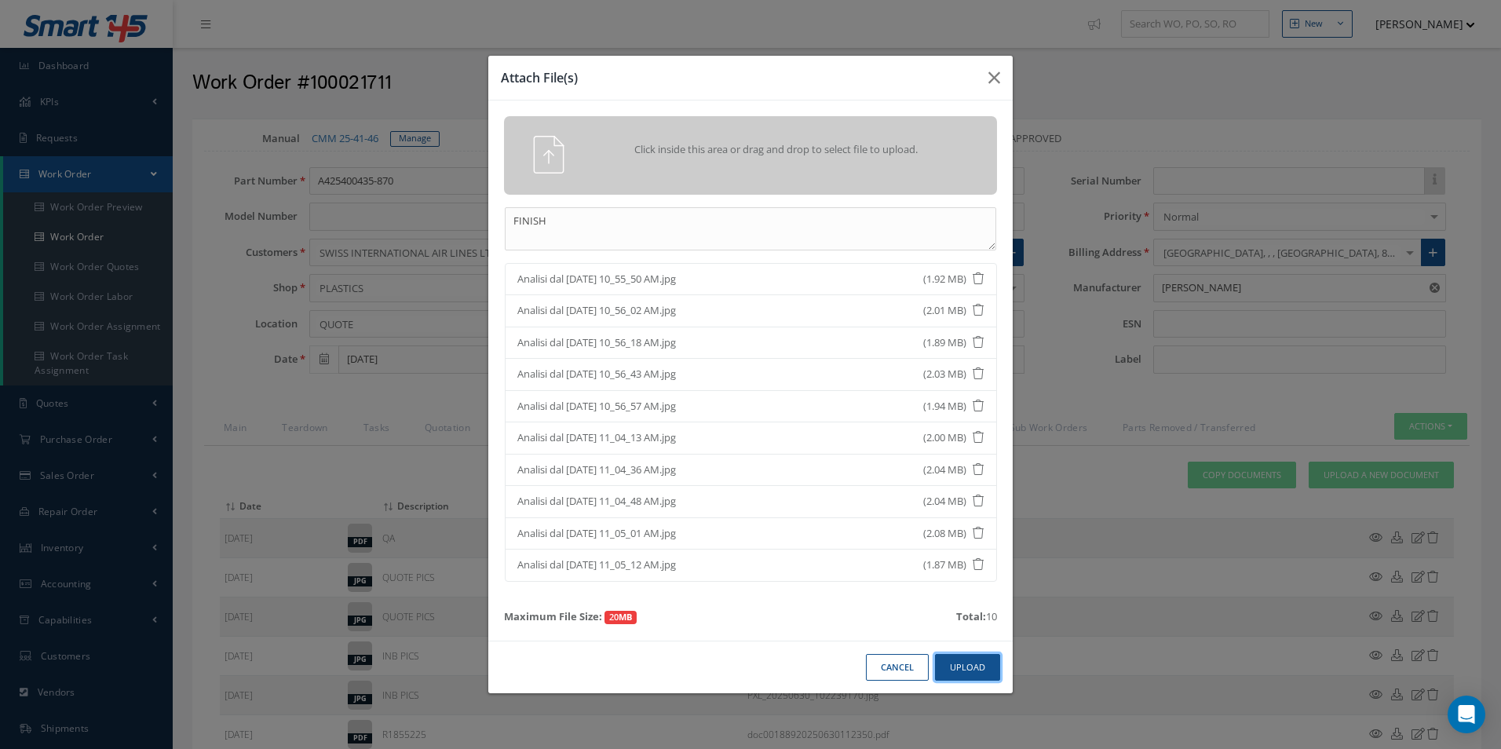
click at [976, 654] on button "Upload" at bounding box center [967, 667] width 65 height 27
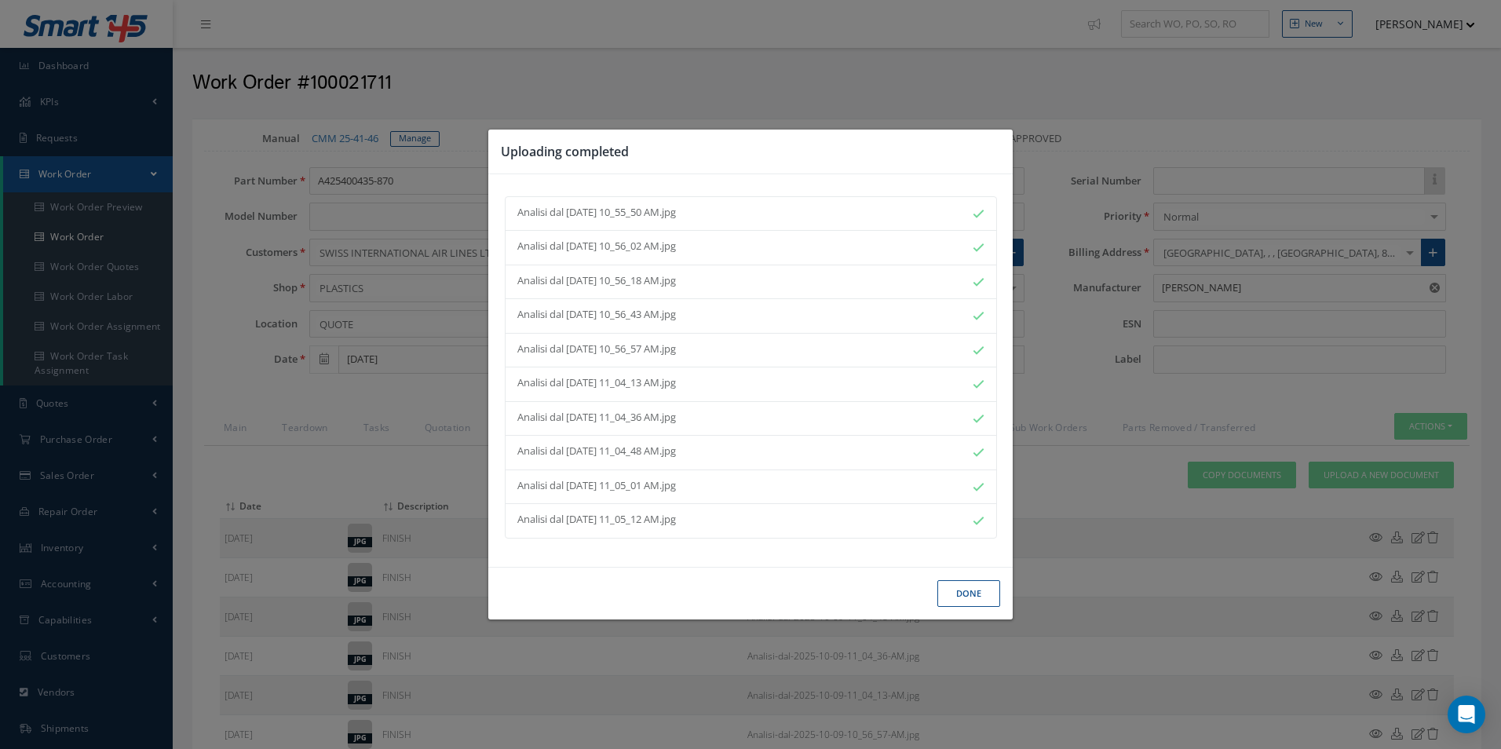
click at [946, 585] on button "Done" at bounding box center [968, 593] width 63 height 27
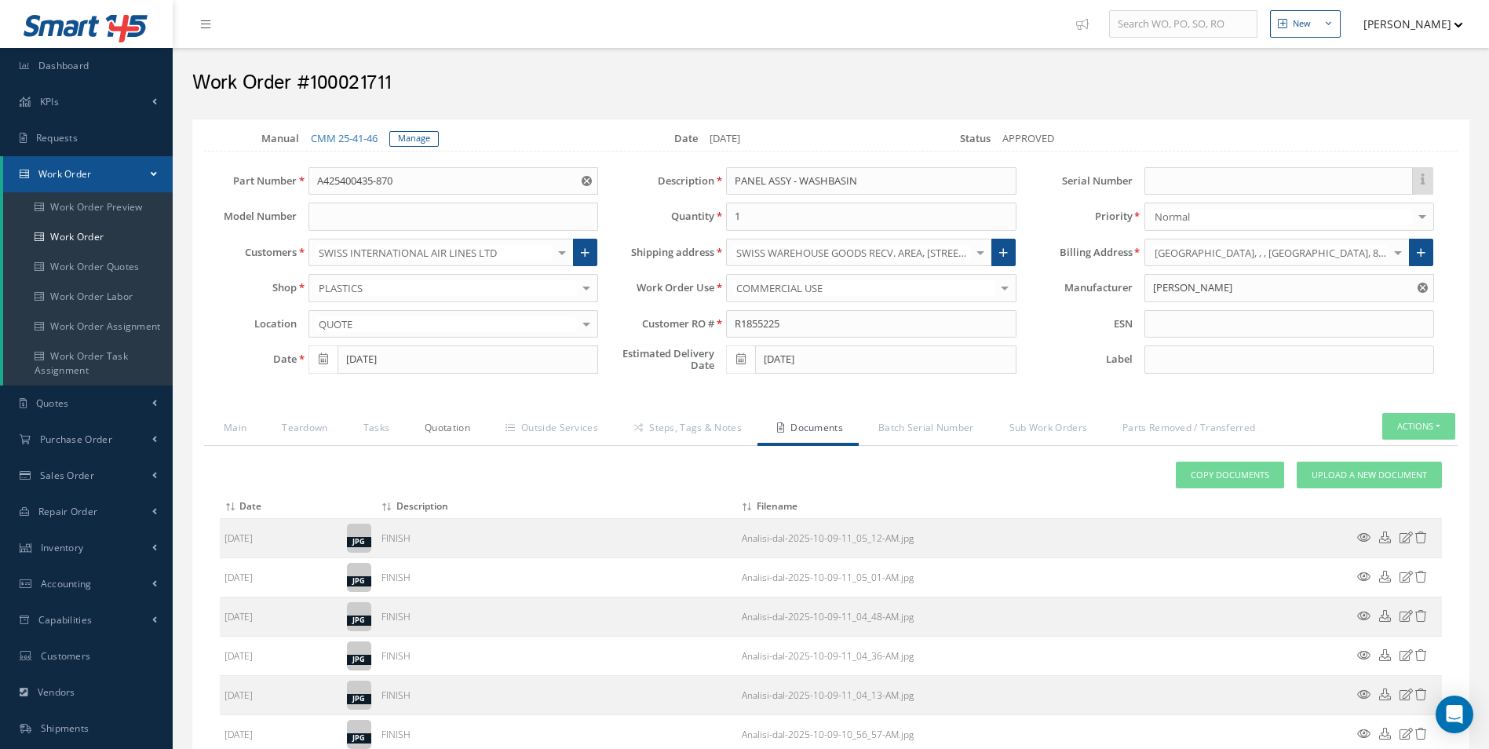
click at [454, 421] on link "Quotation" at bounding box center [445, 429] width 81 height 33
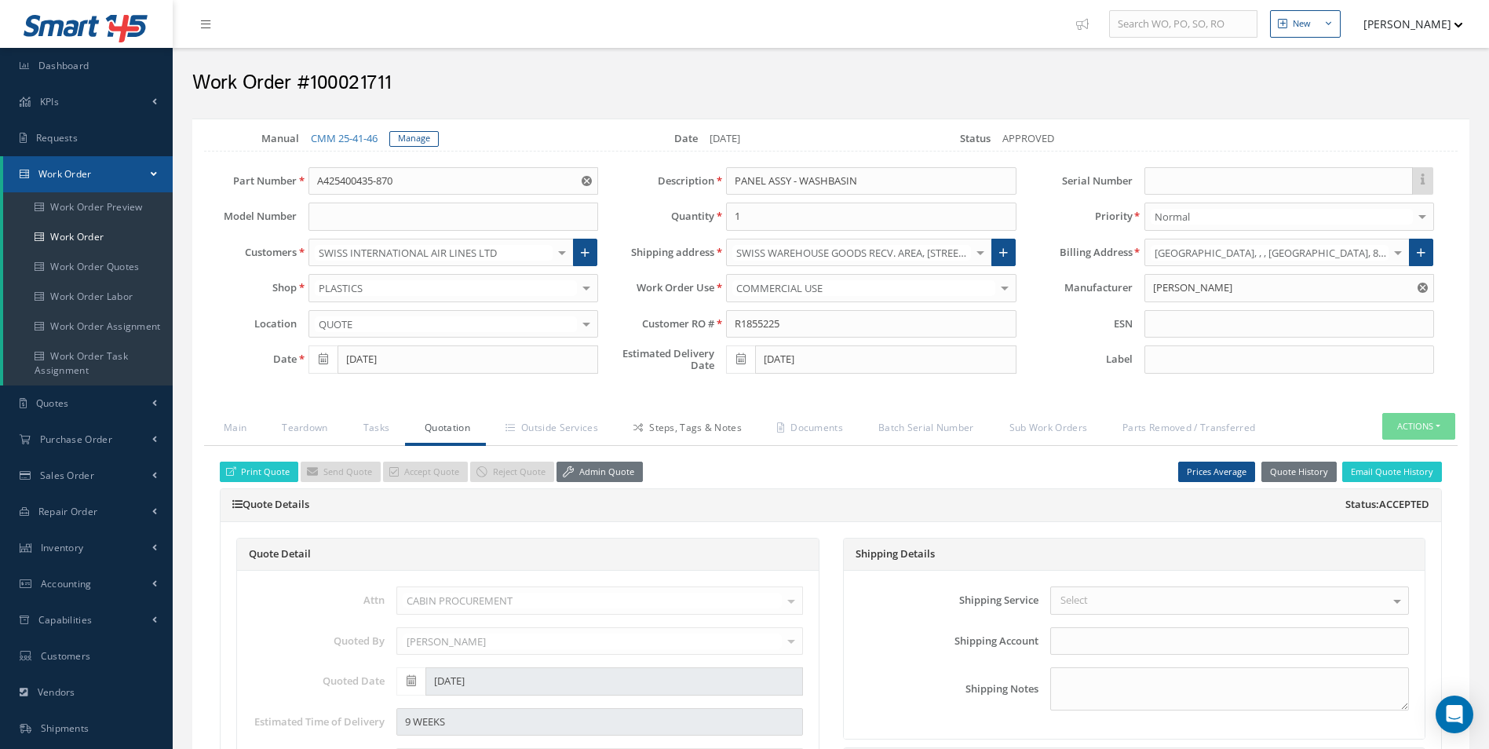
click at [712, 433] on link "Steps, Tags & Notes" at bounding box center [686, 429] width 144 height 33
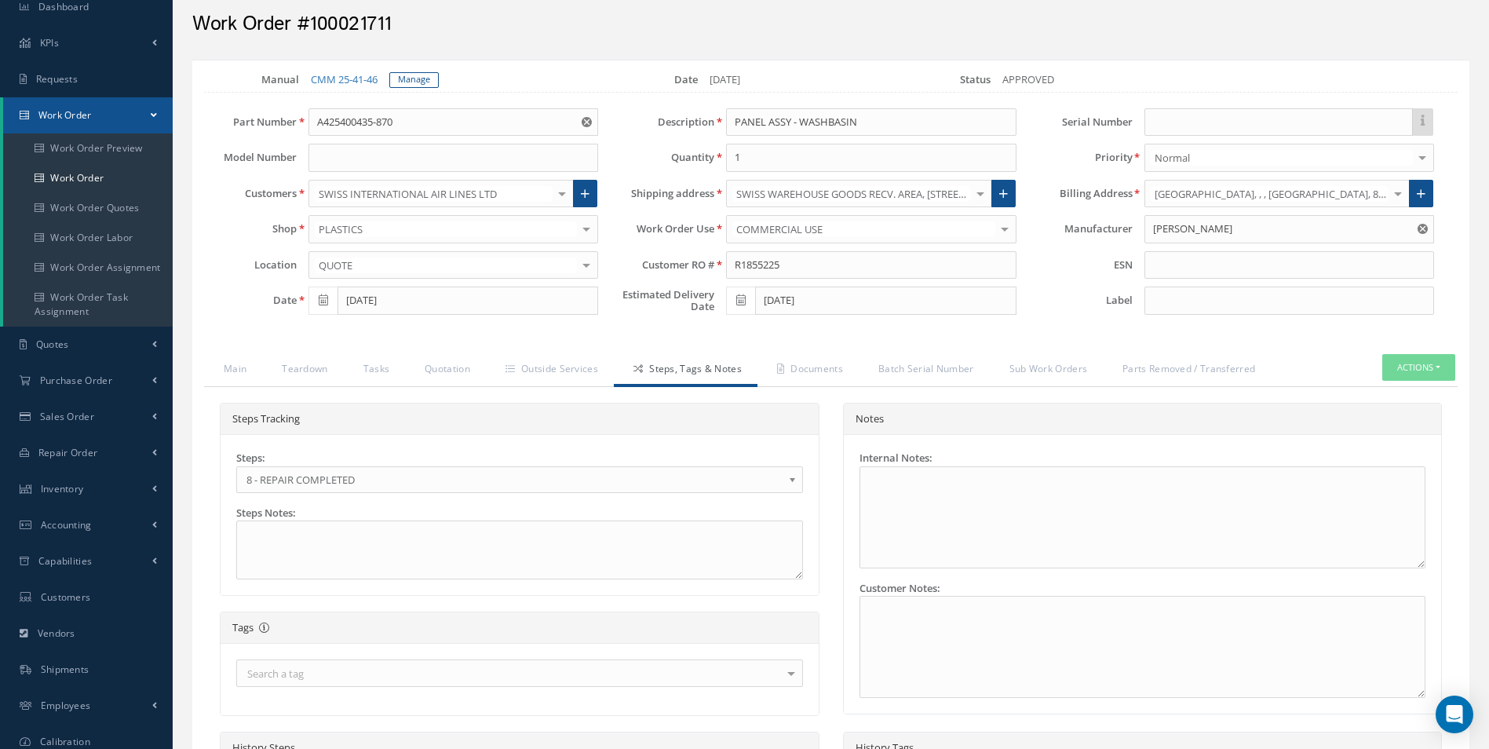
scroll to position [235, 0]
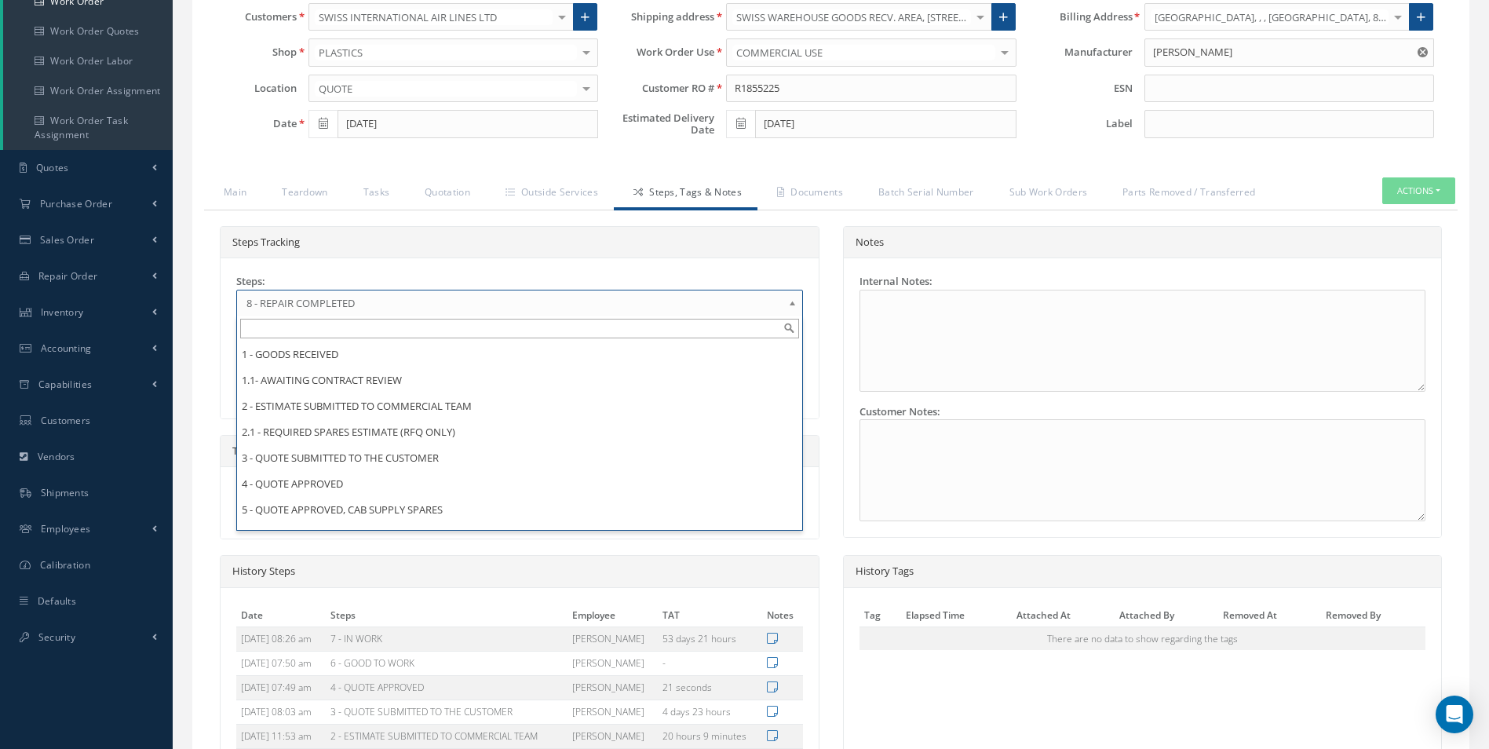
click at [336, 294] on span "8 - REPAIR COMPLETED" at bounding box center [514, 303] width 536 height 19
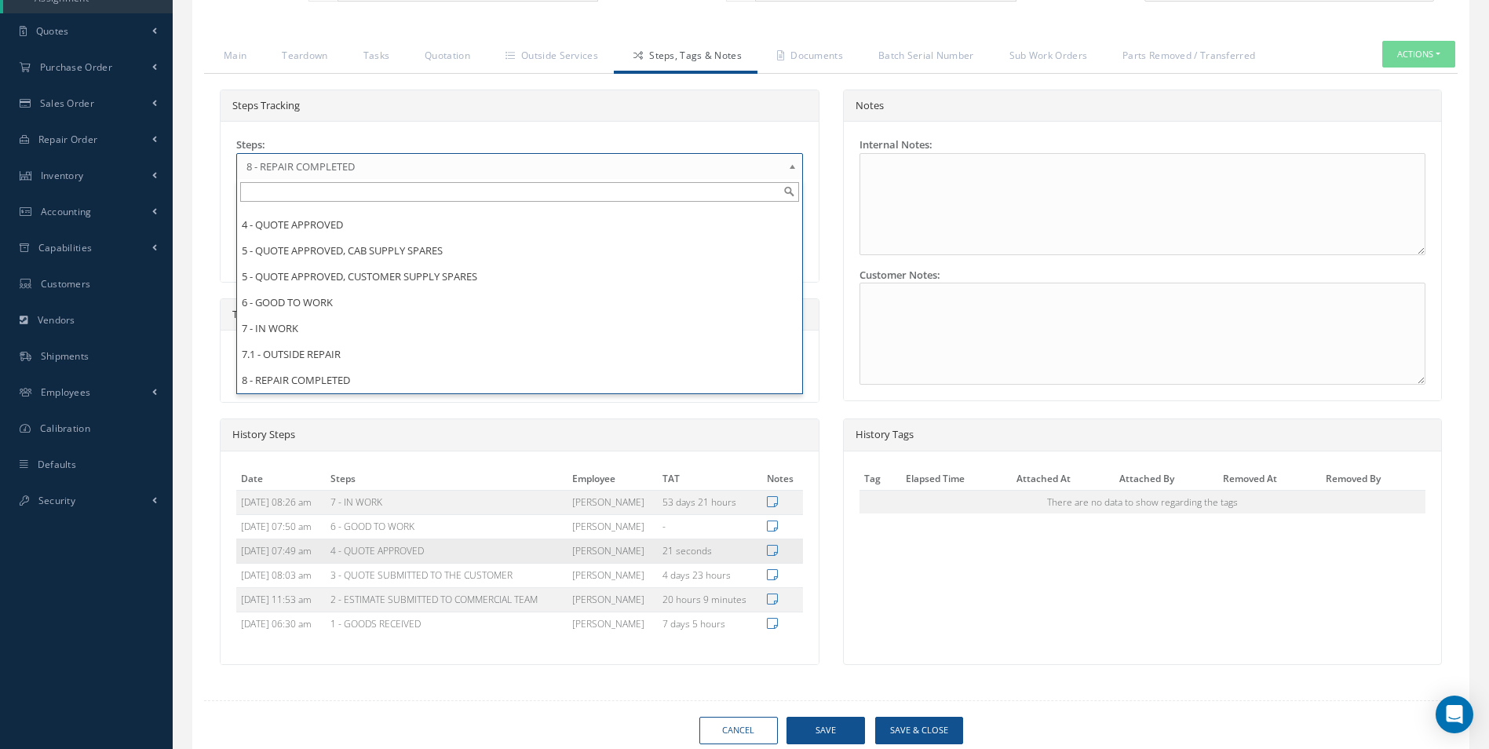
scroll to position [430, 0]
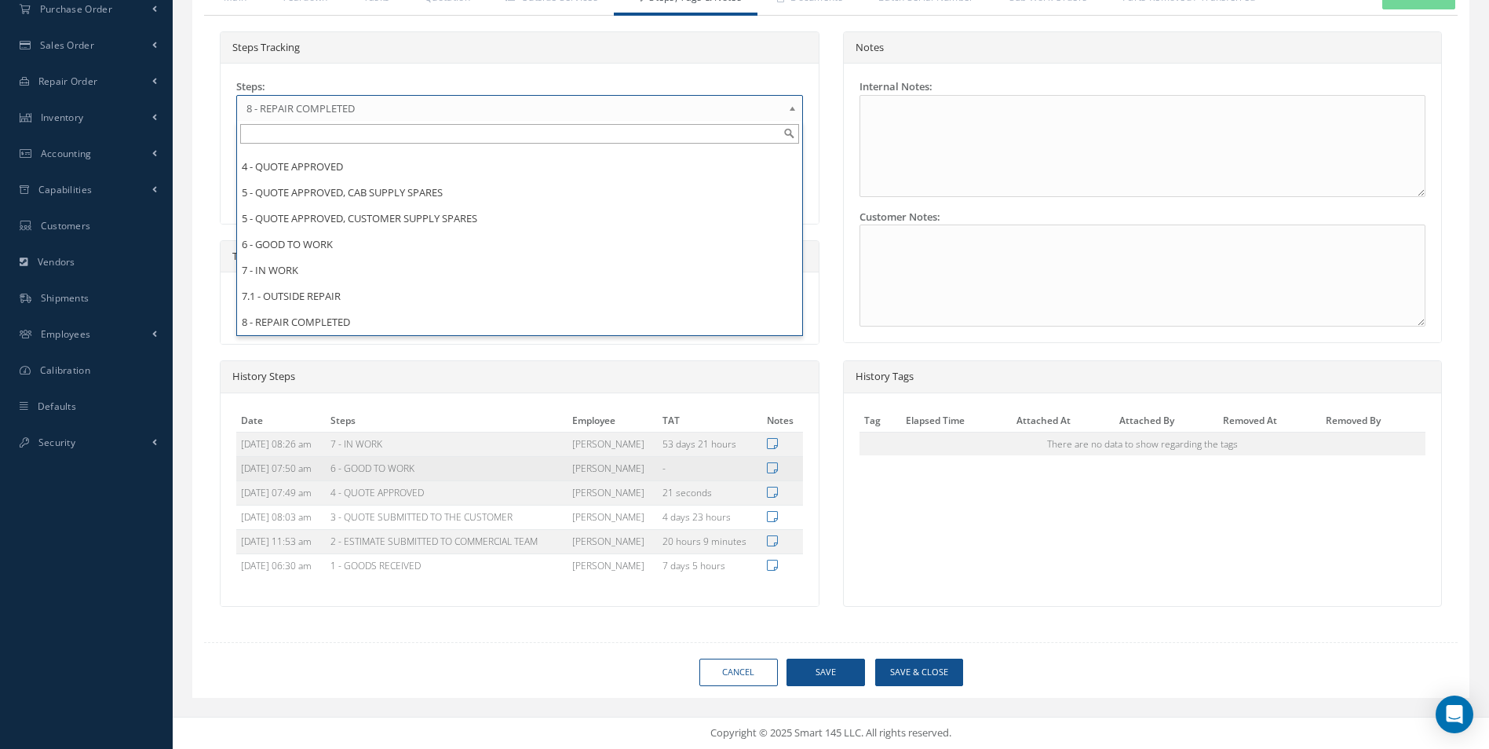
click at [400, 465] on td "6 - GOOD TO WORK" at bounding box center [447, 468] width 242 height 24
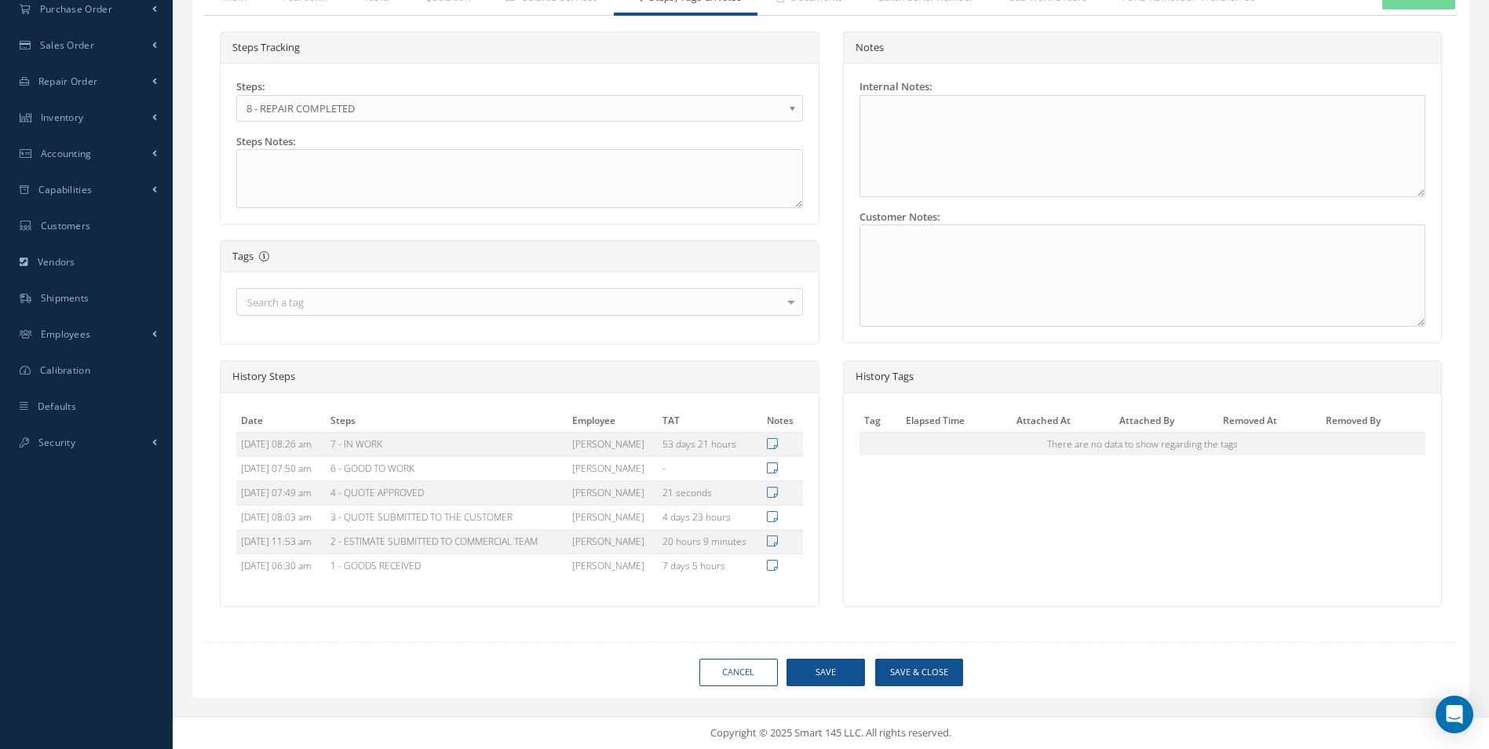
click at [1230, 603] on div "History Tags Tag Elapsed Time Attached At Attached By Removed At Removed By The…" at bounding box center [1143, 483] width 600 height 246
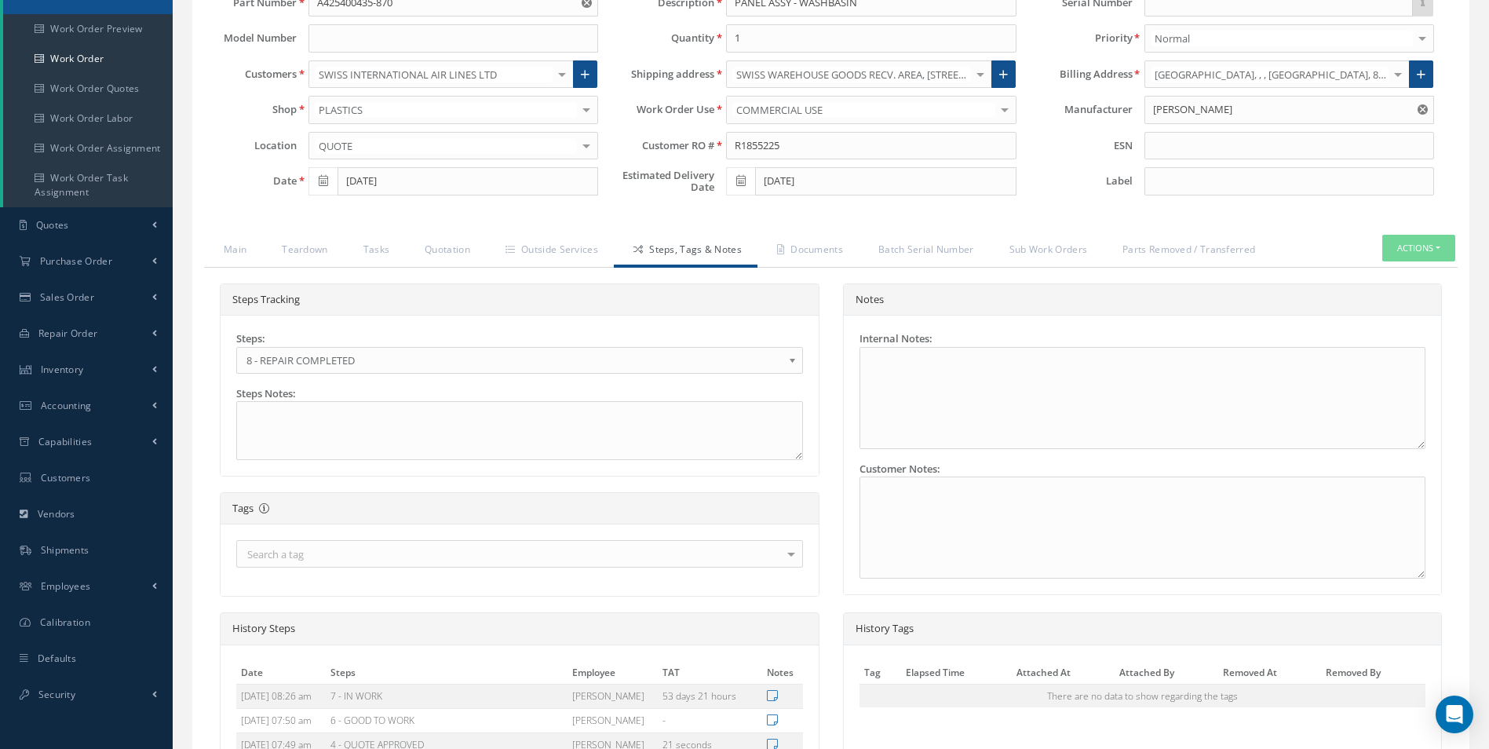
scroll to position [0, 0]
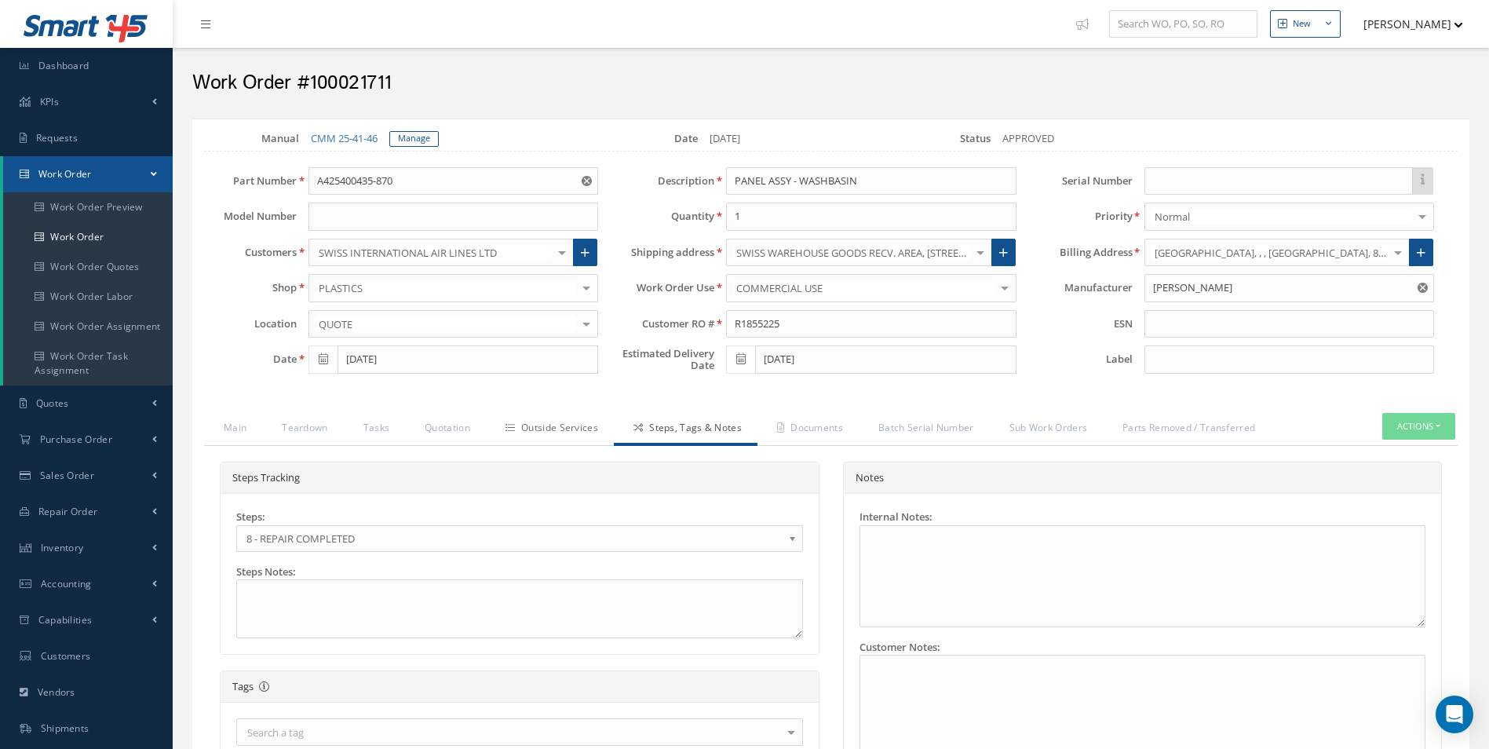
click at [579, 433] on link "Outside Services" at bounding box center [550, 429] width 128 height 33
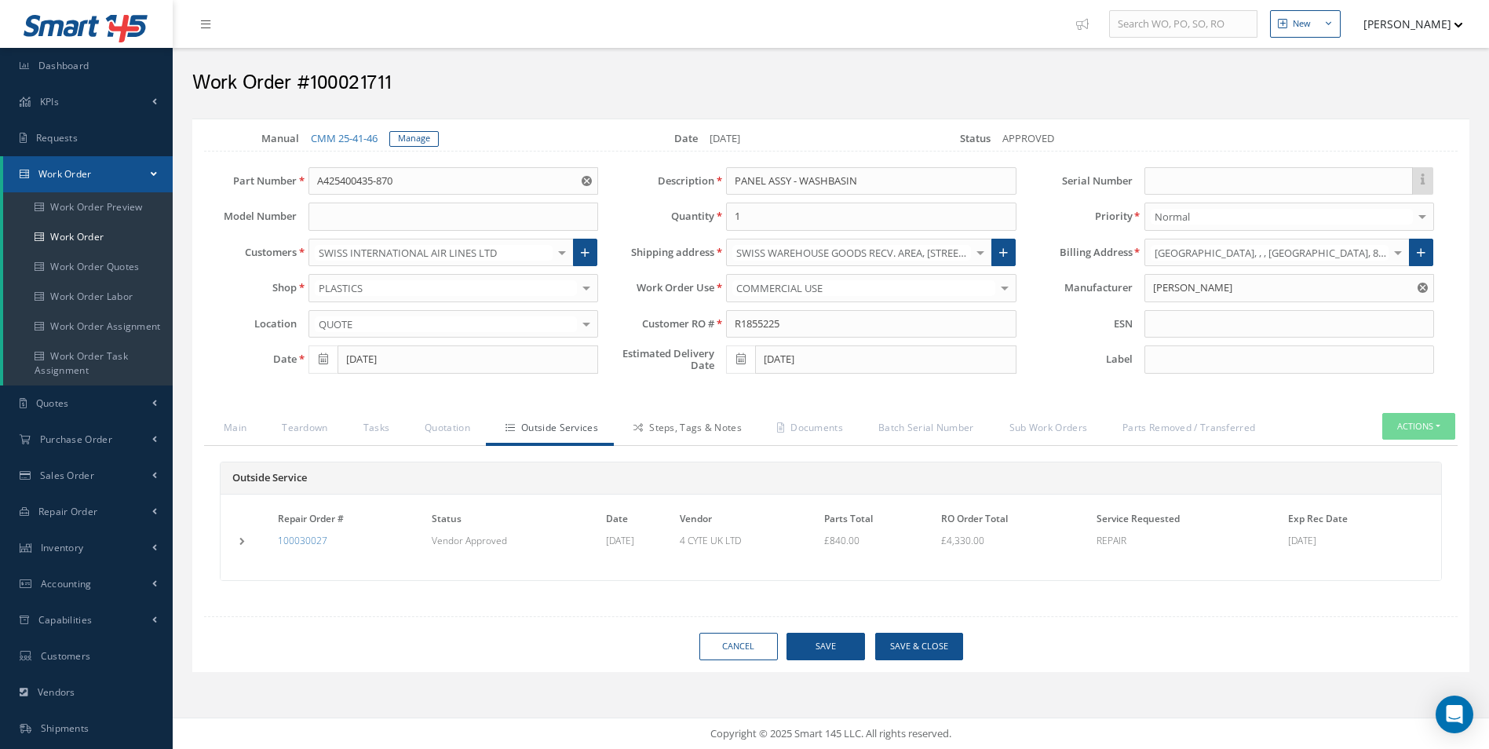
click at [680, 428] on link "Steps, Tags & Notes" at bounding box center [686, 429] width 144 height 33
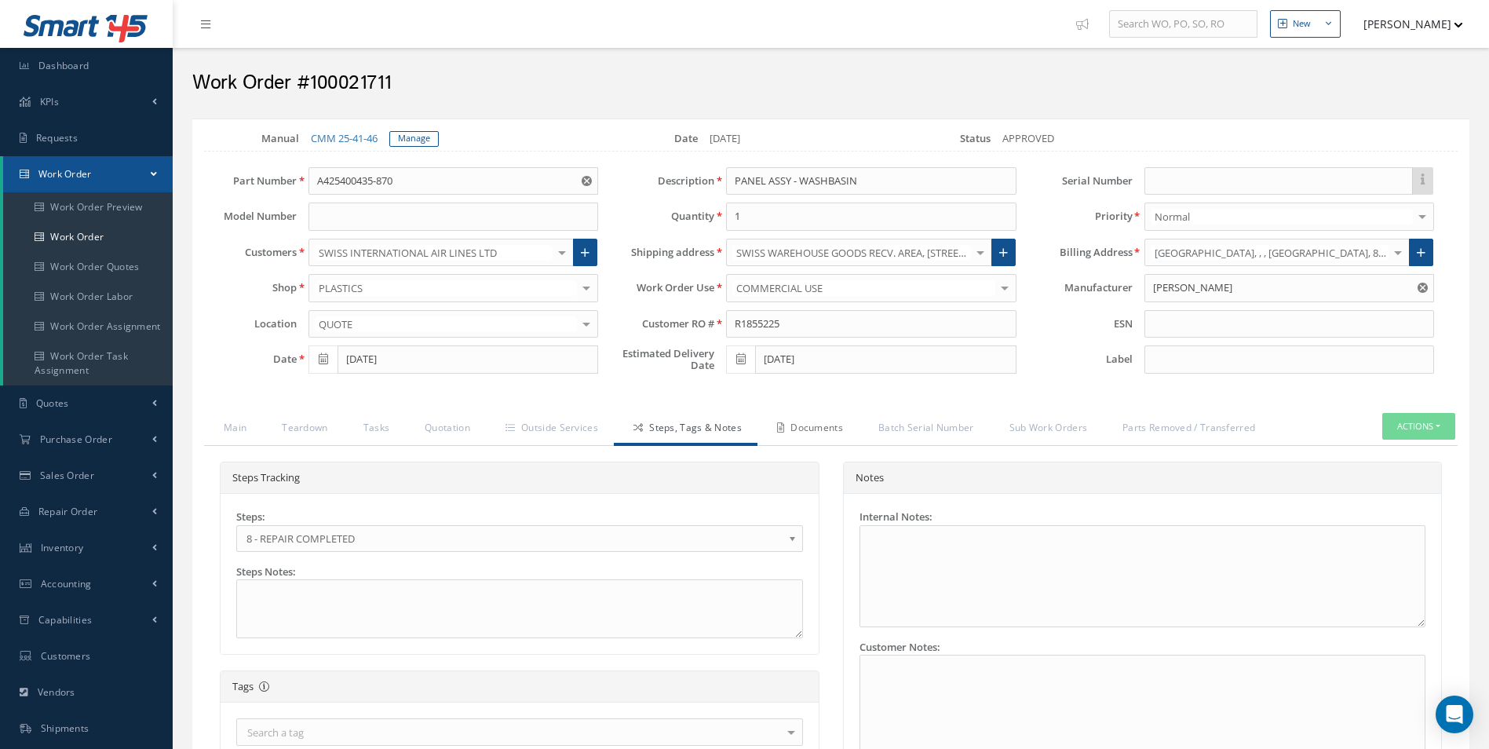
click at [821, 441] on link "Documents" at bounding box center [807, 429] width 101 height 33
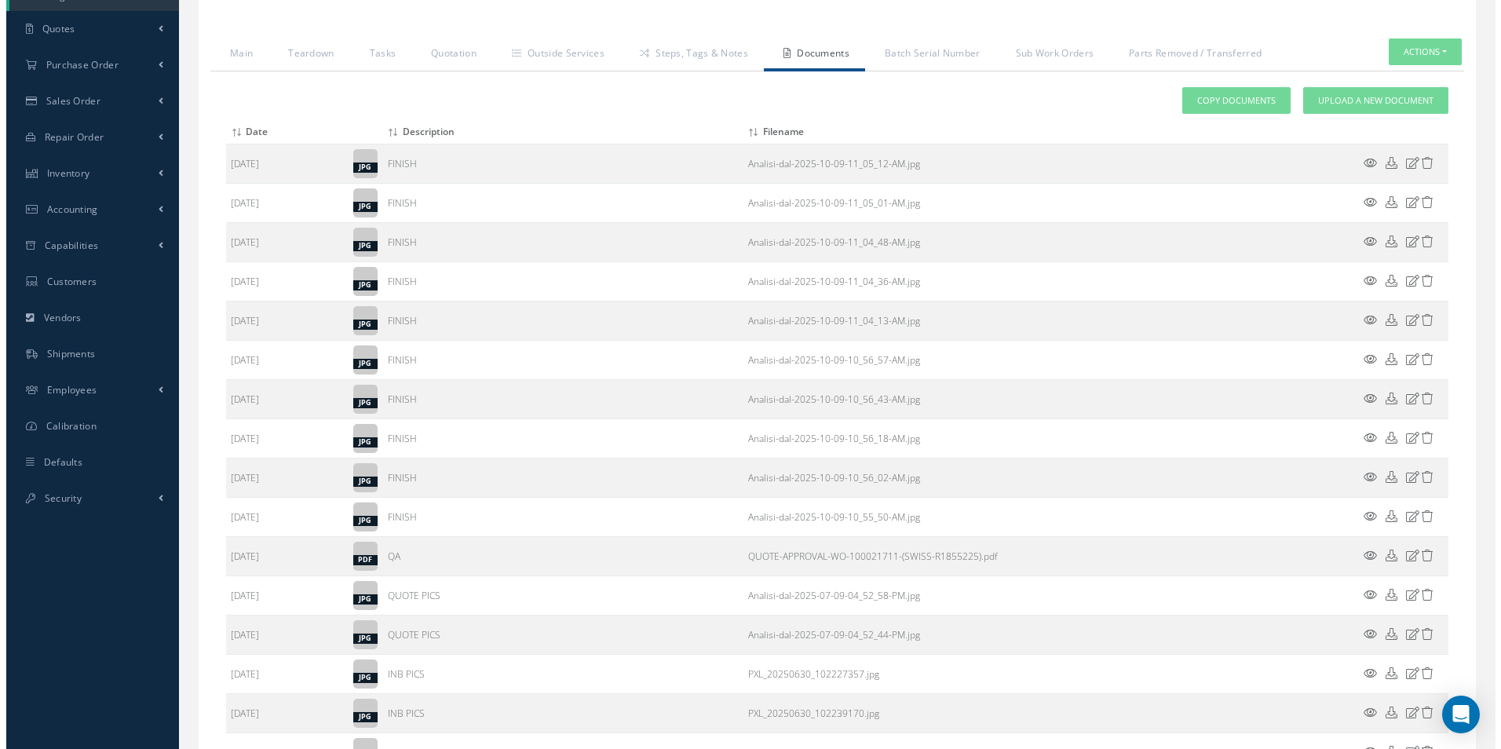
scroll to position [536, 0]
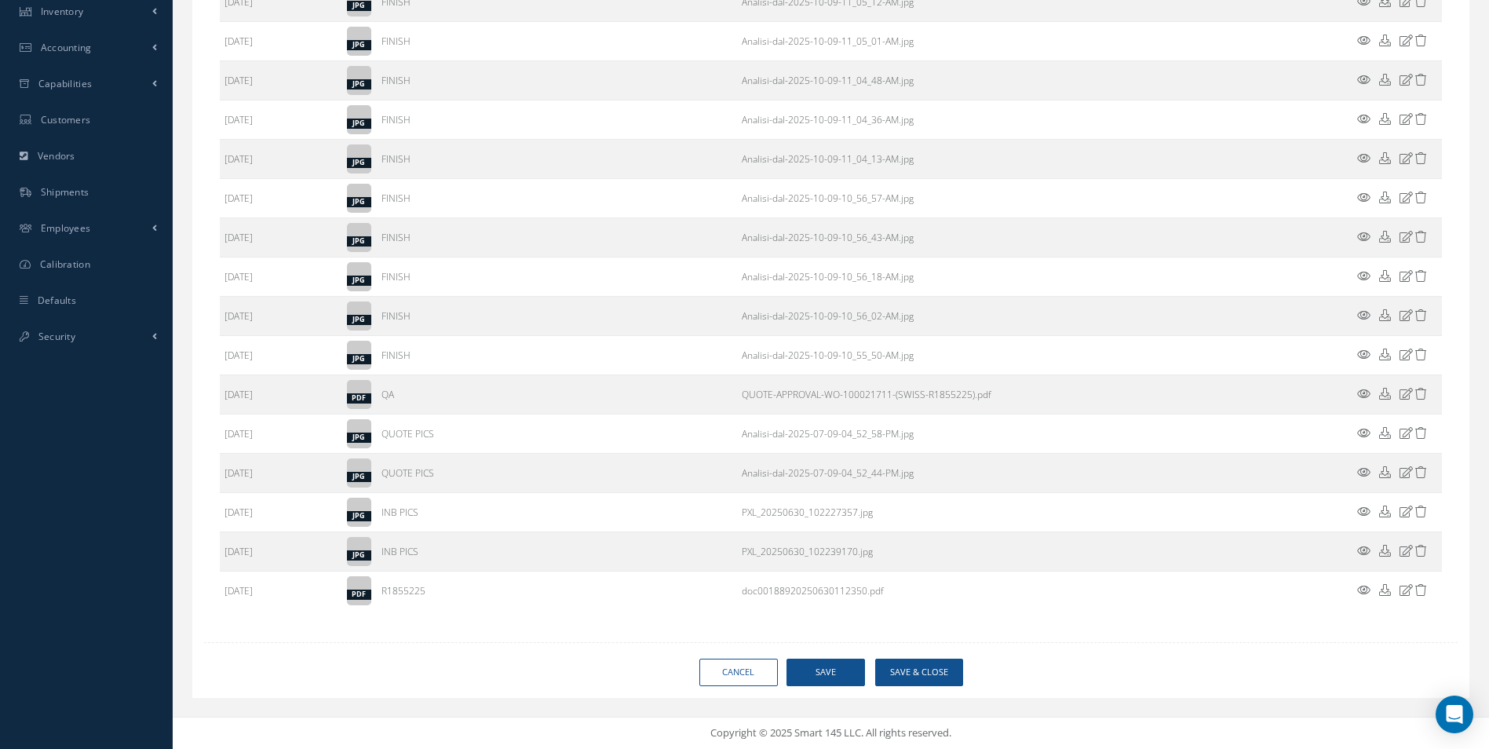
click at [921, 687] on div "Loading… Manual CMM 25-41-46 [GEOGRAPHIC_DATA] Date [DATE] Status APPROVED Part…" at bounding box center [830, 139] width 1277 height 1115
click at [927, 674] on button "Save & Close" at bounding box center [919, 671] width 88 height 27
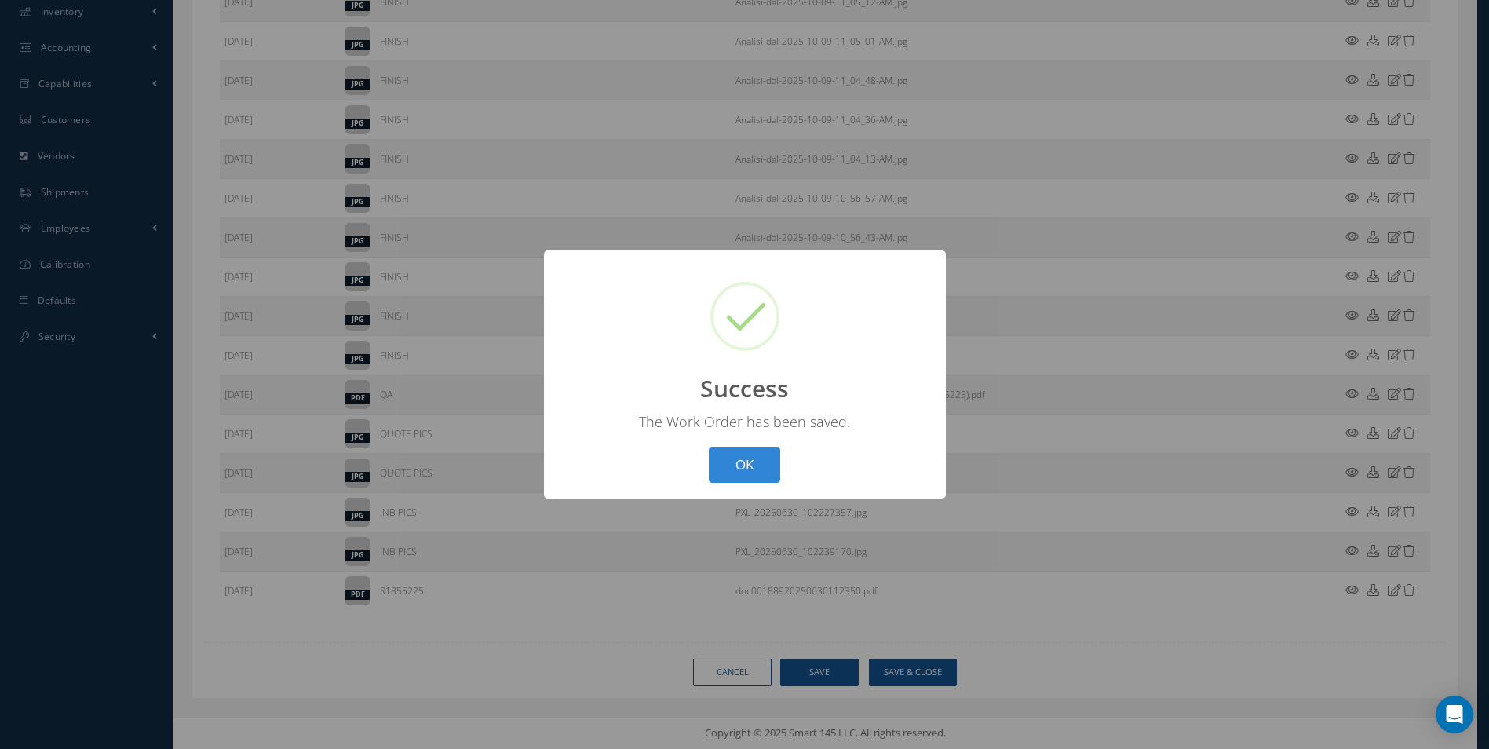
type input "[PERSON_NAME]"
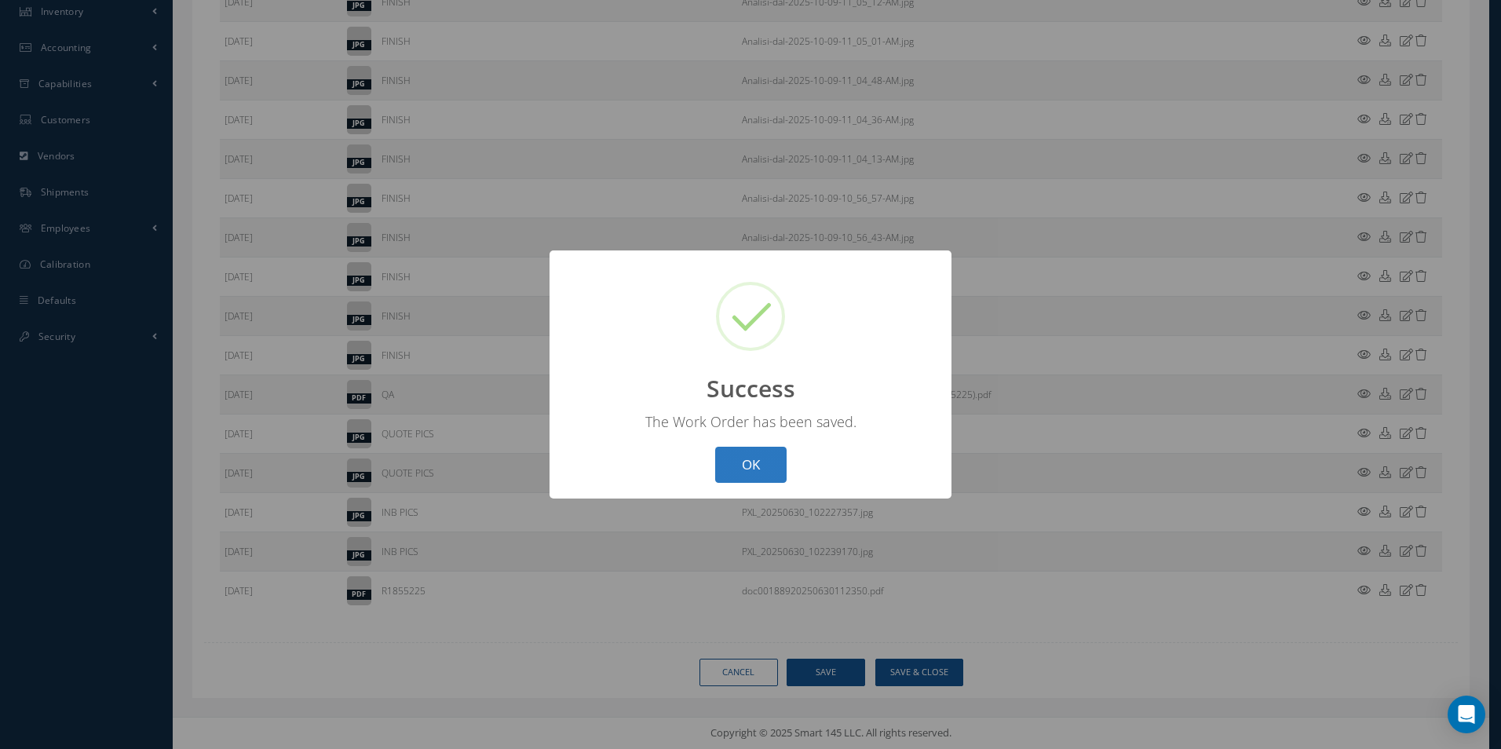
click at [775, 468] on button "OK" at bounding box center [750, 465] width 71 height 37
select select "25"
